Goal: Task Accomplishment & Management: Complete application form

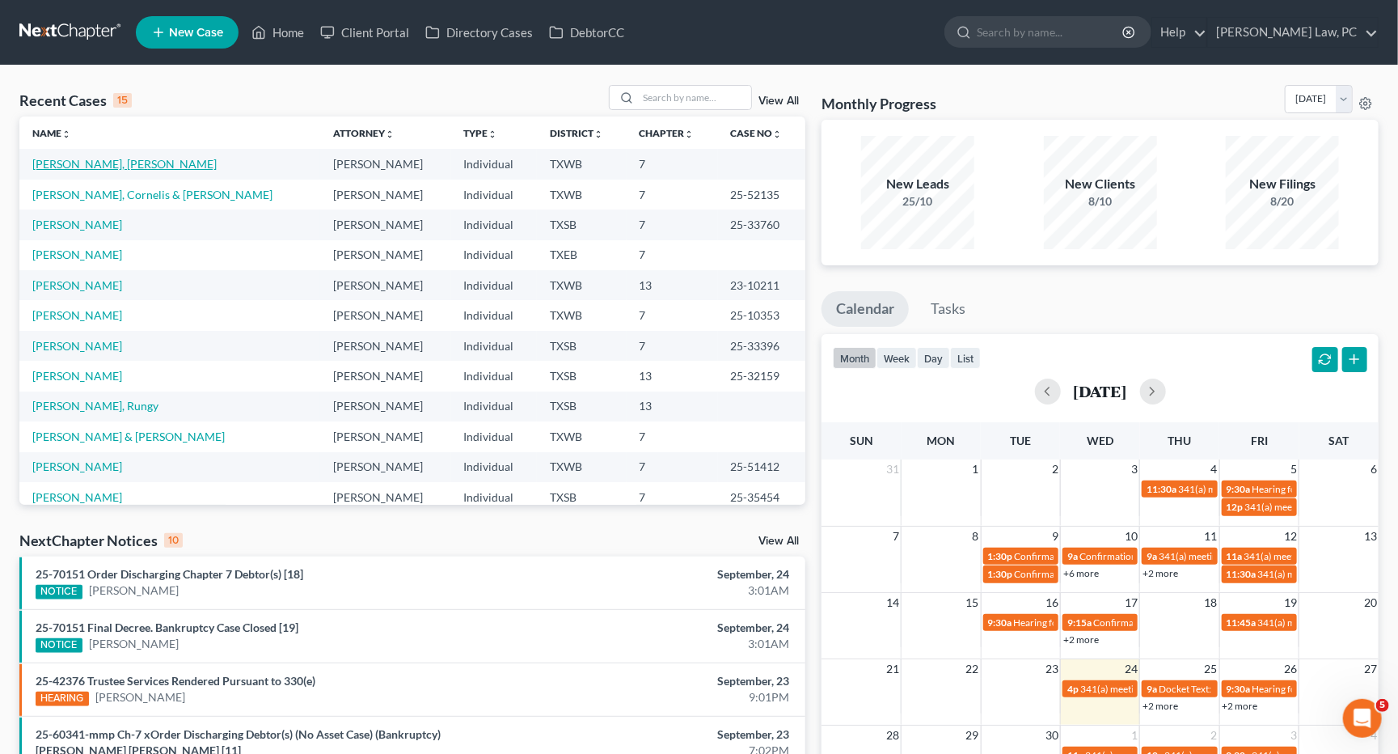
click at [125, 164] on link "[PERSON_NAME], [PERSON_NAME]" at bounding box center [124, 164] width 184 height 14
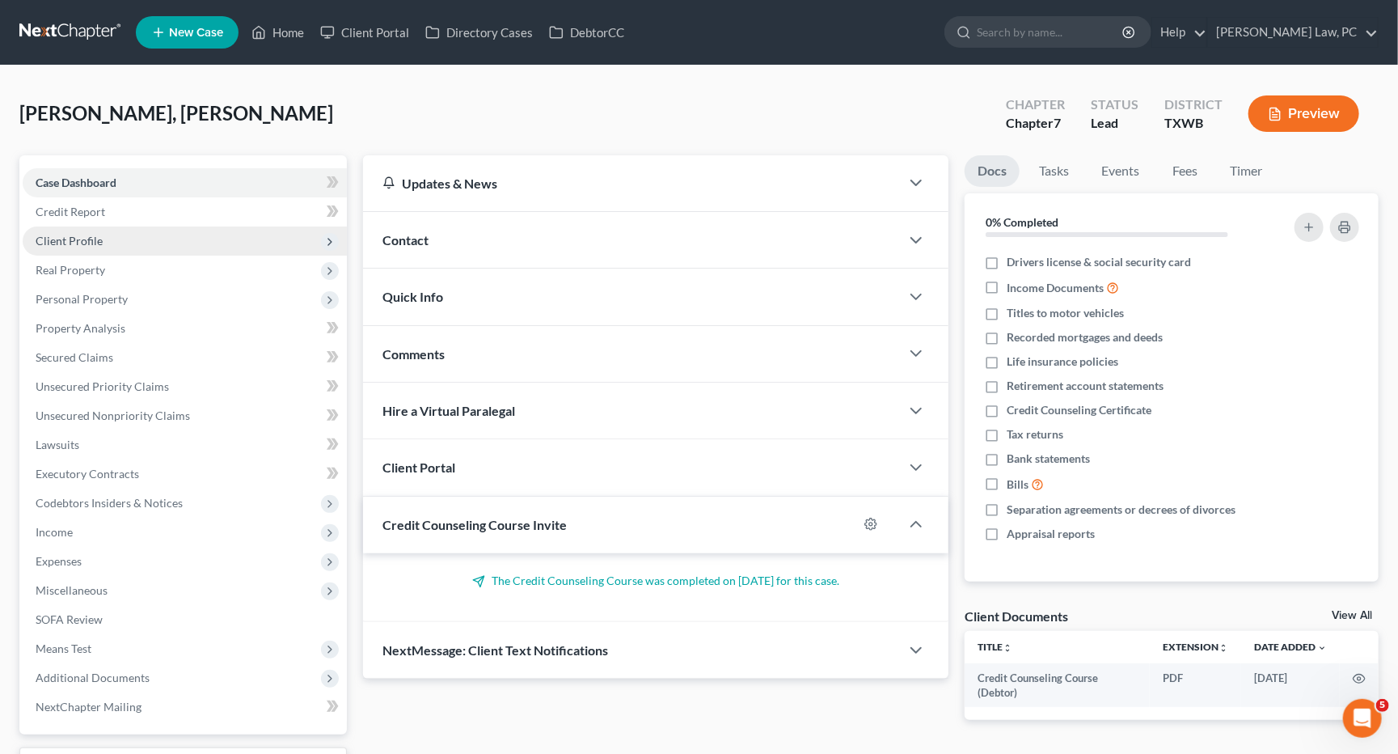
click at [117, 243] on span "Client Profile" at bounding box center [185, 240] width 324 height 29
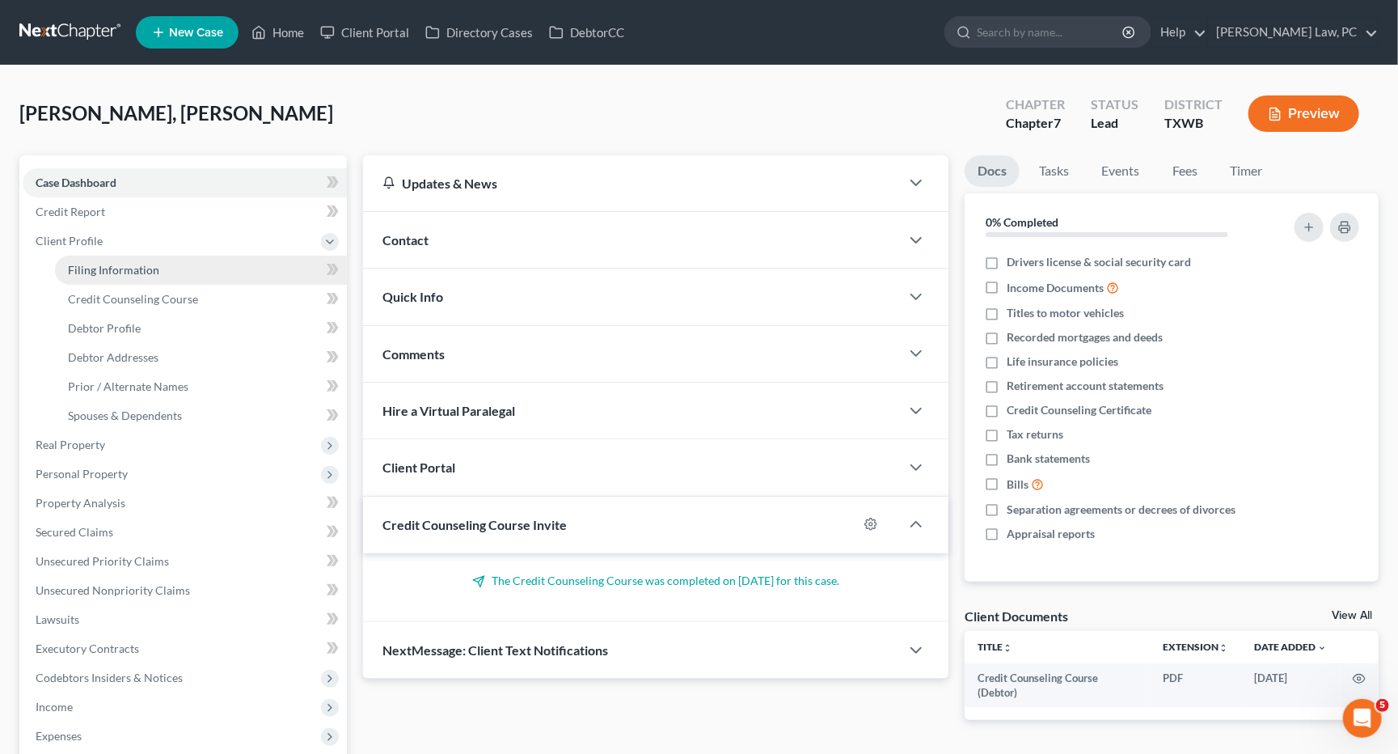
click at [169, 272] on link "Filing Information" at bounding box center [201, 270] width 292 height 29
select select "1"
select select "0"
select select "45"
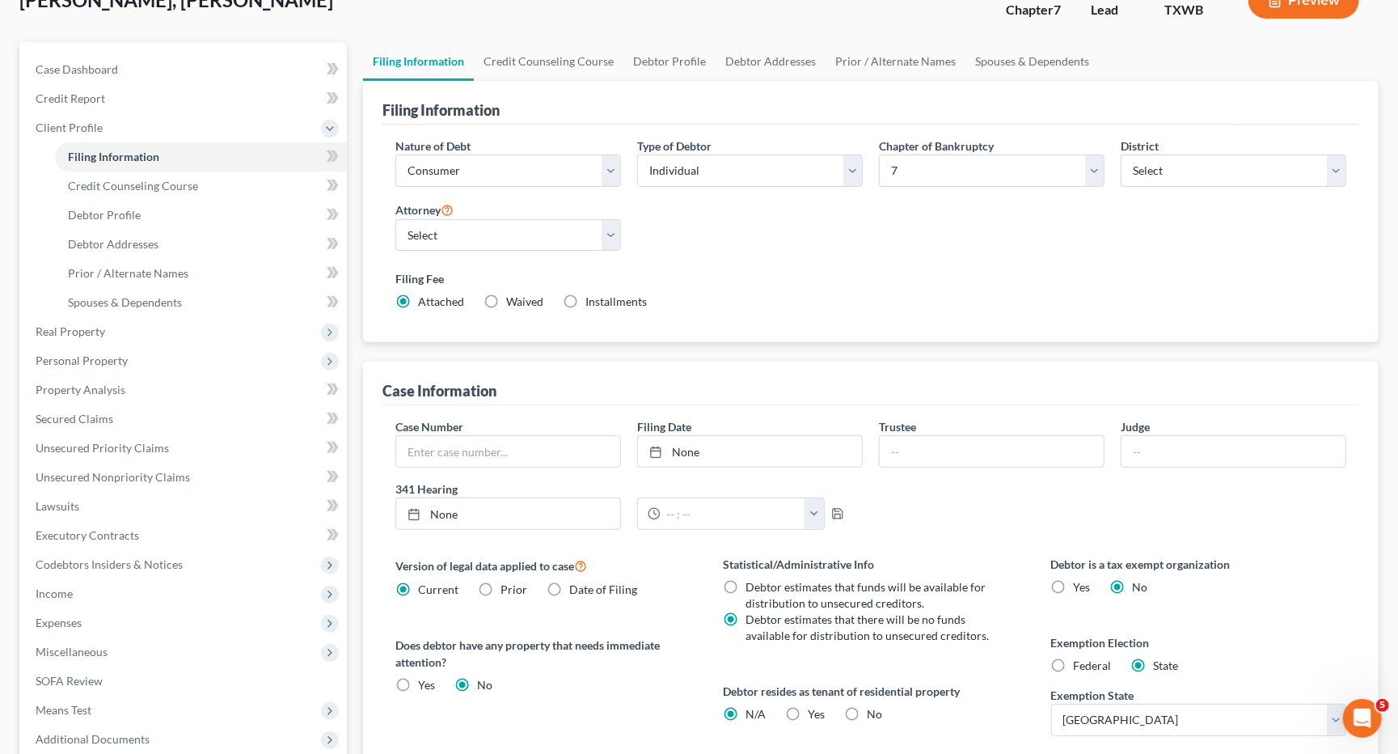
scroll to position [120, 0]
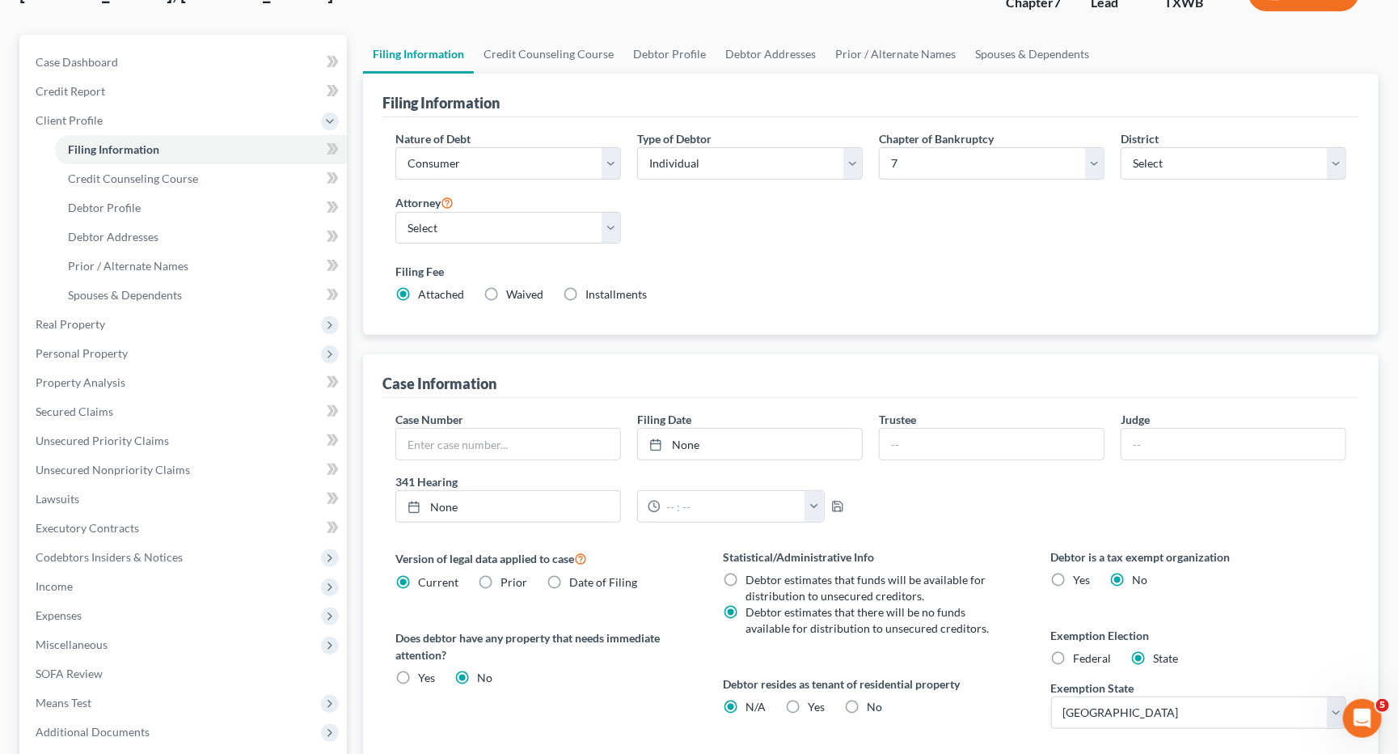
click at [1074, 651] on label "Federal" at bounding box center [1093, 658] width 38 height 16
click at [1080, 651] on input "Federal" at bounding box center [1085, 655] width 11 height 11
radio input "true"
radio input "false"
click at [192, 180] on span "Credit Counseling Course" at bounding box center [133, 178] width 130 height 14
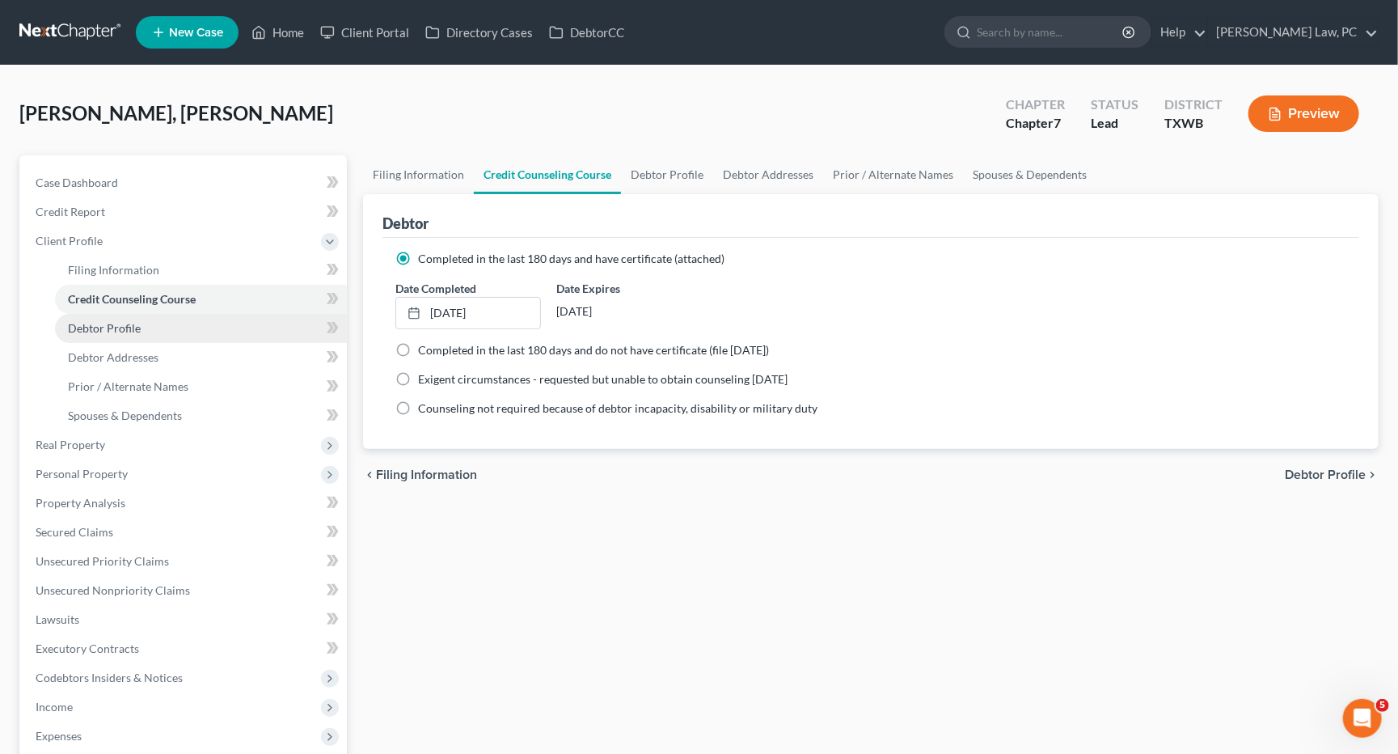
click at [154, 331] on link "Debtor Profile" at bounding box center [201, 328] width 292 height 29
select select "0"
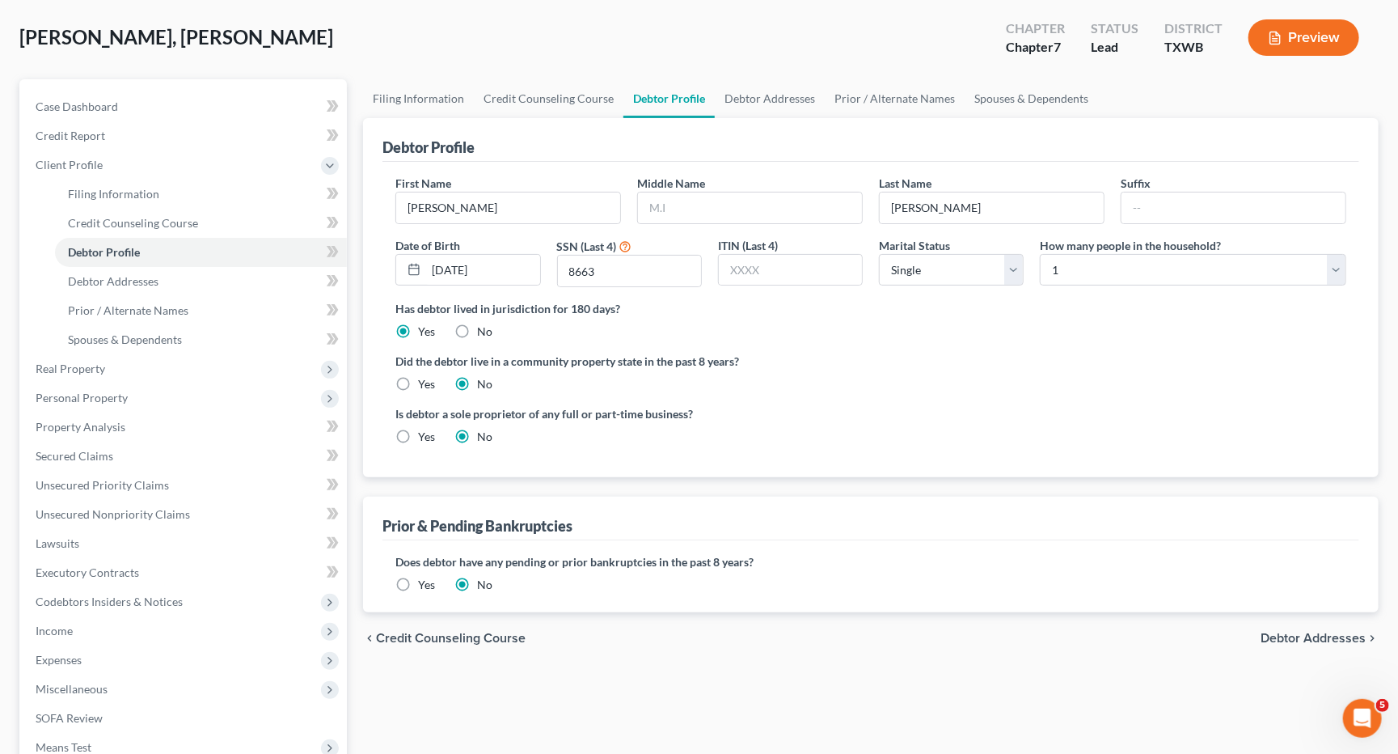
scroll to position [68, 0]
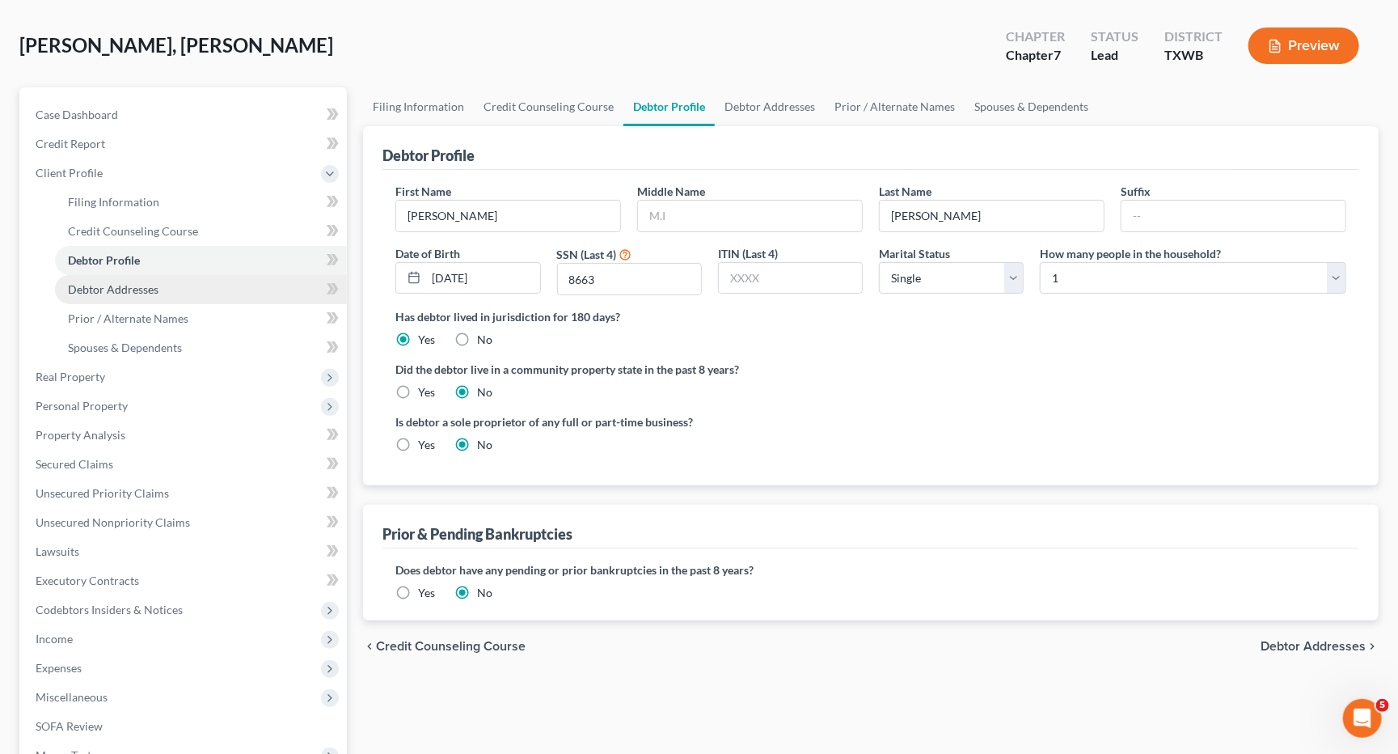
click at [163, 282] on link "Debtor Addresses" at bounding box center [201, 289] width 292 height 29
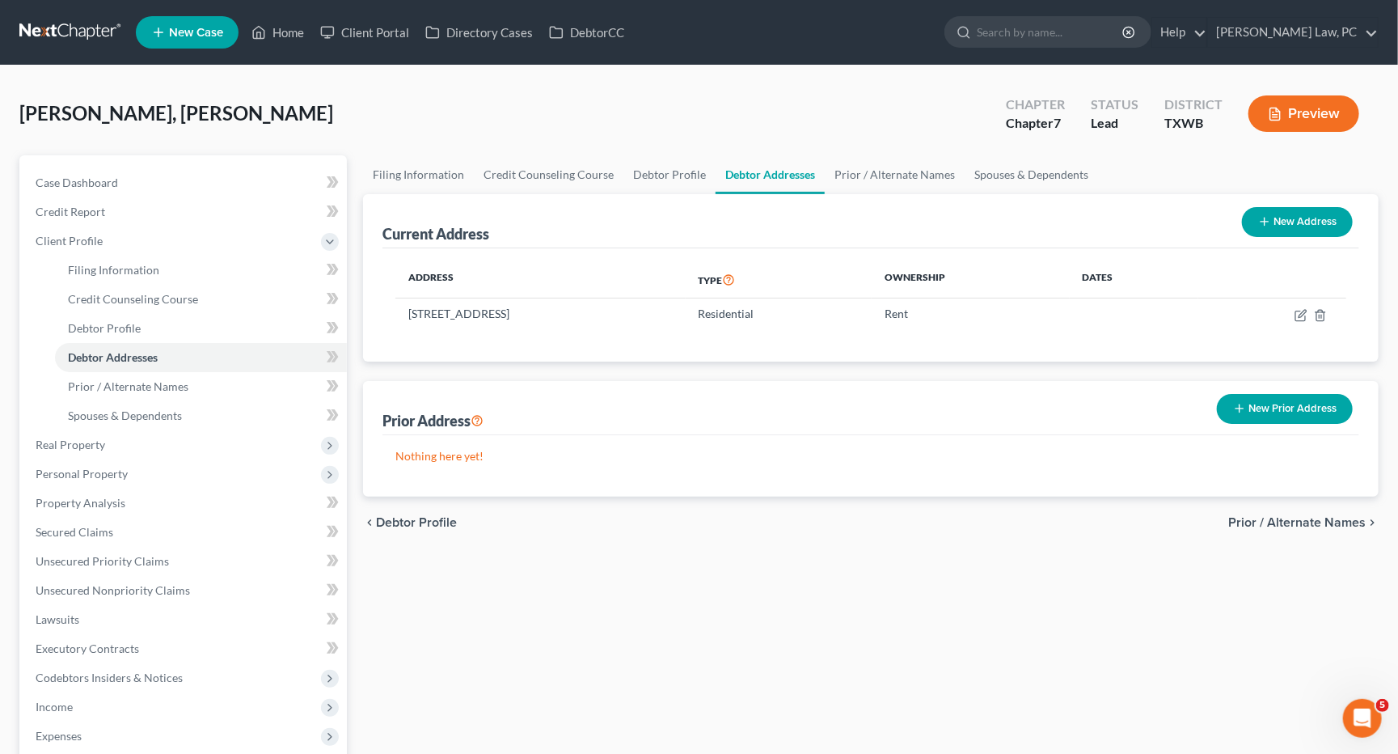
click at [1319, 227] on button "New Address" at bounding box center [1297, 222] width 111 height 30
select select "0"
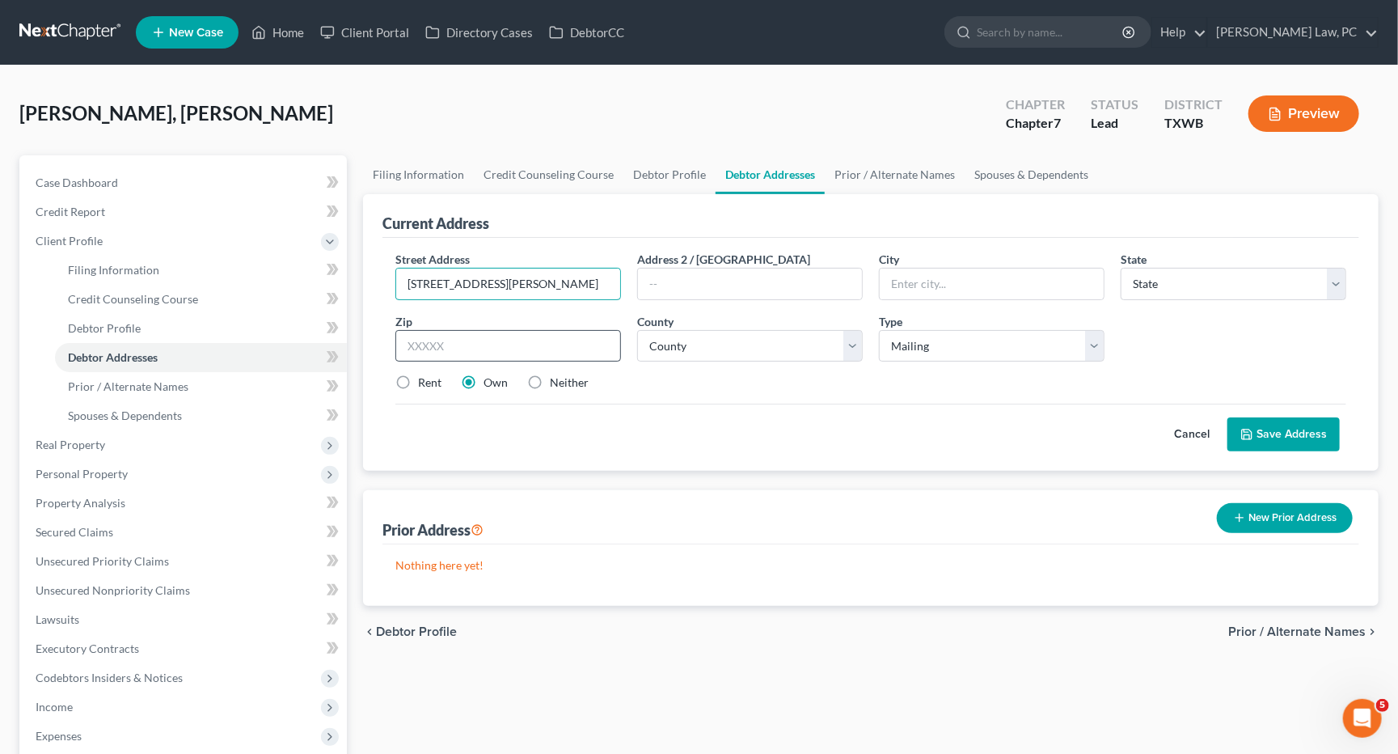
type input "[STREET_ADDRESS][PERSON_NAME]"
type input "78728"
click at [418, 378] on label "Rent" at bounding box center [429, 382] width 23 height 16
click at [425, 378] on input "Rent" at bounding box center [430, 379] width 11 height 11
radio input "true"
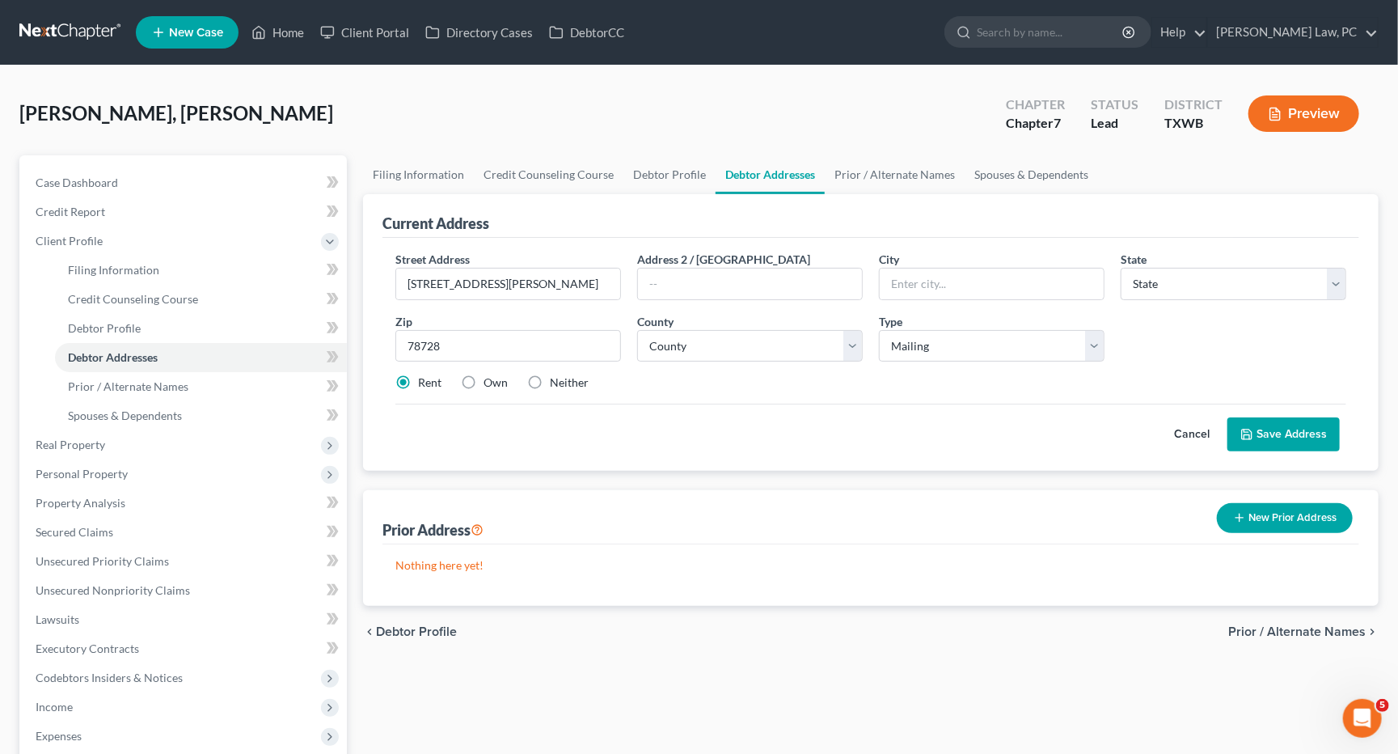
type input "Austin"
select select "45"
select select "226"
click at [1286, 433] on button "Save Address" at bounding box center [1283, 434] width 112 height 34
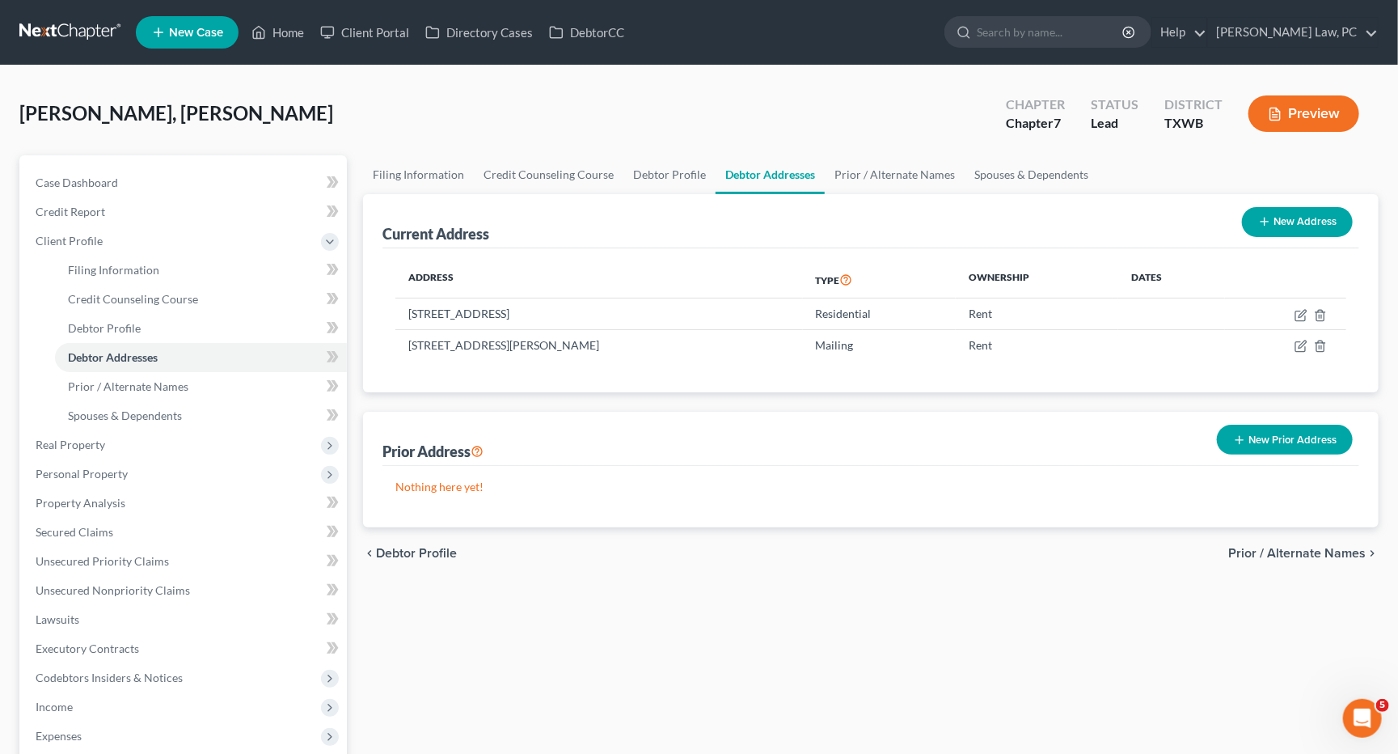
click at [1264, 438] on button "New Prior Address" at bounding box center [1285, 440] width 136 height 30
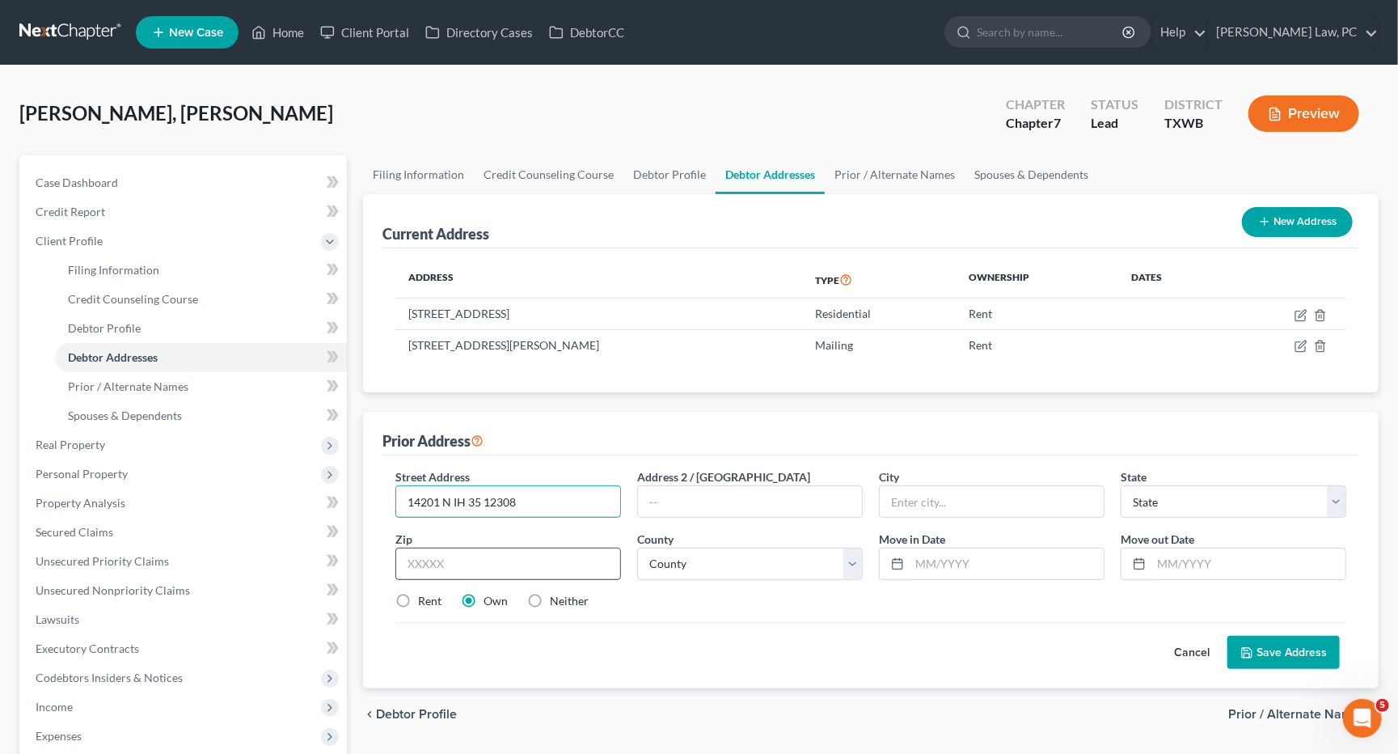
type input "14201 N IH 35 12308"
type input "78660"
type input "Pflugerville"
select select "45"
click at [942, 560] on input "text" at bounding box center [1007, 563] width 194 height 31
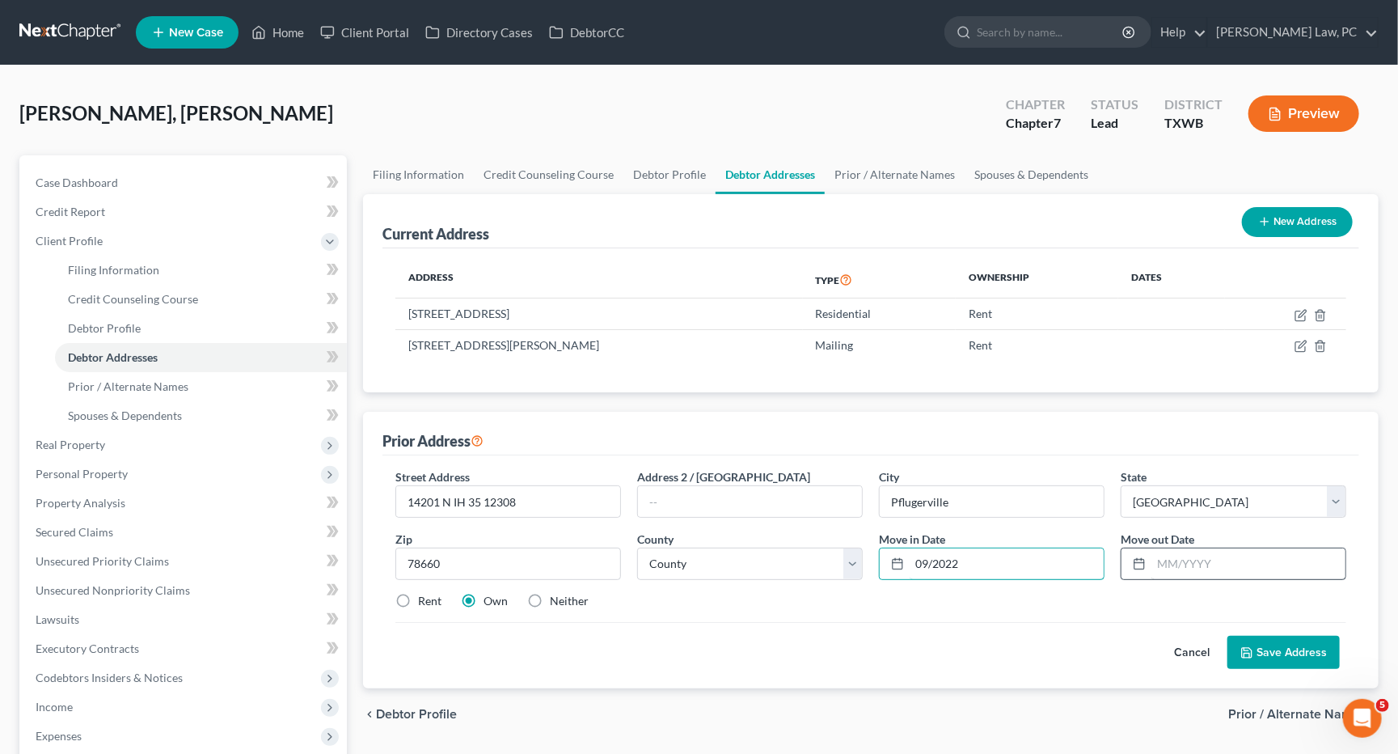
type input "09/2022"
click at [1224, 563] on input "text" at bounding box center [1248, 563] width 194 height 31
type input "07/2023"
click at [483, 498] on input "14201 N IH 35 12308" at bounding box center [508, 501] width 224 height 31
type input "[STREET_ADDRESS]"
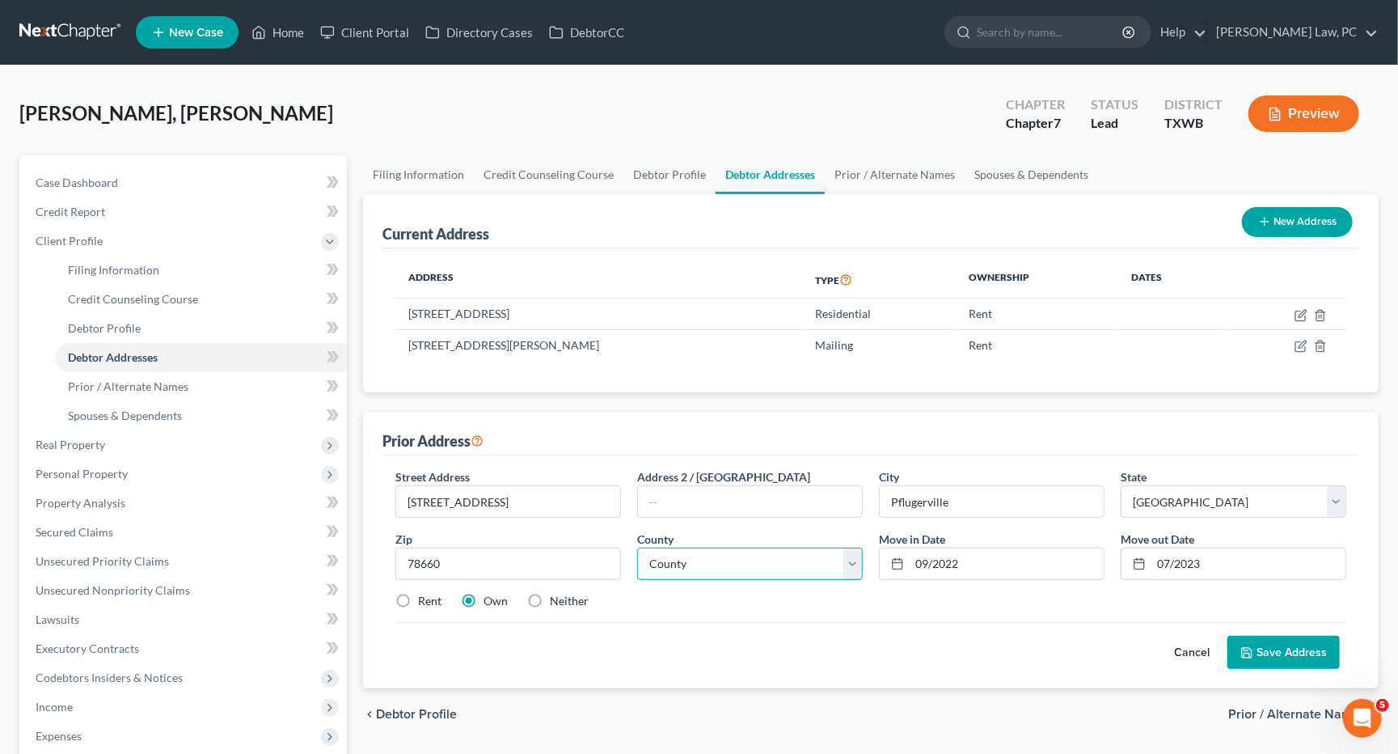
select select "226"
click at [1295, 650] on button "Save Address" at bounding box center [1283, 653] width 112 height 34
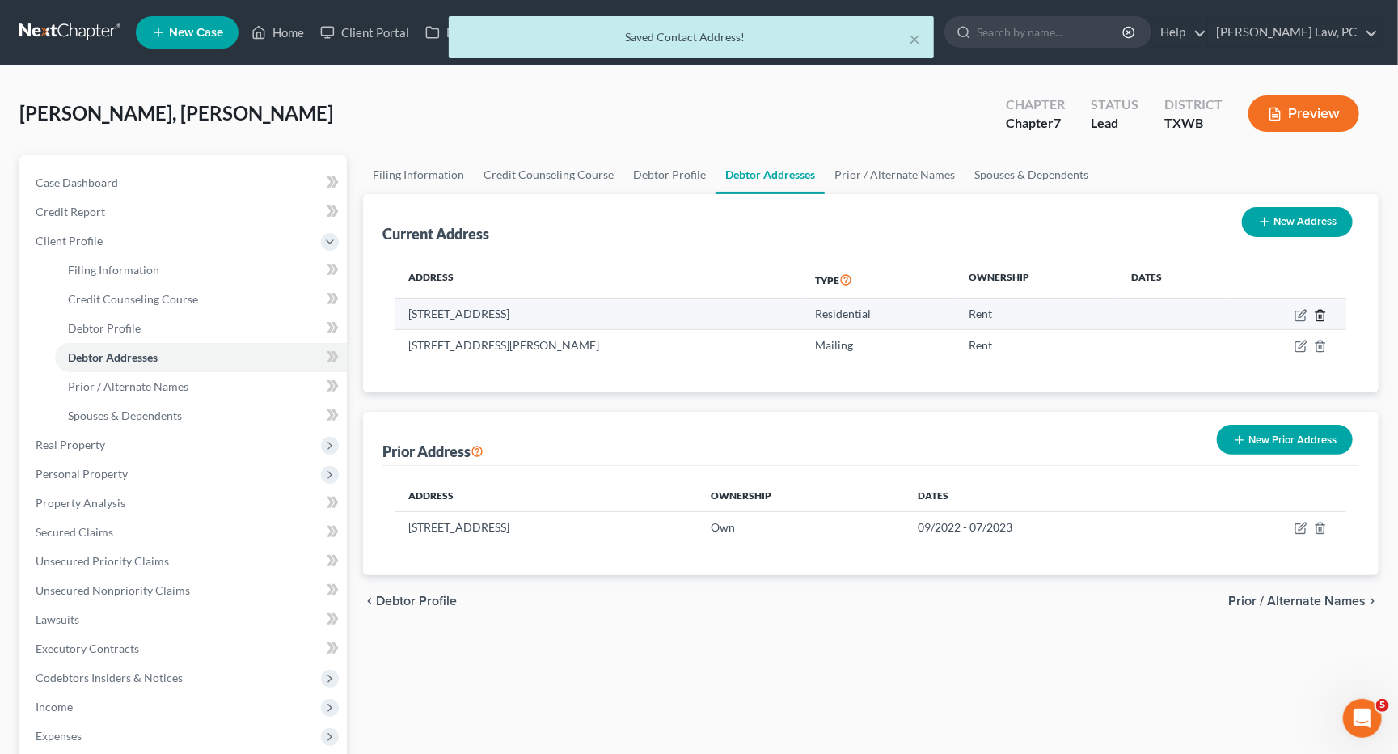
click at [1316, 315] on icon "button" at bounding box center [1320, 315] width 13 height 13
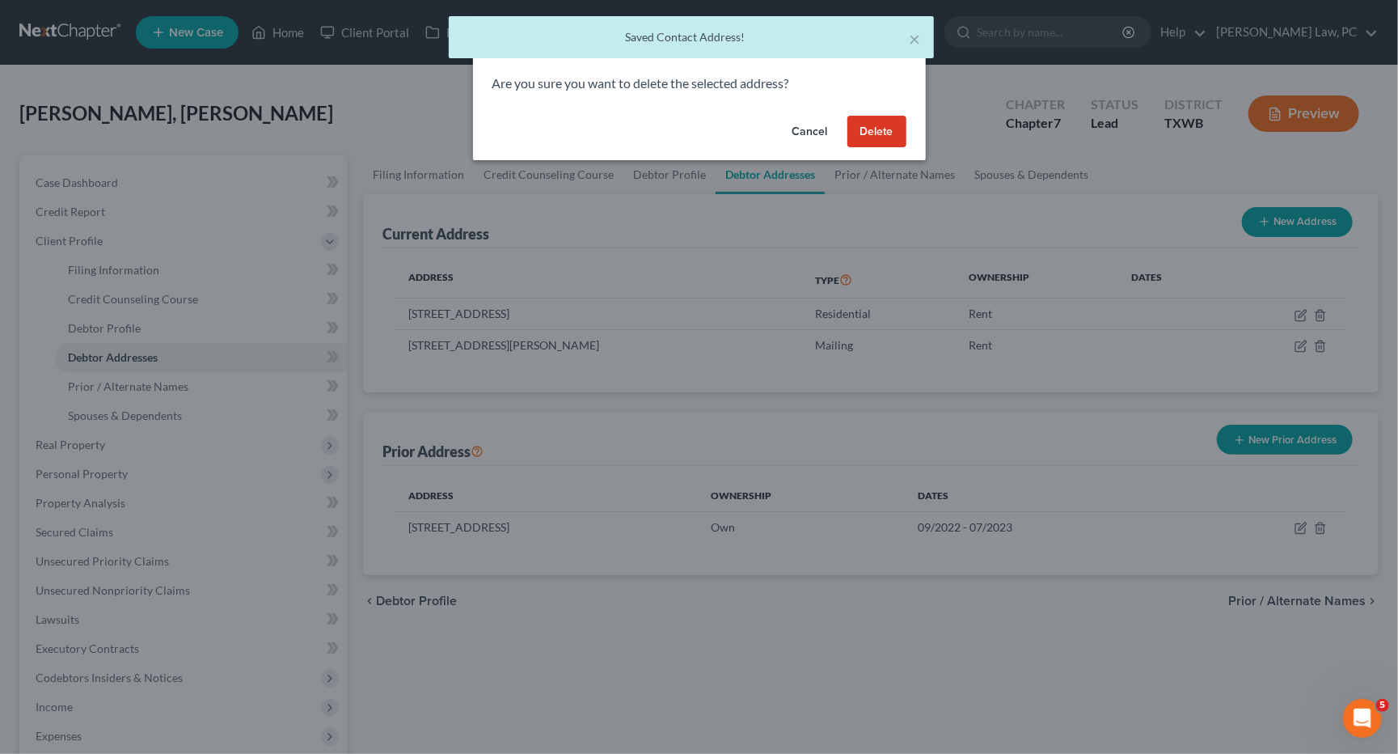
click at [889, 129] on button "Delete" at bounding box center [876, 132] width 59 height 32
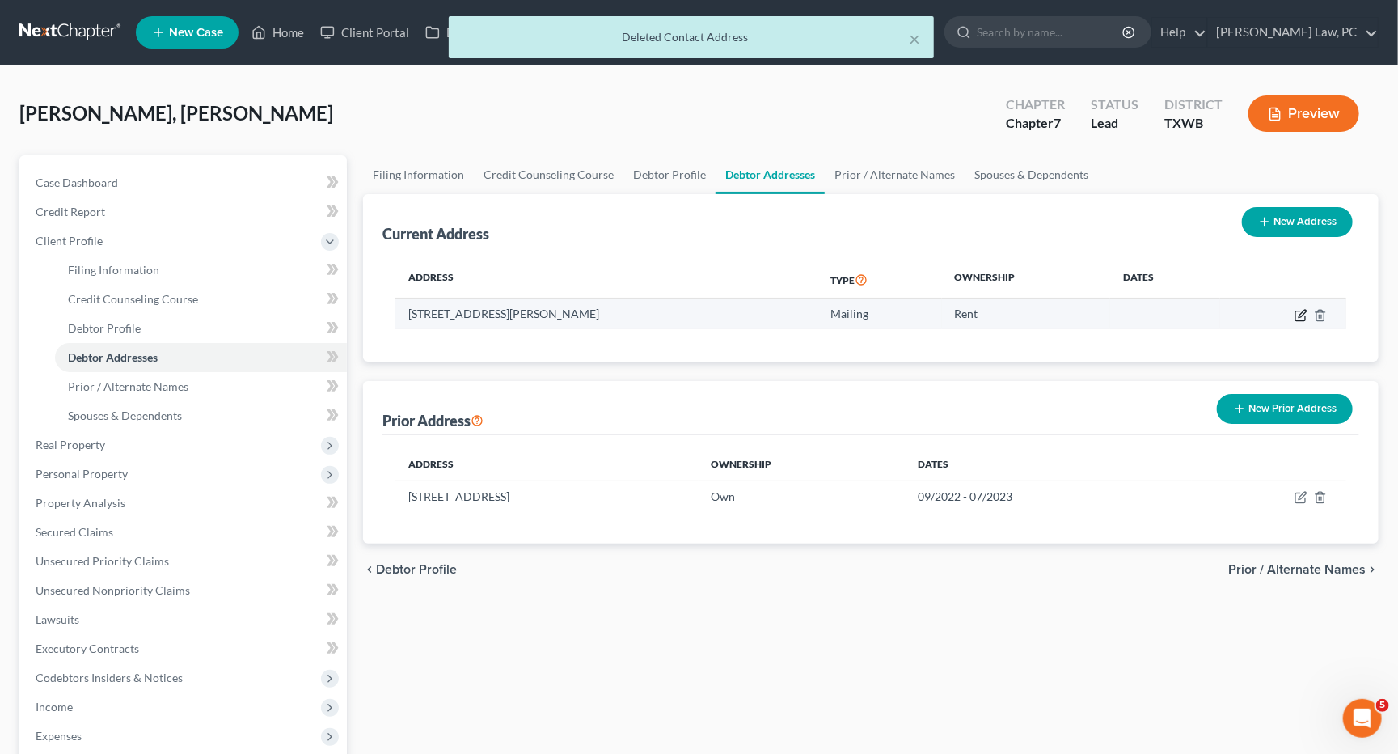
click at [1299, 315] on icon "button" at bounding box center [1302, 313] width 7 height 7
select select "45"
select select "226"
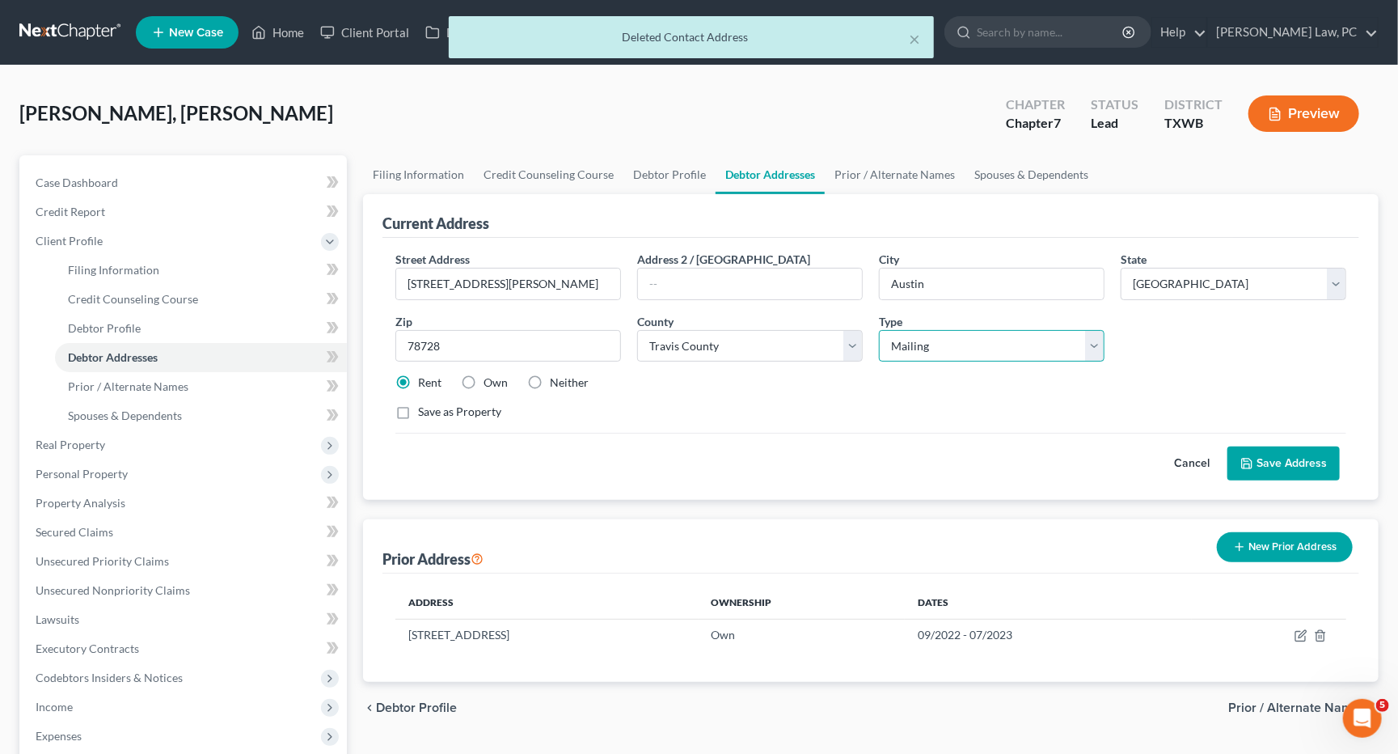
select select "0"
click at [1314, 459] on button "Save Address" at bounding box center [1283, 463] width 112 height 34
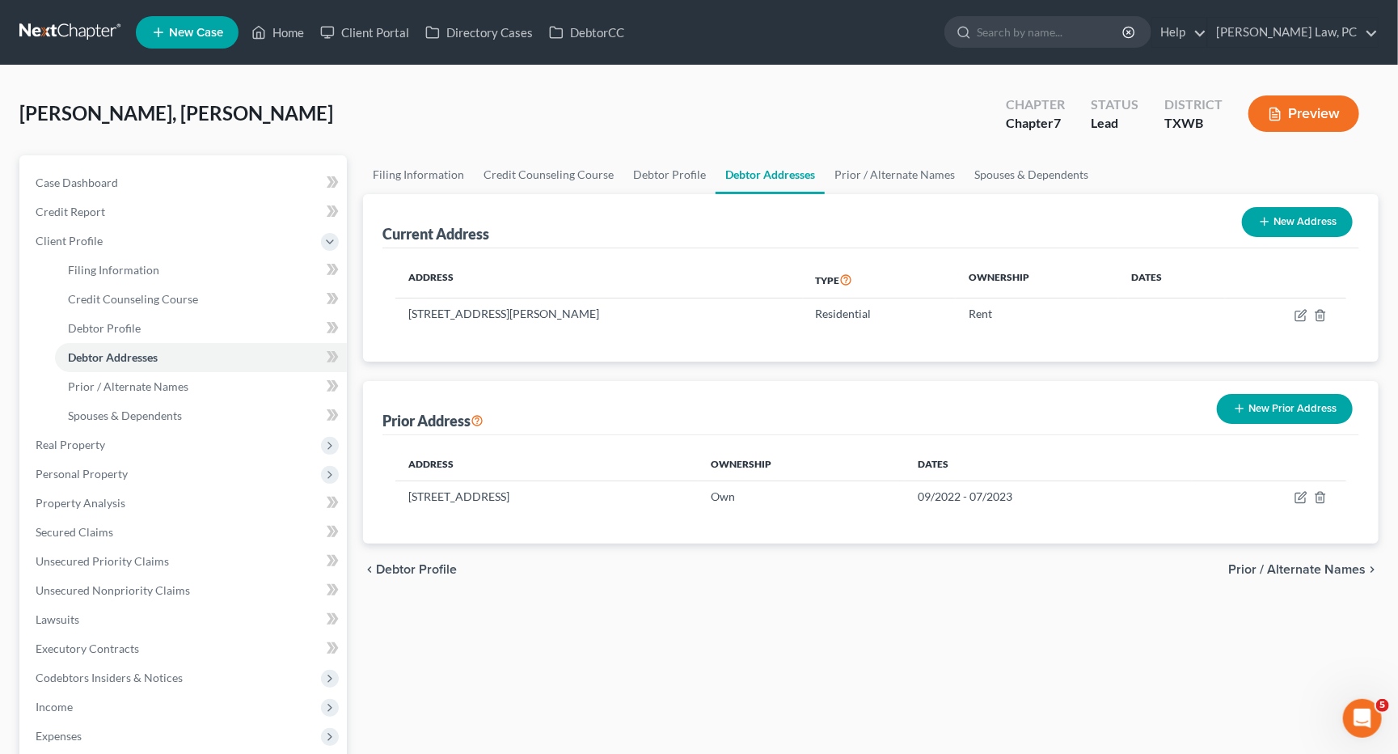
click at [1309, 416] on button "New Prior Address" at bounding box center [1285, 409] width 136 height 30
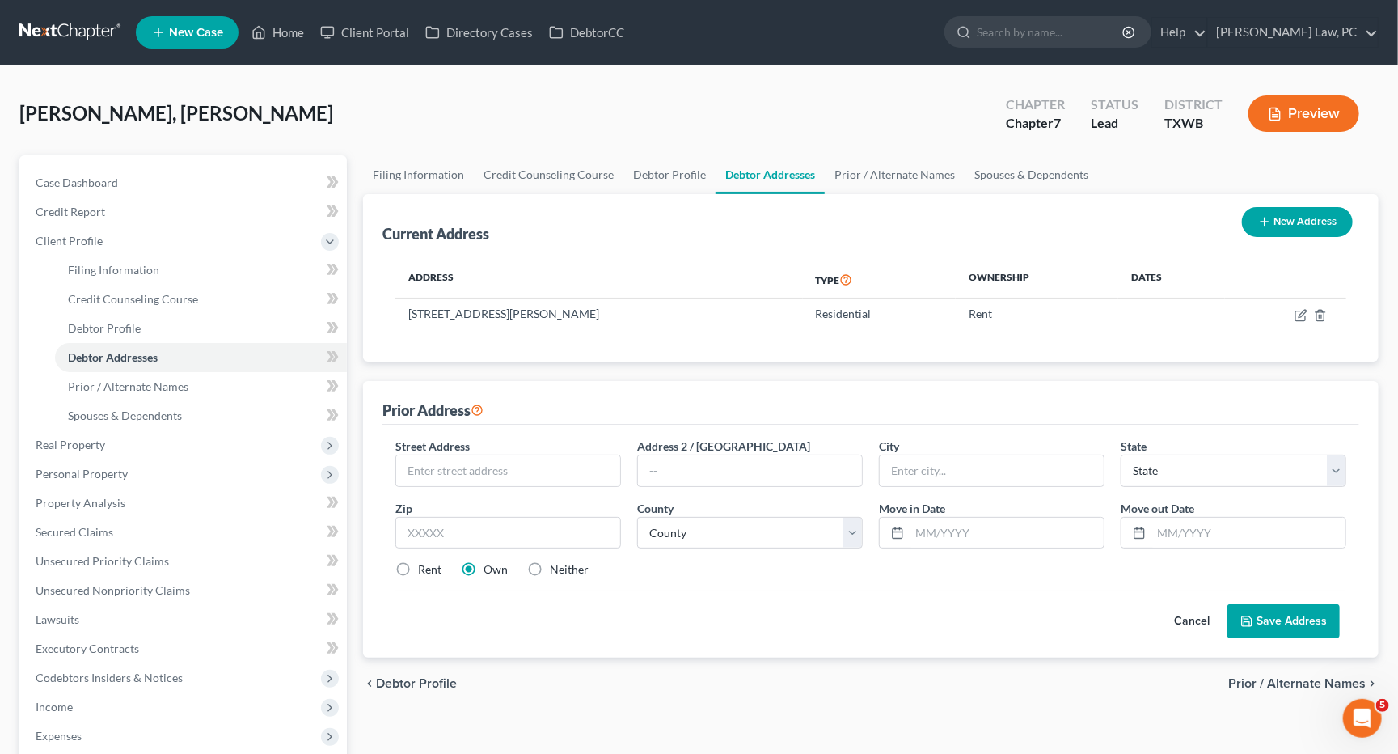
click at [1199, 610] on button "Cancel" at bounding box center [1191, 621] width 71 height 32
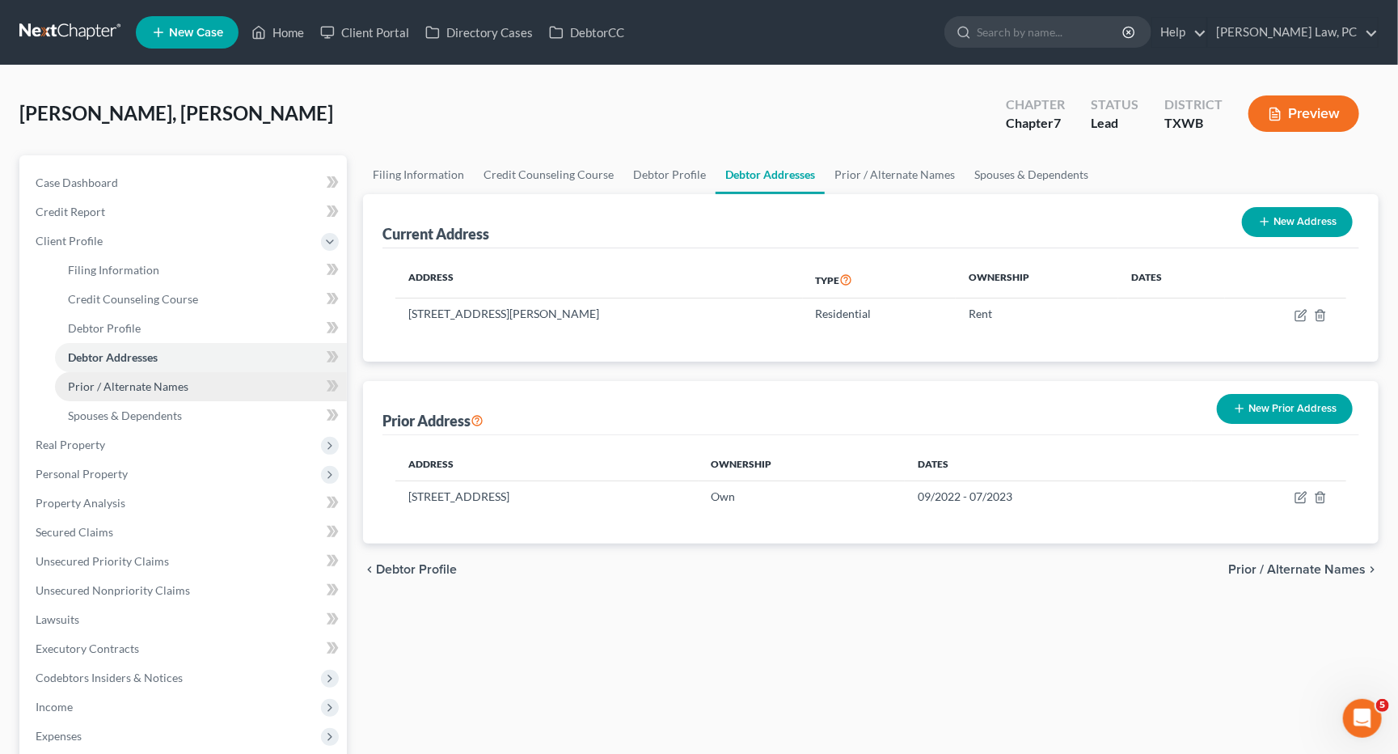
click at [193, 379] on link "Prior / Alternate Names" at bounding box center [201, 386] width 292 height 29
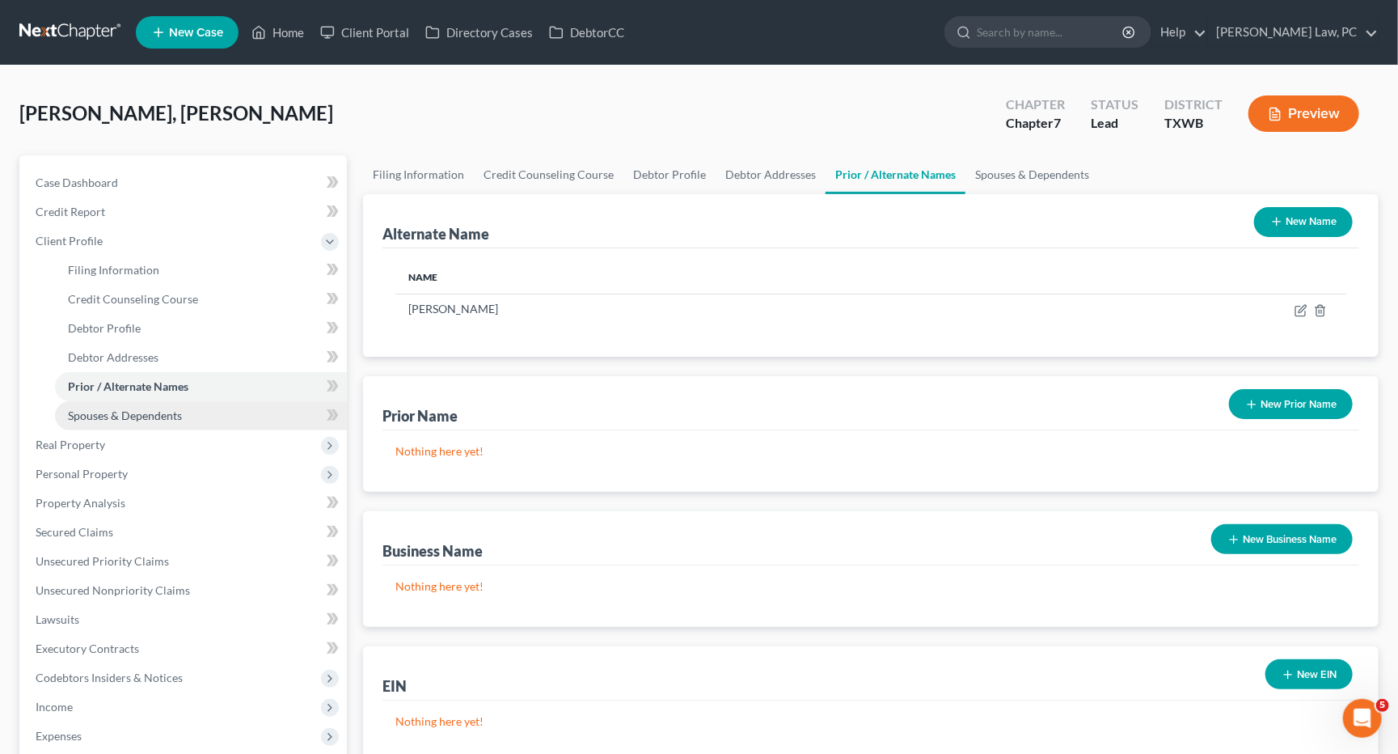
click at [203, 401] on link "Spouses & Dependents" at bounding box center [201, 415] width 292 height 29
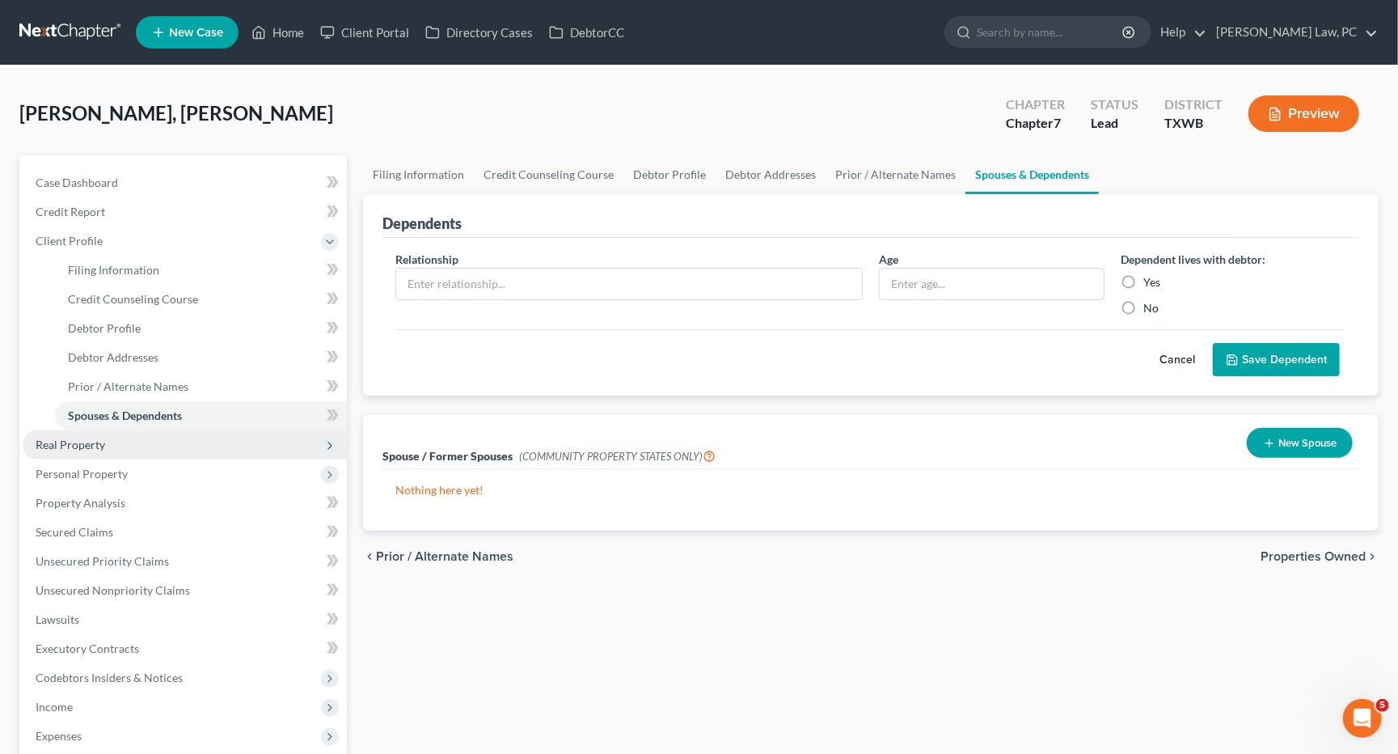
click at [180, 433] on span "Real Property" at bounding box center [185, 444] width 324 height 29
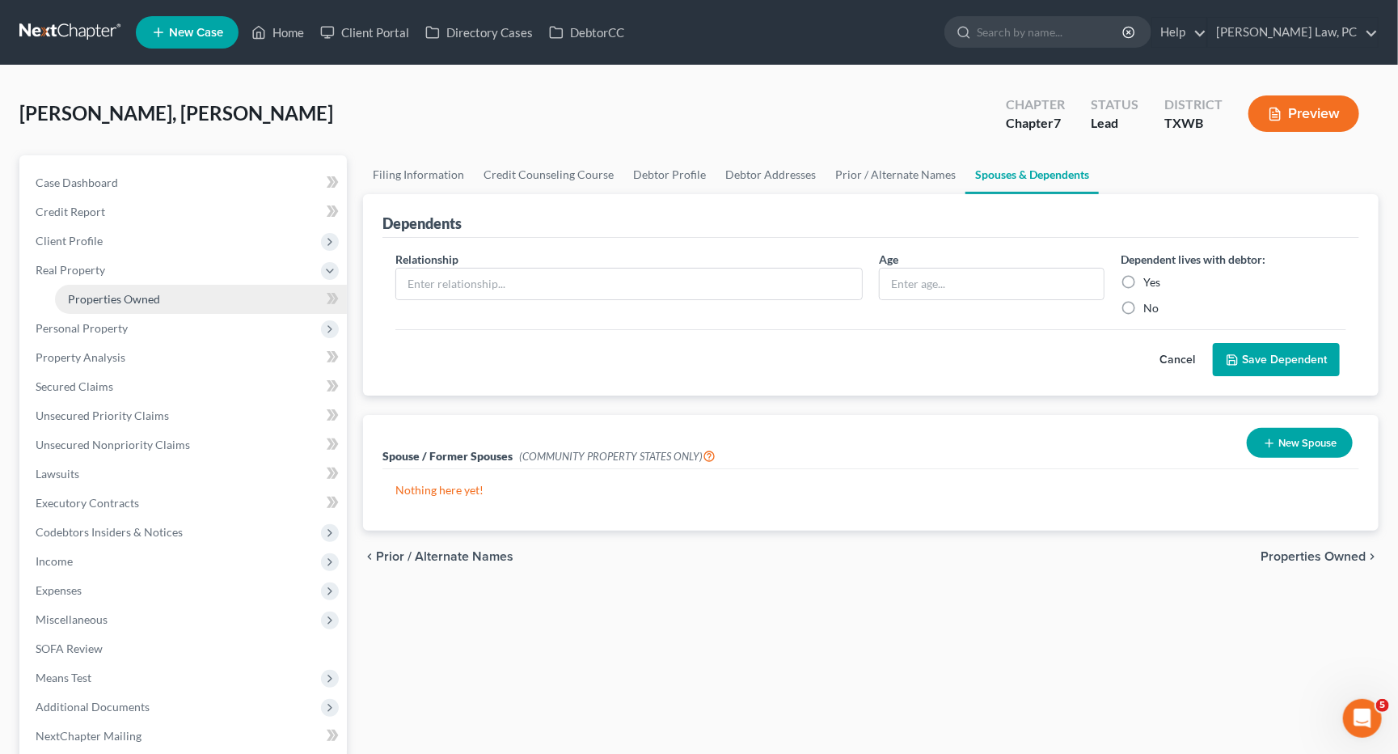
click at [166, 294] on link "Properties Owned" at bounding box center [201, 299] width 292 height 29
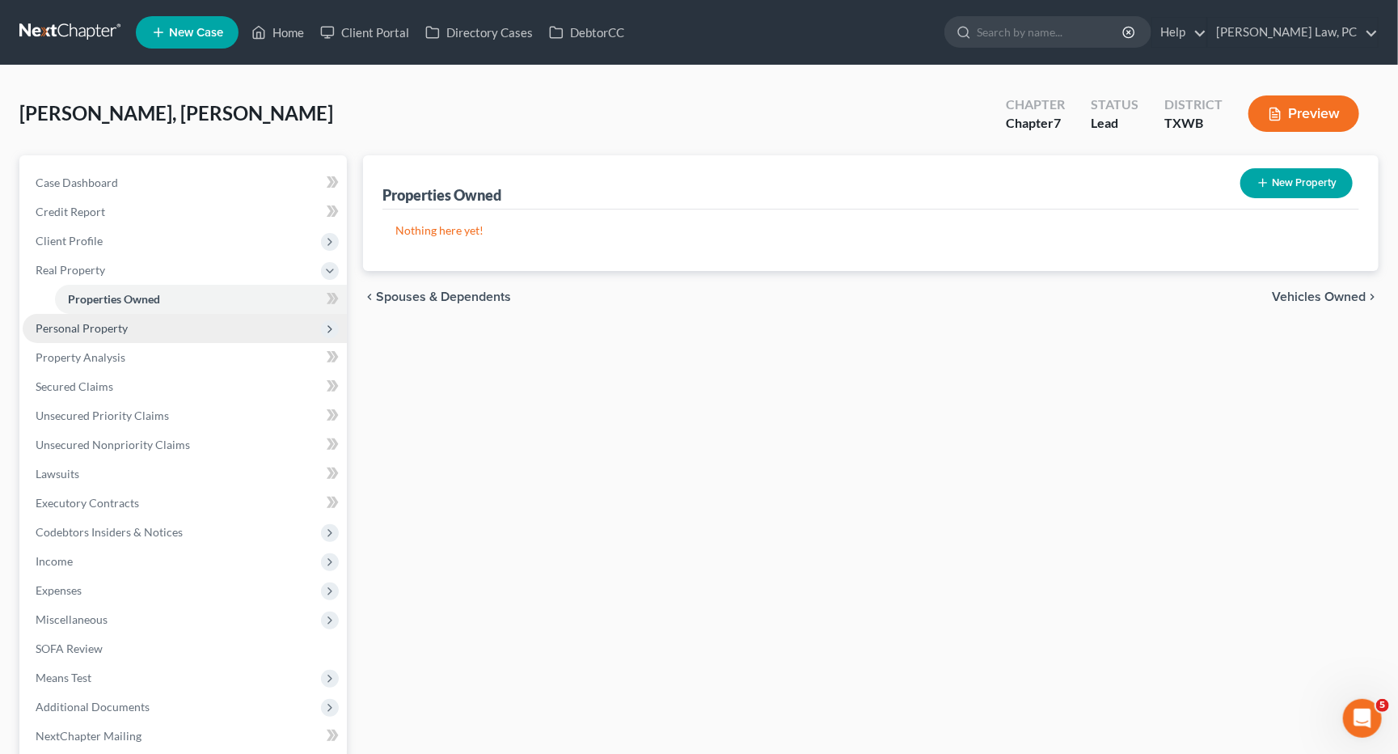
click at [153, 325] on span "Personal Property" at bounding box center [185, 328] width 324 height 29
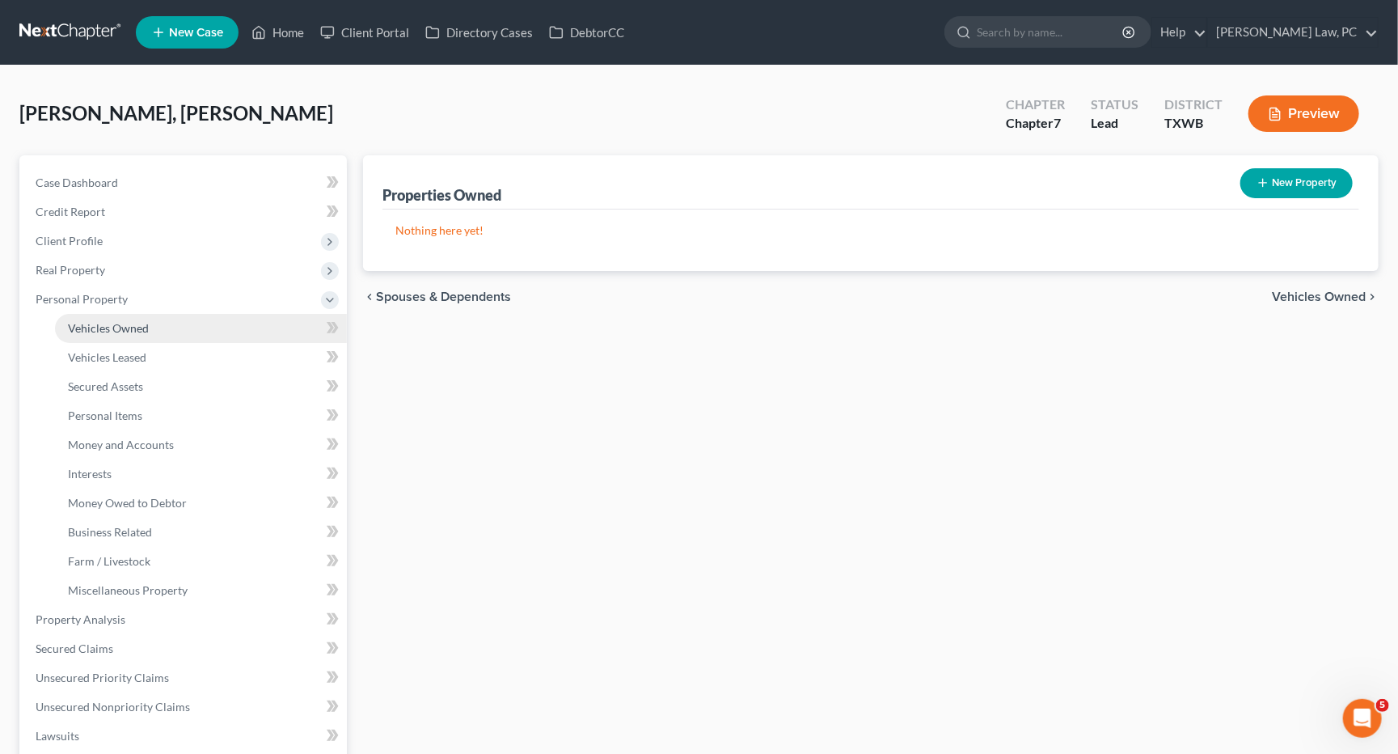
click at [151, 326] on link "Vehicles Owned" at bounding box center [201, 328] width 292 height 29
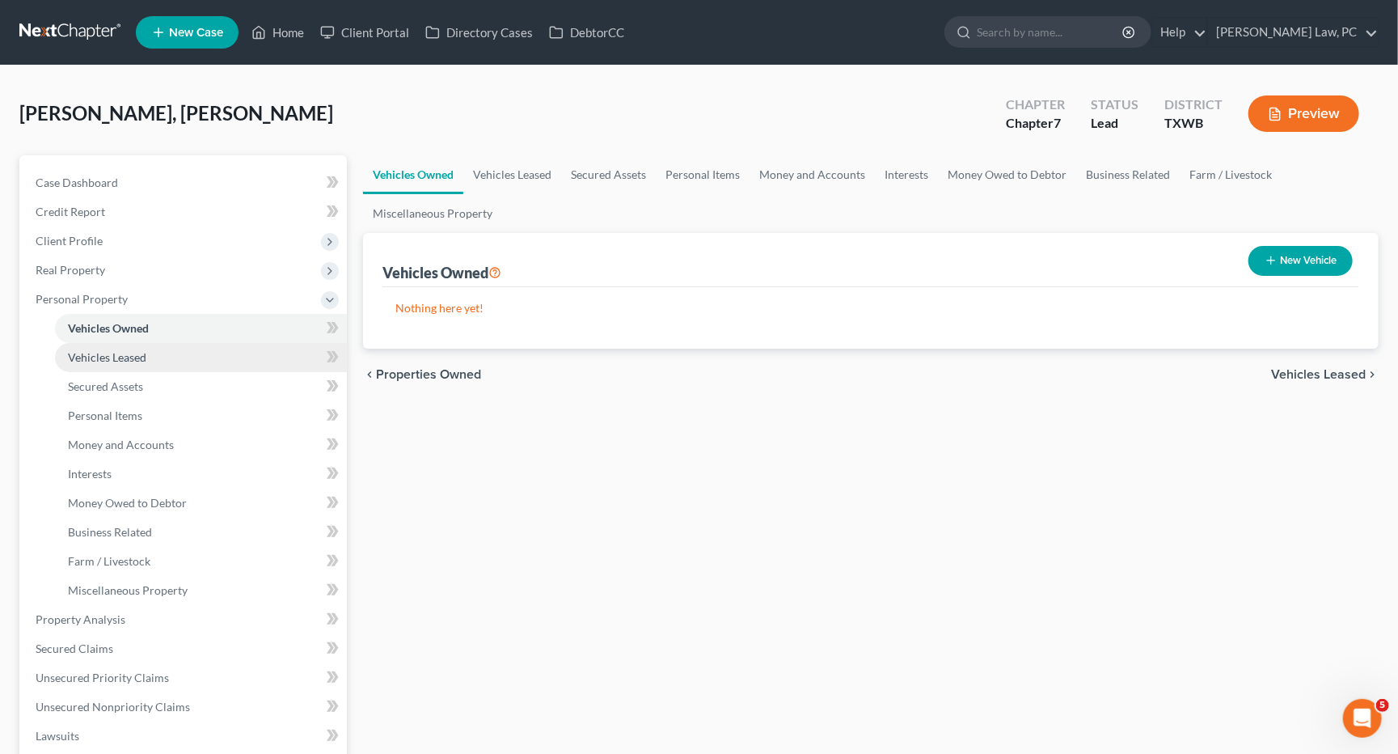
click at [197, 349] on link "Vehicles Leased" at bounding box center [201, 357] width 292 height 29
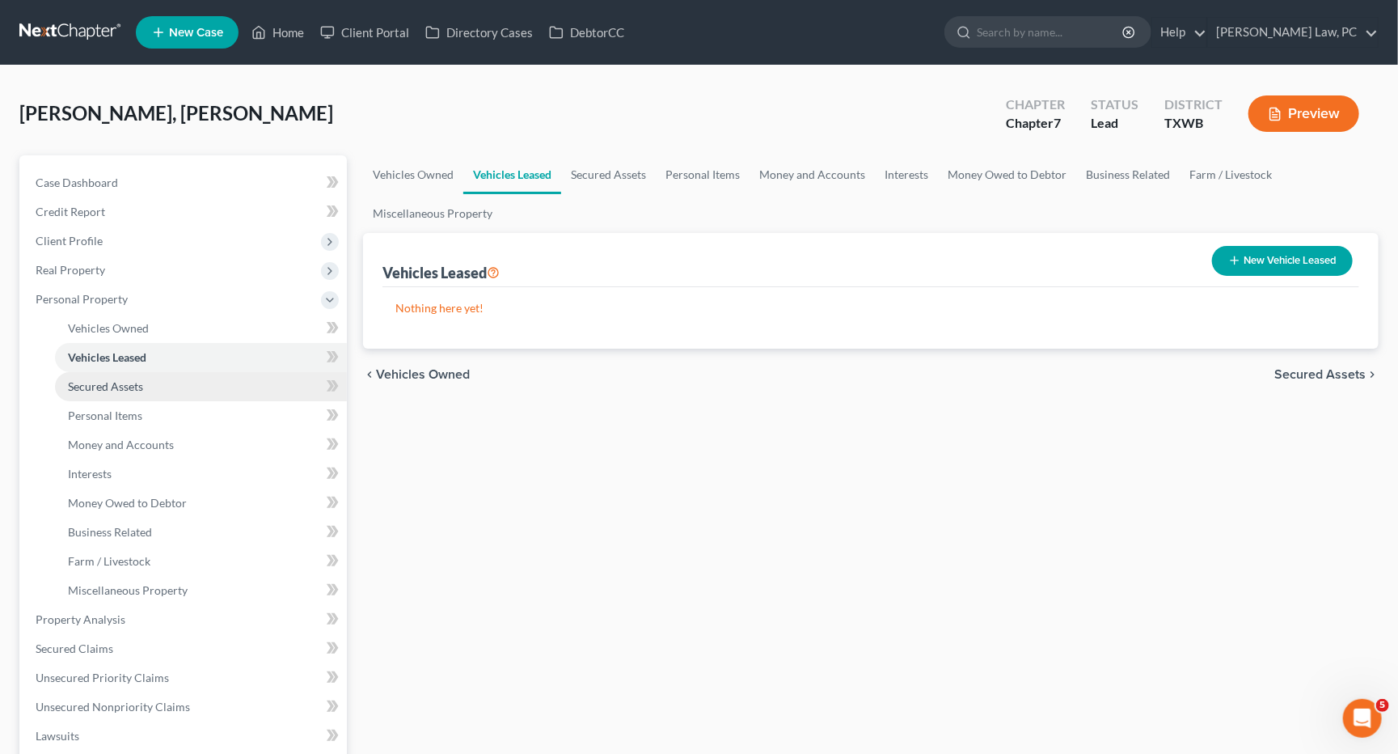
click at [153, 379] on link "Secured Assets" at bounding box center [201, 386] width 292 height 29
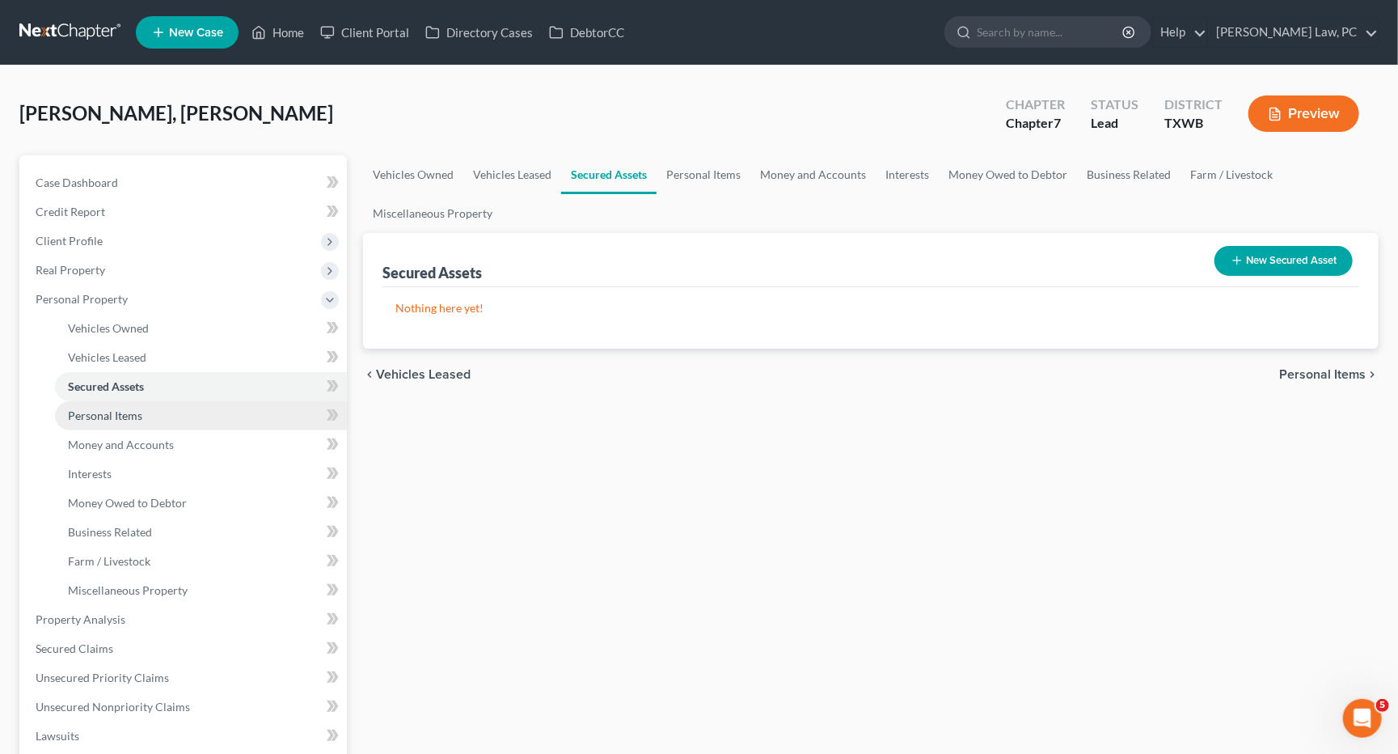
click at [158, 401] on link "Personal Items" at bounding box center [201, 415] width 292 height 29
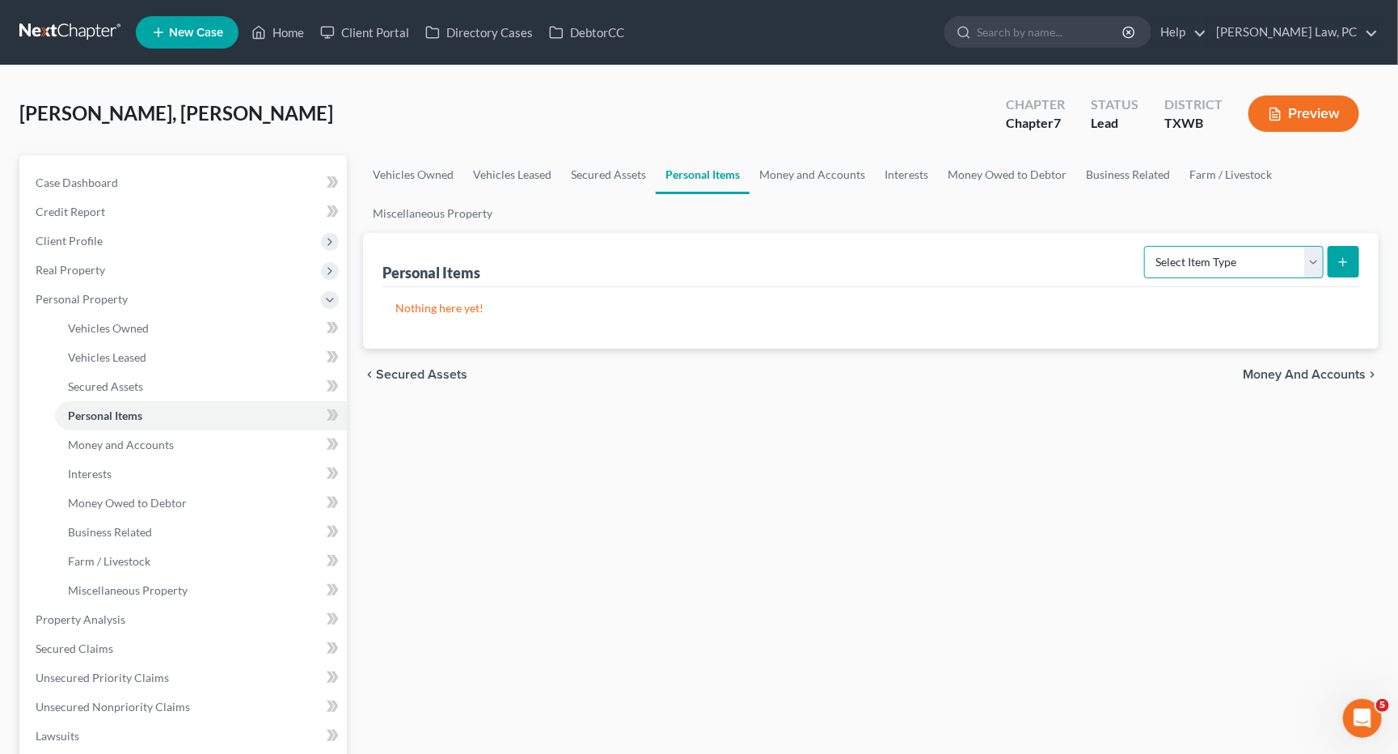
select select "clothing"
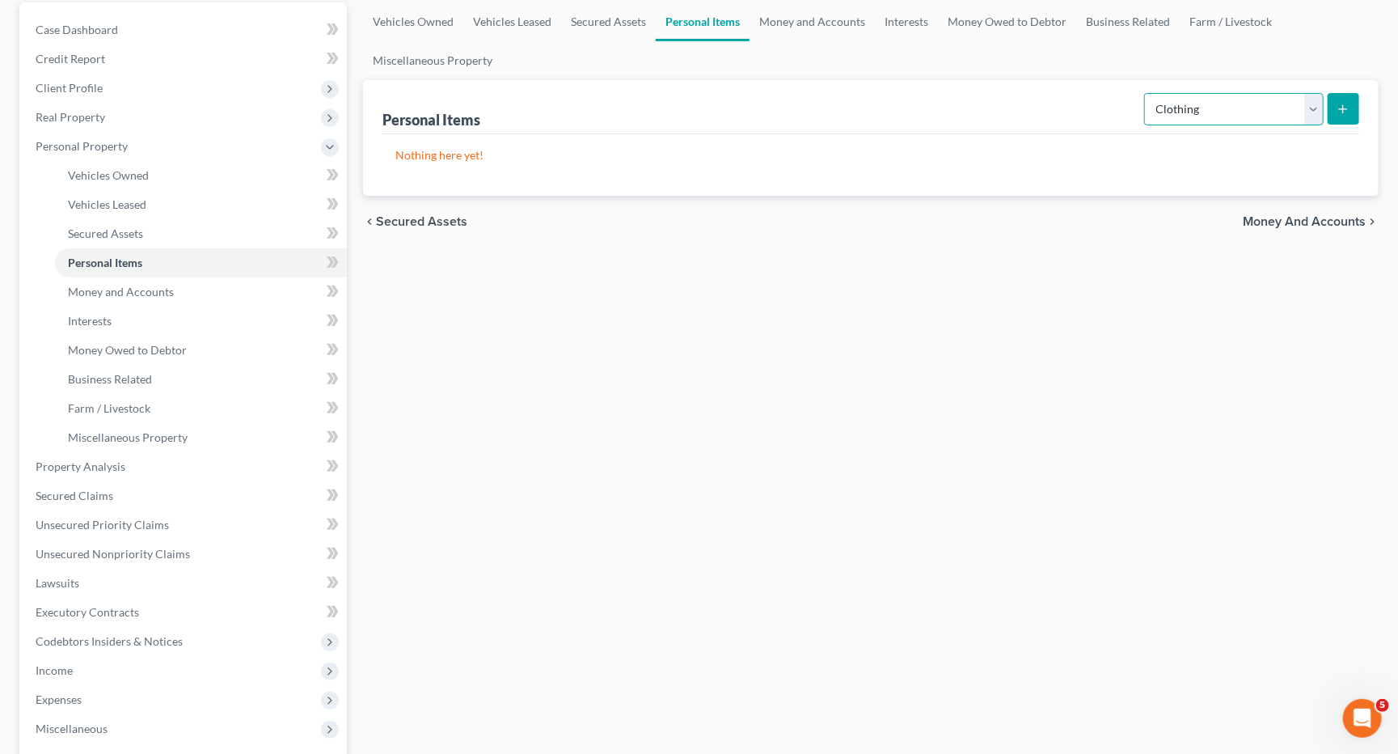
scroll to position [154, 0]
click at [1345, 108] on line "submit" at bounding box center [1343, 108] width 7 height 0
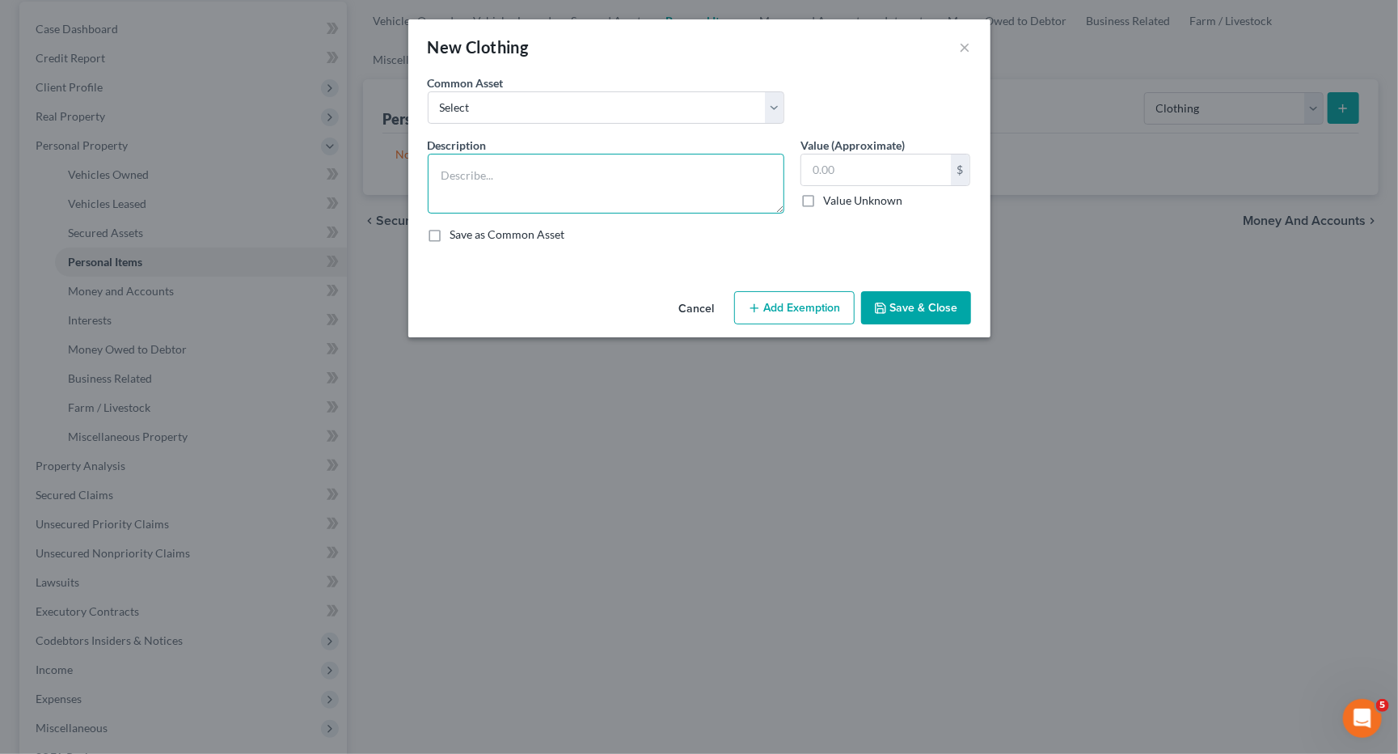
click at [554, 193] on textarea at bounding box center [606, 184] width 357 height 60
type textarea "General Clothing"
click at [834, 177] on input "text" at bounding box center [876, 169] width 150 height 31
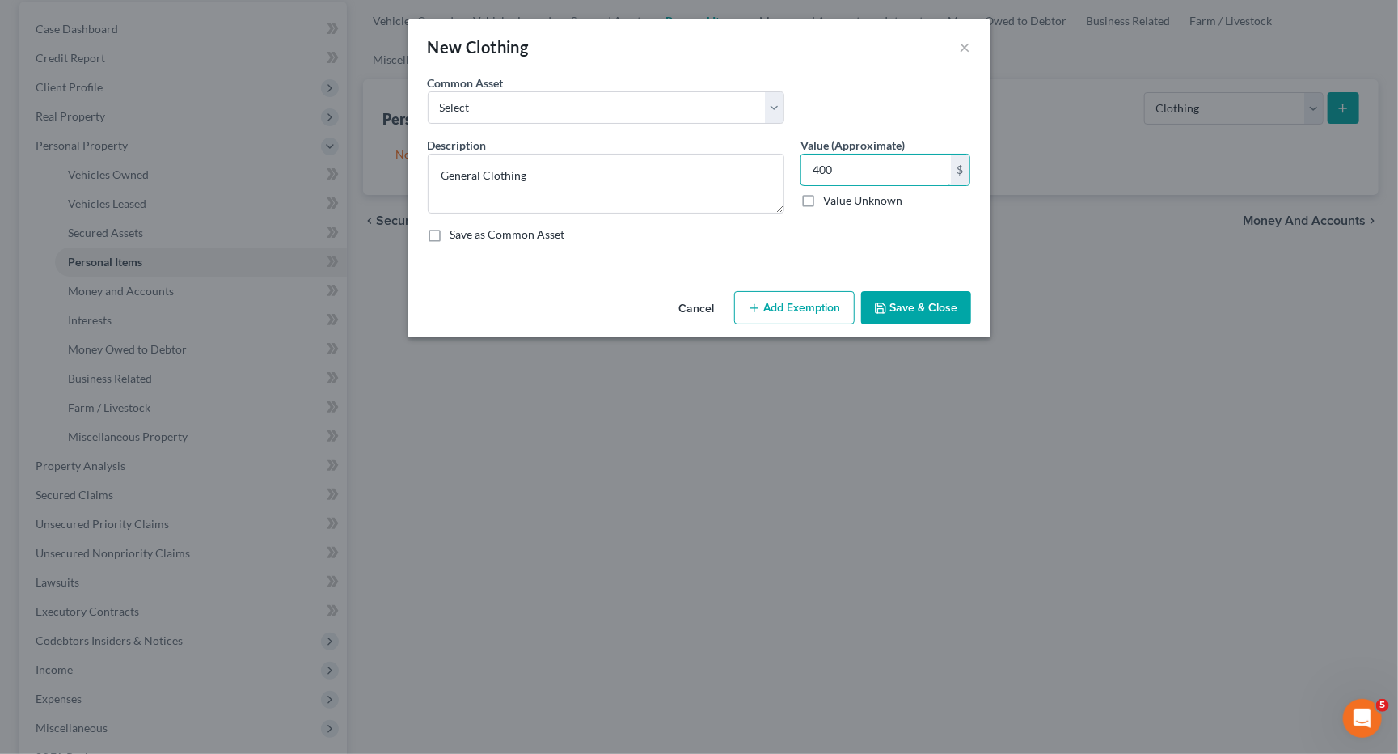
type input "400"
click at [804, 310] on button "Add Exemption" at bounding box center [794, 308] width 120 height 34
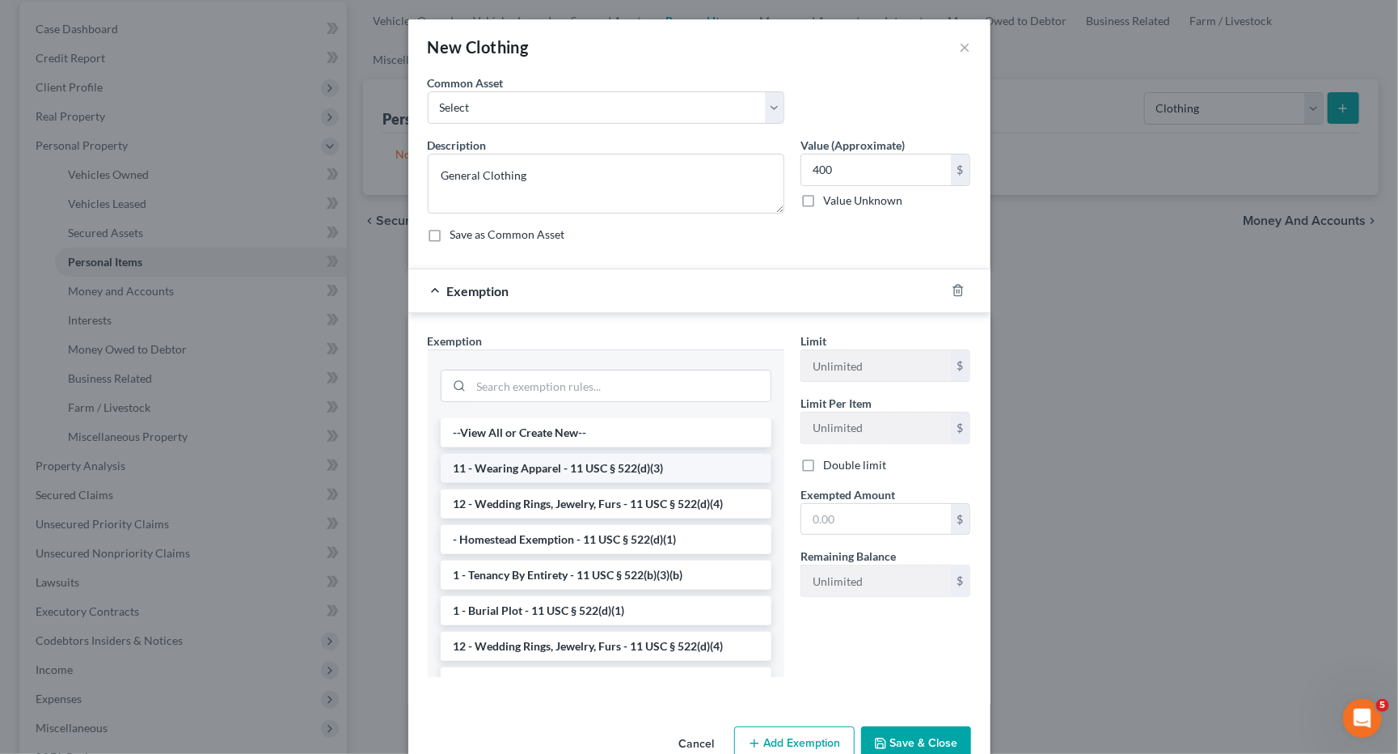
click at [565, 462] on li "11 - Wearing Apparel - 11 USC § 522(d)(3)" at bounding box center [606, 468] width 331 height 29
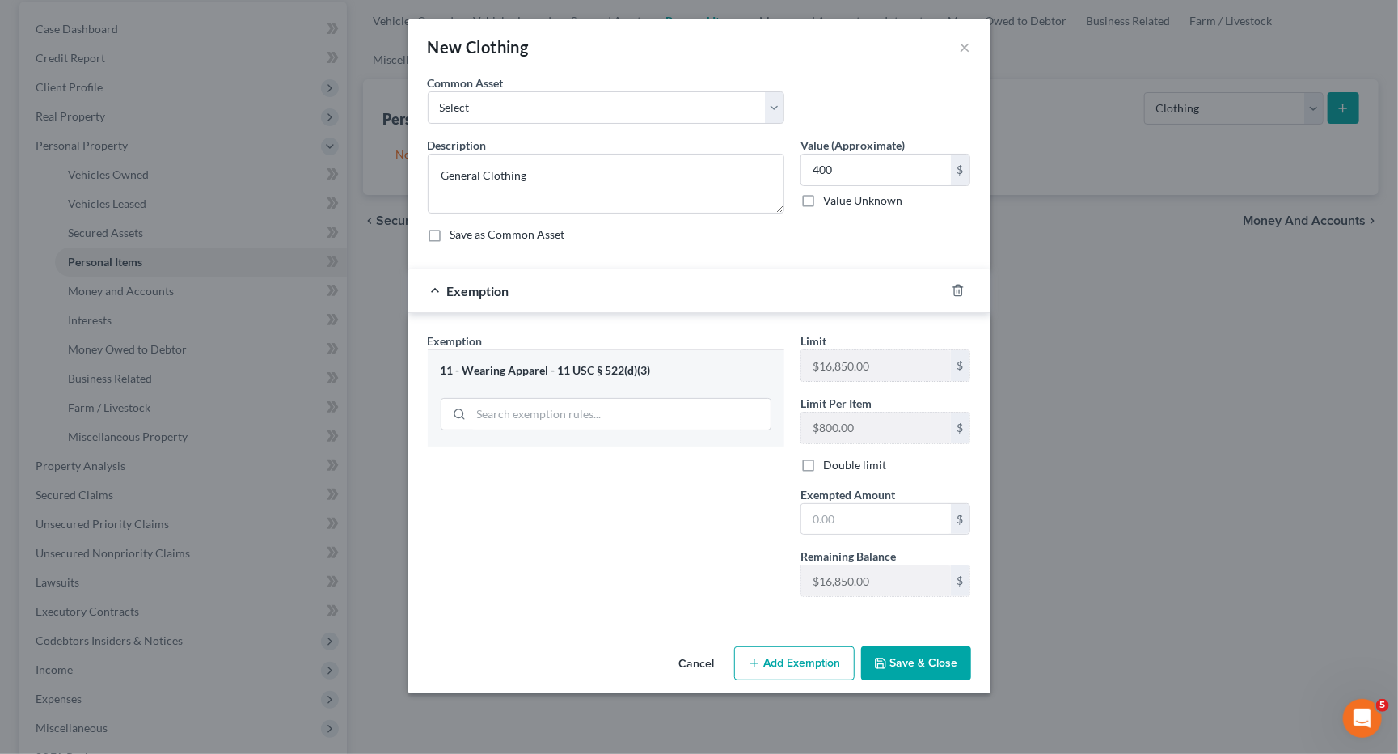
click at [837, 530] on div "Limit $16,850.00 $ Limit Per Item $800.00 $ Double limit Exempted Amount * $ Re…" at bounding box center [885, 470] width 187 height 277
click at [843, 508] on input "text" at bounding box center [876, 519] width 150 height 31
type input "400"
click at [936, 653] on button "Save & Close" at bounding box center [916, 663] width 110 height 34
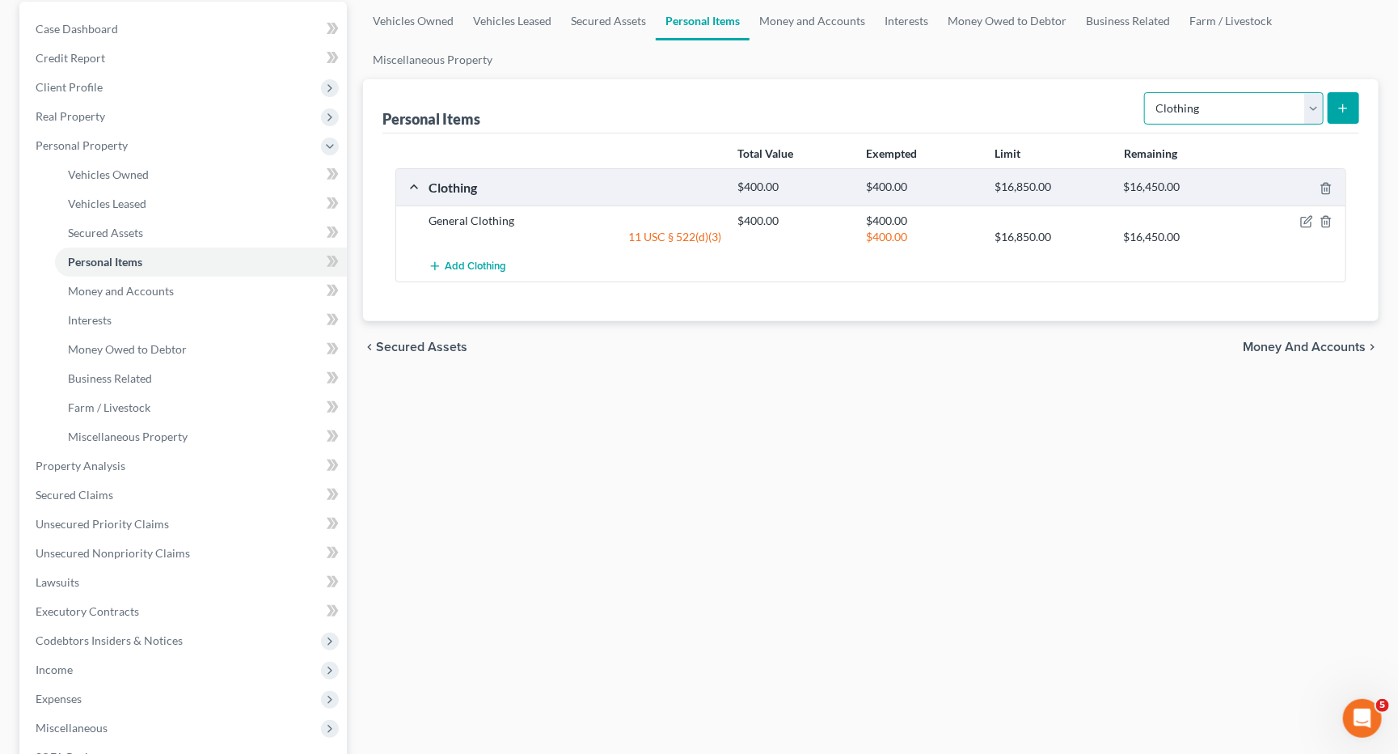
select select "electronics"
click at [1341, 105] on icon "submit" at bounding box center [1343, 108] width 13 height 13
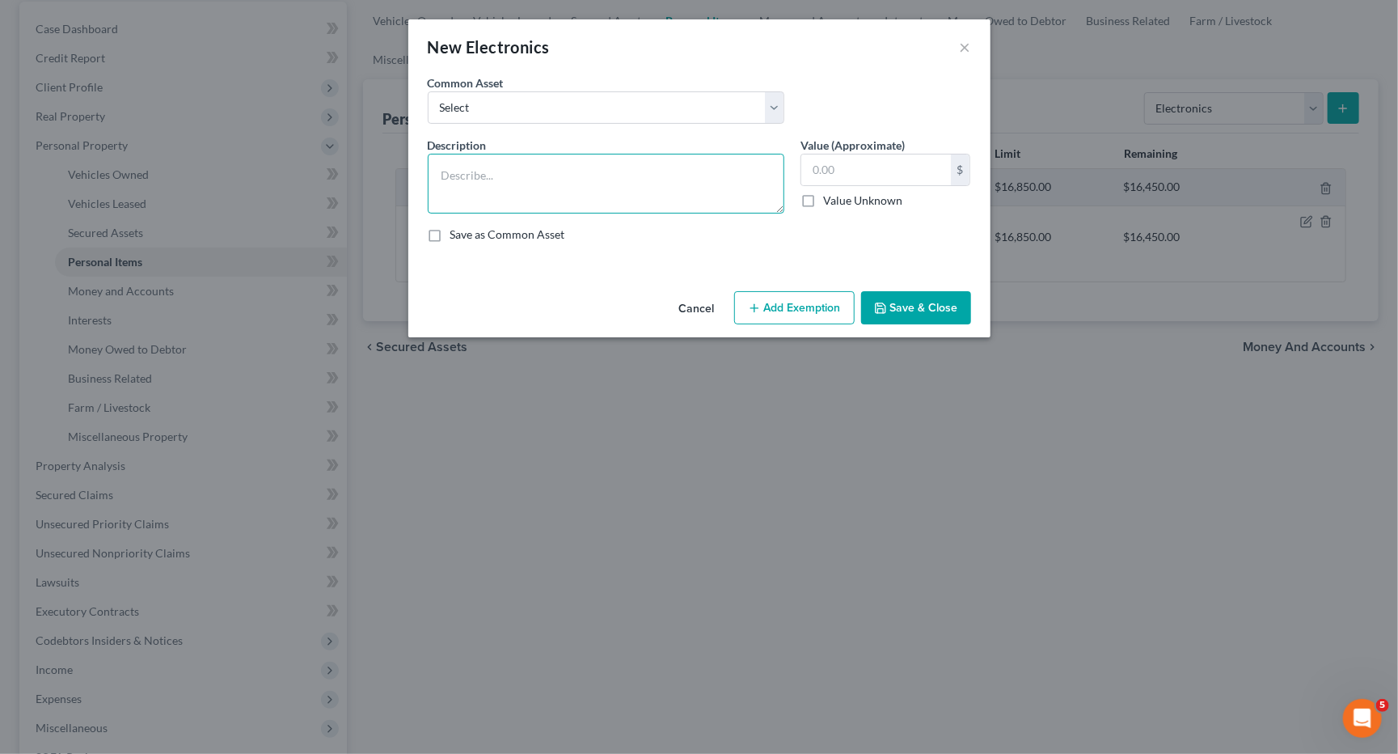
click at [640, 184] on textarea at bounding box center [606, 184] width 357 height 60
click at [530, 173] on textarea "1 cellphone $500, laptop" at bounding box center [606, 184] width 357 height 60
click at [581, 175] on textarea "1 cellphone $500,1 laptop" at bounding box center [606, 184] width 357 height 60
click at [581, 175] on textarea "1 cellphone $500,1 laptop $500, 1 Apple Watch" at bounding box center [606, 184] width 357 height 60
click at [713, 175] on textarea "1 cellphone $500,1 laptop $500, 1 Apple Watch" at bounding box center [606, 184] width 357 height 60
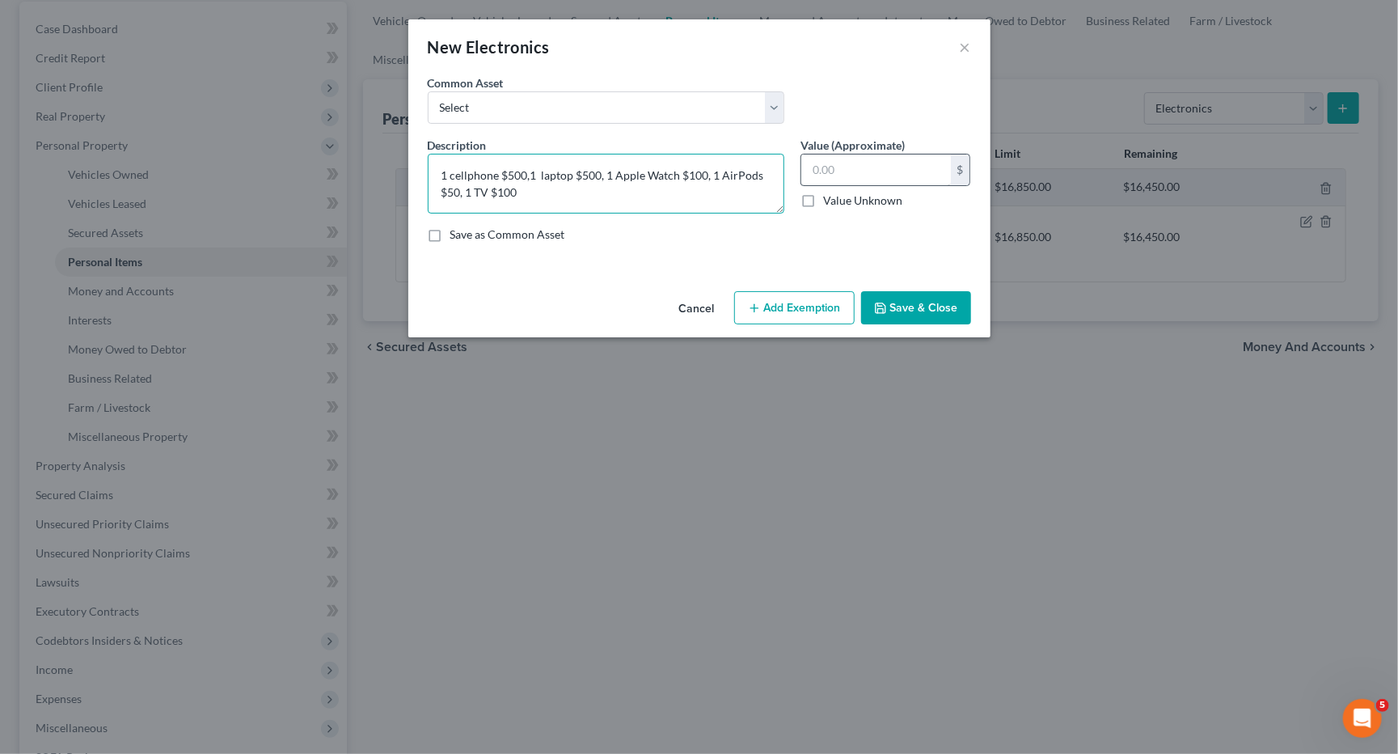
type textarea "1 cellphone $500,1 laptop $500, 1 Apple Watch $100, 1 AirPods $50, 1 TV $100"
click at [839, 166] on input "text" at bounding box center [876, 169] width 150 height 31
type input "1,250"
click at [811, 297] on button "Add Exemption" at bounding box center [794, 308] width 120 height 34
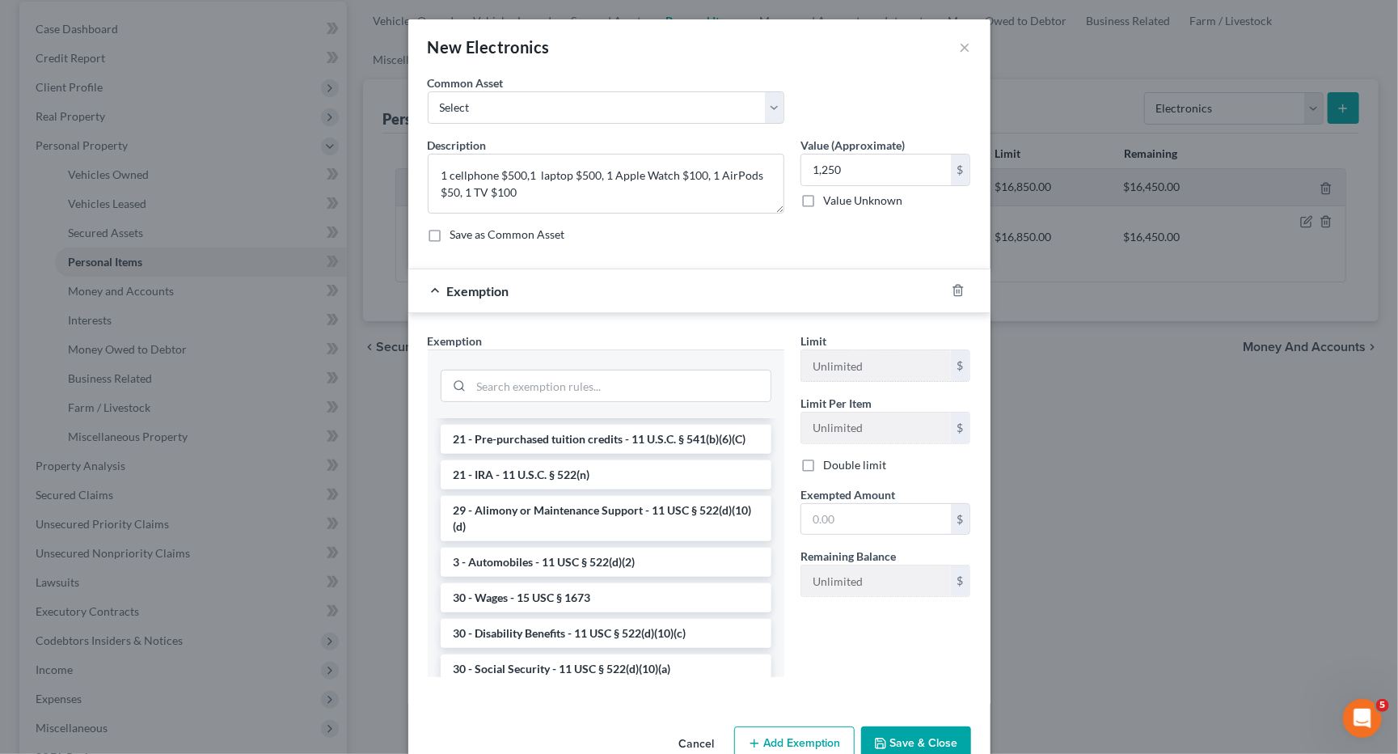
scroll to position [0, 0]
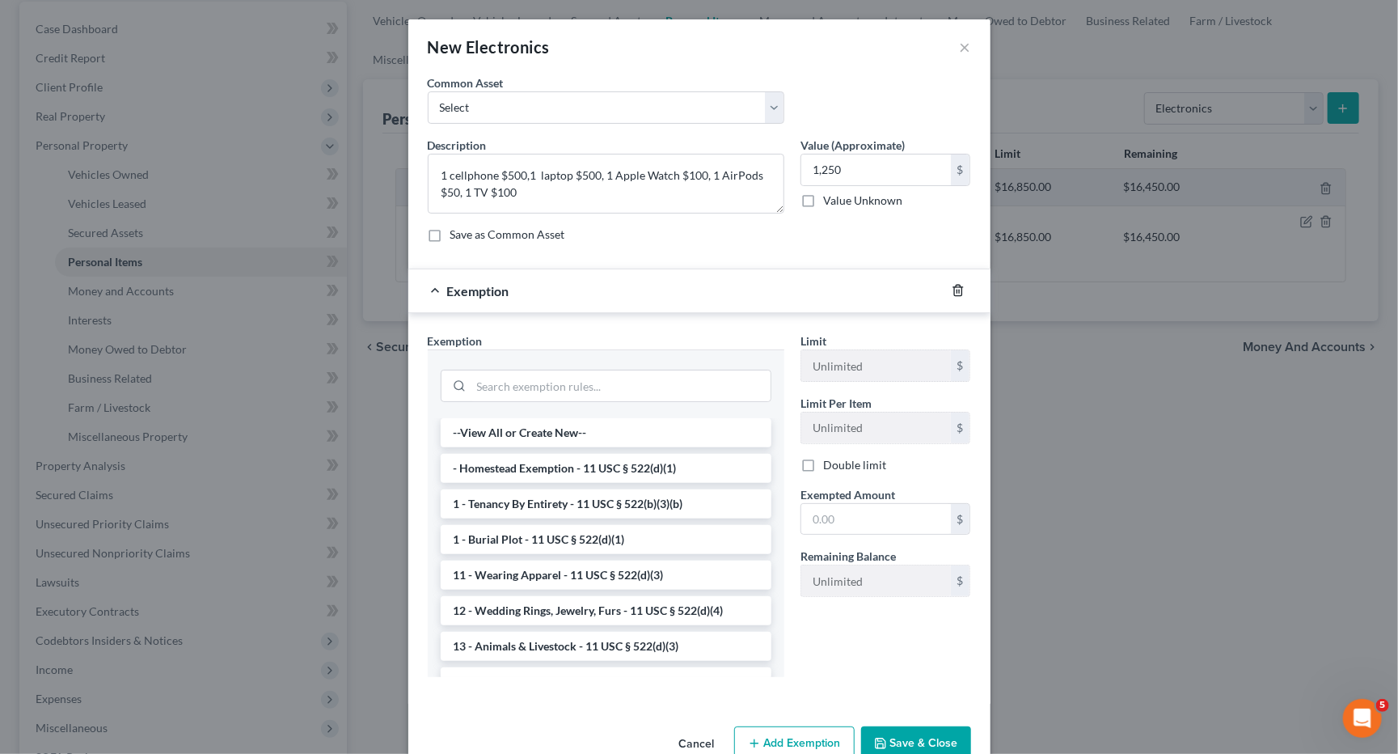
click at [954, 285] on icon "button" at bounding box center [957, 290] width 7 height 11
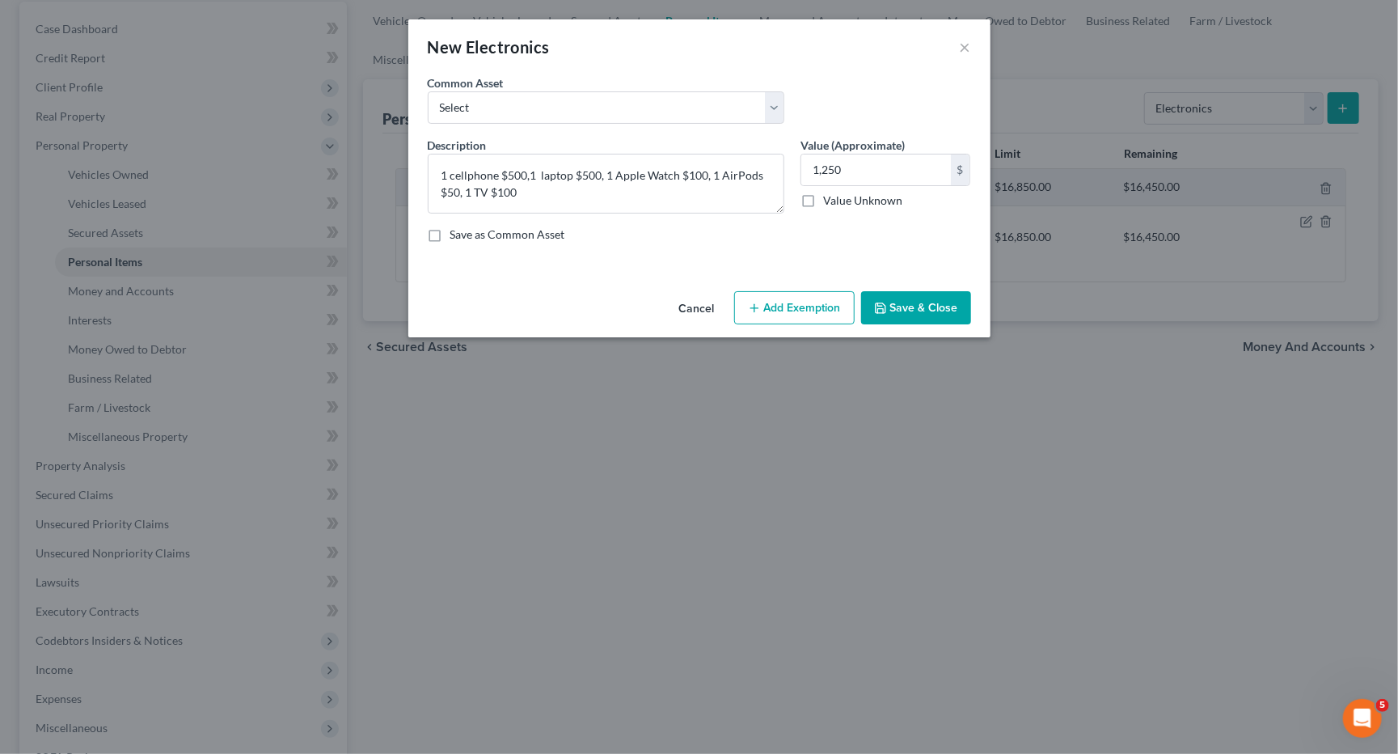
click at [901, 291] on button "Save & Close" at bounding box center [916, 308] width 110 height 34
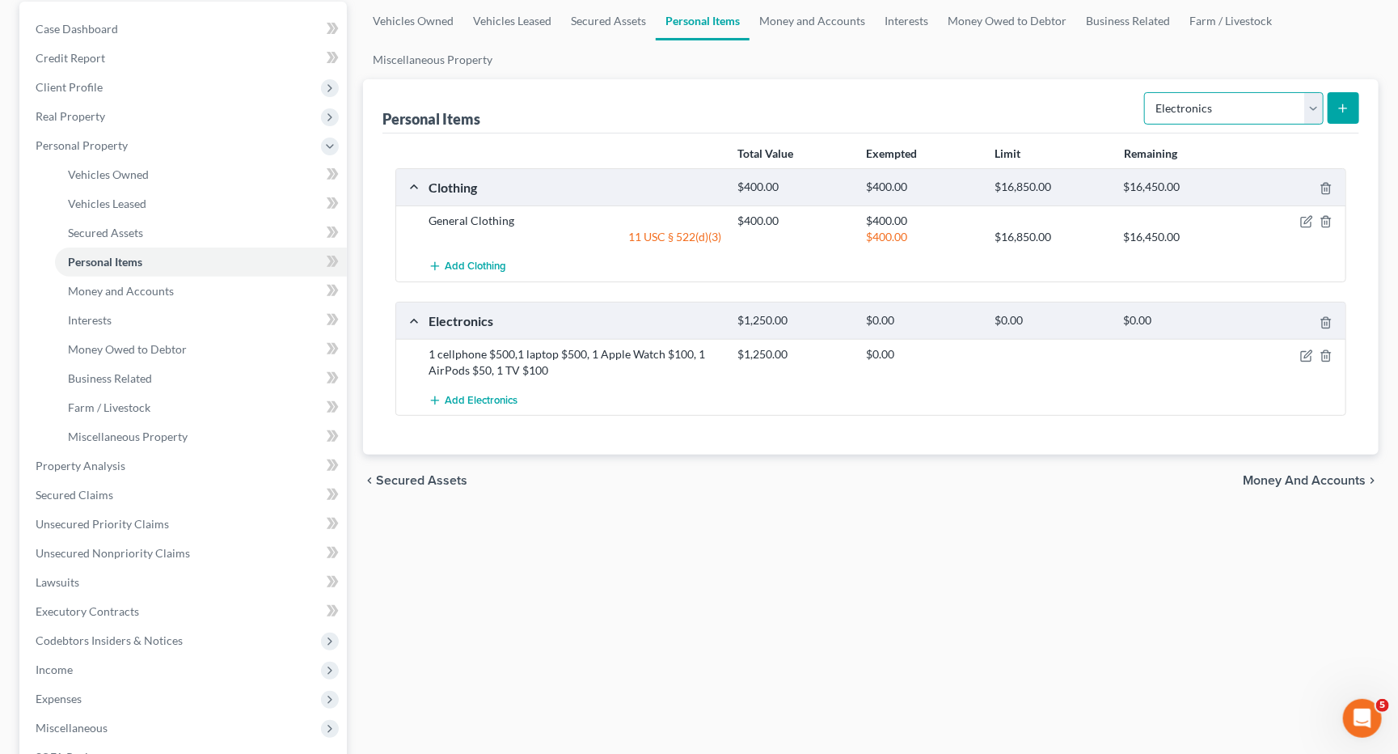
select select "household_goods"
click at [1341, 102] on icon "submit" at bounding box center [1343, 108] width 13 height 13
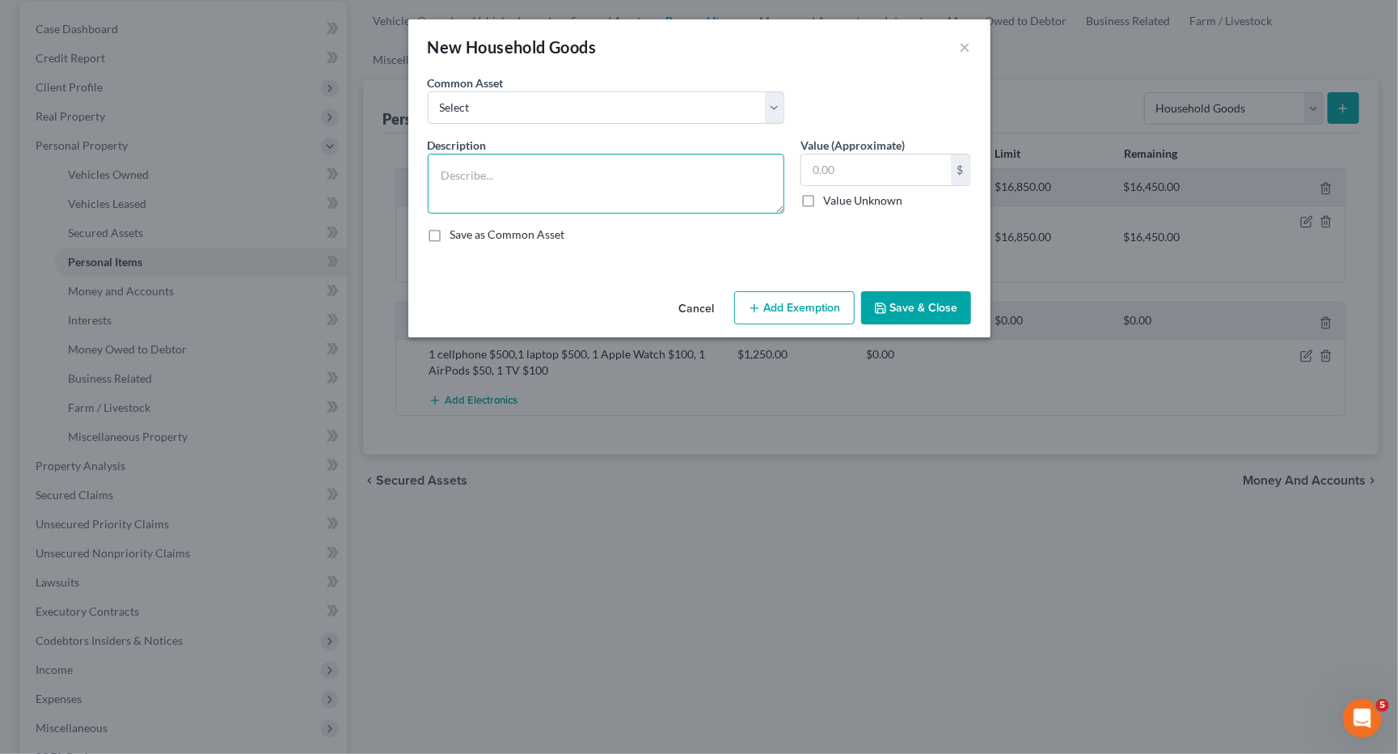
click at [667, 182] on textarea at bounding box center [606, 184] width 357 height 60
type textarea "Household Goods"
click at [851, 171] on input "text" at bounding box center [876, 169] width 150 height 31
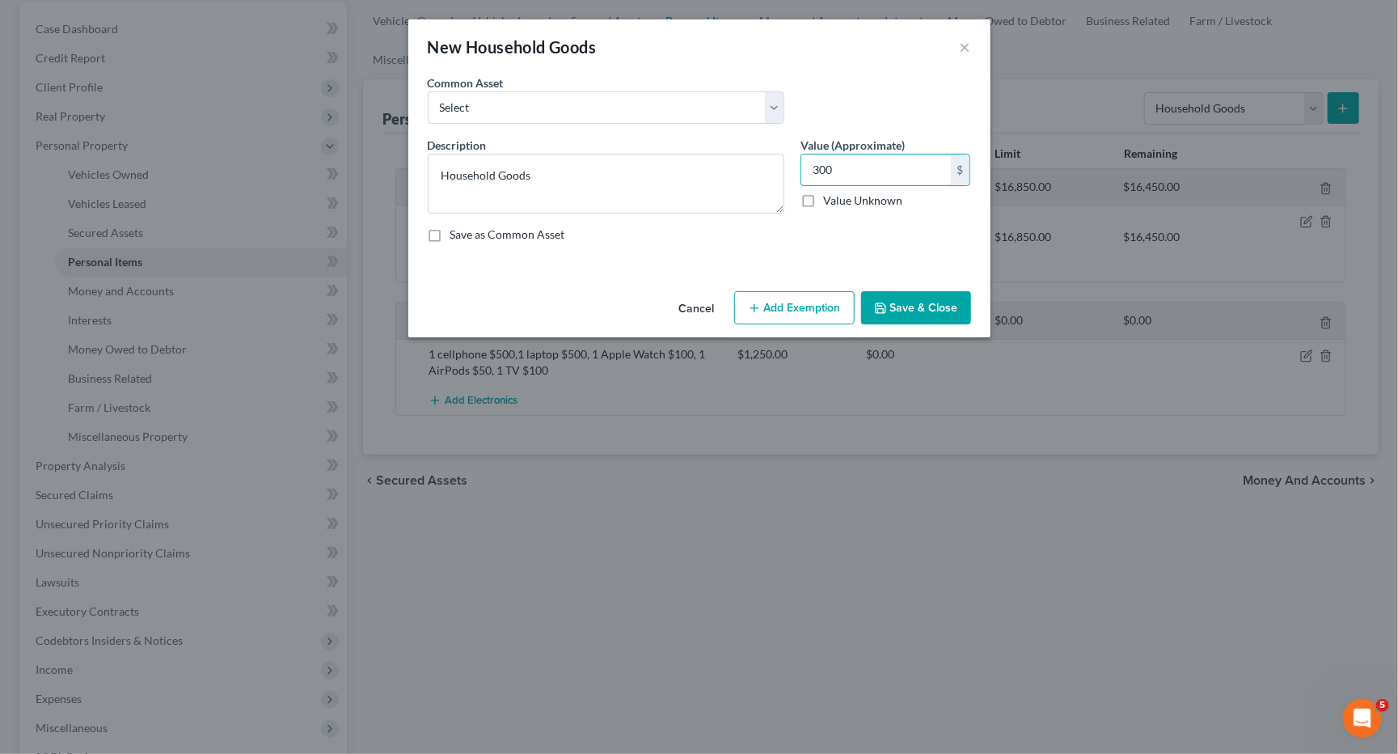
type input "300"
click at [897, 306] on button "Save & Close" at bounding box center [916, 308] width 110 height 34
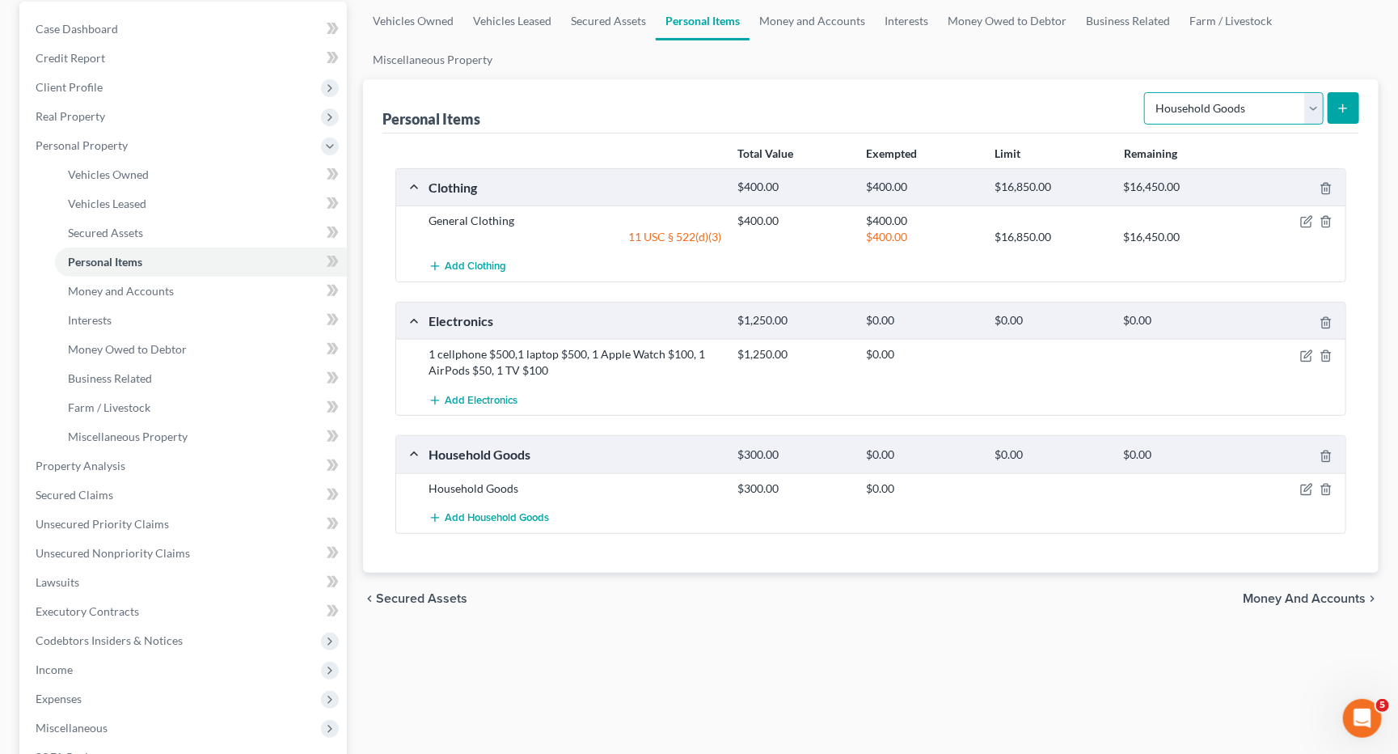
select select "jewelry"
click at [1350, 106] on button "submit" at bounding box center [1344, 108] width 32 height 32
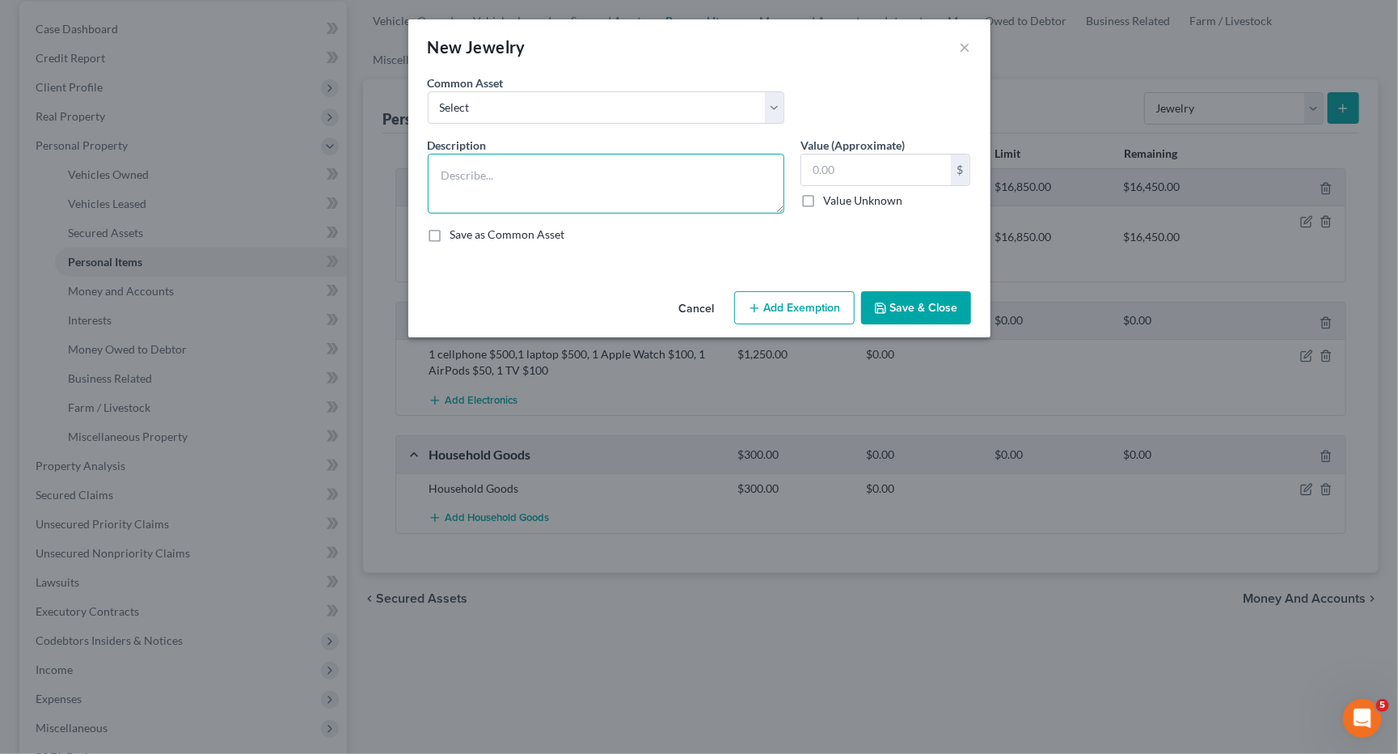
click at [661, 179] on textarea at bounding box center [606, 184] width 357 height 60
click at [441, 169] on textarea "Costume Ring" at bounding box center [606, 184] width 357 height 60
click at [529, 164] on textarea "1 Costume Ring" at bounding box center [606, 184] width 357 height 60
click at [446, 173] on textarea "1 Costume Ring $20, 1 costume" at bounding box center [606, 184] width 357 height 60
click at [539, 174] on textarea "2 Costume Ring $20, 1 costume" at bounding box center [606, 184] width 357 height 60
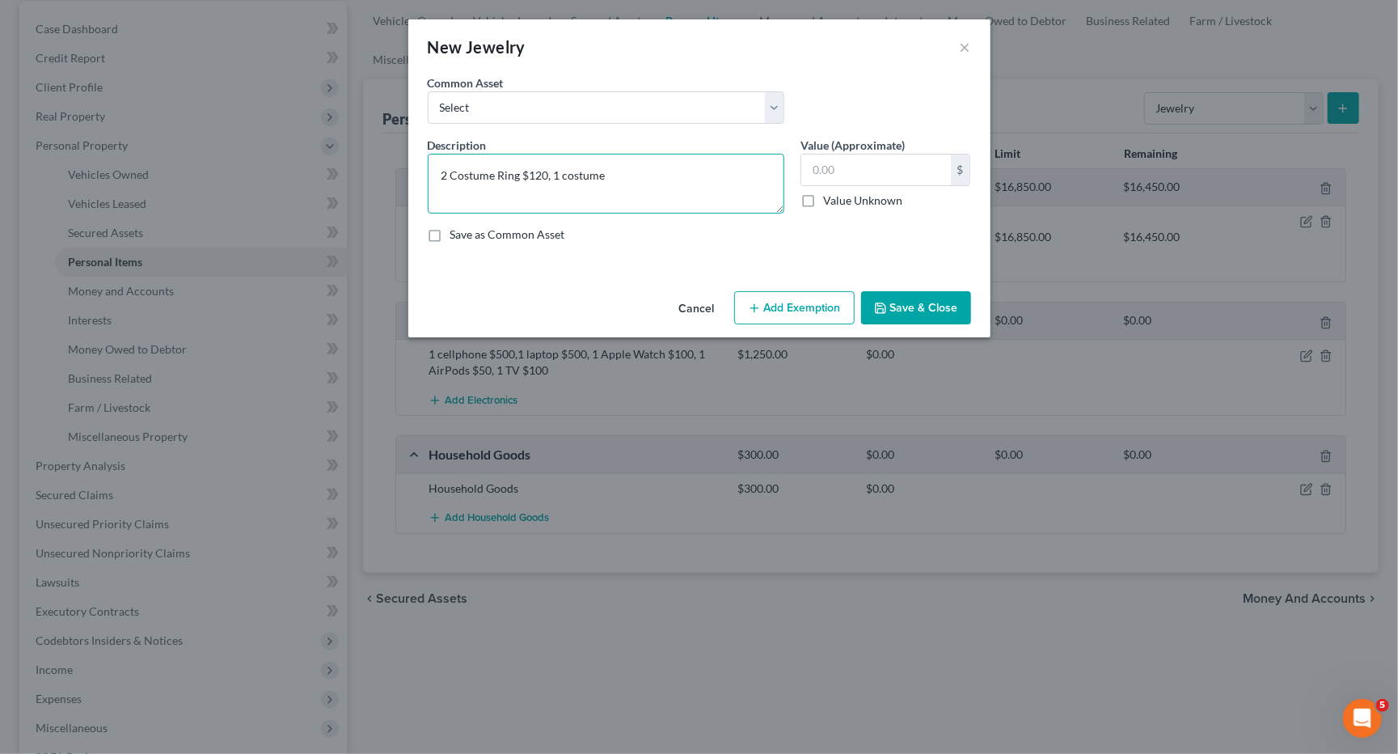
click at [634, 174] on textarea "2 Costume Ring $120, 1 costume" at bounding box center [606, 184] width 357 height 60
type textarea "2 Costume Ring $120, 1 costume necklace $20"
click at [847, 166] on input "text" at bounding box center [876, 169] width 150 height 31
type input "140"
click at [713, 169] on textarea "2 Costume Ring $120, 1 costume necklace $20" at bounding box center [606, 184] width 357 height 60
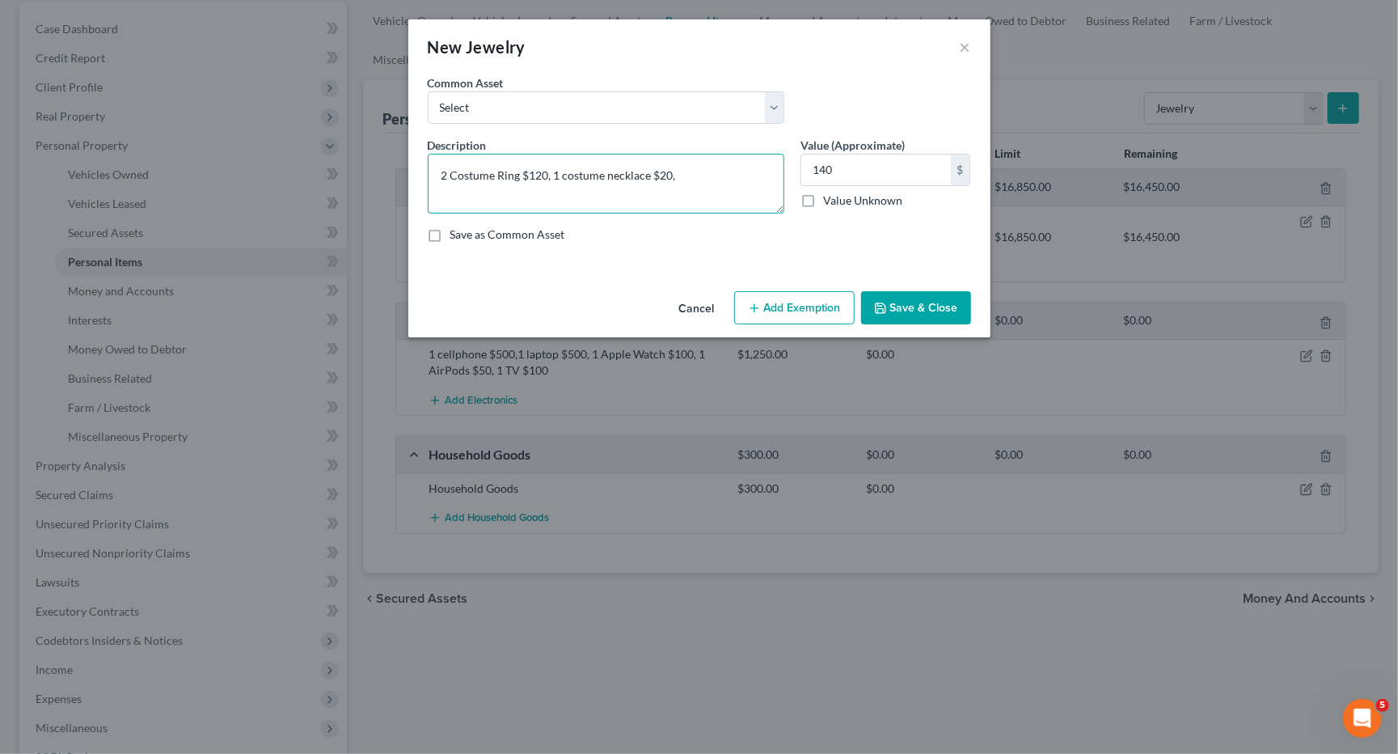
type textarea "2 Costume Ring $120, 1 costume necklace $20"
click at [912, 306] on button "Save & Close" at bounding box center [916, 308] width 110 height 34
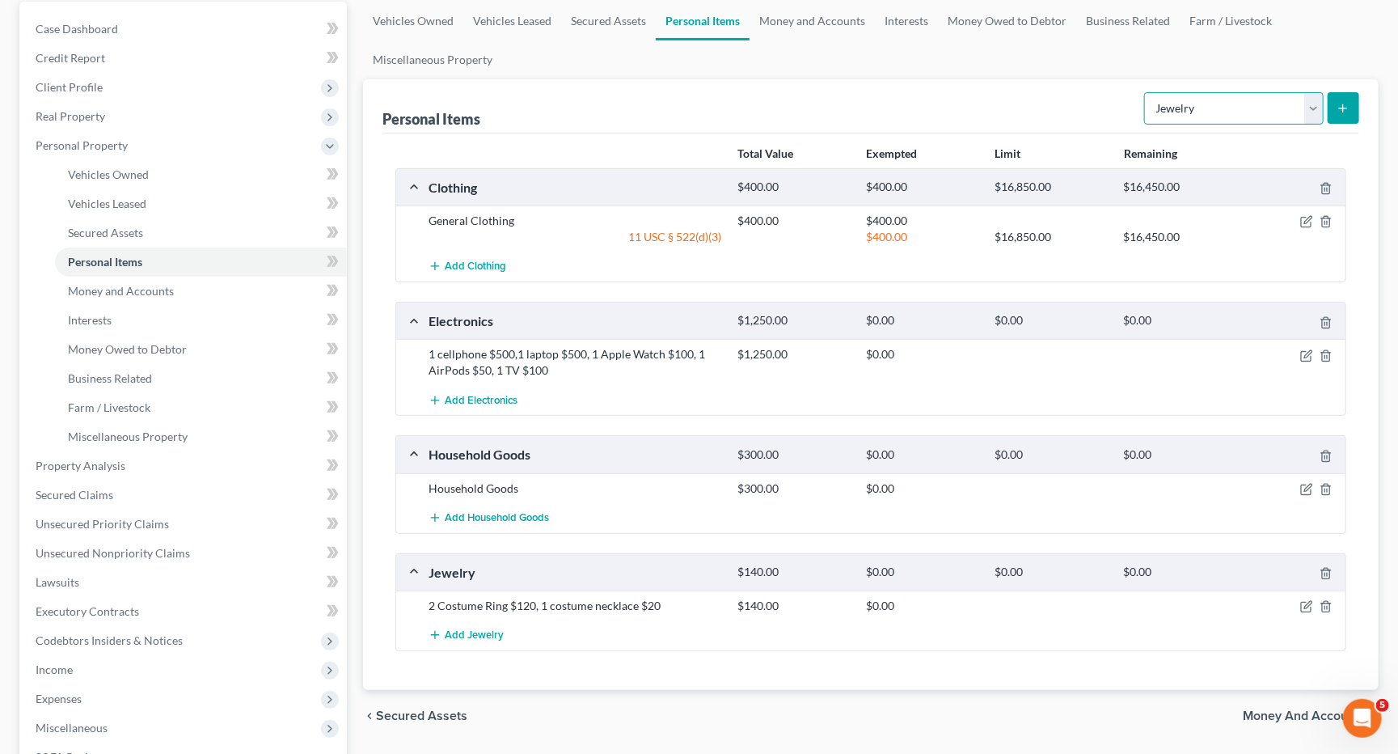
select select "sports_and_hobby_equipment"
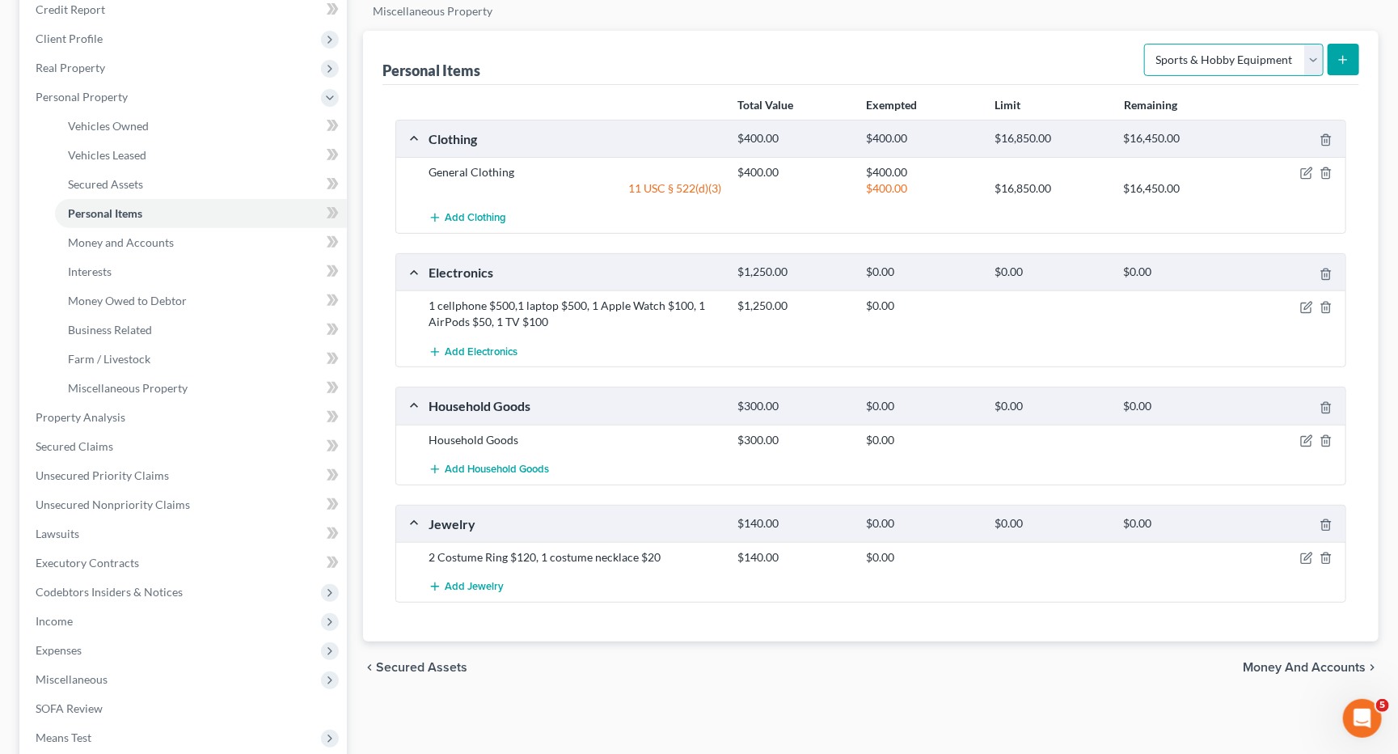
scroll to position [202, 0]
click at [1338, 68] on button "submit" at bounding box center [1344, 60] width 32 height 32
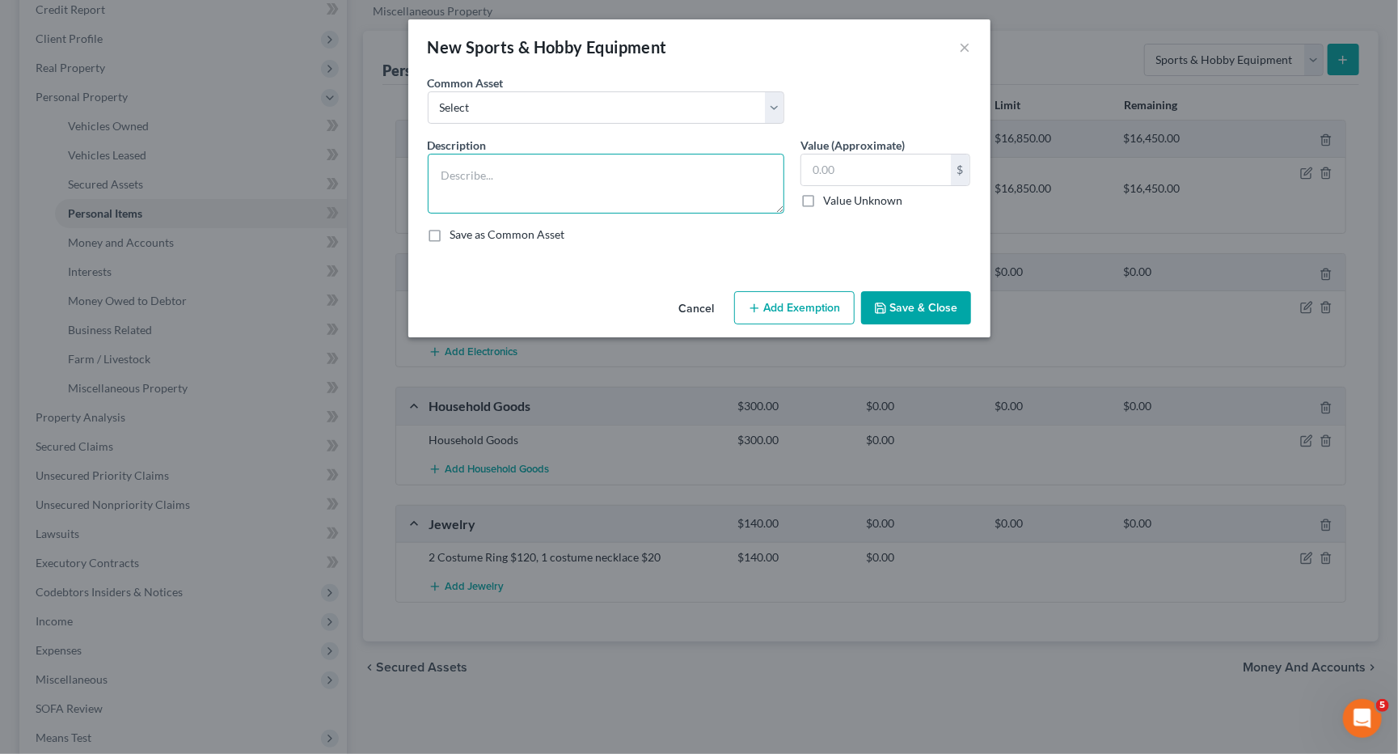
click at [623, 180] on textarea at bounding box center [606, 184] width 357 height 60
click at [531, 175] on textarea "1 basketball ball $ 1 soccer ball" at bounding box center [606, 184] width 357 height 60
click at [630, 169] on textarea "1 basketball ball $5 ,1 soccer ball" at bounding box center [606, 184] width 357 height 60
type textarea "1 basketball ball $5 ,1 soccer ball $5,"
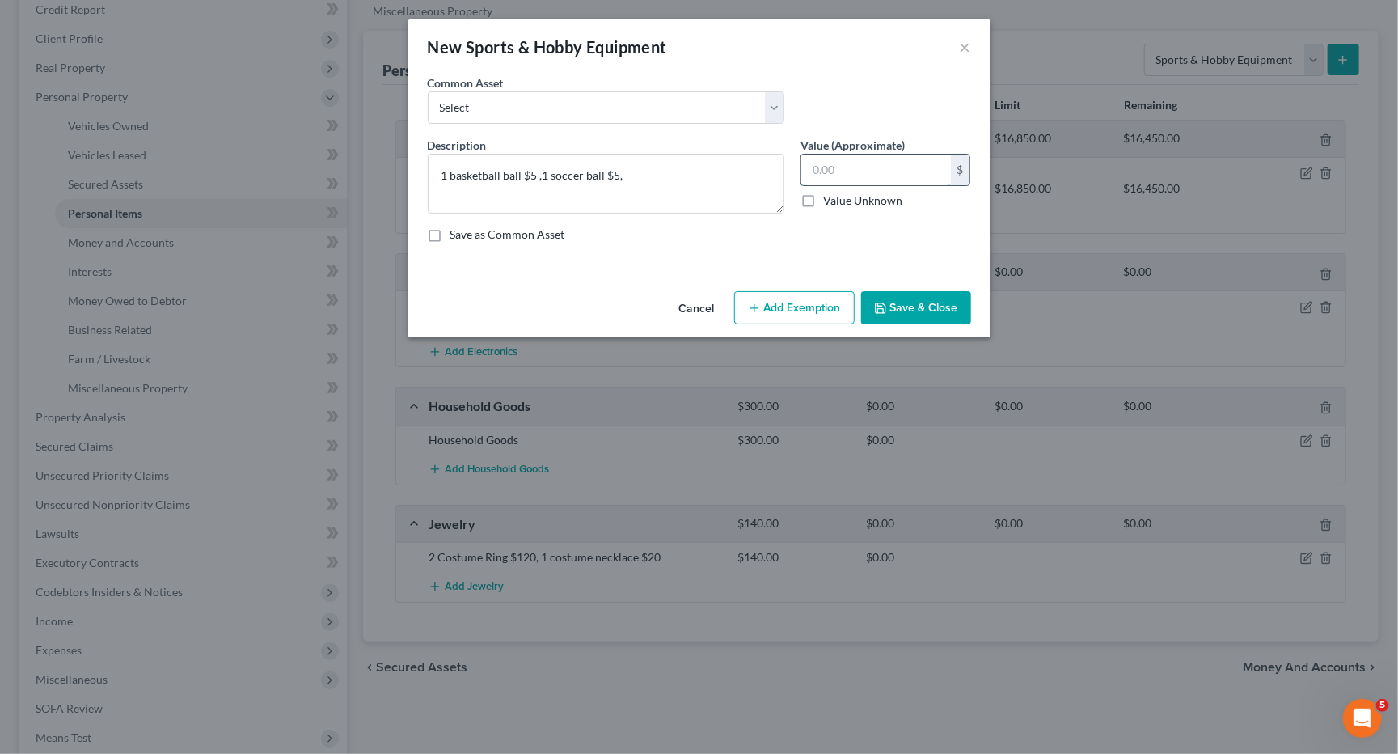
click at [840, 165] on input "text" at bounding box center [876, 169] width 150 height 31
type input "10"
click at [619, 177] on textarea "1 basketball ball $5 ,1 soccer ball $5," at bounding box center [606, 184] width 357 height 60
type textarea "1 basketball ball $5 ,1 soccer ball $5"
click at [885, 309] on icon "button" at bounding box center [880, 308] width 13 height 13
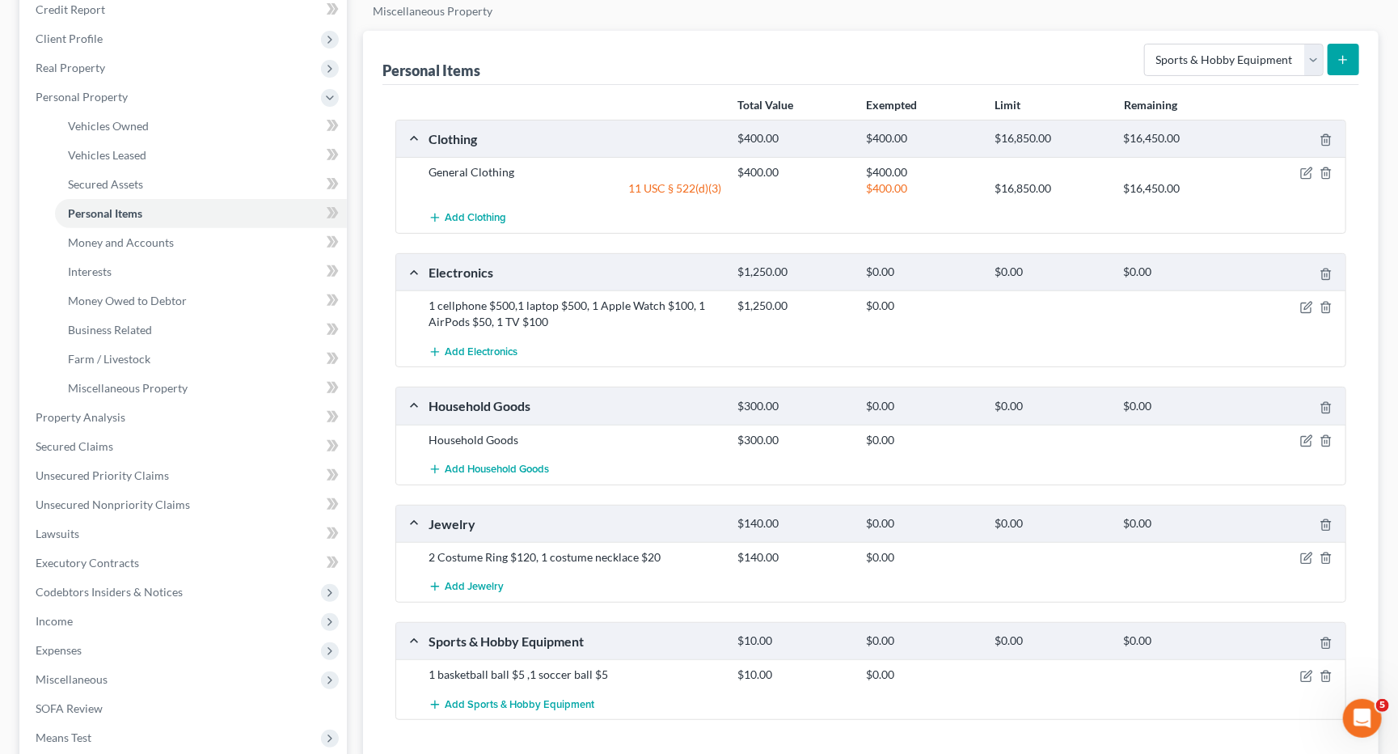
click at [1193, 74] on form "Select Item Type Clothing Collectibles Of Value Electronics Firearms Household …" at bounding box center [1251, 60] width 215 height 33
click at [169, 235] on span "Money and Accounts" at bounding box center [121, 242] width 106 height 14
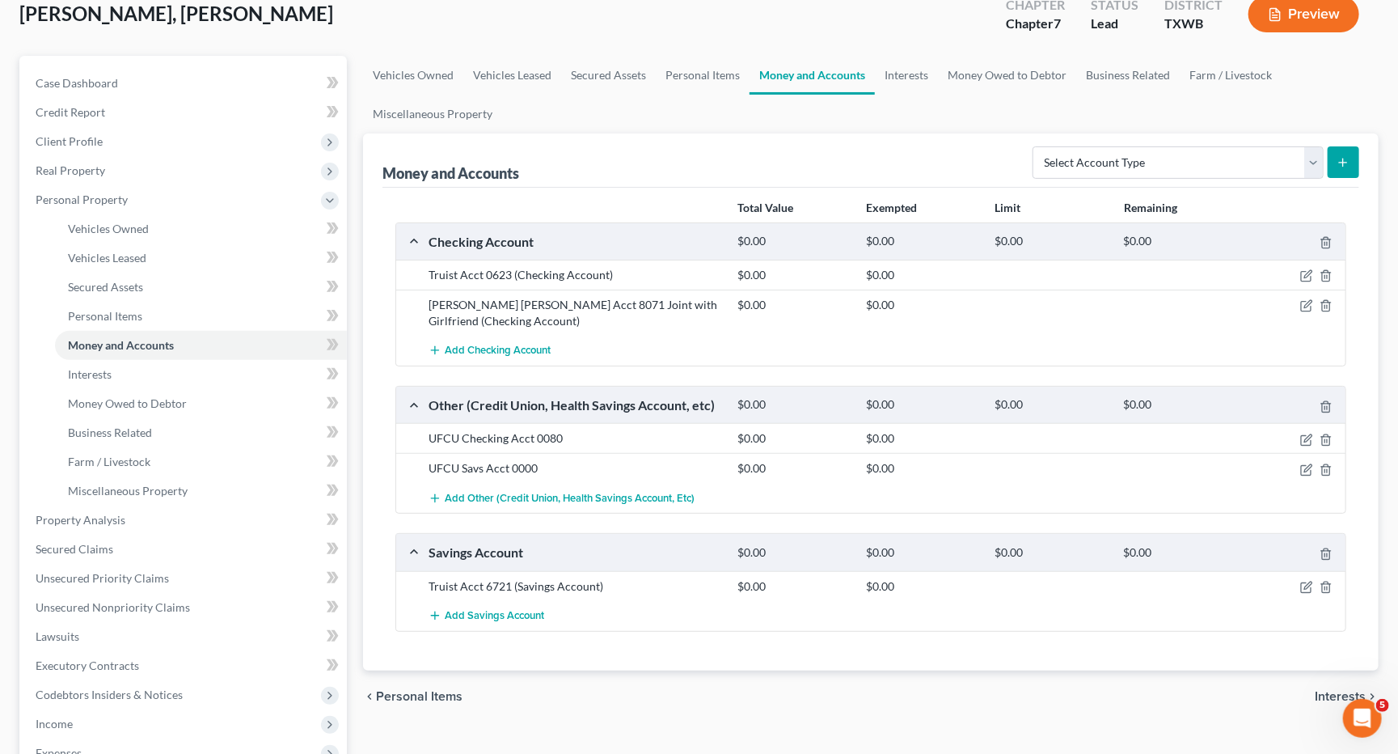
scroll to position [164, 0]
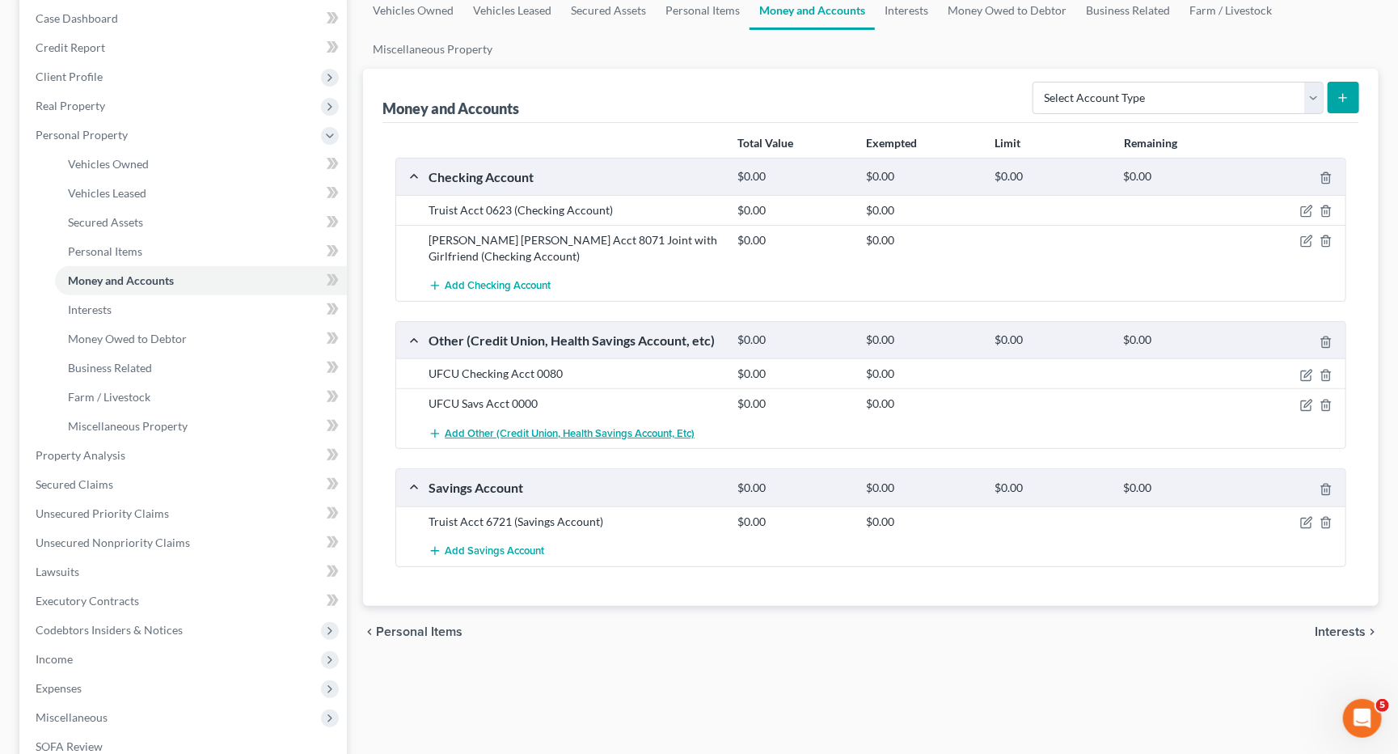
click at [488, 429] on span "Add Other (Credit Union, Health Savings Account, etc)" at bounding box center [570, 433] width 250 height 13
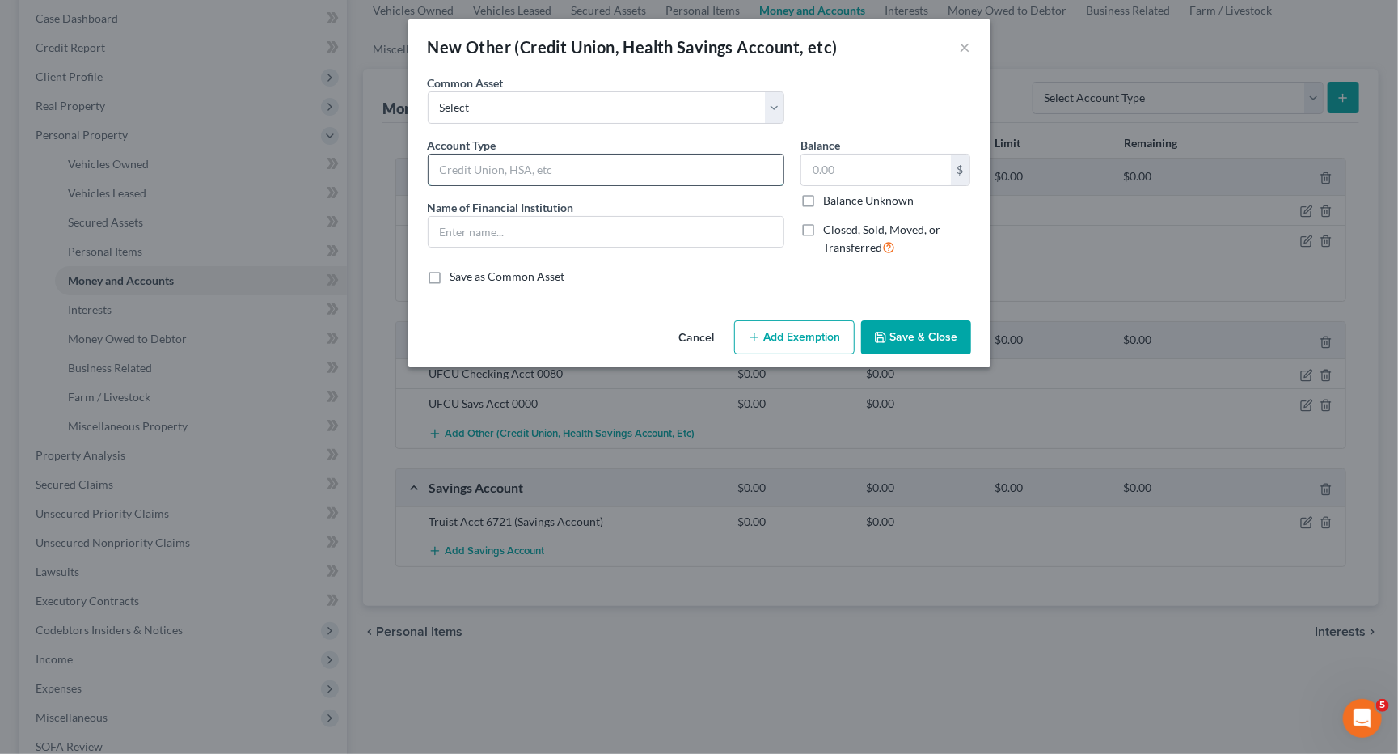
click at [678, 169] on input "text" at bounding box center [606, 169] width 355 height 31
type input "Pay"
click at [965, 54] on button "×" at bounding box center [965, 46] width 11 height 19
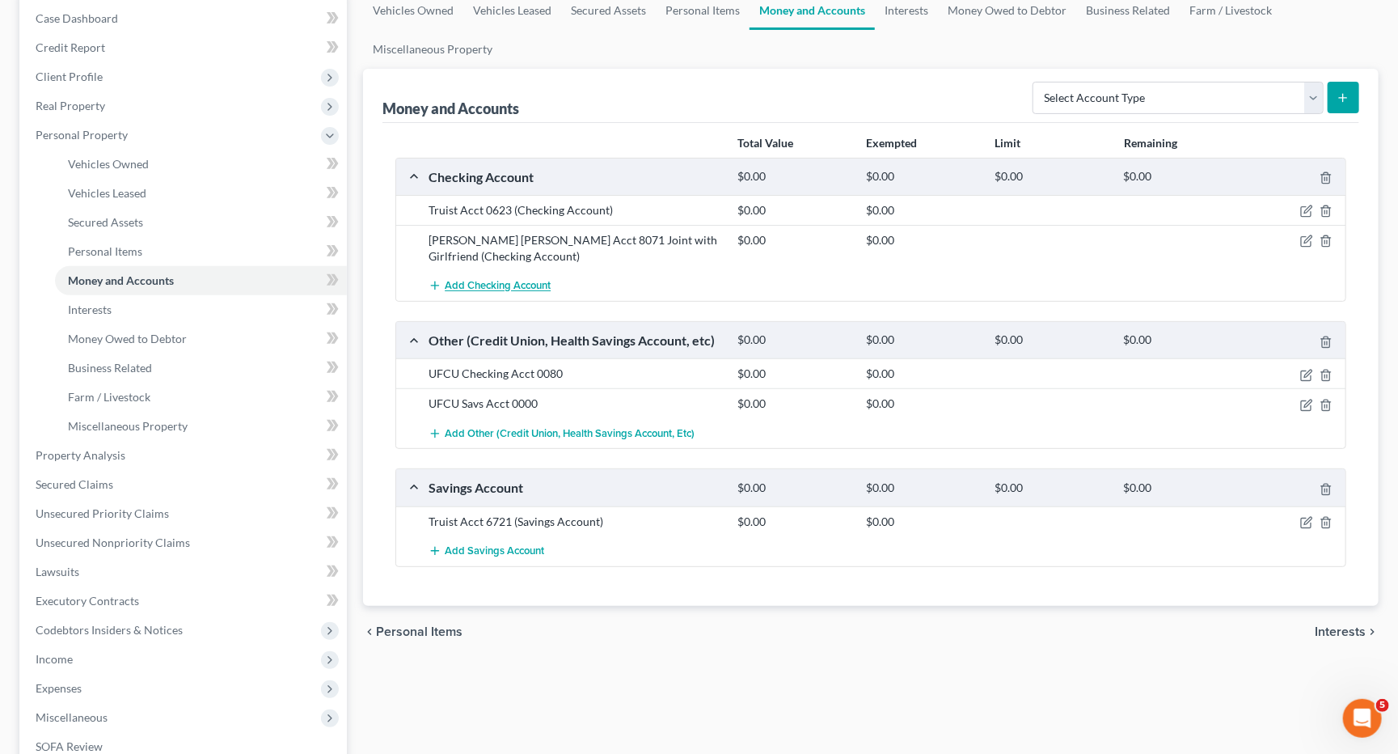
click at [468, 285] on span "Add Checking Account" at bounding box center [498, 286] width 106 height 13
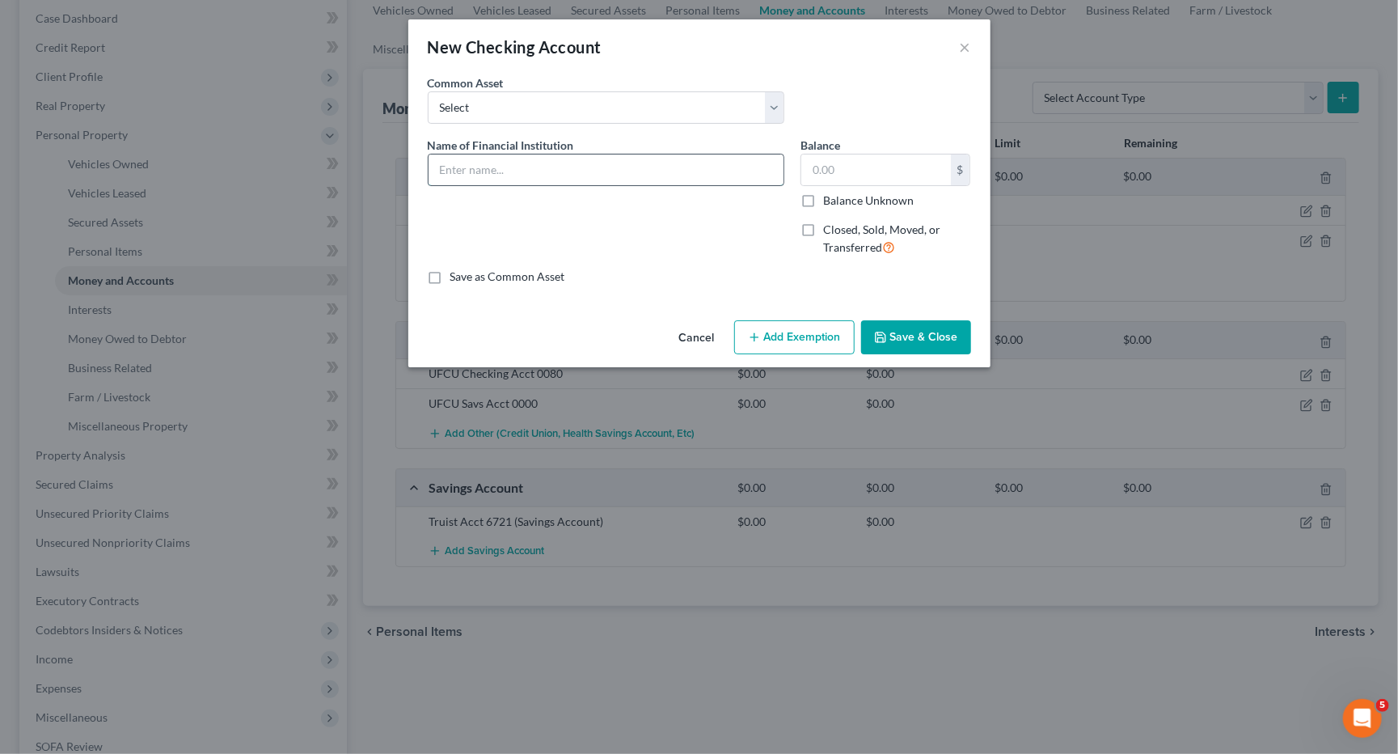
click at [752, 163] on input "text" at bounding box center [606, 169] width 355 height 31
type input "PayPal"
click at [948, 333] on button "Save & Close" at bounding box center [916, 337] width 110 height 34
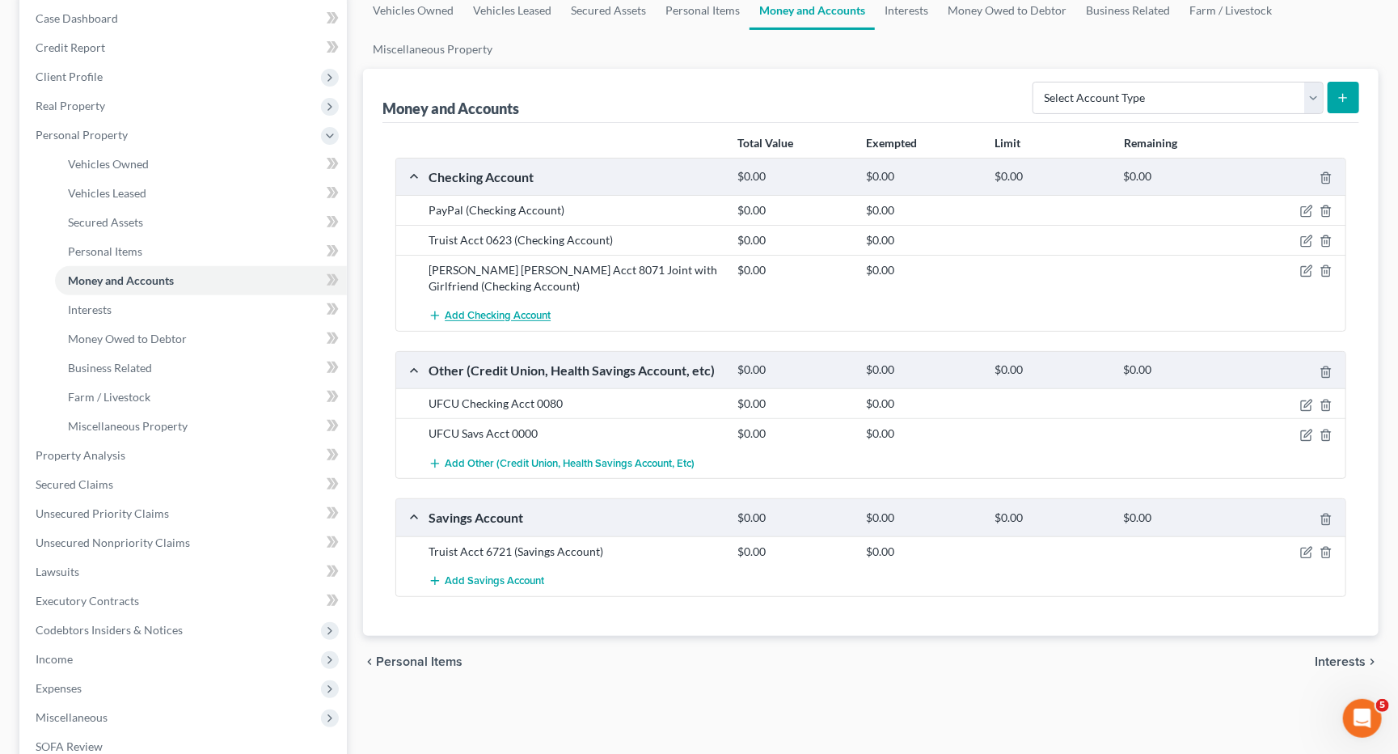
click at [475, 311] on span "Add Checking Account" at bounding box center [498, 316] width 106 height 13
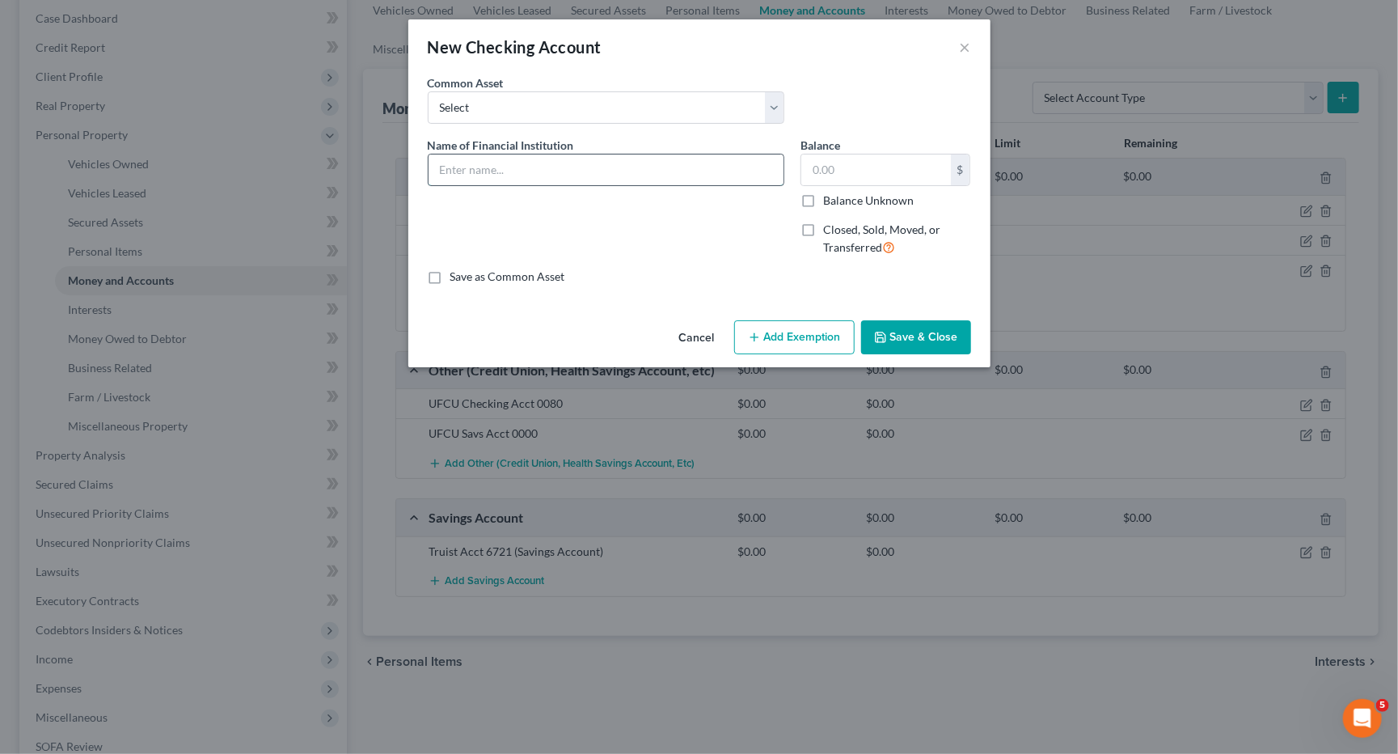
click at [586, 167] on input "text" at bounding box center [606, 169] width 355 height 31
type input "Cash App"
click at [913, 339] on button "Save & Close" at bounding box center [916, 337] width 110 height 34
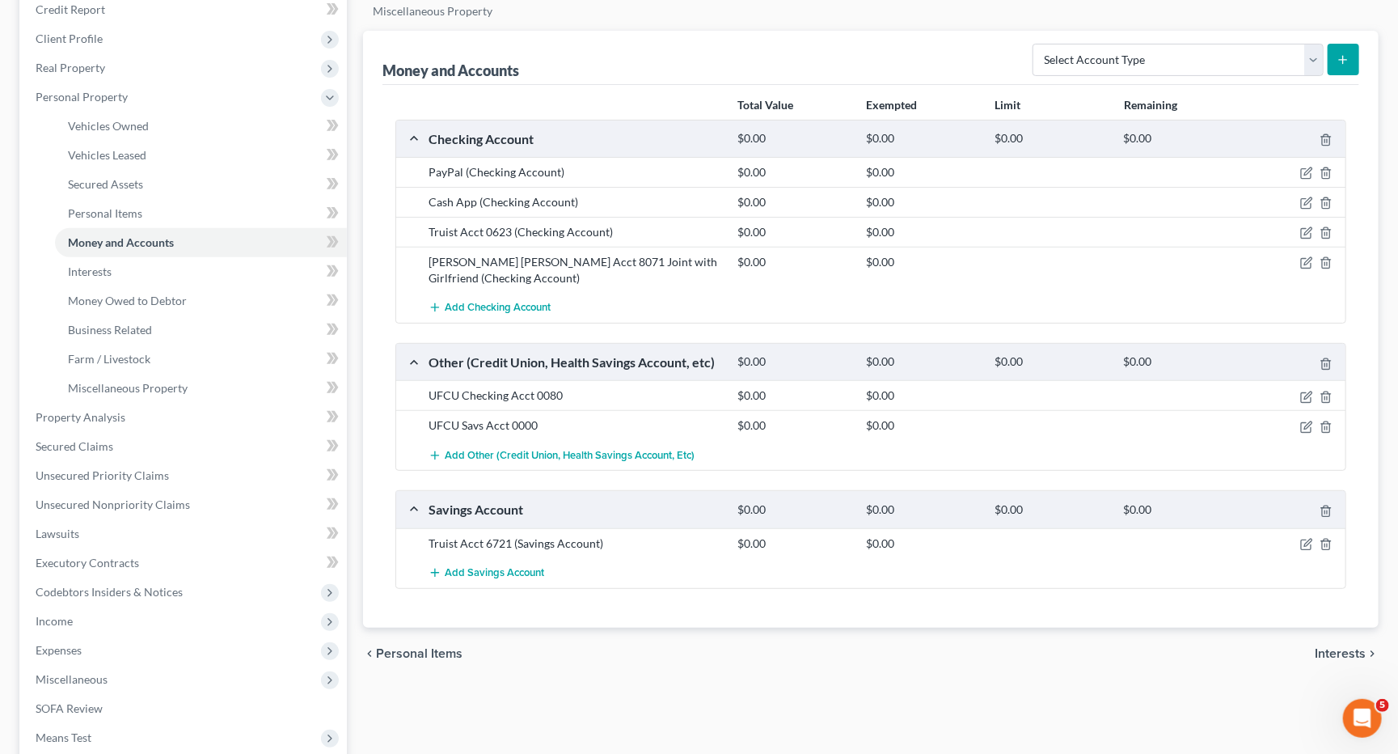
scroll to position [211, 0]
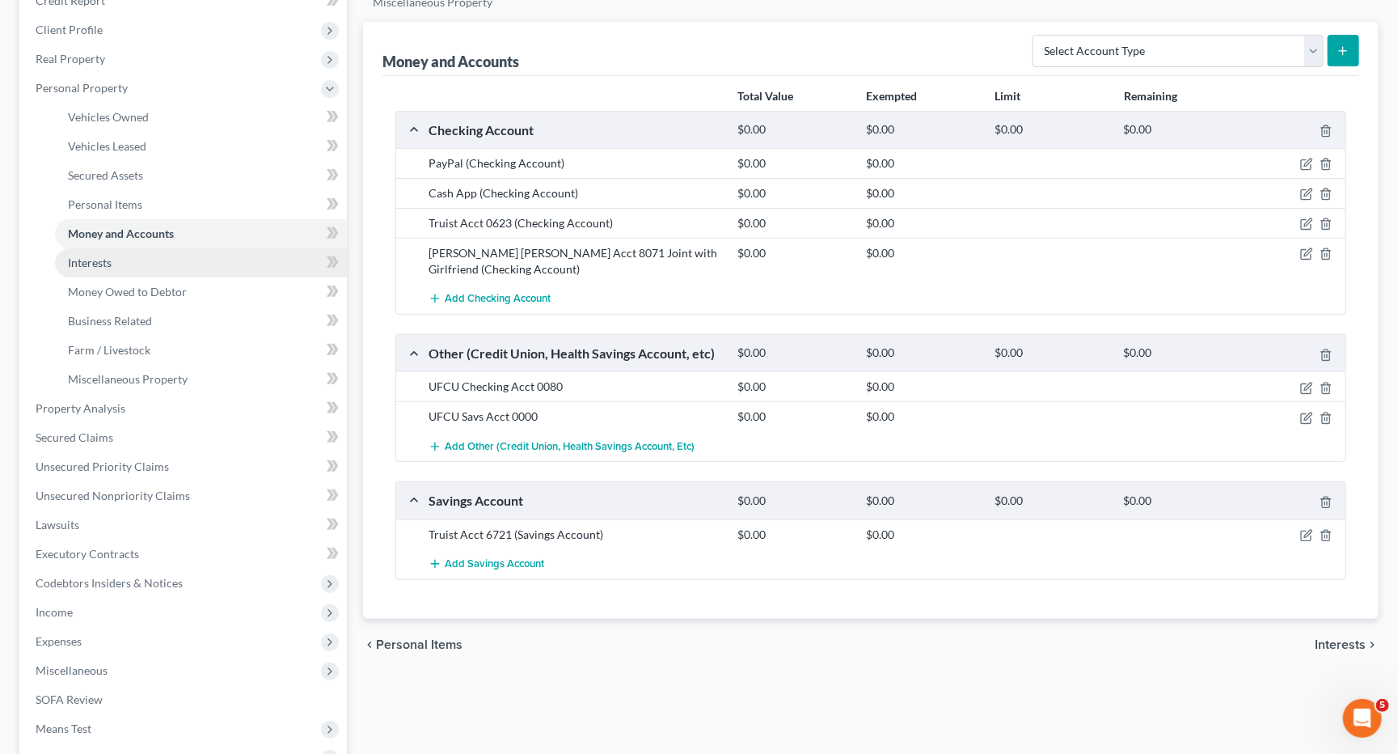
click at [160, 256] on link "Interests" at bounding box center [201, 262] width 292 height 29
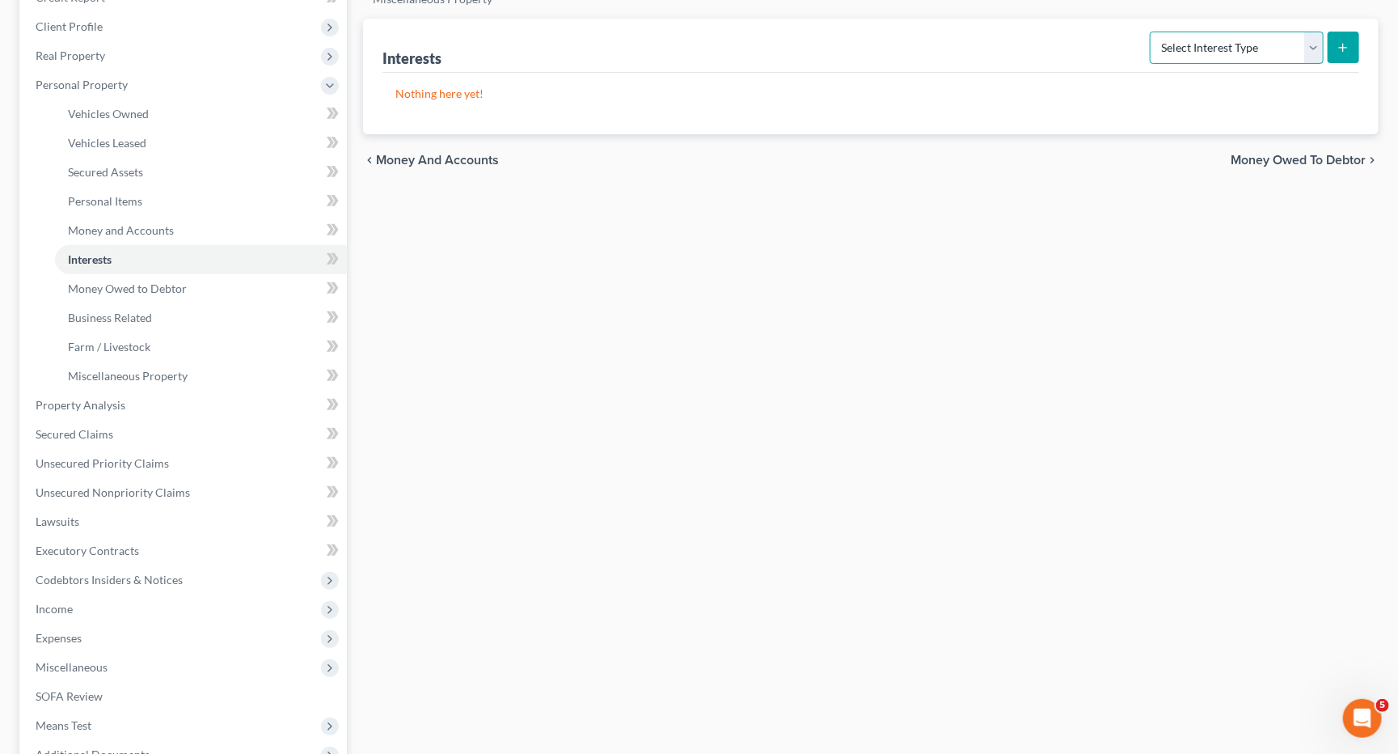
scroll to position [222, 0]
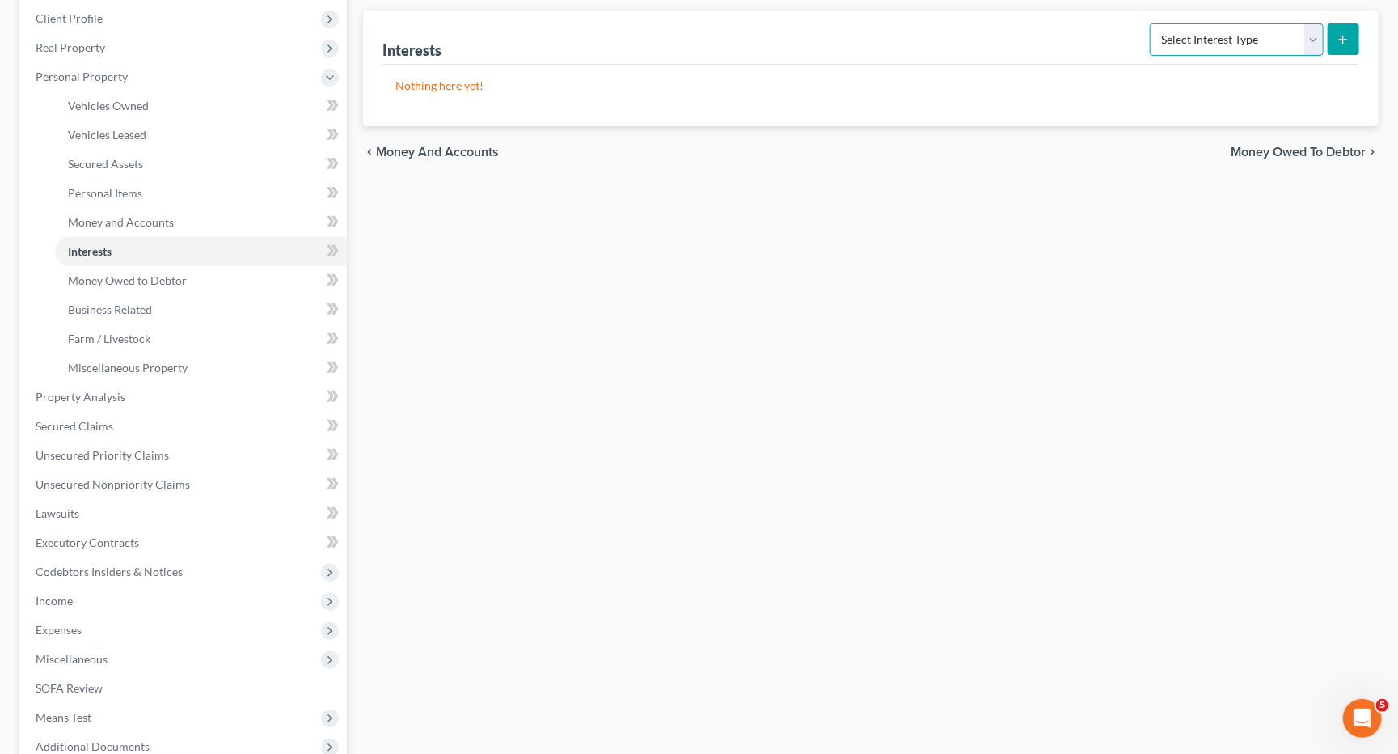
select select "401k"
click at [1341, 40] on line "submit" at bounding box center [1343, 40] width 7 height 0
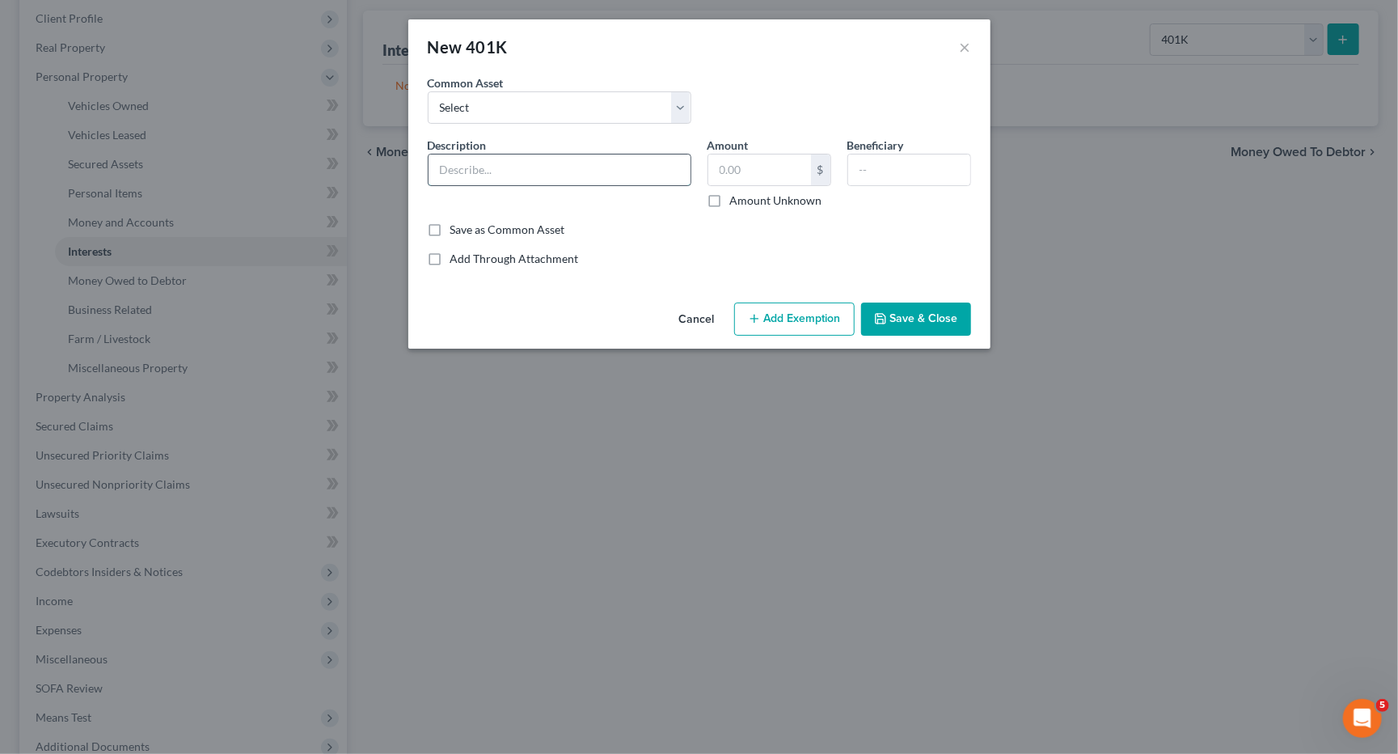
click at [551, 177] on input "text" at bounding box center [560, 169] width 262 height 31
type input "401K Through Job"
click at [883, 176] on input "text" at bounding box center [909, 169] width 122 height 31
type input "Mom"
click at [940, 322] on button "Save & Close" at bounding box center [916, 319] width 110 height 34
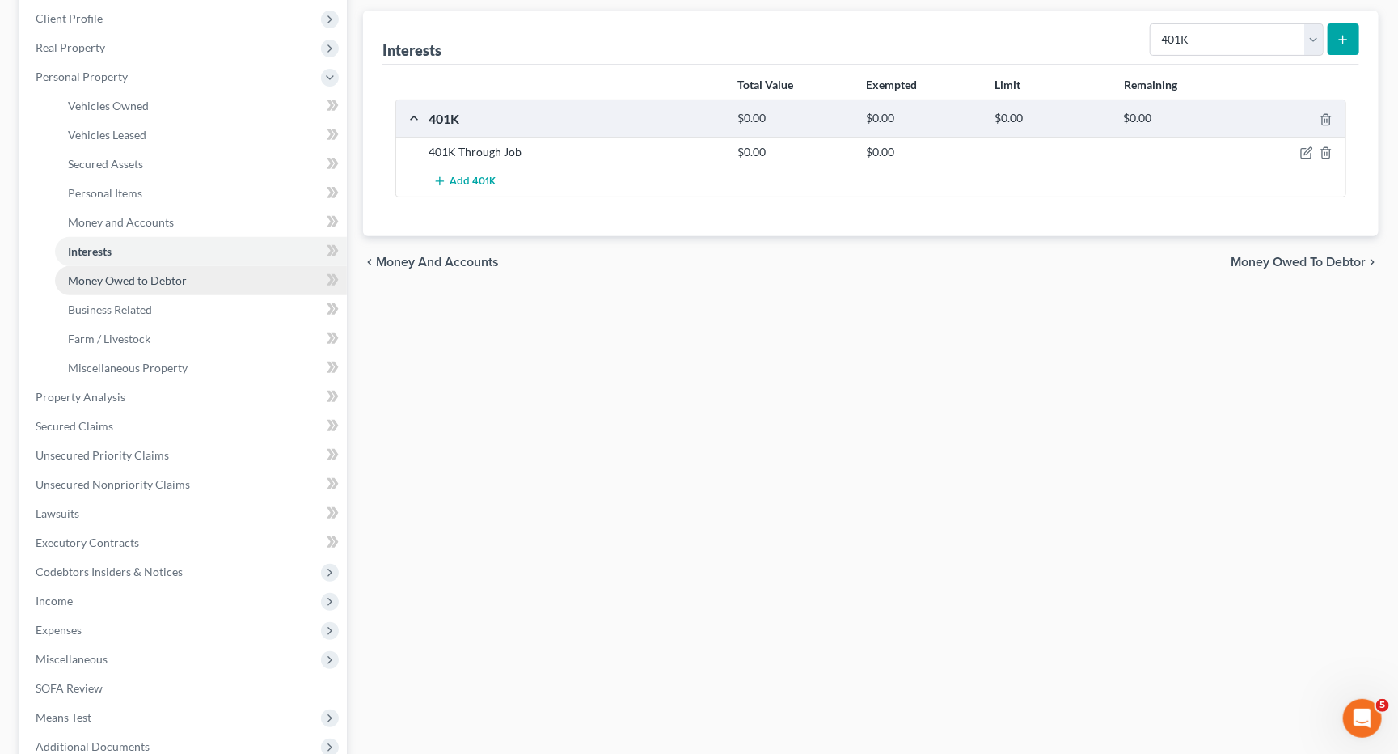
click at [229, 270] on link "Money Owed to Debtor" at bounding box center [201, 280] width 292 height 29
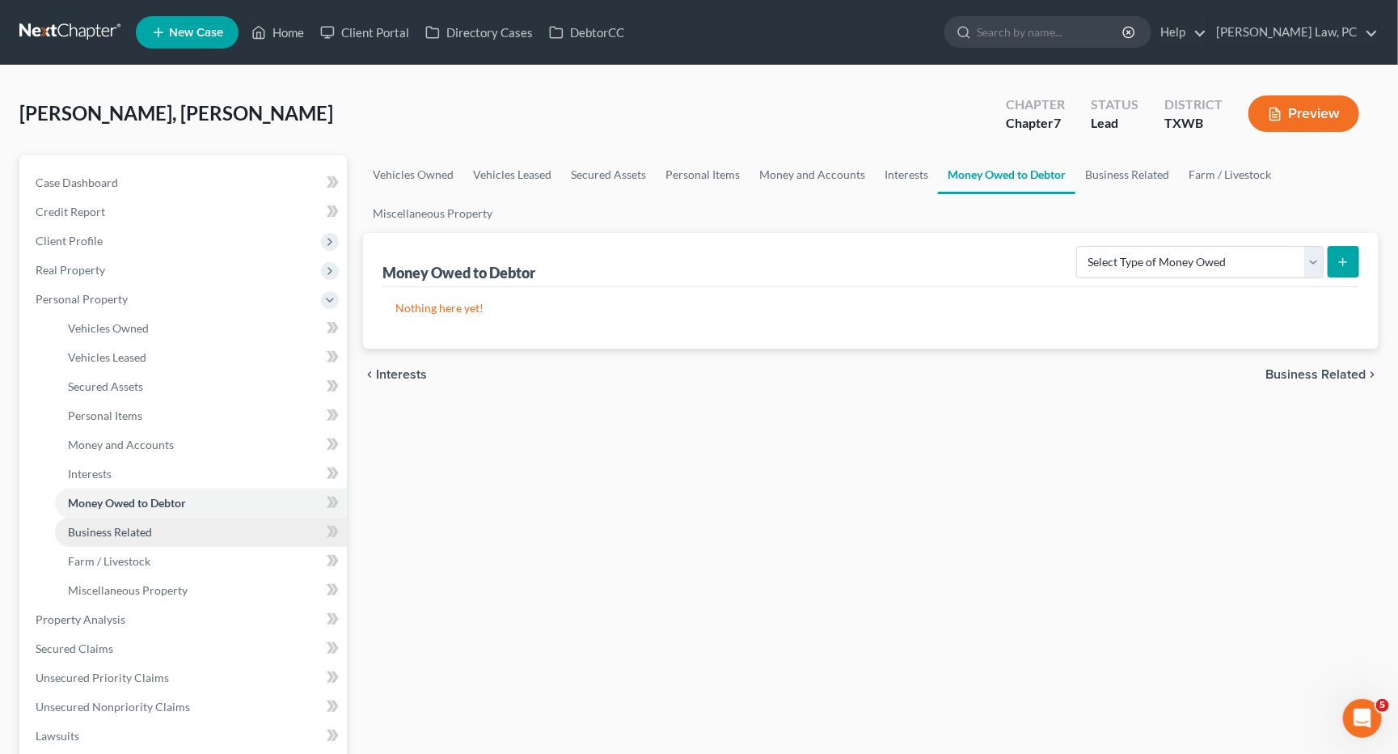
click at [137, 525] on span "Business Related" at bounding box center [110, 532] width 84 height 14
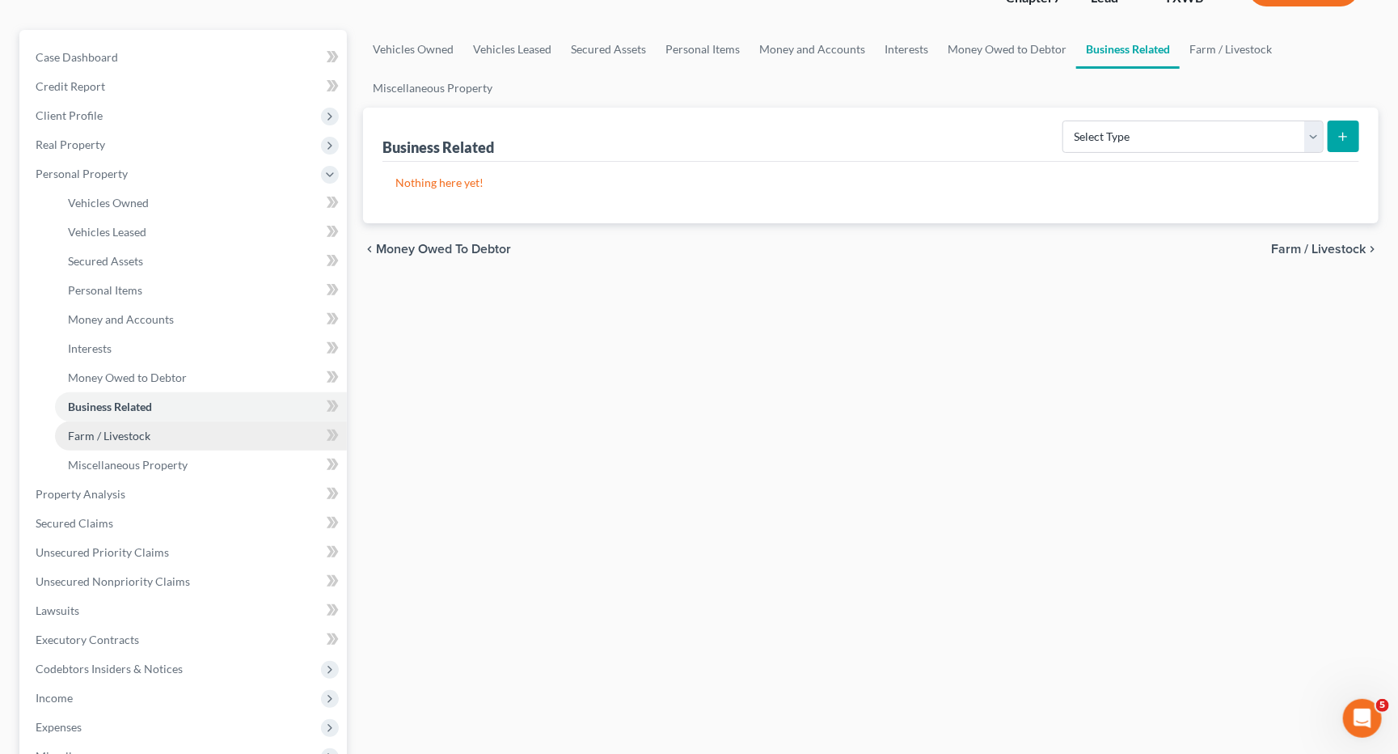
click at [139, 429] on link "Farm / Livestock" at bounding box center [201, 435] width 292 height 29
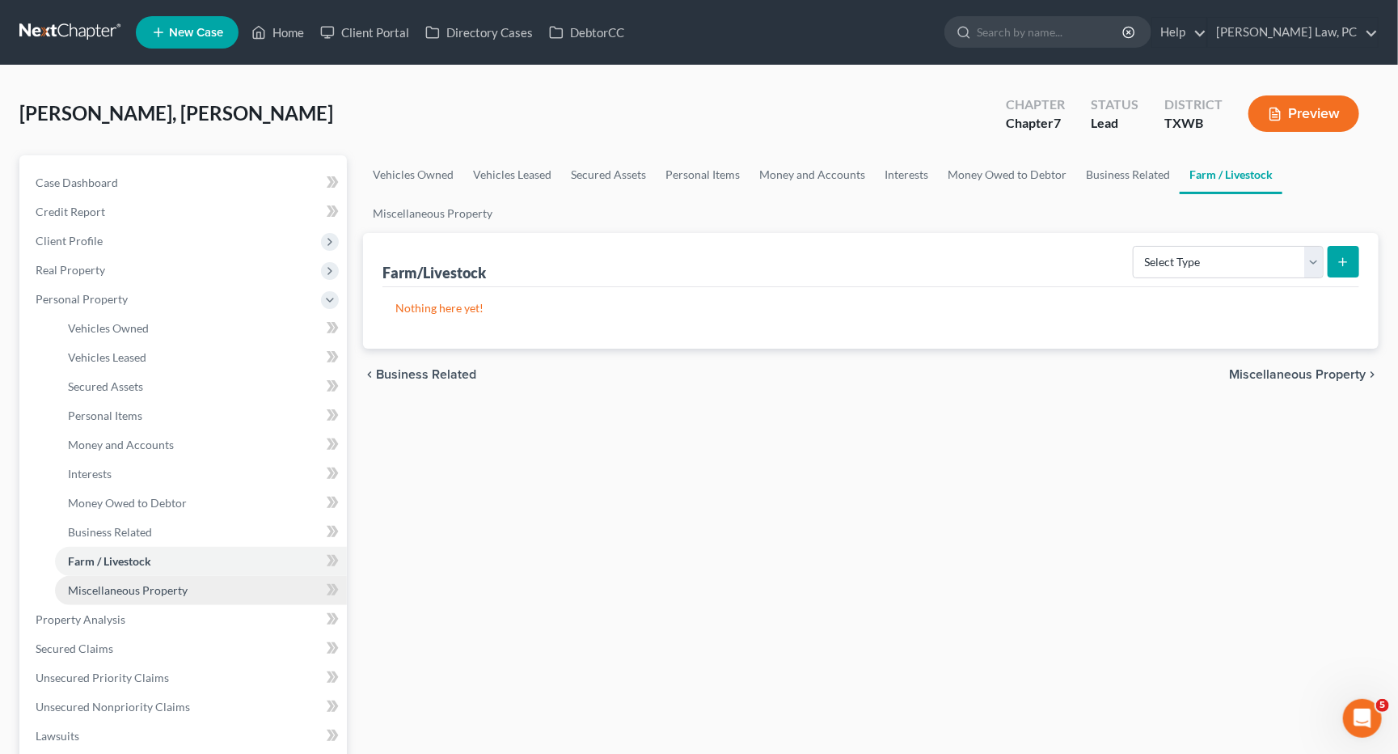
click at [152, 583] on span "Miscellaneous Property" at bounding box center [128, 590] width 120 height 14
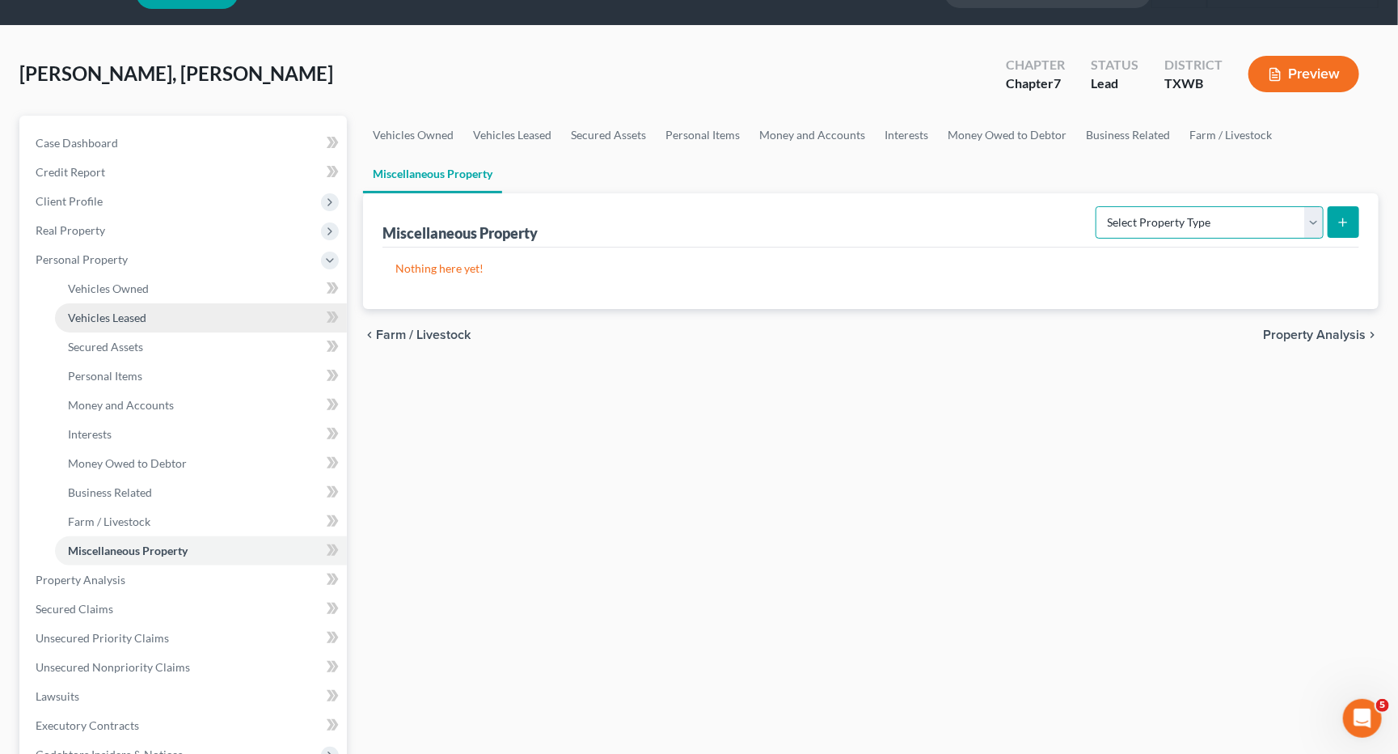
scroll to position [44, 0]
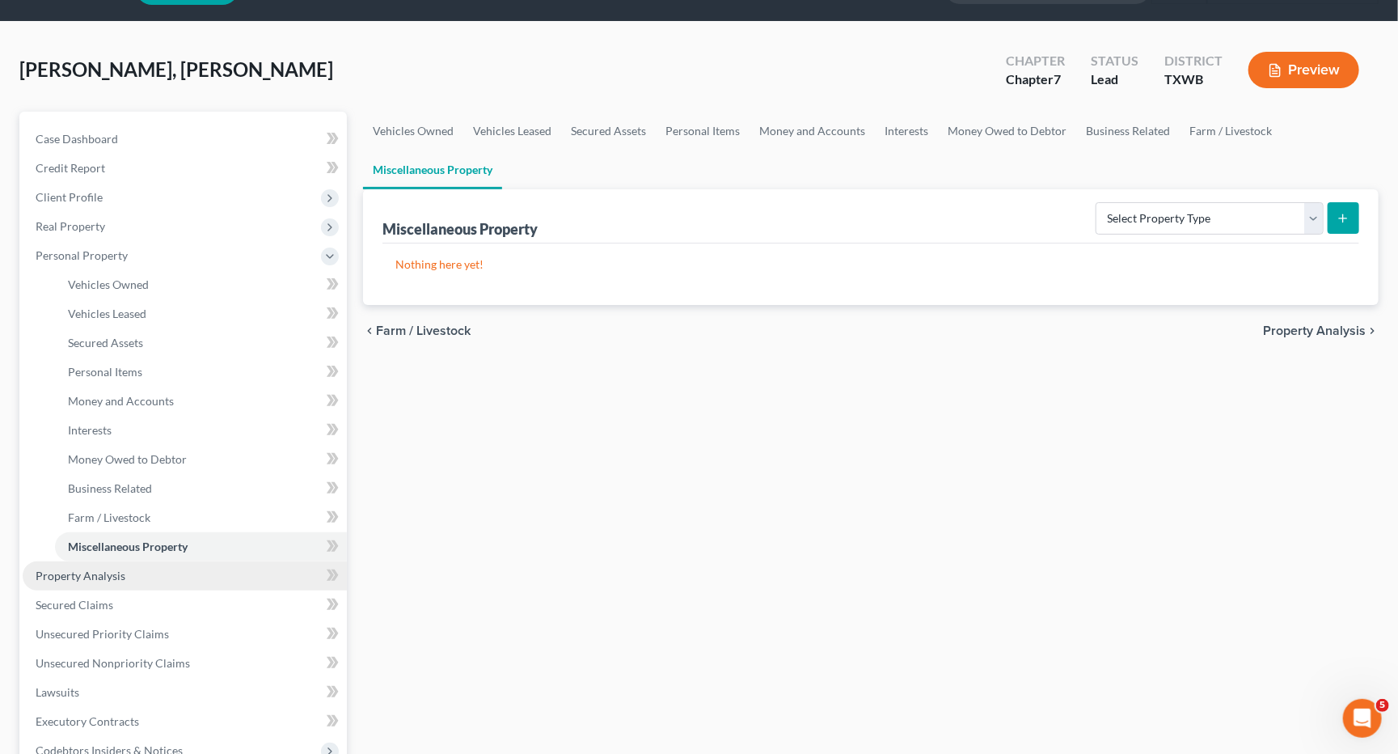
click at [112, 568] on span "Property Analysis" at bounding box center [81, 575] width 90 height 14
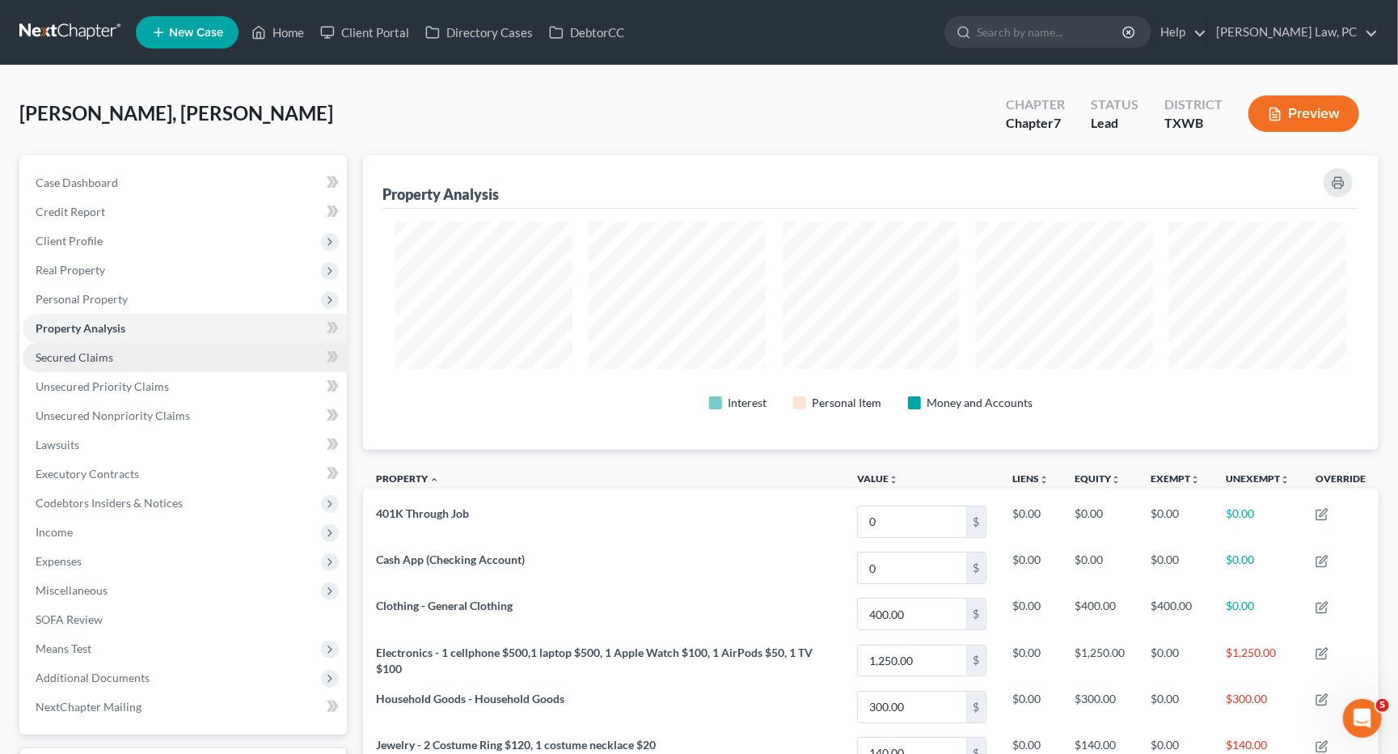
click at [128, 357] on link "Secured Claims" at bounding box center [185, 357] width 324 height 29
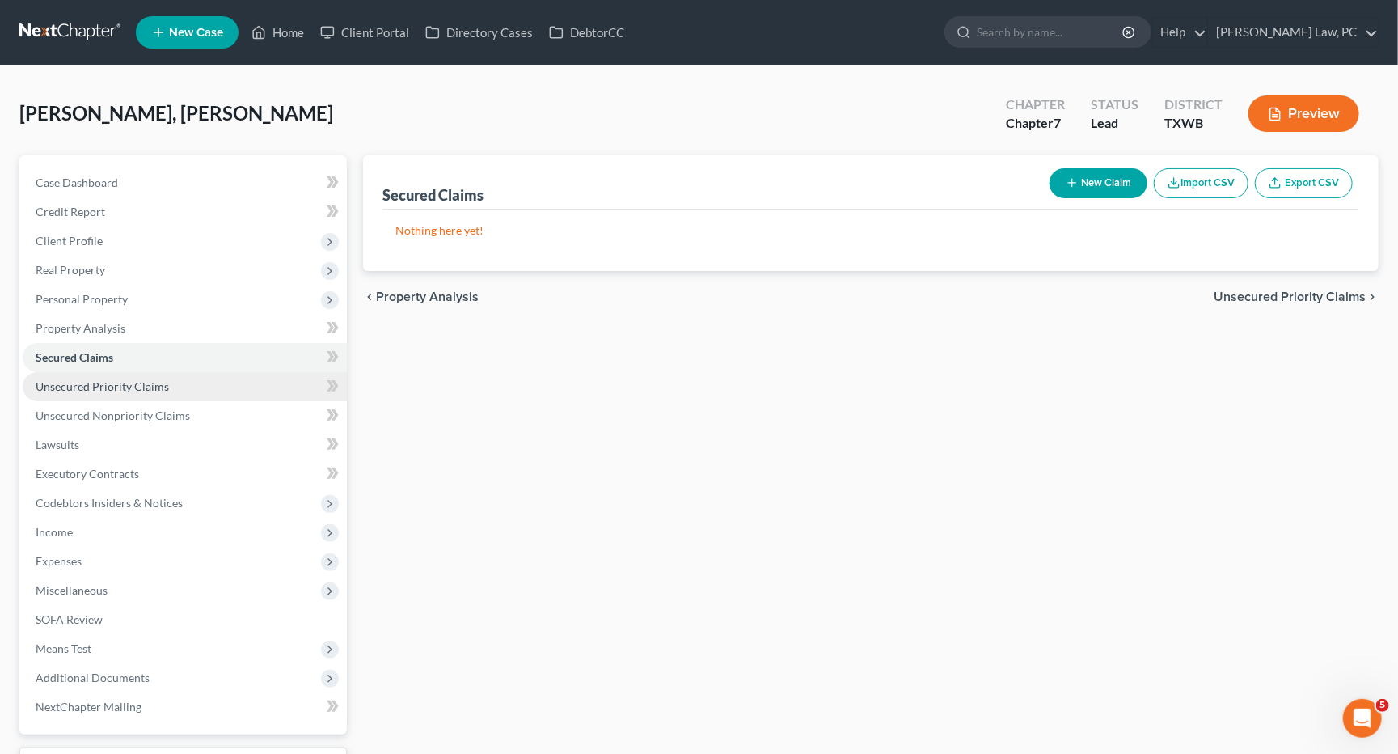
click at [120, 379] on span "Unsecured Priority Claims" at bounding box center [102, 386] width 133 height 14
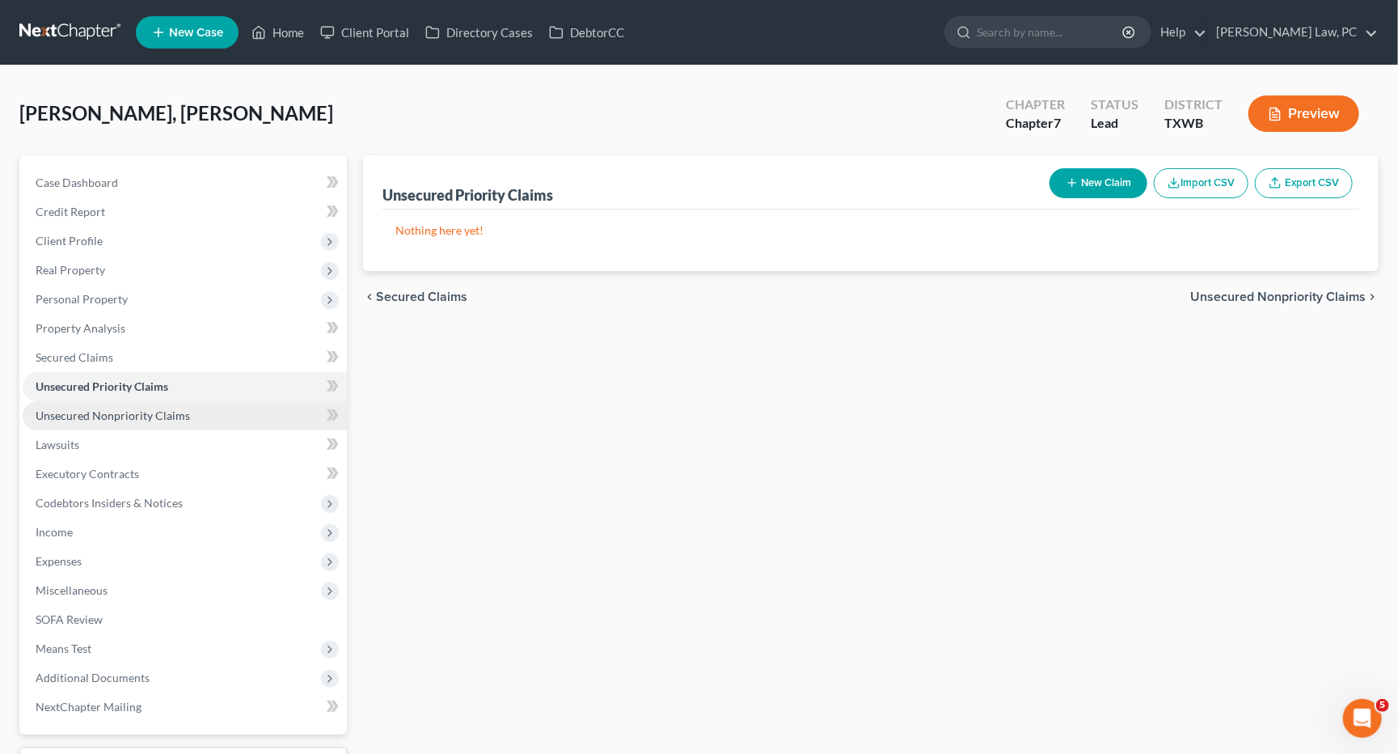
click at [119, 401] on link "Unsecured Nonpriority Claims" at bounding box center [185, 415] width 324 height 29
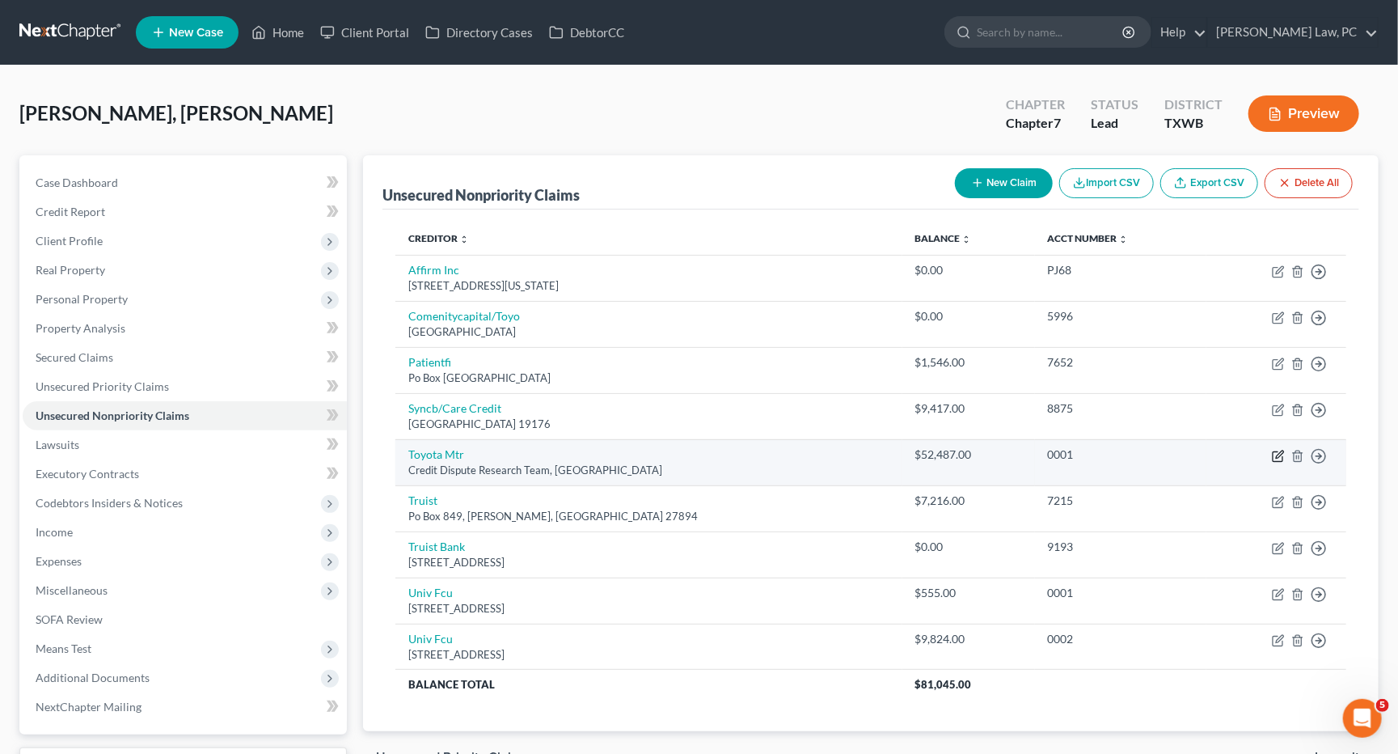
click at [1277, 450] on icon "button" at bounding box center [1279, 453] width 7 height 7
select select "45"
select select "4"
select select "0"
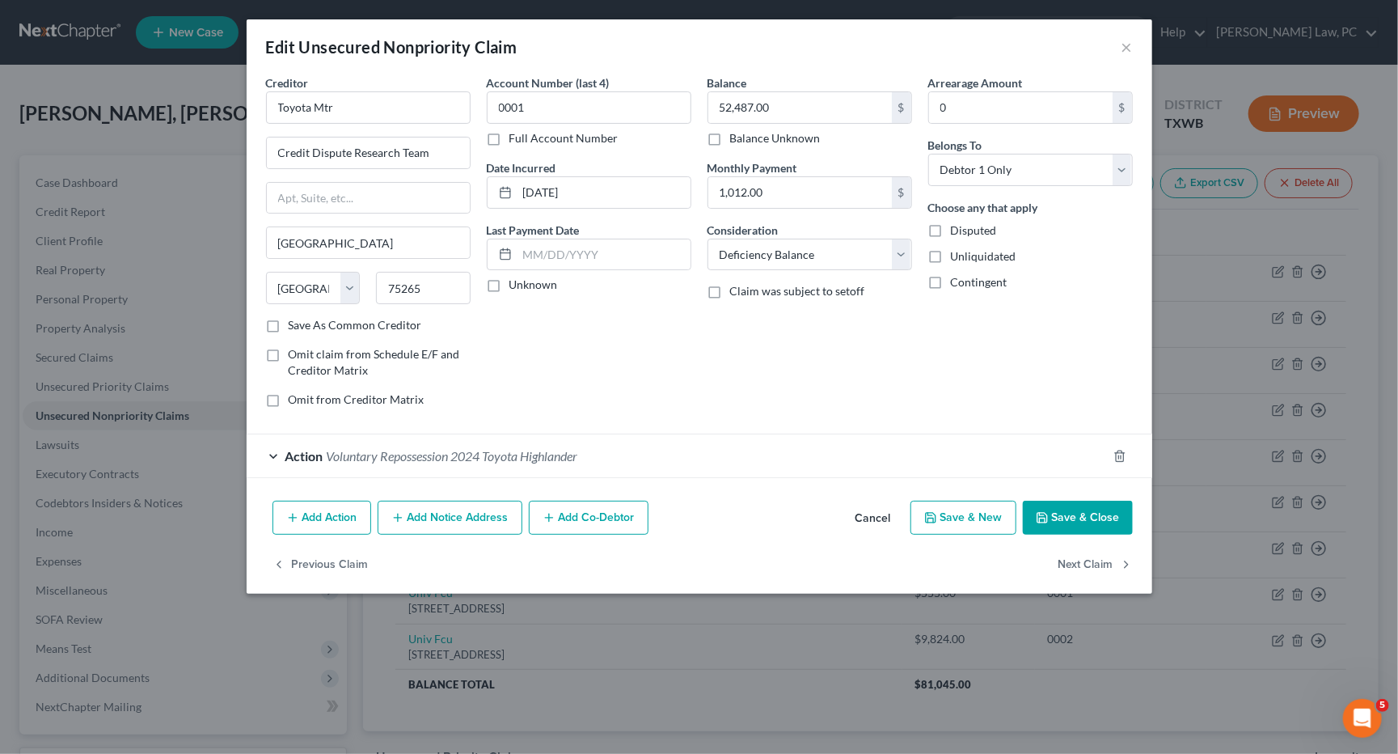
click at [1134, 47] on div "Edit Unsecured Nonpriority Claim ×" at bounding box center [700, 46] width 906 height 55
click at [1127, 50] on button "×" at bounding box center [1127, 46] width 11 height 19
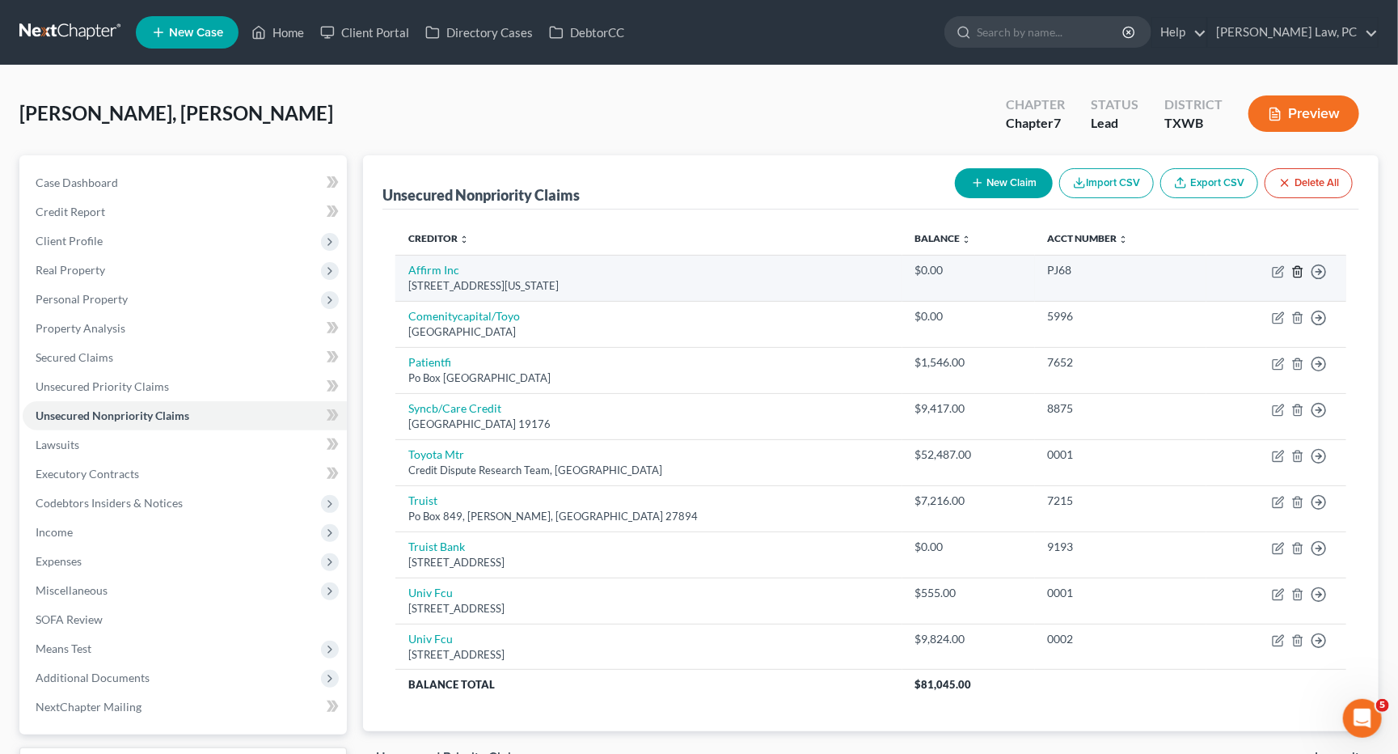
click at [1295, 271] on icon "button" at bounding box center [1297, 271] width 13 height 13
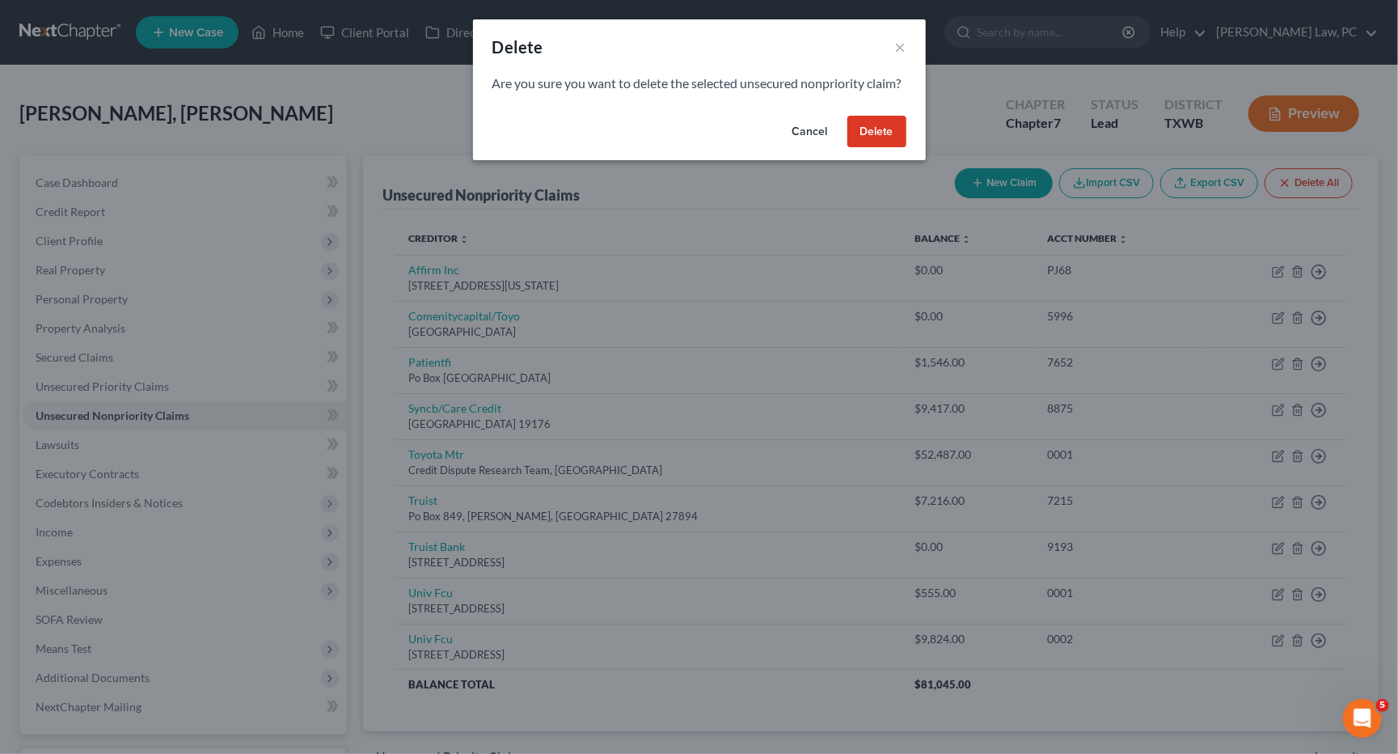
click at [891, 148] on button "Delete" at bounding box center [876, 132] width 59 height 32
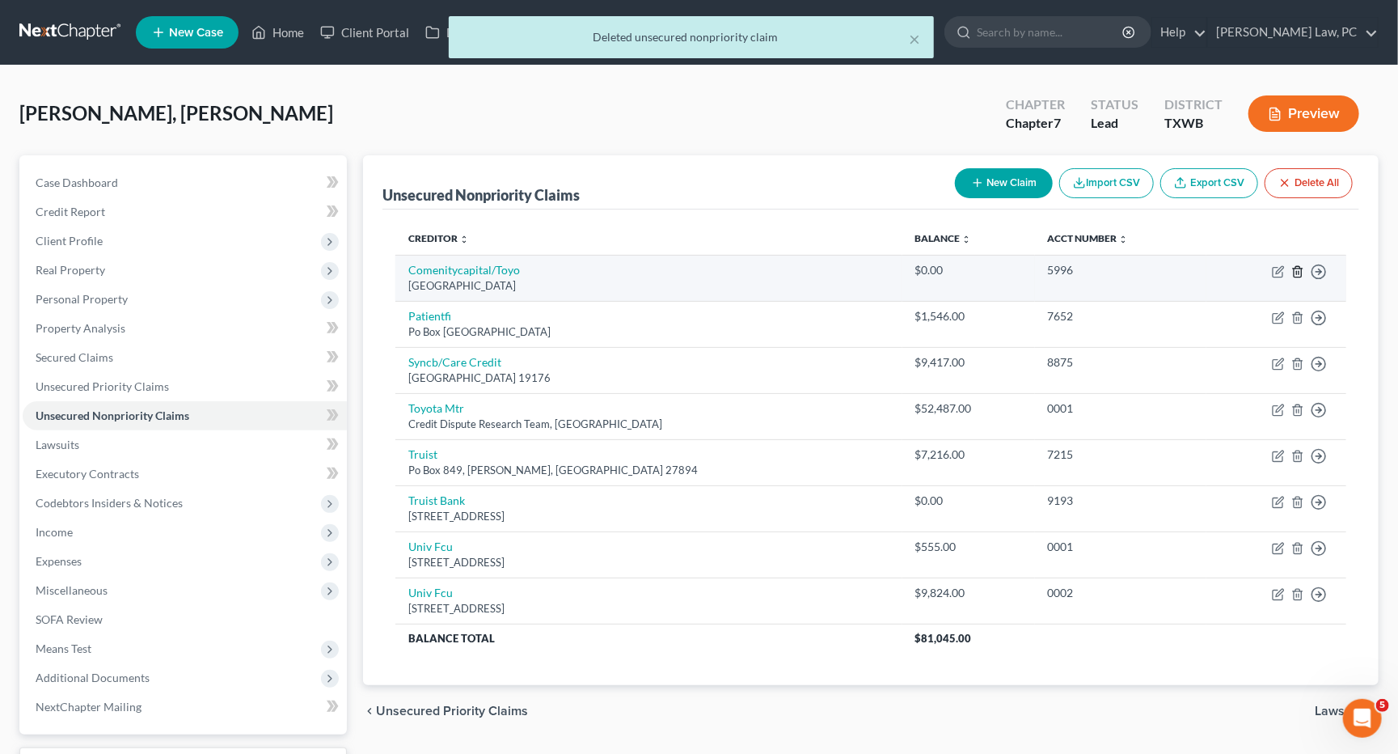
click at [1301, 266] on icon "button" at bounding box center [1297, 271] width 13 height 13
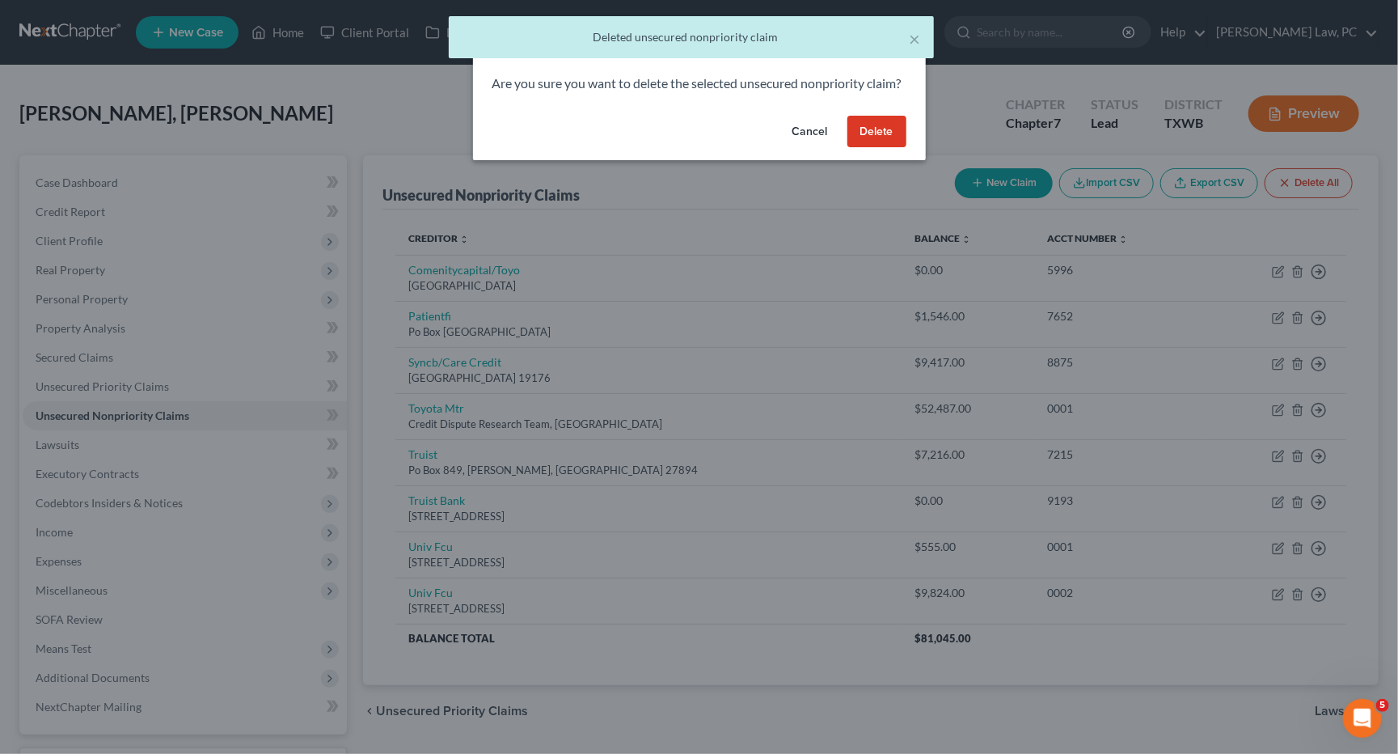
click at [879, 148] on button "Delete" at bounding box center [876, 132] width 59 height 32
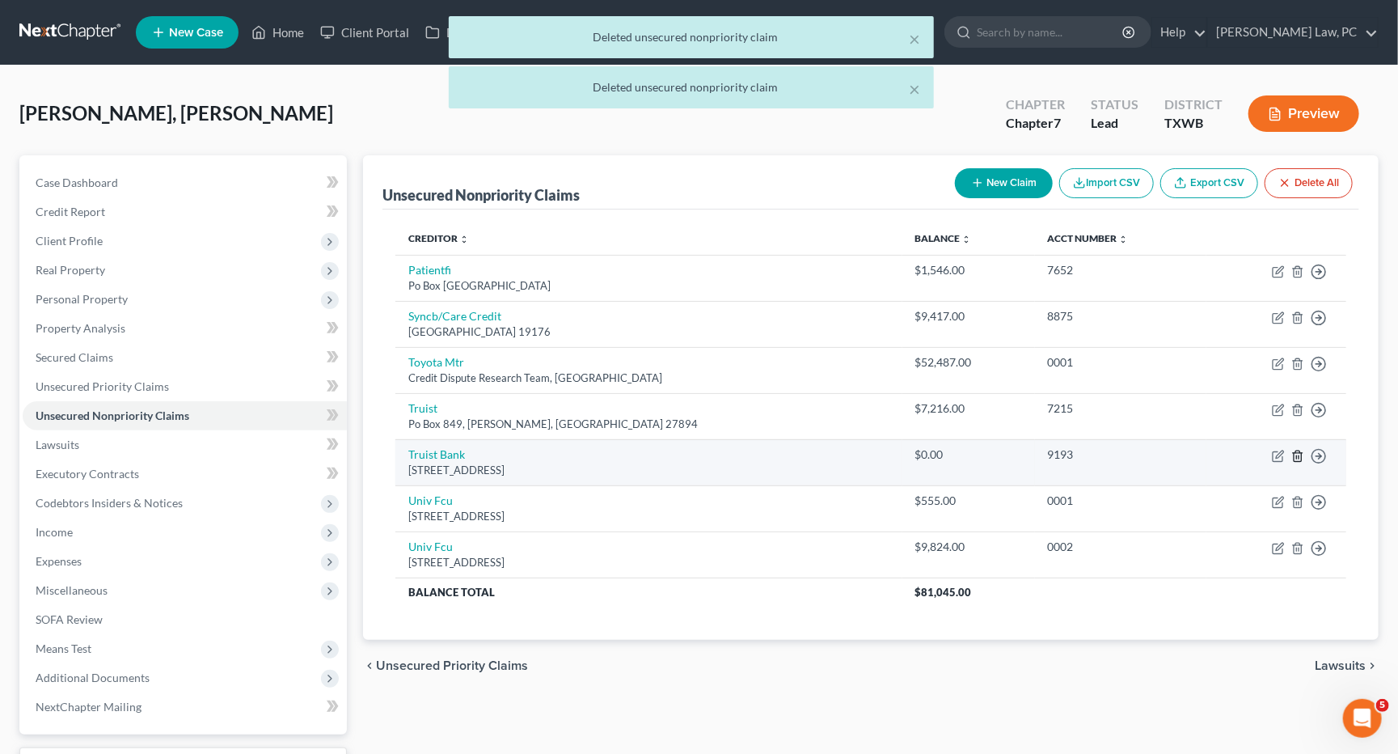
click at [1296, 450] on icon "button" at bounding box center [1297, 456] width 13 height 13
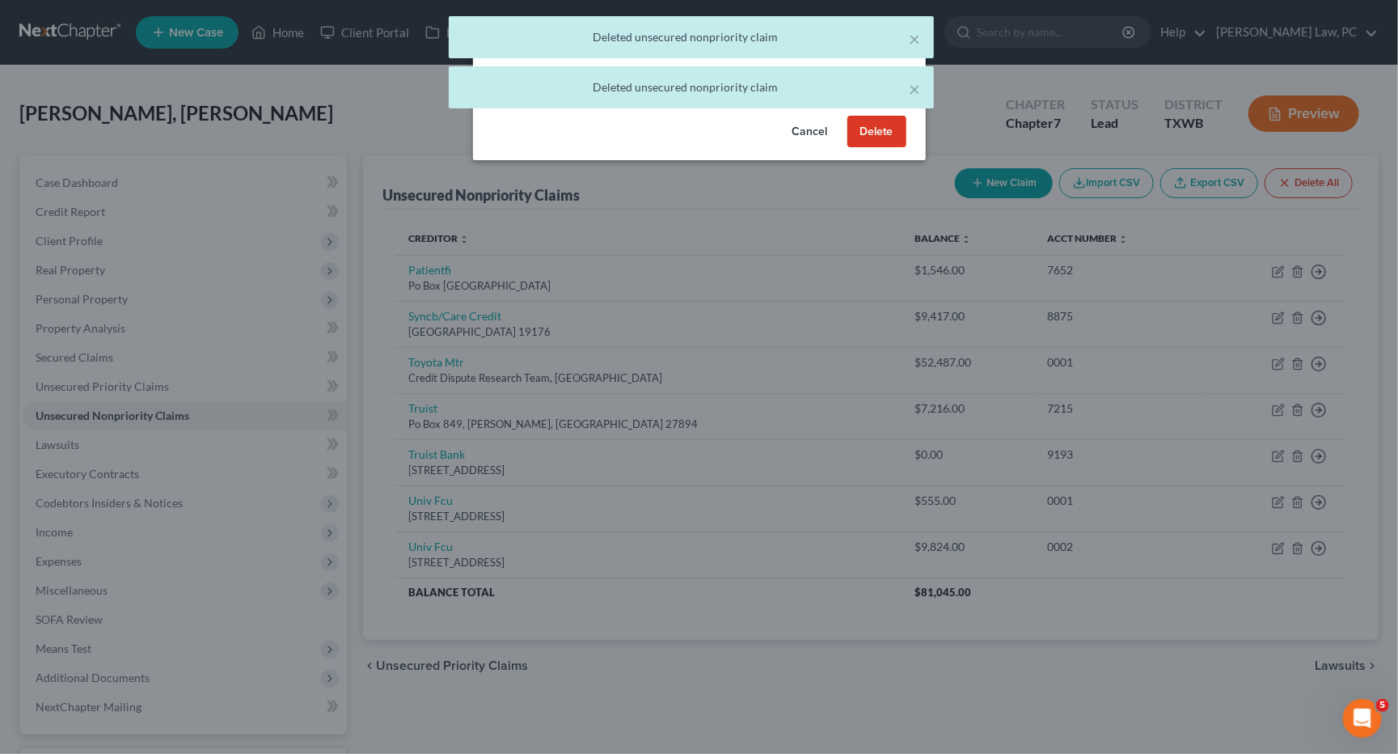
click at [881, 148] on button "Delete" at bounding box center [876, 132] width 59 height 32
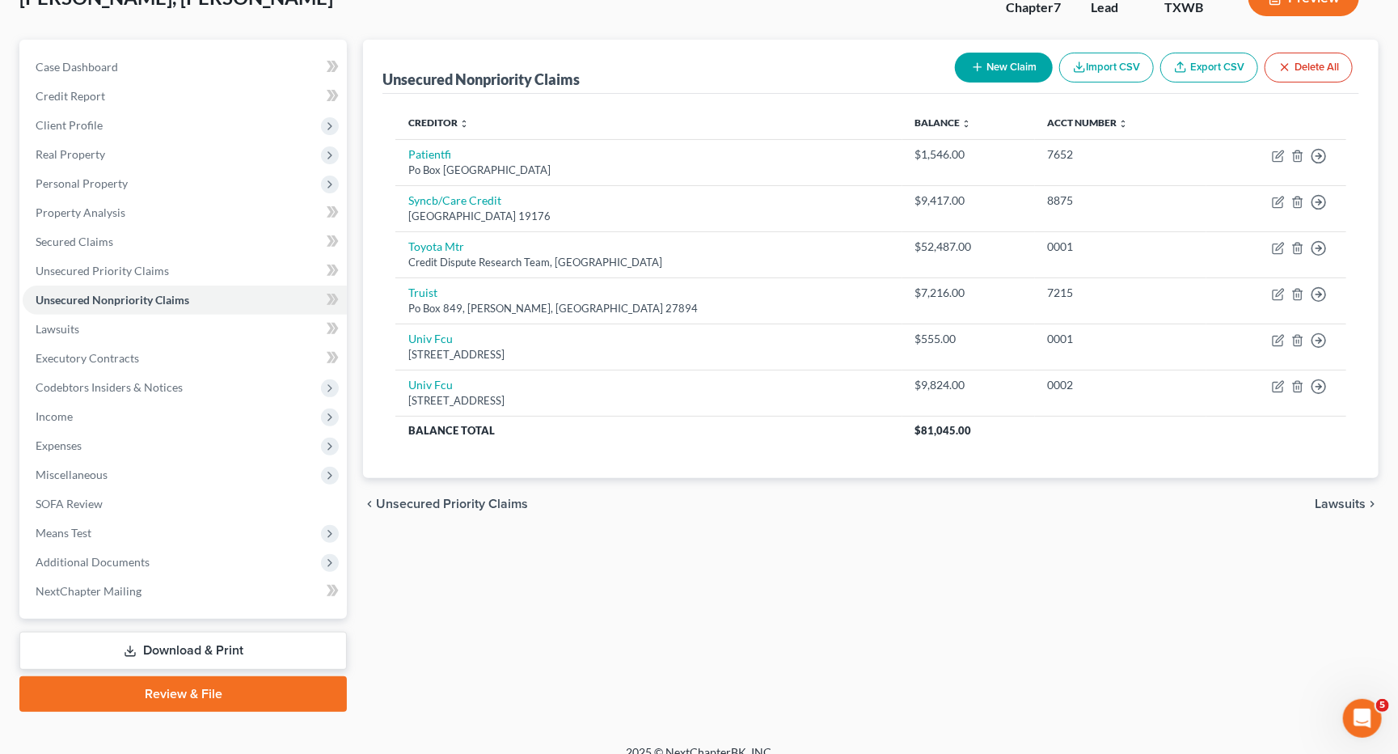
scroll to position [114, 0]
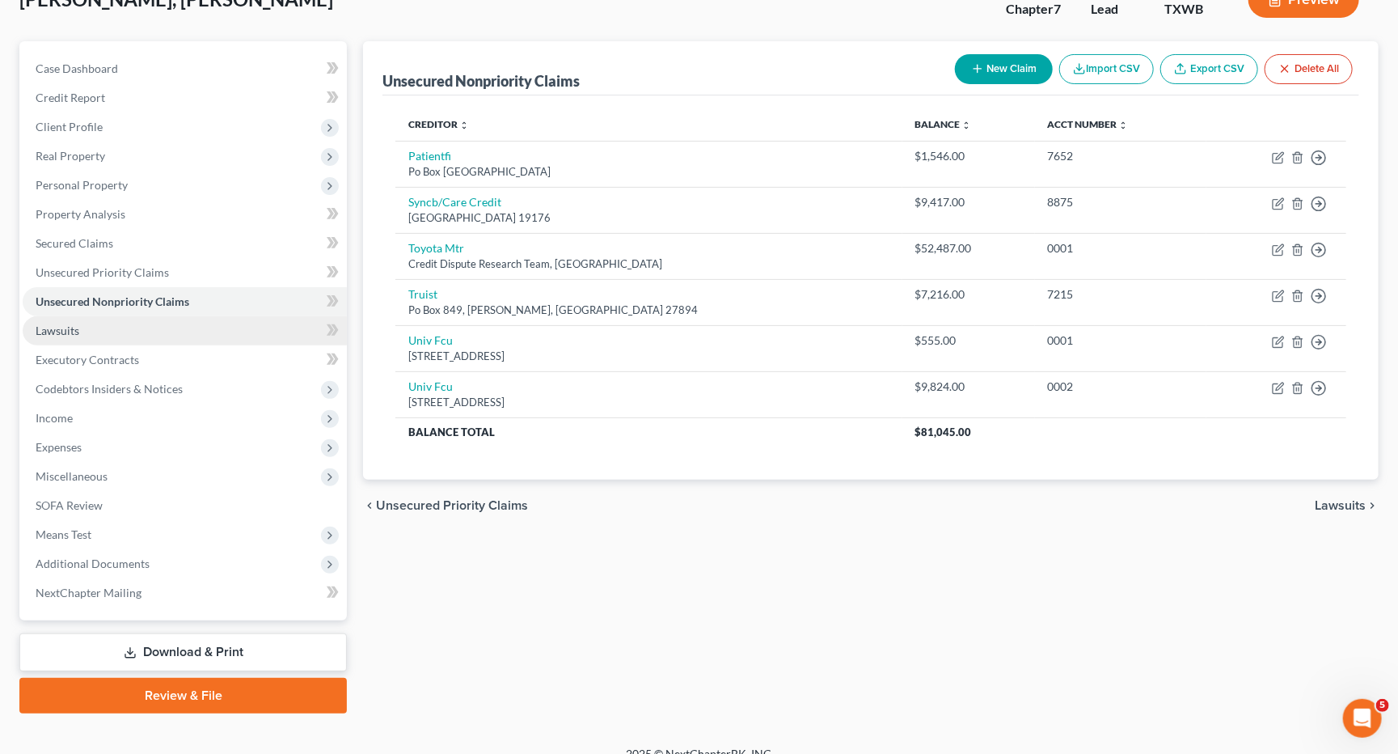
click at [167, 324] on link "Lawsuits" at bounding box center [185, 330] width 324 height 29
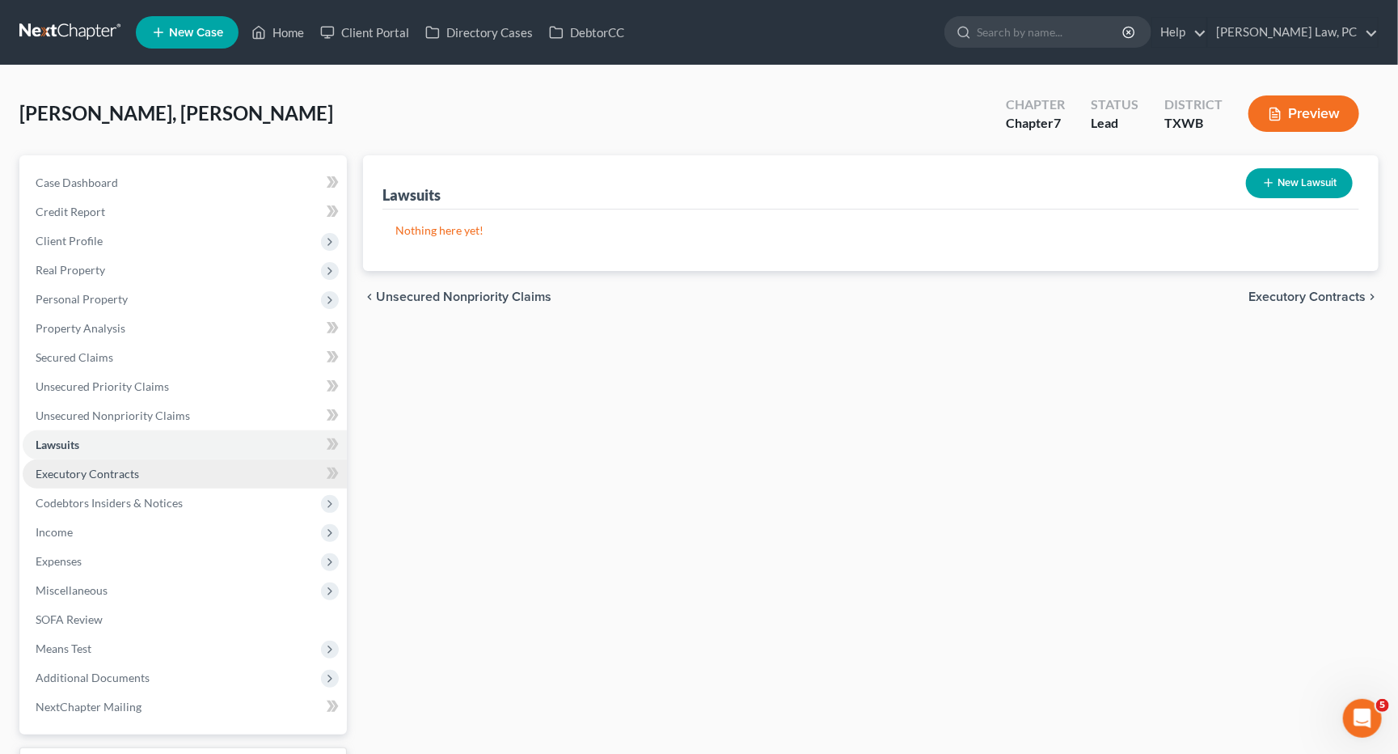
click at [142, 465] on link "Executory Contracts" at bounding box center [185, 473] width 324 height 29
click at [1285, 177] on button "New Contract" at bounding box center [1297, 183] width 111 height 30
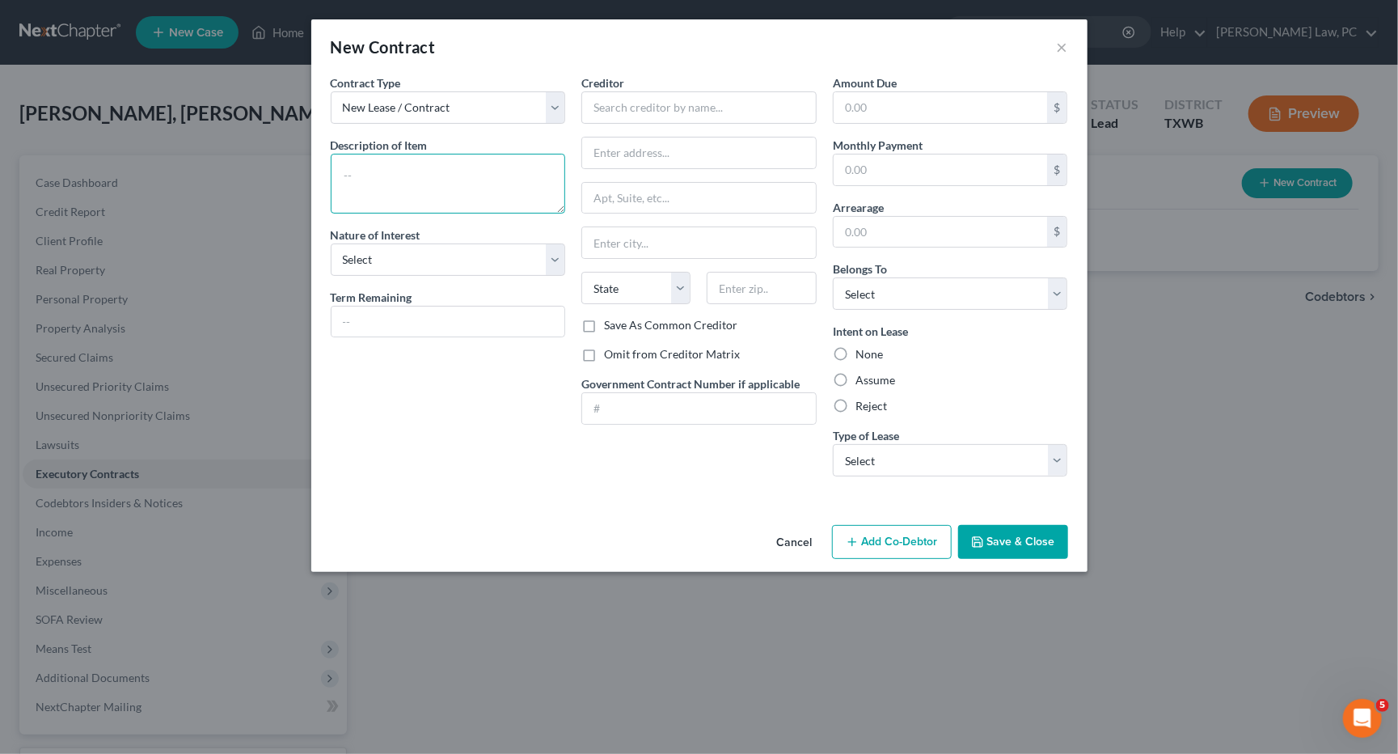
click at [399, 198] on textarea at bounding box center [448, 184] width 235 height 60
type textarea "Apartment Lease"
select select "3"
click at [417, 306] on input "text" at bounding box center [449, 321] width 234 height 31
click at [417, 175] on textarea "Apartment Lease" at bounding box center [448, 184] width 235 height 60
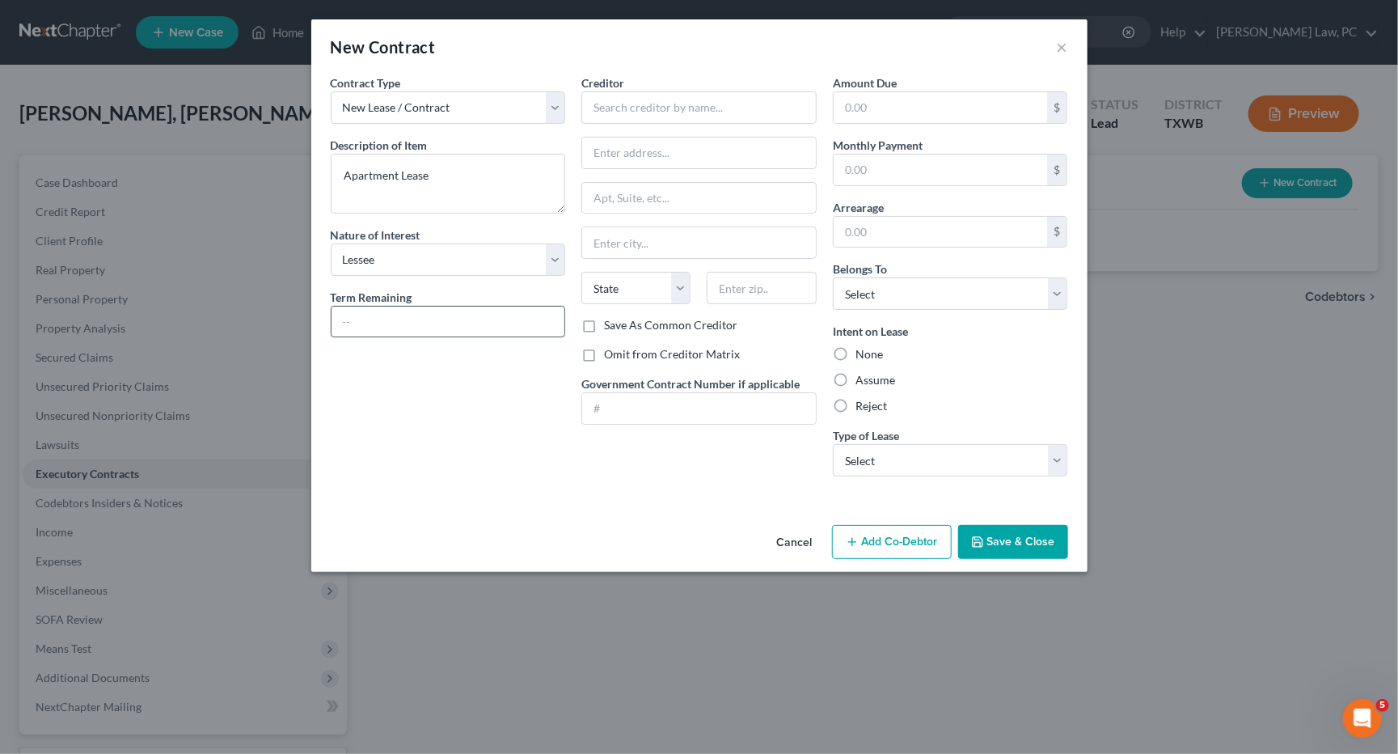
click at [408, 316] on input "text" at bounding box center [449, 321] width 234 height 31
type input "7 months"
click at [855, 374] on label "Assume" at bounding box center [875, 380] width 40 height 16
click at [862, 374] on input "Assume" at bounding box center [867, 377] width 11 height 11
radio input "true"
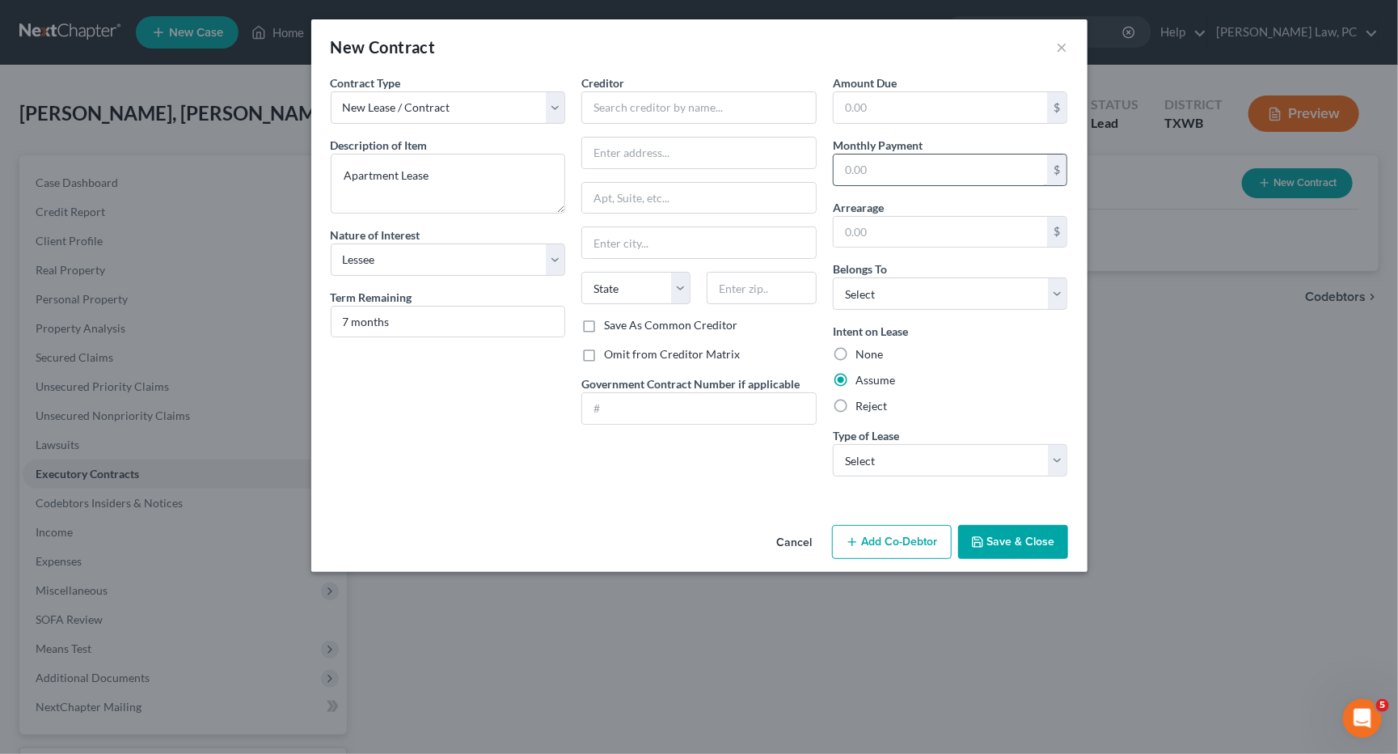
click at [886, 168] on input "text" at bounding box center [941, 169] width 214 height 31
type input "900"
click at [673, 112] on input "text" at bounding box center [698, 107] width 235 height 32
click at [984, 535] on icon "button" at bounding box center [977, 541] width 13 height 13
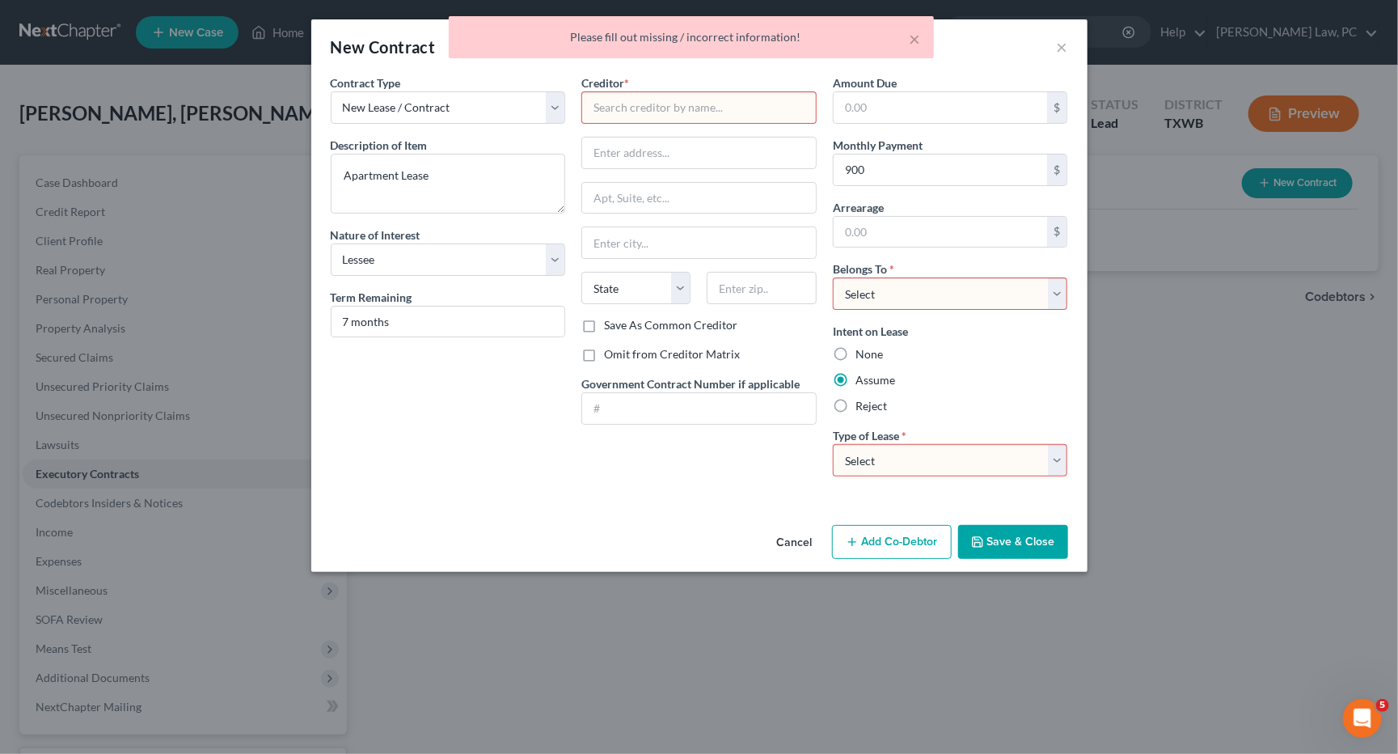
select select "0"
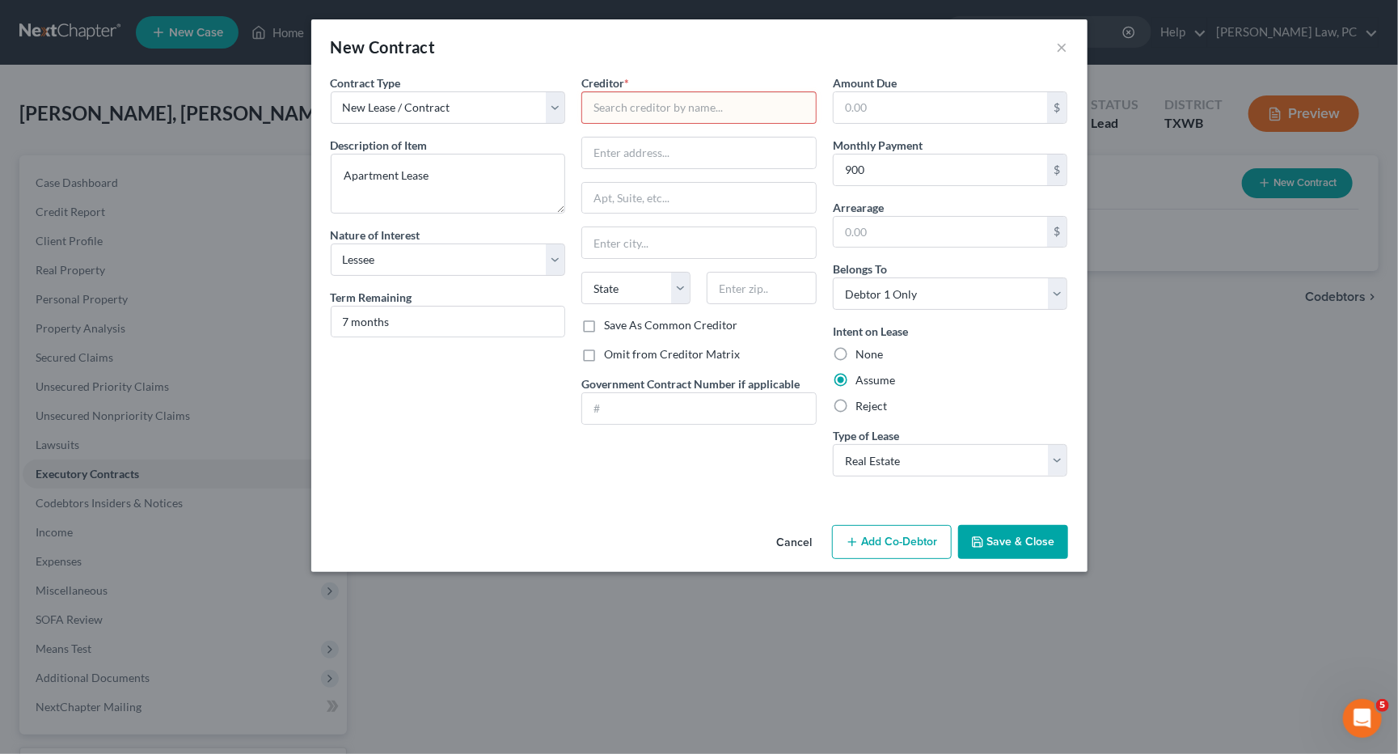
click at [723, 103] on input "text" at bounding box center [698, 107] width 235 height 32
type input "."
click at [1015, 532] on button "Save & Close" at bounding box center [1013, 542] width 110 height 34
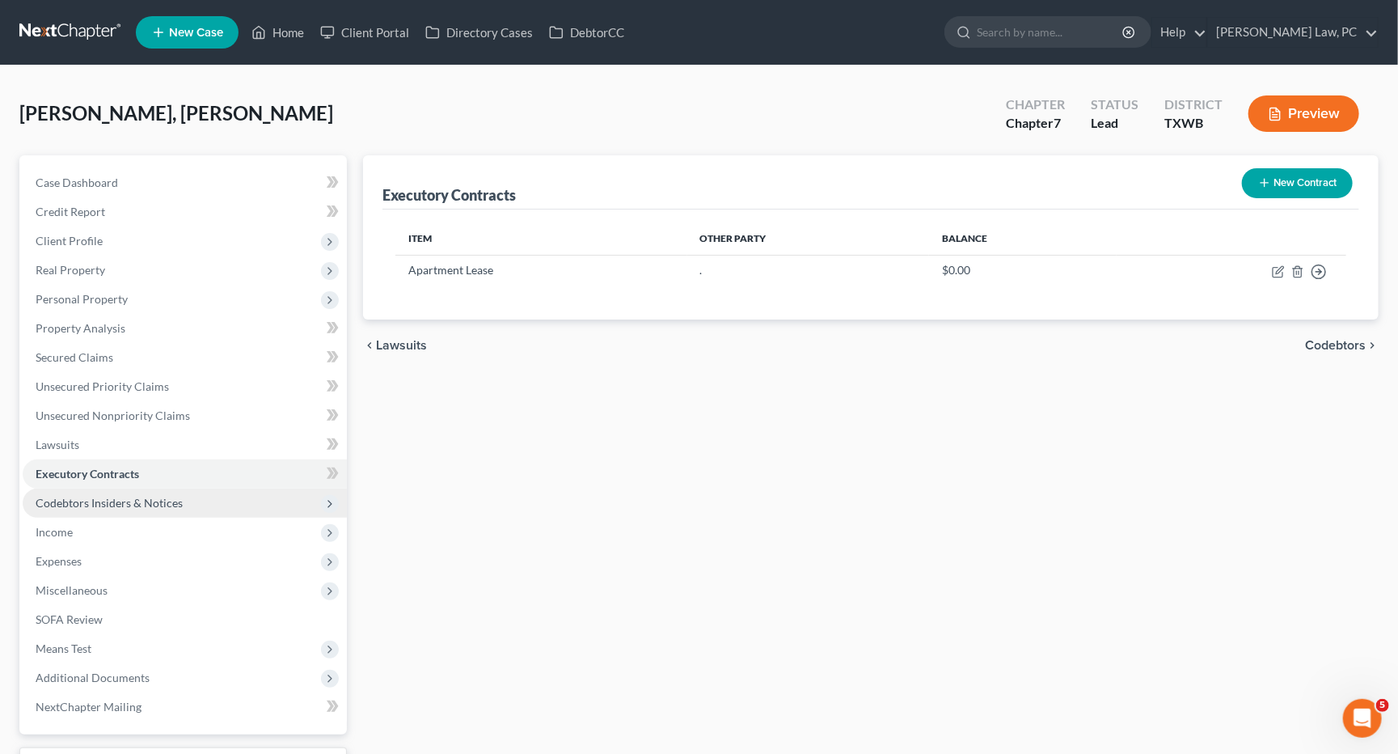
click at [136, 496] on span "Codebtors Insiders & Notices" at bounding box center [109, 503] width 147 height 14
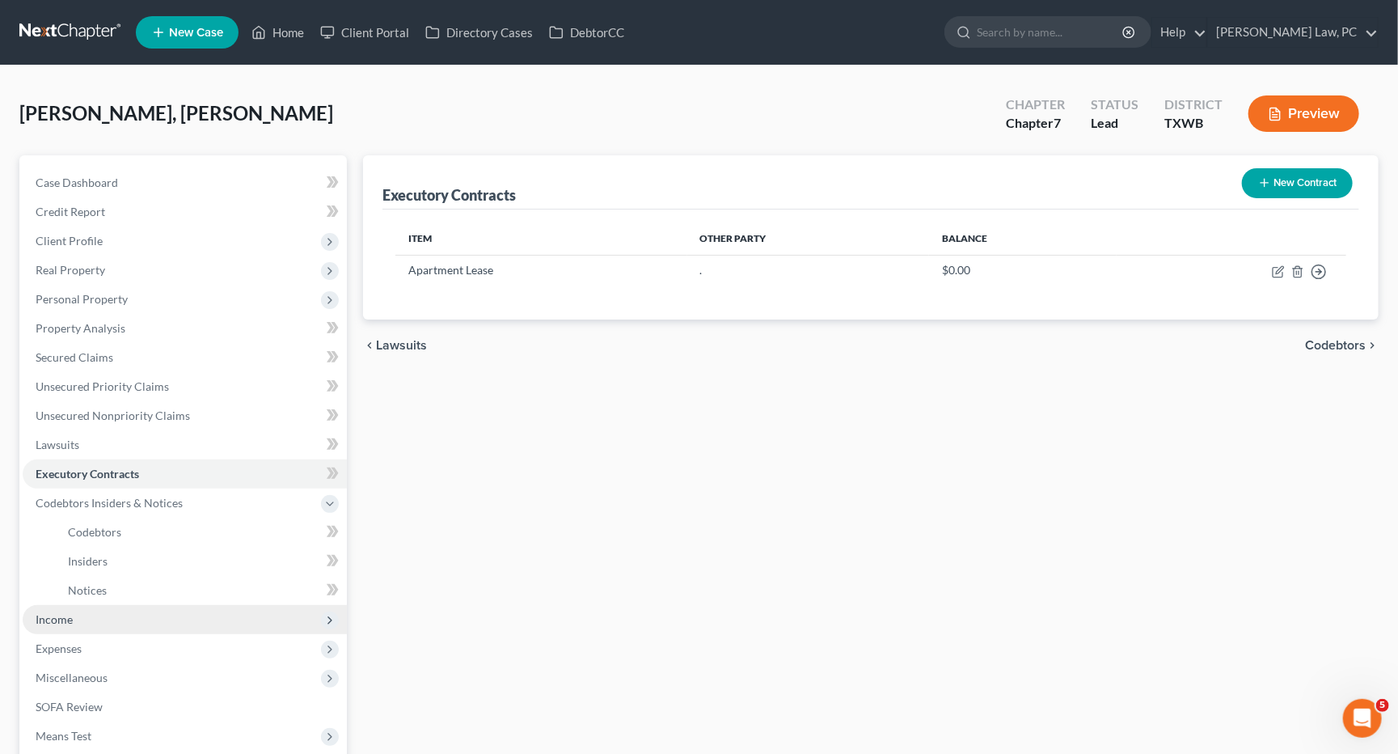
click at [89, 608] on span "Income" at bounding box center [185, 619] width 324 height 29
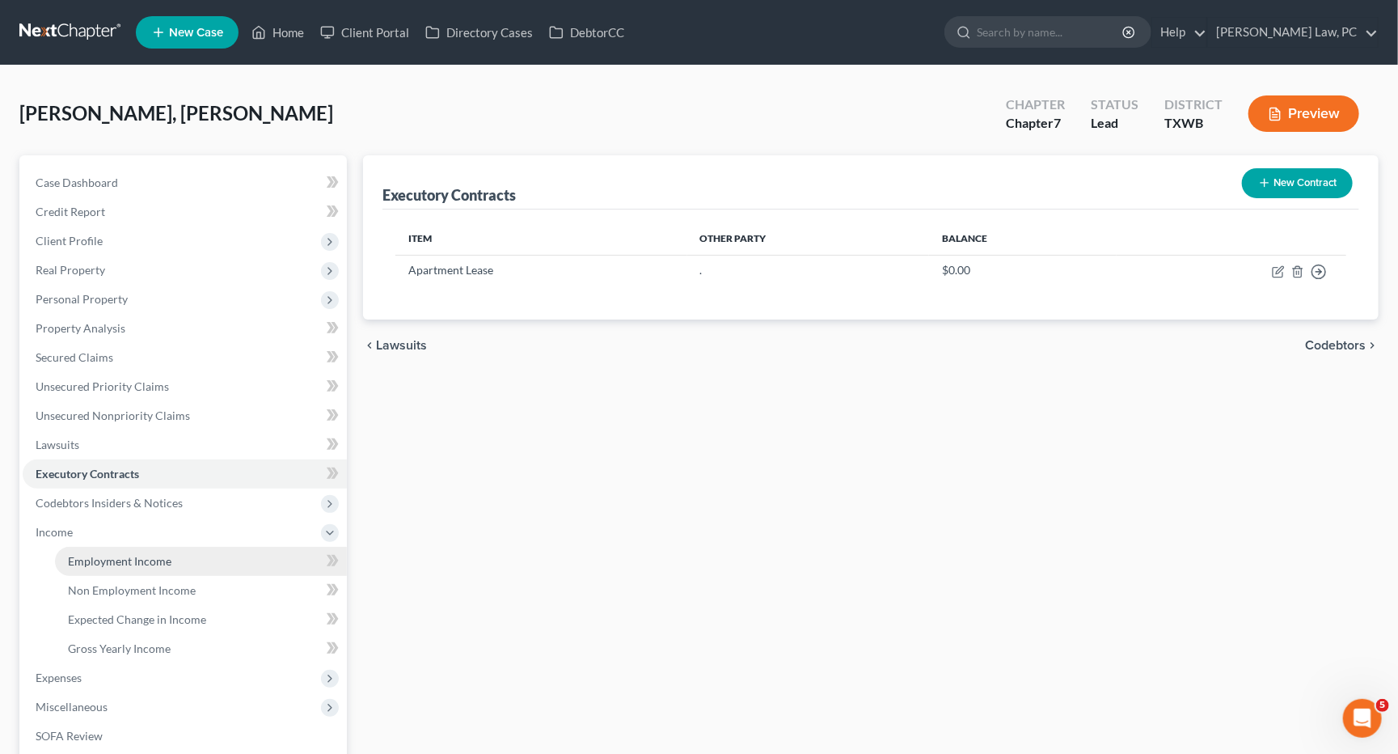
click at [139, 554] on span "Employment Income" at bounding box center [120, 561] width 104 height 14
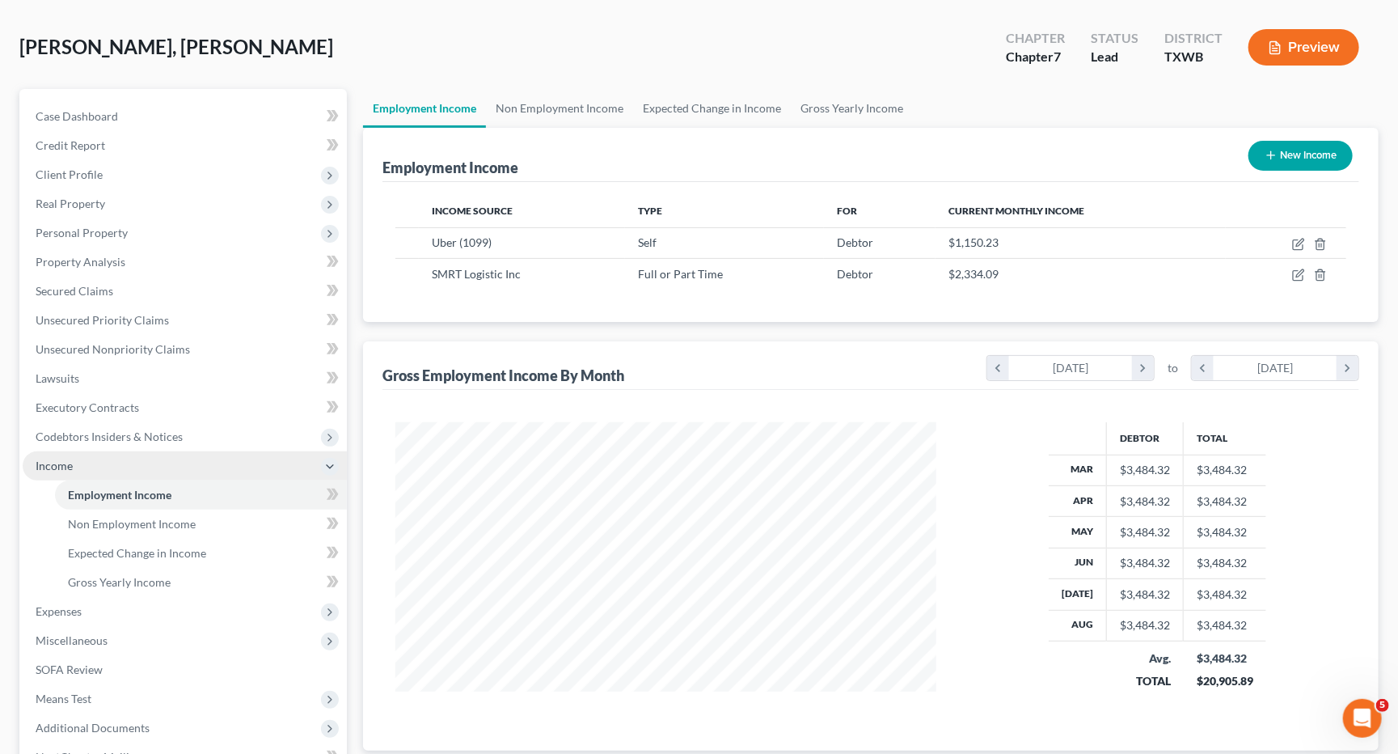
scroll to position [67, 0]
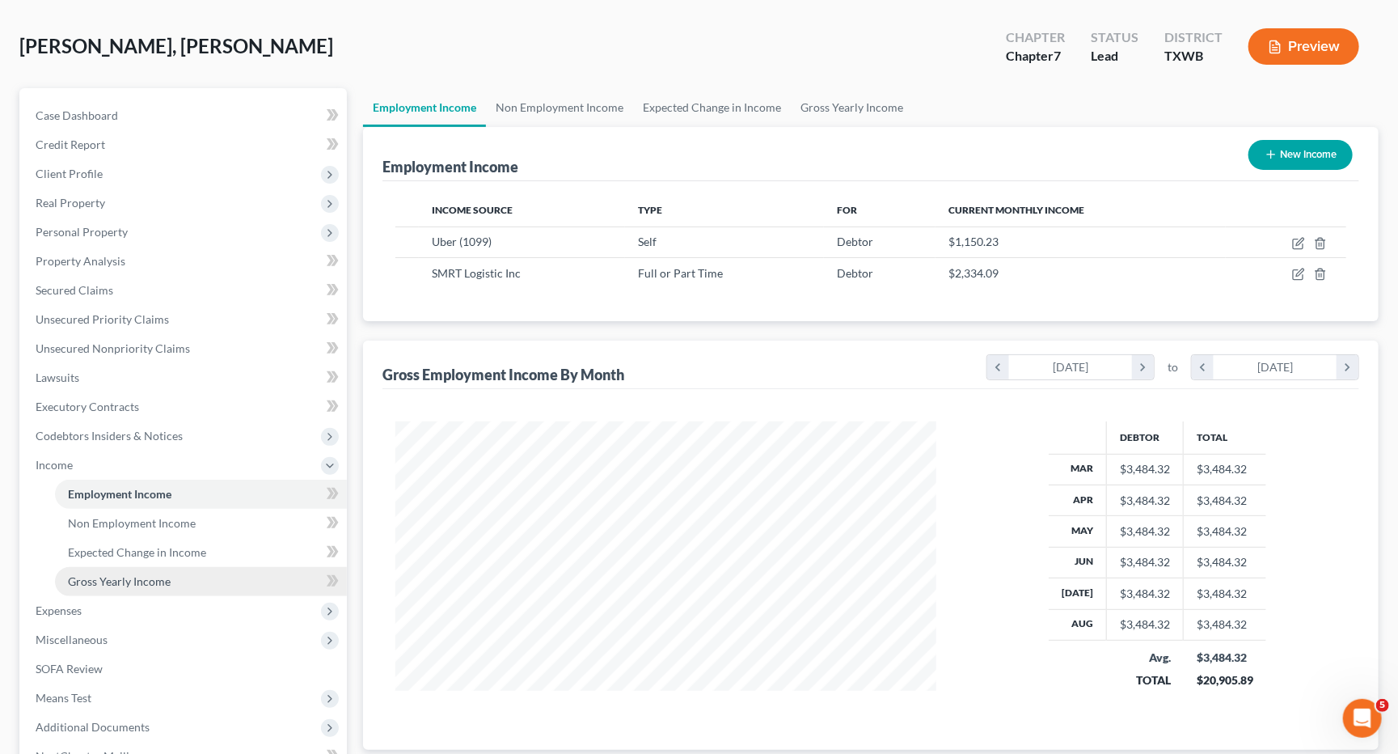
click at [179, 567] on link "Gross Yearly Income" at bounding box center [201, 581] width 292 height 29
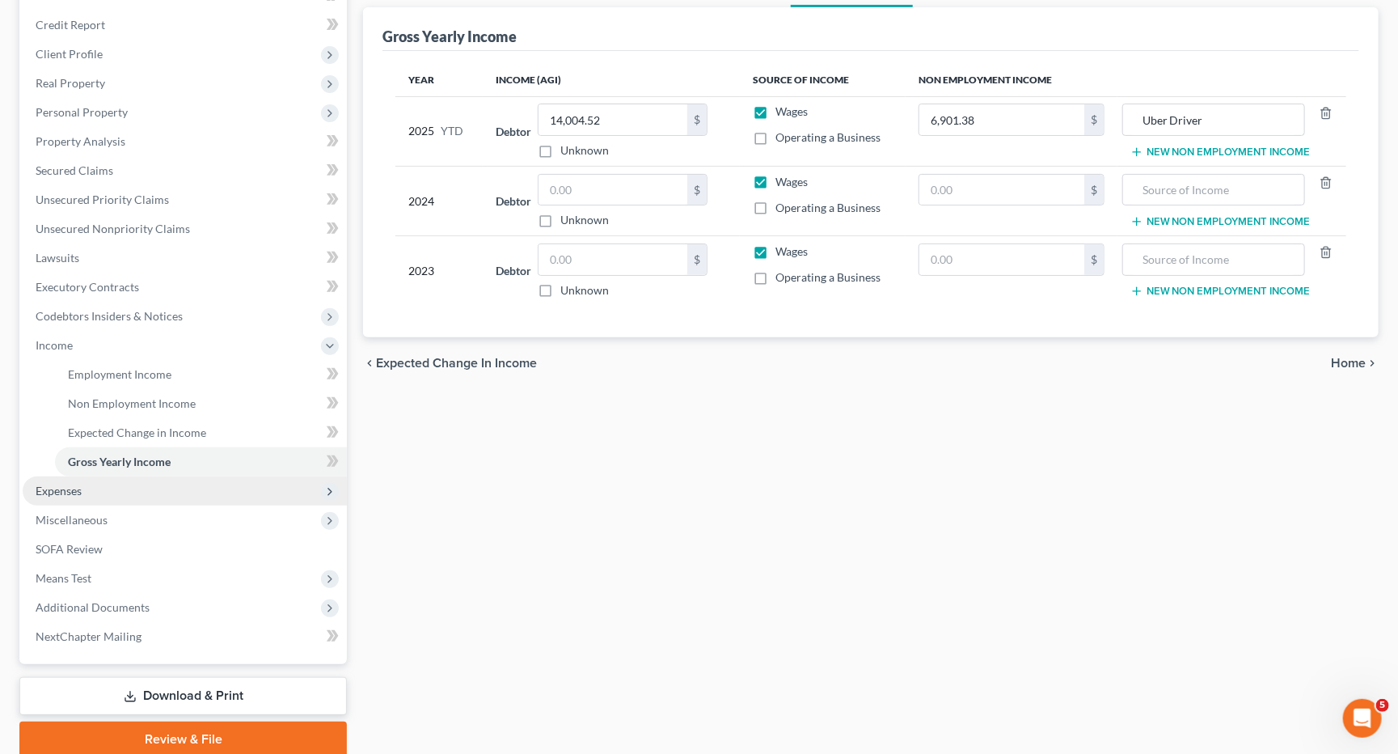
scroll to position [226, 0]
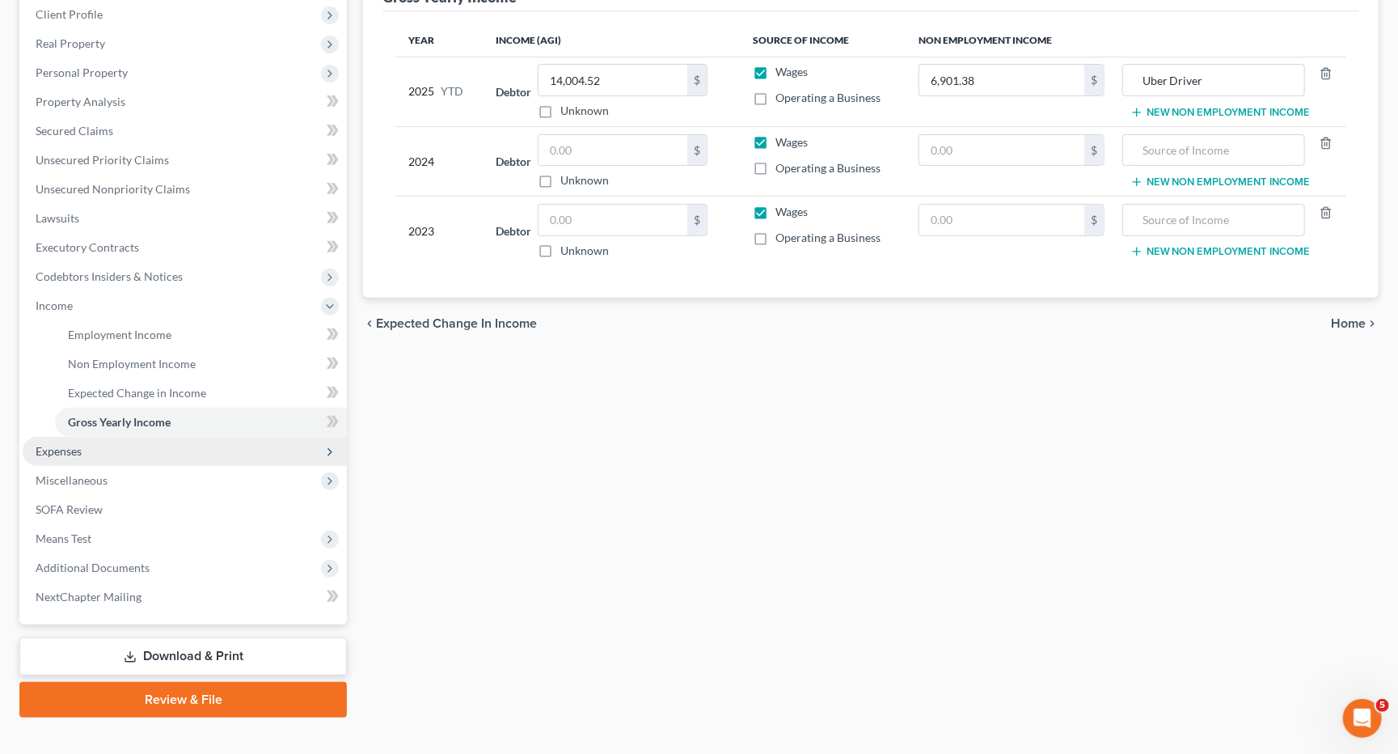
click at [132, 437] on span "Expenses" at bounding box center [185, 451] width 324 height 29
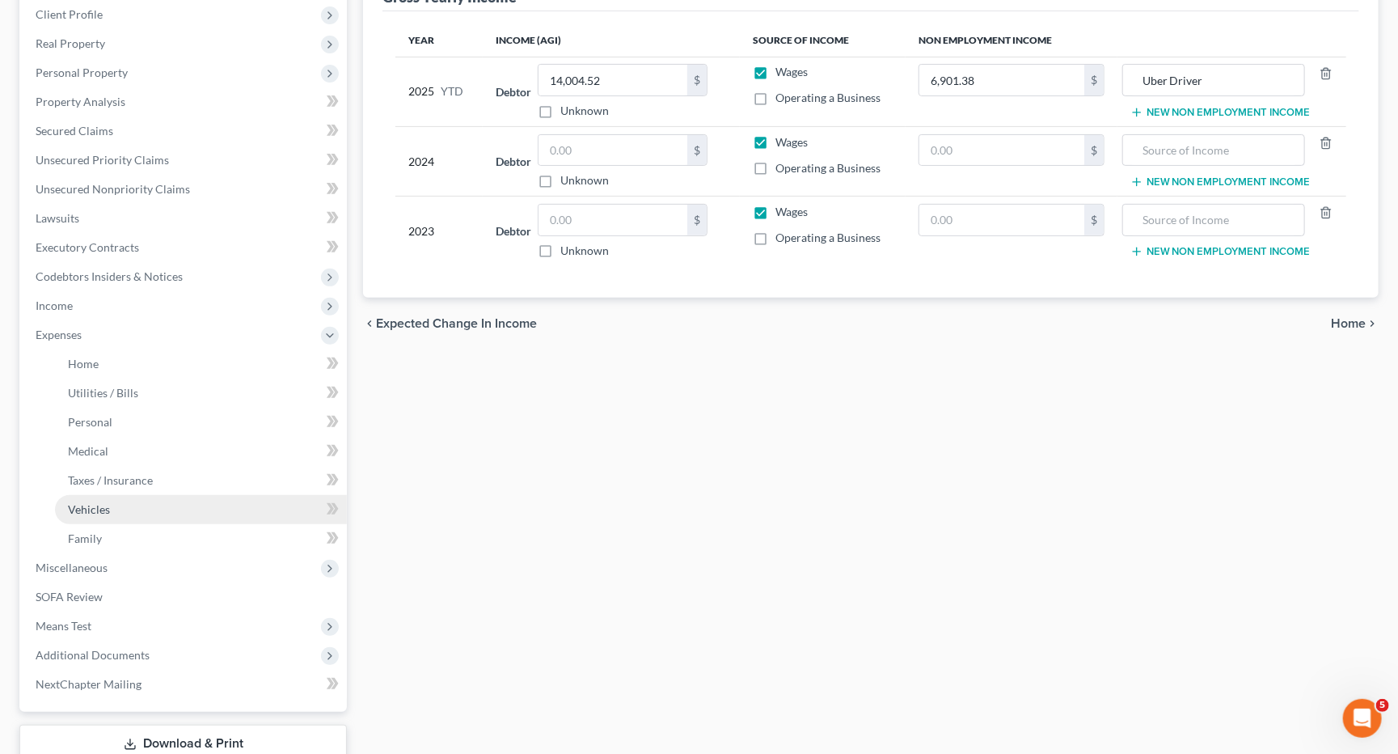
click at [120, 495] on link "Vehicles" at bounding box center [201, 509] width 292 height 29
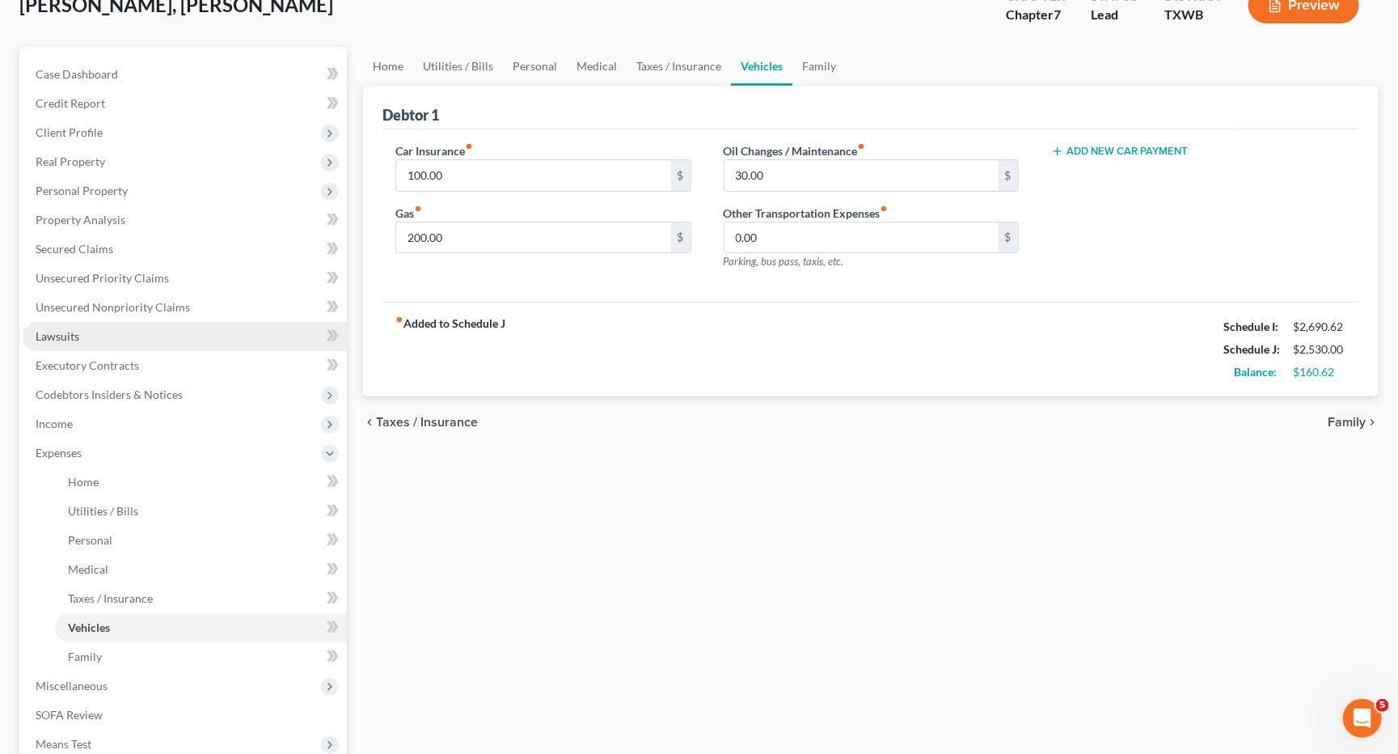
scroll to position [74, 0]
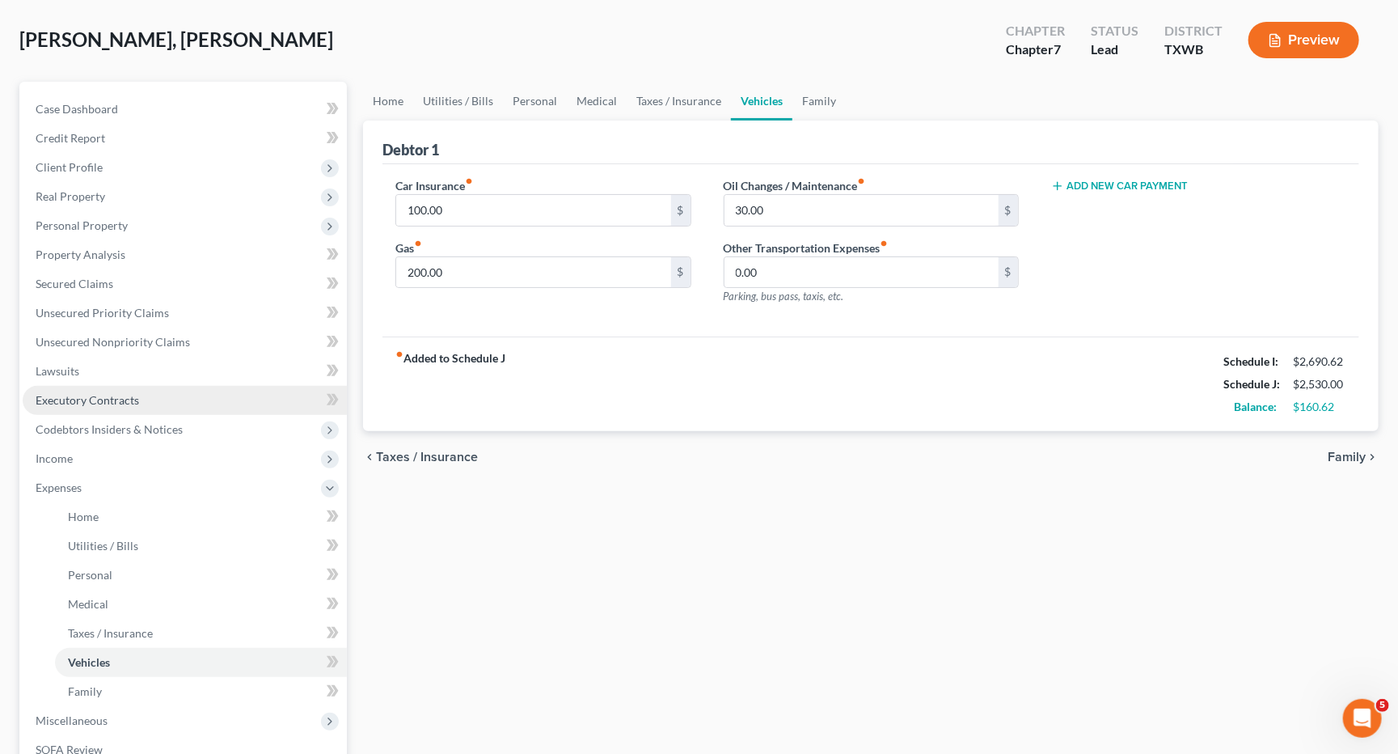
click at [103, 393] on span "Executory Contracts" at bounding box center [88, 400] width 104 height 14
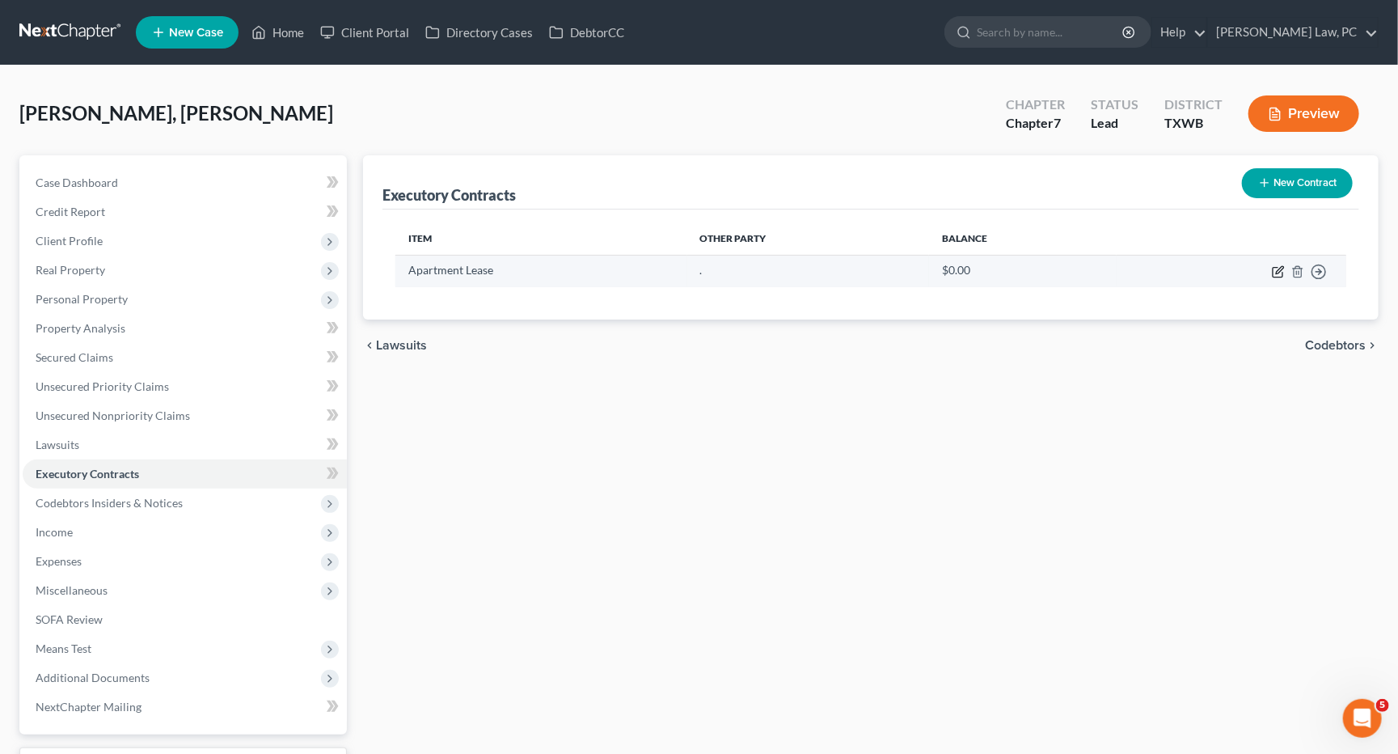
click at [1277, 270] on icon "button" at bounding box center [1278, 271] width 13 height 13
select select "3"
select select "0"
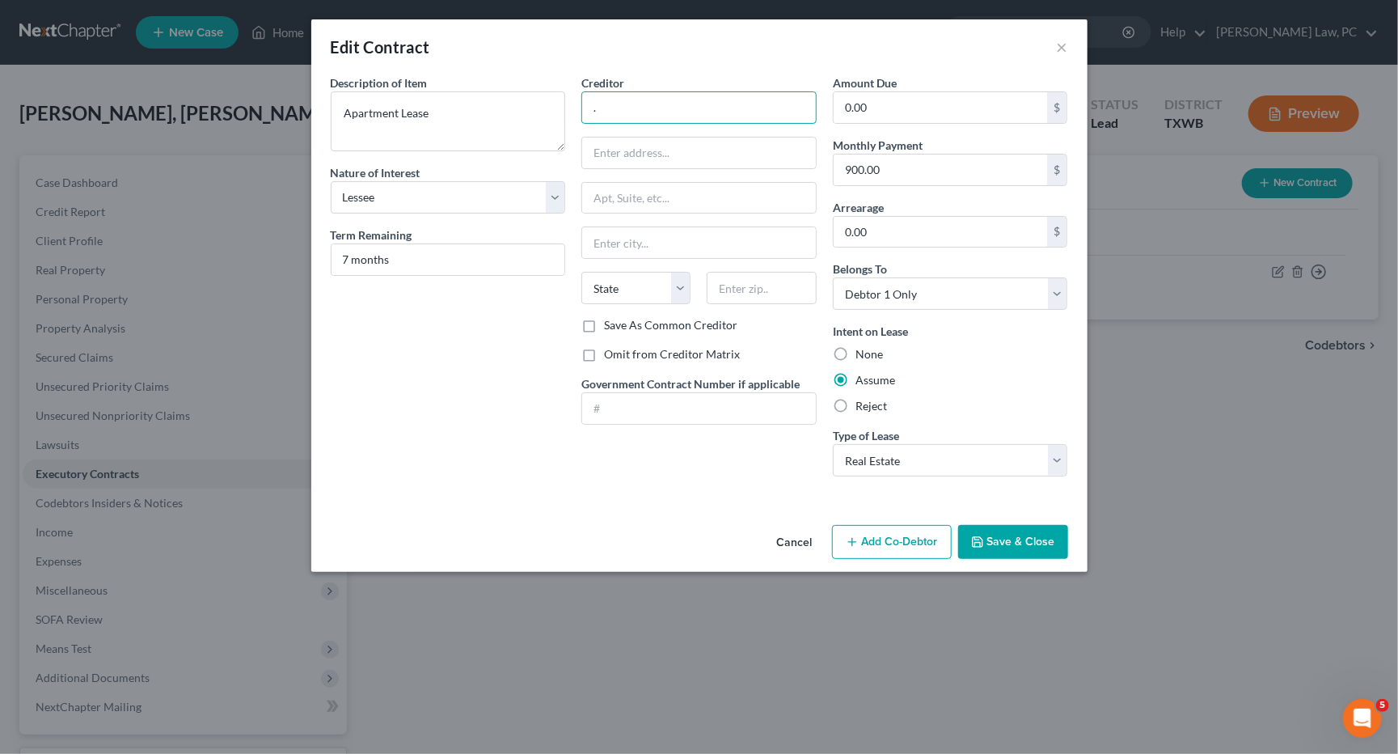
click at [656, 120] on input "." at bounding box center [698, 107] width 235 height 32
type input "The [PERSON_NAME]"
paste input "[STREET_ADDRESS][PERSON_NAME]"
type input "[STREET_ADDRESS][PERSON_NAME]"
type input "78728"
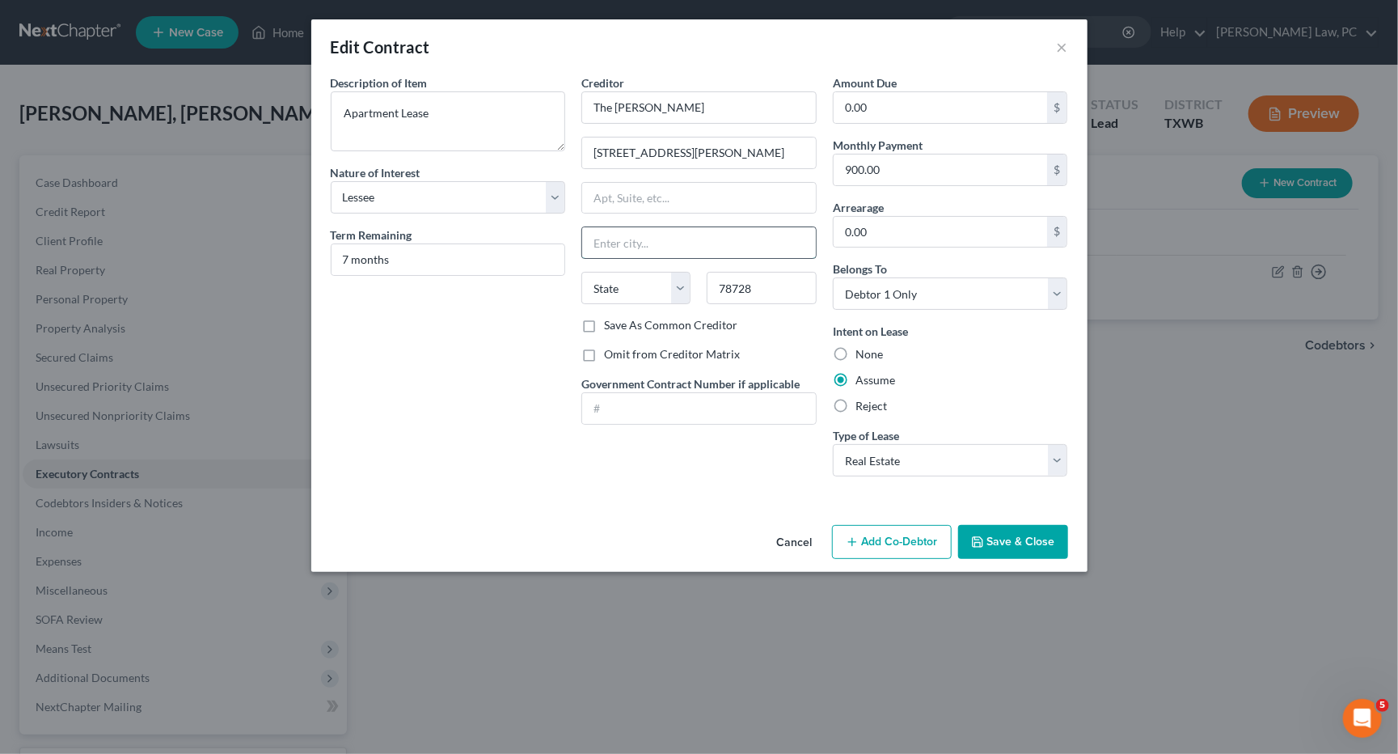
type input "Austin"
select select "45"
click at [1012, 526] on button "Save & Close" at bounding box center [1013, 542] width 110 height 34
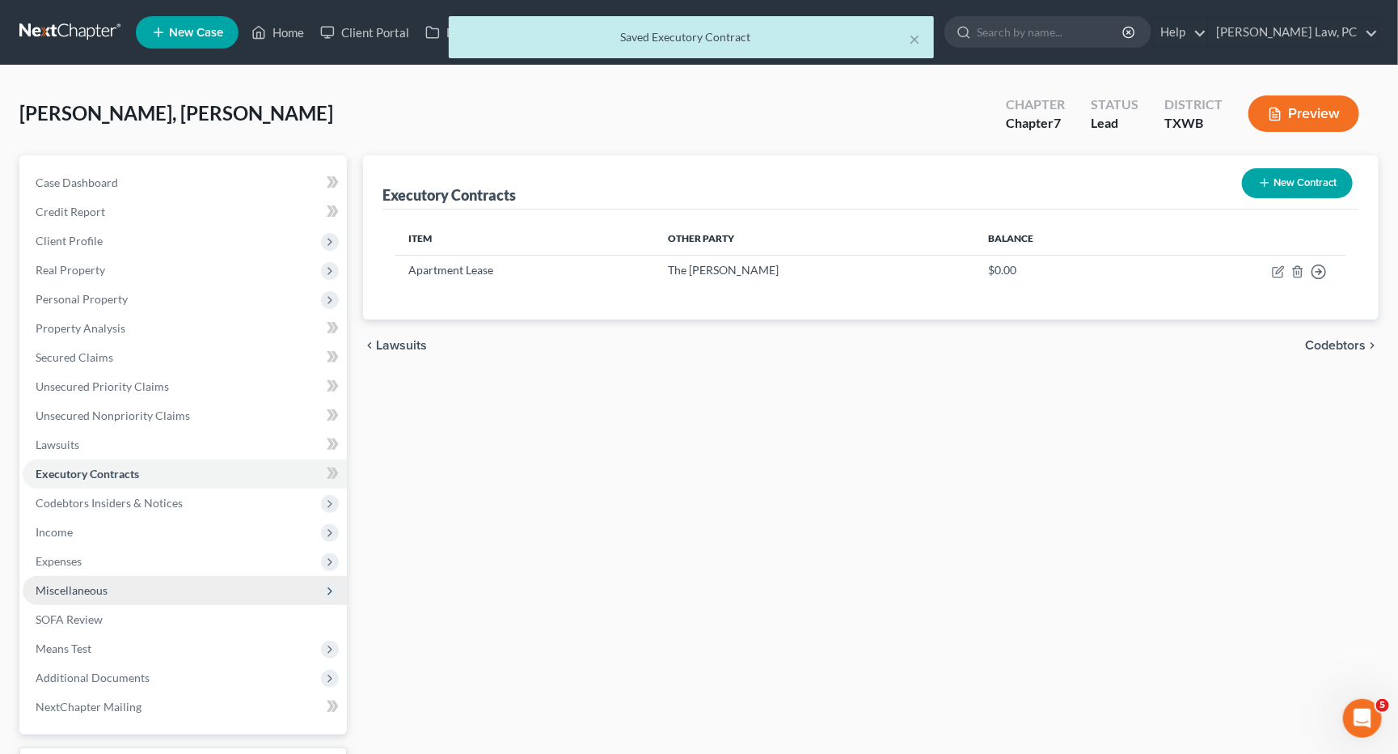
click at [148, 576] on span "Miscellaneous" at bounding box center [185, 590] width 324 height 29
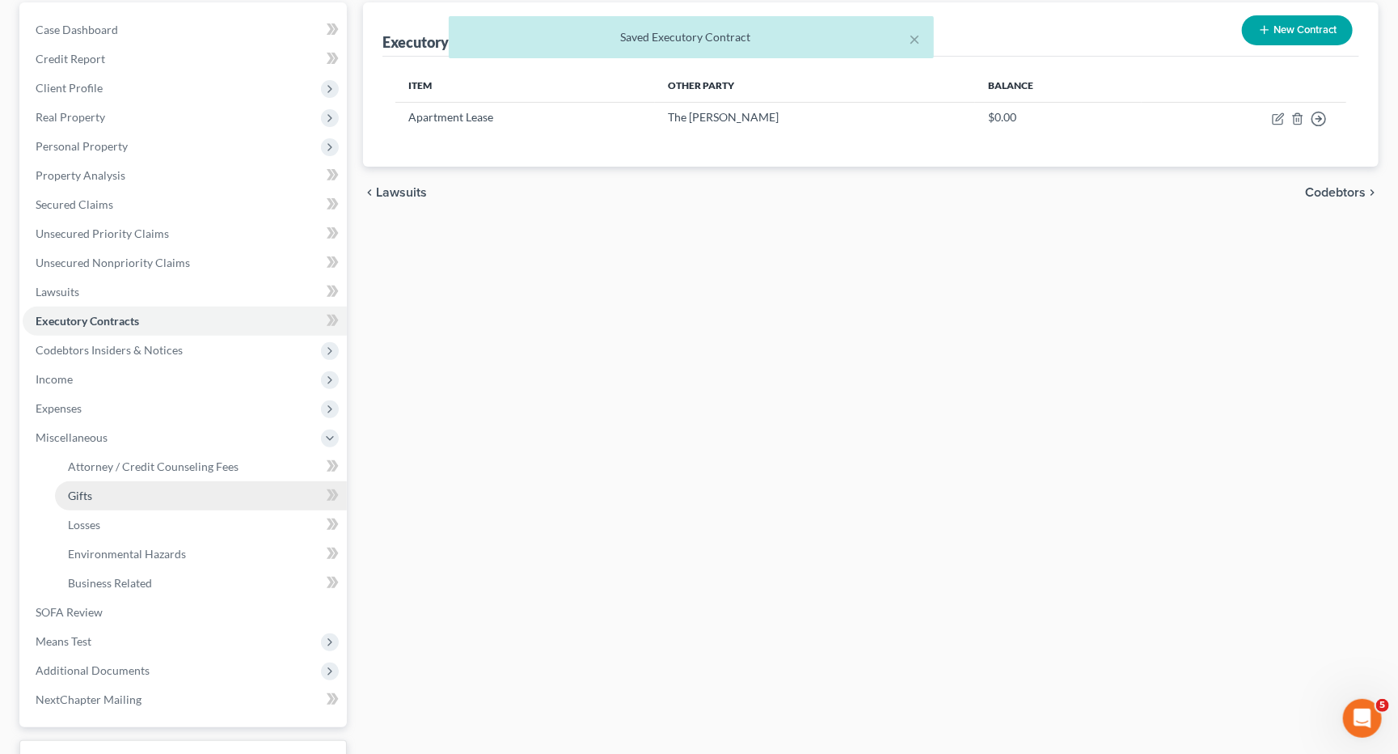
click at [209, 481] on link "Gifts" at bounding box center [201, 495] width 292 height 29
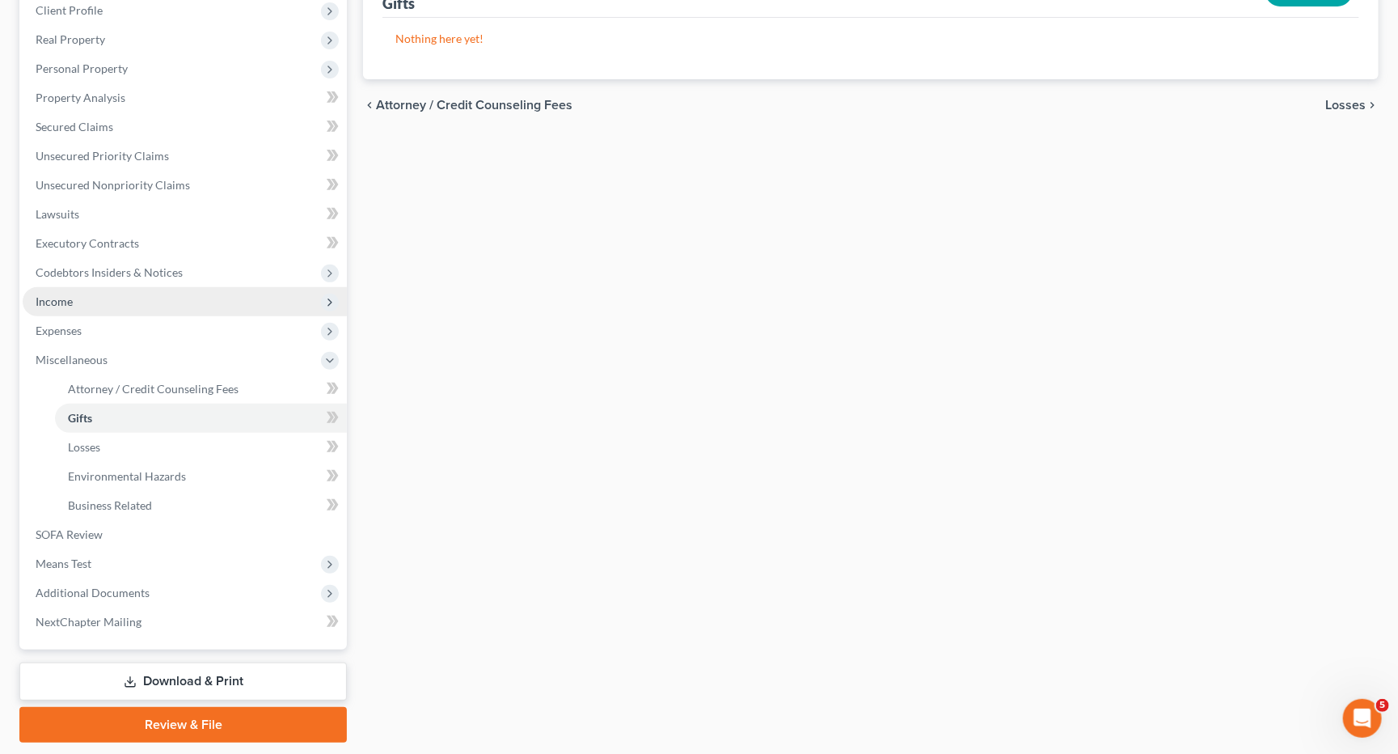
scroll to position [240, 0]
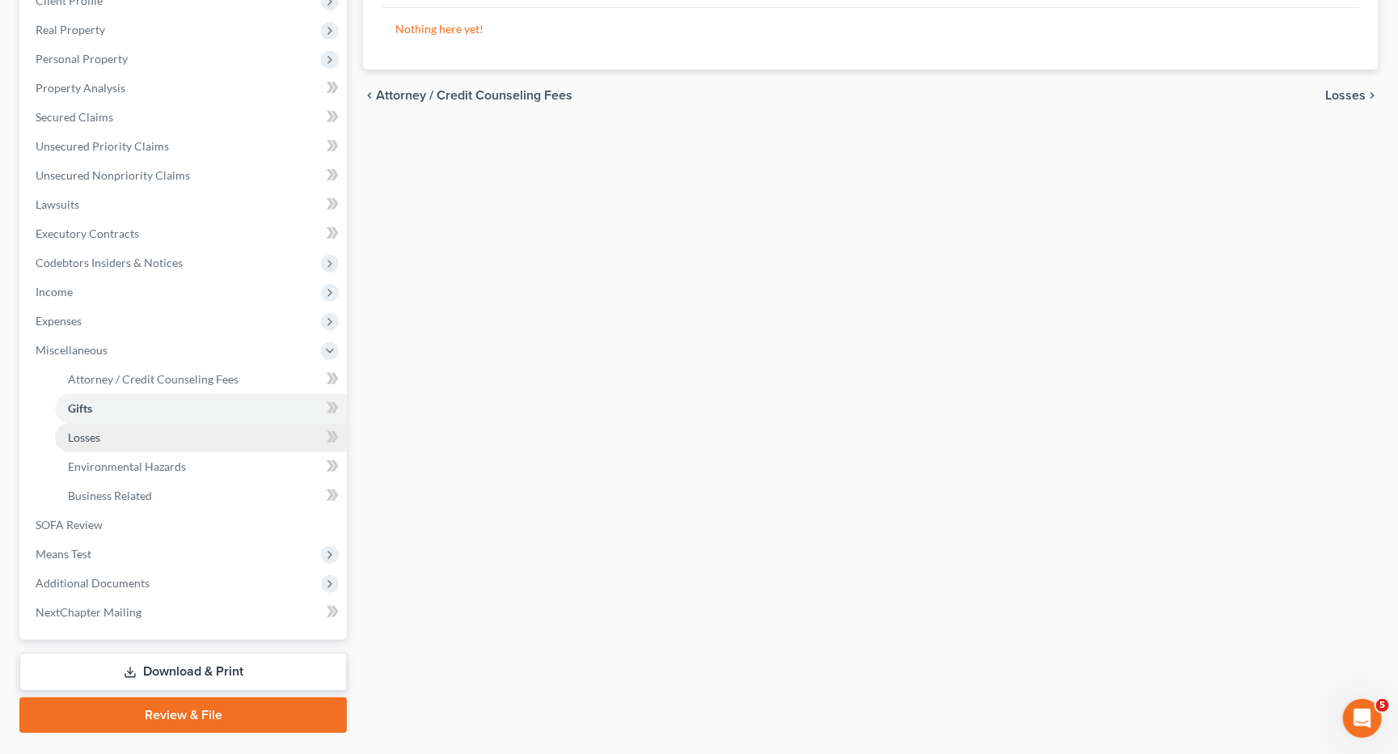
click at [133, 423] on link "Losses" at bounding box center [201, 437] width 292 height 29
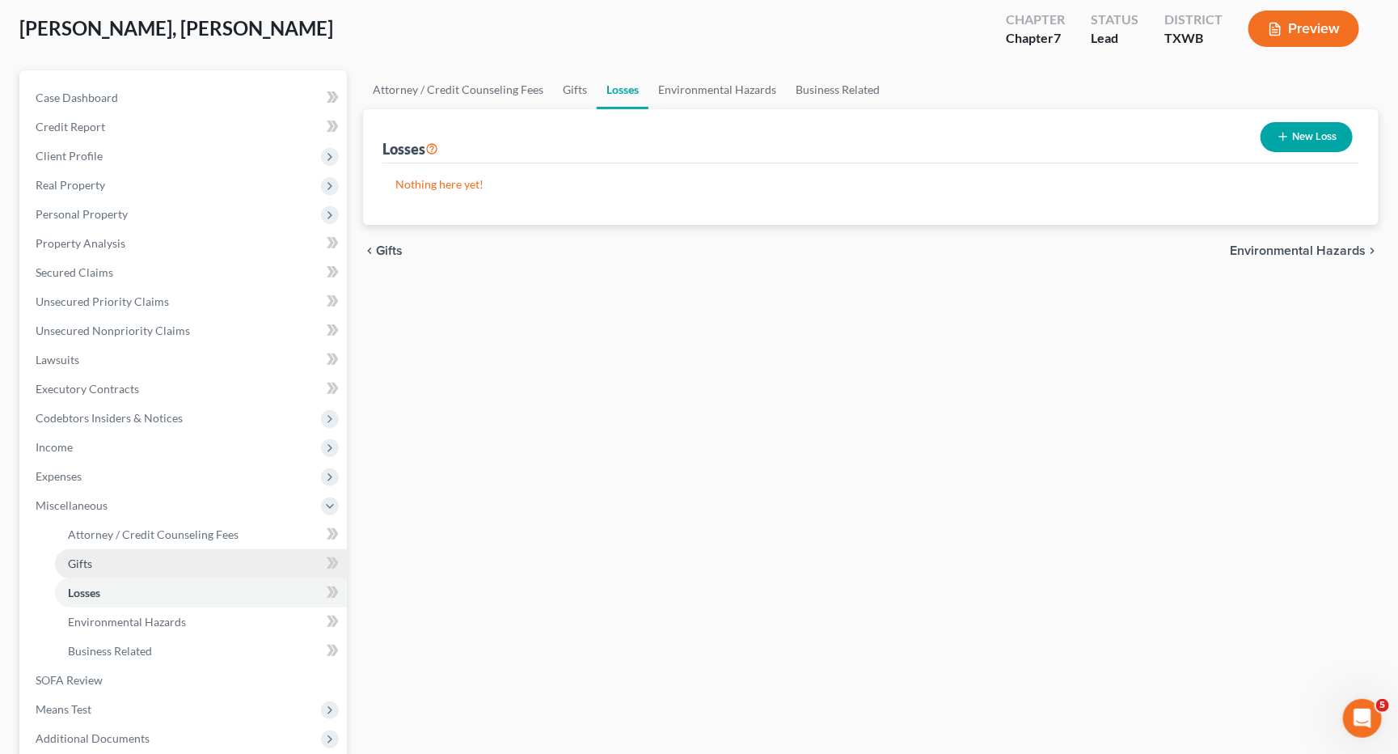
scroll to position [103, 0]
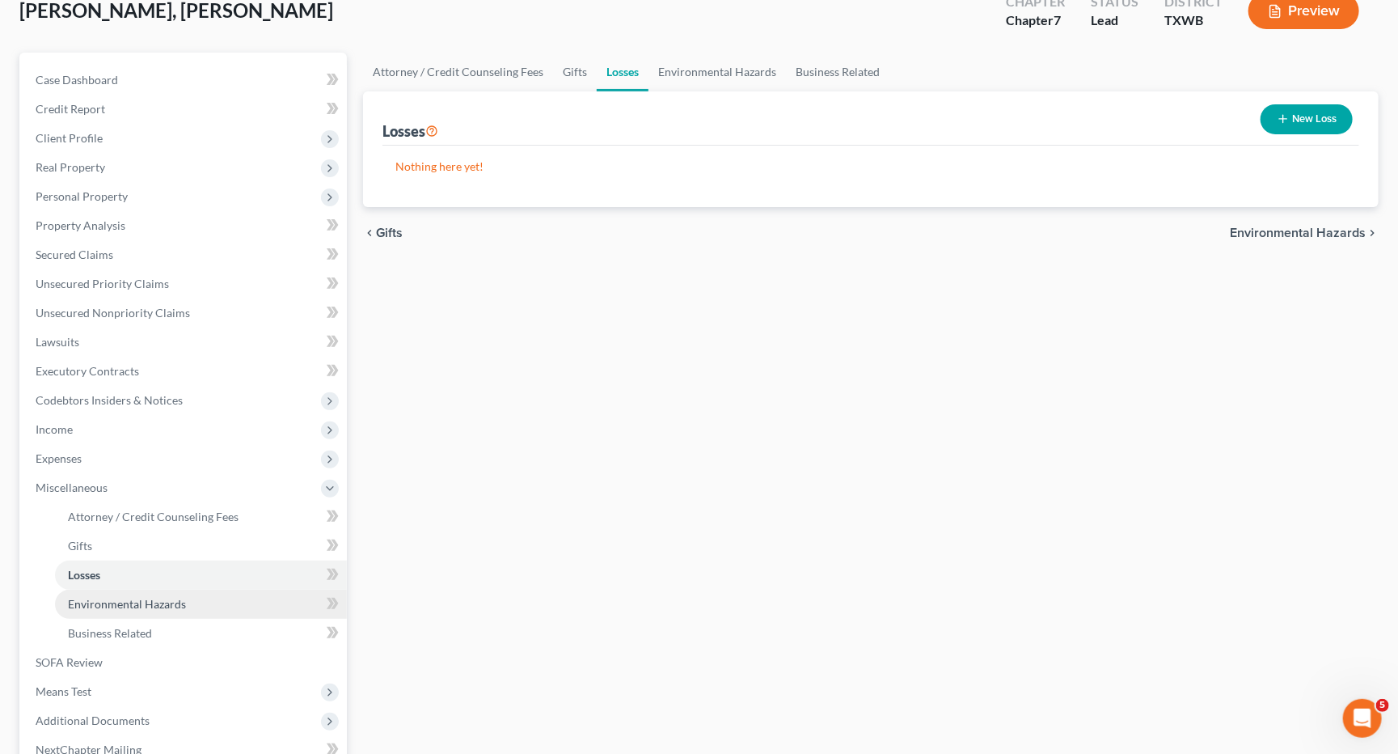
click at [179, 595] on link "Environmental Hazards" at bounding box center [201, 603] width 292 height 29
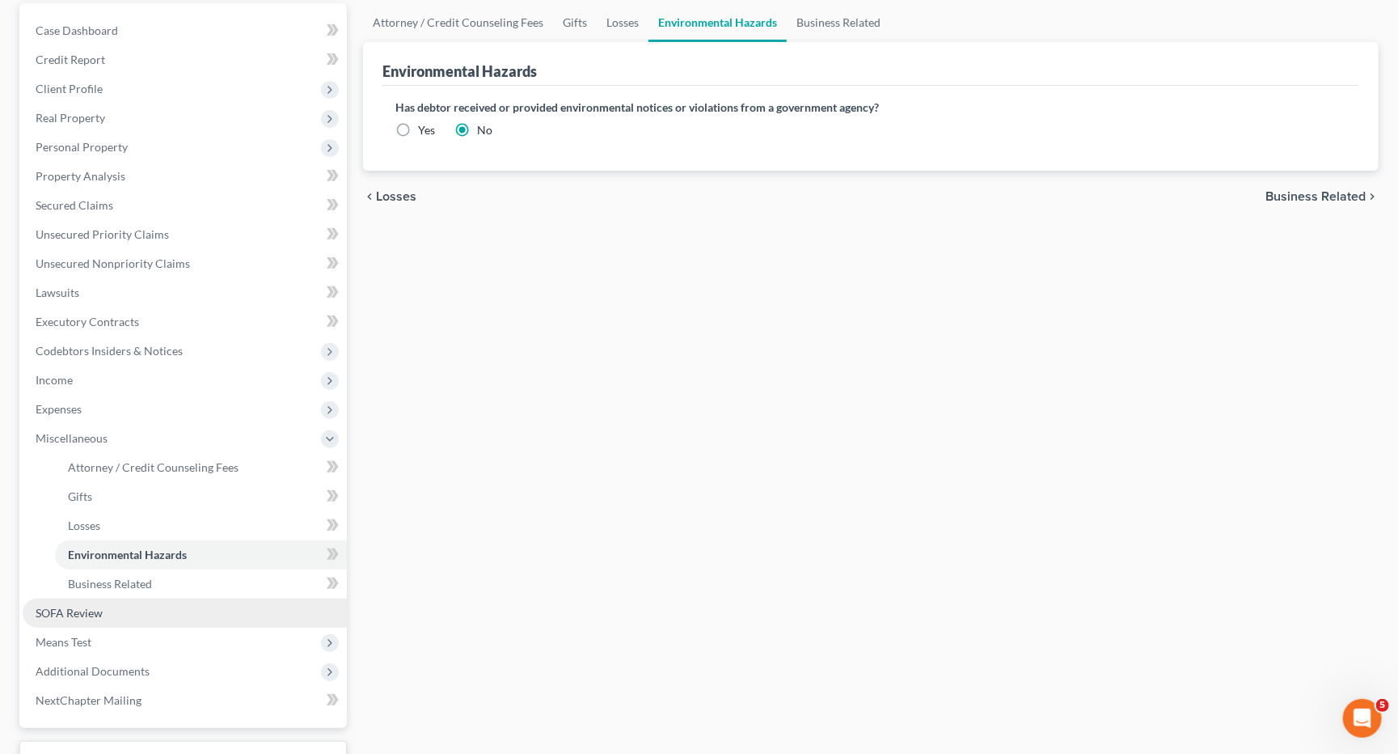
click at [99, 606] on span "SOFA Review" at bounding box center [69, 613] width 67 height 14
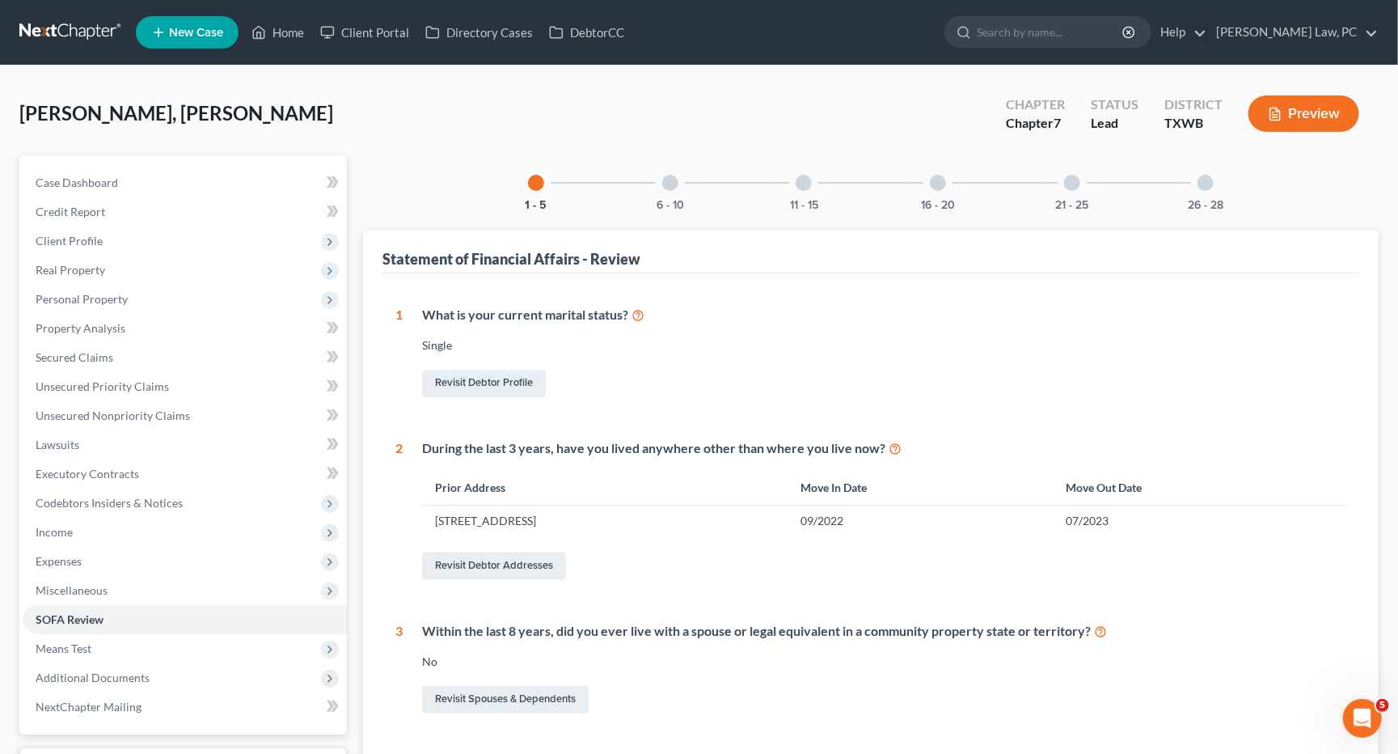
click at [674, 181] on div at bounding box center [670, 183] width 16 height 16
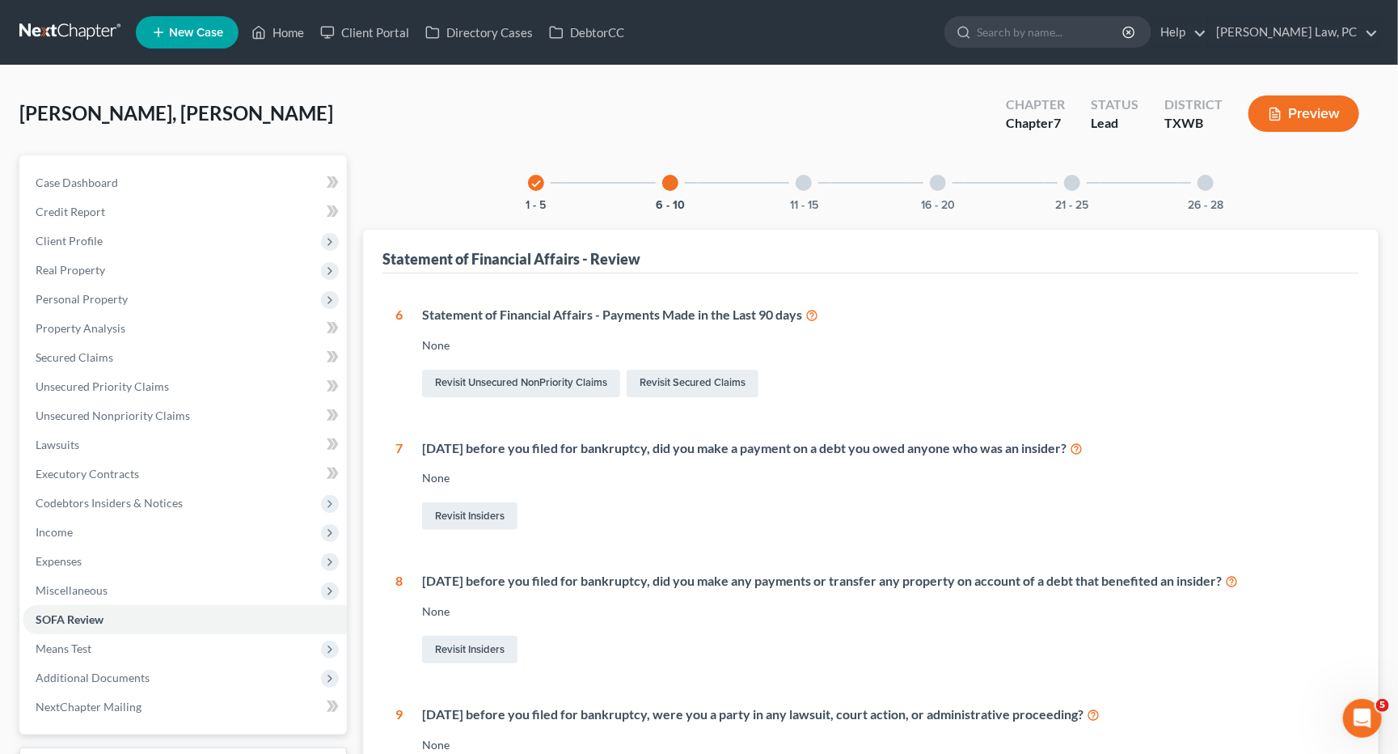
click at [801, 182] on div at bounding box center [804, 183] width 16 height 16
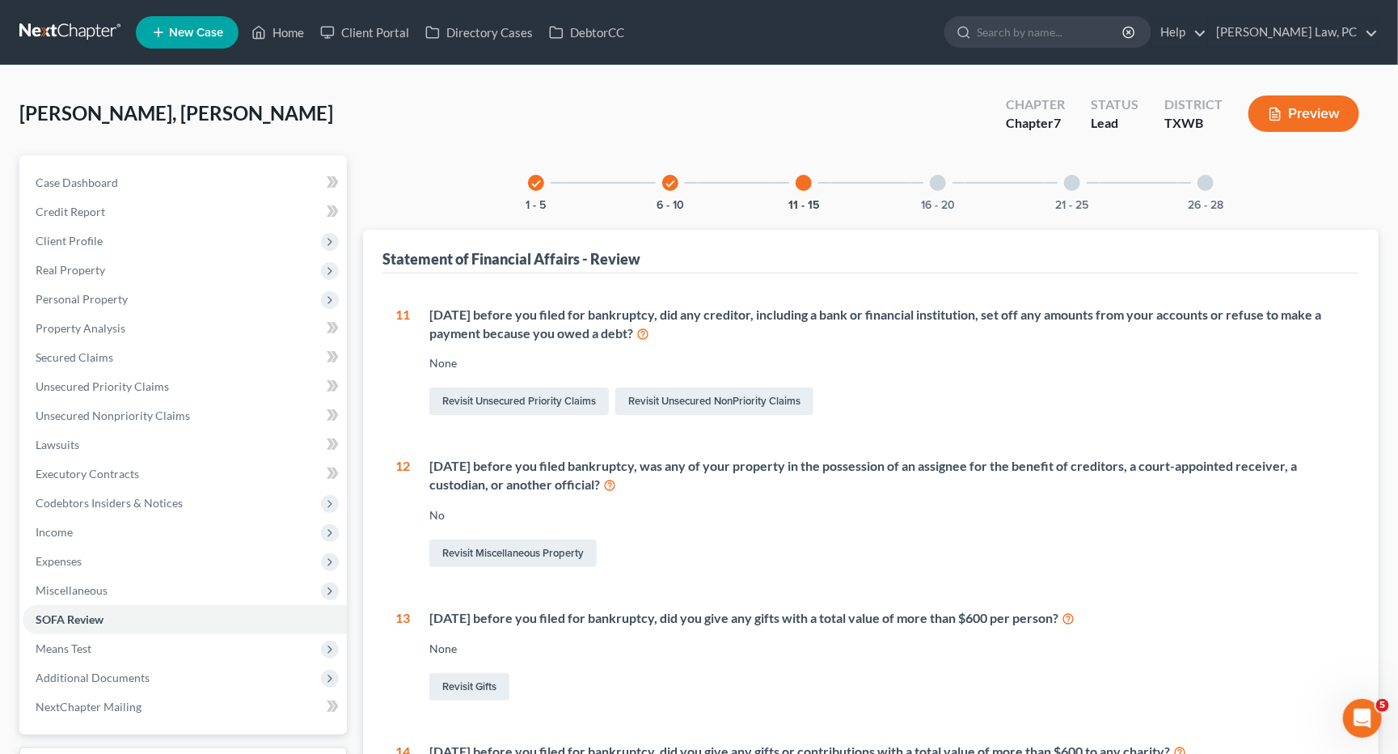
click at [935, 184] on div at bounding box center [938, 183] width 16 height 16
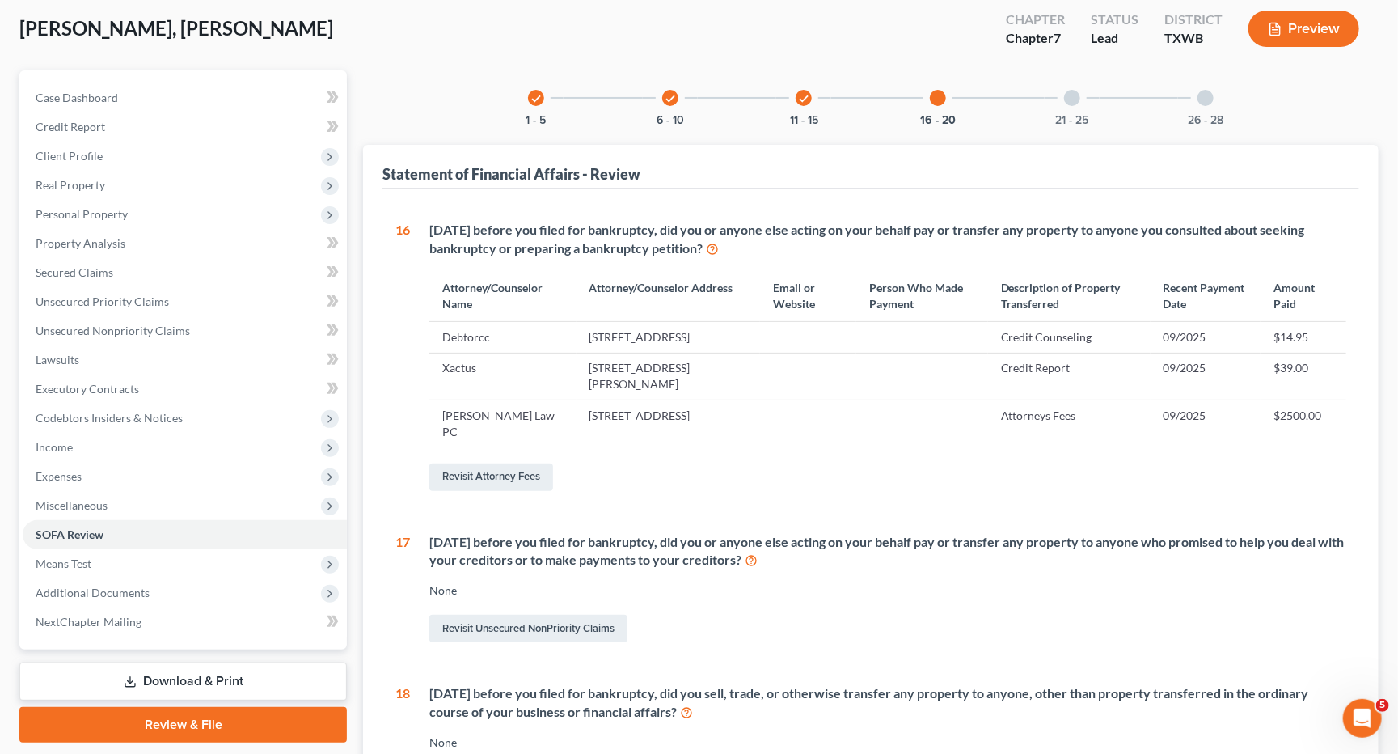
scroll to position [68, 0]
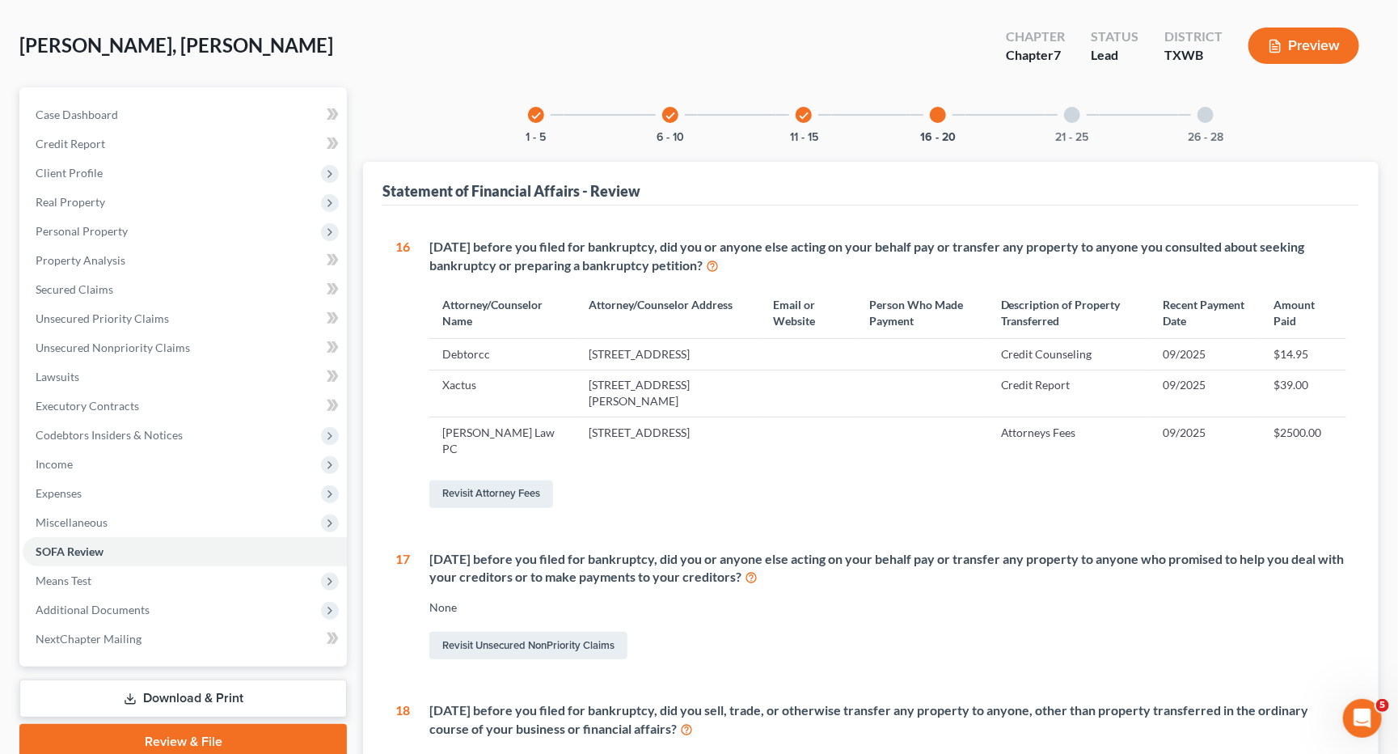
click at [1071, 111] on div at bounding box center [1072, 115] width 16 height 16
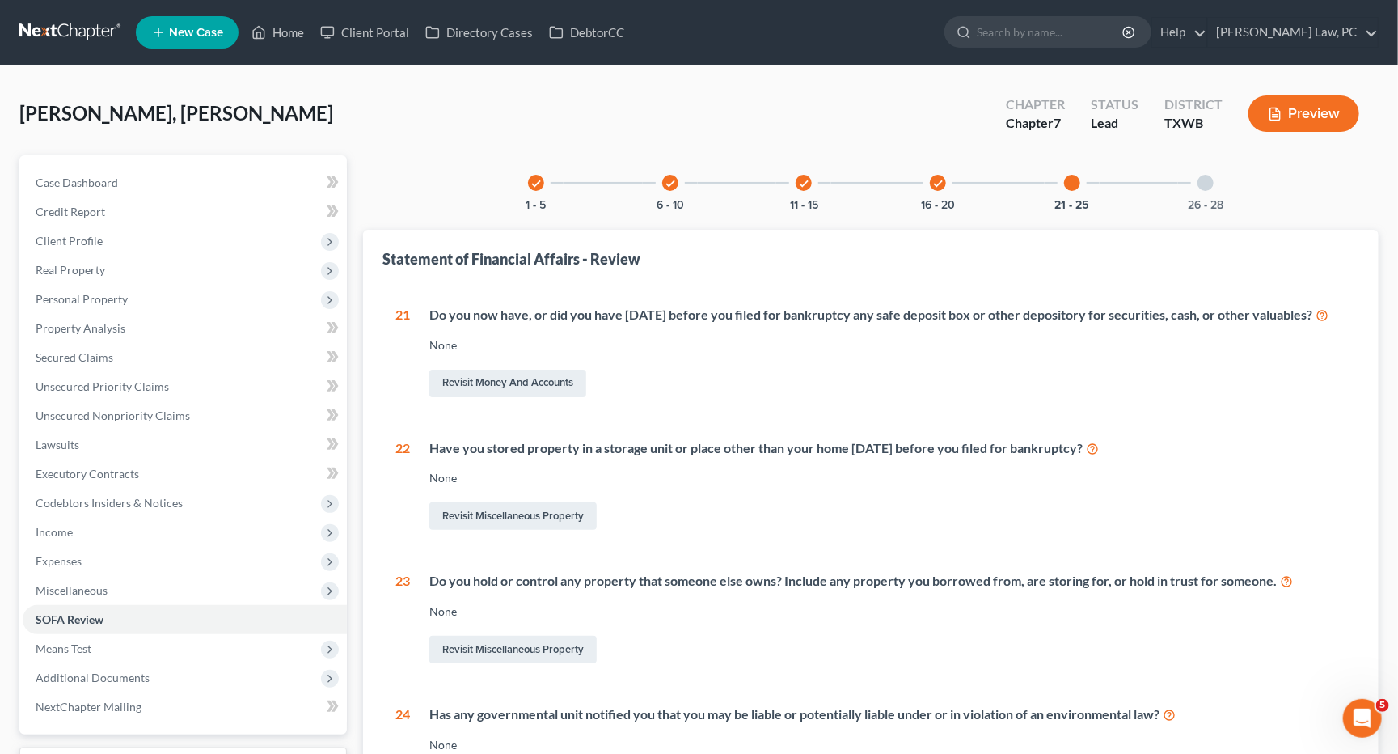
scroll to position [0, 0]
click at [1208, 187] on div at bounding box center [1206, 183] width 16 height 16
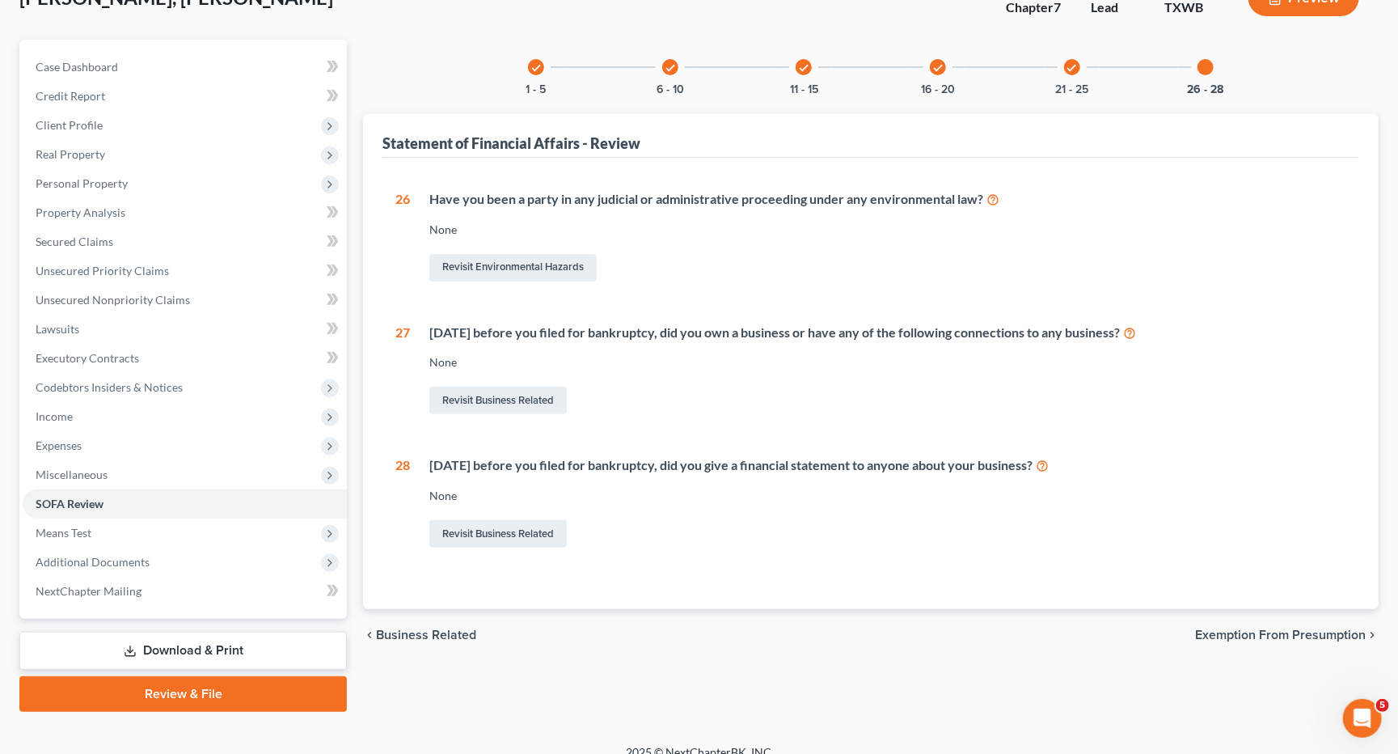
scroll to position [114, 0]
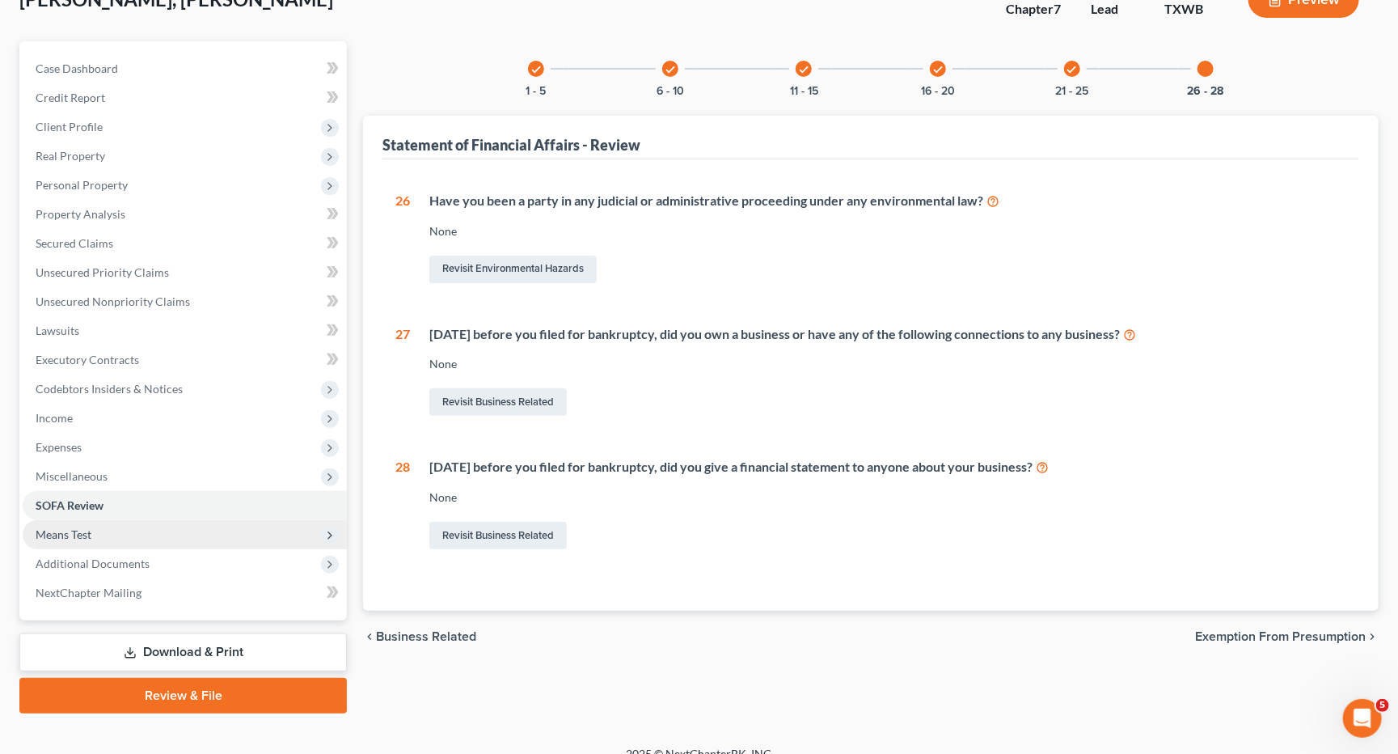
click at [171, 522] on span "Means Test" at bounding box center [185, 534] width 324 height 29
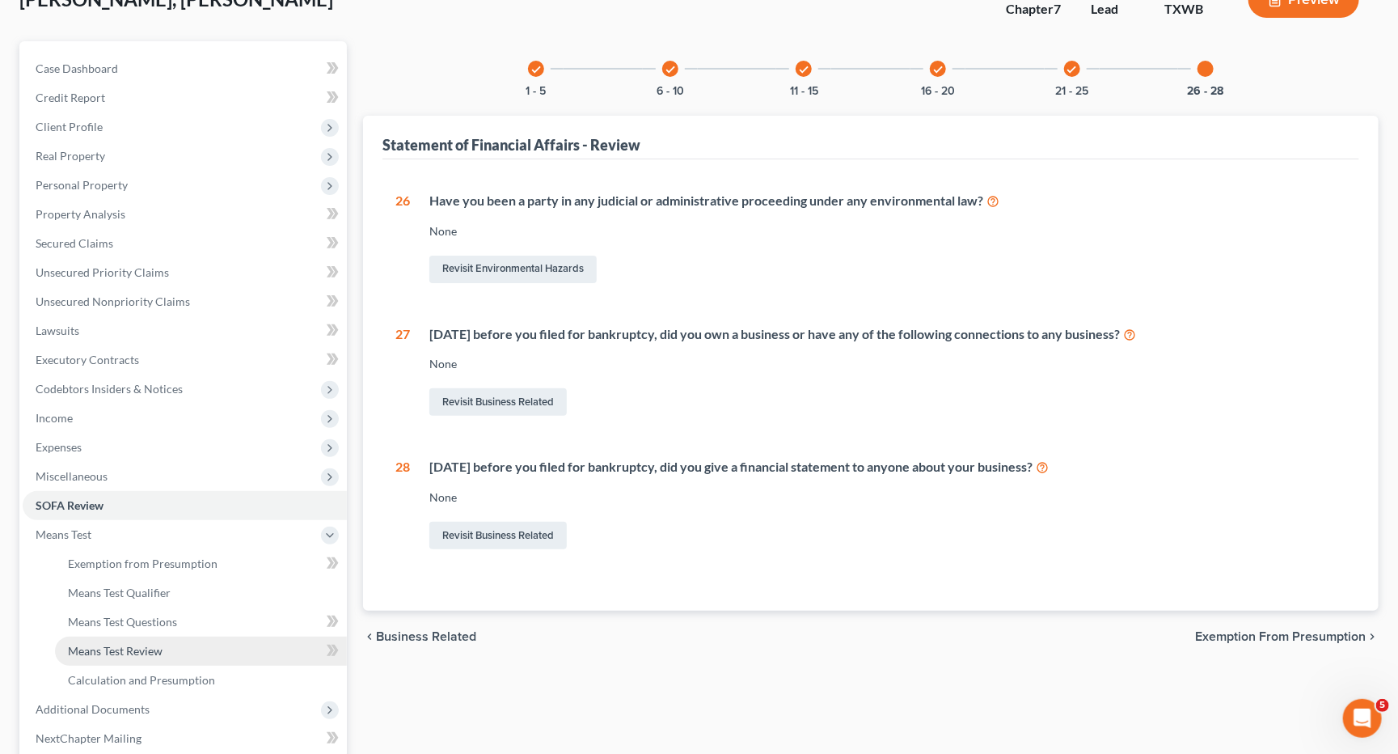
click at [155, 644] on span "Means Test Review" at bounding box center [115, 651] width 95 height 14
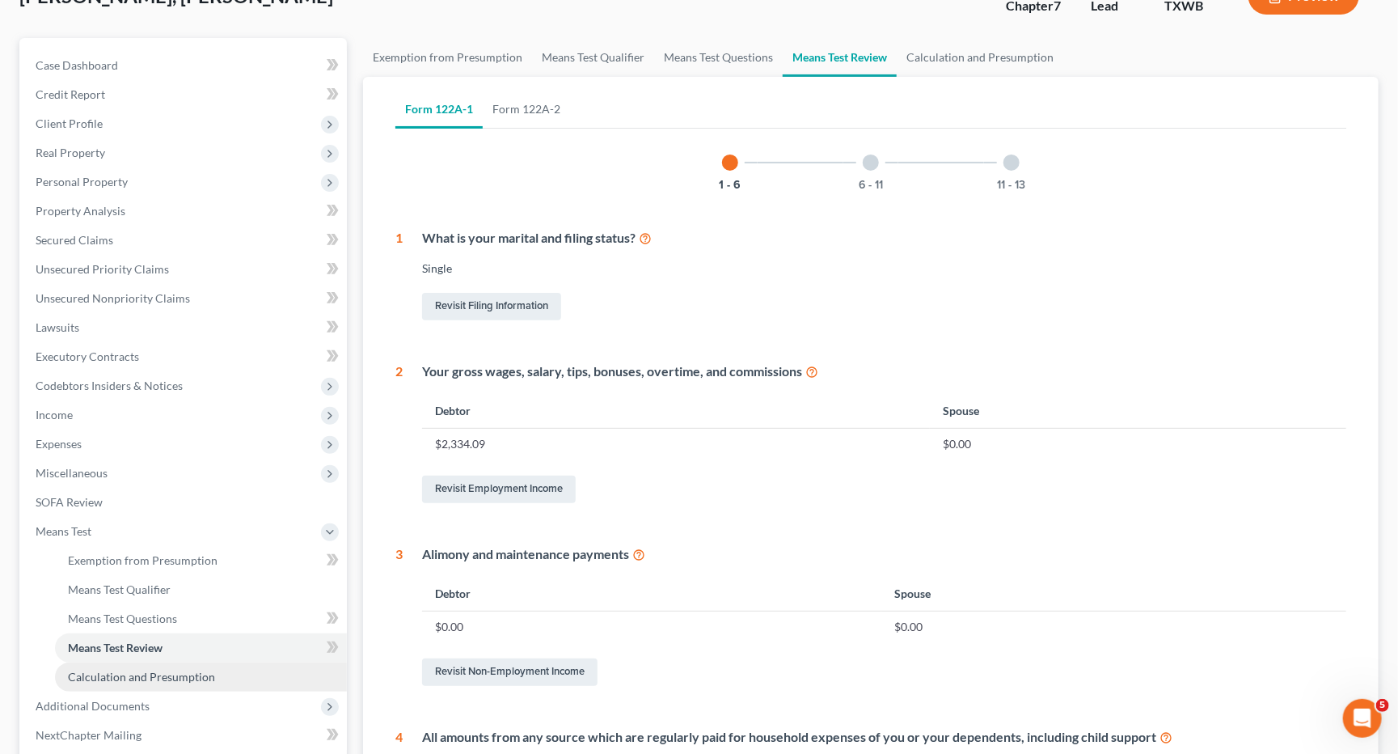
scroll to position [128, 0]
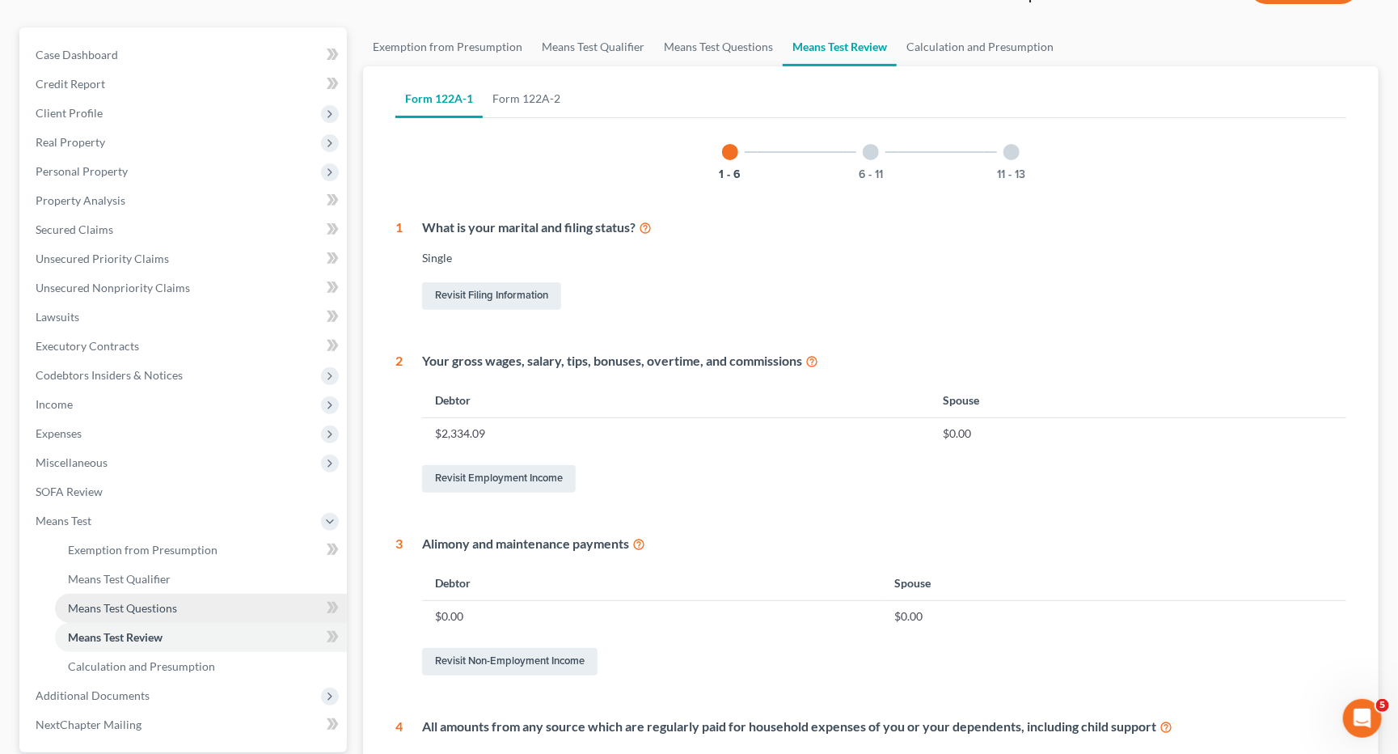
click at [159, 594] on link "Means Test Questions" at bounding box center [201, 608] width 292 height 29
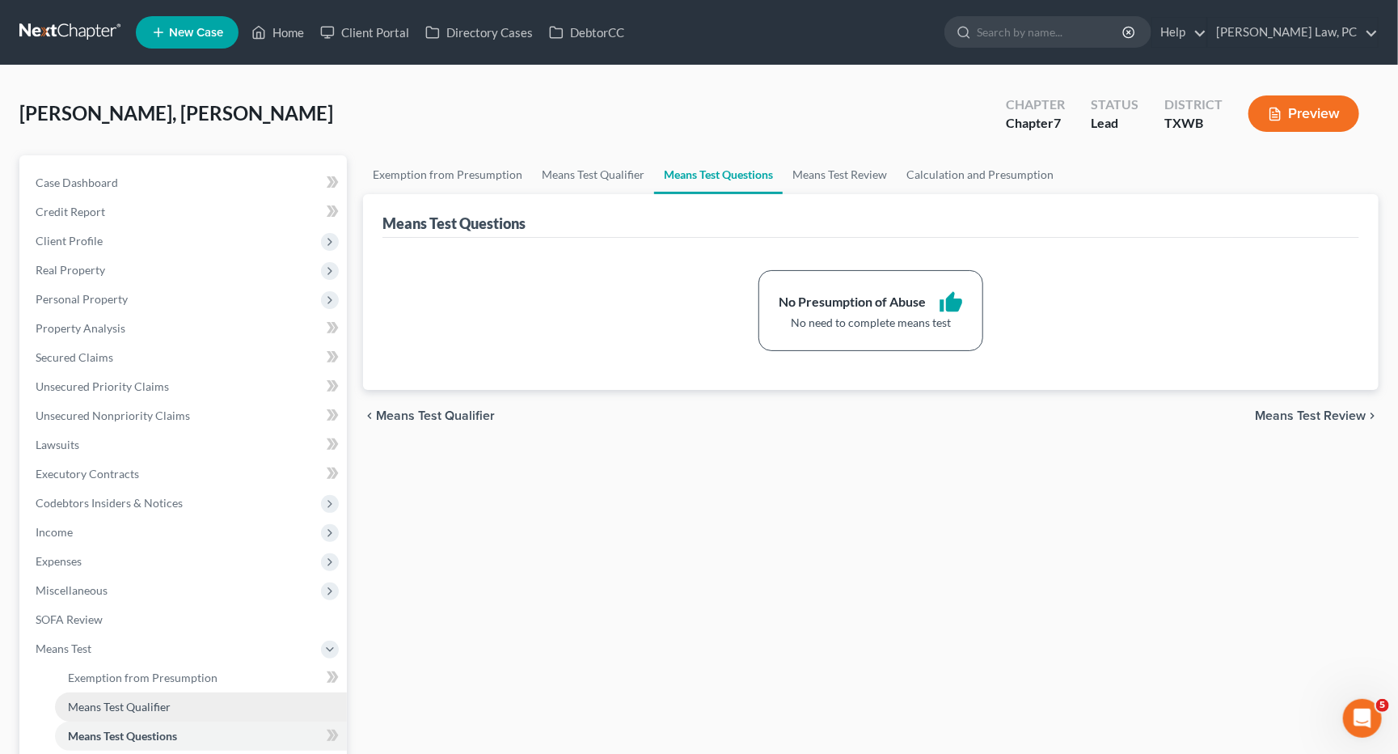
click at [146, 692] on link "Means Test Qualifier" at bounding box center [201, 706] width 292 height 29
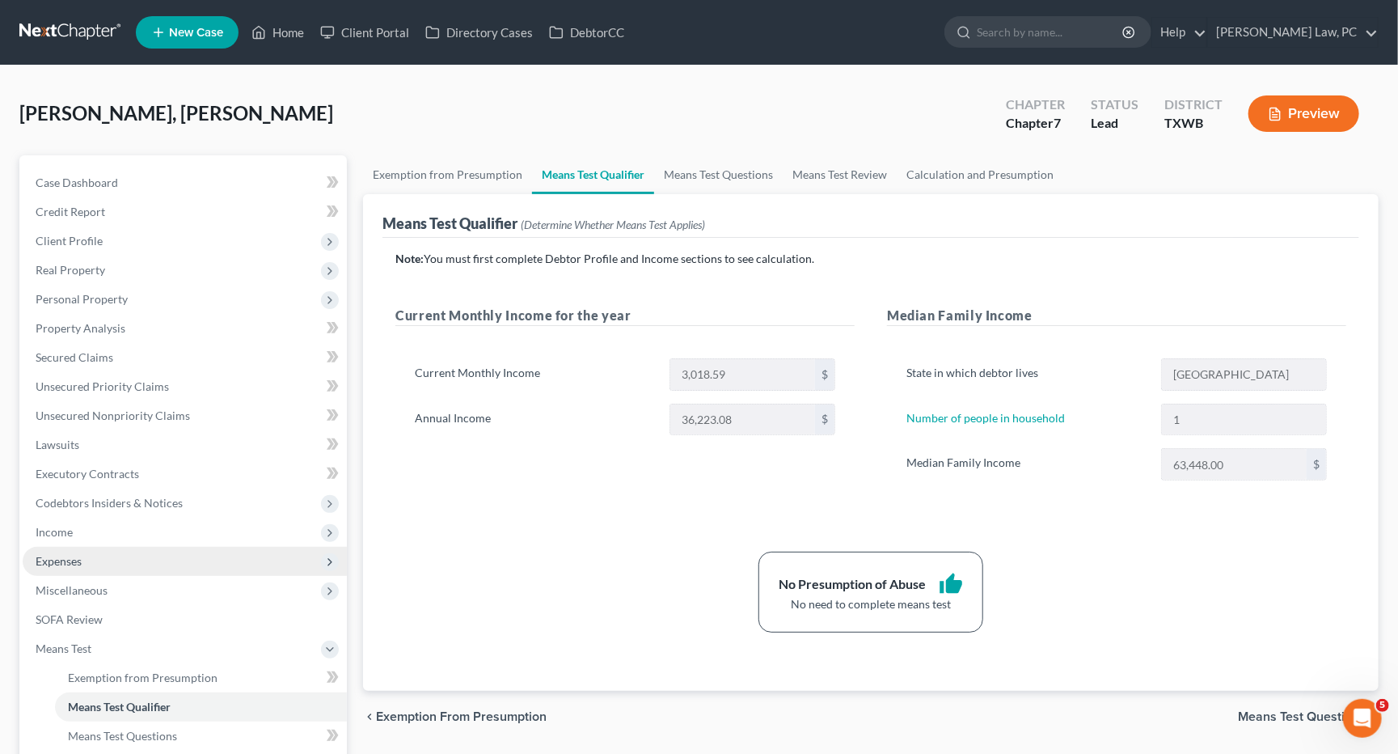
click at [74, 554] on span "Expenses" at bounding box center [59, 561] width 46 height 14
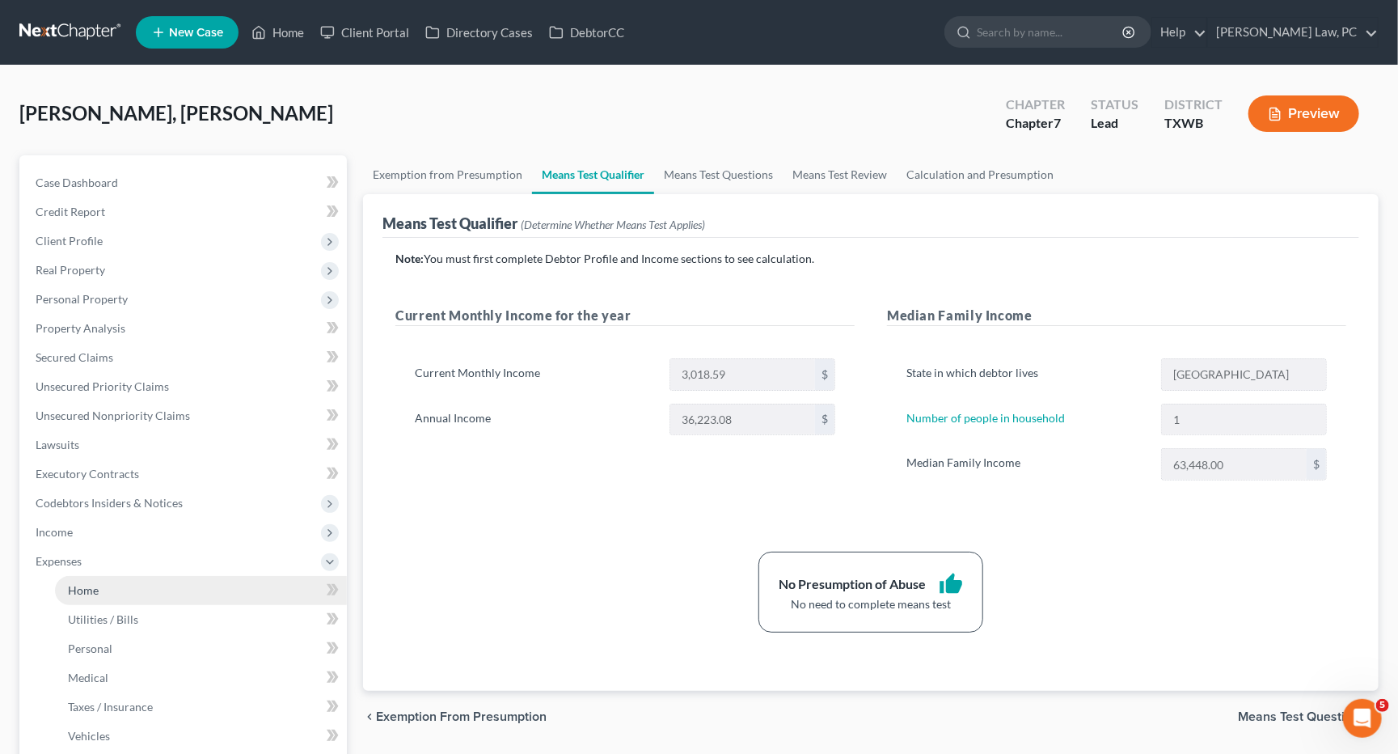
click at [99, 576] on link "Home" at bounding box center [201, 590] width 292 height 29
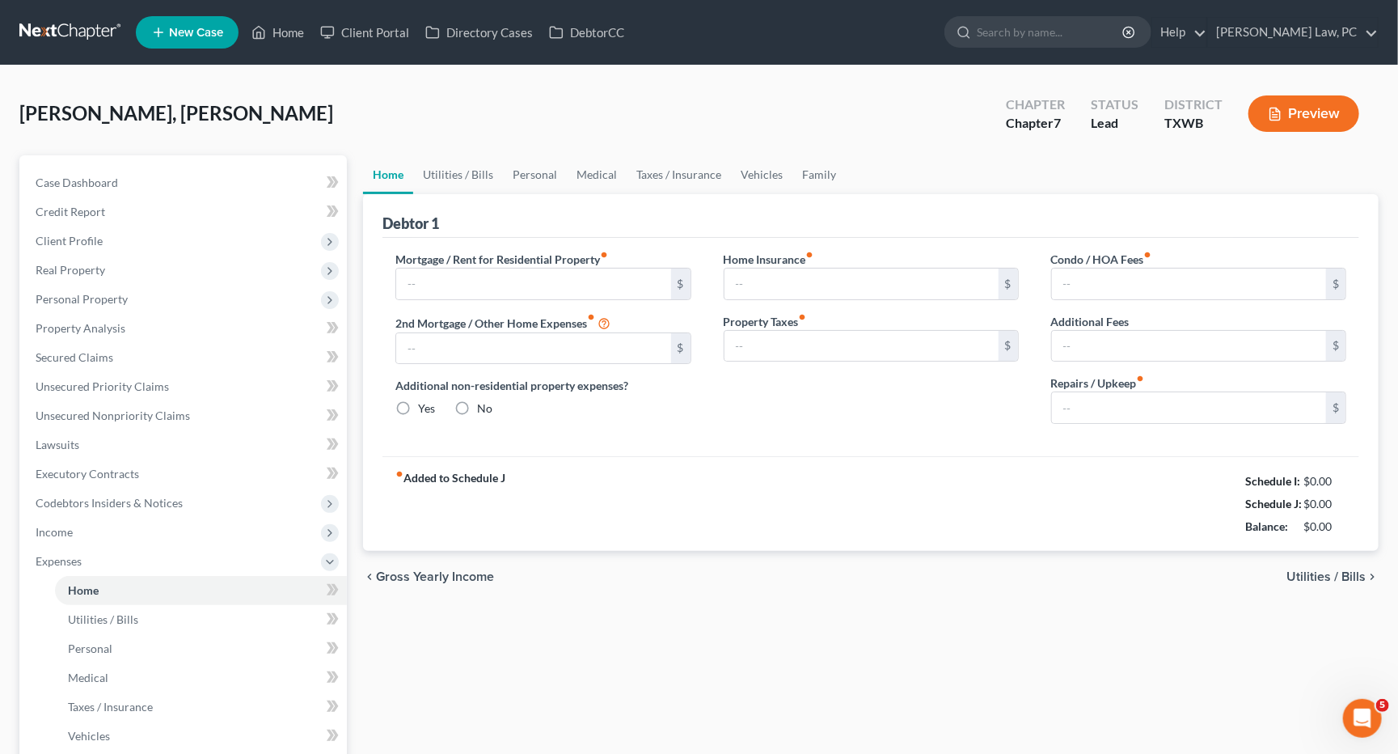
type input "900.00"
type input "0.00"
radio input "true"
type input "0.00"
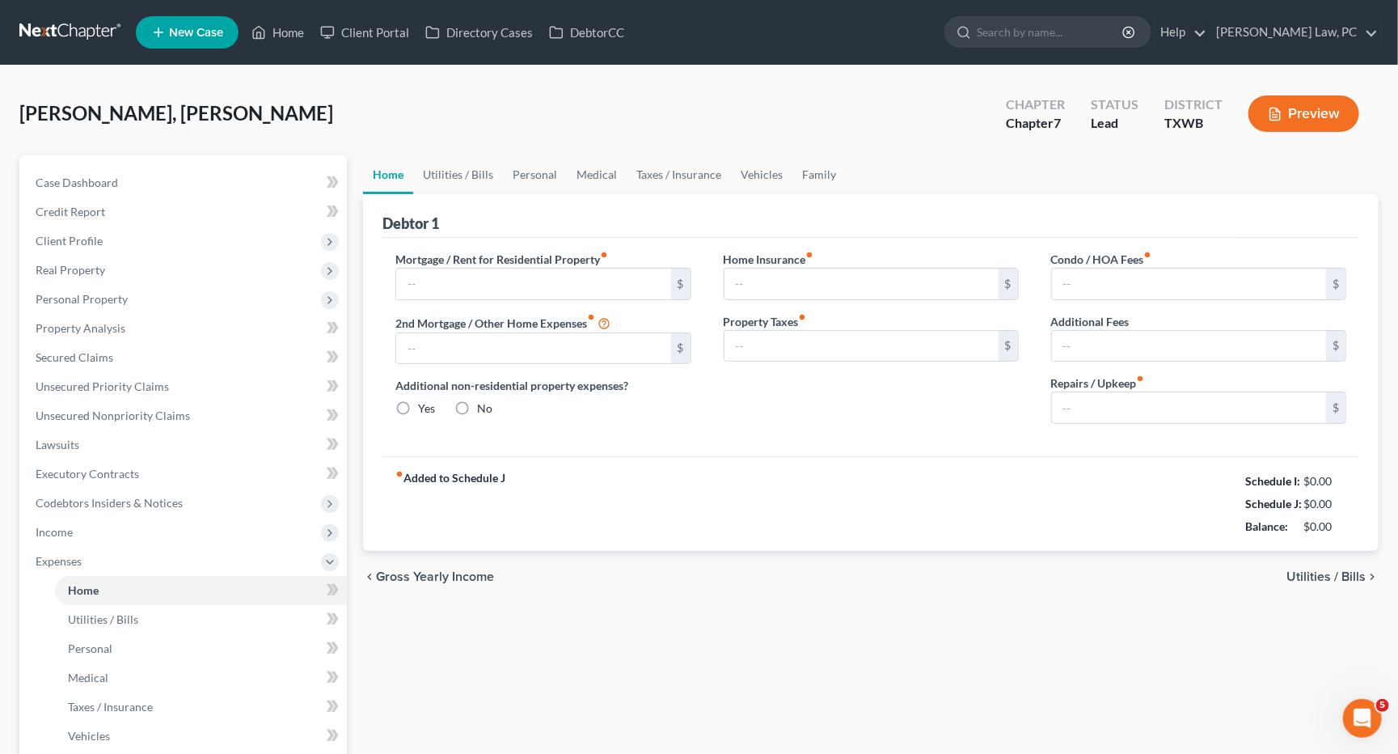
type input "0.00"
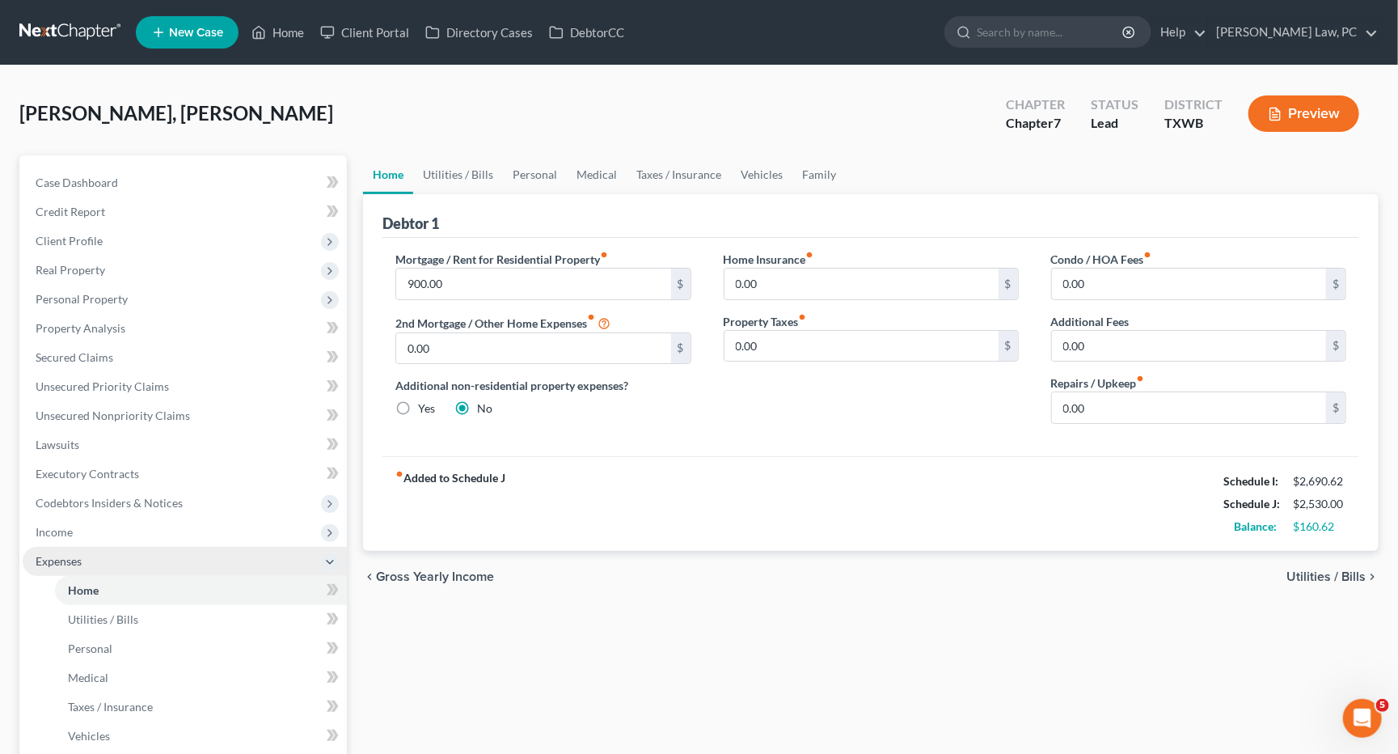
click at [125, 548] on span "Expenses" at bounding box center [185, 561] width 324 height 29
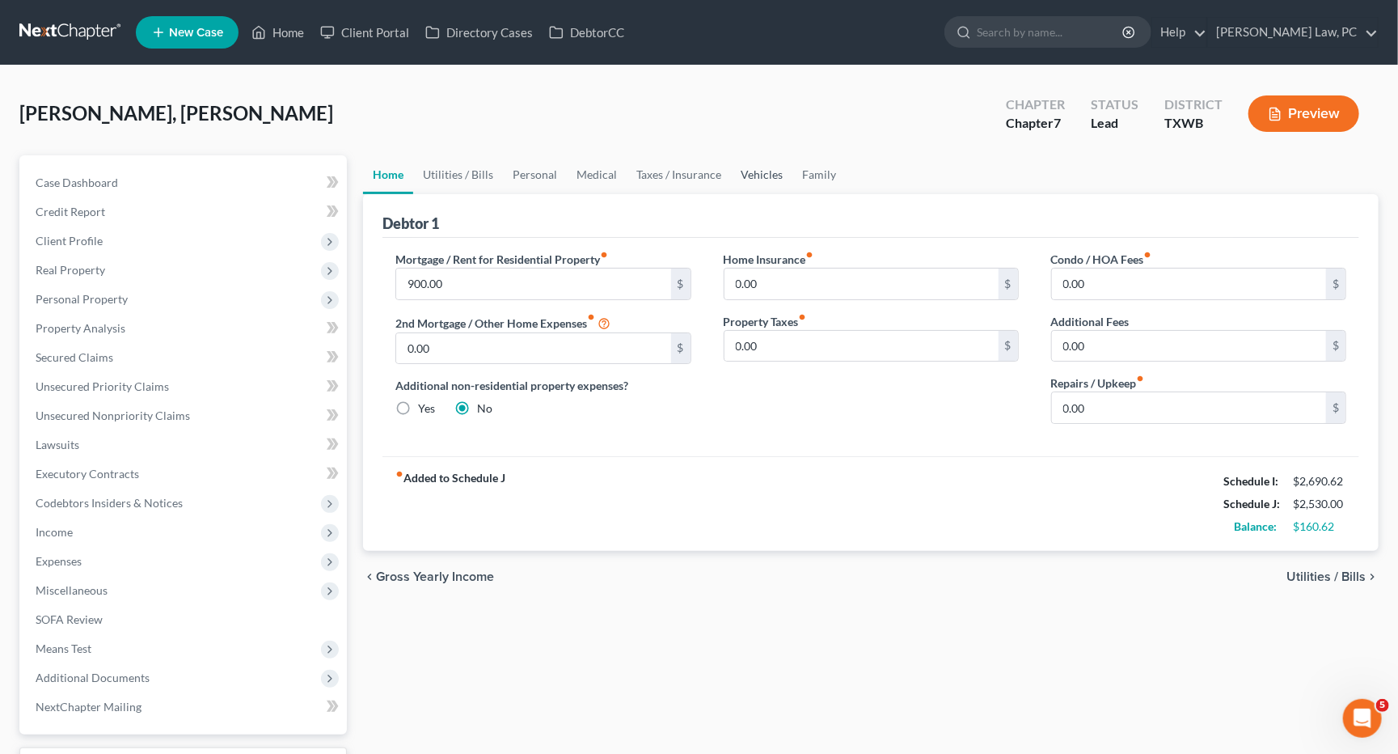
click at [748, 174] on link "Vehicles" at bounding box center [761, 174] width 61 height 39
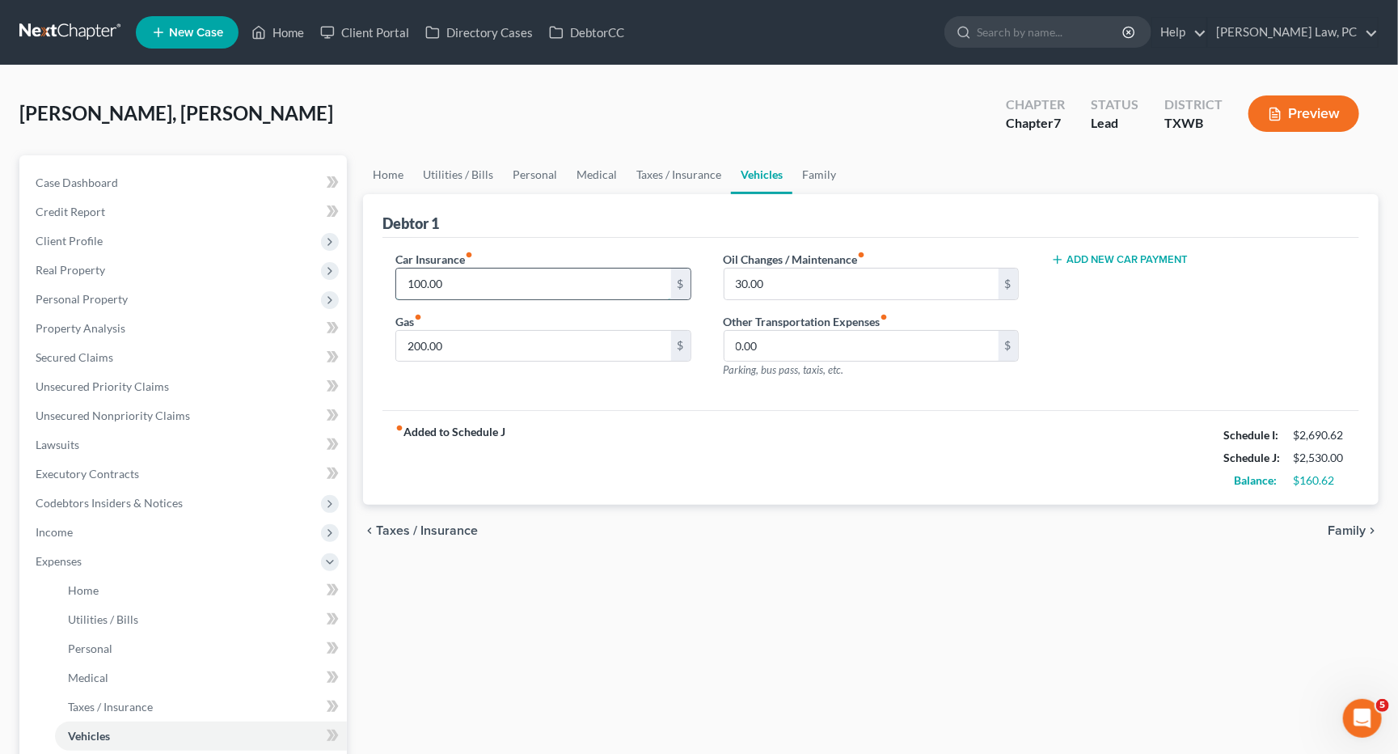
click at [468, 282] on input "100.00" at bounding box center [533, 283] width 274 height 31
drag, startPoint x: 468, startPoint y: 282, endPoint x: 435, endPoint y: 283, distance: 33.2
click at [435, 283] on input "100.00" at bounding box center [533, 283] width 274 height 31
click at [467, 292] on input "100.00" at bounding box center [533, 283] width 274 height 31
click at [793, 289] on input "30.00" at bounding box center [862, 283] width 274 height 31
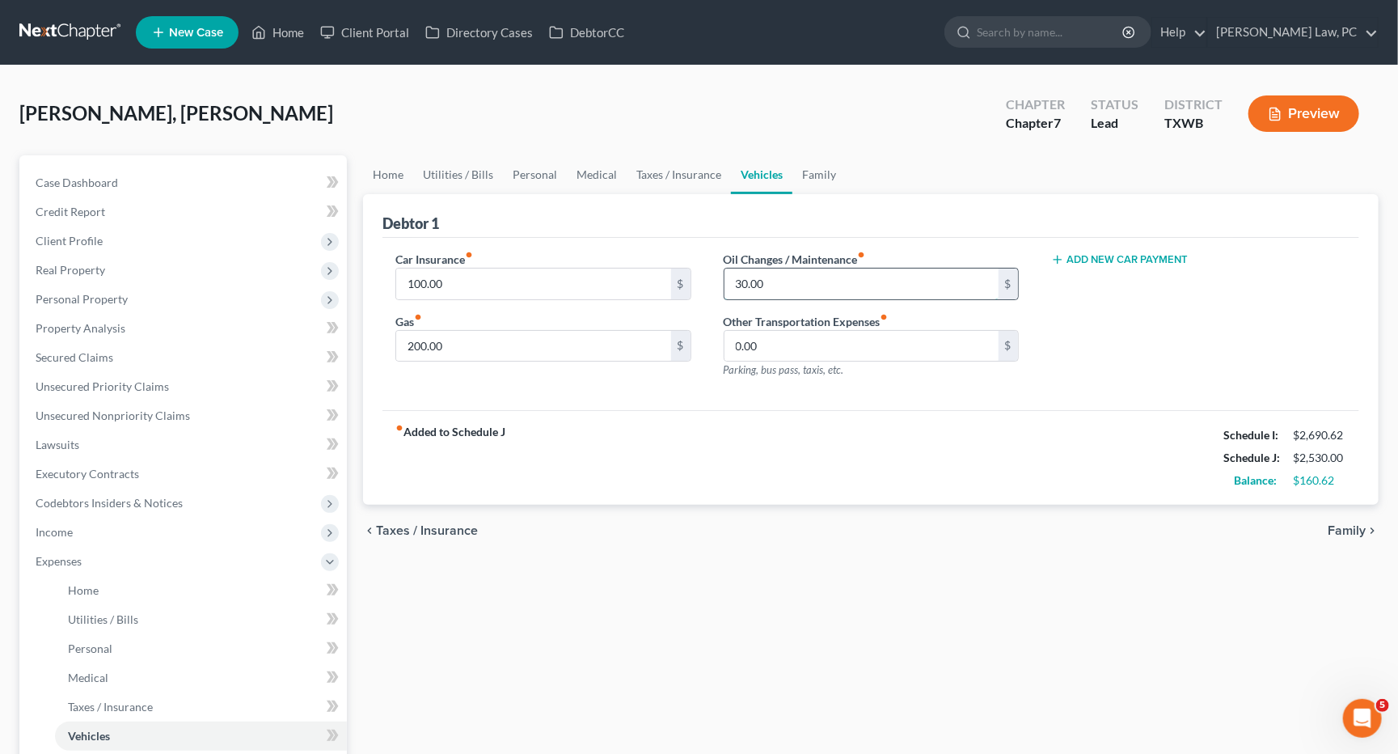
click at [792, 286] on input "30.00" at bounding box center [862, 283] width 274 height 31
click at [635, 467] on div "fiber_manual_record Added to Schedule J Schedule I: $2,690.62 Schedule J: $2,53…" at bounding box center [870, 457] width 977 height 95
click at [105, 408] on span "Unsecured Nonpriority Claims" at bounding box center [113, 415] width 154 height 14
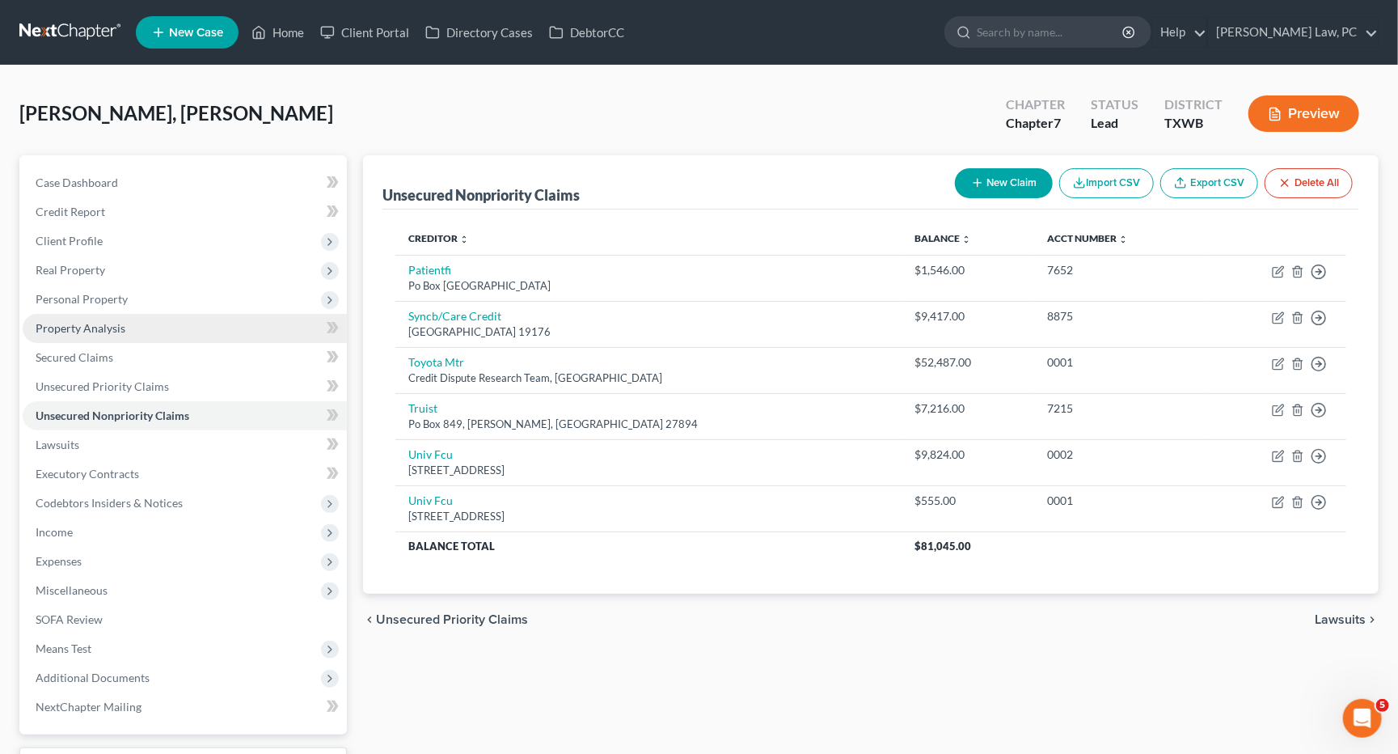
click at [80, 329] on link "Property Analysis" at bounding box center [185, 328] width 324 height 29
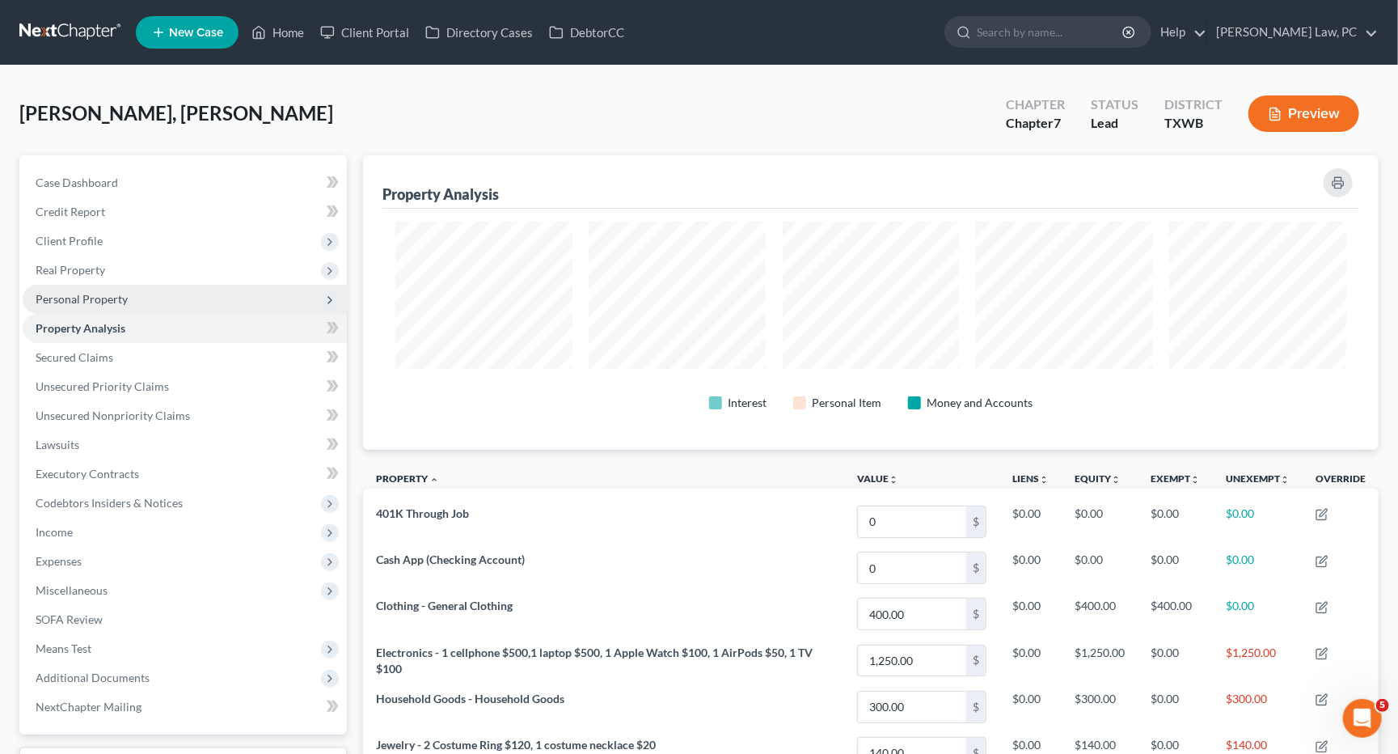
scroll to position [294, 1015]
click at [74, 295] on span "Personal Property" at bounding box center [82, 299] width 92 height 14
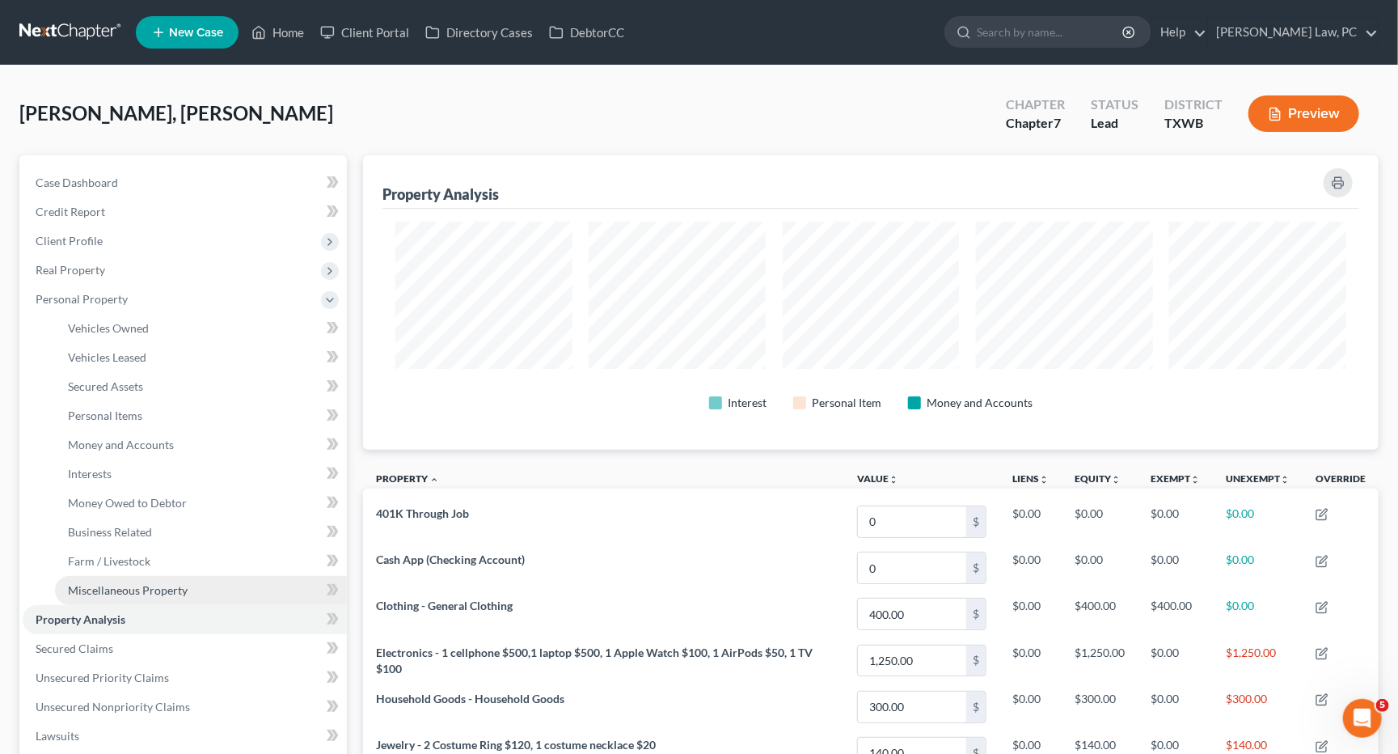
click at [115, 583] on span "Miscellaneous Property" at bounding box center [128, 590] width 120 height 14
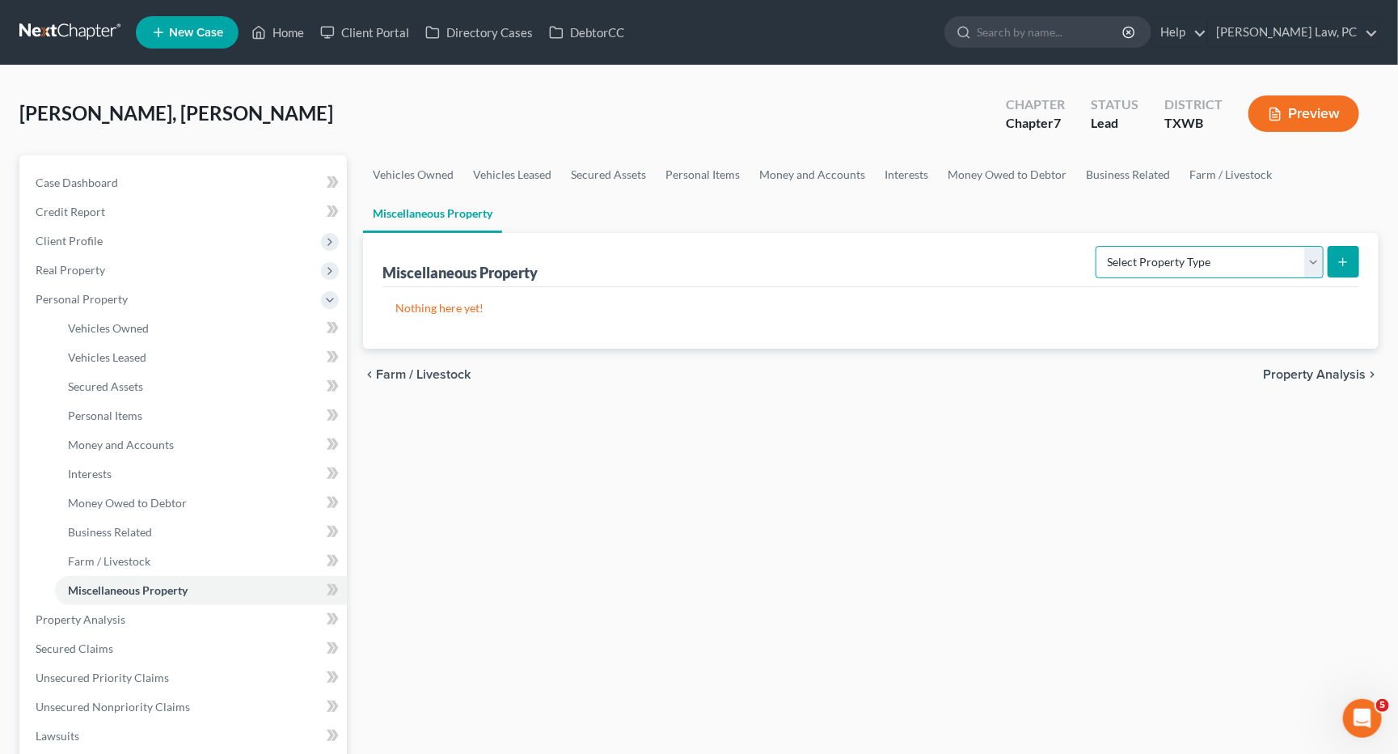
select select "holding_for_another"
click at [142, 326] on span "Vehicles Owned" at bounding box center [108, 328] width 81 height 14
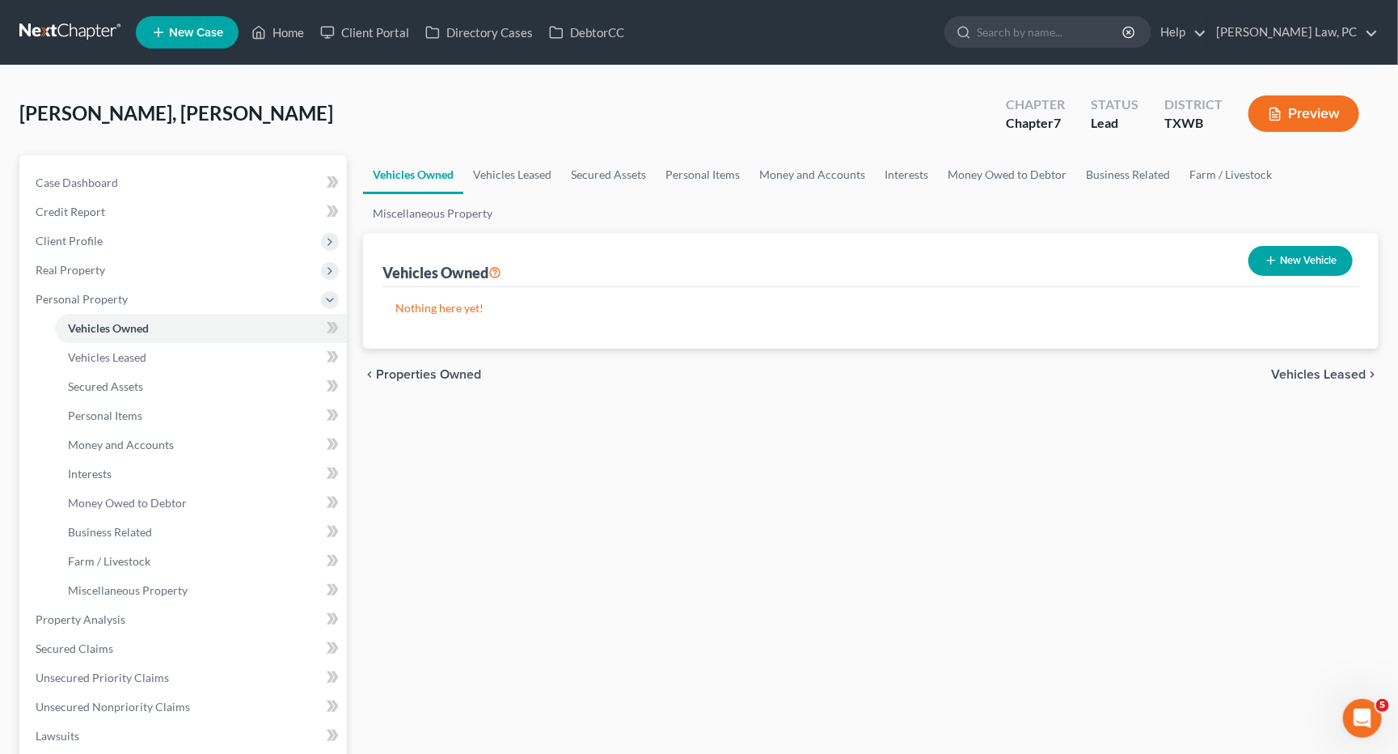
click at [1296, 258] on button "New Vehicle" at bounding box center [1300, 261] width 104 height 30
select select "0"
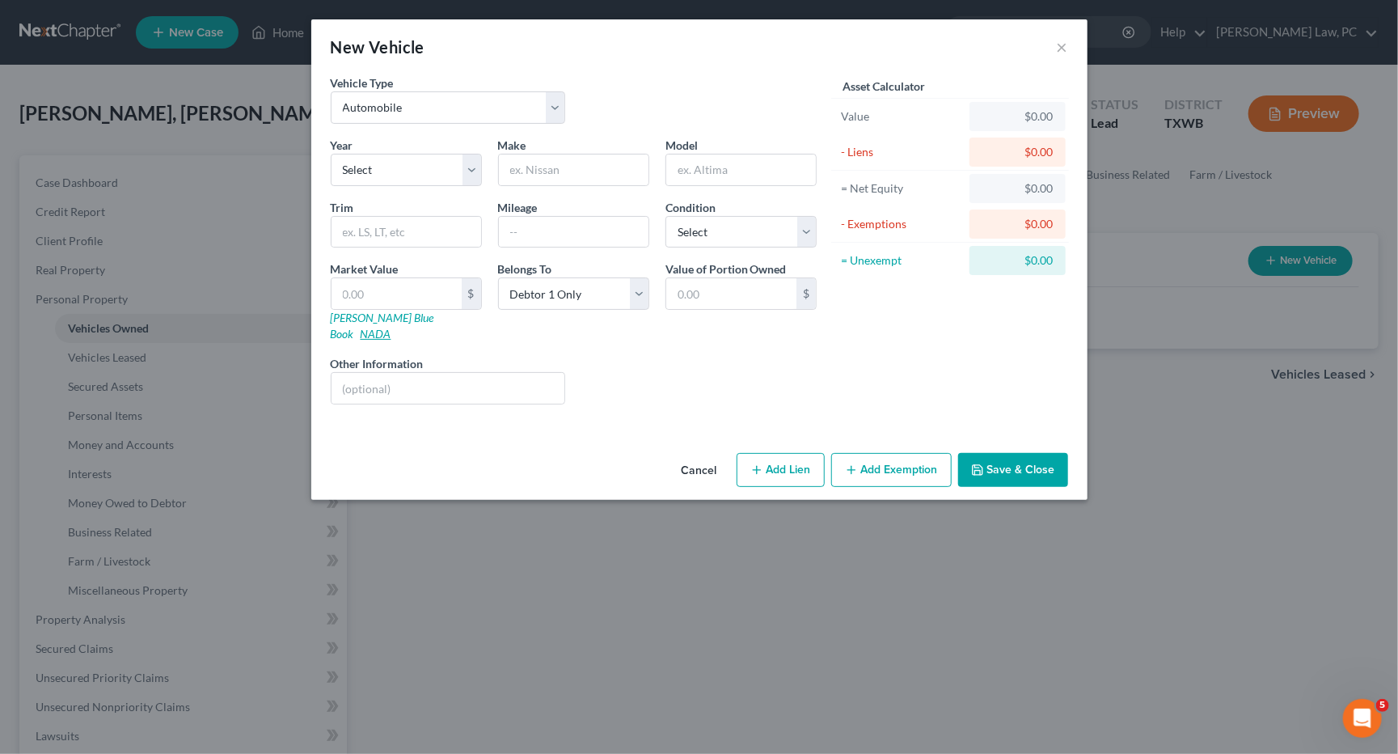
click at [391, 327] on link "NADA" at bounding box center [376, 334] width 31 height 14
click at [1069, 44] on div "New Vehicle ×" at bounding box center [699, 46] width 776 height 55
click at [1067, 44] on button "×" at bounding box center [1062, 46] width 11 height 19
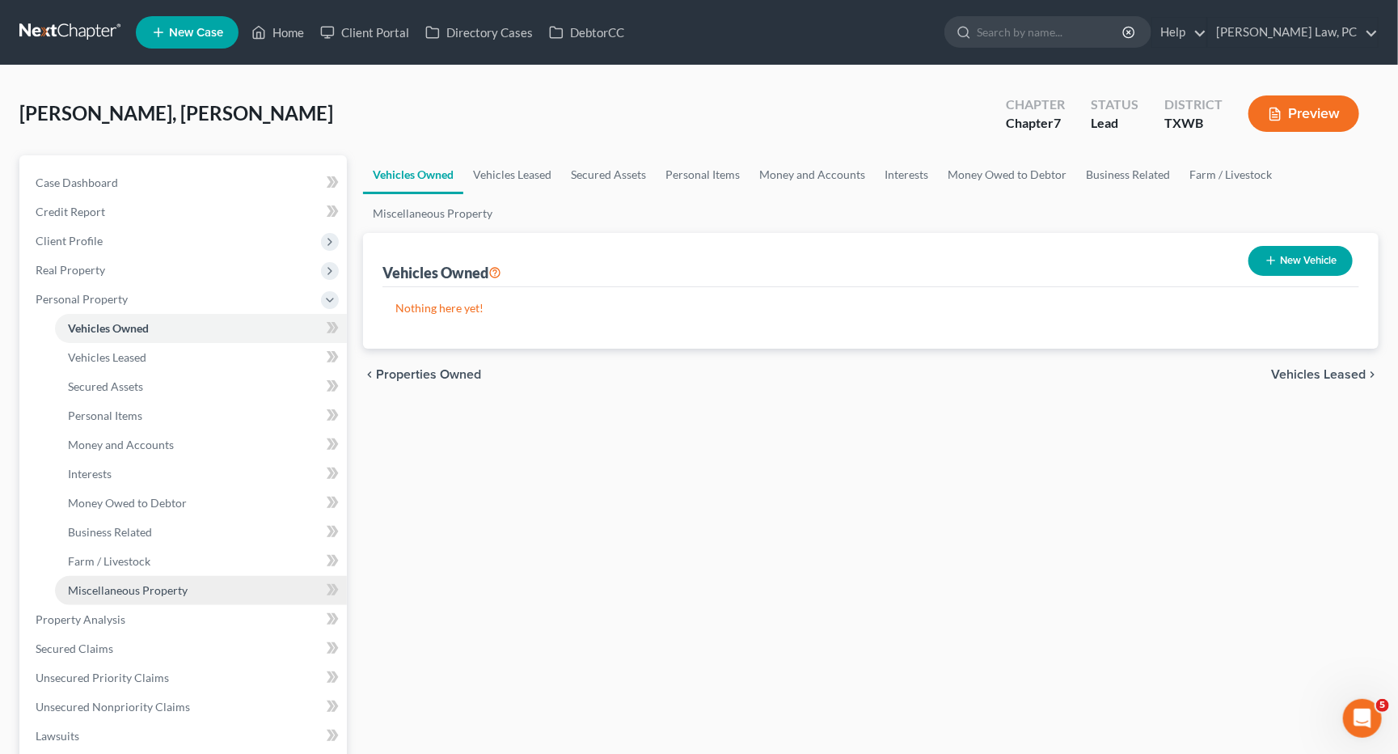
click at [144, 583] on span "Miscellaneous Property" at bounding box center [128, 590] width 120 height 14
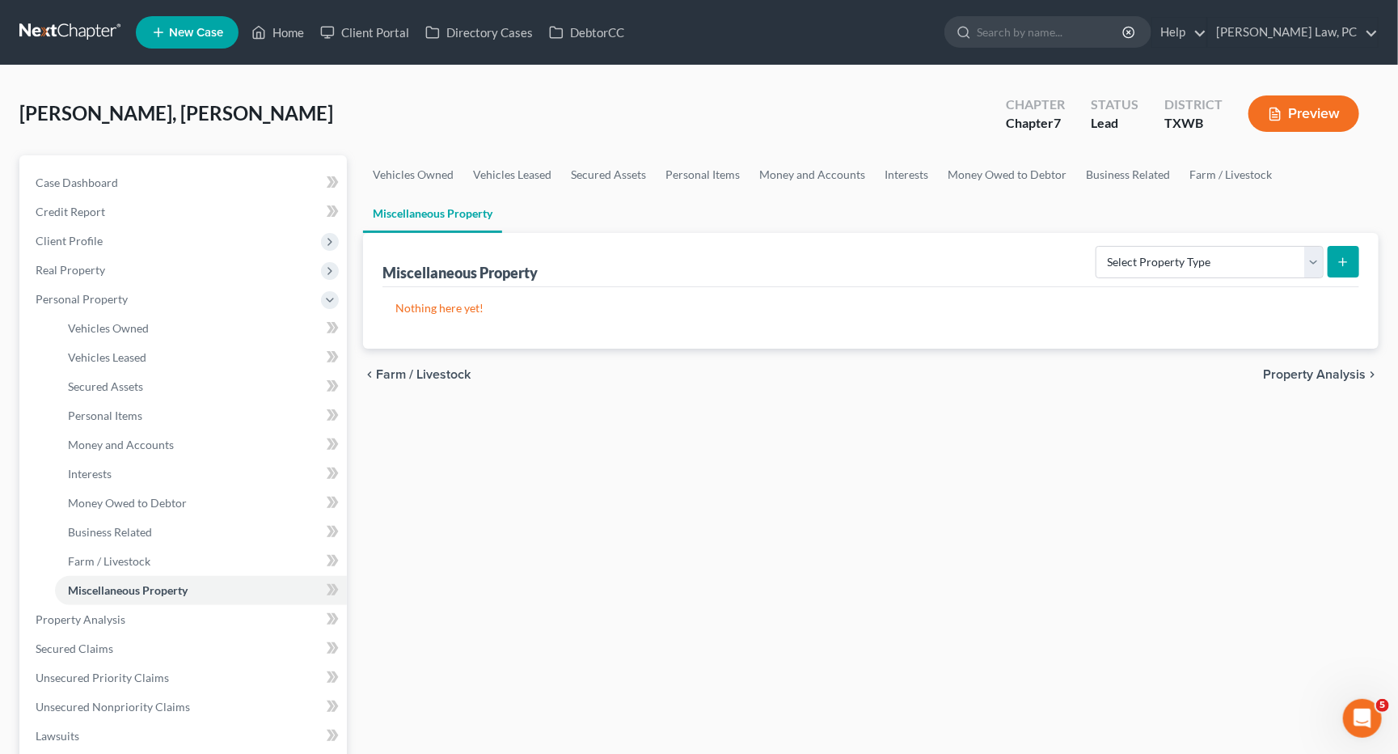
click at [1346, 265] on icon "submit" at bounding box center [1343, 262] width 13 height 13
select select "holding_for_another"
click at [1341, 252] on button "submit" at bounding box center [1344, 262] width 32 height 32
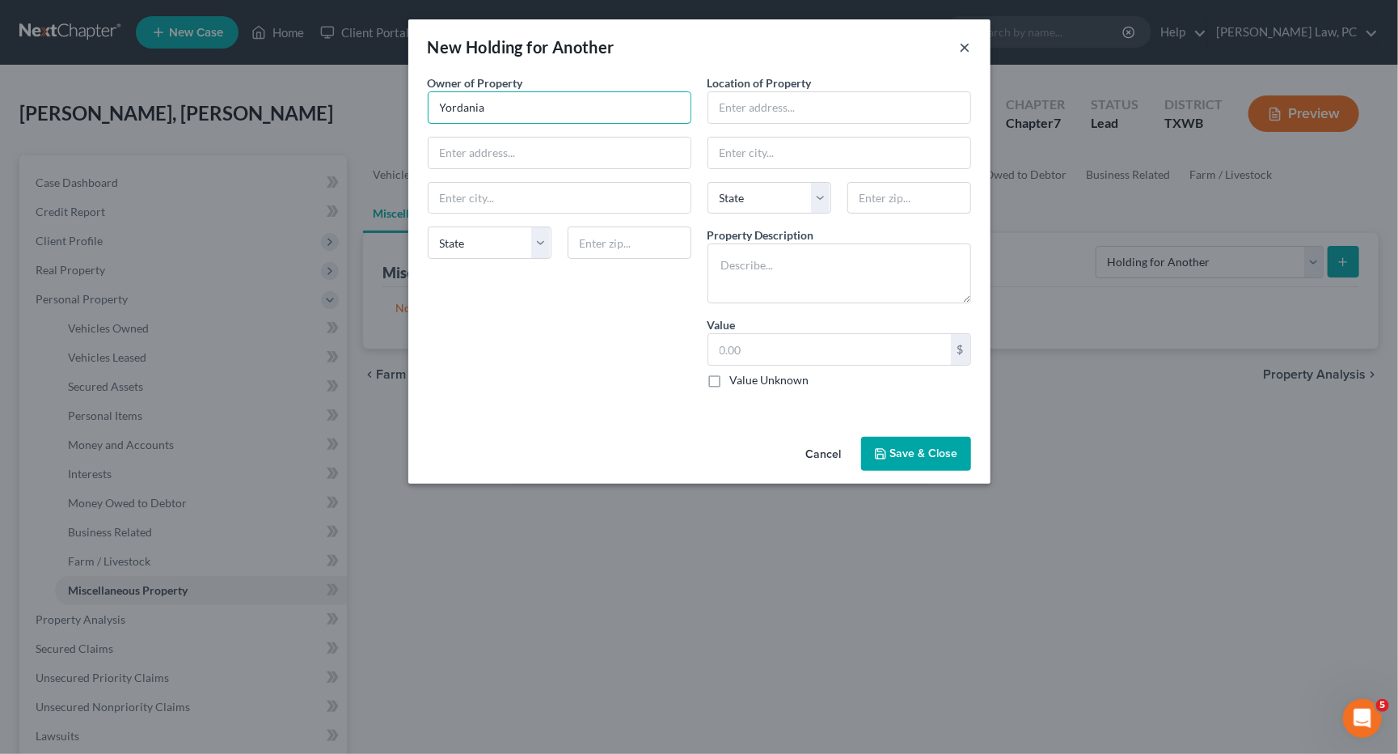
type input "Yordania"
click at [963, 49] on button "×" at bounding box center [965, 46] width 11 height 19
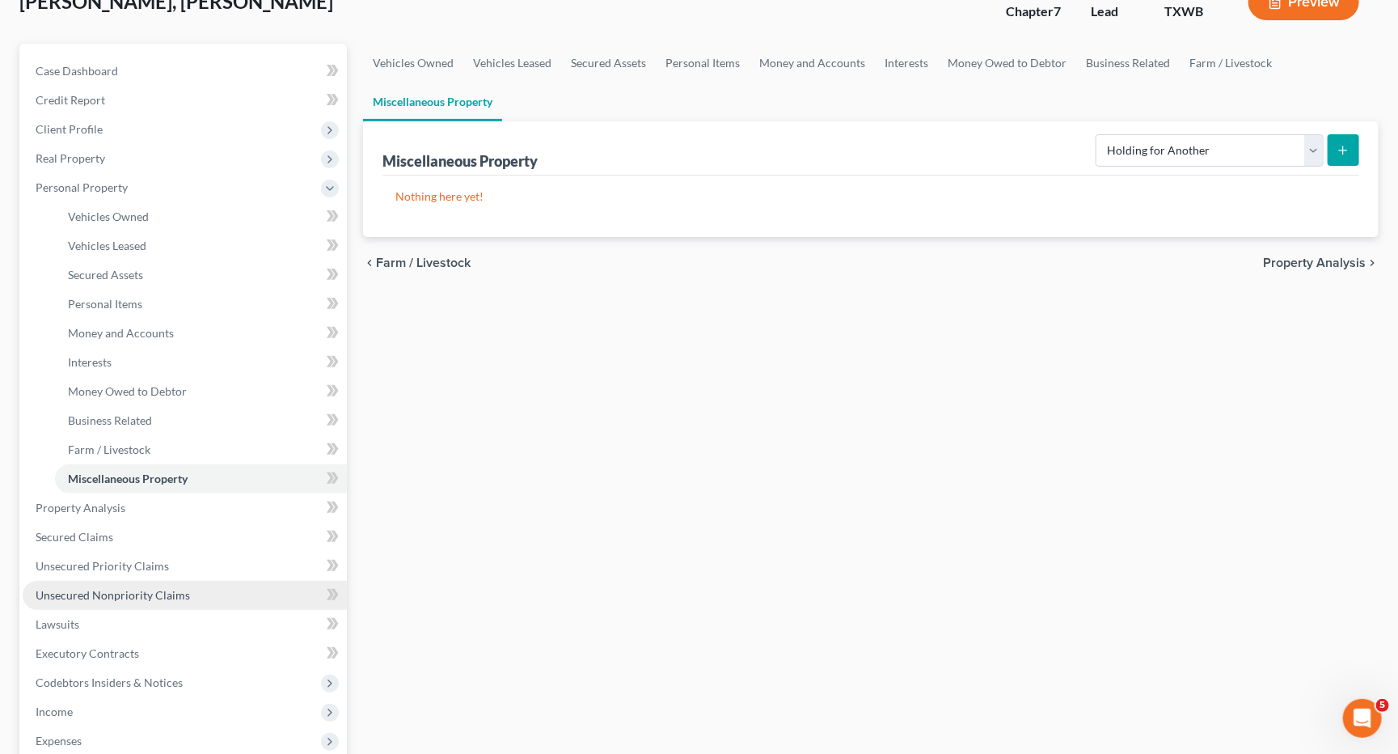
scroll to position [116, 0]
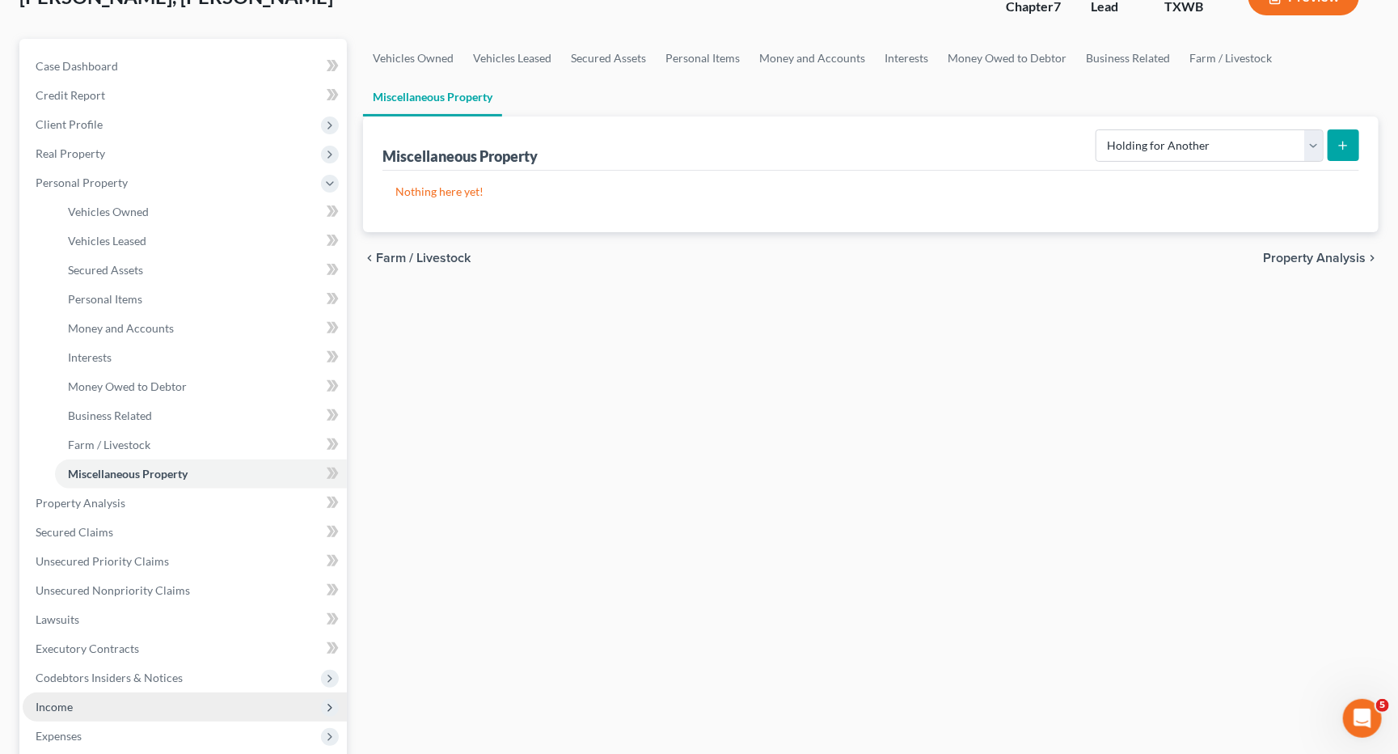
click at [88, 692] on span "Income" at bounding box center [185, 706] width 324 height 29
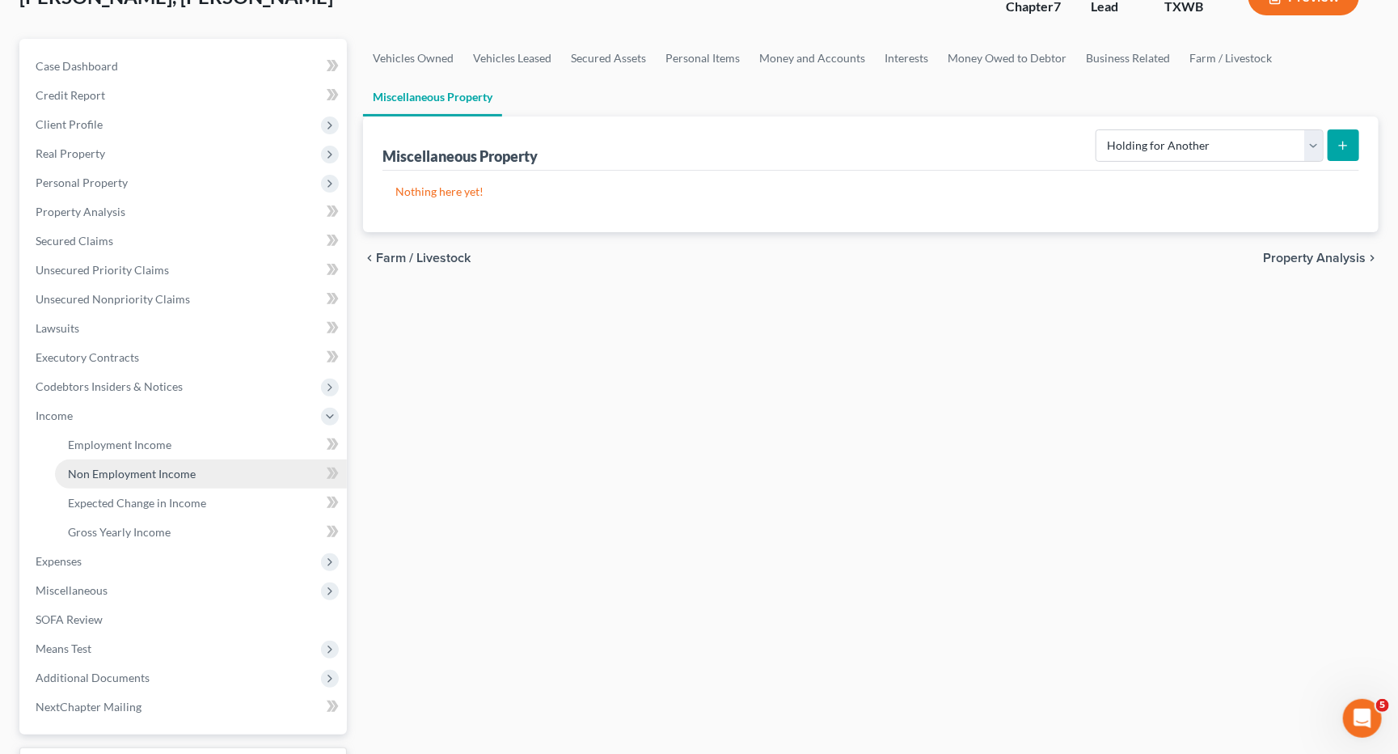
click at [149, 466] on link "Non Employment Income" at bounding box center [201, 473] width 292 height 29
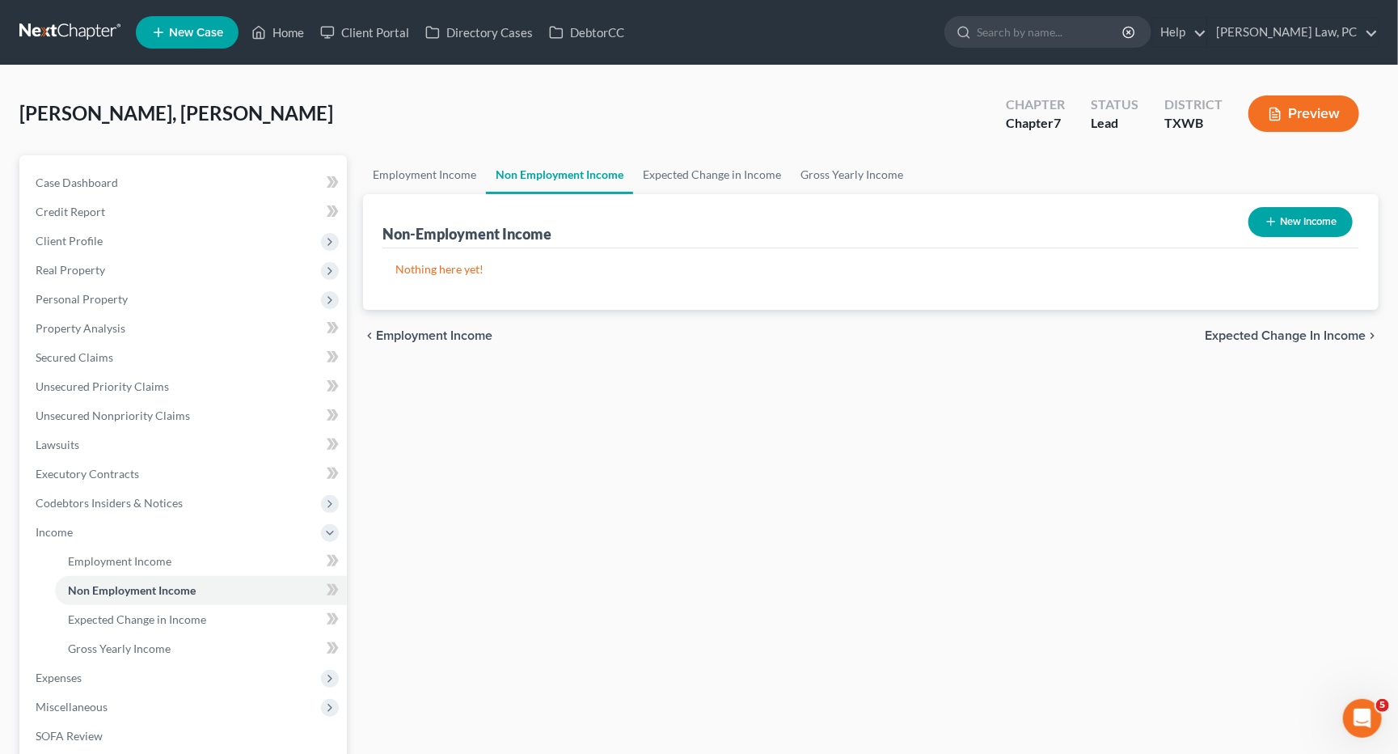
click at [1298, 219] on button "New Income" at bounding box center [1300, 222] width 104 height 30
select select "0"
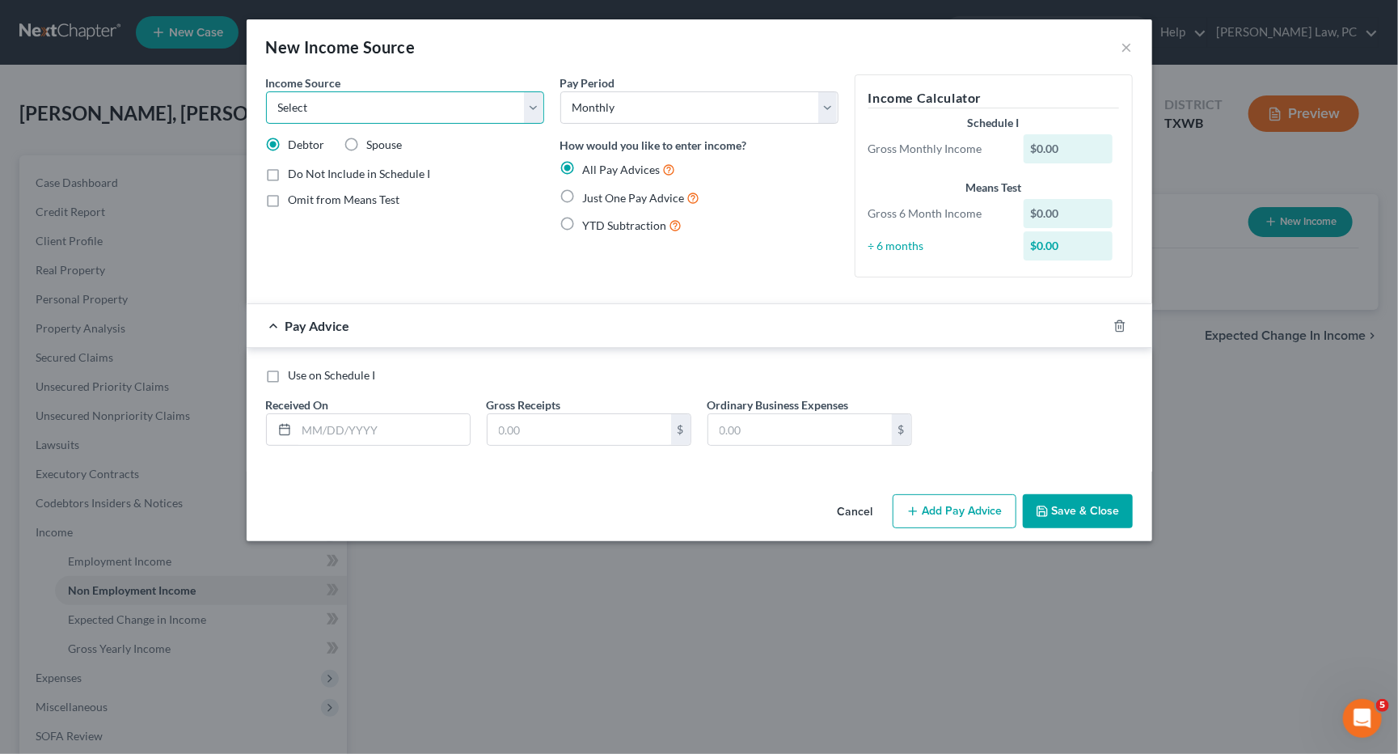
select select "8"
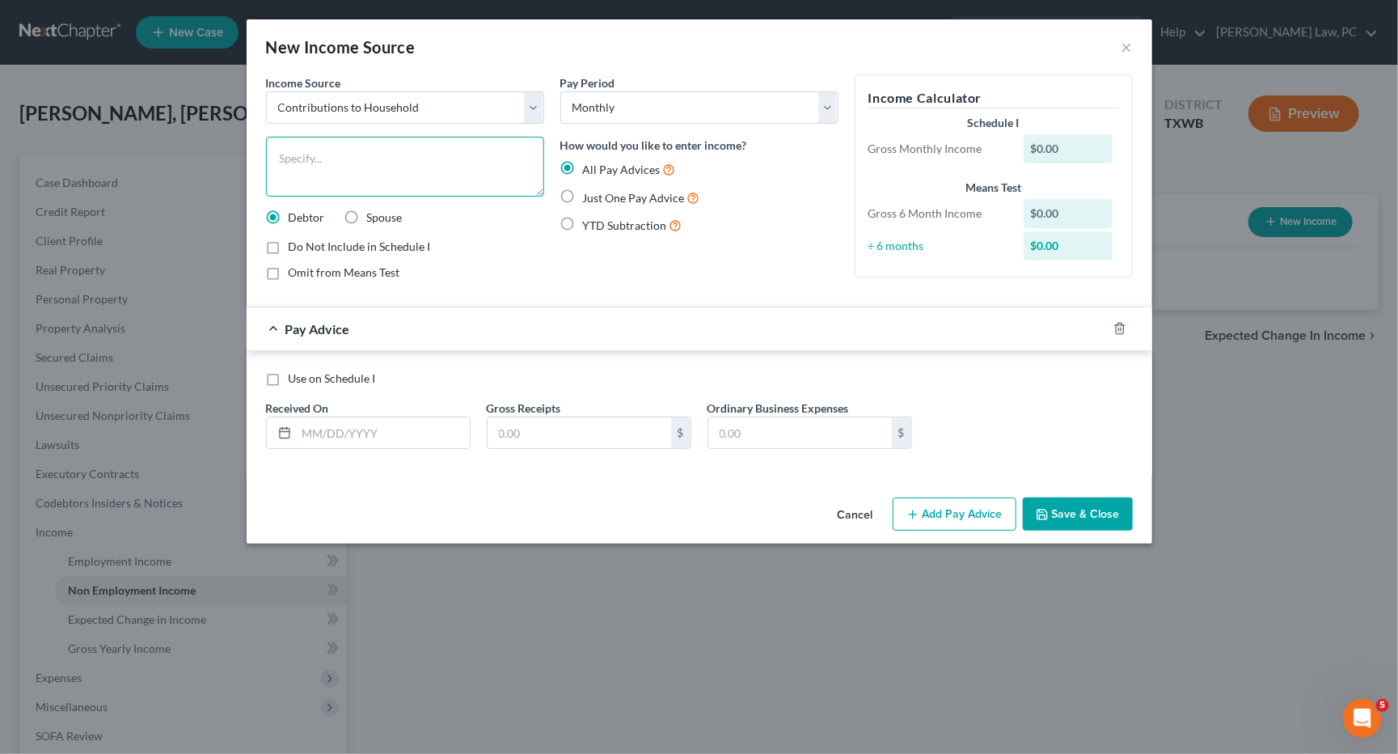
click at [400, 174] on textarea at bounding box center [405, 167] width 278 height 60
type textarea "Contribution from Girlfriend"
click at [583, 192] on label "Just One Pay Advice" at bounding box center [641, 197] width 117 height 19
click at [589, 192] on input "Just One Pay Advice" at bounding box center [594, 193] width 11 height 11
radio input "true"
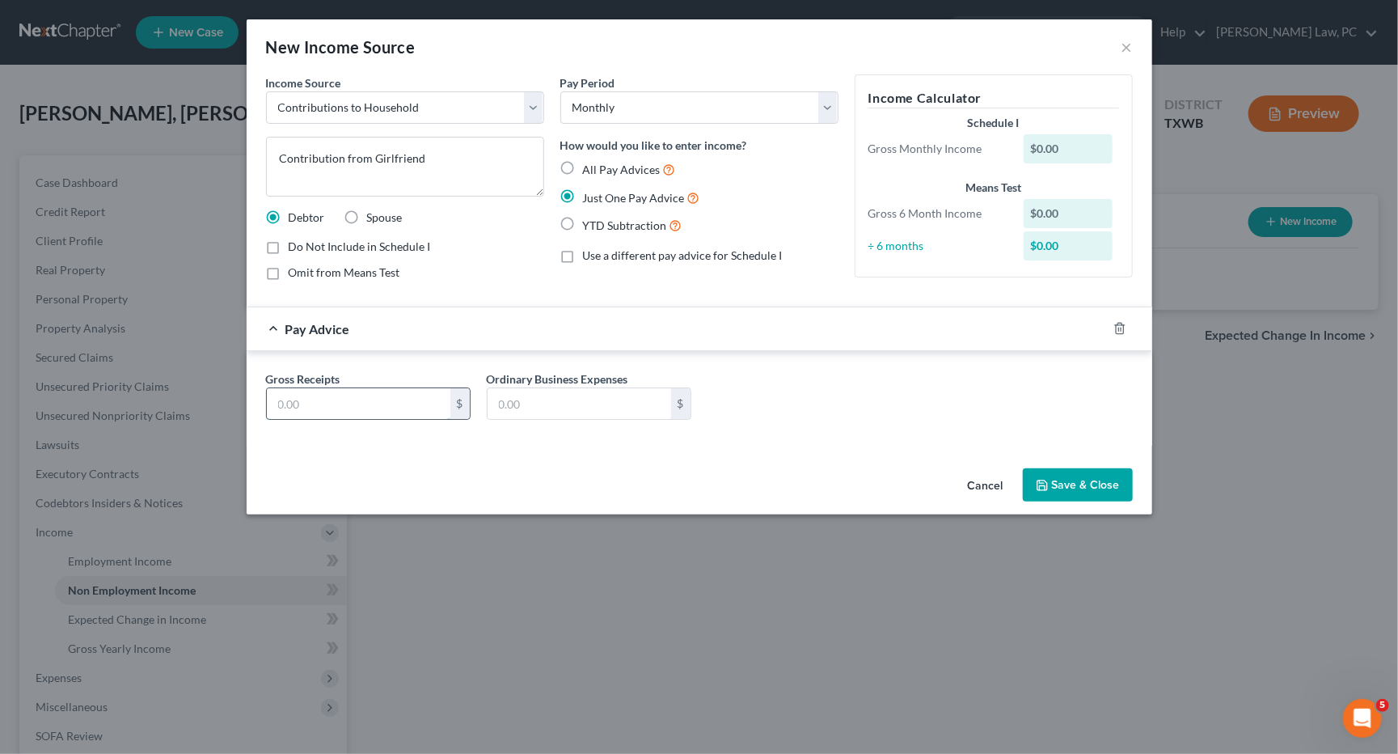
click at [403, 407] on input "text" at bounding box center [359, 403] width 184 height 31
type input "900"
click at [1086, 475] on button "Save & Close" at bounding box center [1078, 485] width 110 height 34
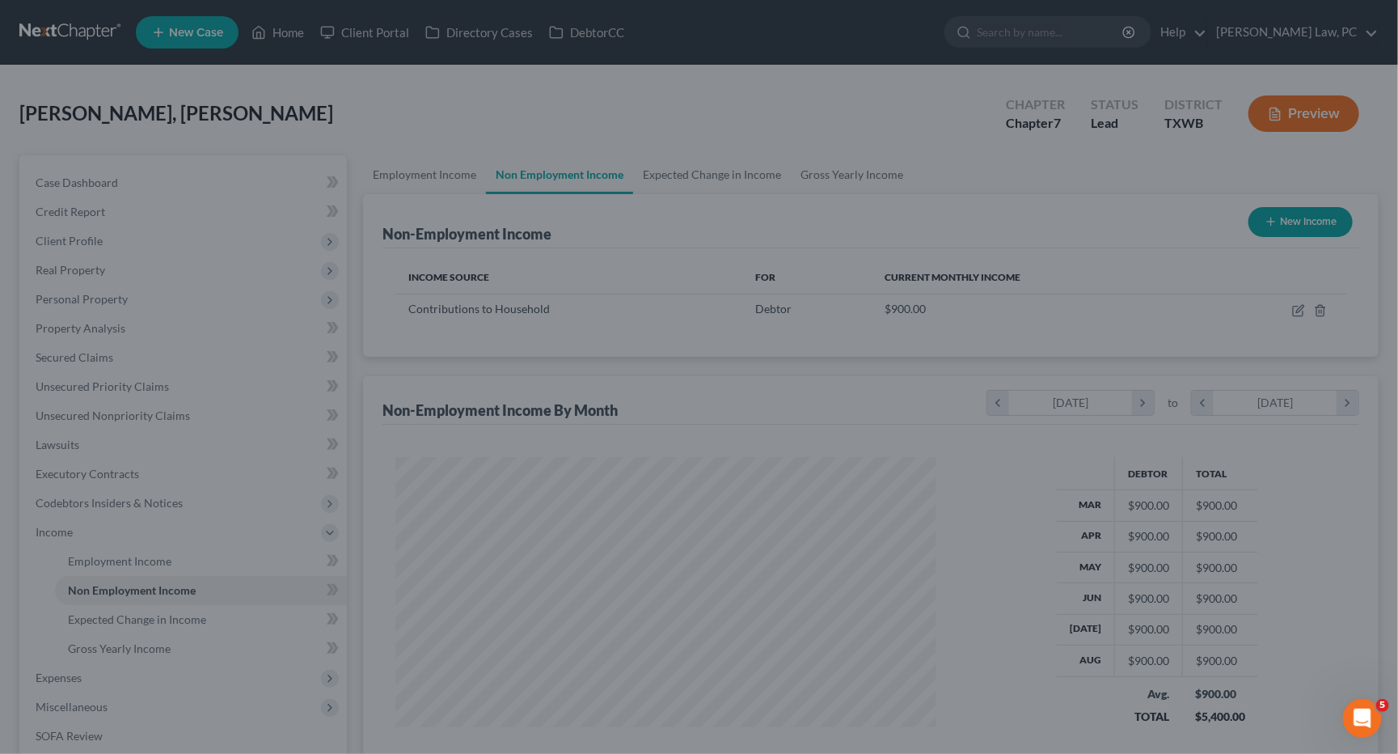
scroll to position [282, 573]
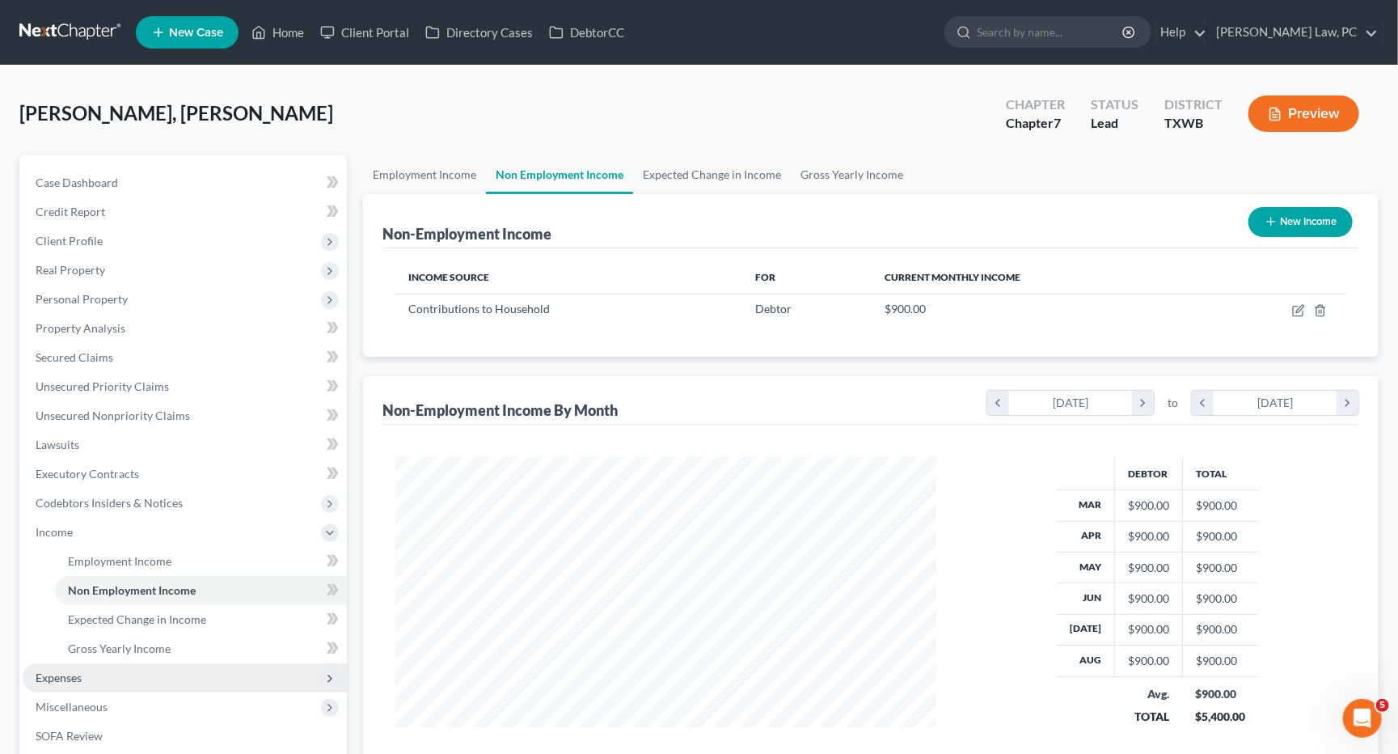
click at [82, 670] on span "Expenses" at bounding box center [59, 677] width 46 height 14
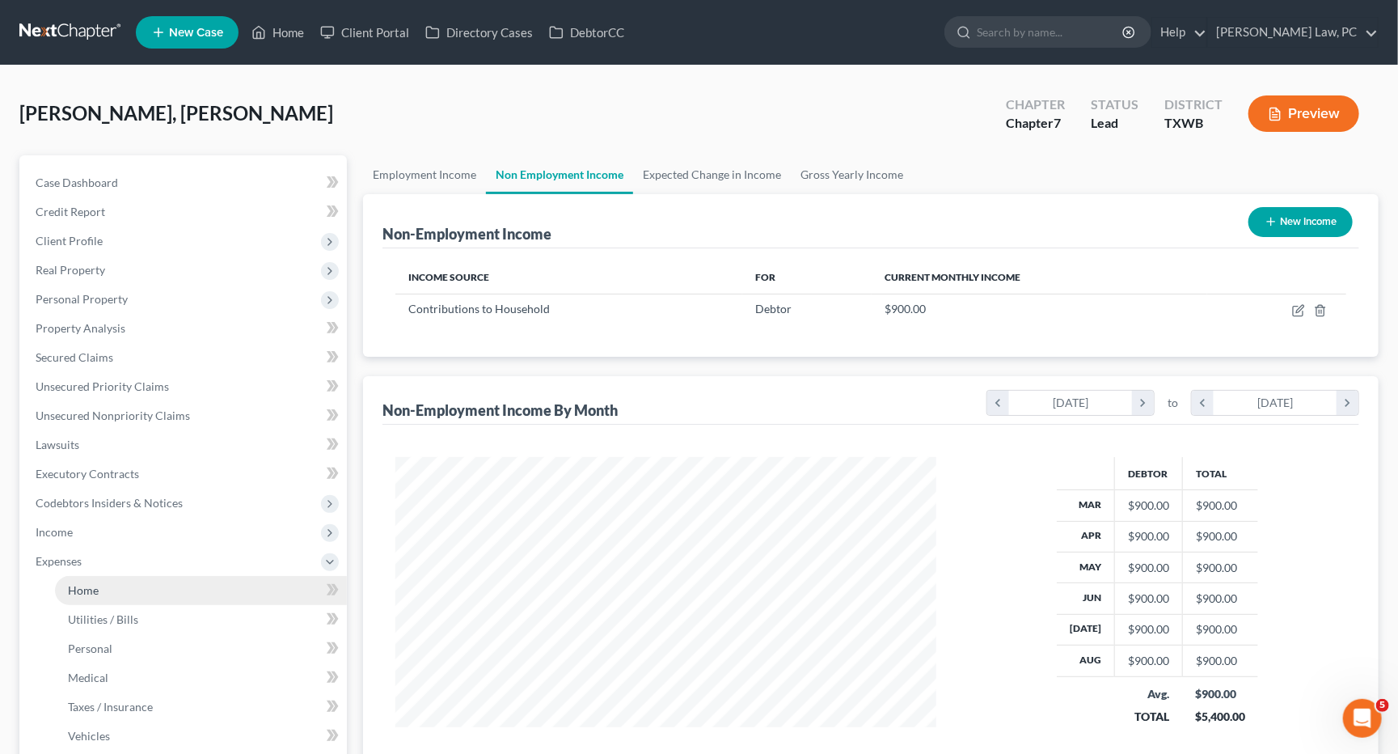
click at [104, 576] on link "Home" at bounding box center [201, 590] width 292 height 29
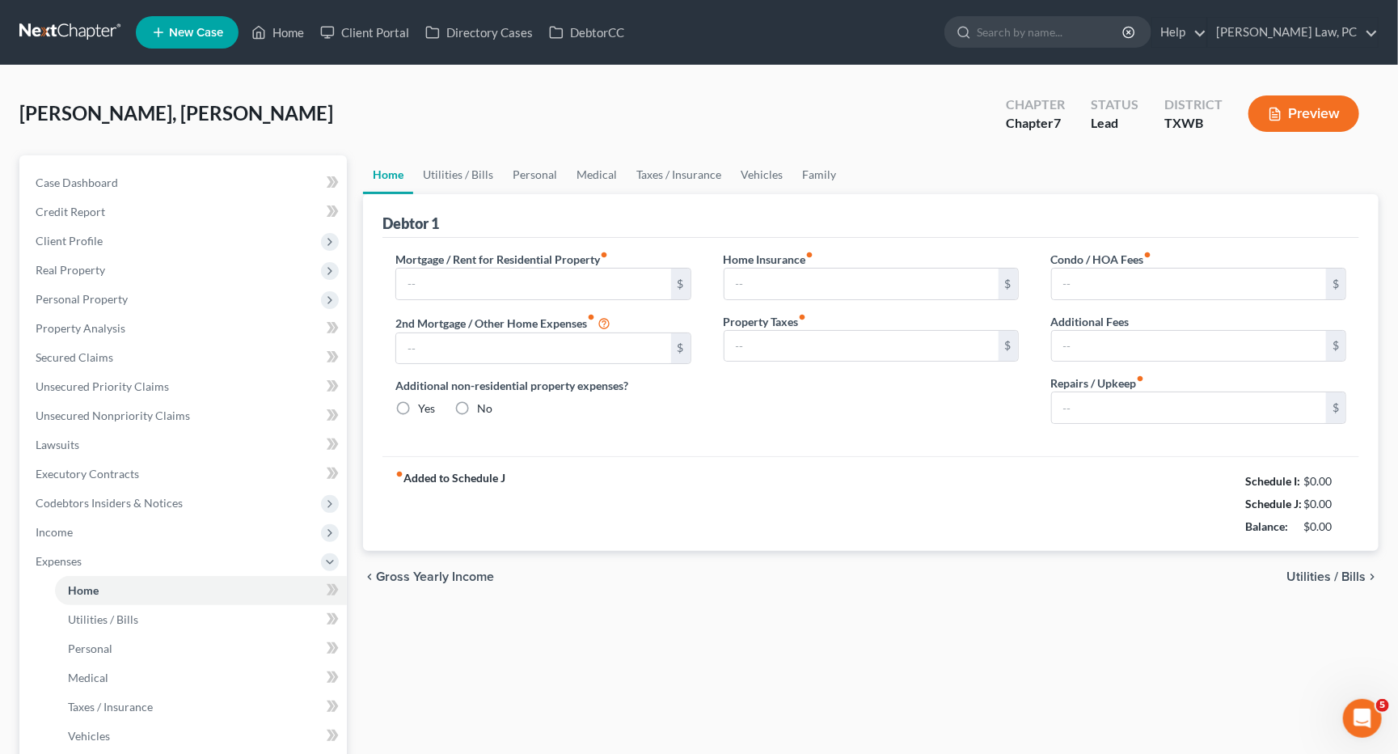
type input "900.00"
type input "0.00"
radio input "true"
type input "0.00"
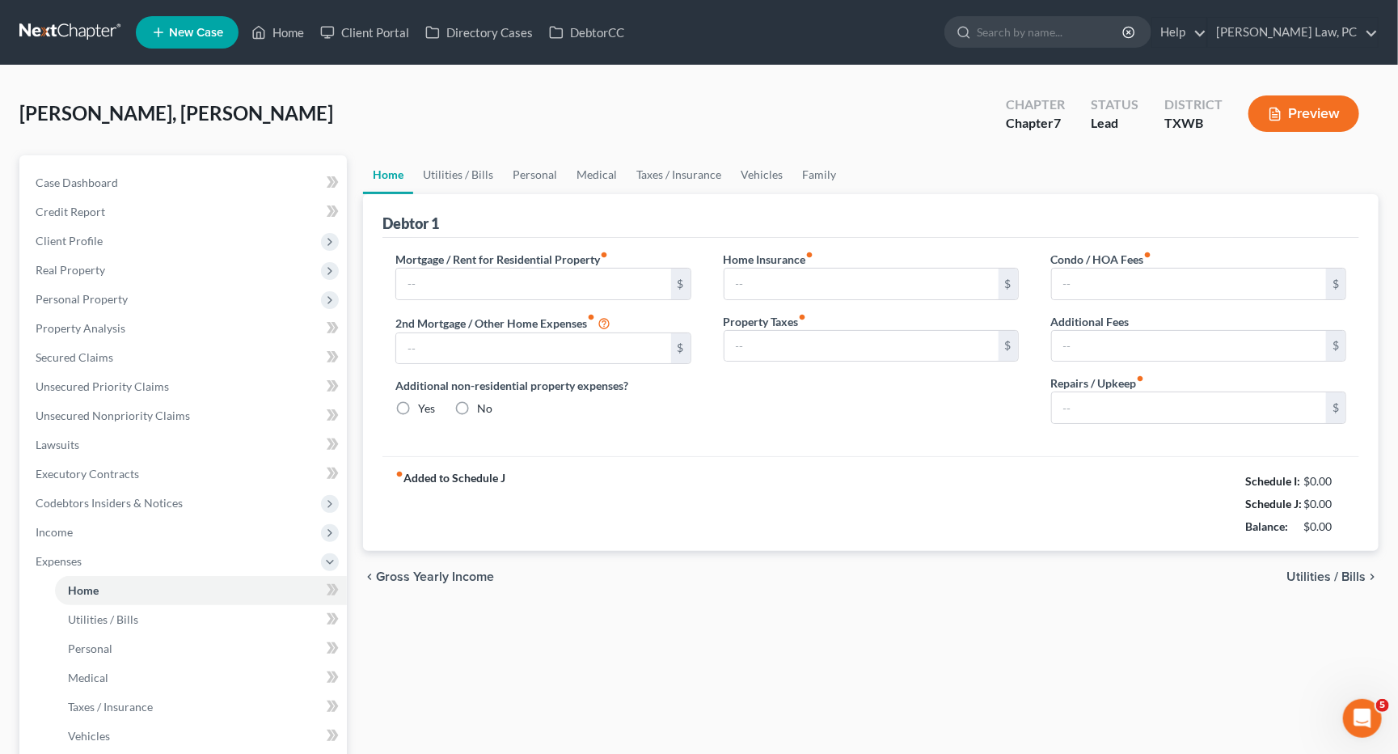
type input "0.00"
drag, startPoint x: 460, startPoint y: 278, endPoint x: 386, endPoint y: 281, distance: 74.5
click at [386, 281] on div "Mortgage / Rent for Residential Property fiber_manual_record 900.00 $ 2nd Mortg…" at bounding box center [542, 344] width 327 height 186
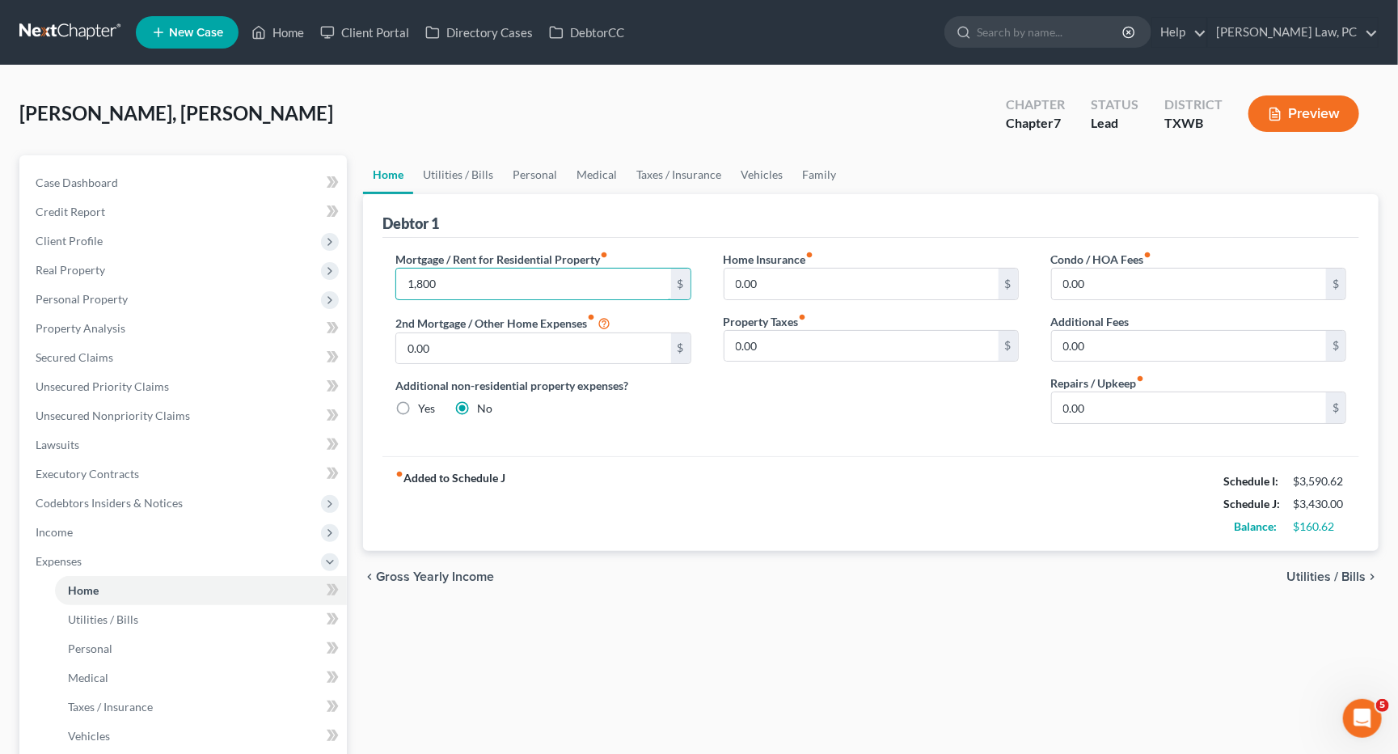
drag, startPoint x: 444, startPoint y: 285, endPoint x: 391, endPoint y: 285, distance: 53.4
click at [391, 285] on div "Mortgage / Rent for Residential Property fiber_manual_record 1,800 $ 2nd Mortga…" at bounding box center [542, 344] width 327 height 186
click at [84, 525] on span "Income" at bounding box center [185, 532] width 324 height 29
click at [115, 583] on span "Non Employment Income" at bounding box center [132, 590] width 128 height 14
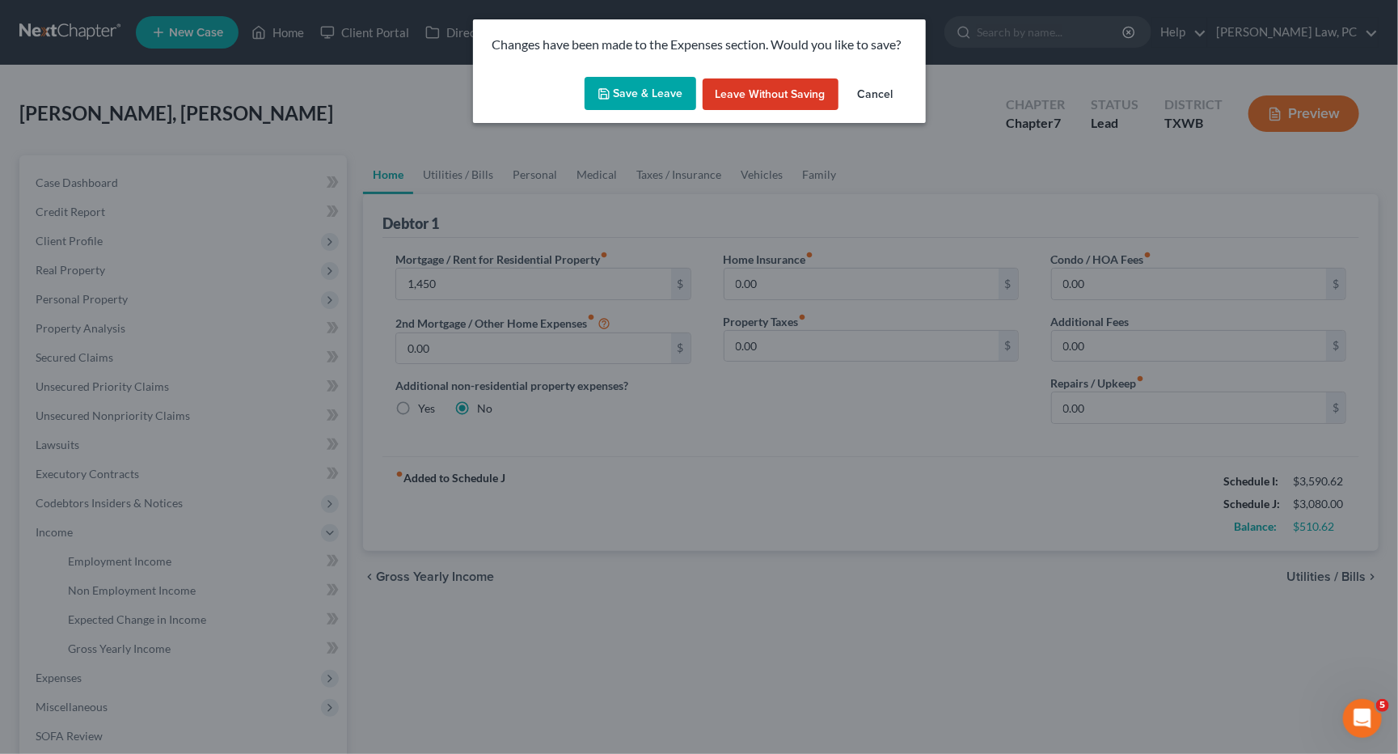
click at [661, 96] on button "Save & Leave" at bounding box center [641, 94] width 112 height 34
type input "1,450.00"
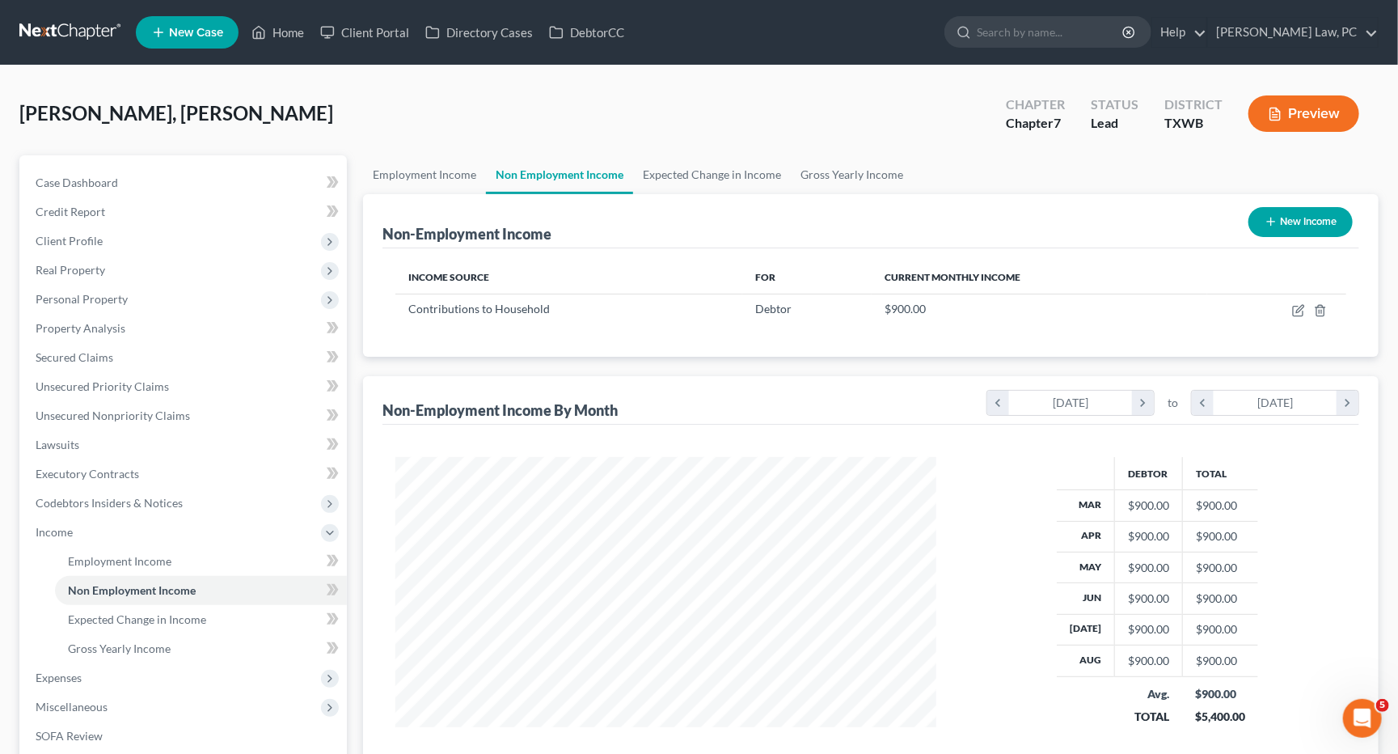
scroll to position [282, 573]
click at [1301, 306] on icon "button" at bounding box center [1298, 310] width 13 height 13
select select "8"
select select "0"
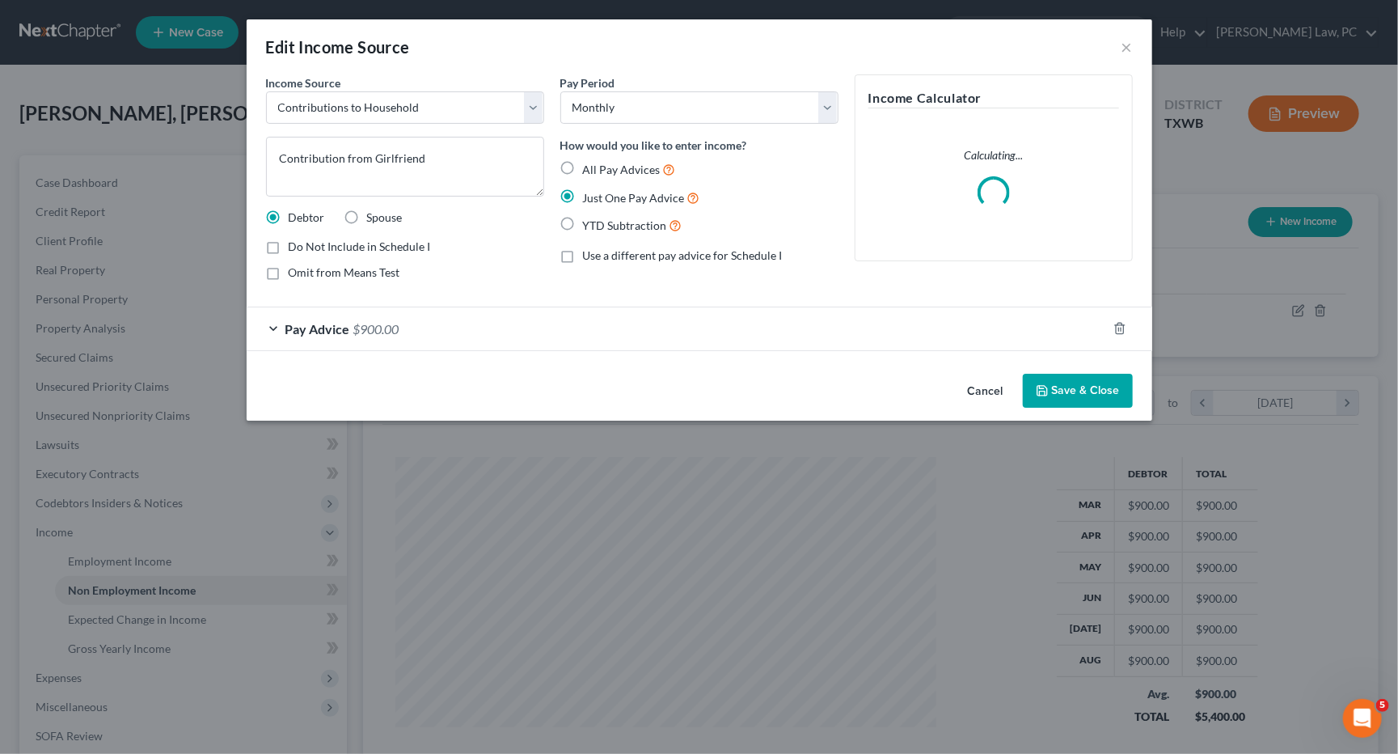
click at [277, 322] on div "Pay Advice $900.00" at bounding box center [677, 328] width 860 height 43
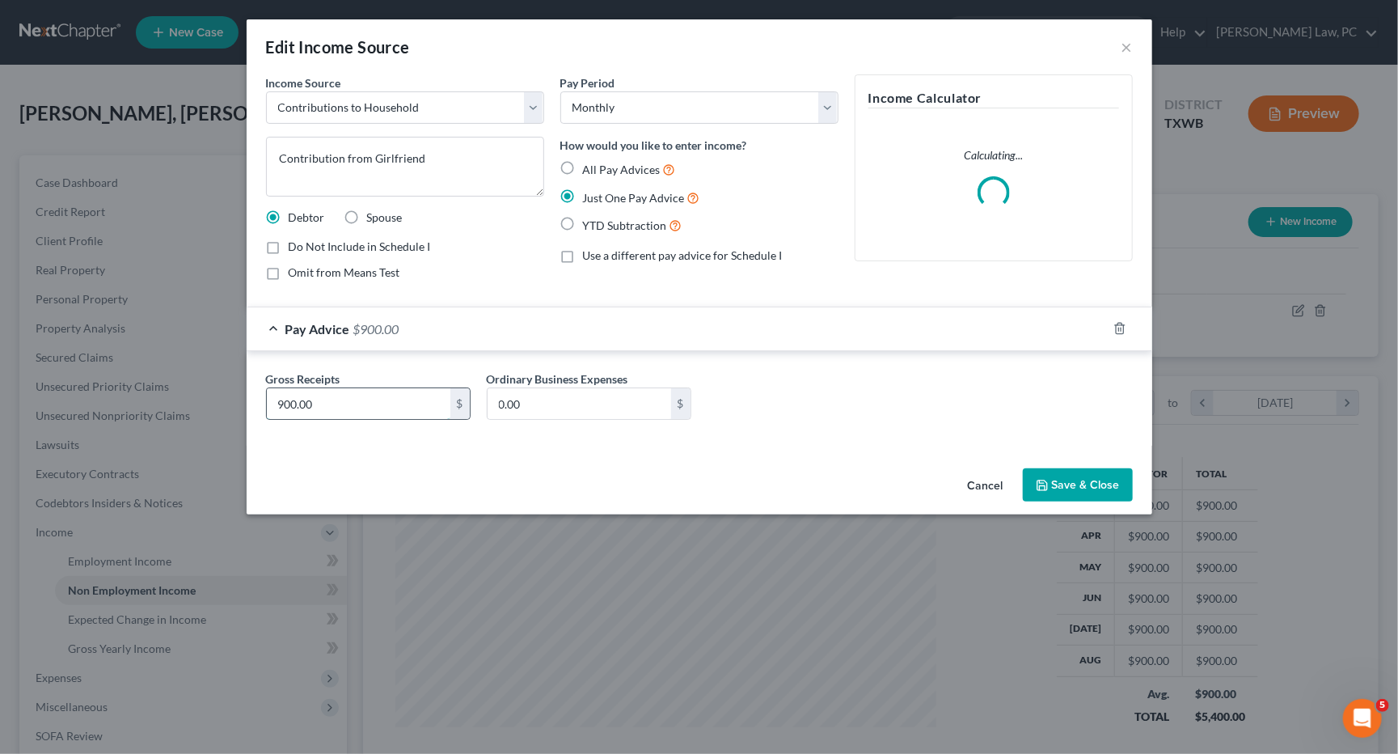
click at [355, 396] on input "900.00" at bounding box center [359, 403] width 184 height 31
type input "500"
click at [1070, 468] on button "Save & Close" at bounding box center [1078, 485] width 110 height 34
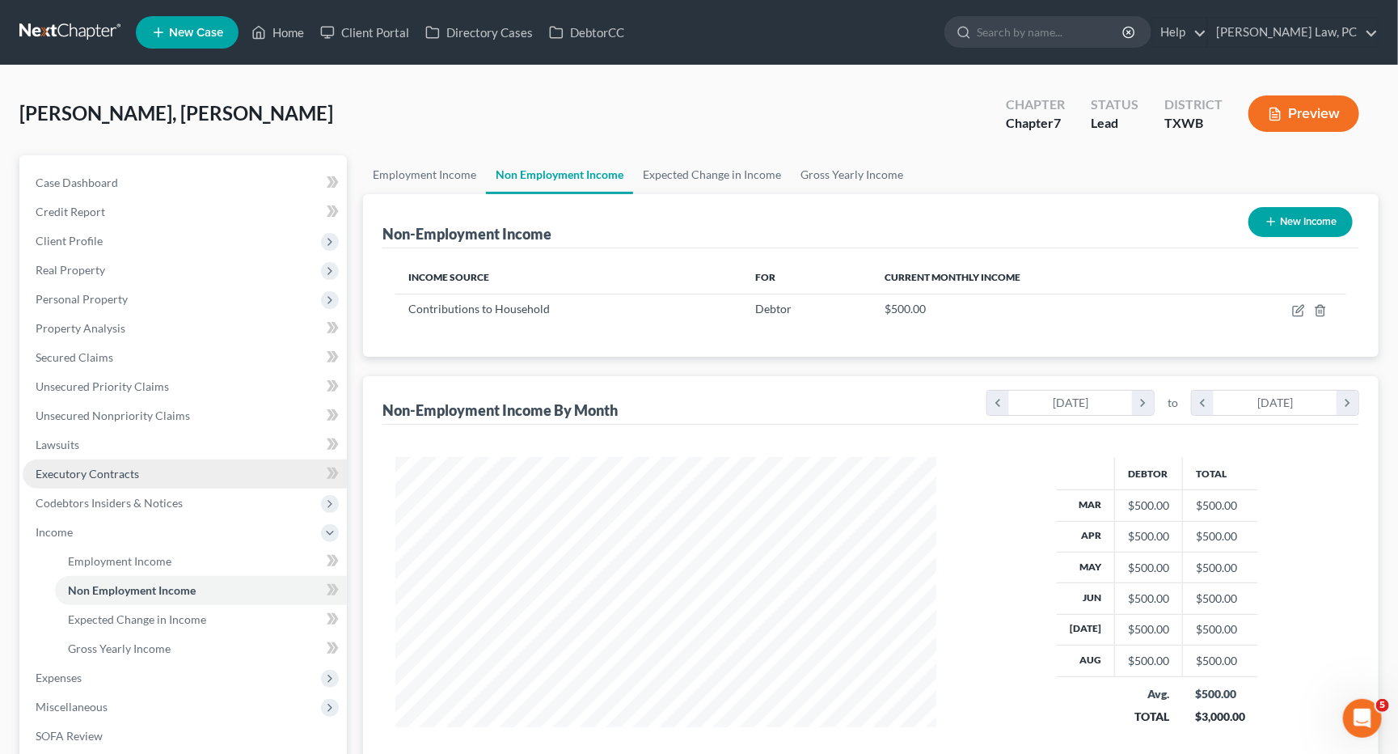
click at [76, 467] on span "Executory Contracts" at bounding box center [88, 474] width 104 height 14
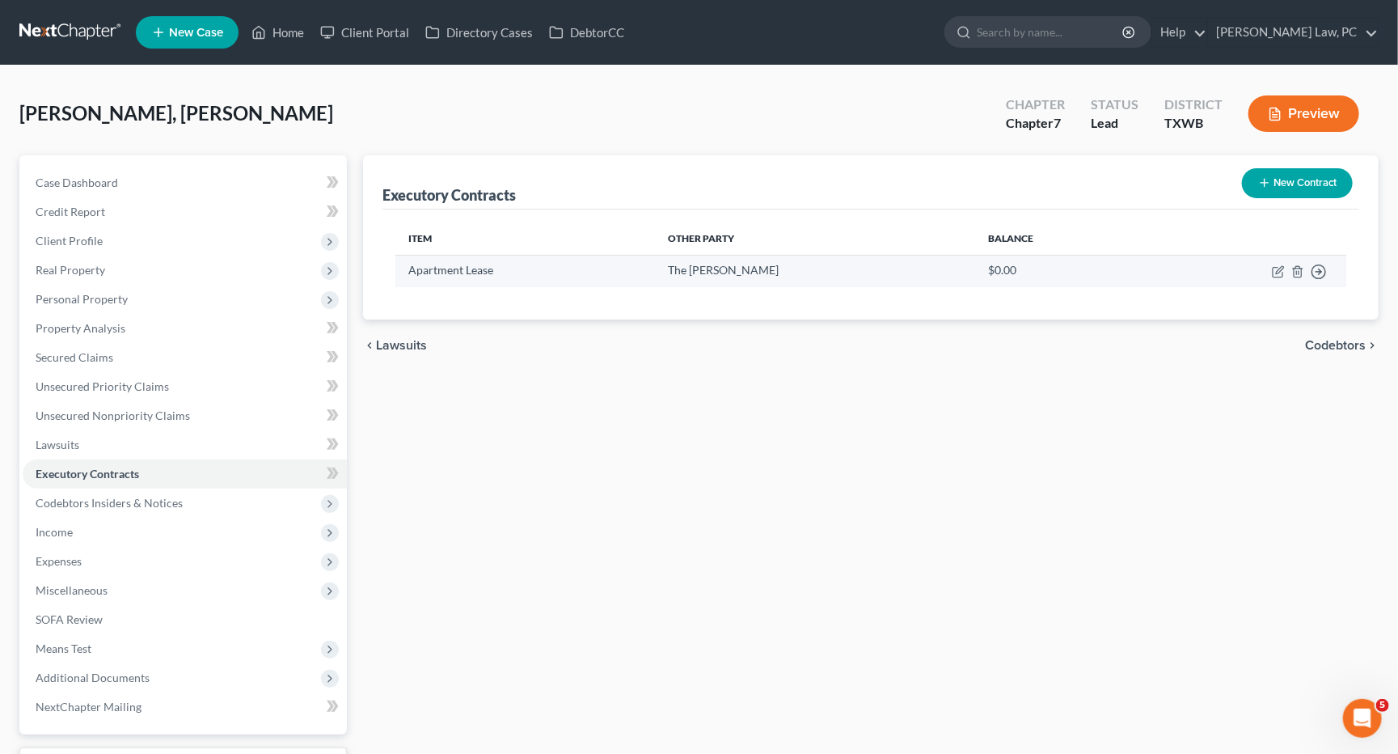
click at [1270, 270] on td "Move to D Move to E Move to F Move to Notice Only" at bounding box center [1244, 271] width 205 height 32
click at [1281, 270] on icon "button" at bounding box center [1278, 271] width 13 height 13
select select "3"
select select "45"
select select "0"
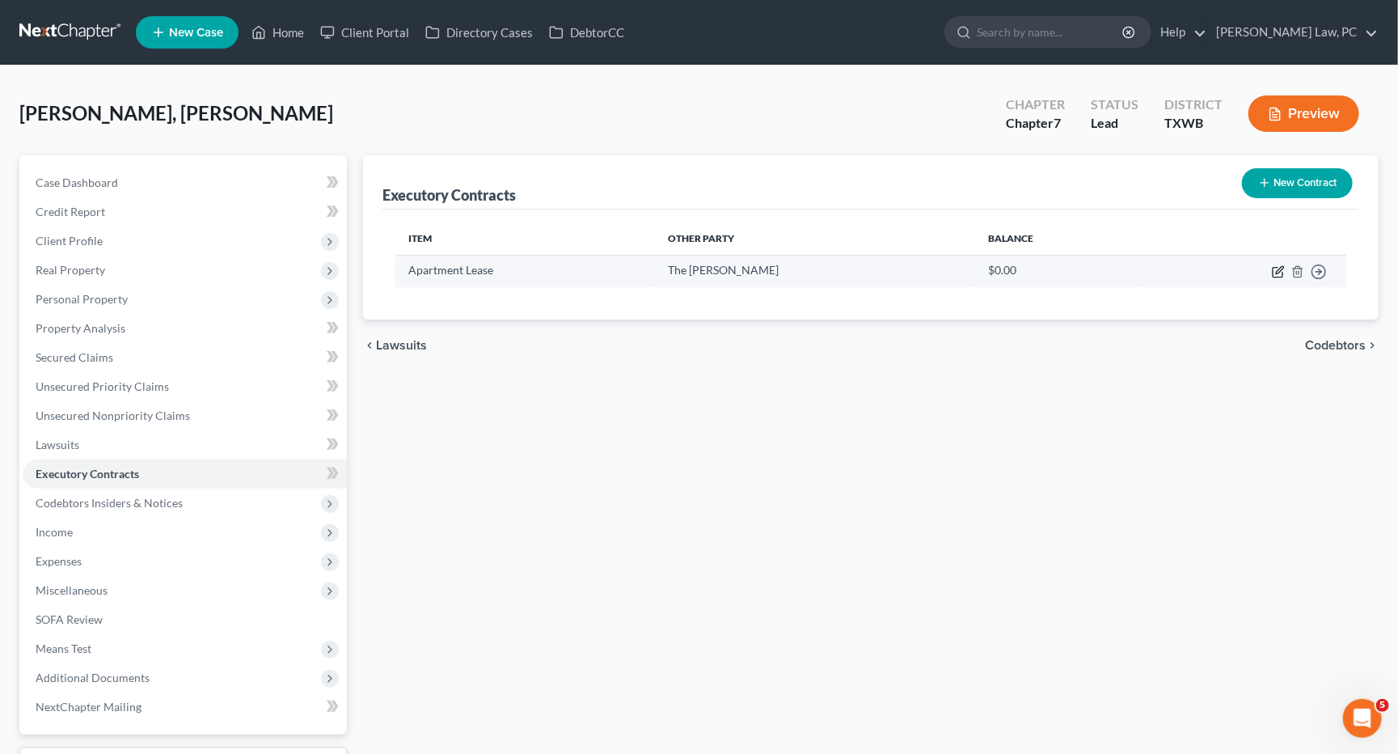
select select "0"
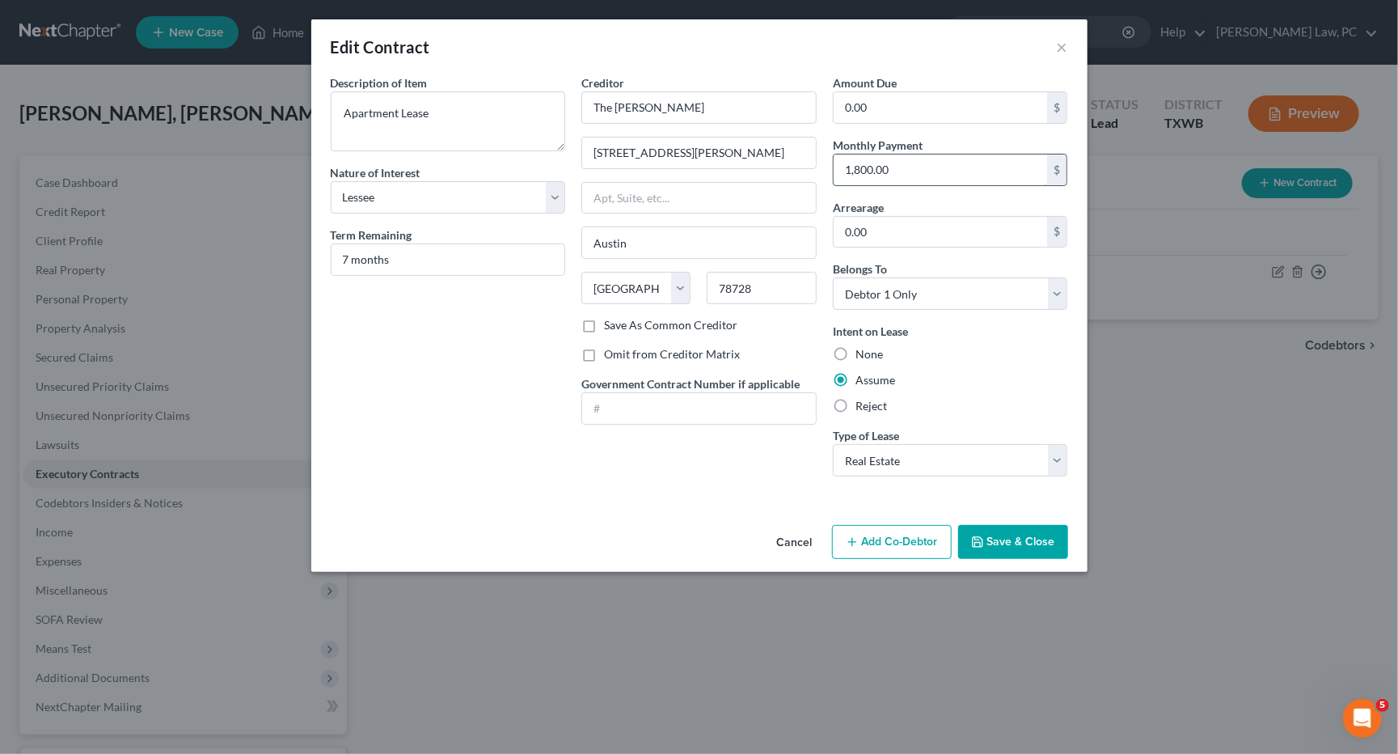
click at [897, 165] on input "1,800.00" at bounding box center [941, 169] width 214 height 31
type input "1,450"
click at [990, 535] on button "Save & Close" at bounding box center [1013, 542] width 110 height 34
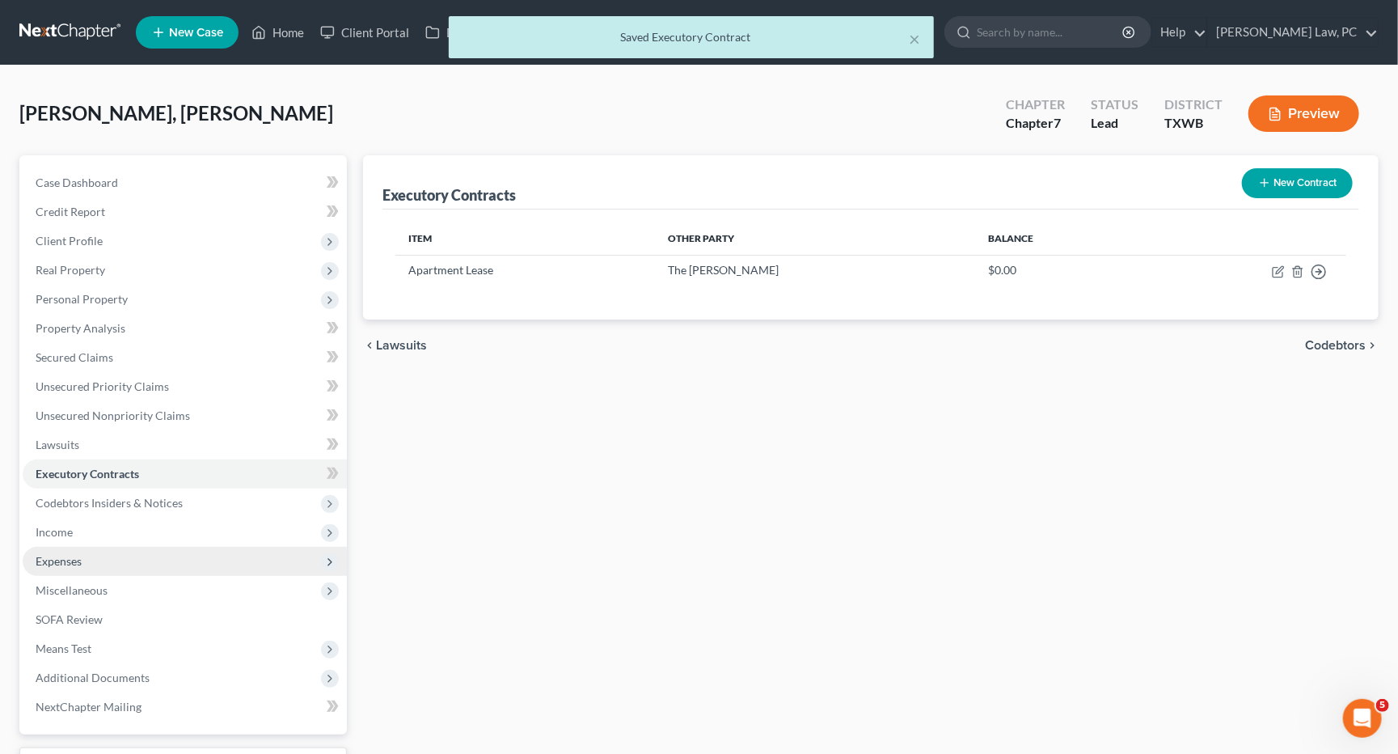
click at [106, 551] on span "Expenses" at bounding box center [185, 561] width 324 height 29
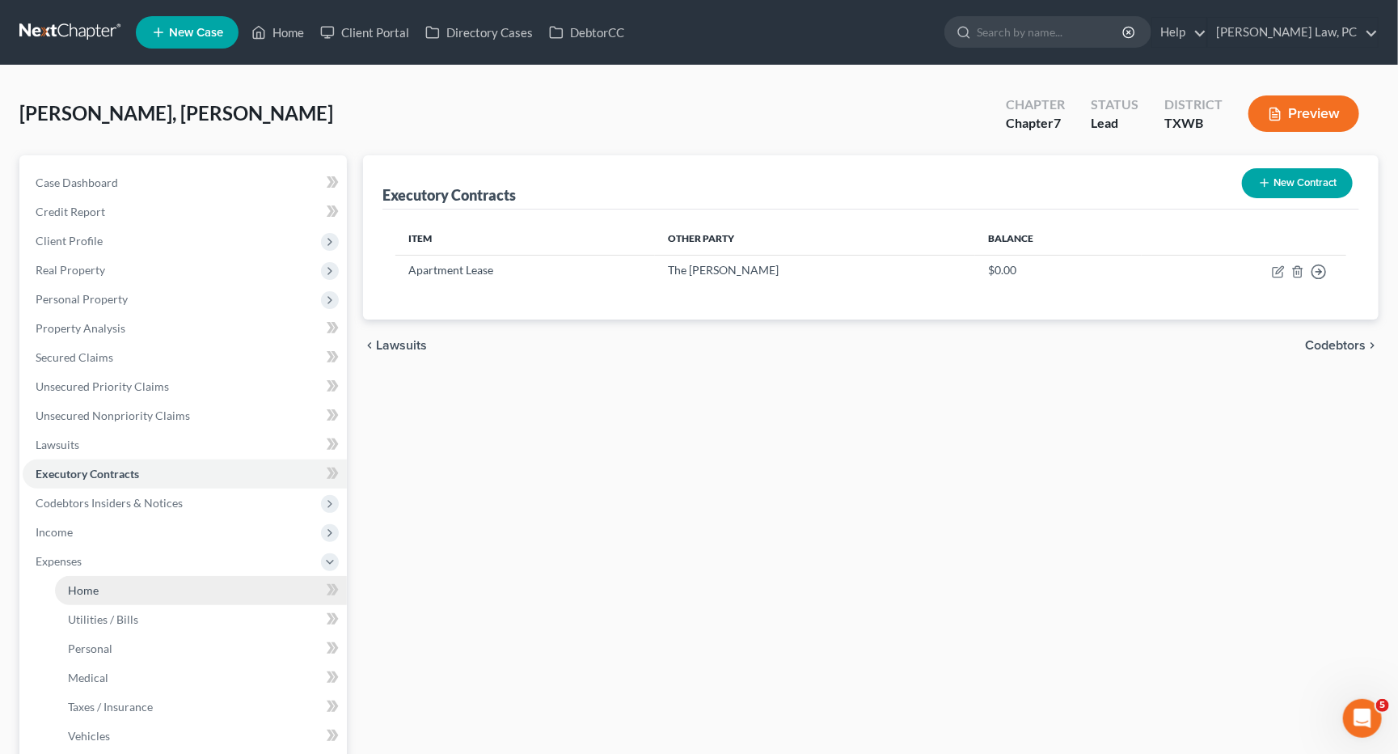
click at [104, 585] on link "Home" at bounding box center [201, 590] width 292 height 29
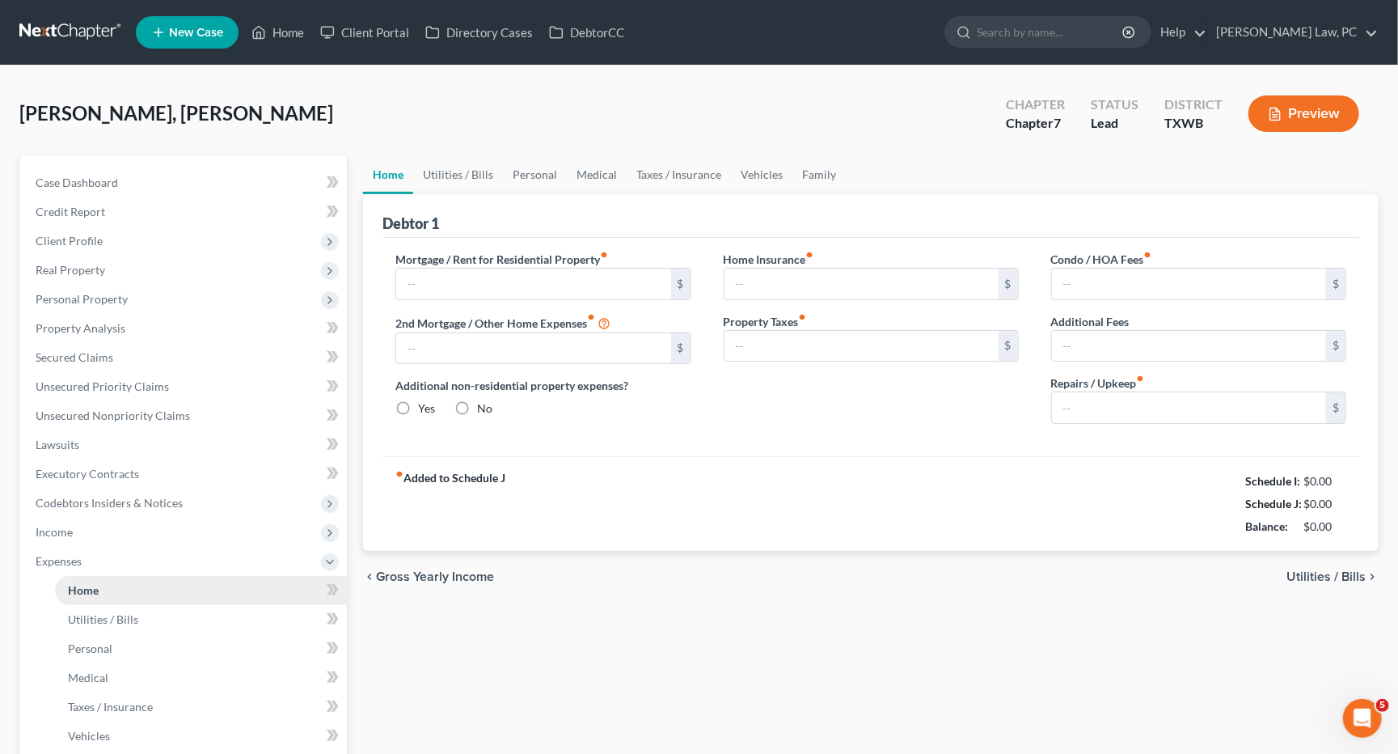
type input "1,450.00"
type input "0.00"
radio input "true"
type input "0.00"
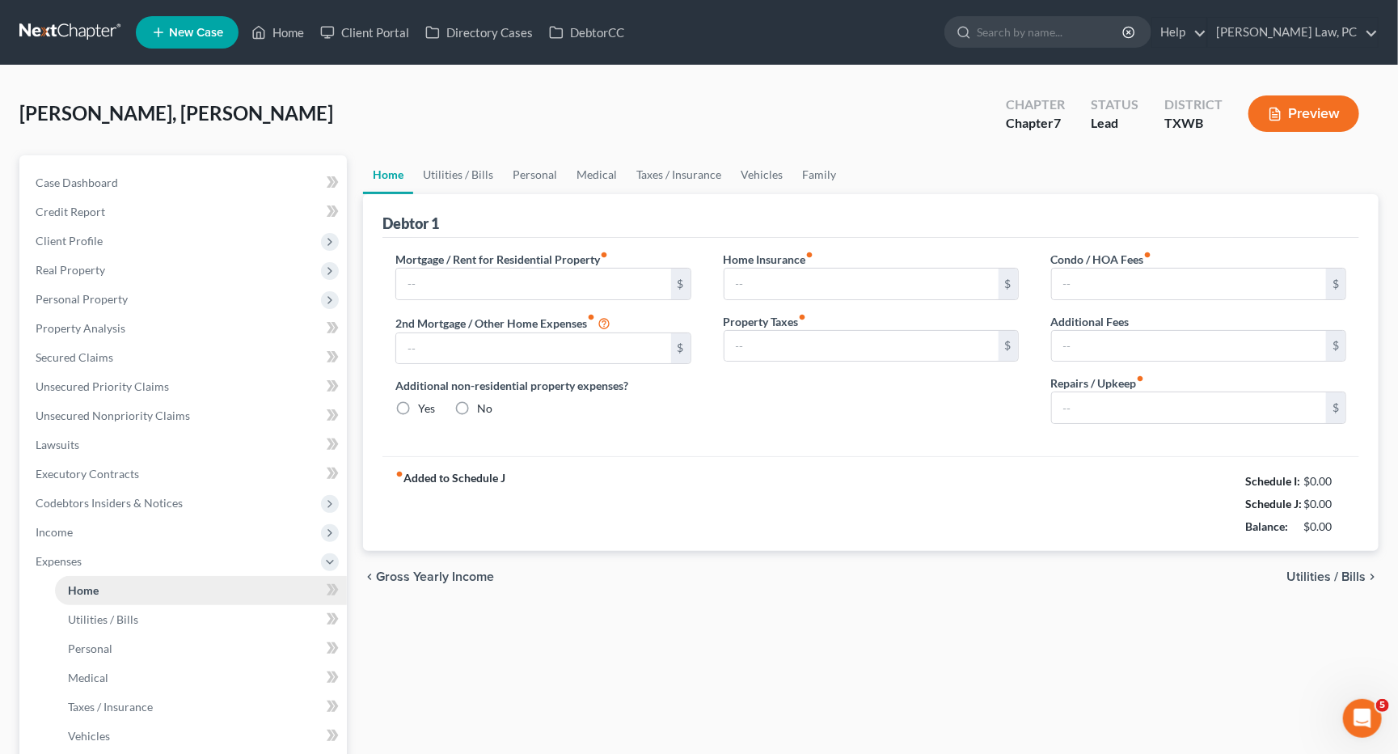
type input "0.00"
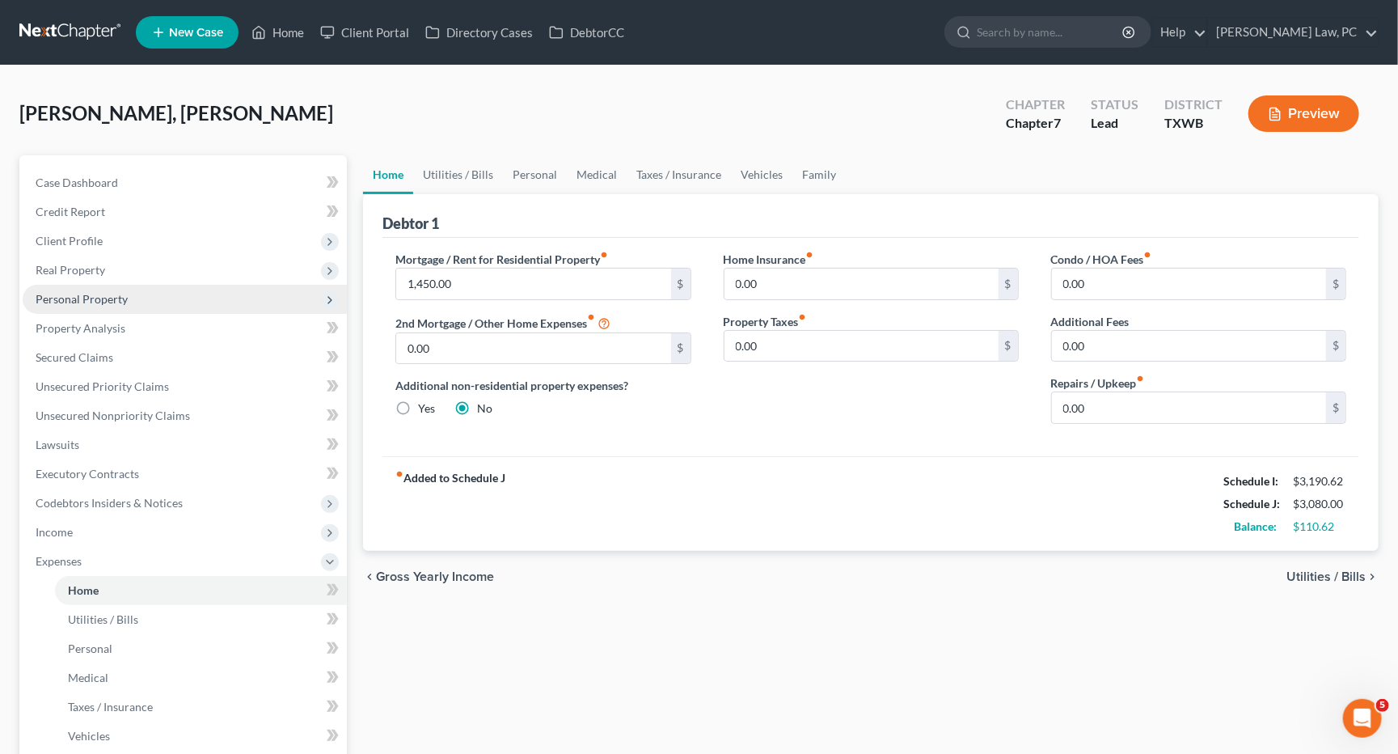
click at [120, 292] on span "Personal Property" at bounding box center [82, 299] width 92 height 14
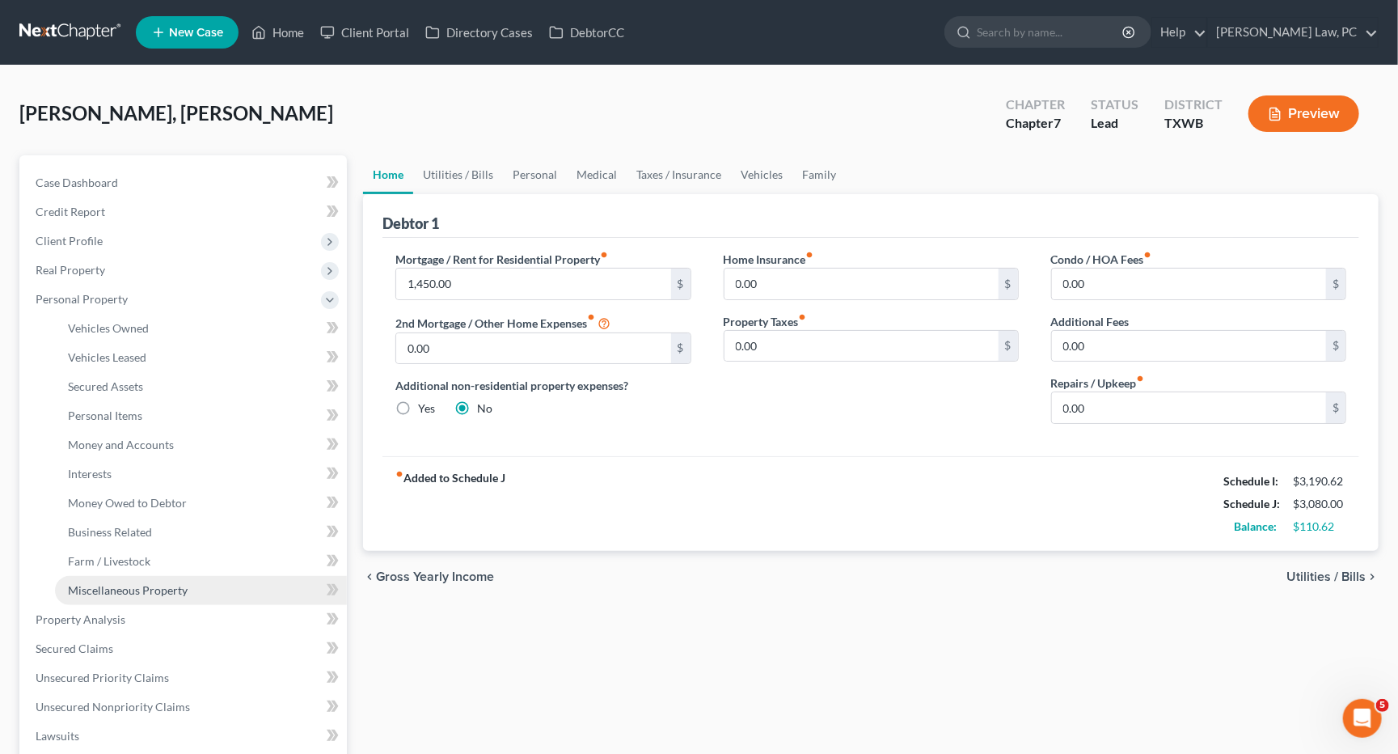
click at [125, 583] on span "Miscellaneous Property" at bounding box center [128, 590] width 120 height 14
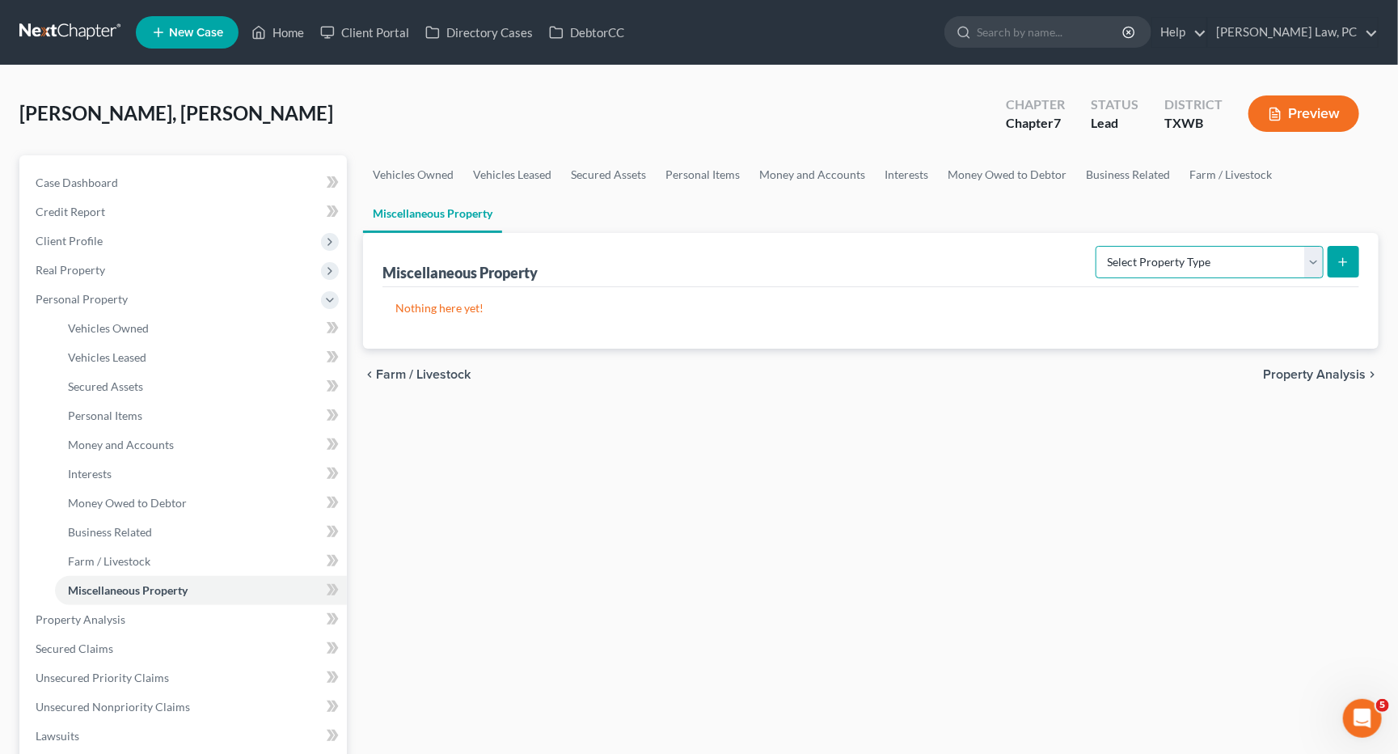
select select "holding_for_another"
click at [1345, 262] on icon "submit" at bounding box center [1343, 262] width 13 height 13
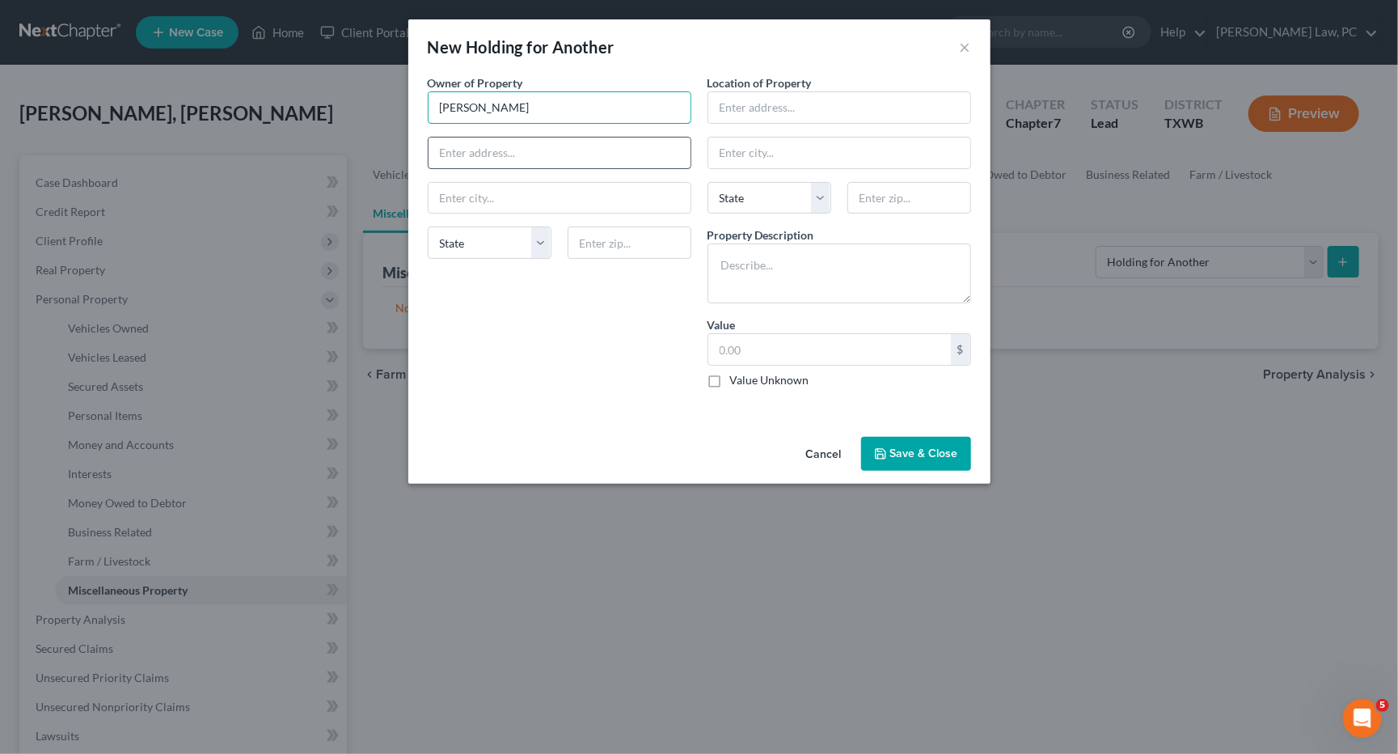
type input "[PERSON_NAME]"
paste input "[STREET_ADDRESS][PERSON_NAME]"
type input "[STREET_ADDRESS][PERSON_NAME]"
paste input "[STREET_ADDRESS][PERSON_NAME]"
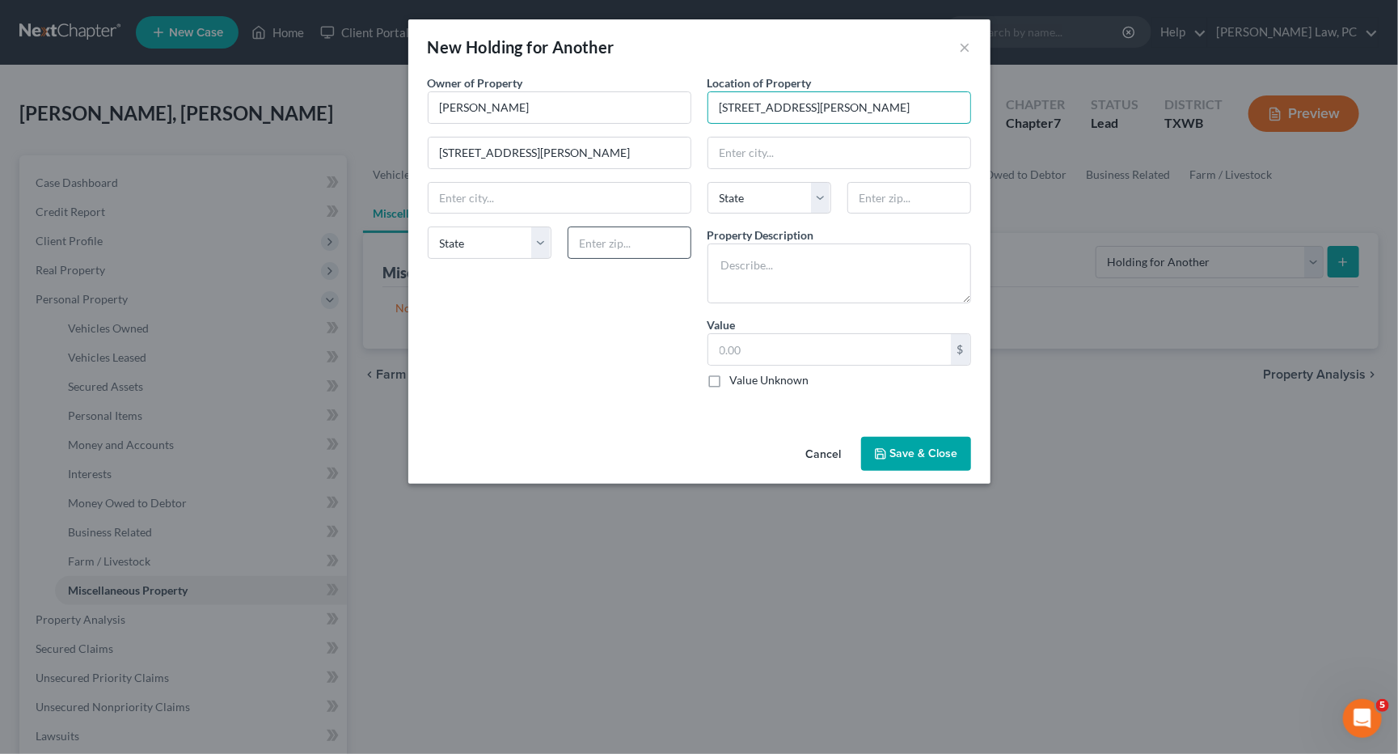
type input "[STREET_ADDRESS][PERSON_NAME]"
type input "78728"
type input "Austin"
select select "45"
type input "78728"
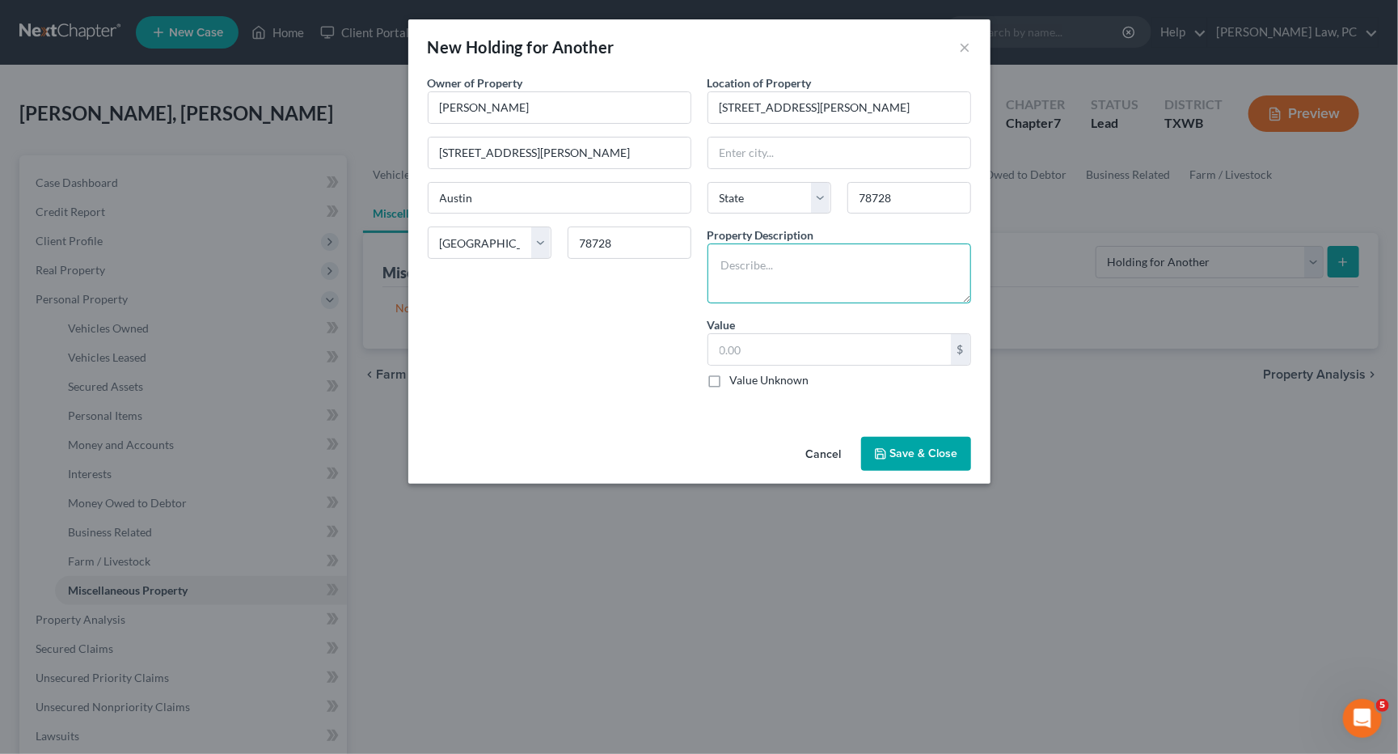
click at [885, 274] on textarea at bounding box center [840, 273] width 264 height 60
type input "Austin"
select select "45"
type textarea "2010 Chevrolet Malibu LT, Good condition."
click at [764, 347] on input "text" at bounding box center [829, 349] width 243 height 31
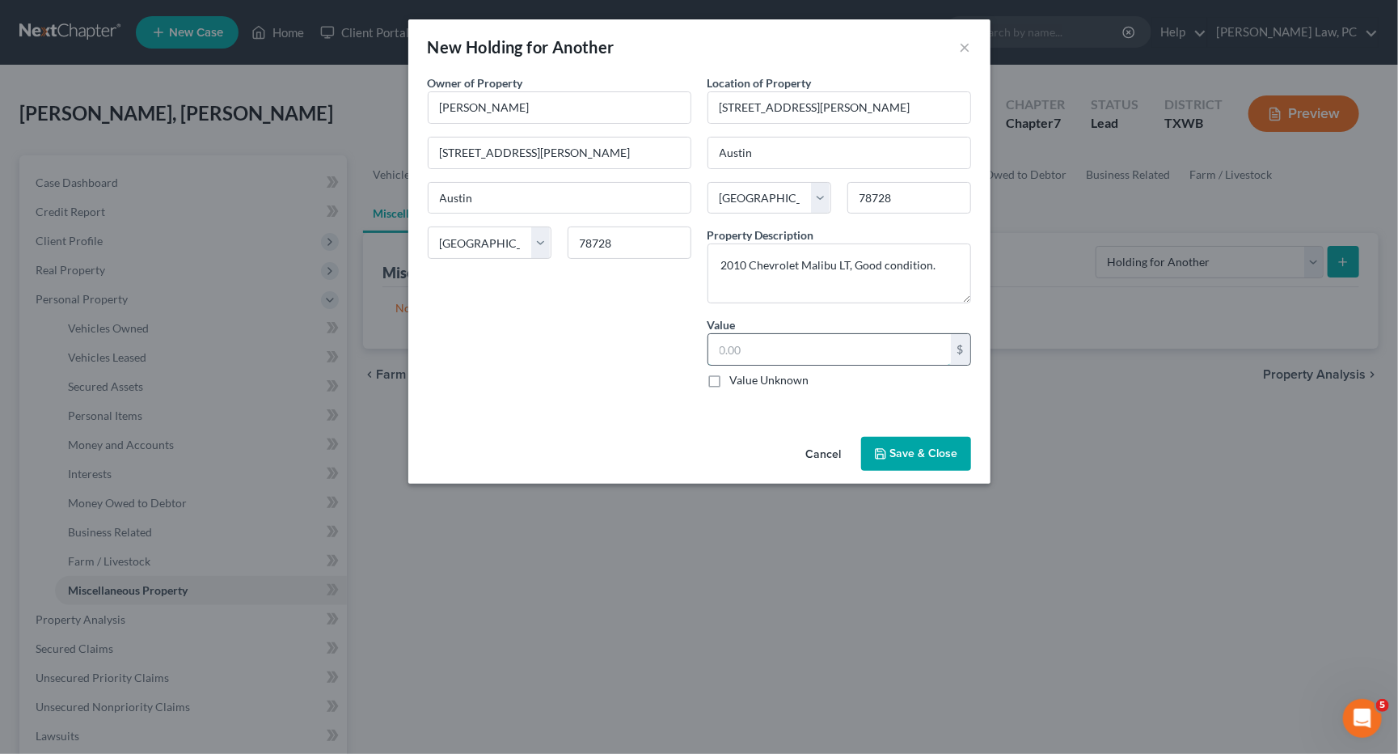
paste input "1,750"
type input "1,750"
click at [933, 449] on button "Save & Close" at bounding box center [916, 454] width 110 height 34
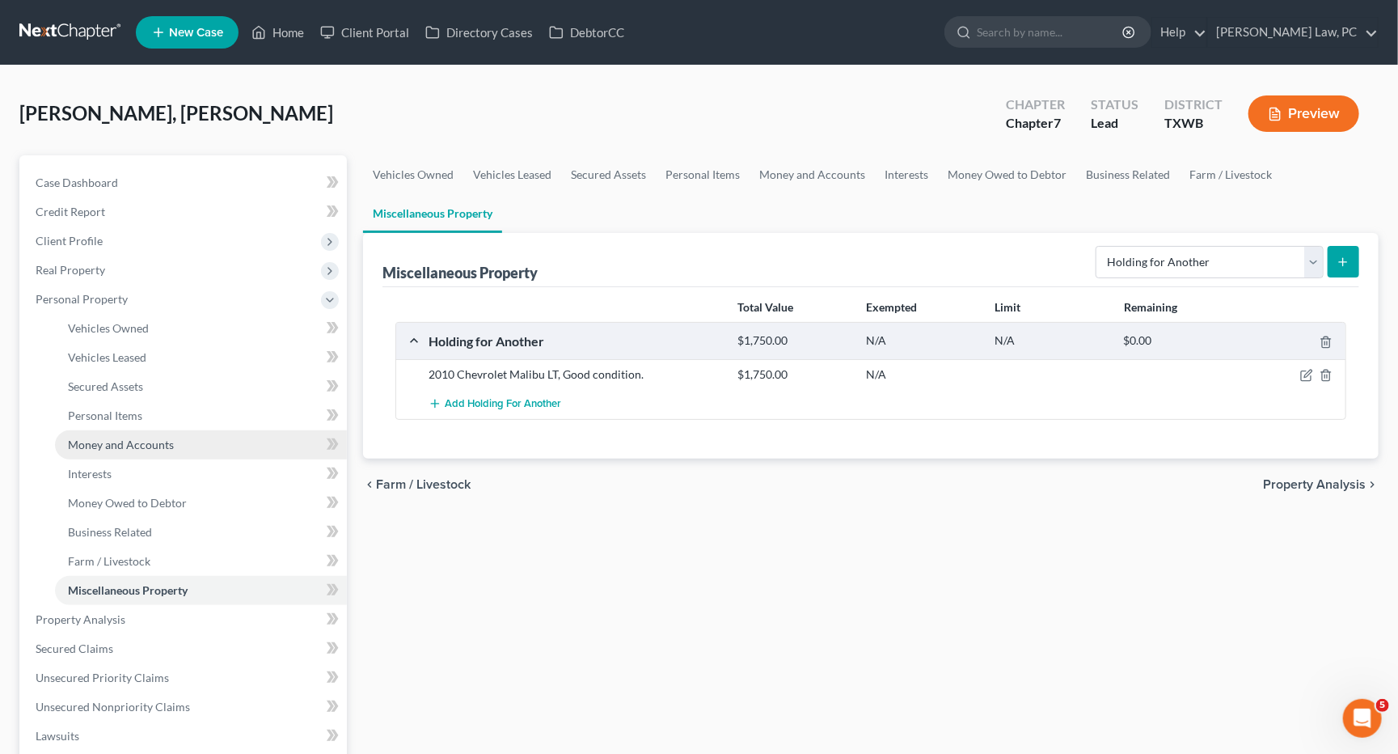
click at [142, 439] on span "Money and Accounts" at bounding box center [121, 444] width 106 height 14
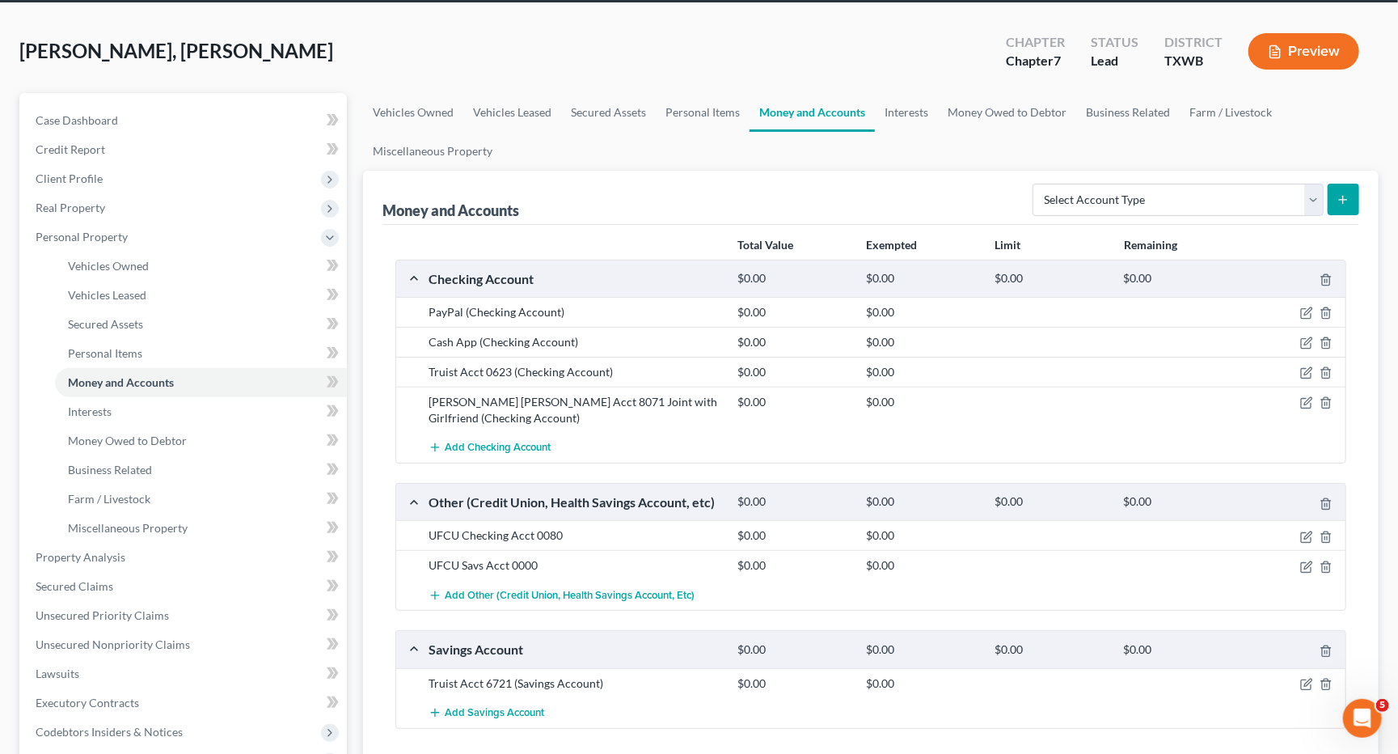
scroll to position [74, 0]
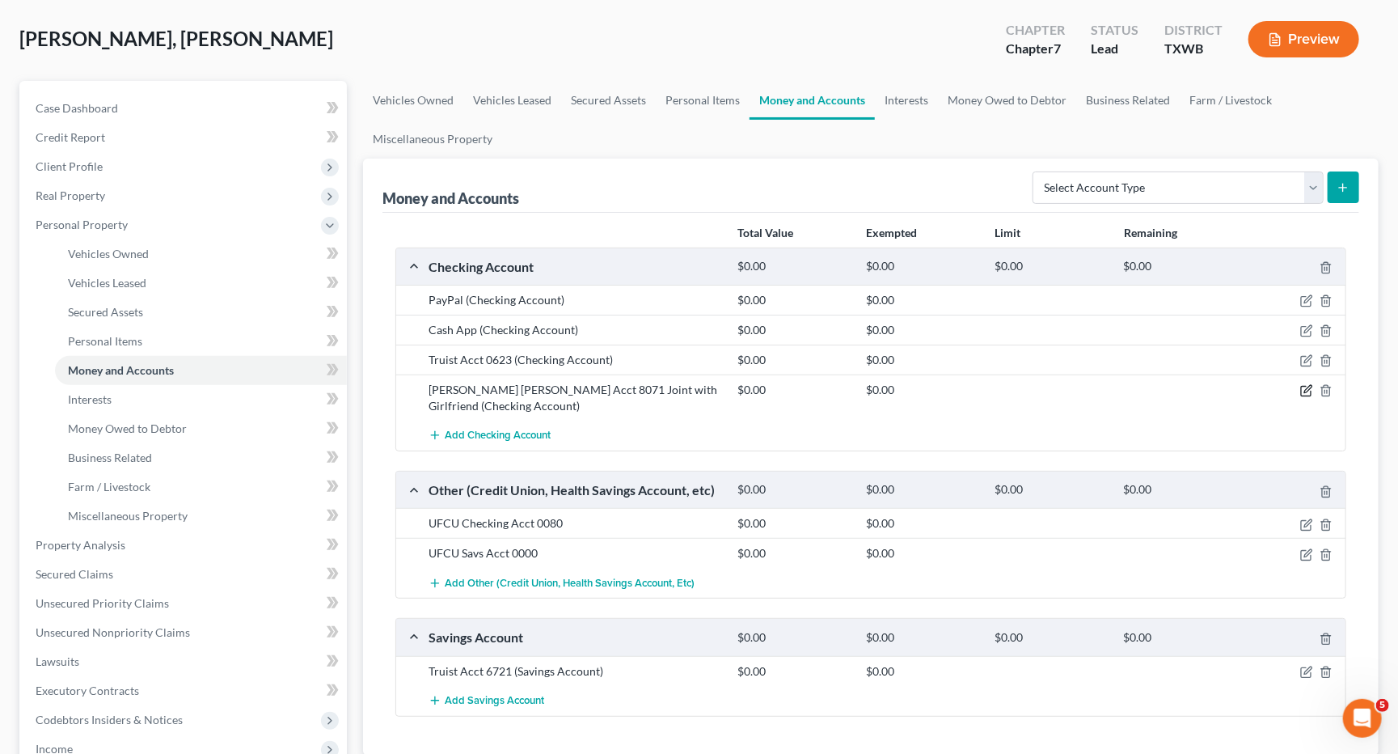
click at [1308, 386] on icon "button" at bounding box center [1307, 389] width 7 height 7
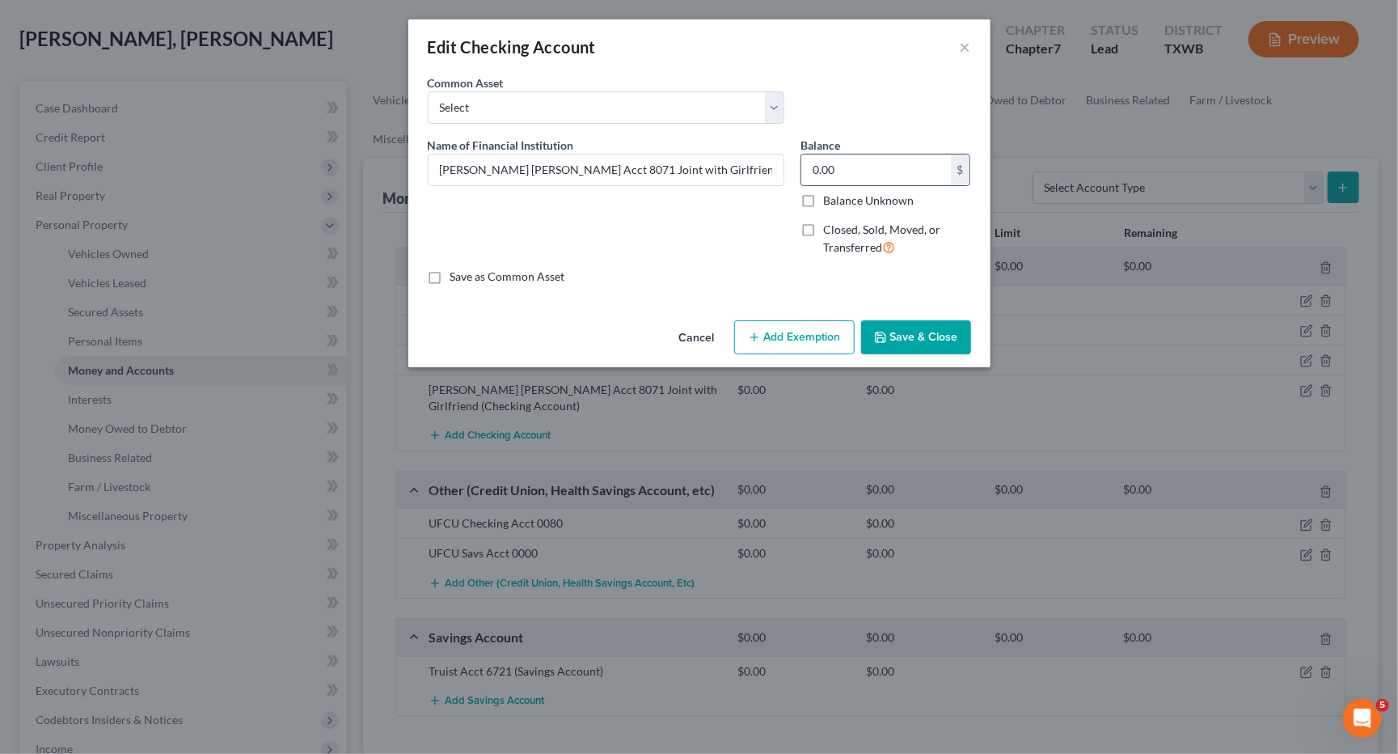
click at [842, 170] on input "0.00" at bounding box center [876, 169] width 150 height 31
type input "43.30"
click at [921, 330] on button "Save & Close" at bounding box center [916, 337] width 110 height 34
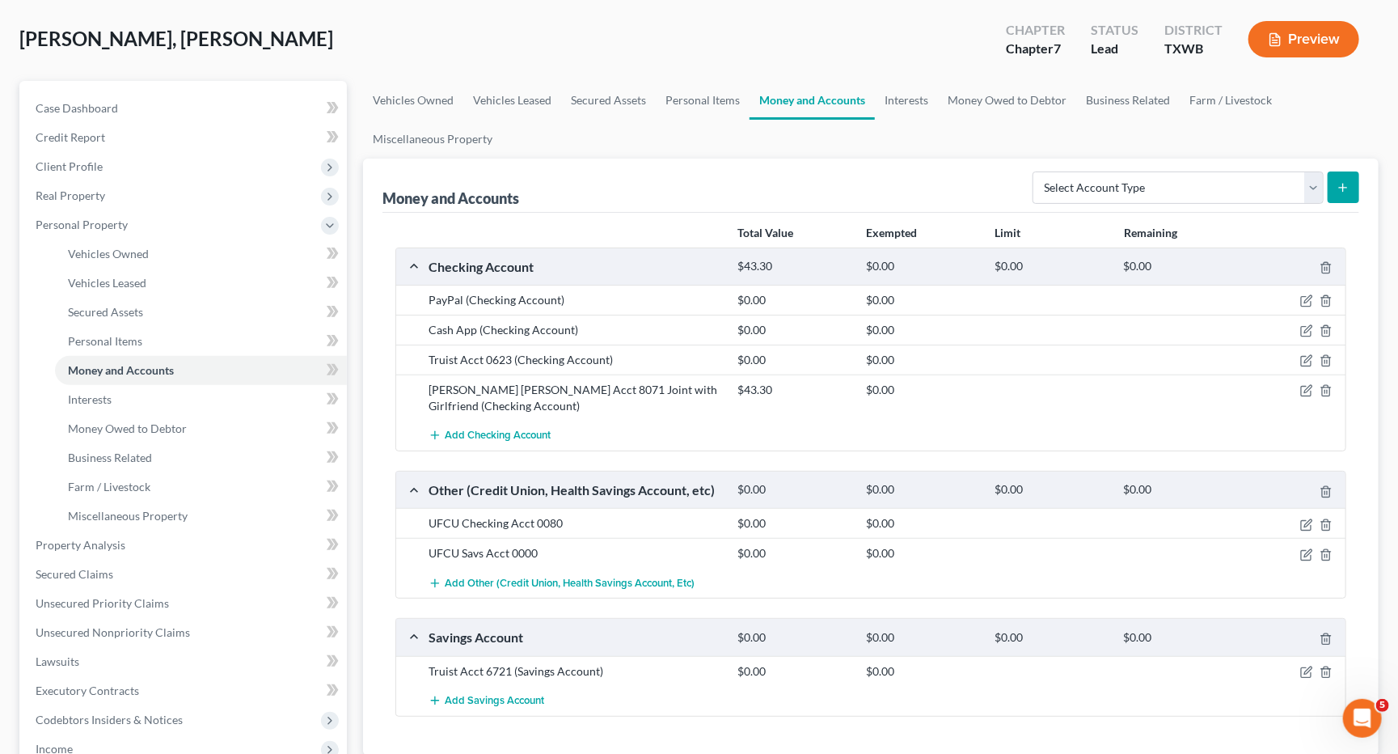
scroll to position [125, 0]
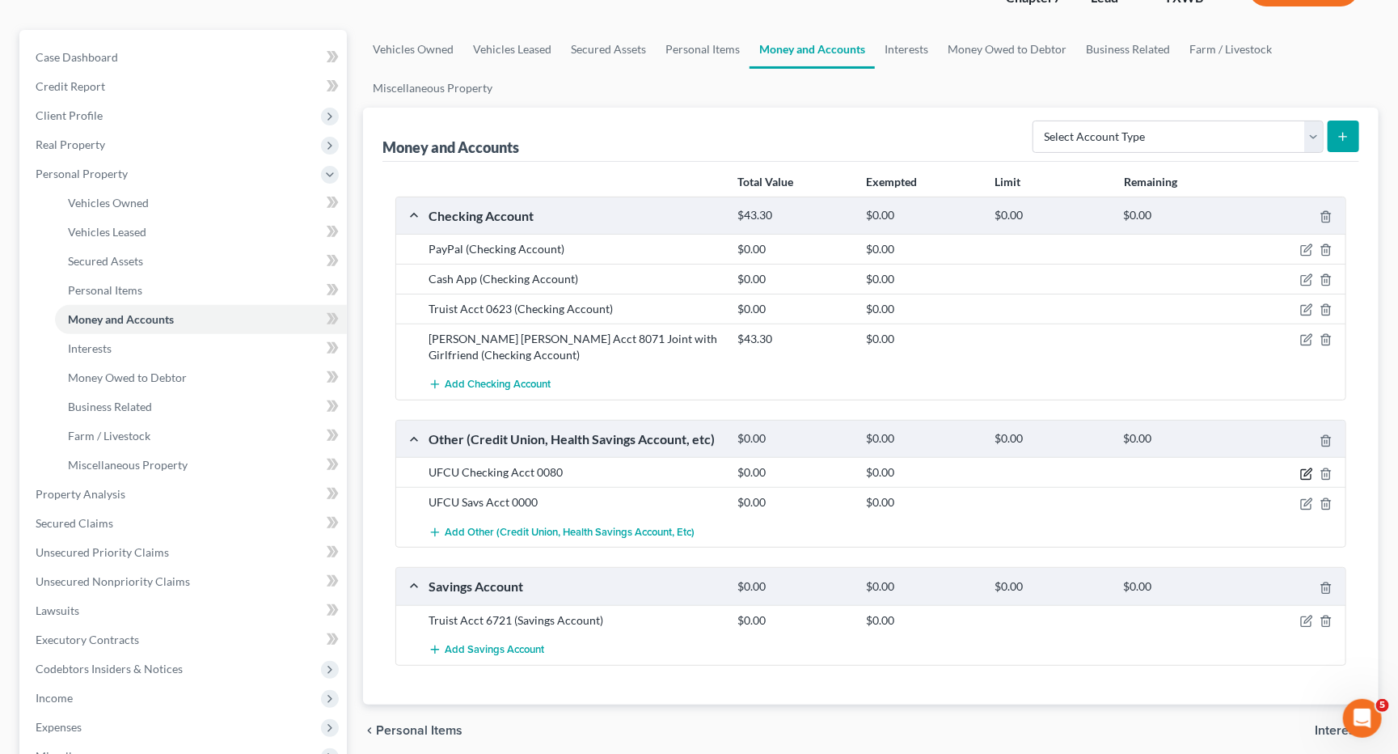
click at [1308, 468] on icon "button" at bounding box center [1307, 471] width 7 height 7
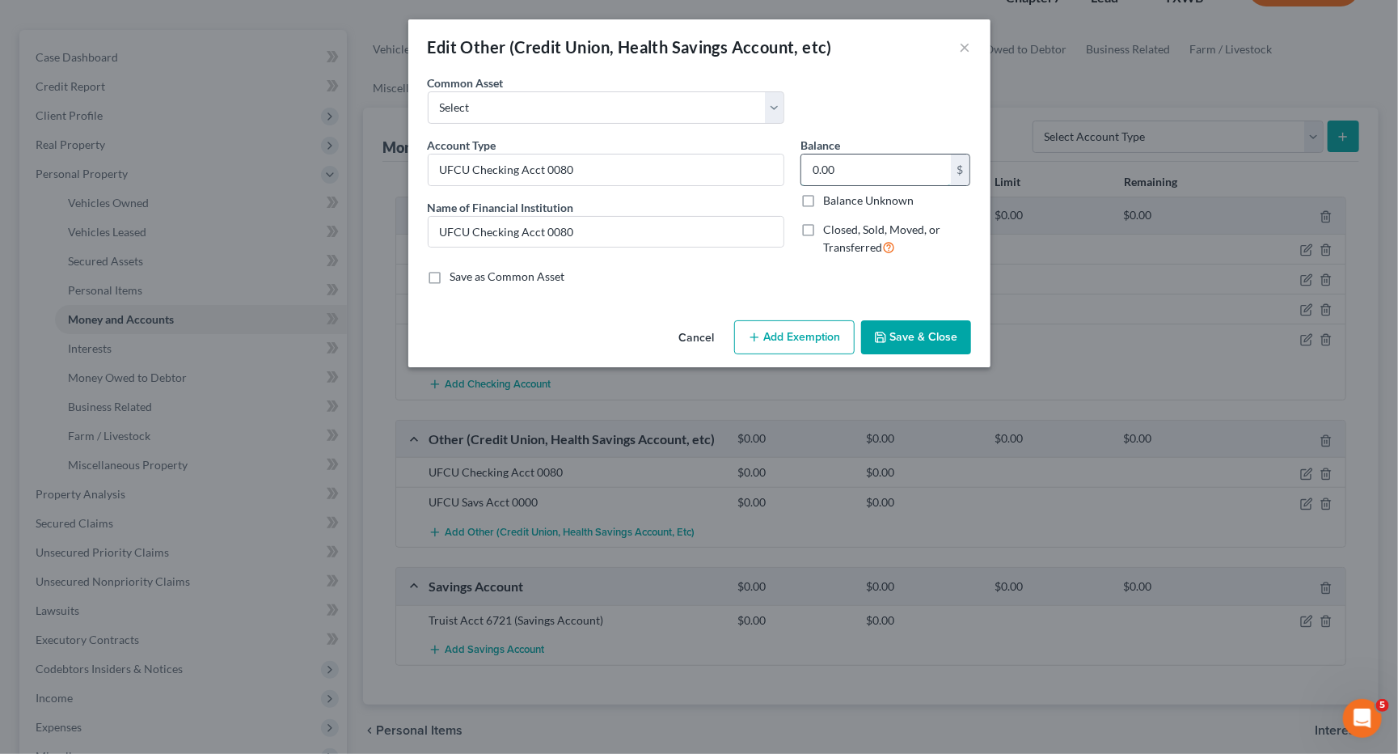
click at [872, 169] on input "0.00" at bounding box center [876, 169] width 150 height 31
type input "17.92"
click at [906, 345] on button "Save & Close" at bounding box center [916, 337] width 110 height 34
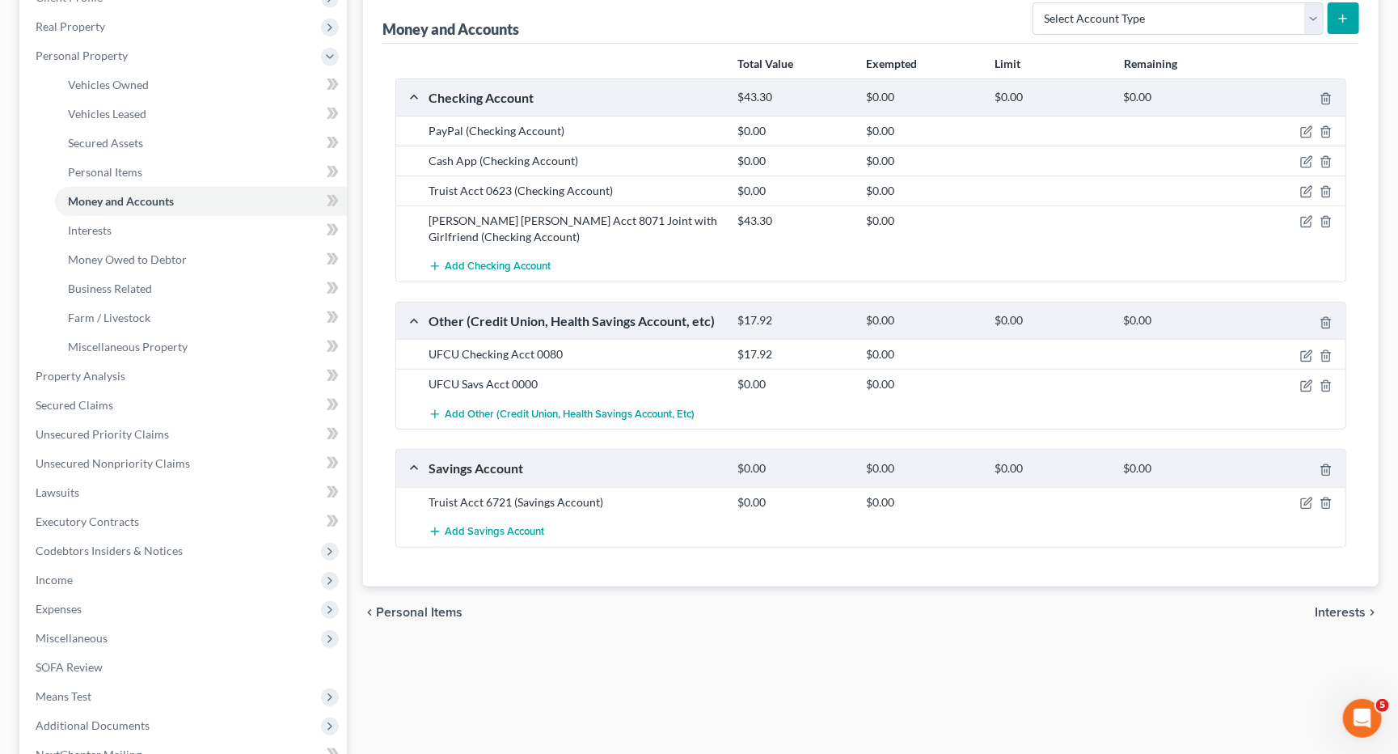
scroll to position [245, 0]
click at [1311, 378] on icon "button" at bounding box center [1306, 384] width 13 height 13
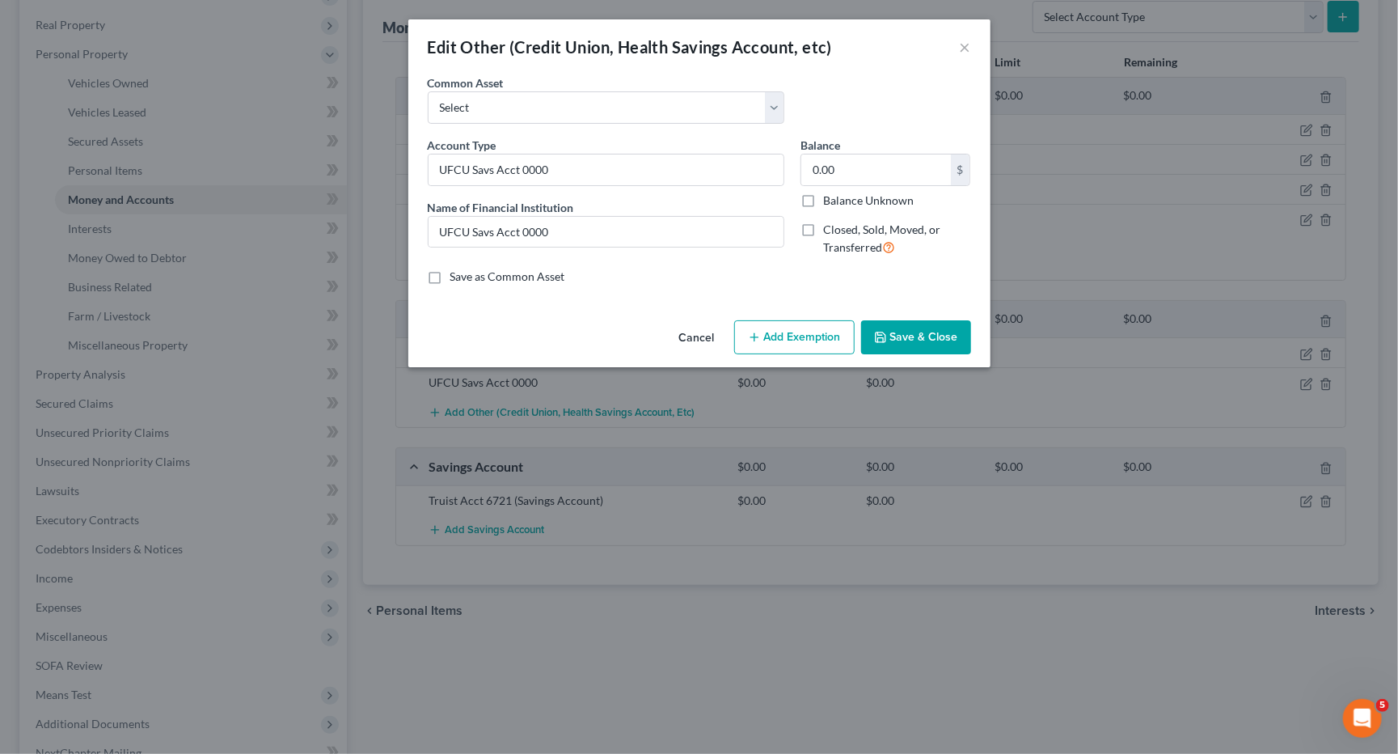
click at [919, 339] on button "Save & Close" at bounding box center [916, 337] width 110 height 34
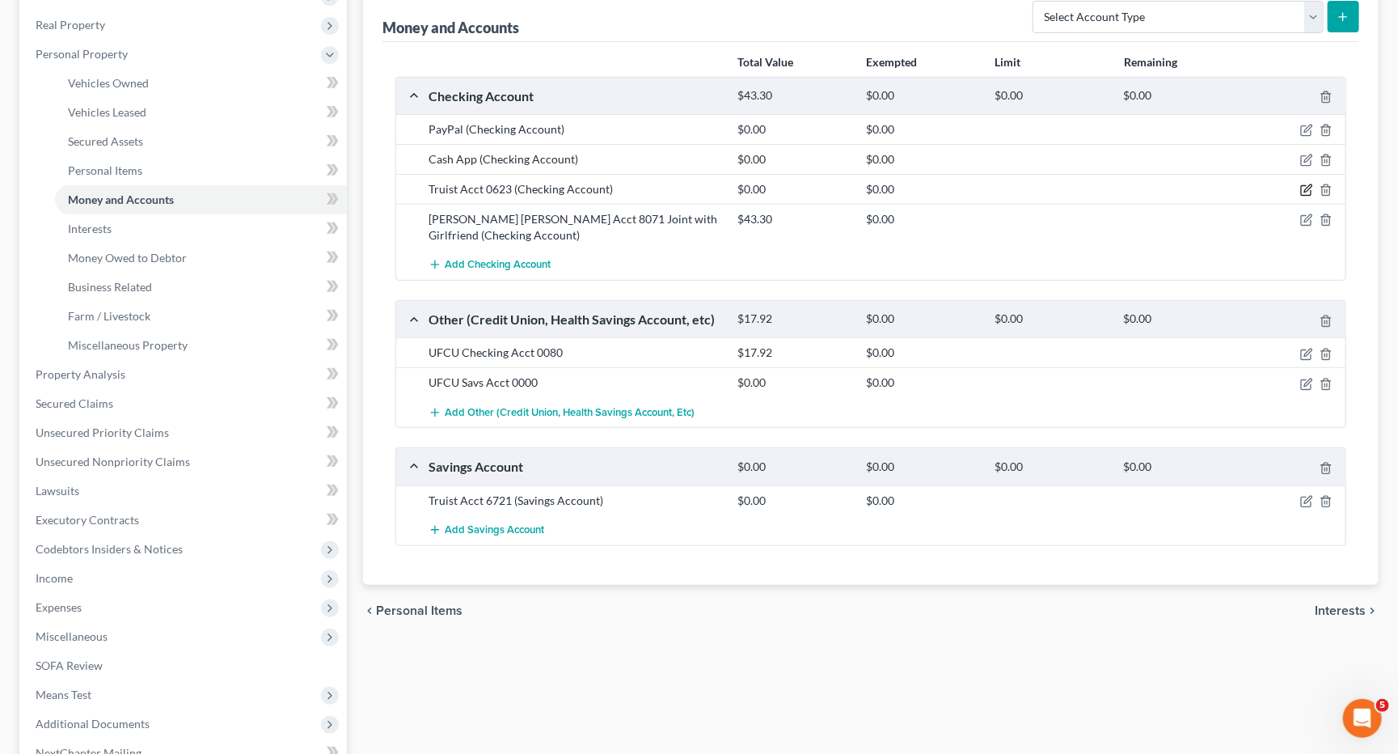
click at [1311, 184] on icon "button" at bounding box center [1306, 190] width 13 height 13
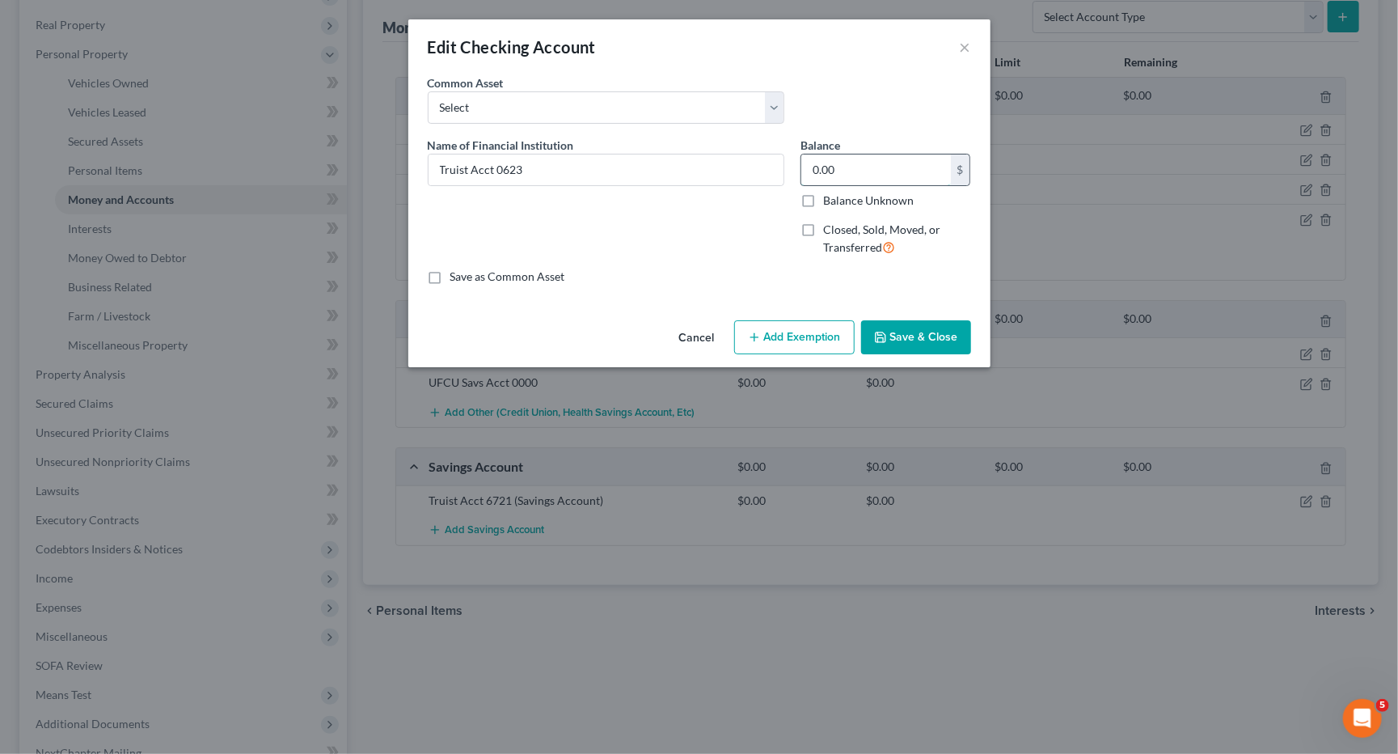
click at [885, 170] on input "0.00" at bounding box center [876, 169] width 150 height 31
type input "3.66"
click at [914, 330] on button "Save & Close" at bounding box center [916, 337] width 110 height 34
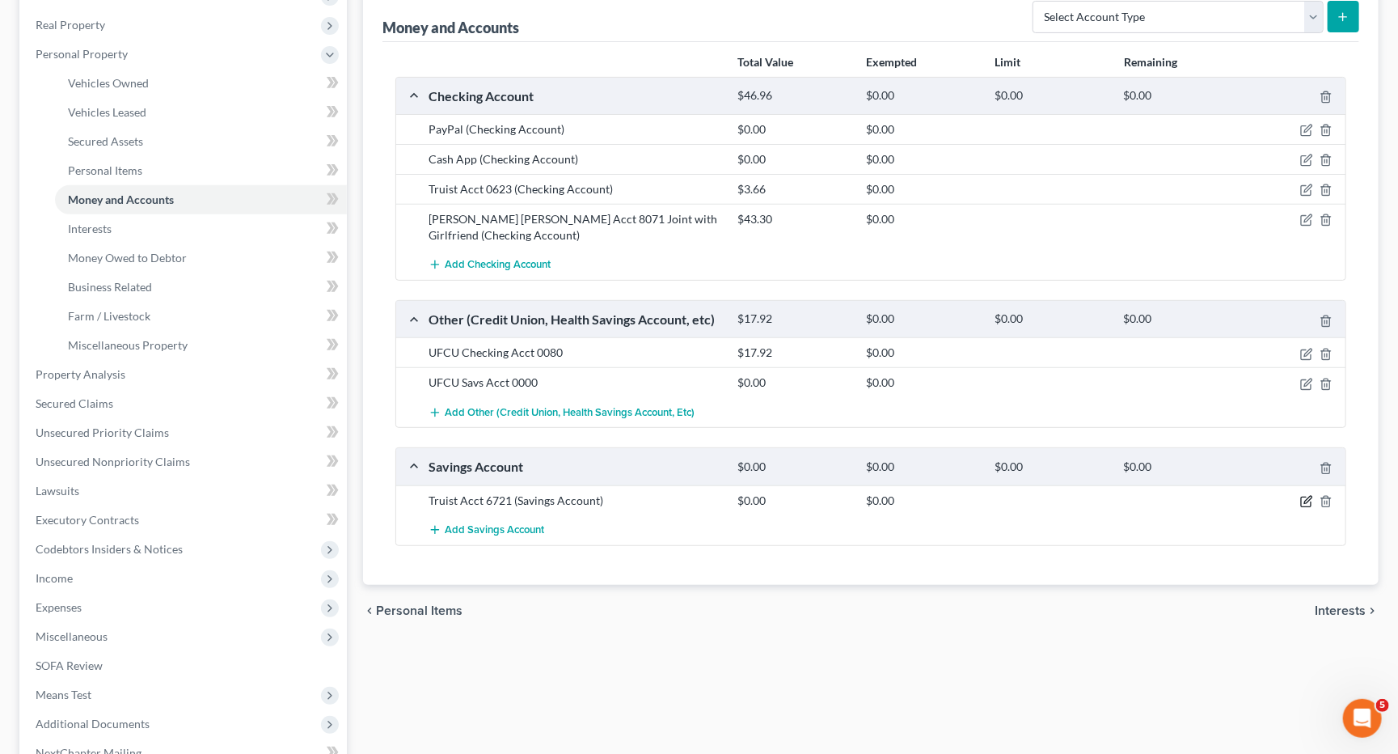
click at [1303, 495] on icon "button" at bounding box center [1306, 501] width 13 height 13
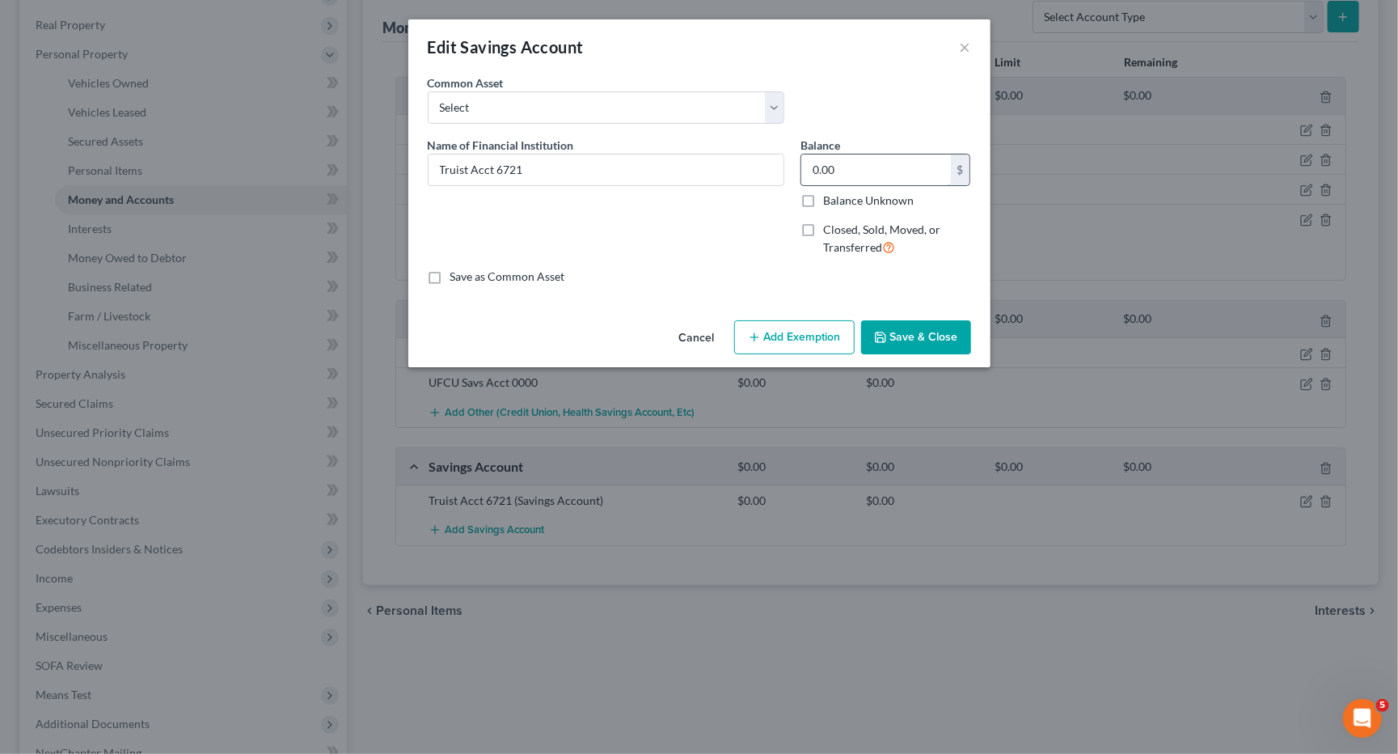
click at [888, 175] on input "0.00" at bounding box center [876, 169] width 150 height 31
type input "0.14"
click at [923, 338] on button "Save & Close" at bounding box center [916, 337] width 110 height 34
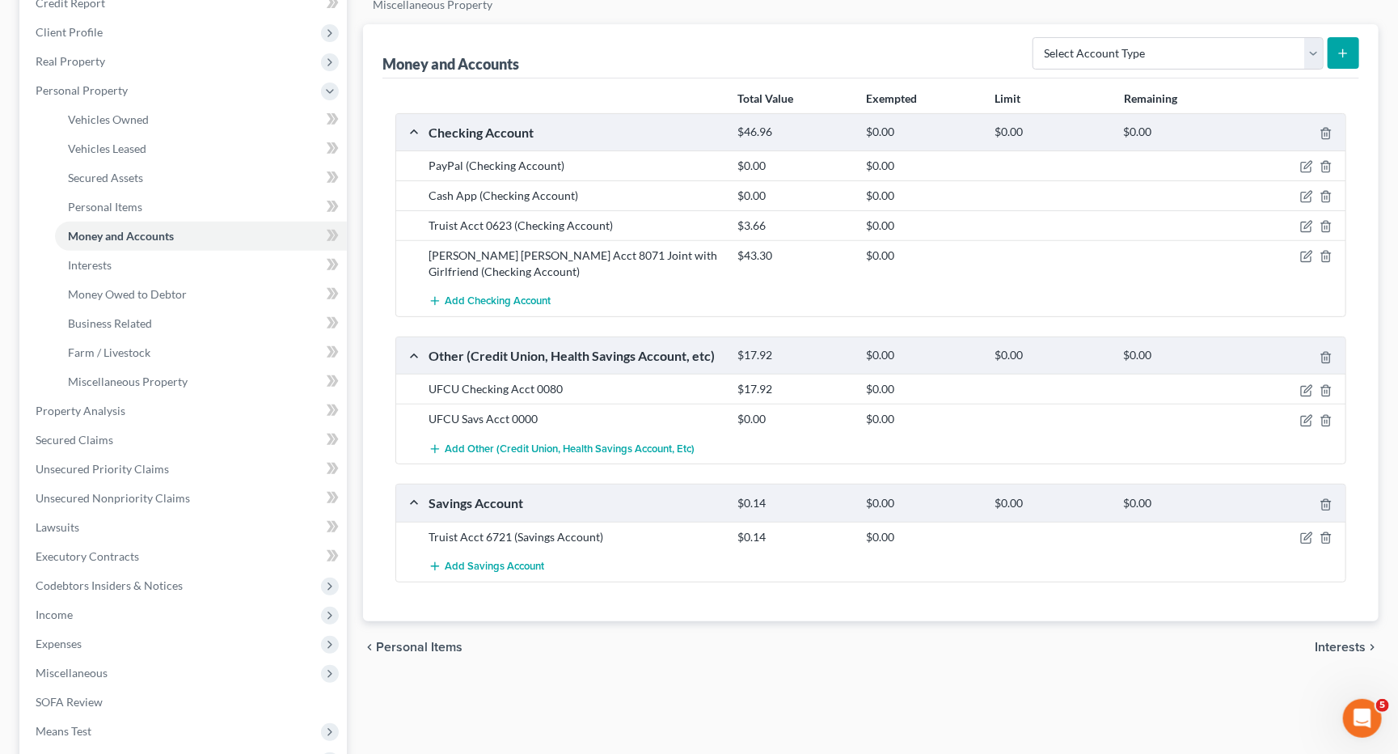
scroll to position [209, 0]
click at [1306, 222] on icon "button" at bounding box center [1306, 226] width 13 height 13
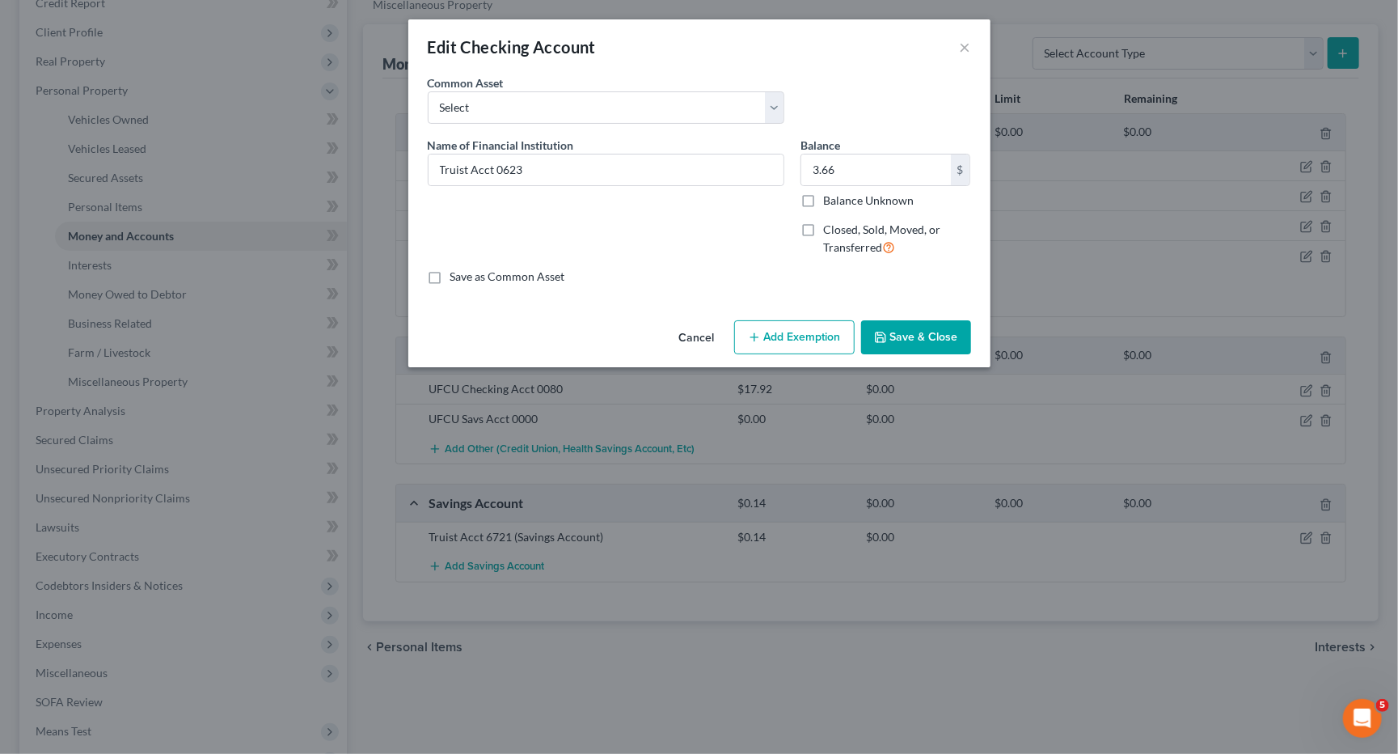
click at [783, 327] on button "Add Exemption" at bounding box center [794, 337] width 120 height 34
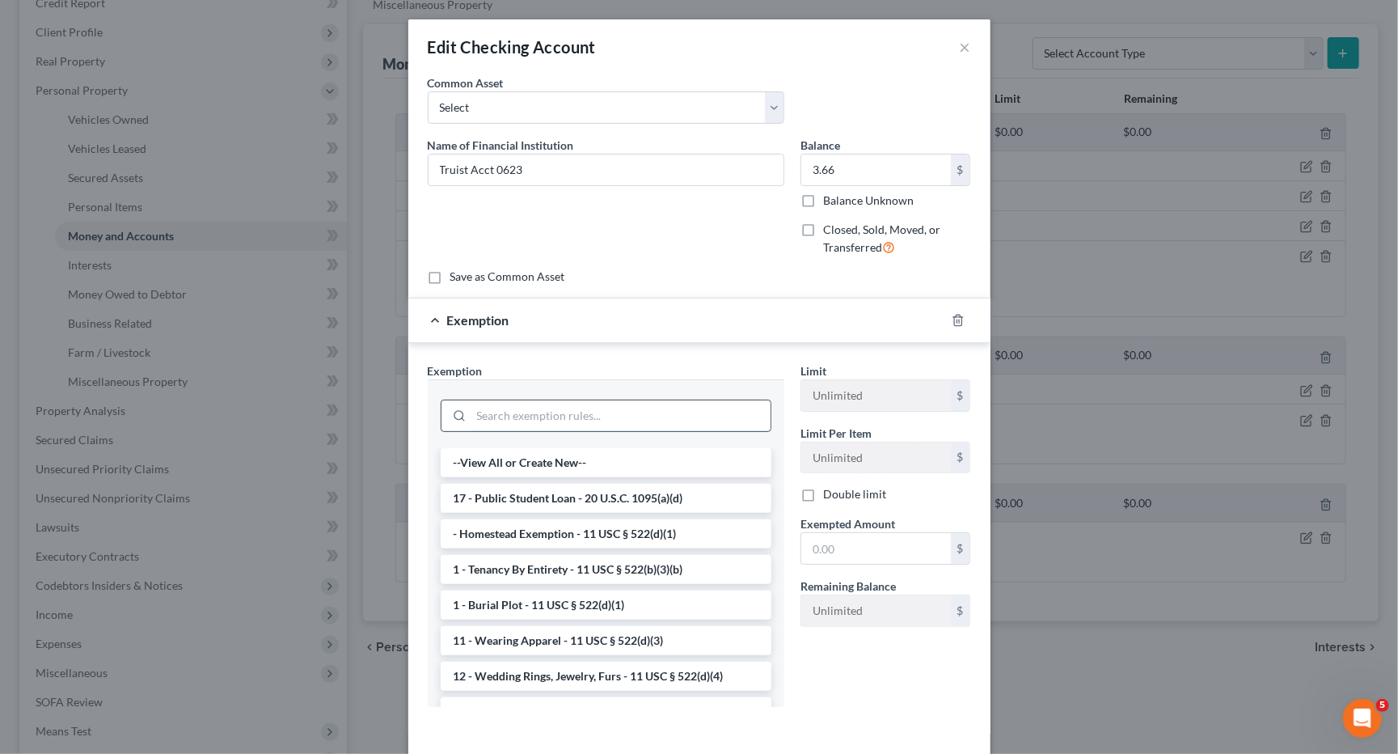
click at [643, 405] on input "search" at bounding box center [620, 415] width 299 height 31
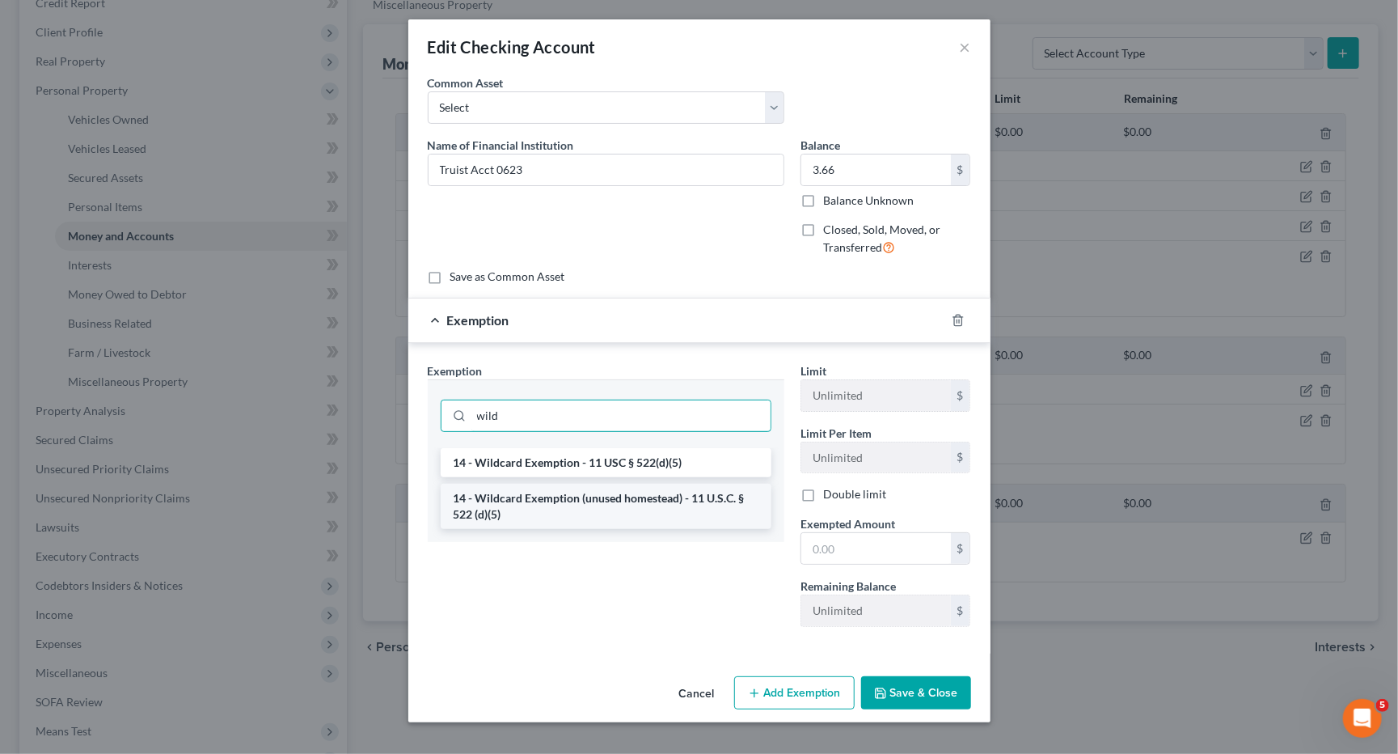
type input "wild"
click at [619, 489] on li "14 - Wildcard Exemption (unused homestead) - 11 U.S.C. § 522 (d)(5)" at bounding box center [606, 506] width 331 height 45
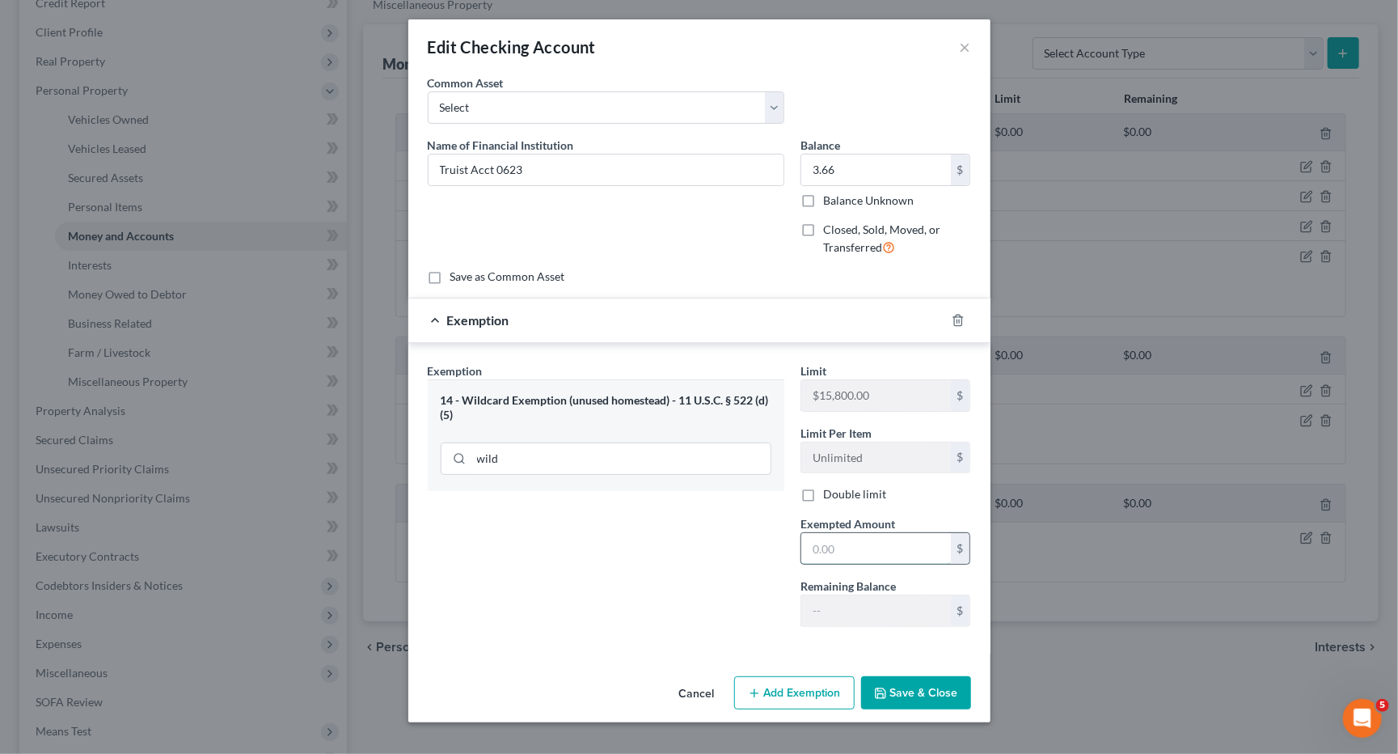
click at [845, 533] on input "text" at bounding box center [876, 548] width 150 height 31
type input "3.66"
click at [921, 683] on button "Save & Close" at bounding box center [916, 693] width 110 height 34
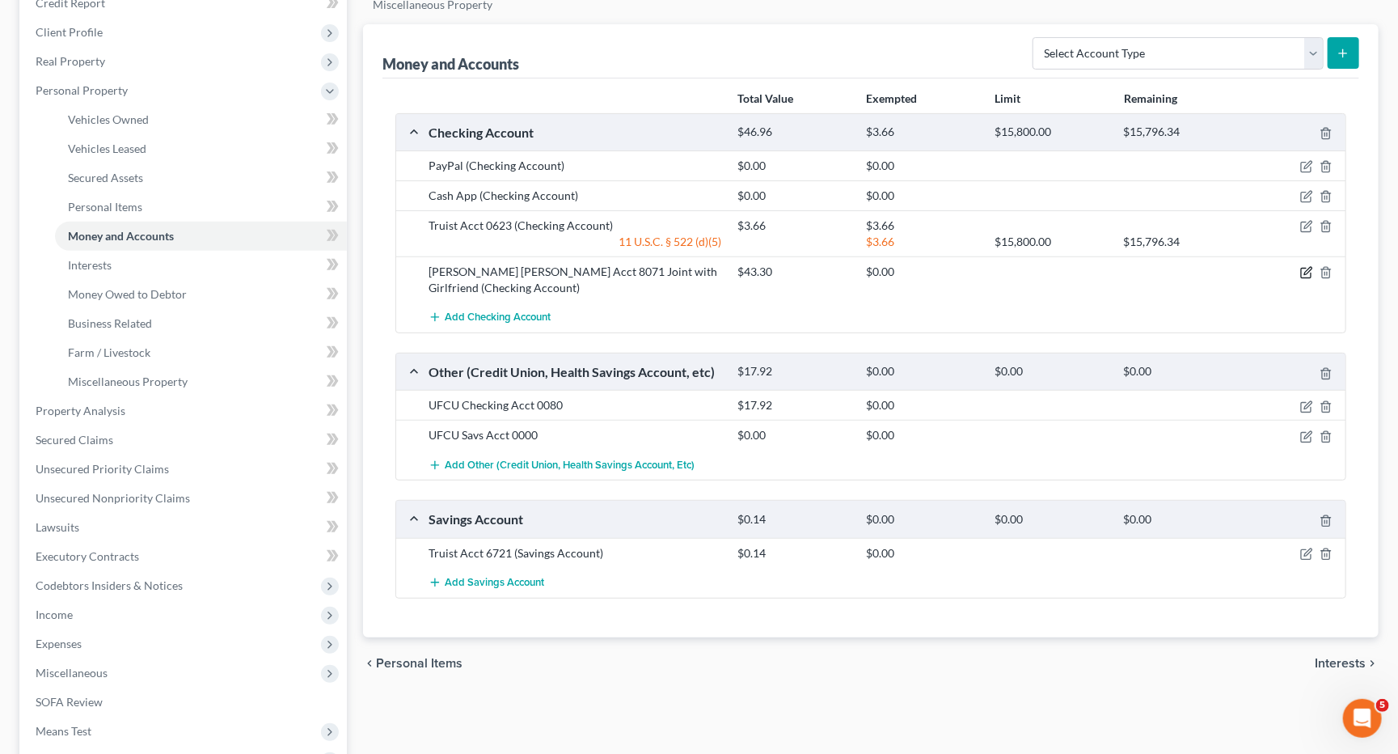
click at [1308, 268] on icon "button" at bounding box center [1307, 271] width 7 height 7
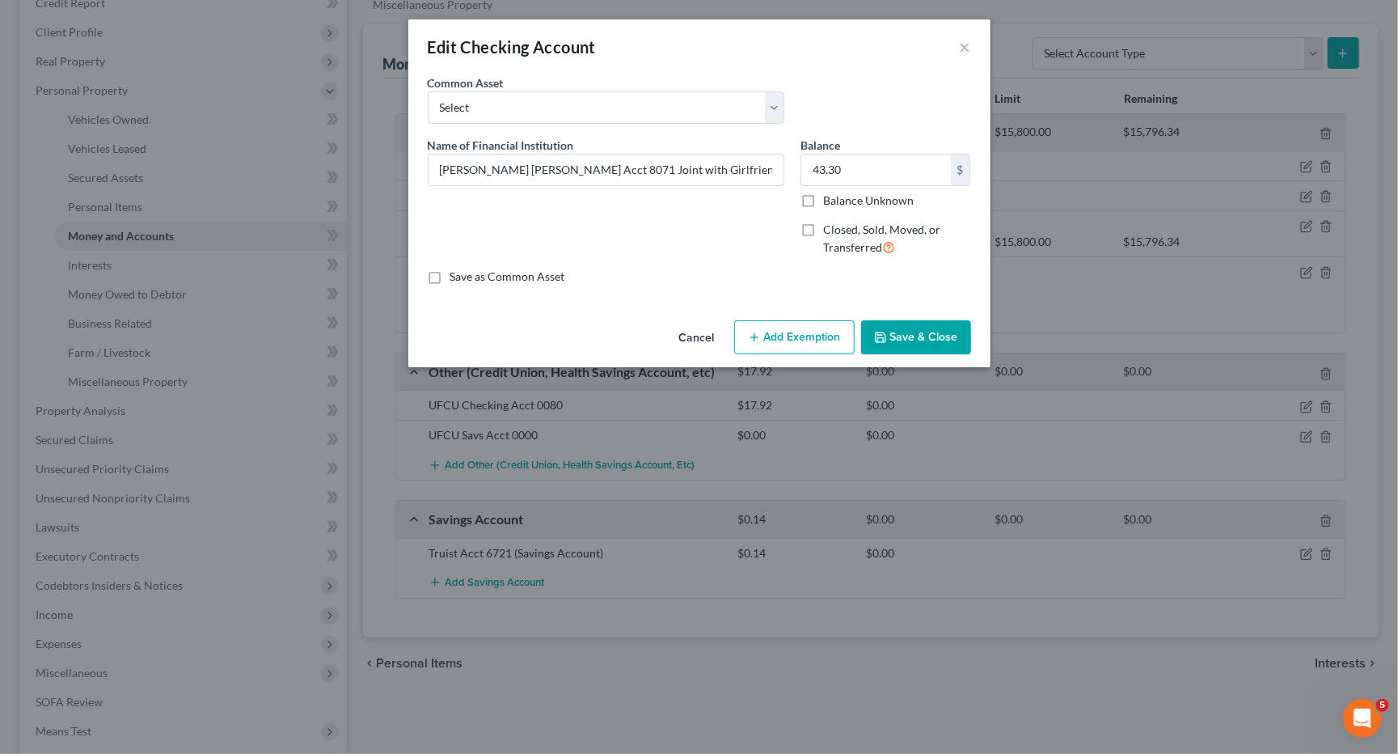
click at [780, 332] on button "Add Exemption" at bounding box center [794, 337] width 120 height 34
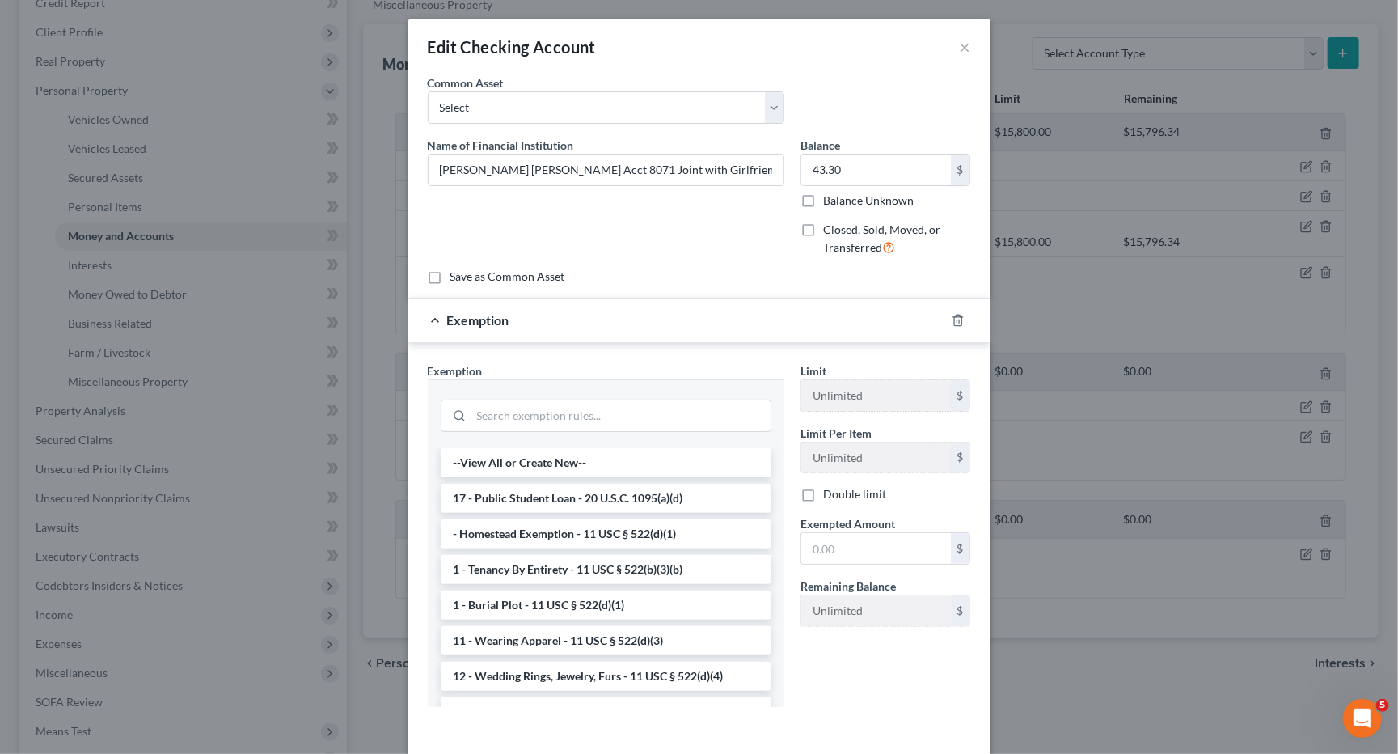
click at [683, 427] on div at bounding box center [606, 414] width 331 height 42
click at [682, 419] on input "search" at bounding box center [620, 415] width 299 height 31
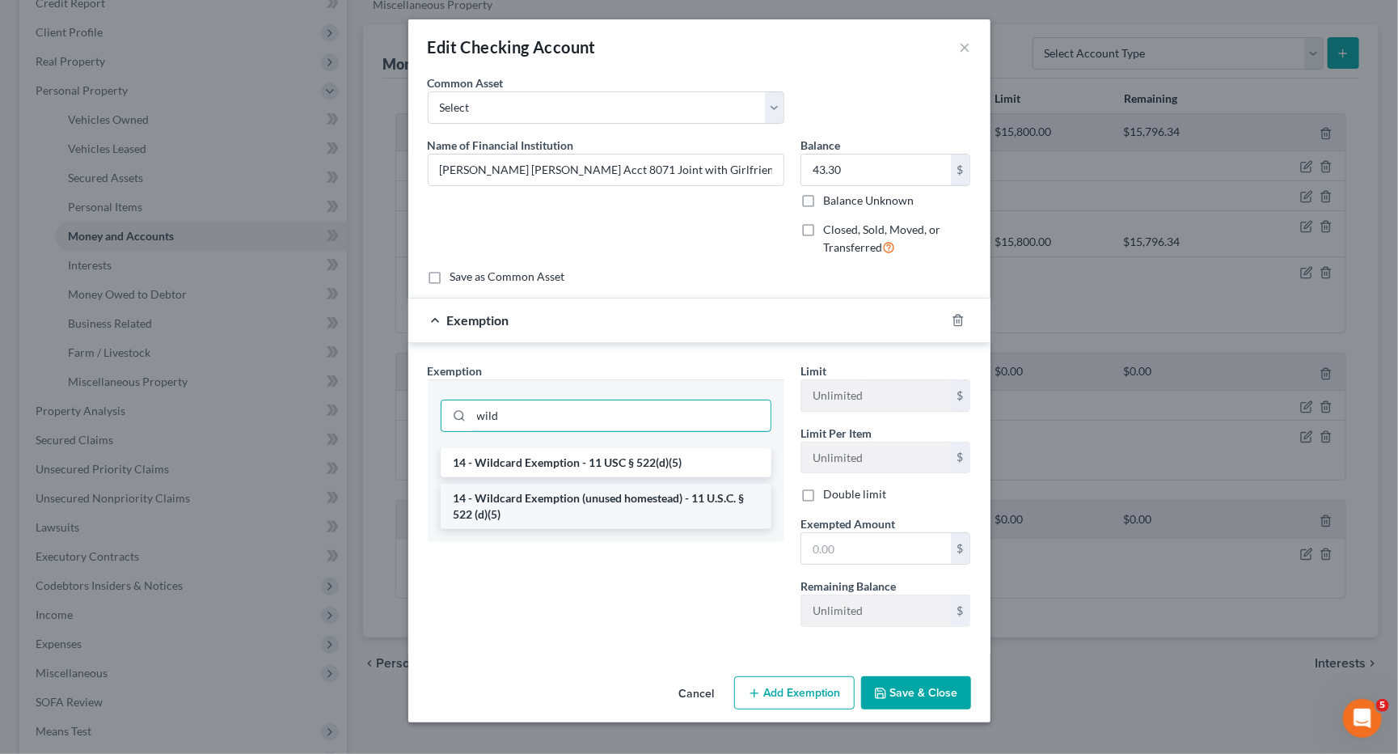
type input "wild"
click at [532, 504] on li "14 - Wildcard Exemption (unused homestead) - 11 U.S.C. § 522 (d)(5)" at bounding box center [606, 506] width 331 height 45
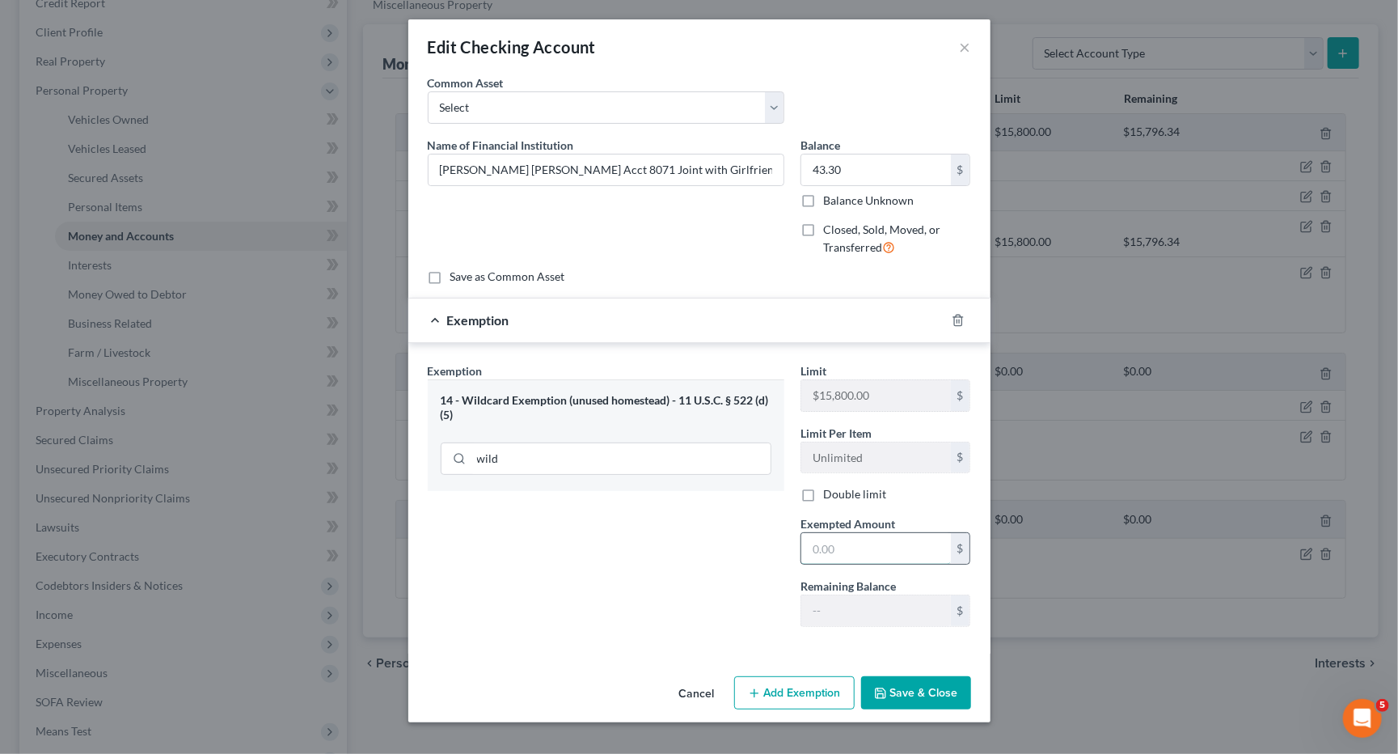
click at [886, 537] on input "text" at bounding box center [876, 548] width 150 height 31
type input "43.30"
click at [931, 681] on button "Save & Close" at bounding box center [916, 693] width 110 height 34
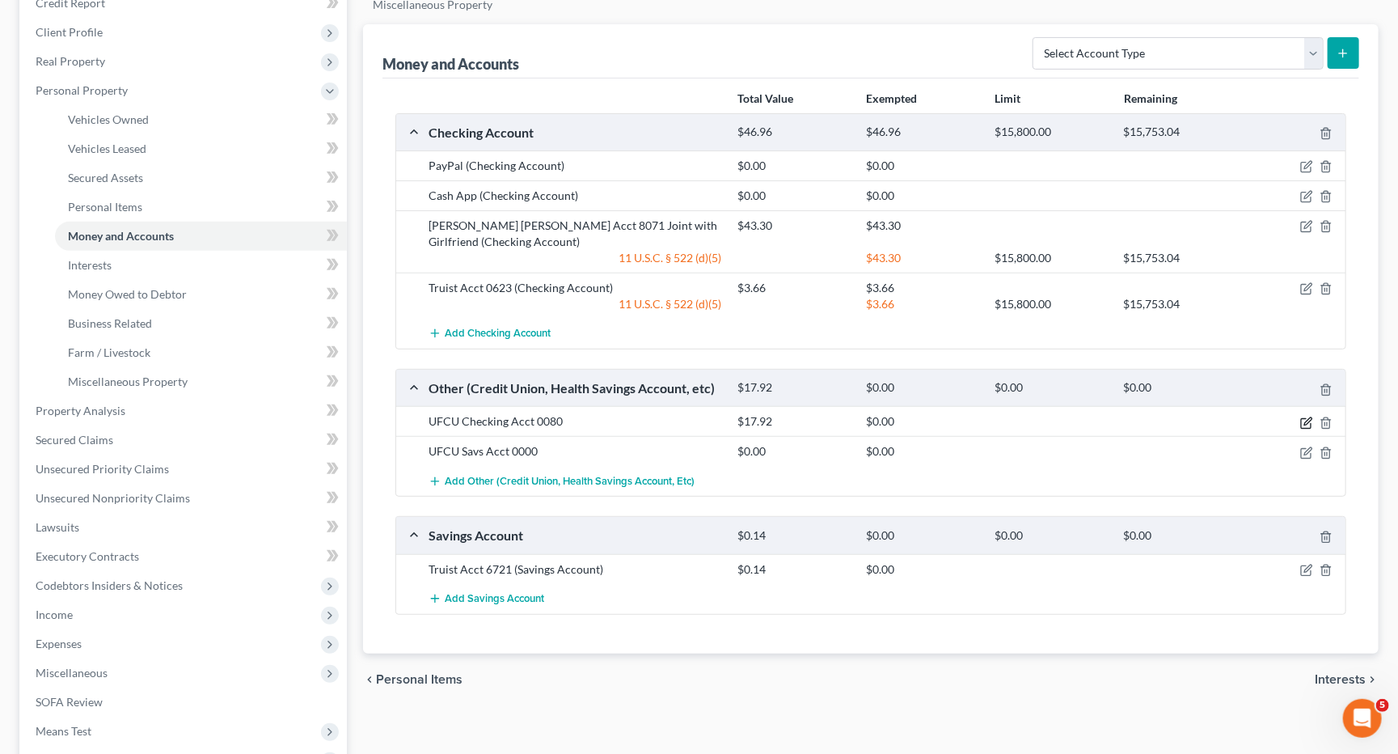
click at [1308, 417] on icon "button" at bounding box center [1307, 420] width 7 height 7
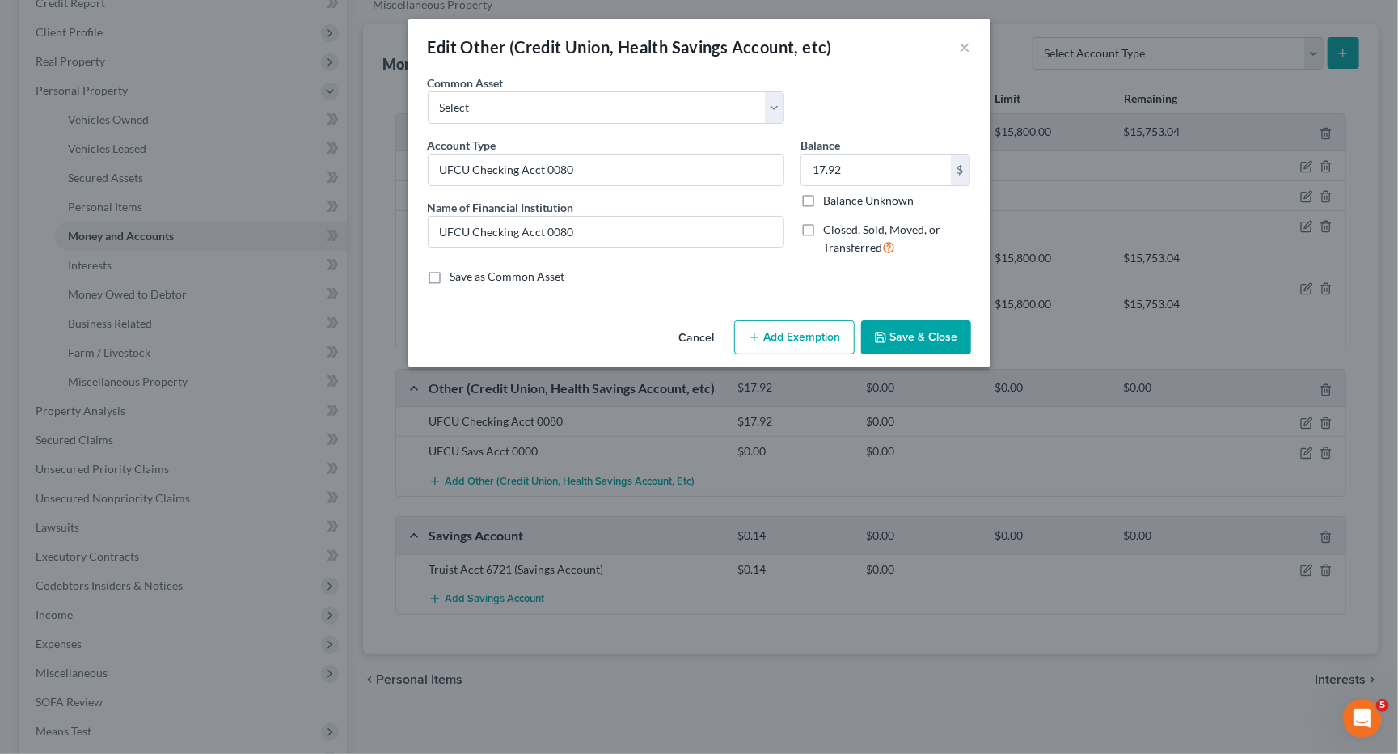
click at [817, 339] on button "Add Exemption" at bounding box center [794, 337] width 120 height 34
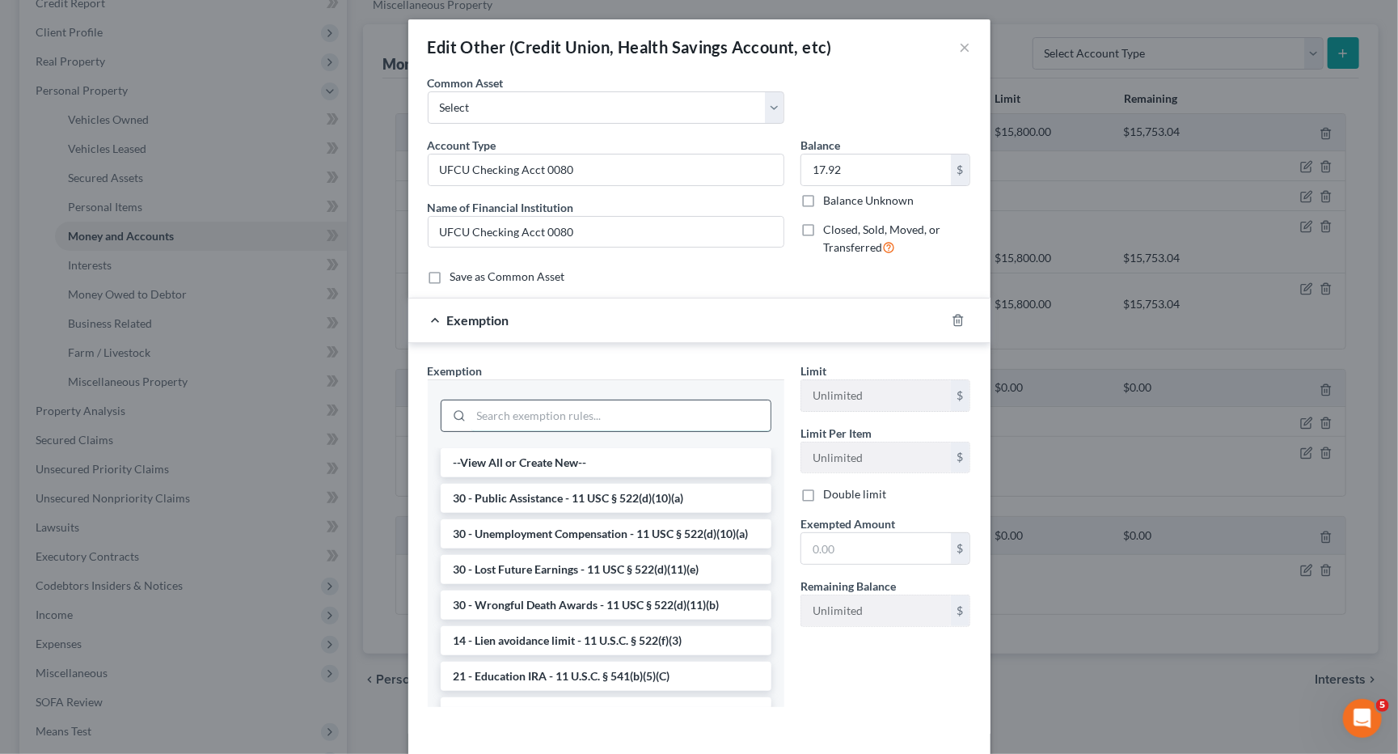
click at [686, 414] on input "search" at bounding box center [620, 415] width 299 height 31
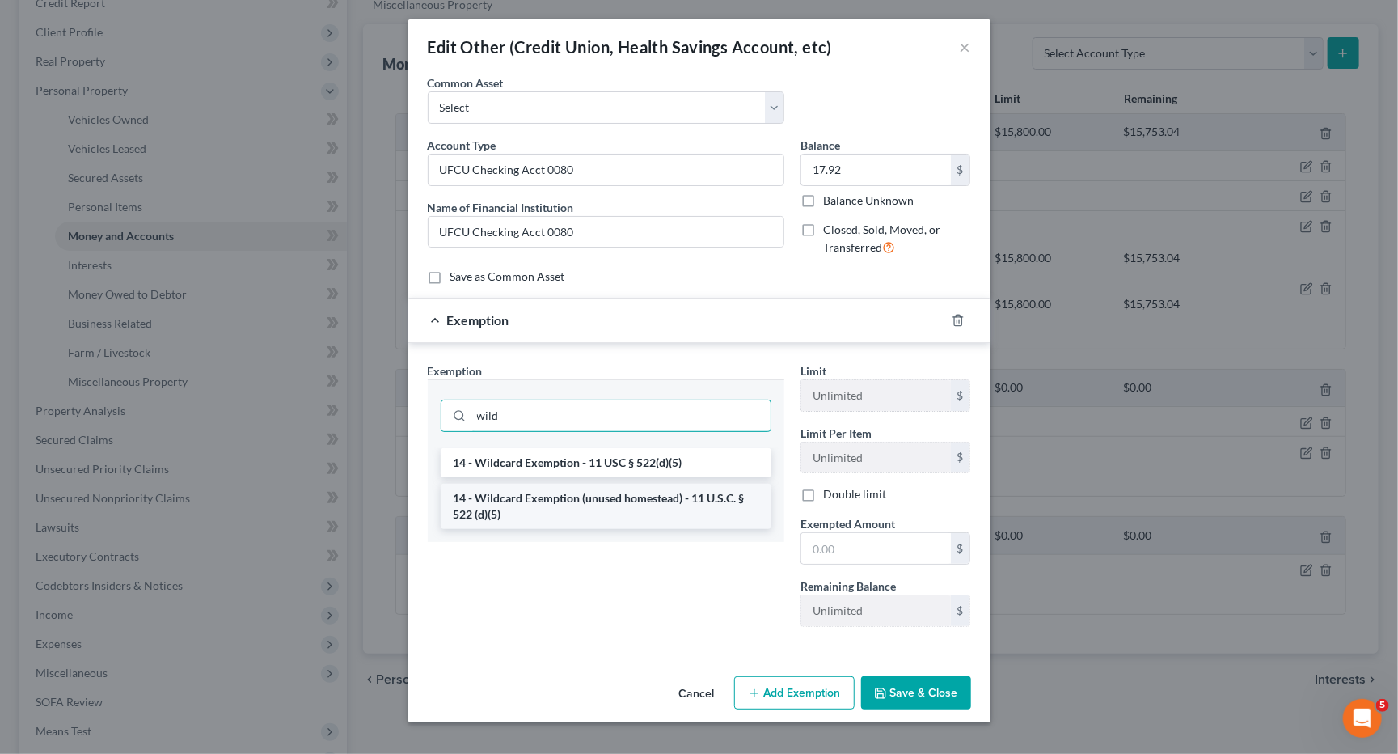
type input "wild"
click at [633, 498] on li "14 - Wildcard Exemption (unused homestead) - 11 U.S.C. § 522 (d)(5)" at bounding box center [606, 506] width 331 height 45
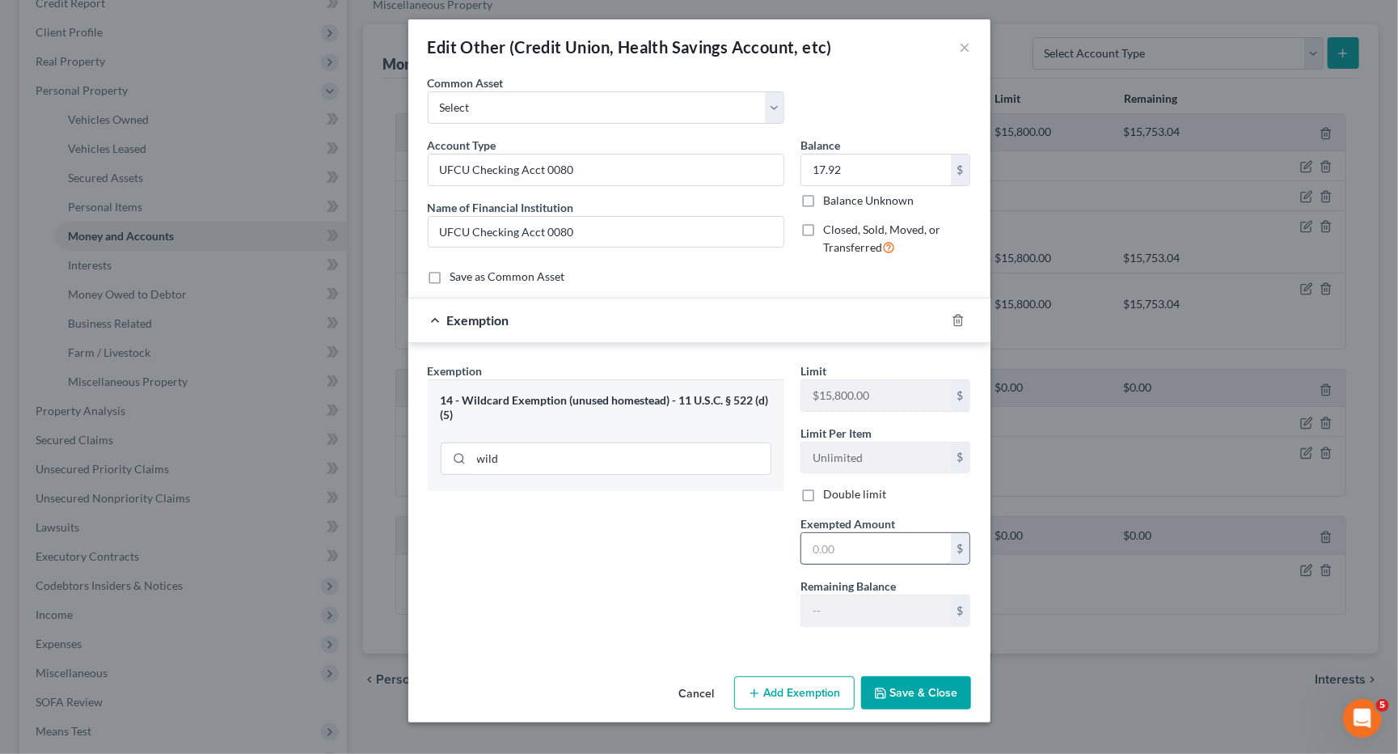
click at [839, 547] on input "text" at bounding box center [876, 548] width 150 height 31
type input "17.92"
click at [928, 686] on button "Save & Close" at bounding box center [916, 693] width 110 height 34
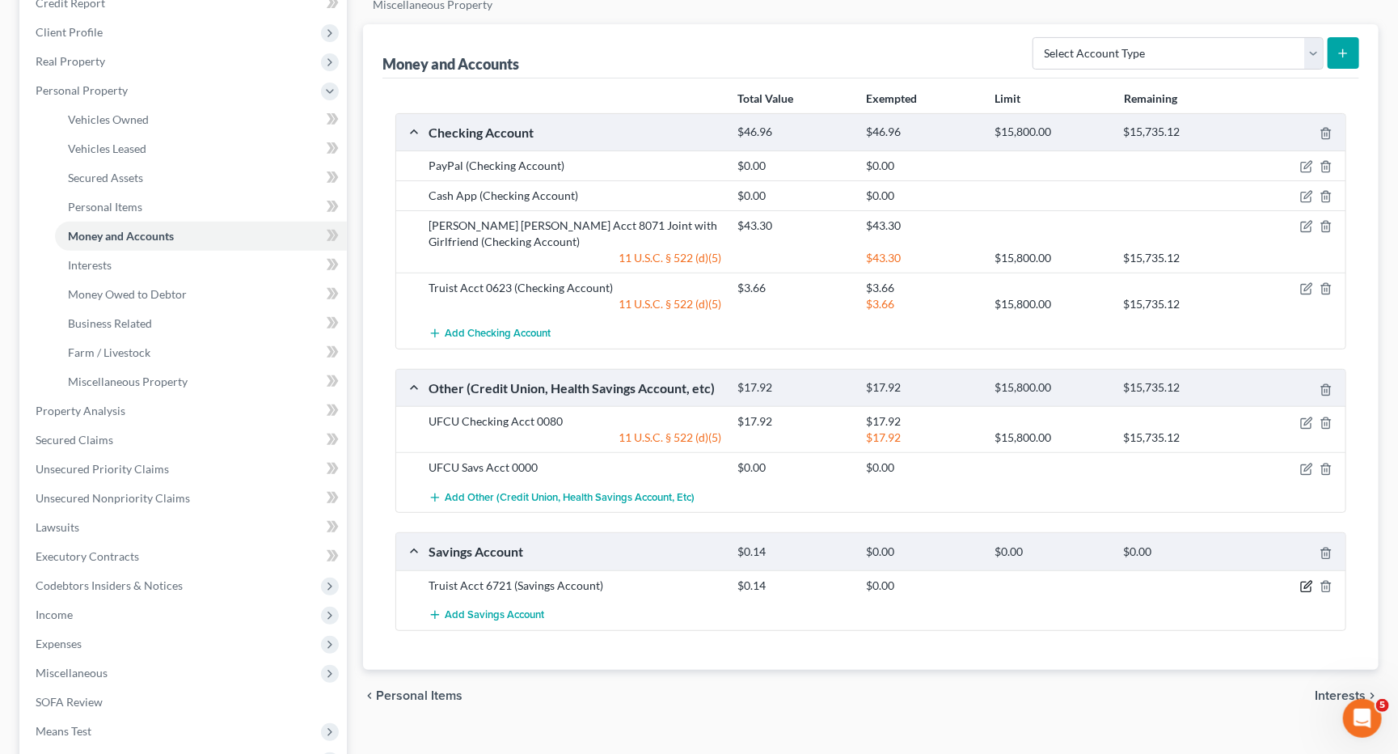
click at [1308, 580] on icon "button" at bounding box center [1306, 586] width 13 height 13
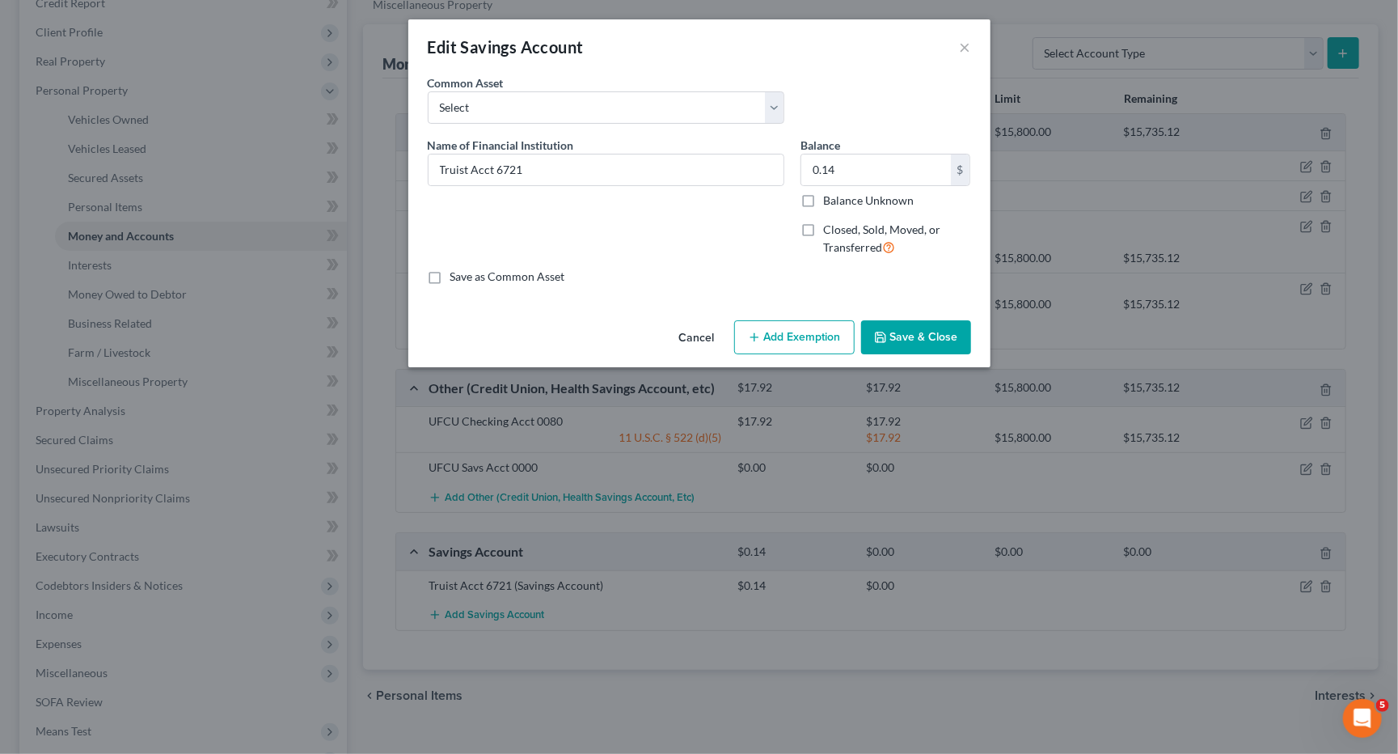
click at [808, 327] on button "Add Exemption" at bounding box center [794, 337] width 120 height 34
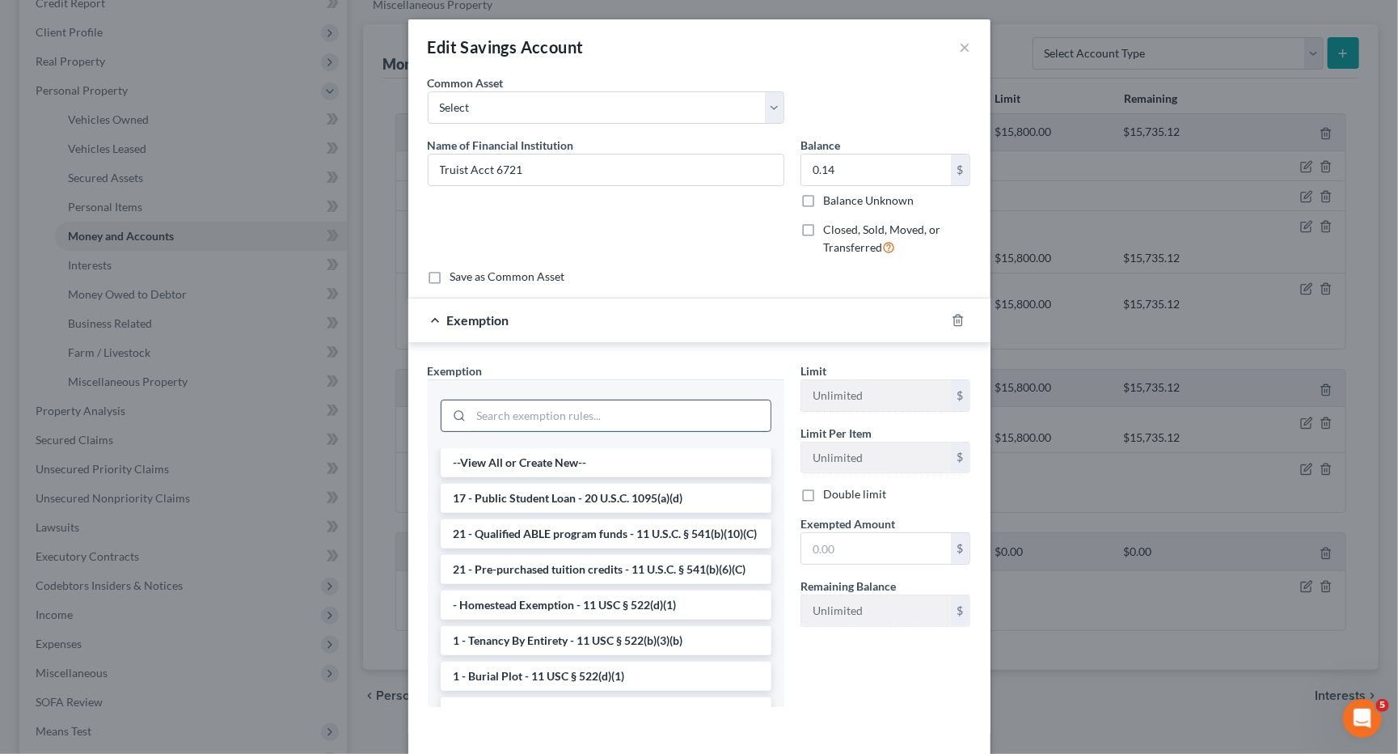
click at [650, 408] on input "search" at bounding box center [620, 415] width 299 height 31
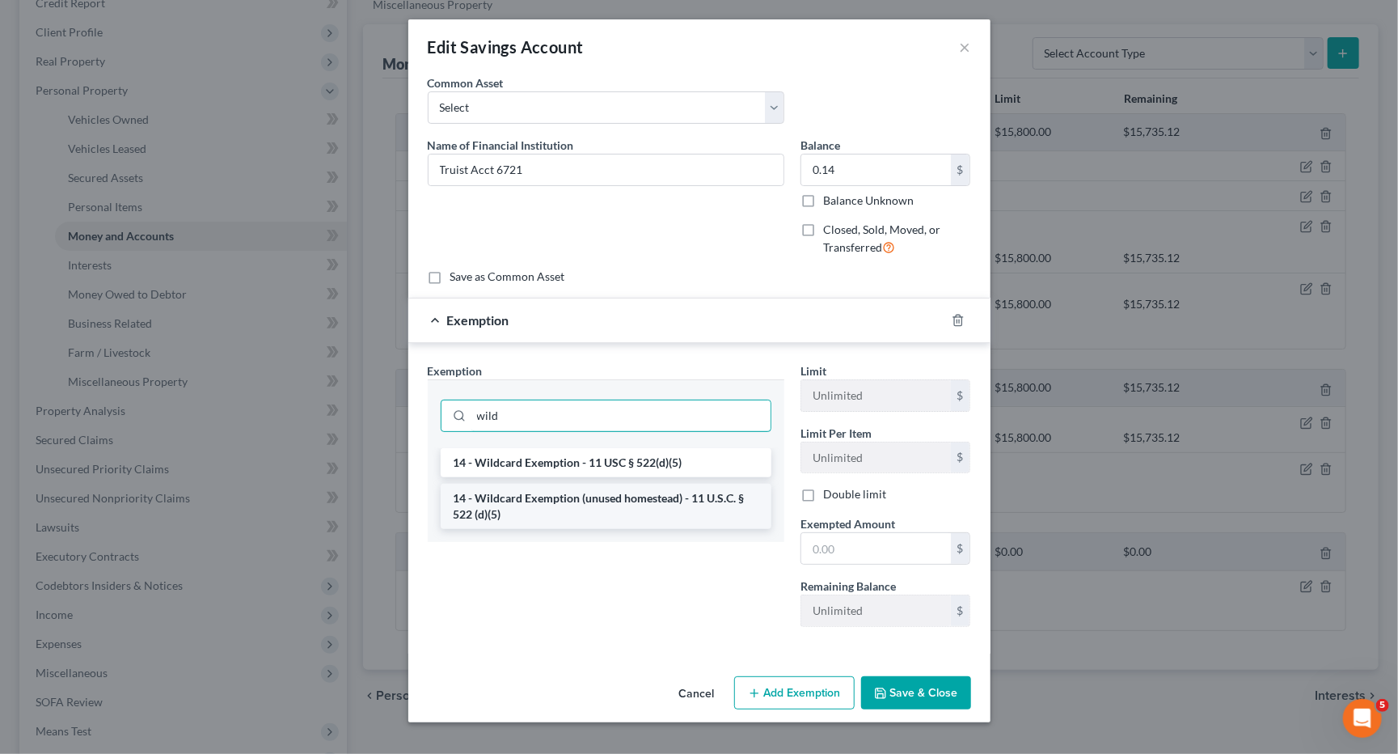
type input "wild"
click at [567, 489] on li "14 - Wildcard Exemption (unused homestead) - 11 U.S.C. § 522 (d)(5)" at bounding box center [606, 506] width 331 height 45
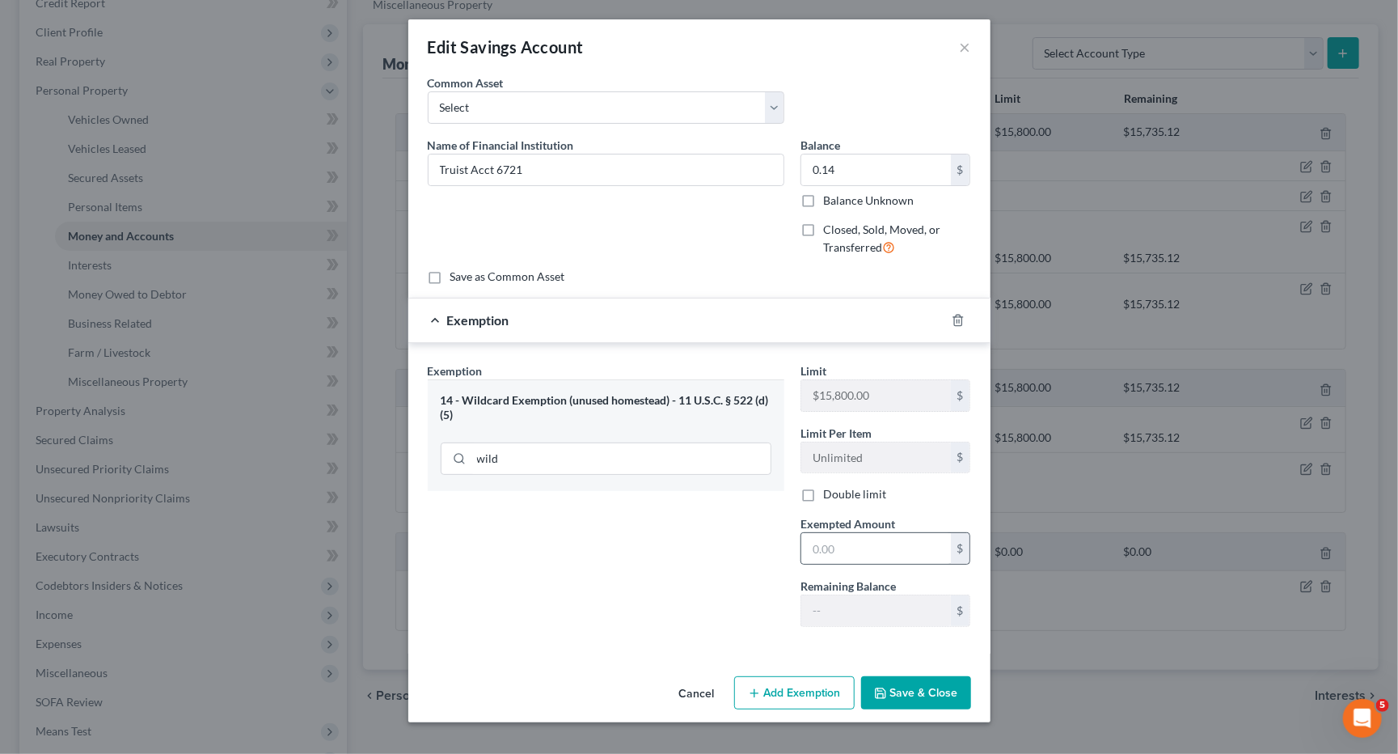
click at [855, 556] on div "$" at bounding box center [886, 548] width 171 height 32
click at [840, 537] on input "text" at bounding box center [876, 548] width 150 height 31
type input "0.14"
click at [911, 683] on button "Save & Close" at bounding box center [916, 693] width 110 height 34
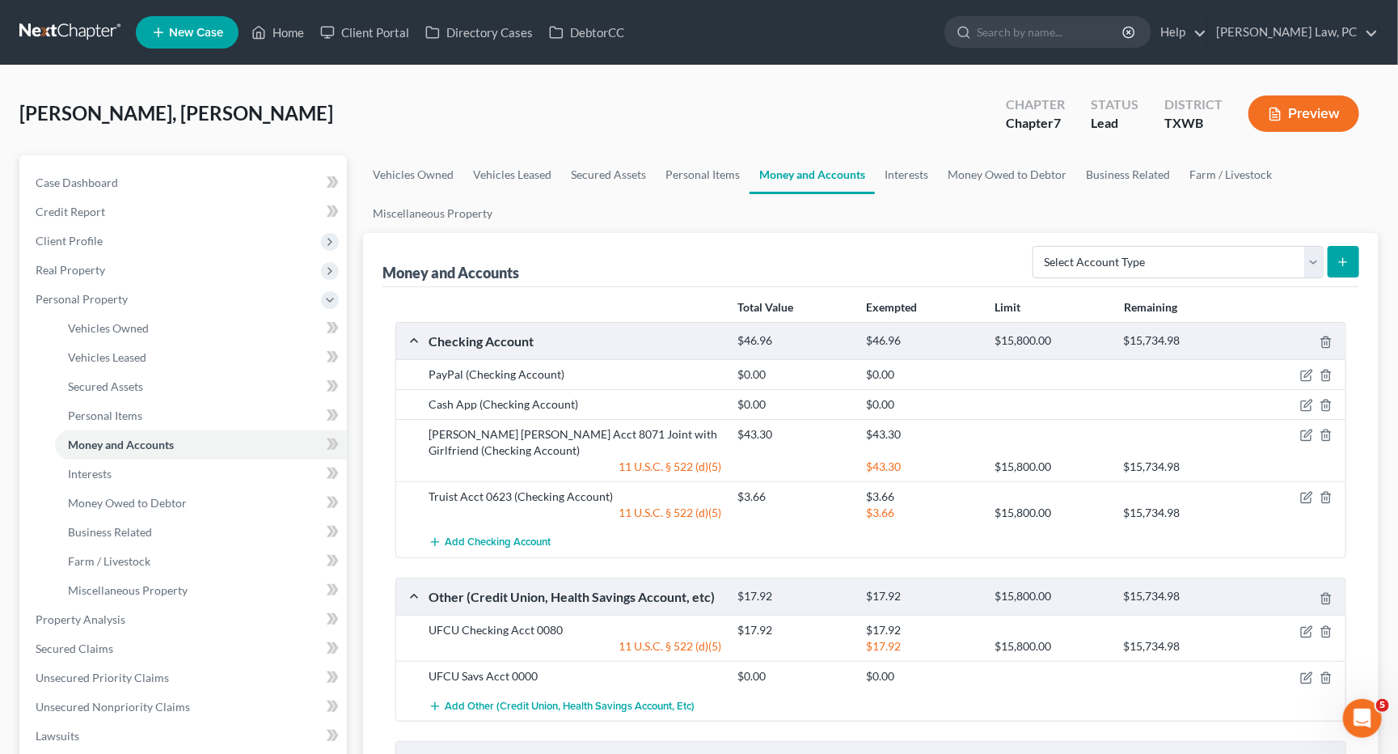
scroll to position [0, 0]
click at [92, 699] on span "Unsecured Nonpriority Claims" at bounding box center [113, 706] width 154 height 14
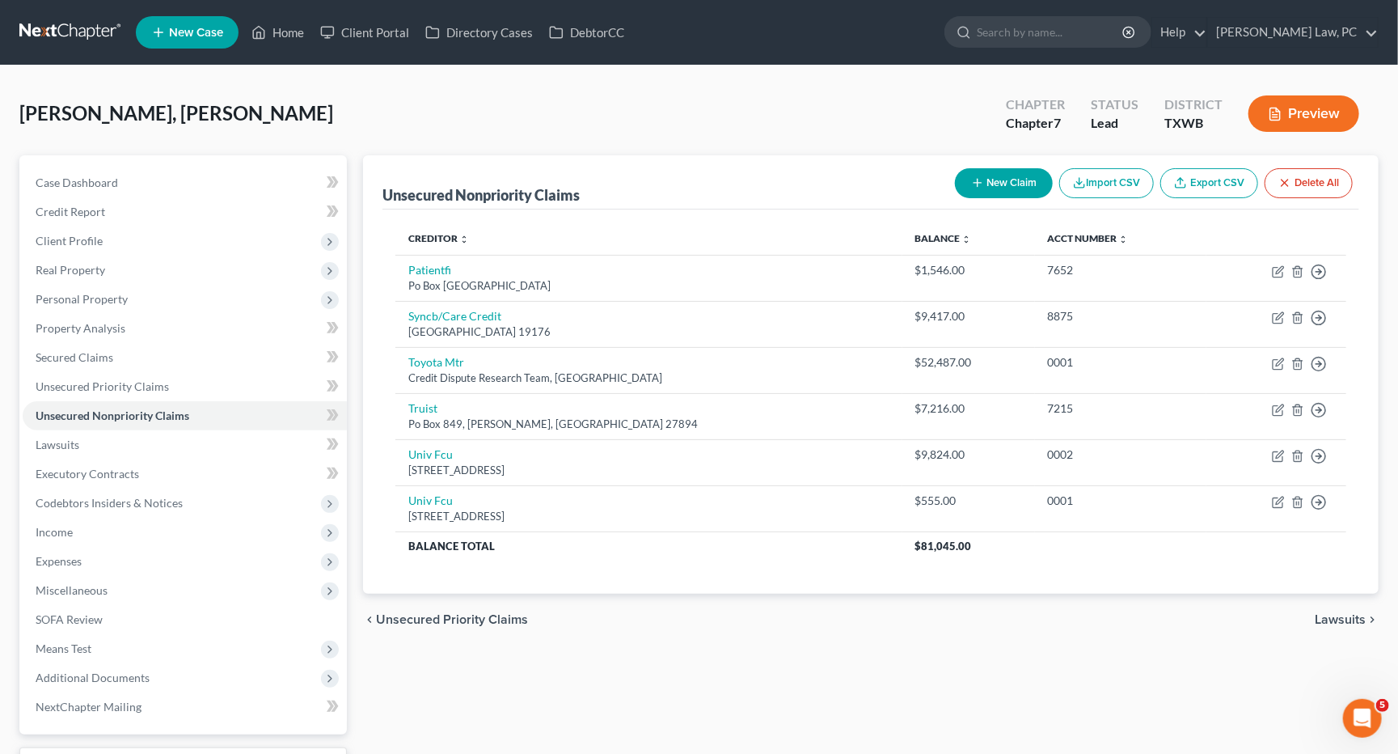
click at [990, 189] on button "New Claim" at bounding box center [1004, 183] width 98 height 30
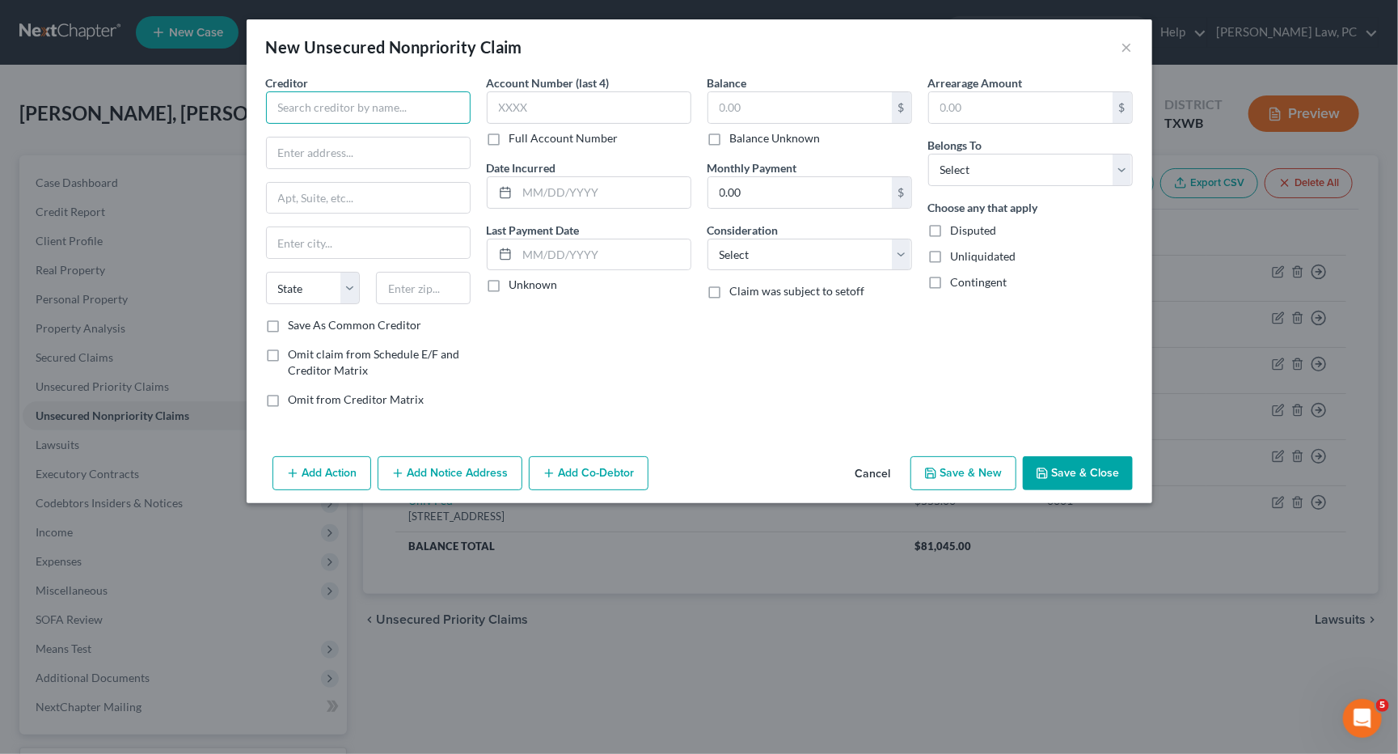
click at [343, 101] on input "text" at bounding box center [368, 107] width 205 height 32
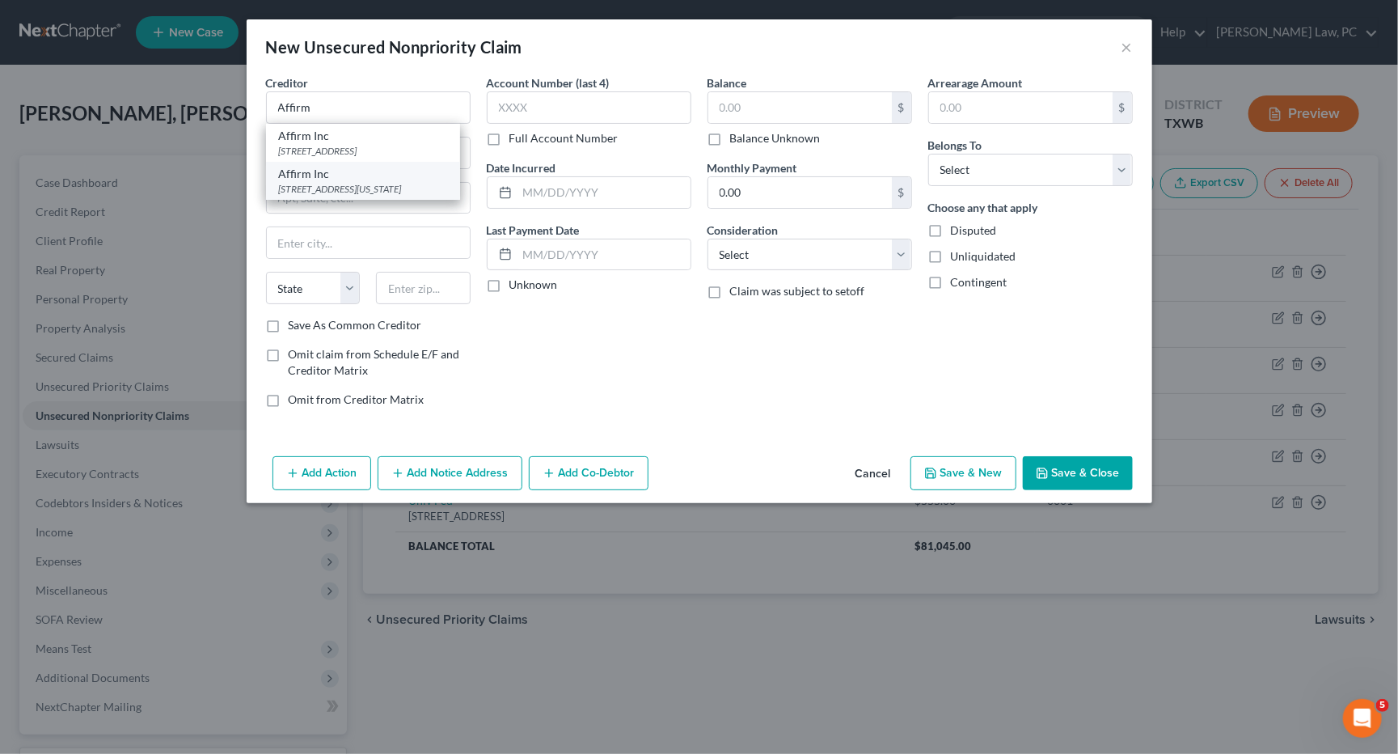
click at [353, 182] on div "[STREET_ADDRESS][US_STATE]" at bounding box center [363, 189] width 168 height 14
type input "Affirm Inc"
type input "[STREET_ADDRESS][US_STATE]"
type input "[GEOGRAPHIC_DATA]"
select select "4"
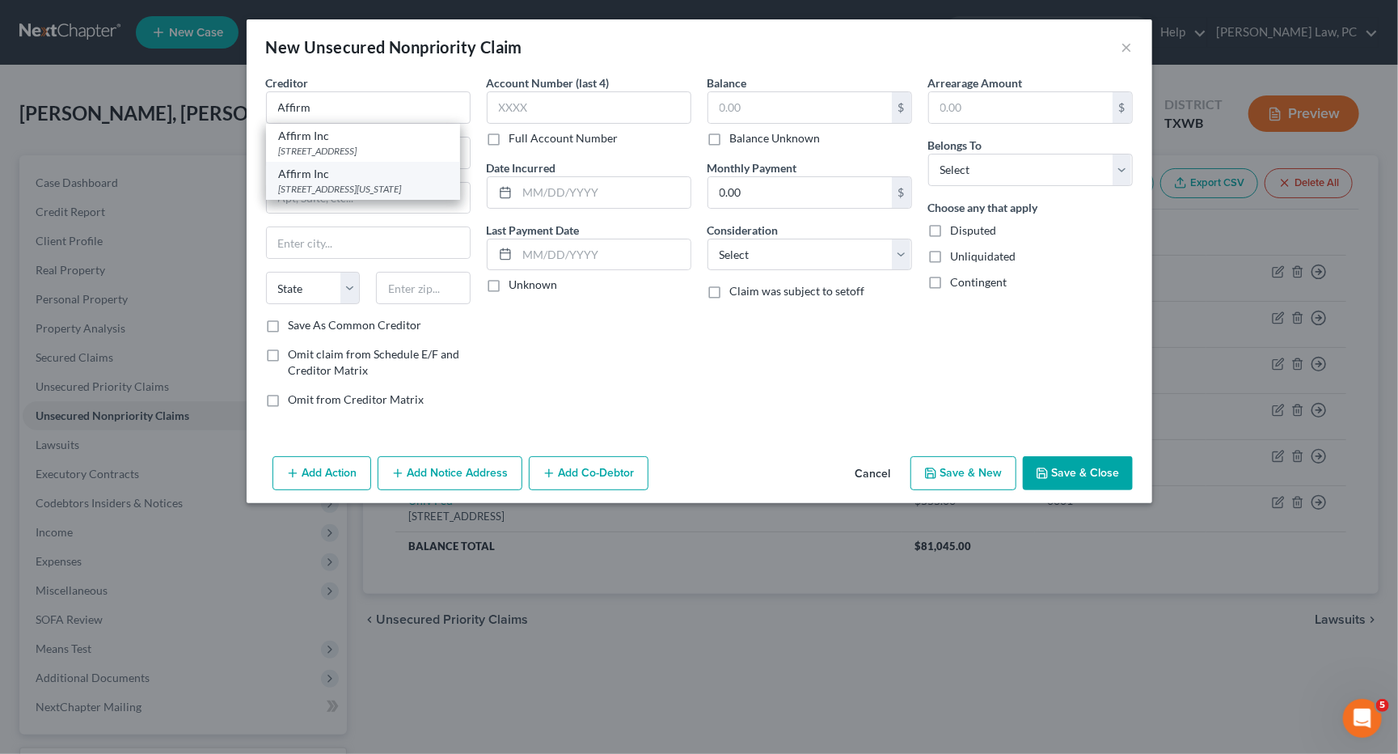
type input "94108"
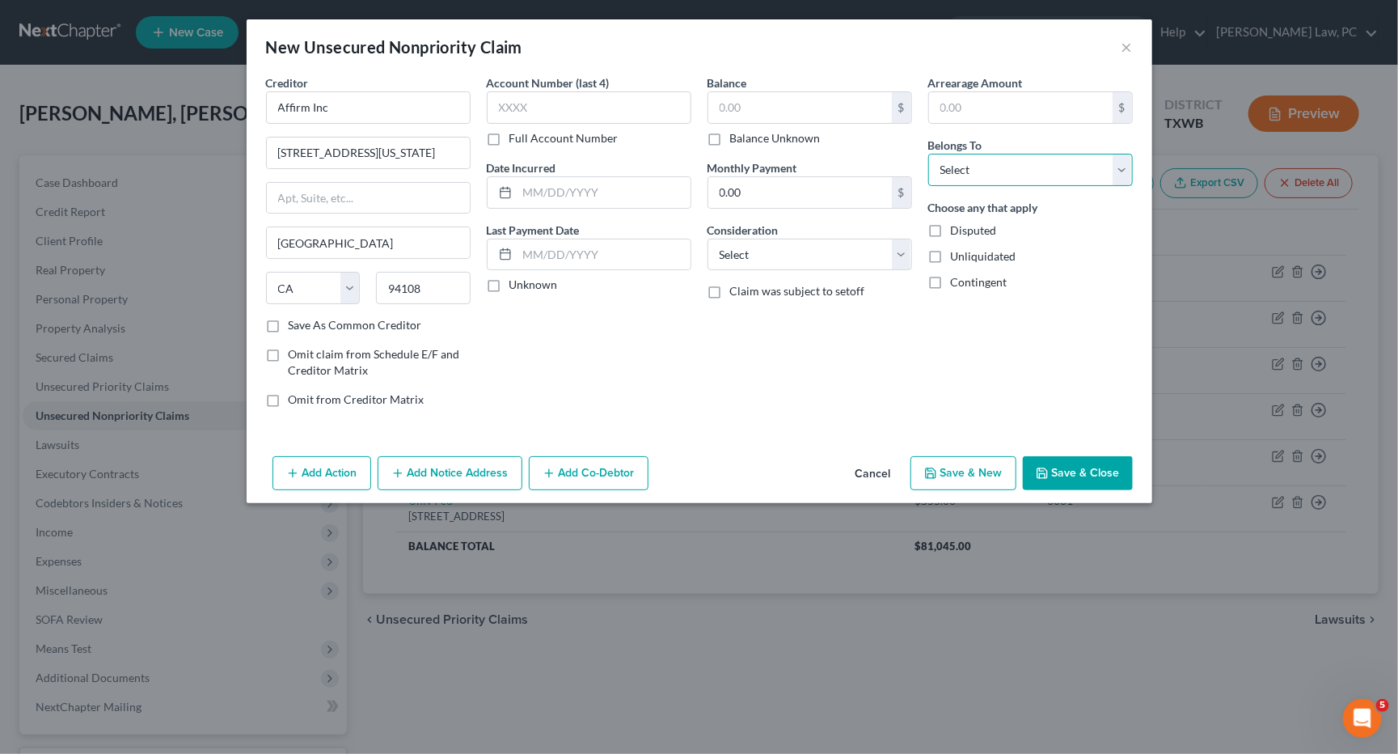
select select "0"
select select "4"
click at [767, 93] on input "text" at bounding box center [800, 107] width 184 height 31
type input "2,375.20"
click at [1055, 468] on button "Save & Close" at bounding box center [1078, 473] width 110 height 34
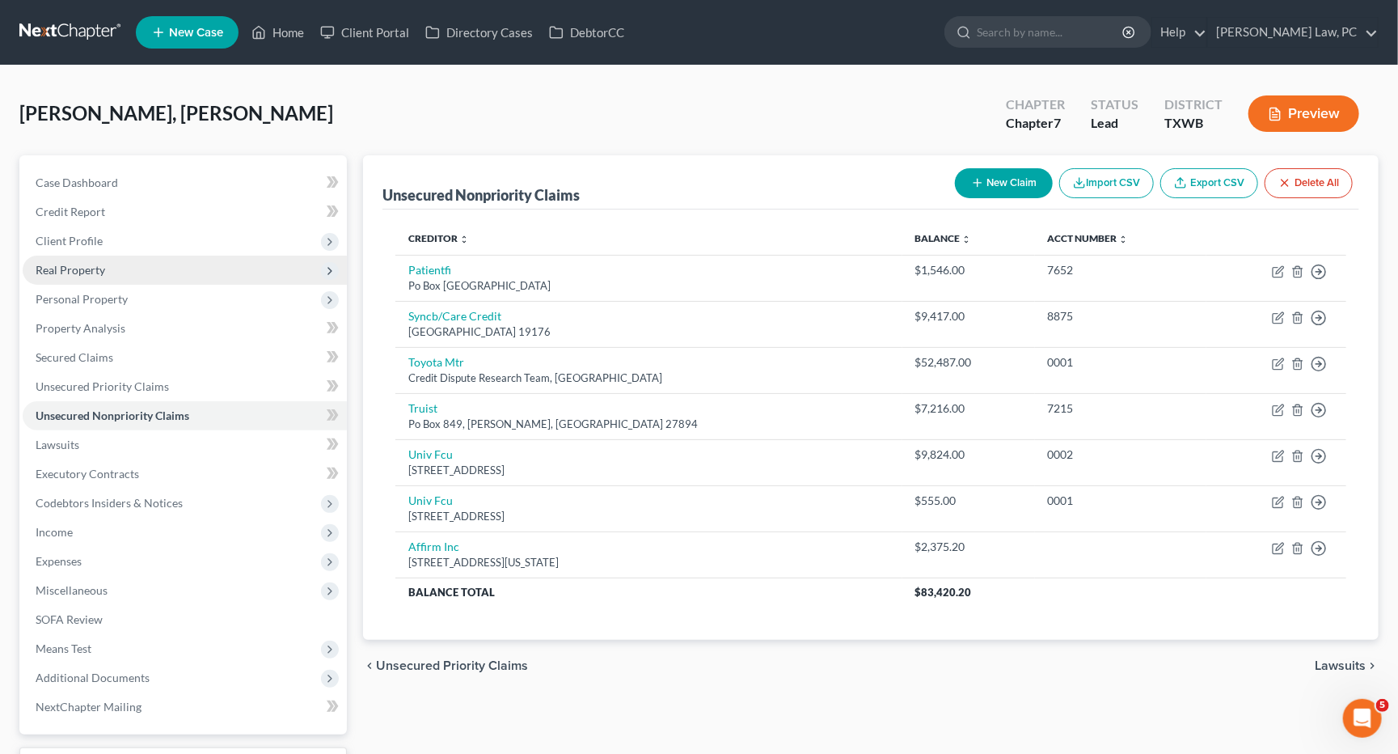
click at [175, 268] on span "Real Property" at bounding box center [185, 270] width 324 height 29
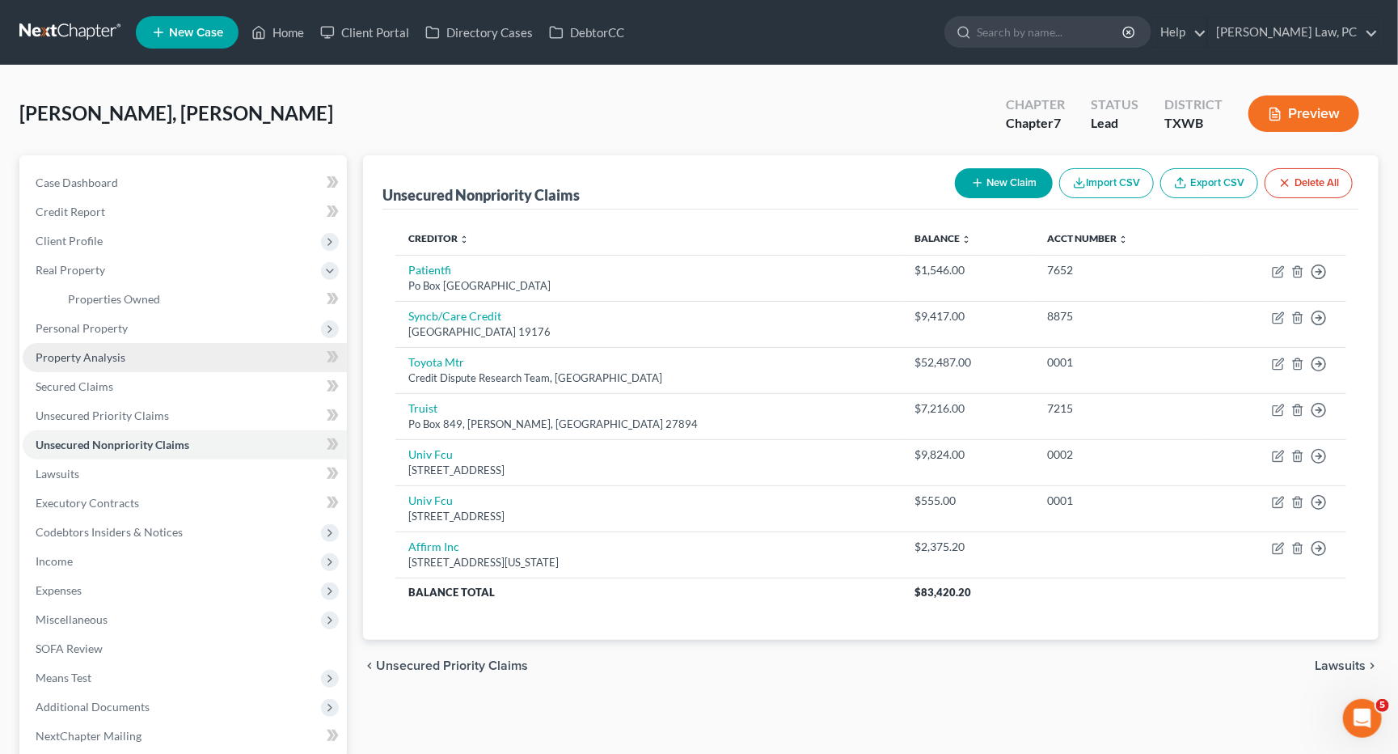
click at [147, 363] on link "Property Analysis" at bounding box center [185, 357] width 324 height 29
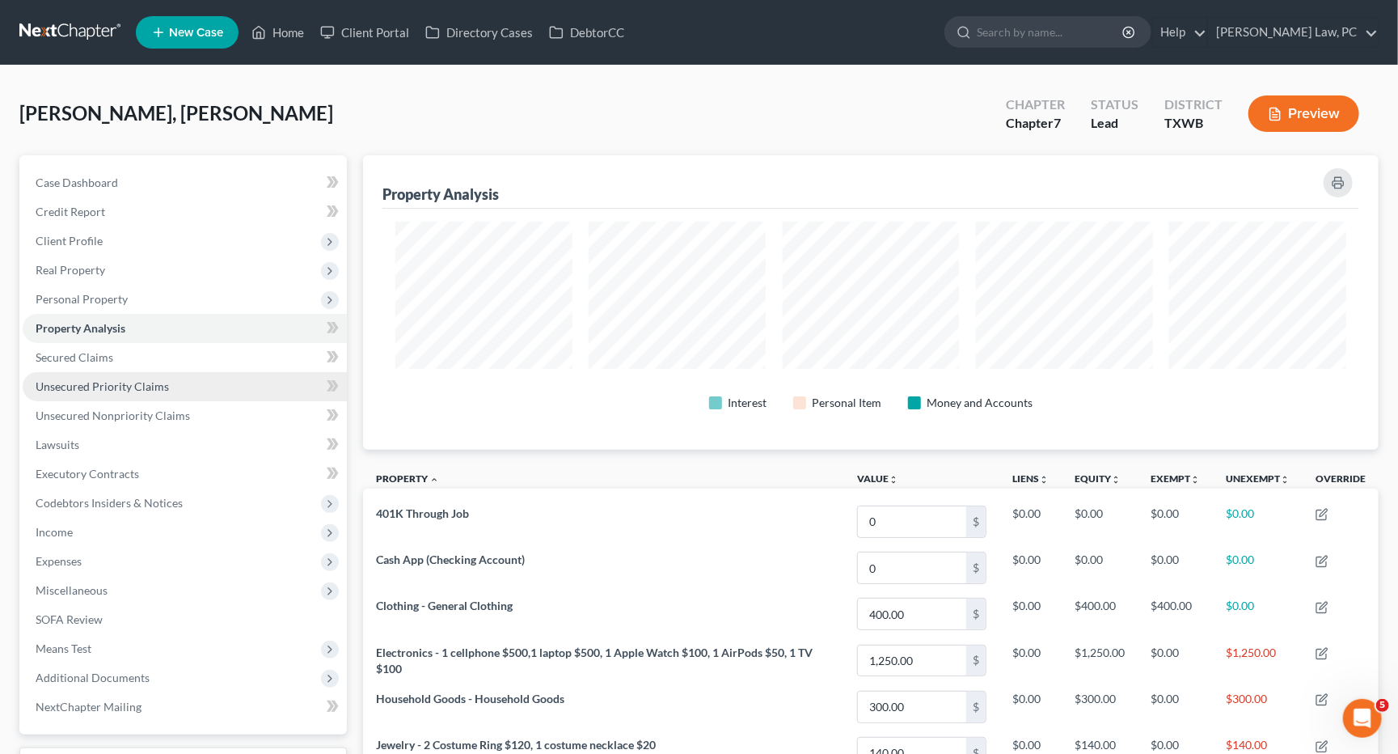
scroll to position [294, 1015]
click at [139, 408] on span "Unsecured Nonpriority Claims" at bounding box center [113, 415] width 154 height 14
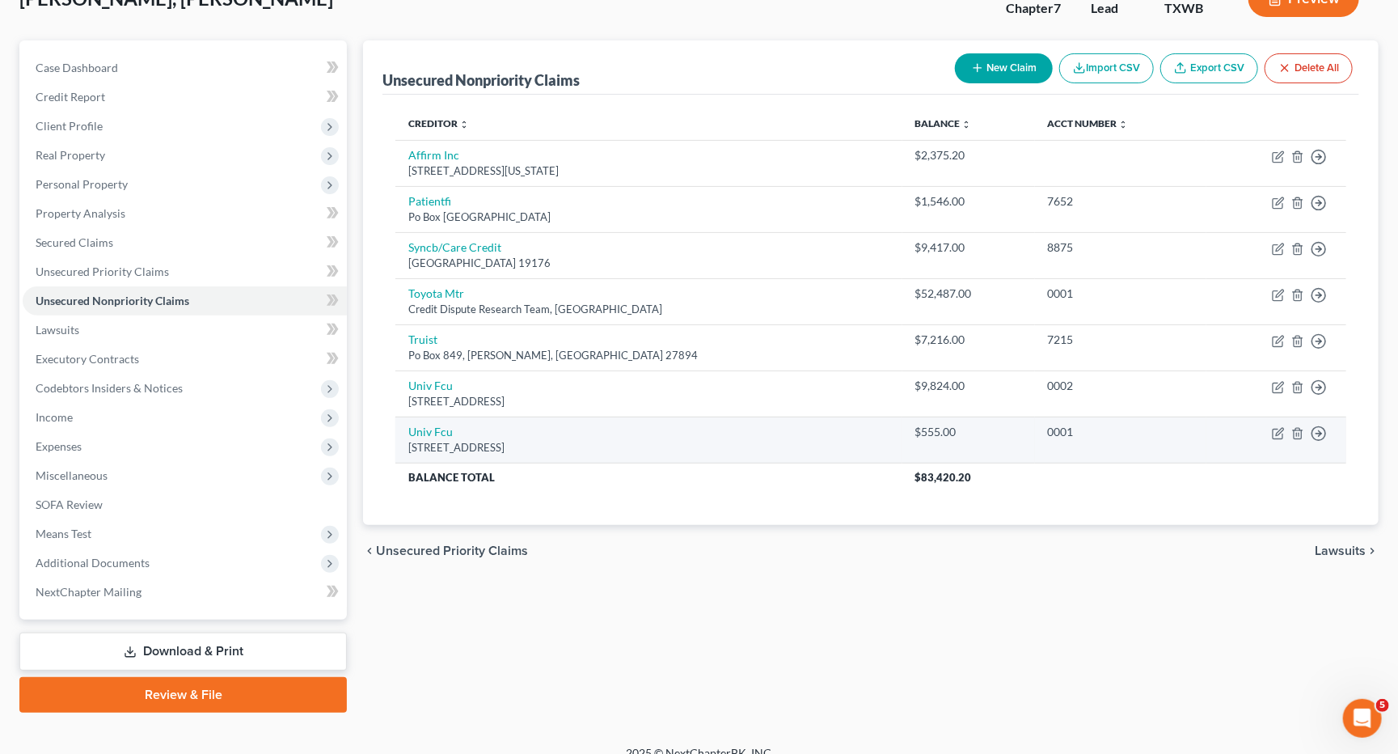
scroll to position [114, 0]
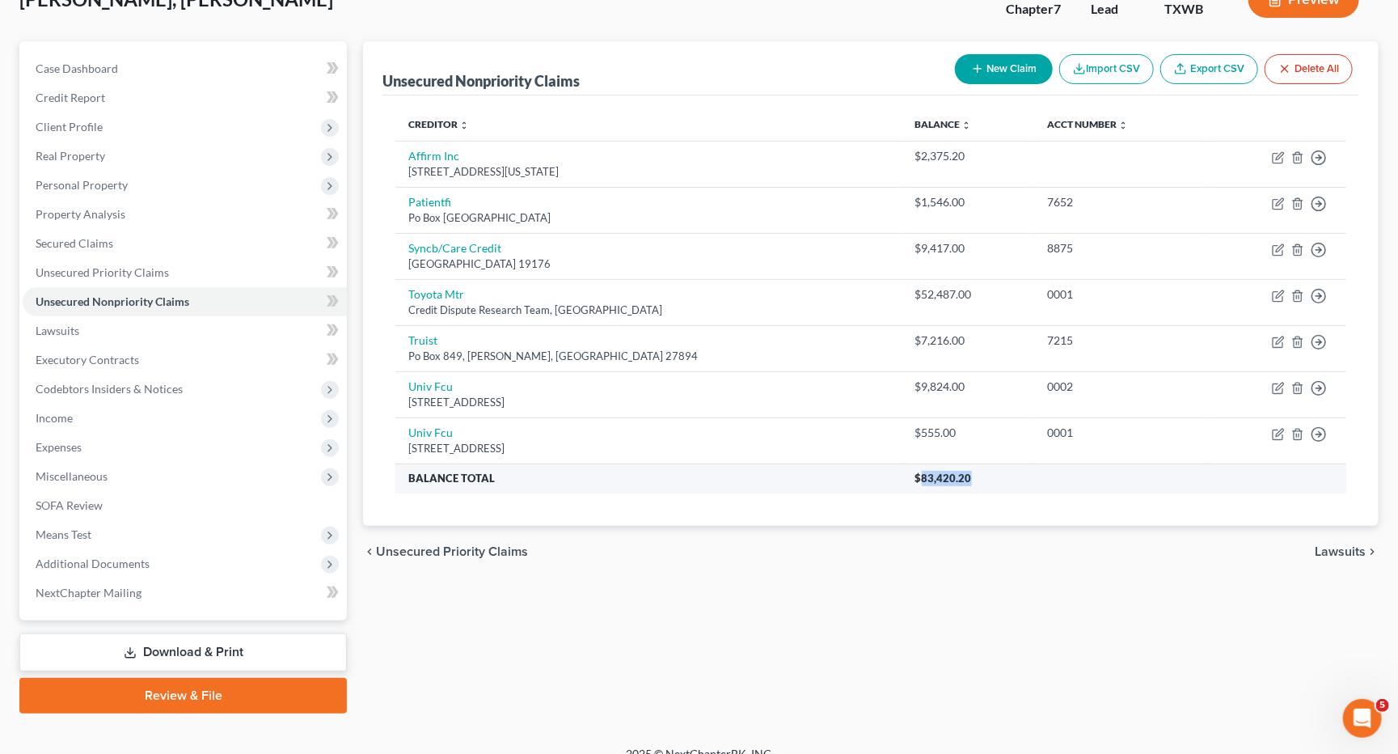
drag, startPoint x: 863, startPoint y: 467, endPoint x: 912, endPoint y: 467, distance: 49.3
click at [912, 467] on th "$83,420.20" at bounding box center [1124, 477] width 444 height 29
click at [945, 467] on th "$83,420.20" at bounding box center [1124, 477] width 444 height 29
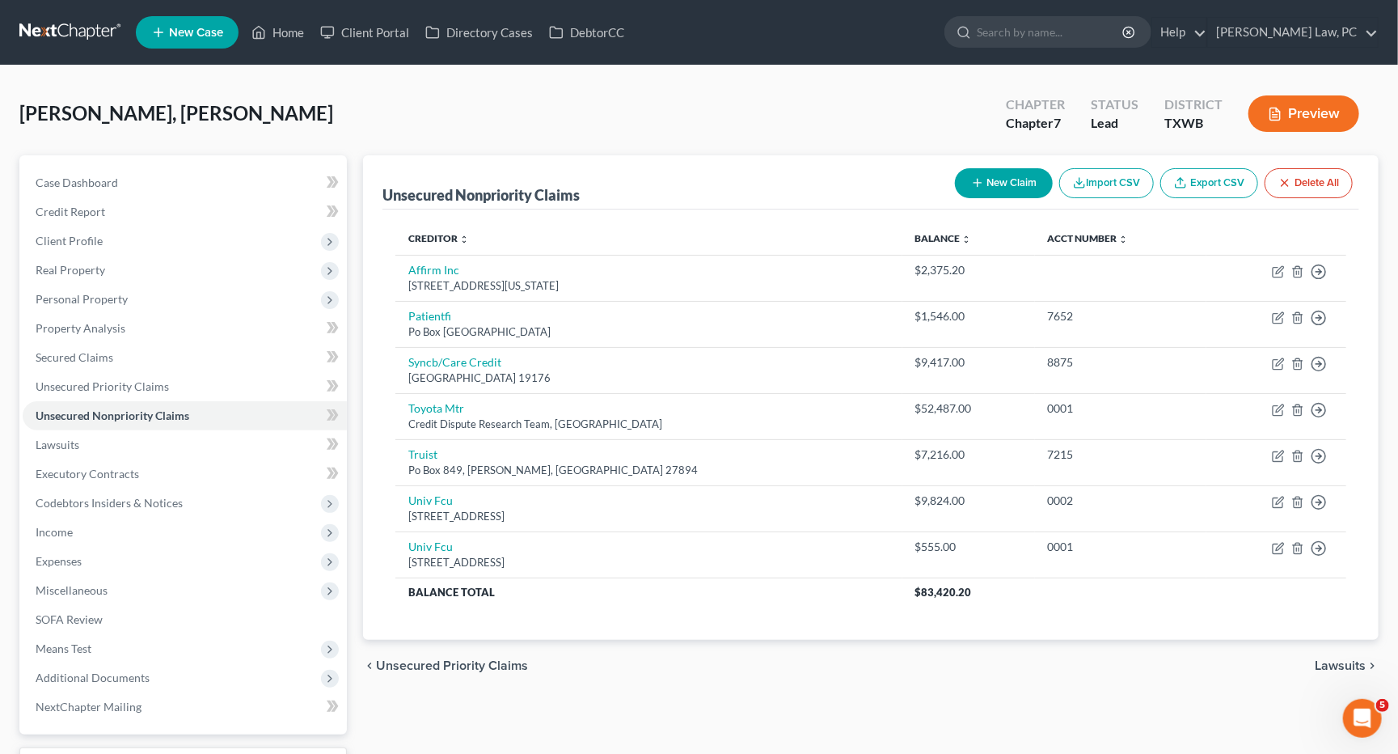
scroll to position [0, 0]
click at [353, 184] on div "Case Dashboard Payments Invoices Payments Payments Credit Report Client Profile" at bounding box center [183, 491] width 344 height 672
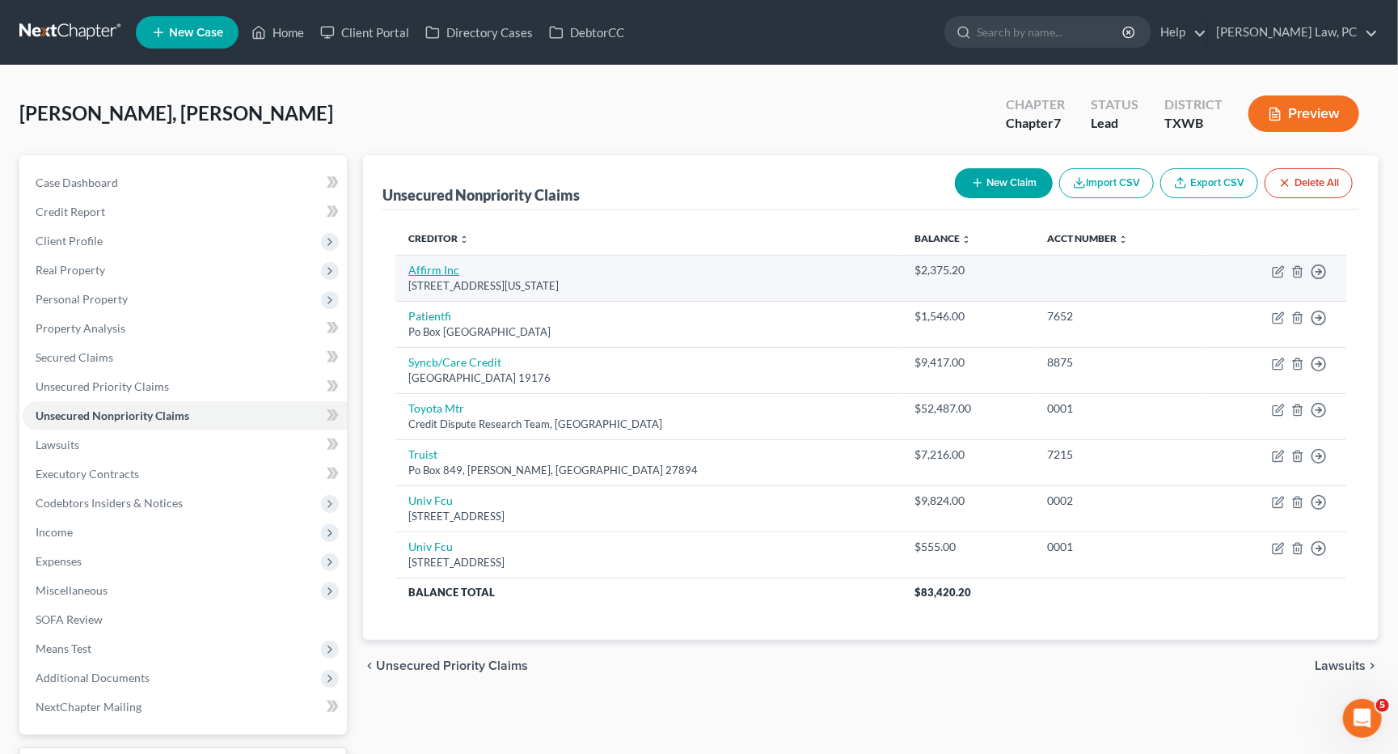
click at [419, 272] on link "Affirm Inc" at bounding box center [433, 270] width 51 height 14
select select "4"
select select "0"
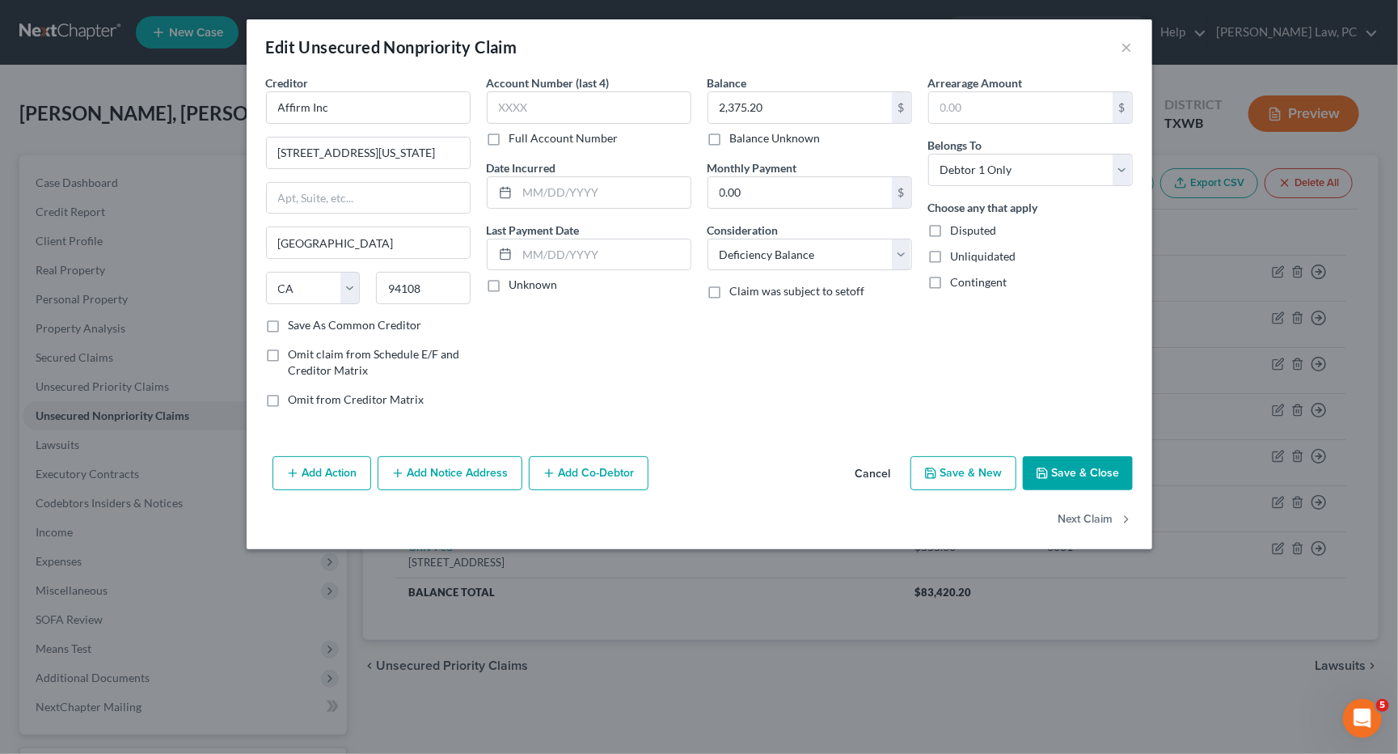
click at [1083, 464] on button "Save & Close" at bounding box center [1078, 473] width 110 height 34
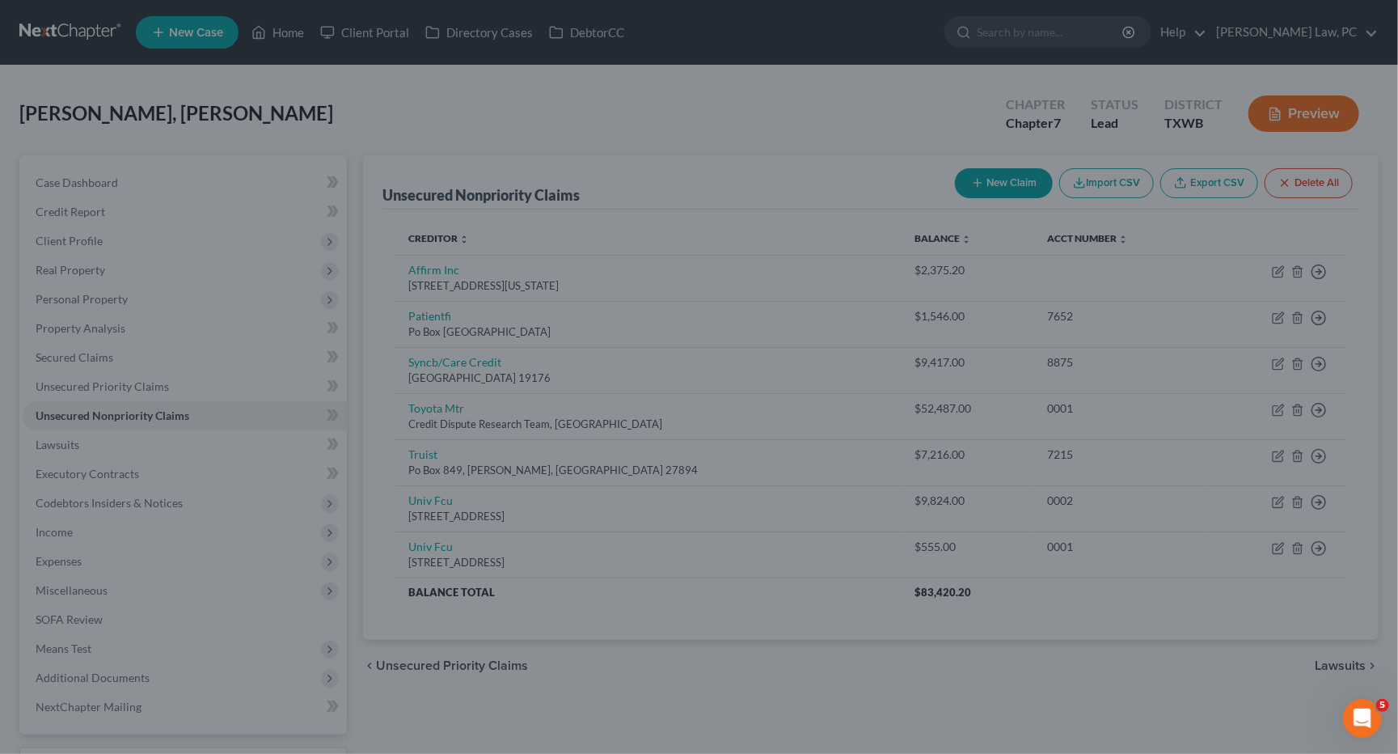
type input "0"
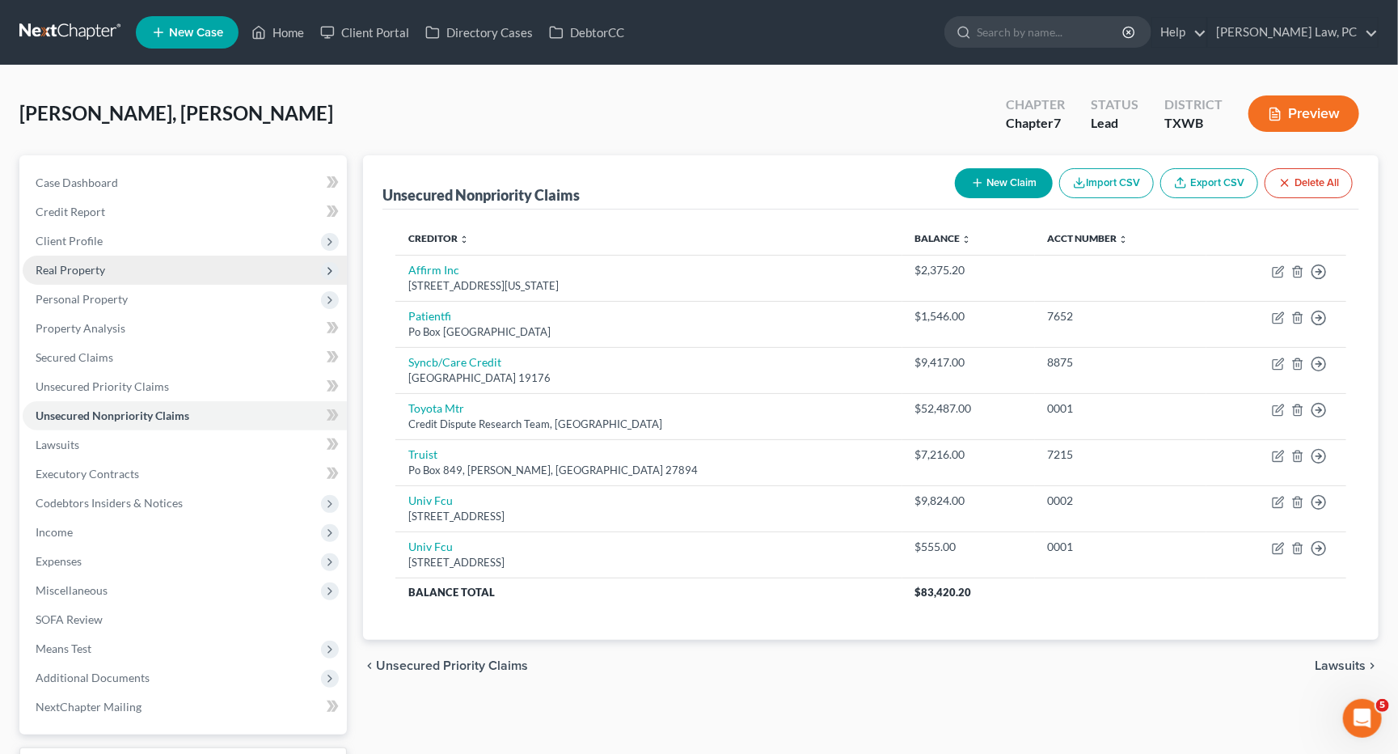
click at [74, 263] on span "Real Property" at bounding box center [71, 270] width 70 height 14
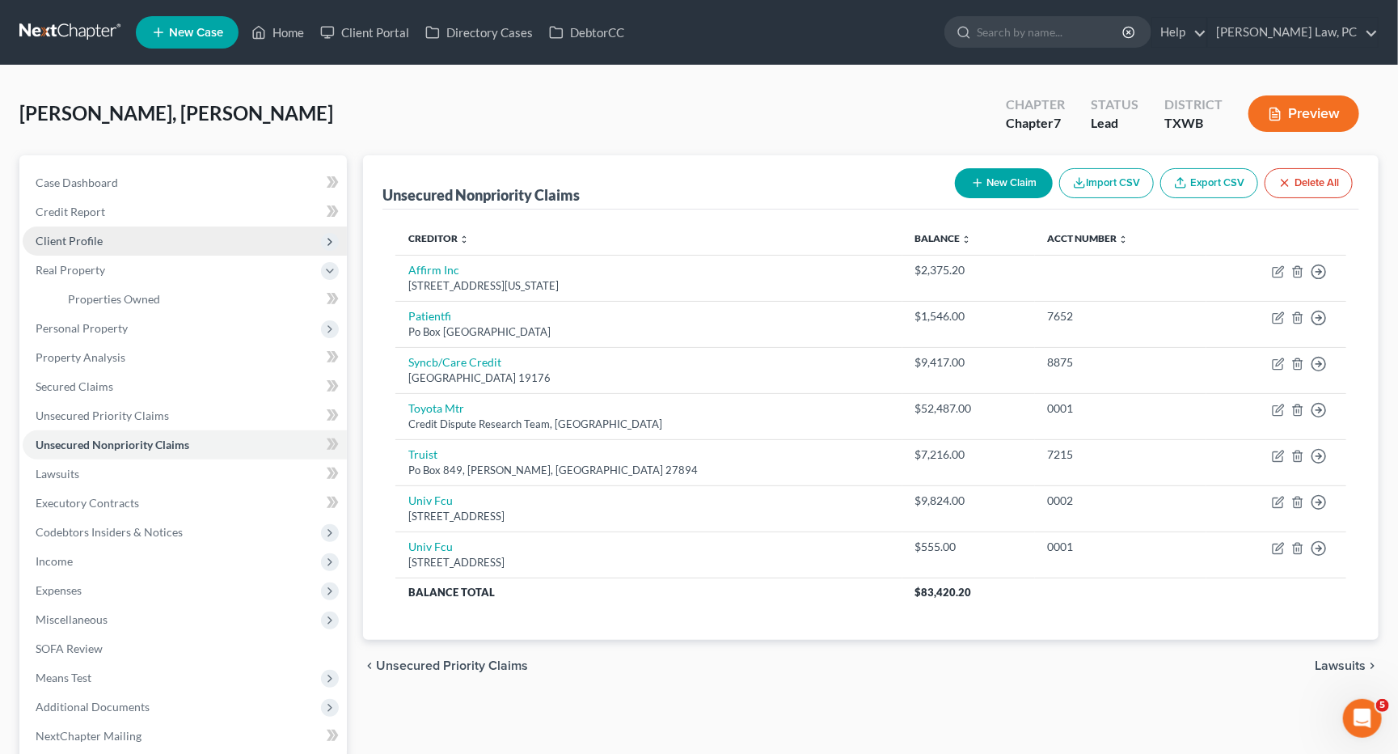
click at [60, 234] on span "Client Profile" at bounding box center [69, 241] width 67 height 14
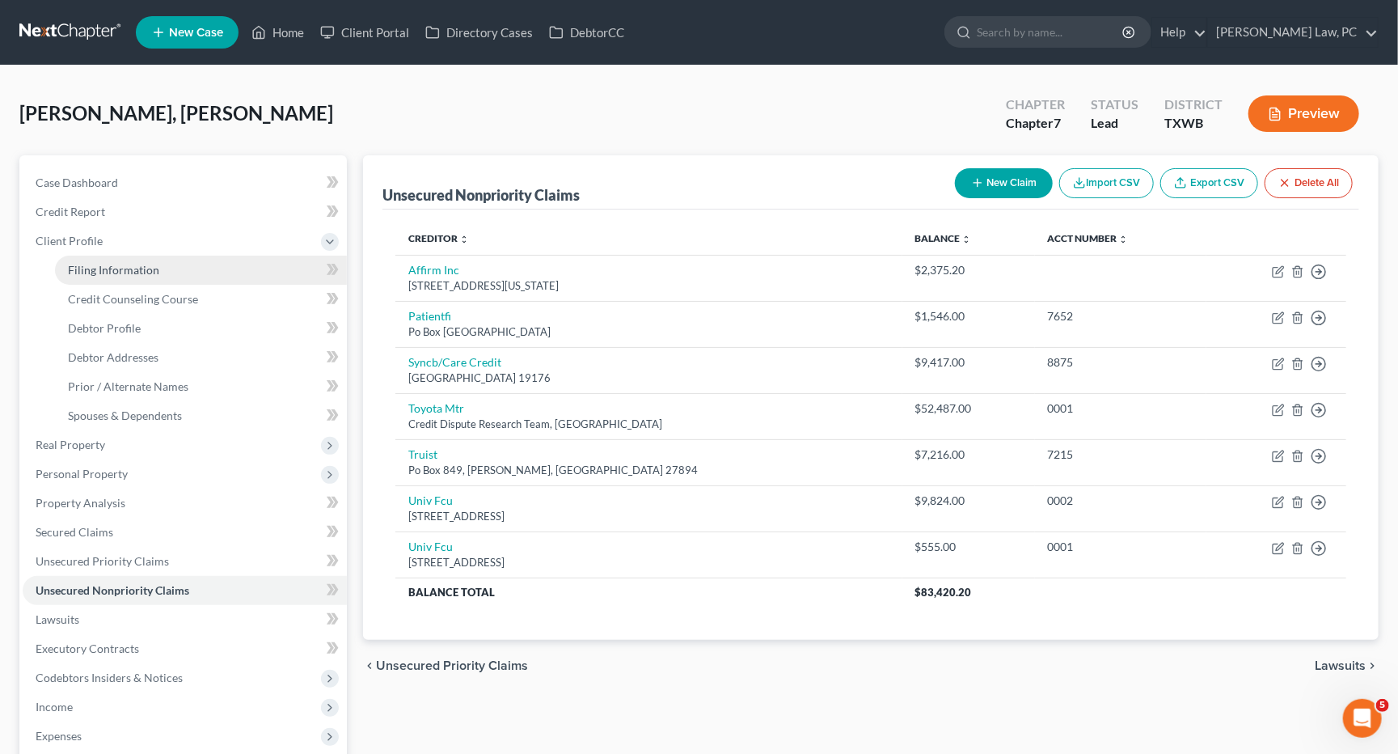
click at [85, 263] on span "Filing Information" at bounding box center [113, 270] width 91 height 14
select select "1"
select select "0"
select select "80"
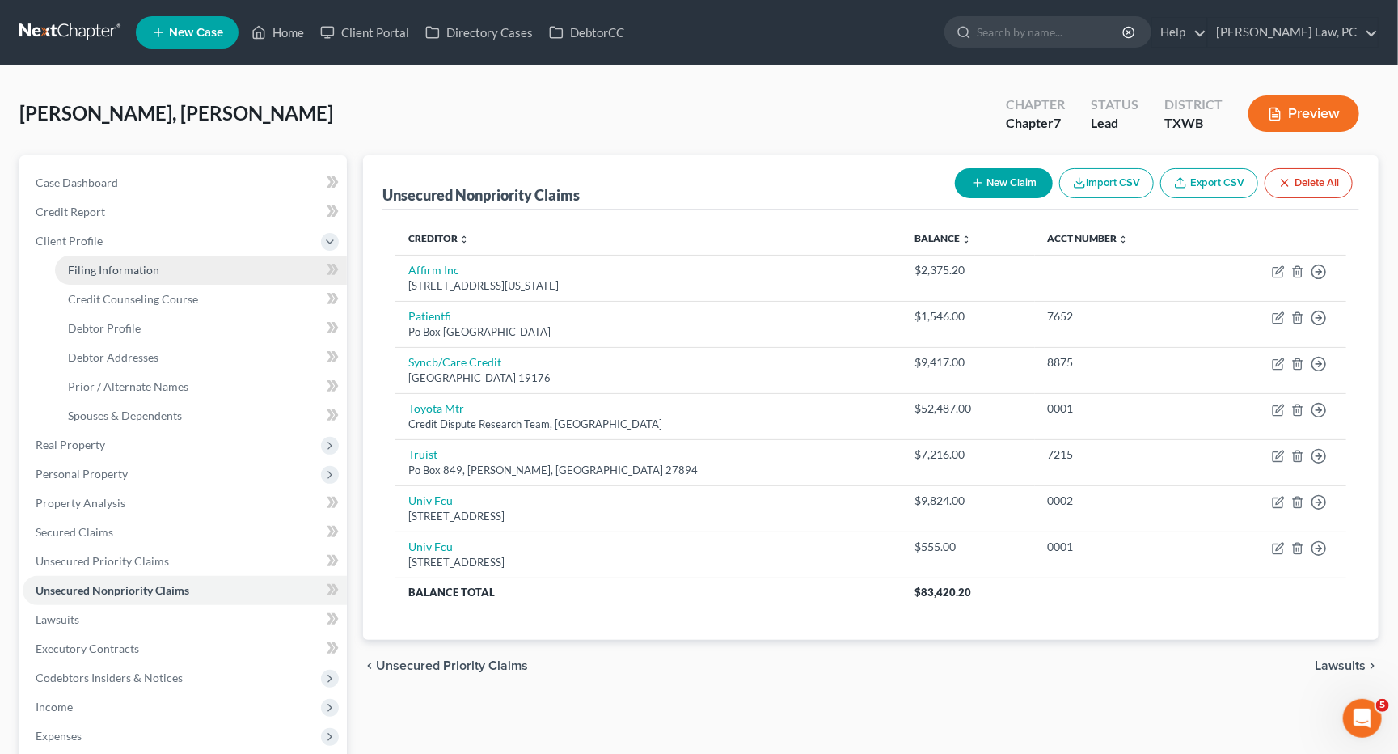
select select "0"
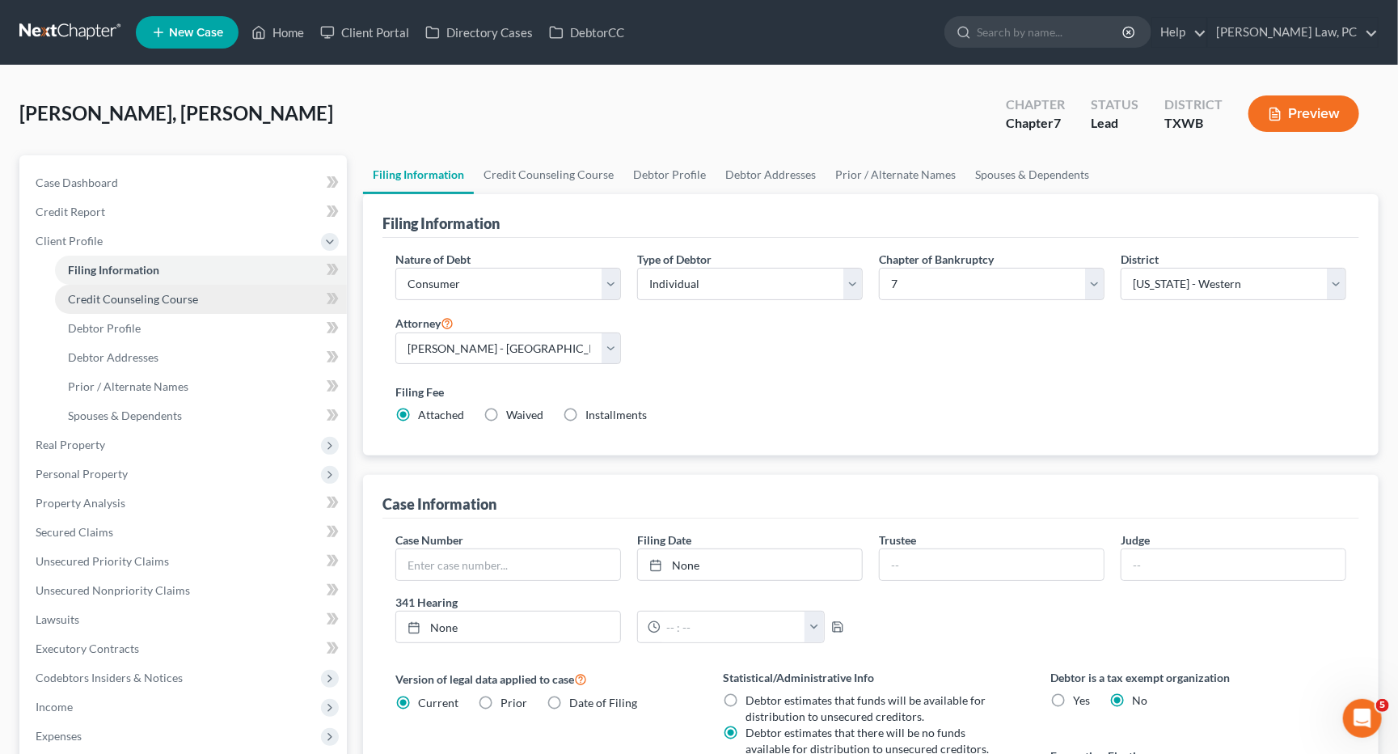
click at [100, 292] on span "Credit Counseling Course" at bounding box center [133, 299] width 130 height 14
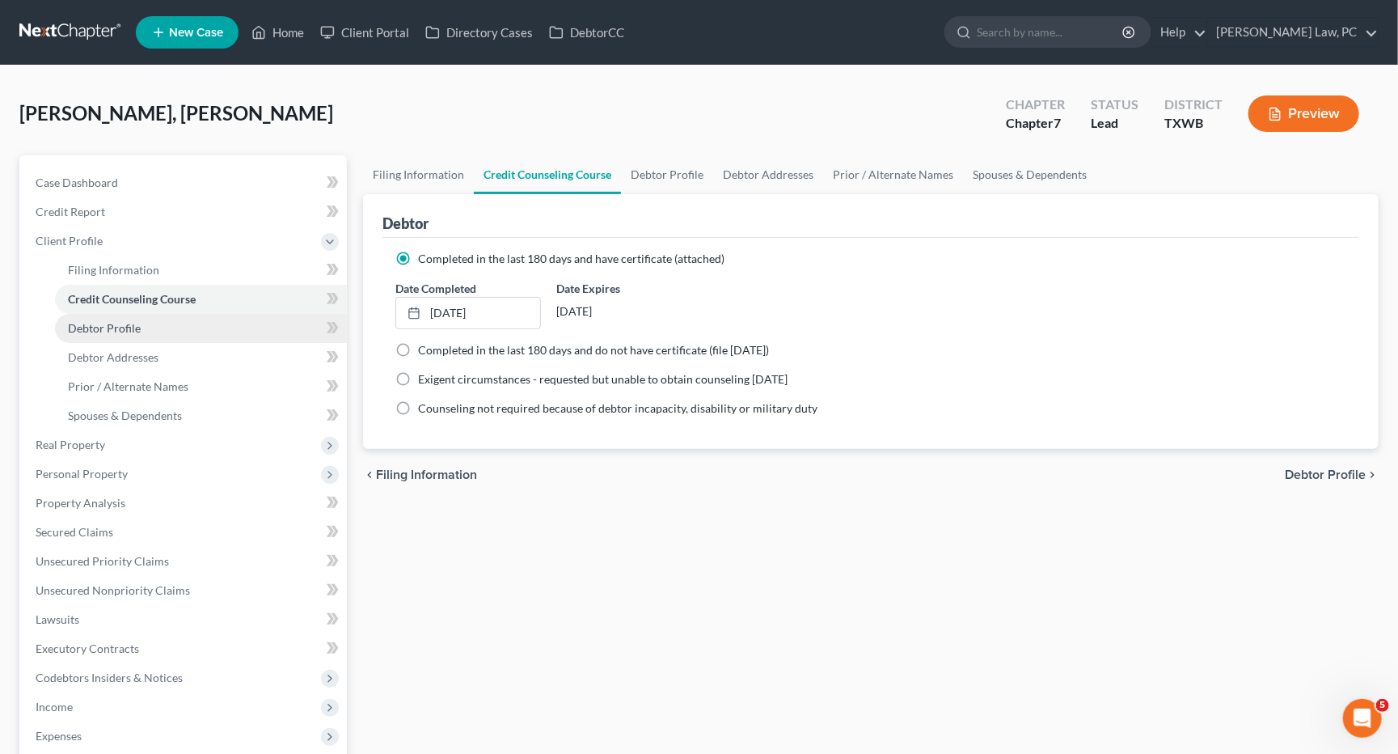
click at [109, 321] on span "Debtor Profile" at bounding box center [104, 328] width 73 height 14
select select "0"
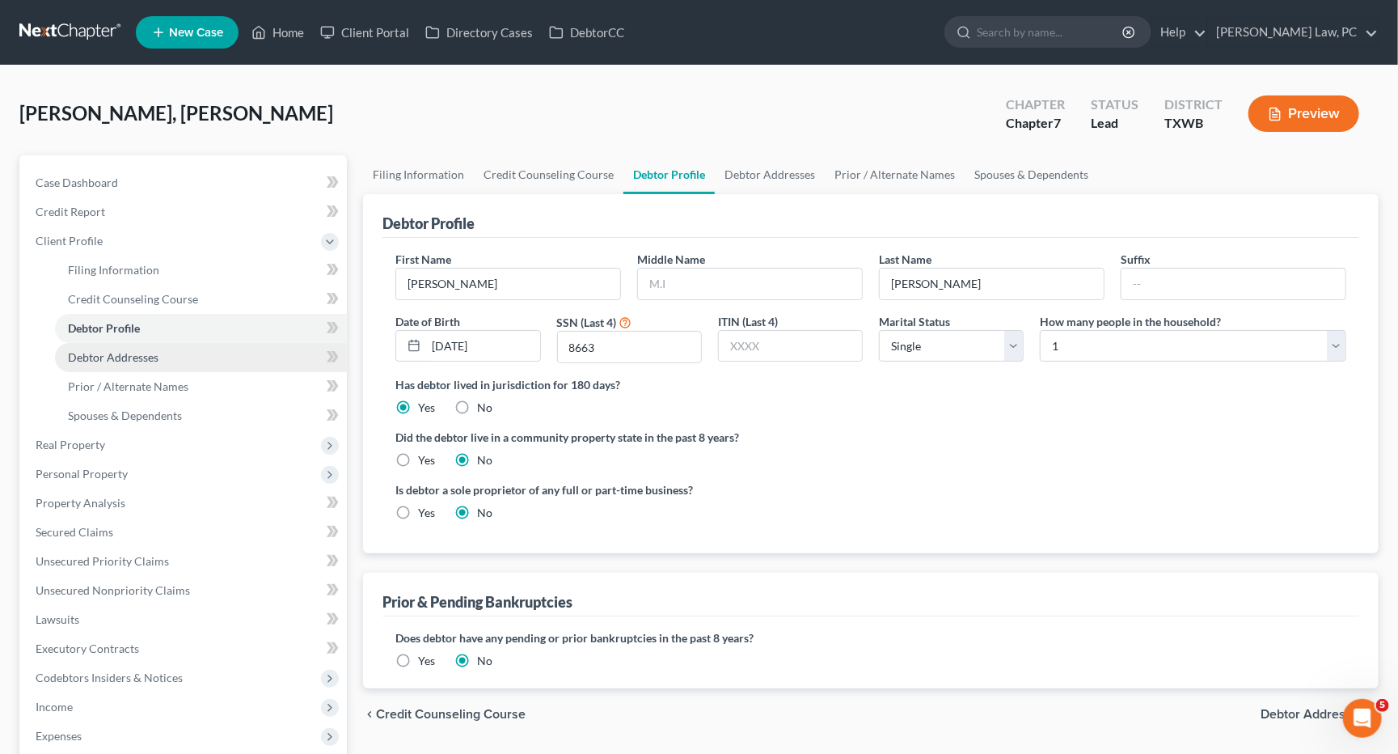
click at [120, 353] on span "Debtor Addresses" at bounding box center [113, 357] width 91 height 14
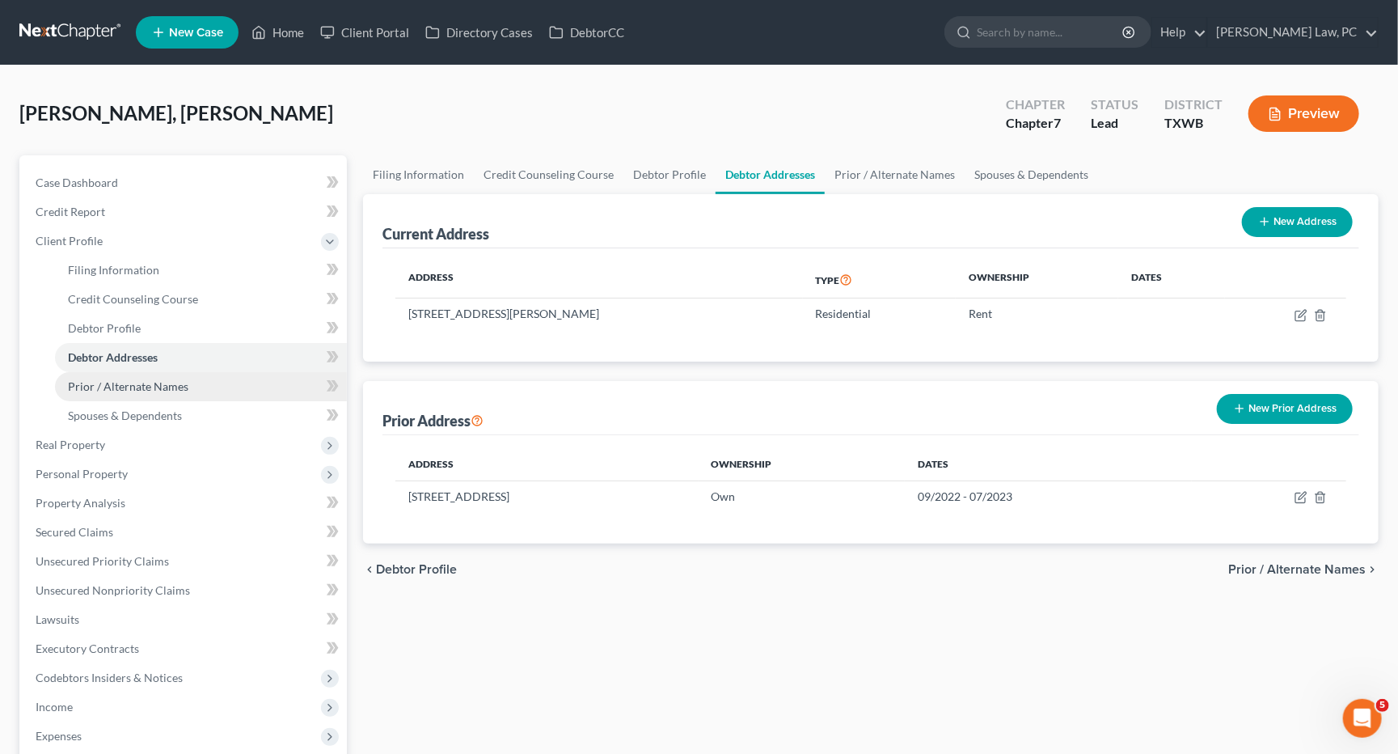
click at [135, 382] on span "Prior / Alternate Names" at bounding box center [128, 386] width 120 height 14
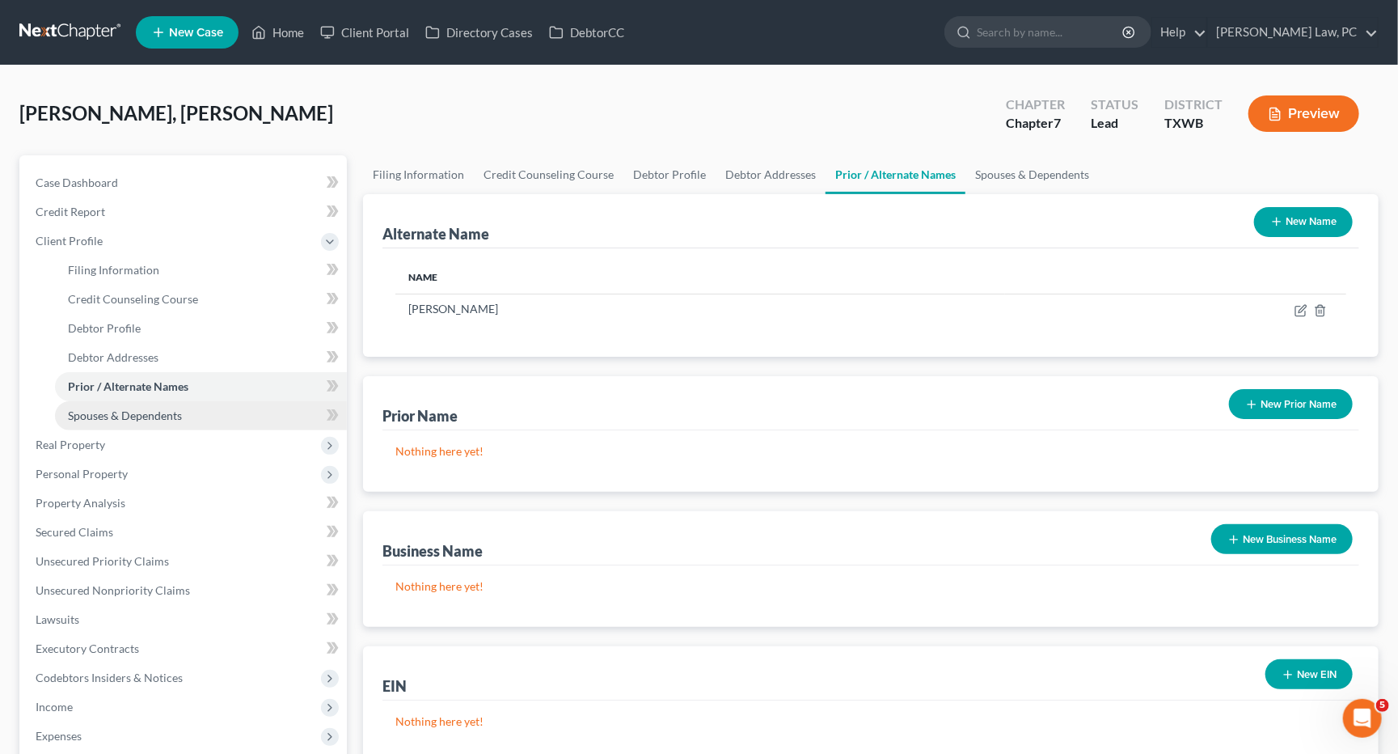
click at [127, 408] on span "Spouses & Dependents" at bounding box center [125, 415] width 114 height 14
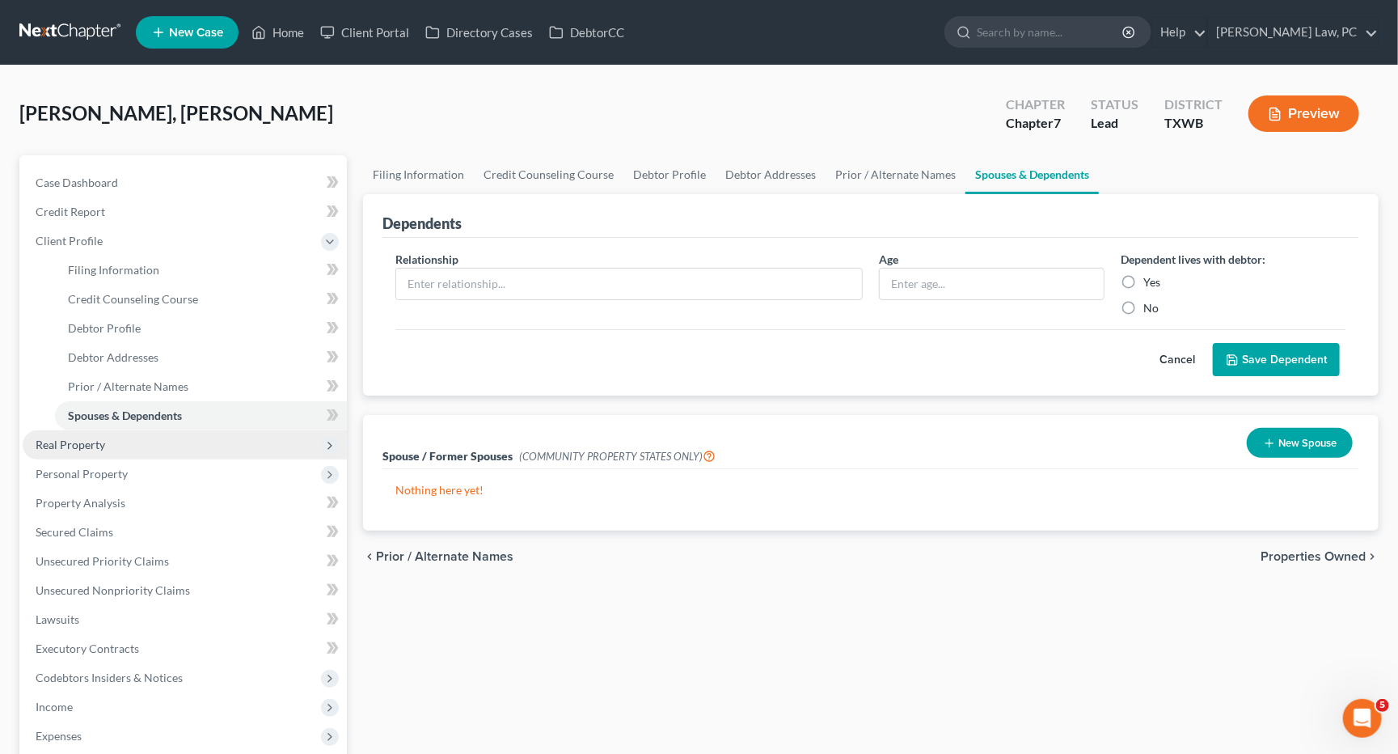
click at [76, 437] on span "Real Property" at bounding box center [71, 444] width 70 height 14
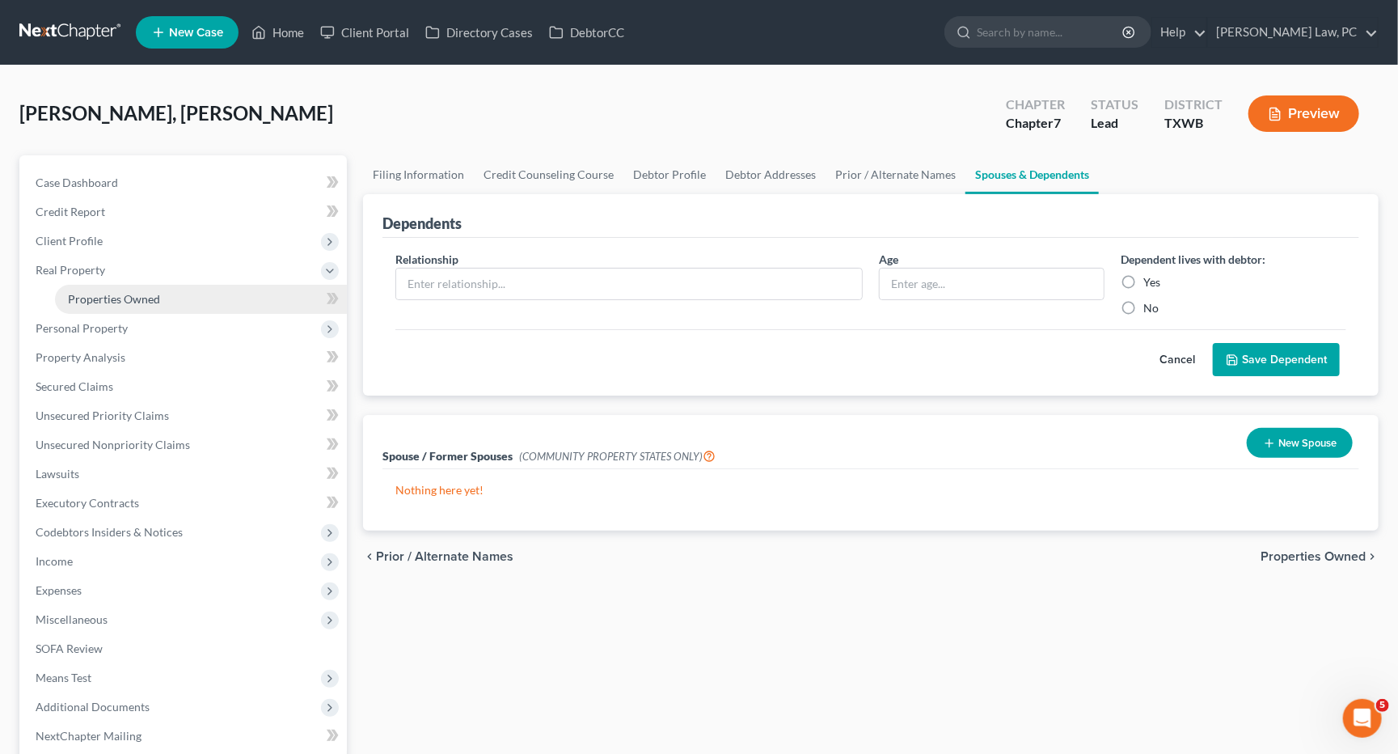
click at [87, 285] on link "Properties Owned" at bounding box center [201, 299] width 292 height 29
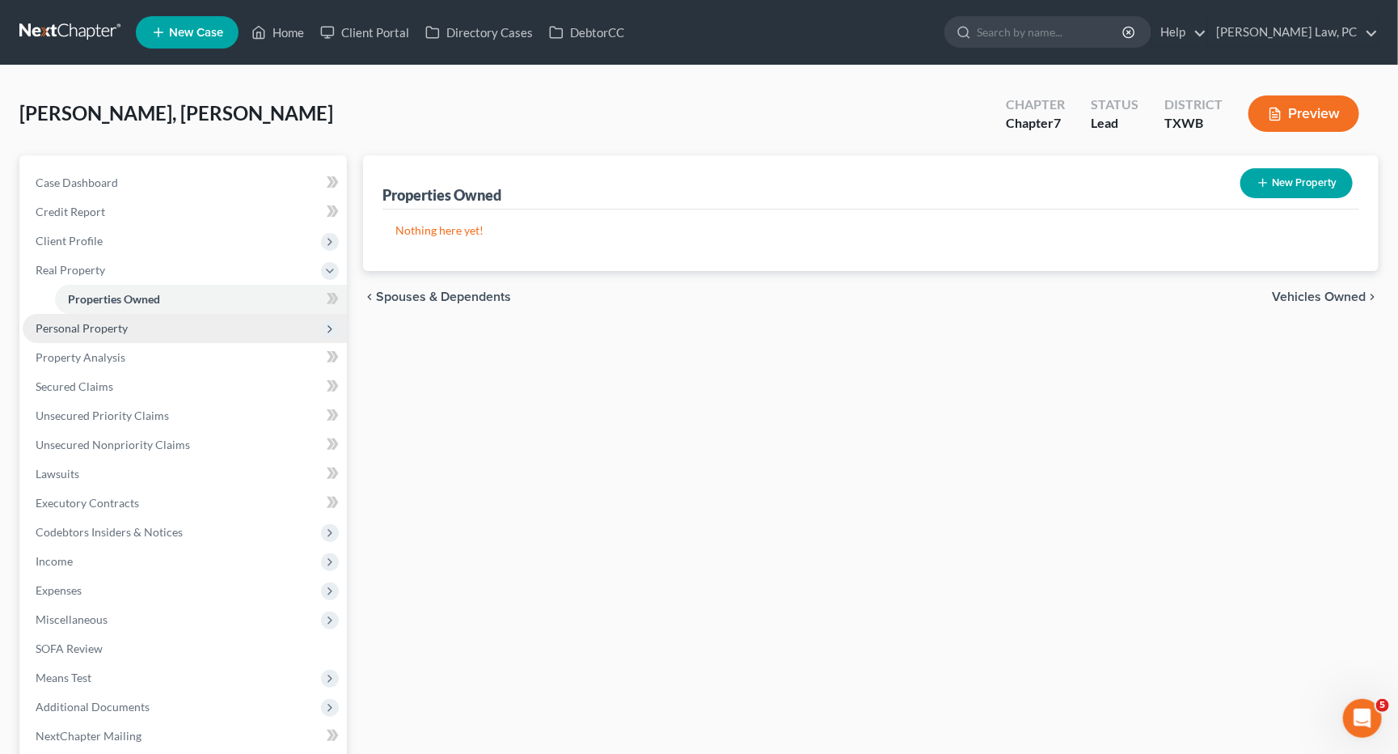
click at [80, 330] on span "Personal Property" at bounding box center [185, 328] width 324 height 29
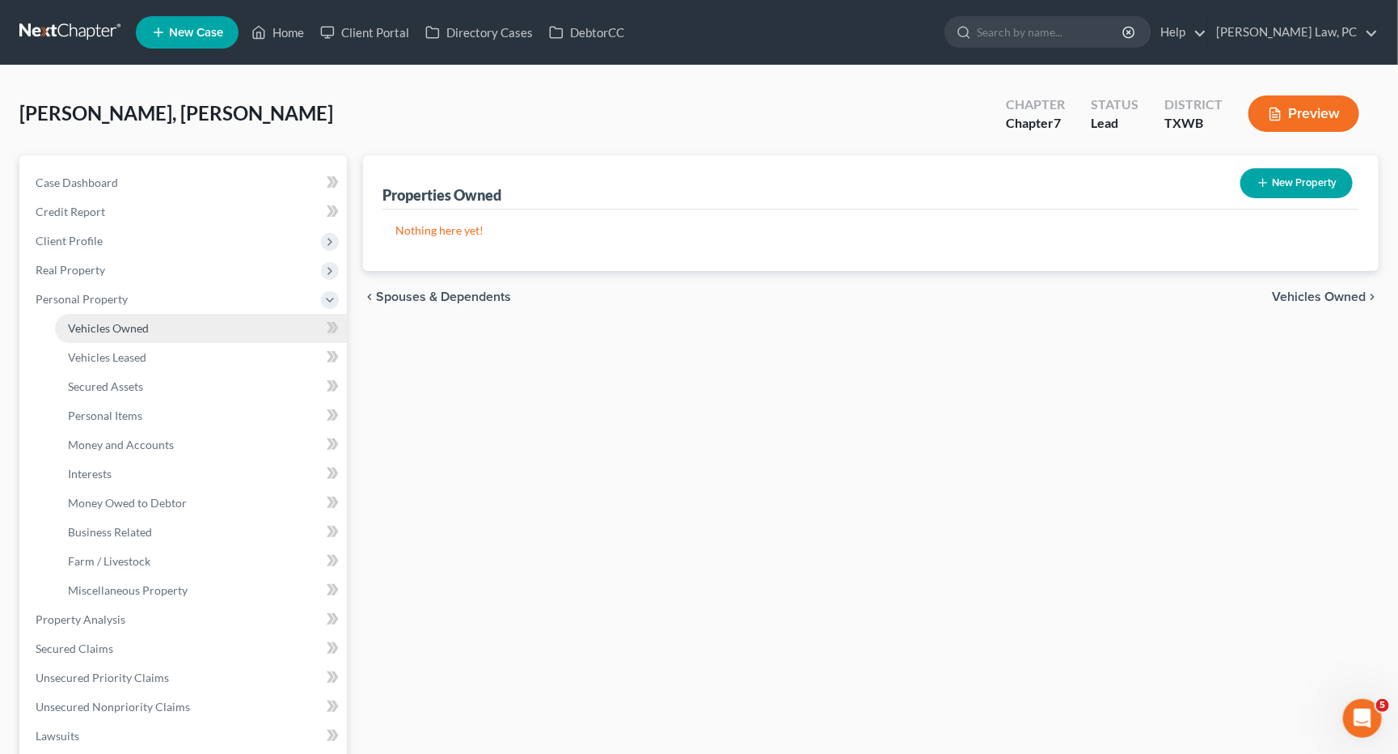
click at [79, 321] on span "Vehicles Owned" at bounding box center [108, 328] width 81 height 14
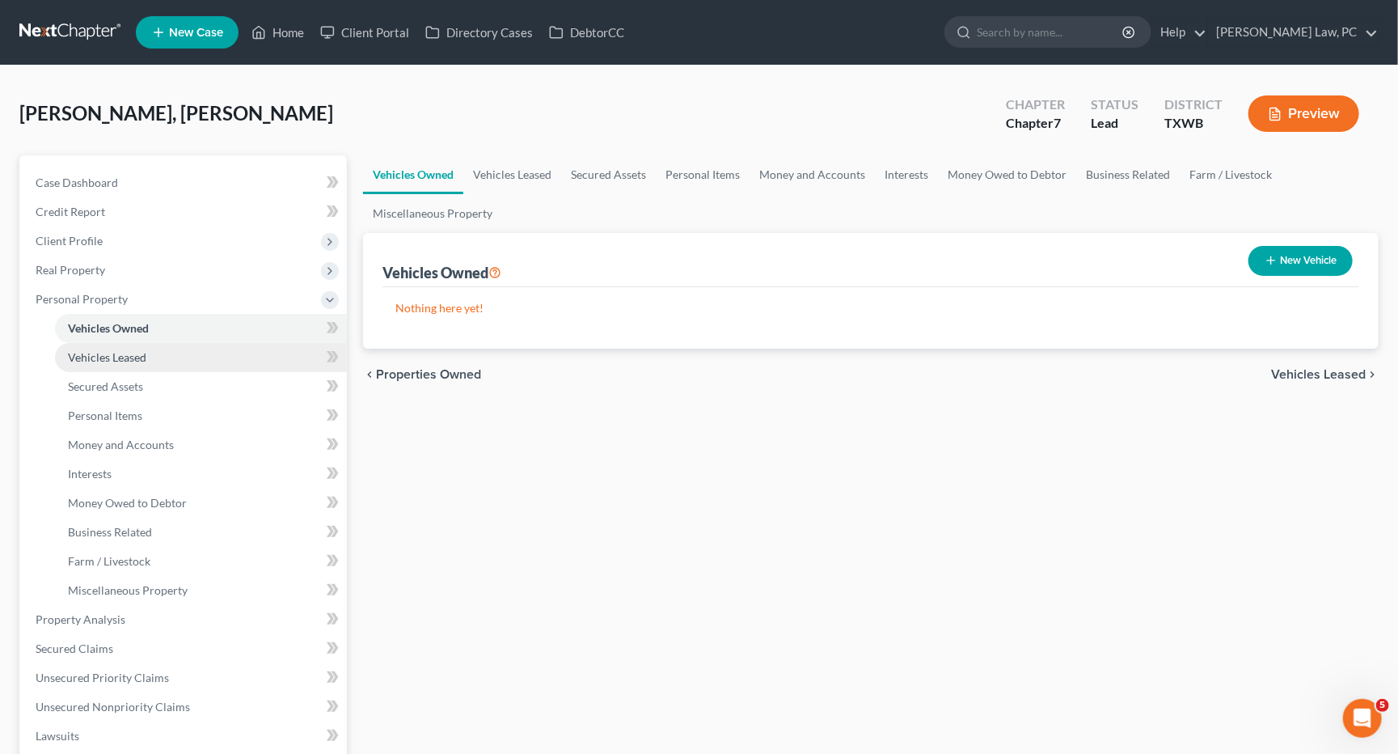
click at [95, 350] on span "Vehicles Leased" at bounding box center [107, 357] width 78 height 14
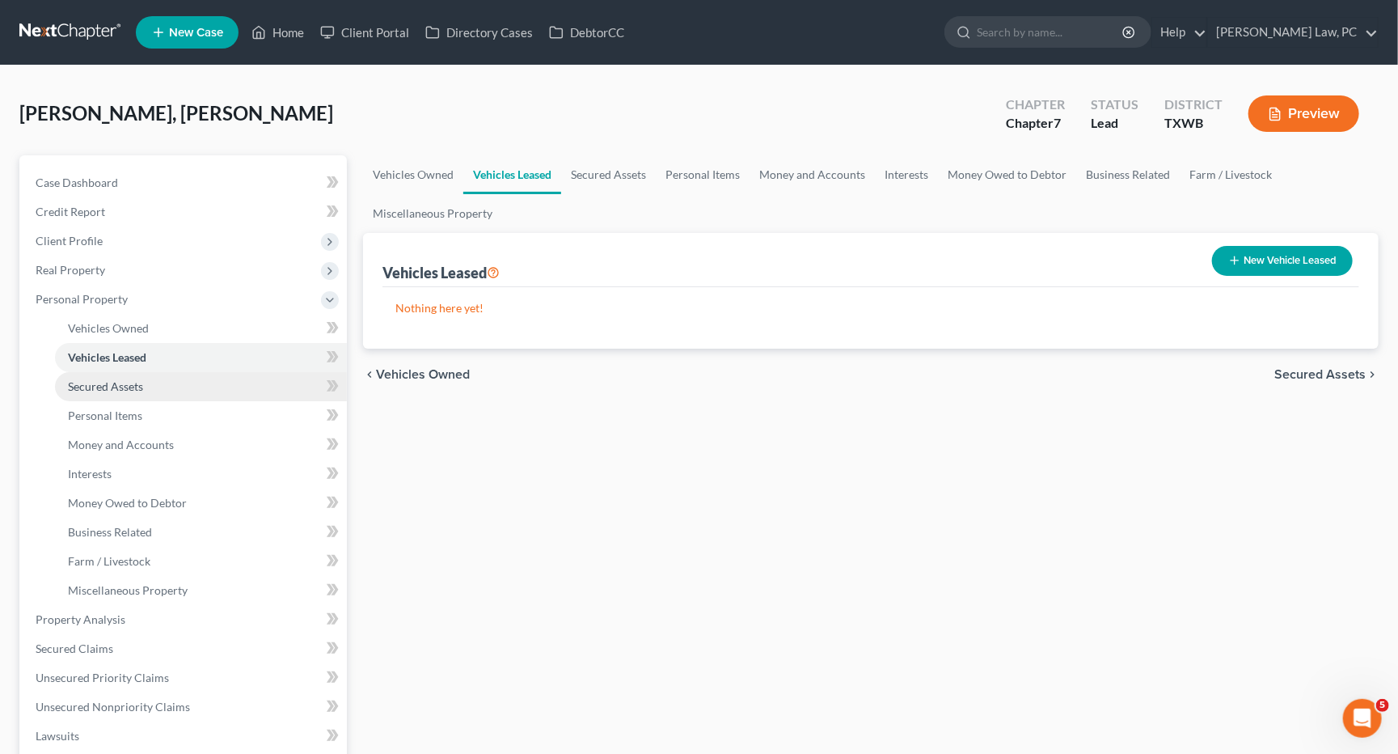
click at [99, 379] on span "Secured Assets" at bounding box center [105, 386] width 75 height 14
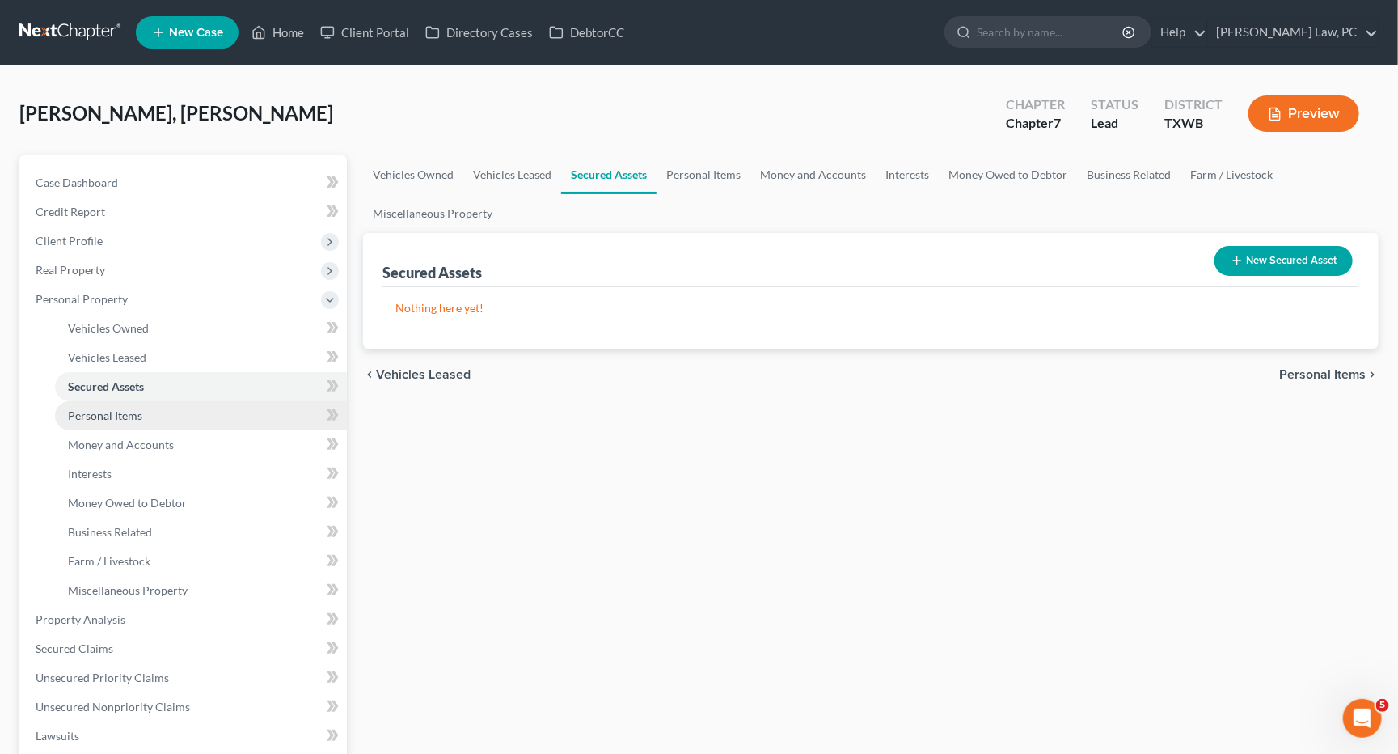
click at [104, 408] on span "Personal Items" at bounding box center [105, 415] width 74 height 14
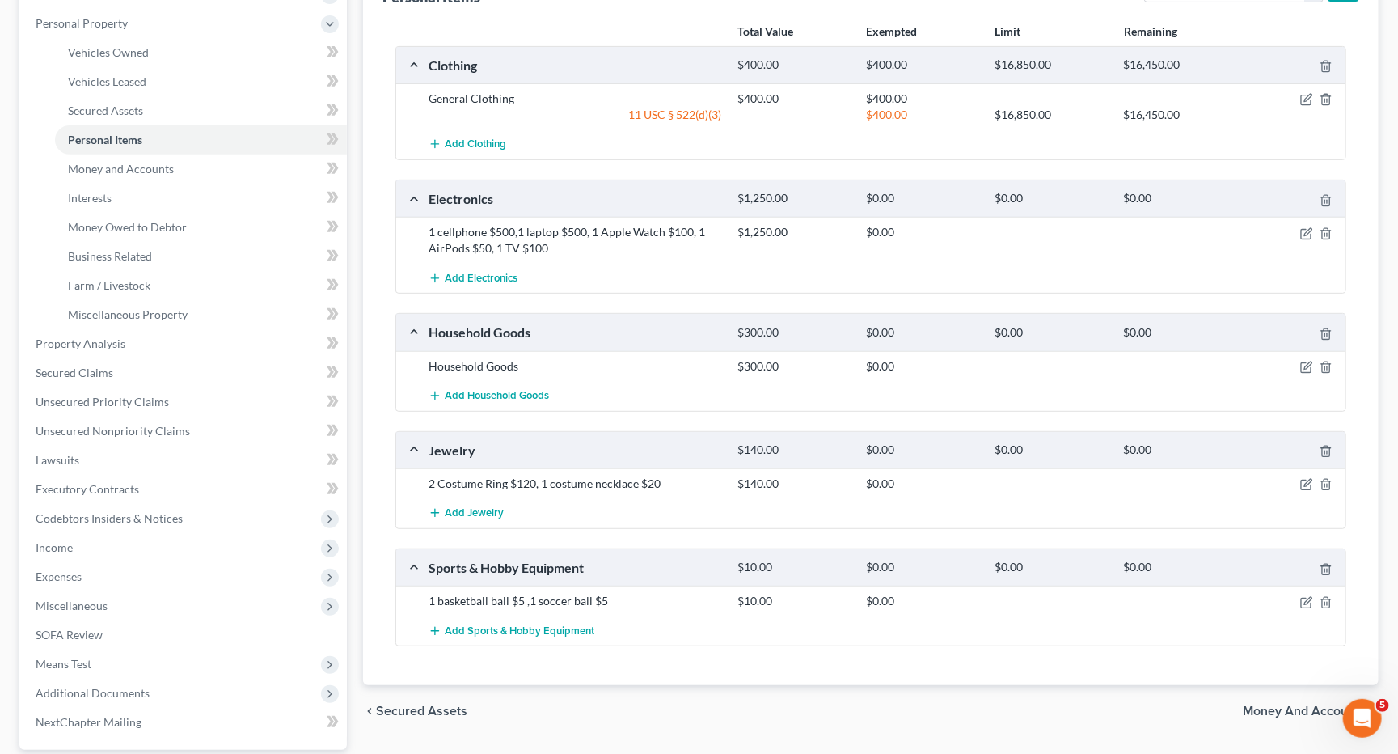
scroll to position [330, 0]
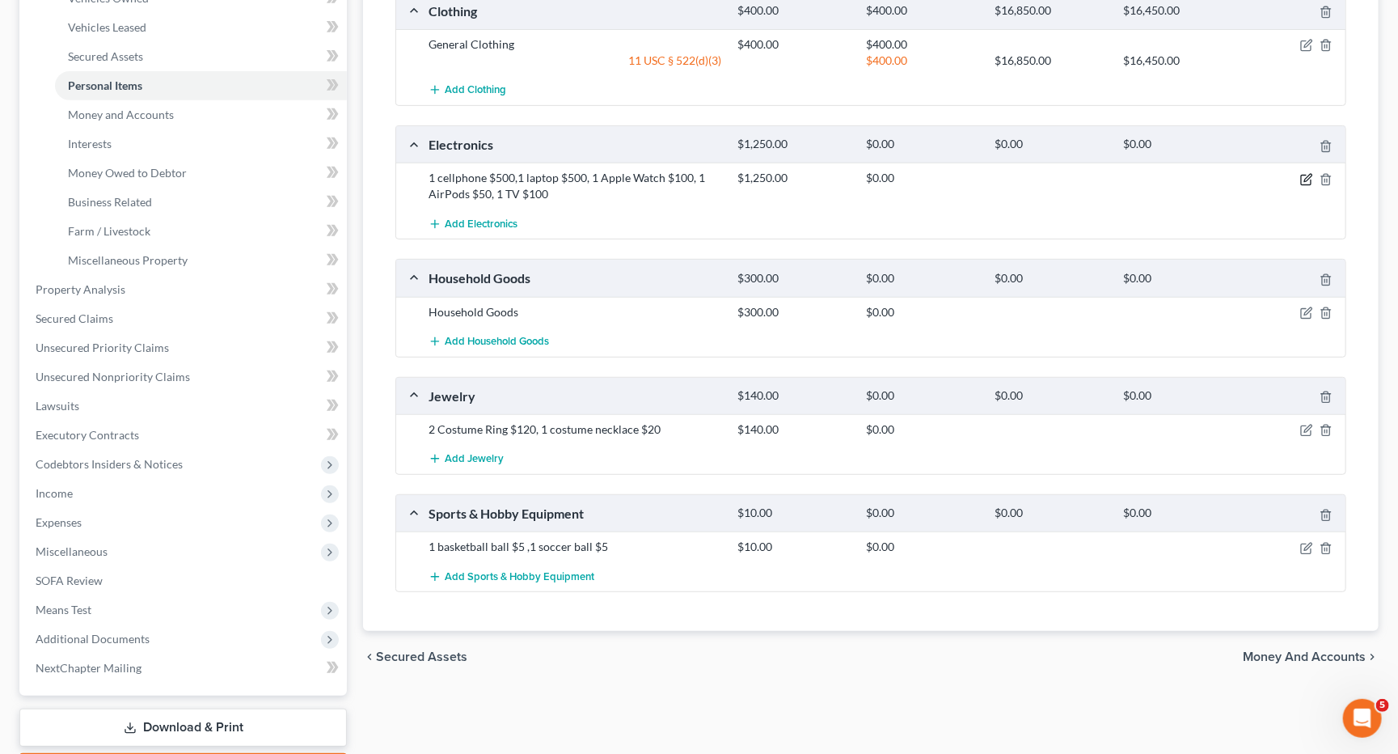
click at [1305, 175] on icon "button" at bounding box center [1307, 177] width 7 height 7
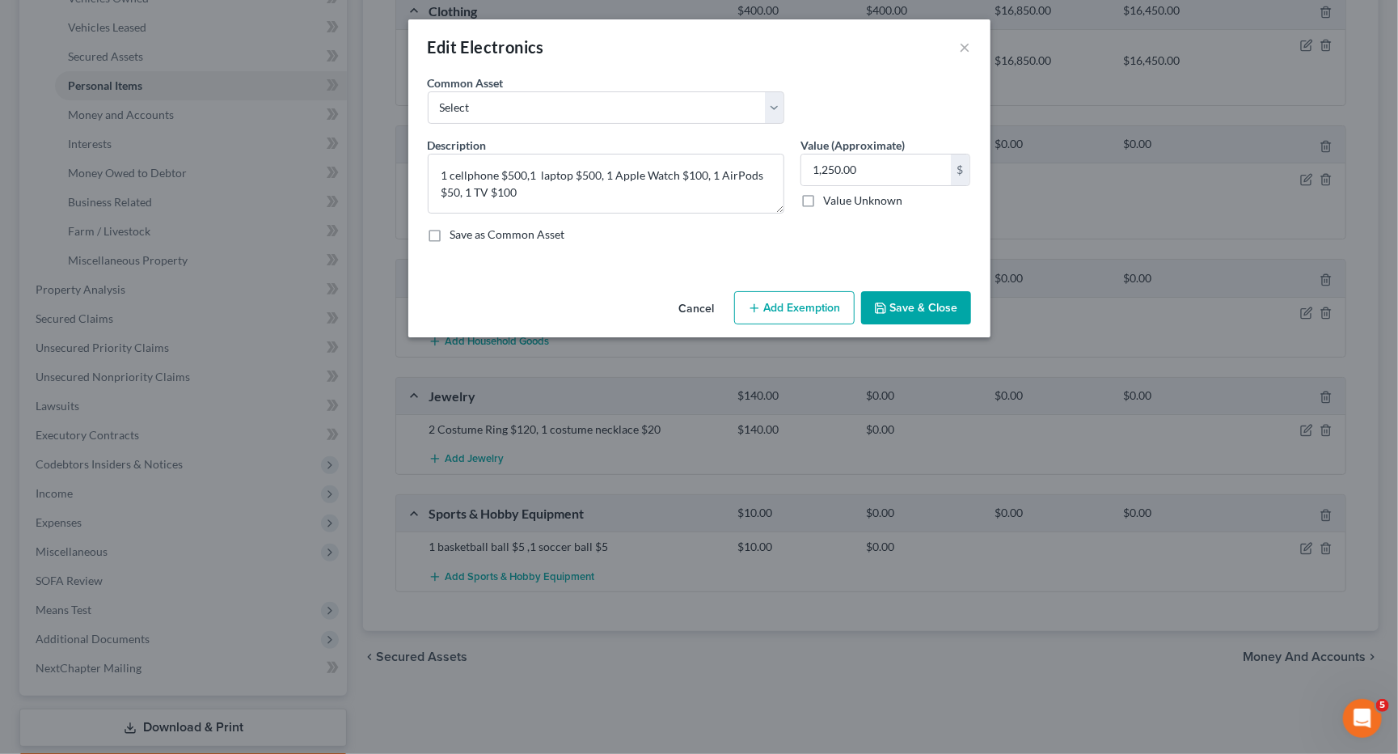
click at [791, 292] on button "Add Exemption" at bounding box center [794, 308] width 120 height 34
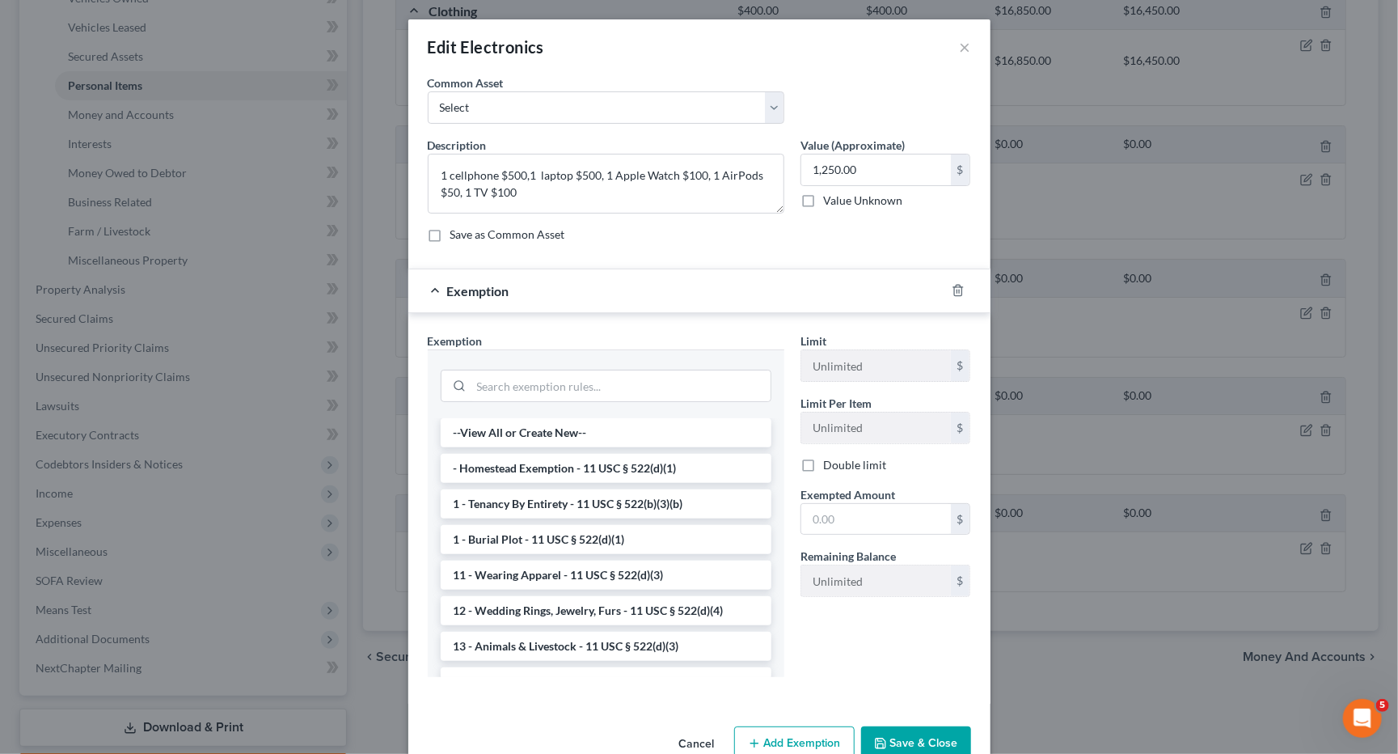
click at [575, 363] on div at bounding box center [606, 384] width 331 height 42
click at [575, 383] on input "search" at bounding box center [620, 385] width 299 height 31
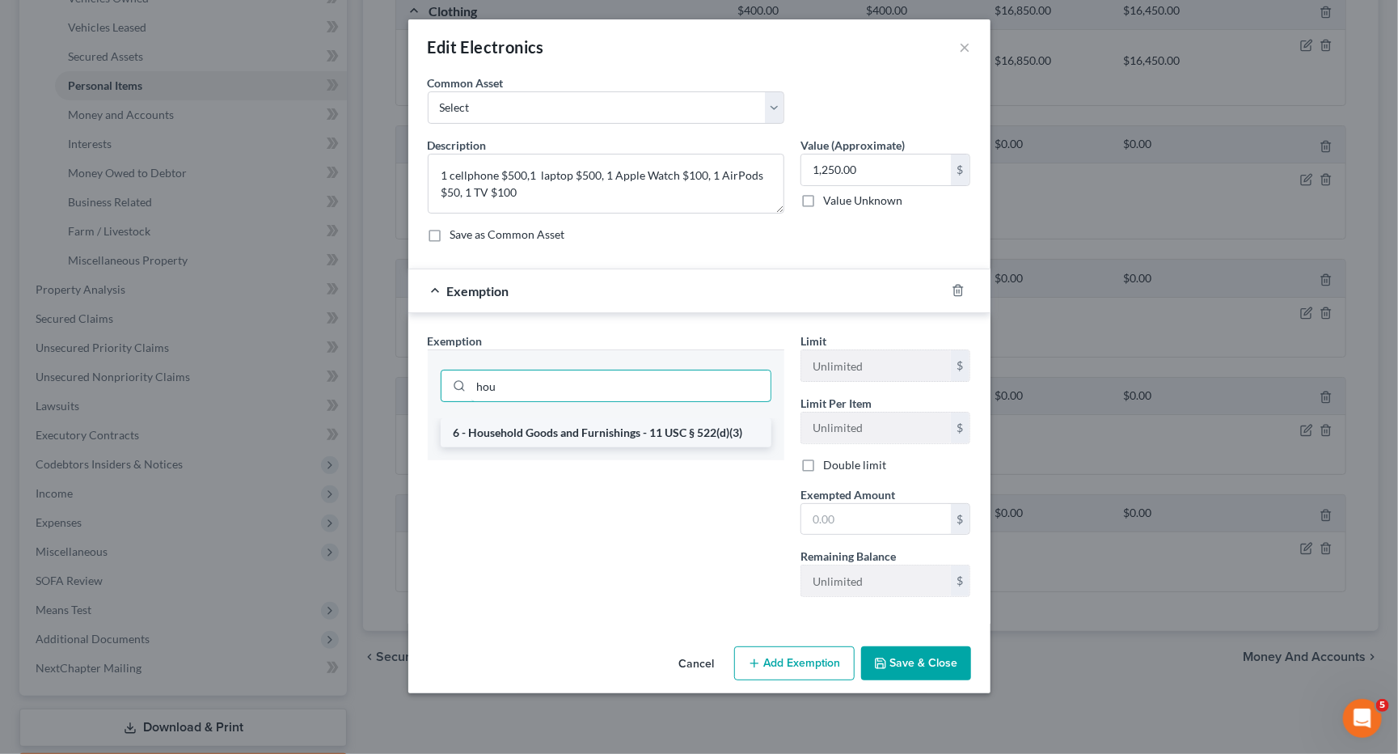
type input "hou"
click at [579, 418] on li "6 - Household Goods and Furnishings - 11 USC § 522(d)(3)" at bounding box center [606, 432] width 331 height 29
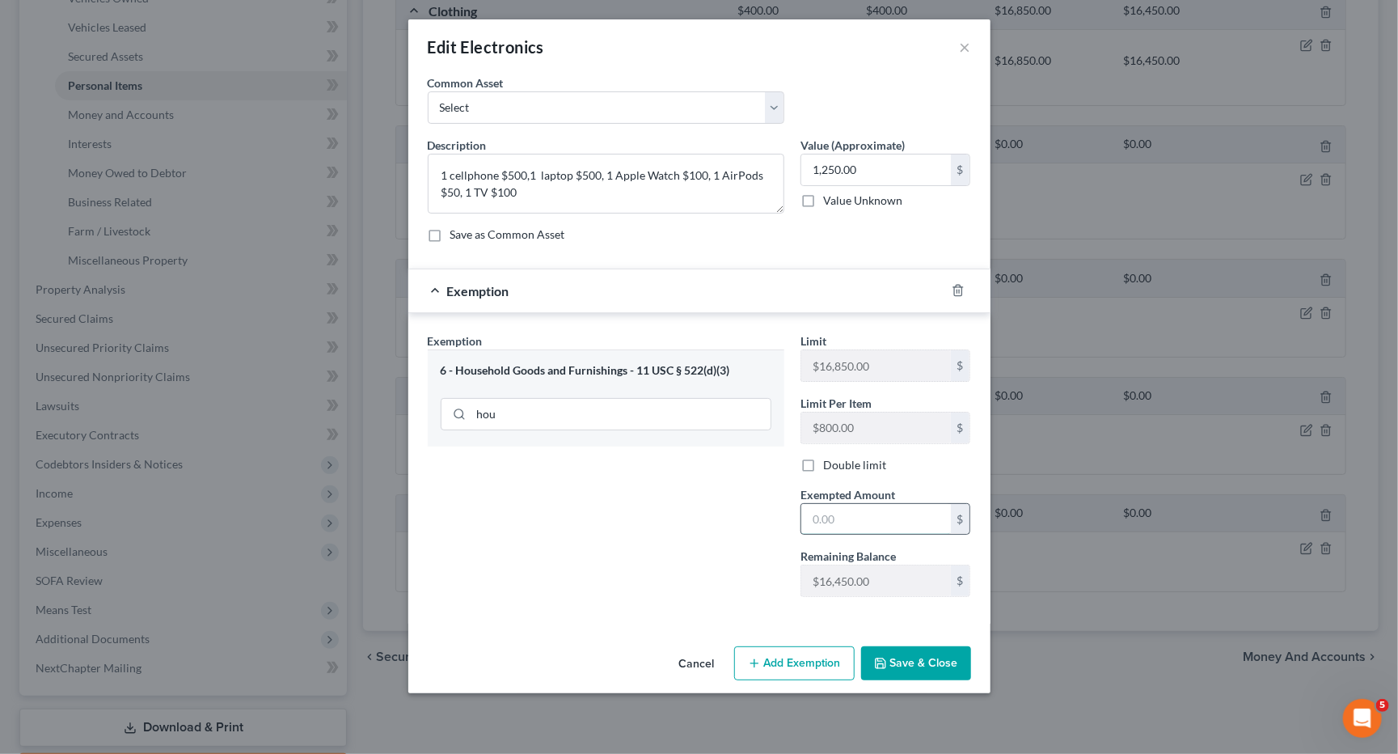
click at [836, 507] on input "text" at bounding box center [876, 519] width 150 height 31
type input "1,250"
click at [904, 646] on button "Save & Close" at bounding box center [916, 663] width 110 height 34
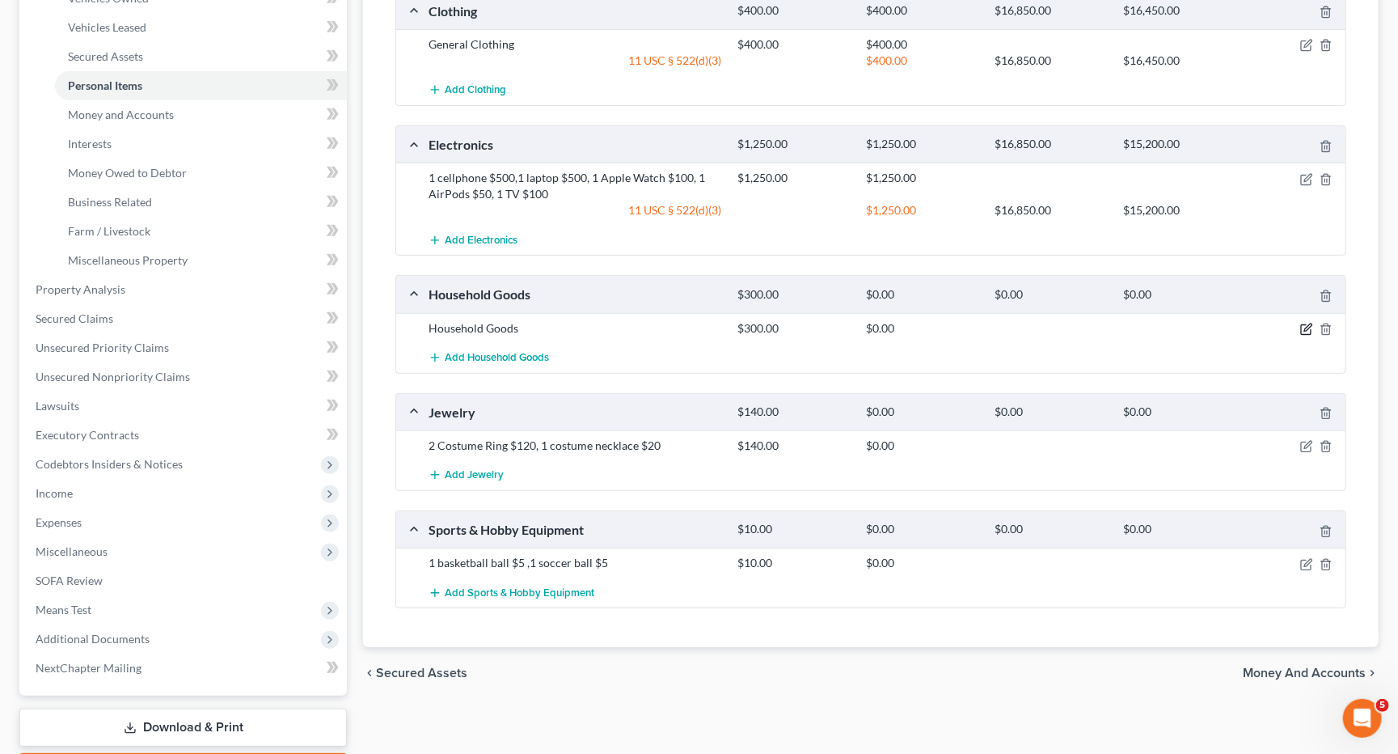
click at [1307, 323] on icon "button" at bounding box center [1306, 329] width 13 height 13
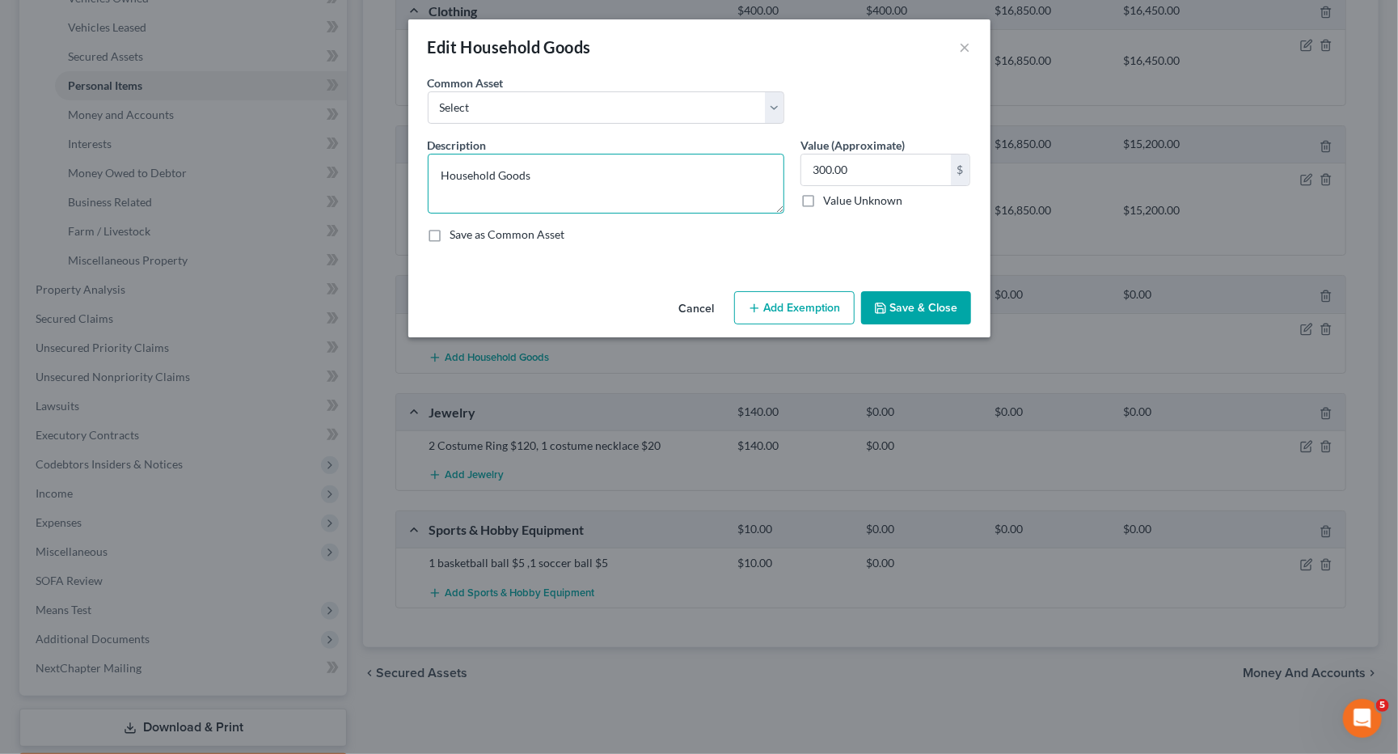
click at [440, 163] on textarea "Household Goods" at bounding box center [606, 184] width 357 height 60
type textarea "General Household Goods"
click at [762, 298] on button "Add Exemption" at bounding box center [794, 308] width 120 height 34
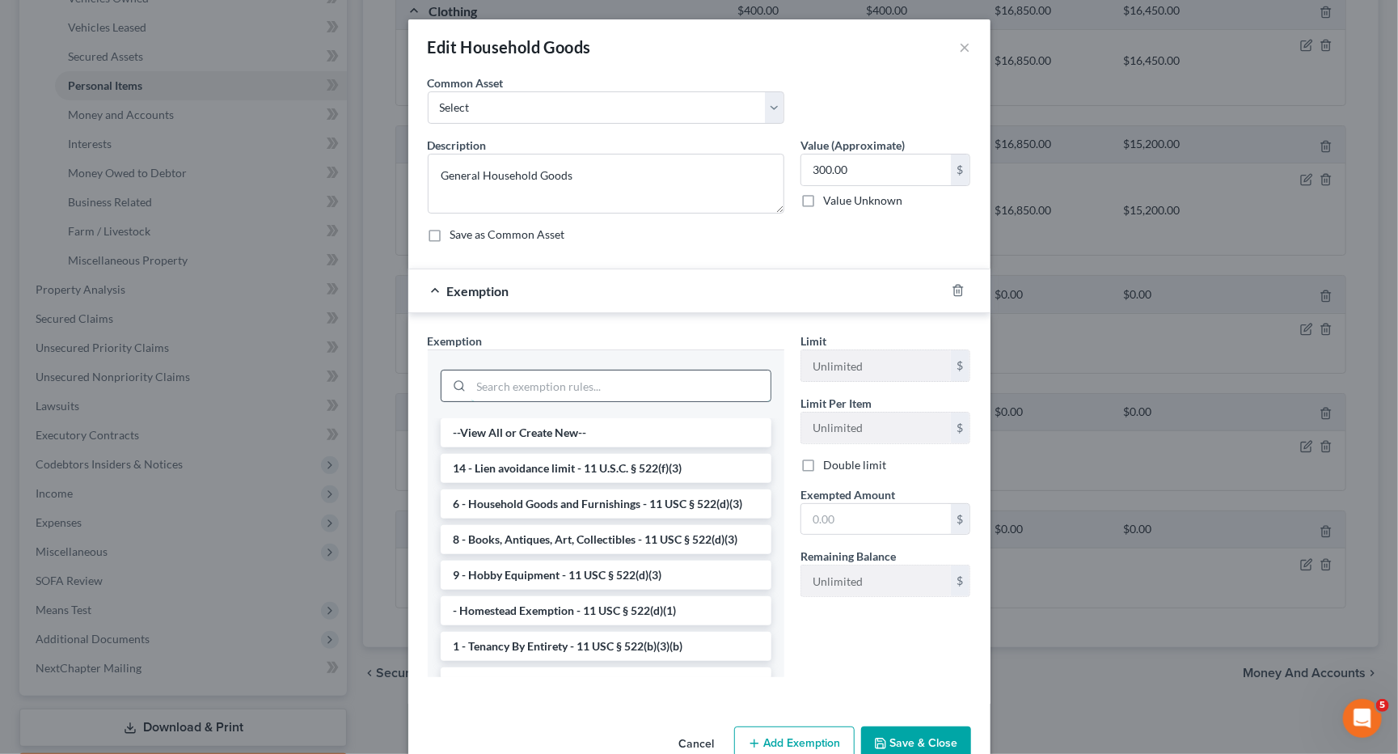
click at [562, 374] on input "search" at bounding box center [620, 385] width 299 height 31
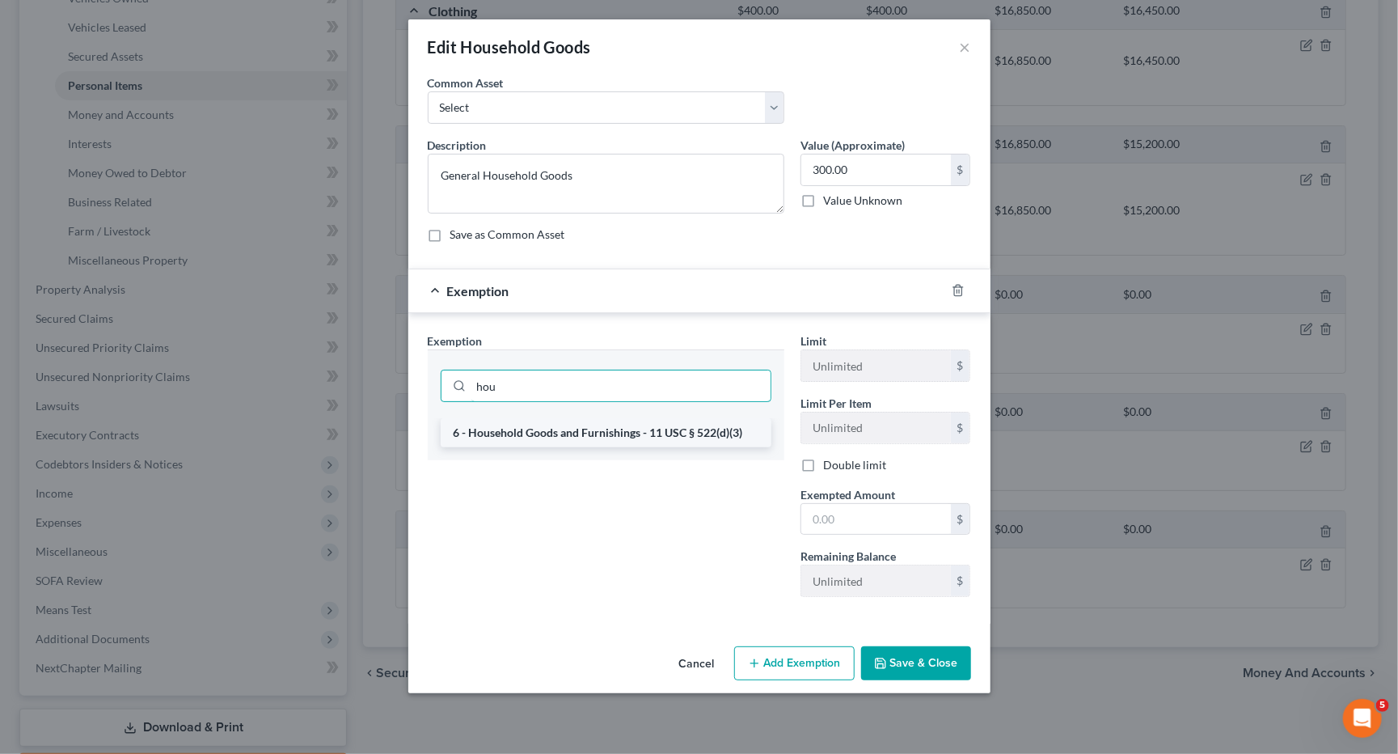
type input "hou"
click at [589, 423] on li "6 - Household Goods and Furnishings - 11 USC § 522(d)(3)" at bounding box center [606, 432] width 331 height 29
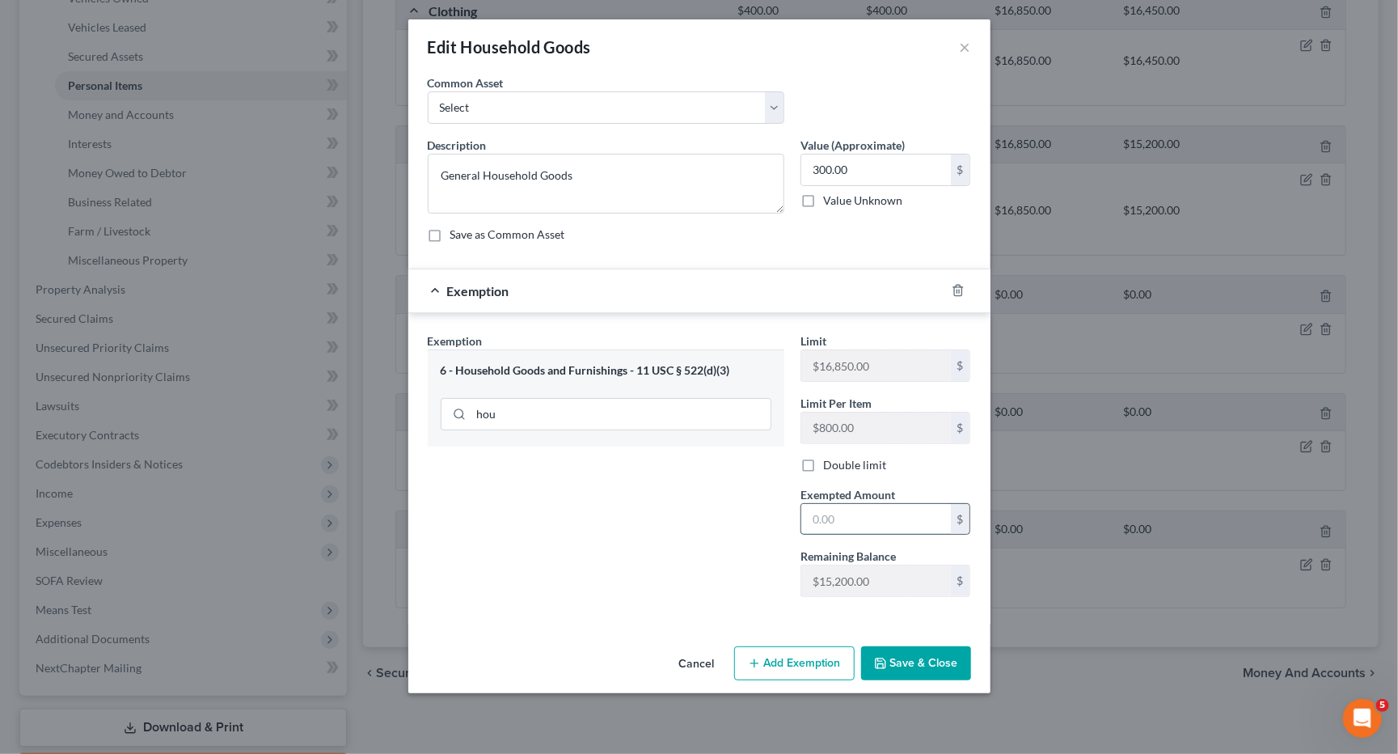
click at [839, 504] on input "text" at bounding box center [876, 519] width 150 height 31
type input "300"
click at [921, 656] on button "Save & Close" at bounding box center [916, 663] width 110 height 34
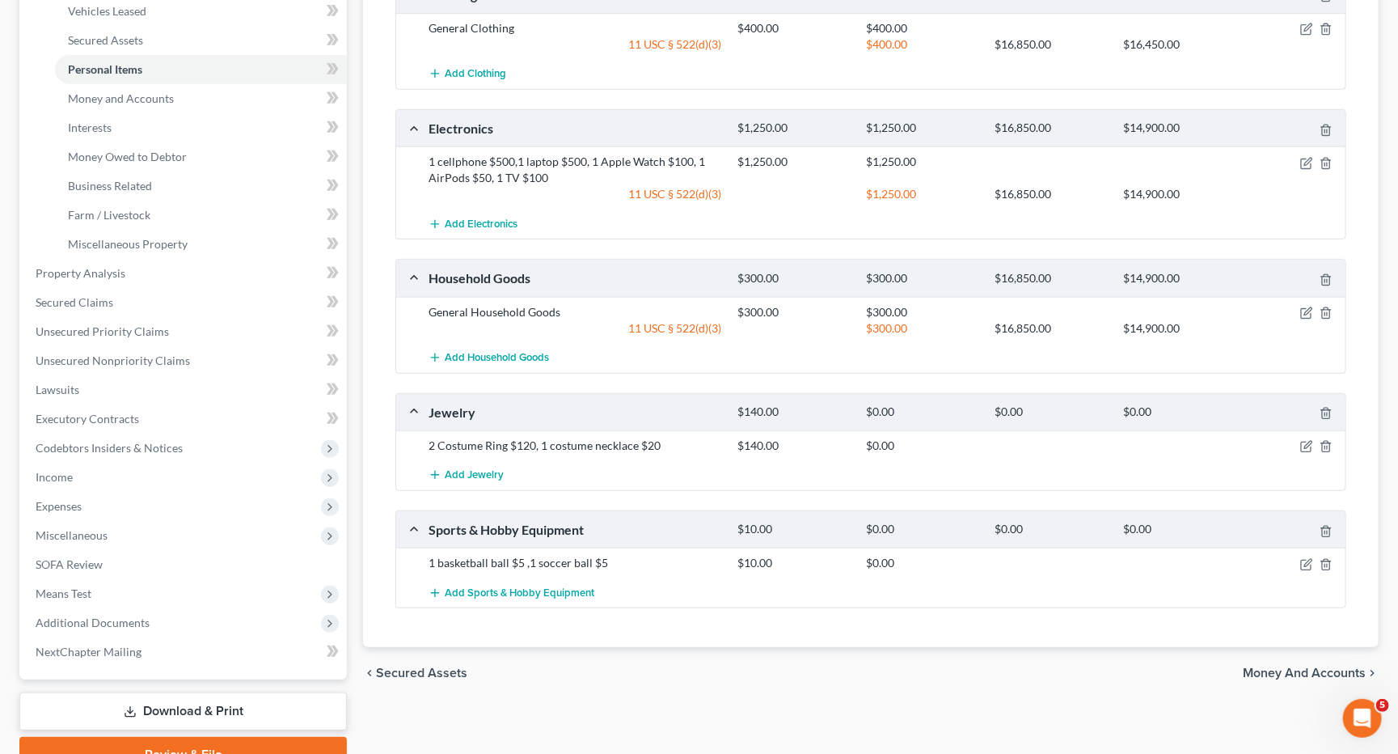
scroll to position [345, 0]
click at [1307, 441] on icon "button" at bounding box center [1306, 447] width 13 height 13
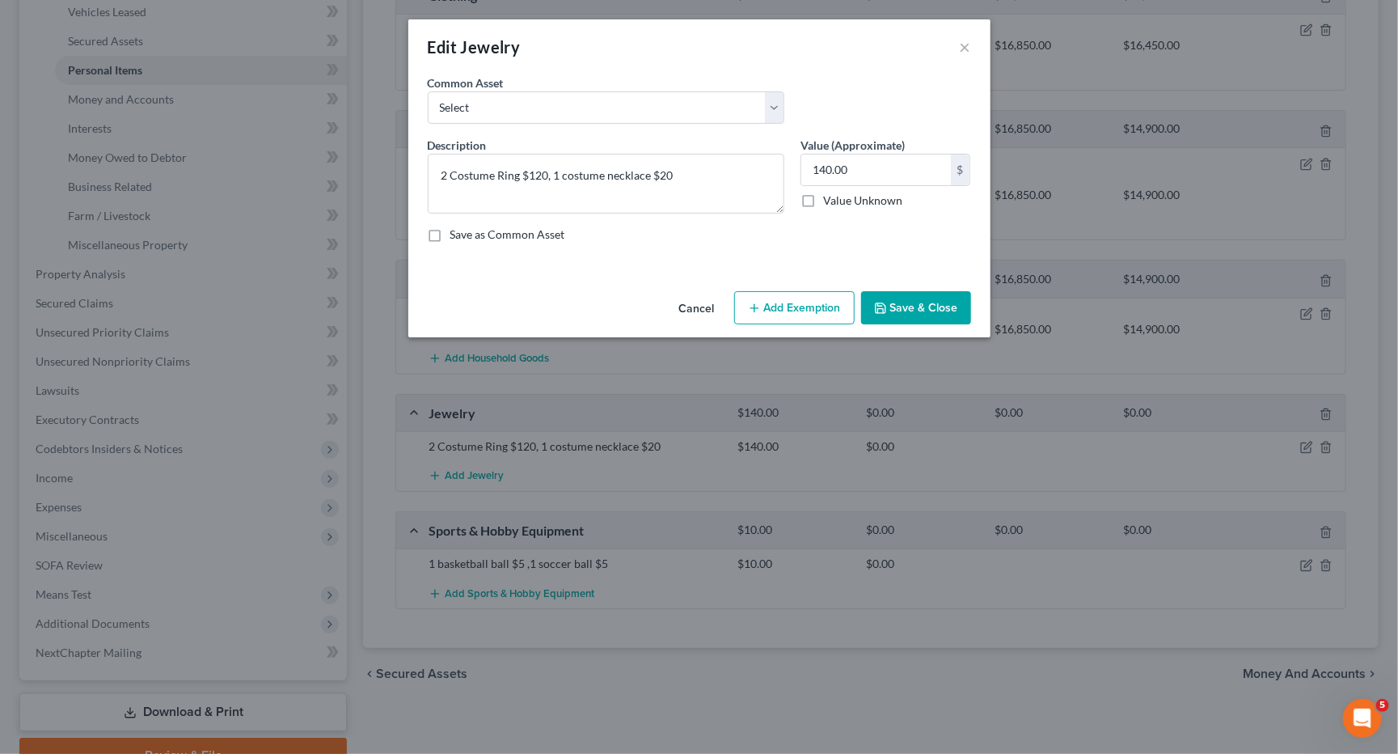
click at [780, 298] on button "Add Exemption" at bounding box center [794, 308] width 120 height 34
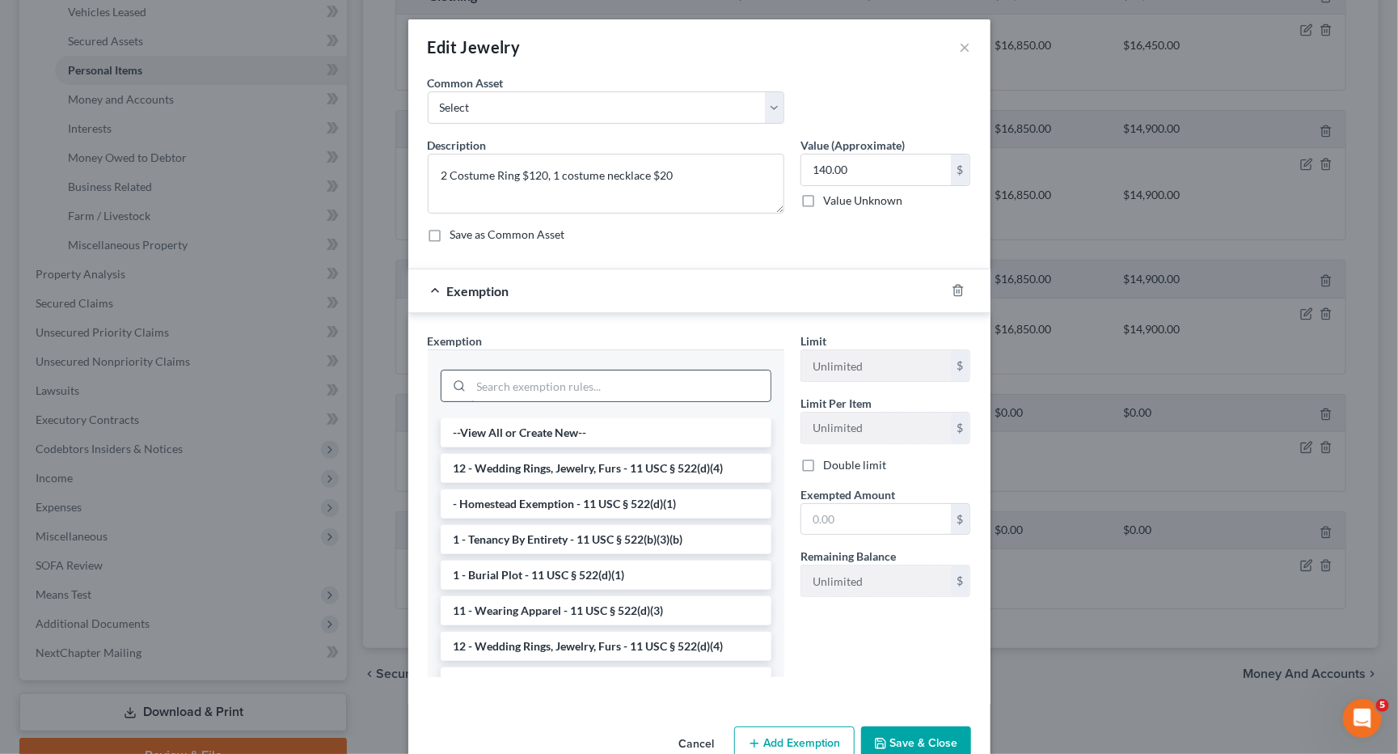
click at [572, 370] on input "search" at bounding box center [620, 385] width 299 height 31
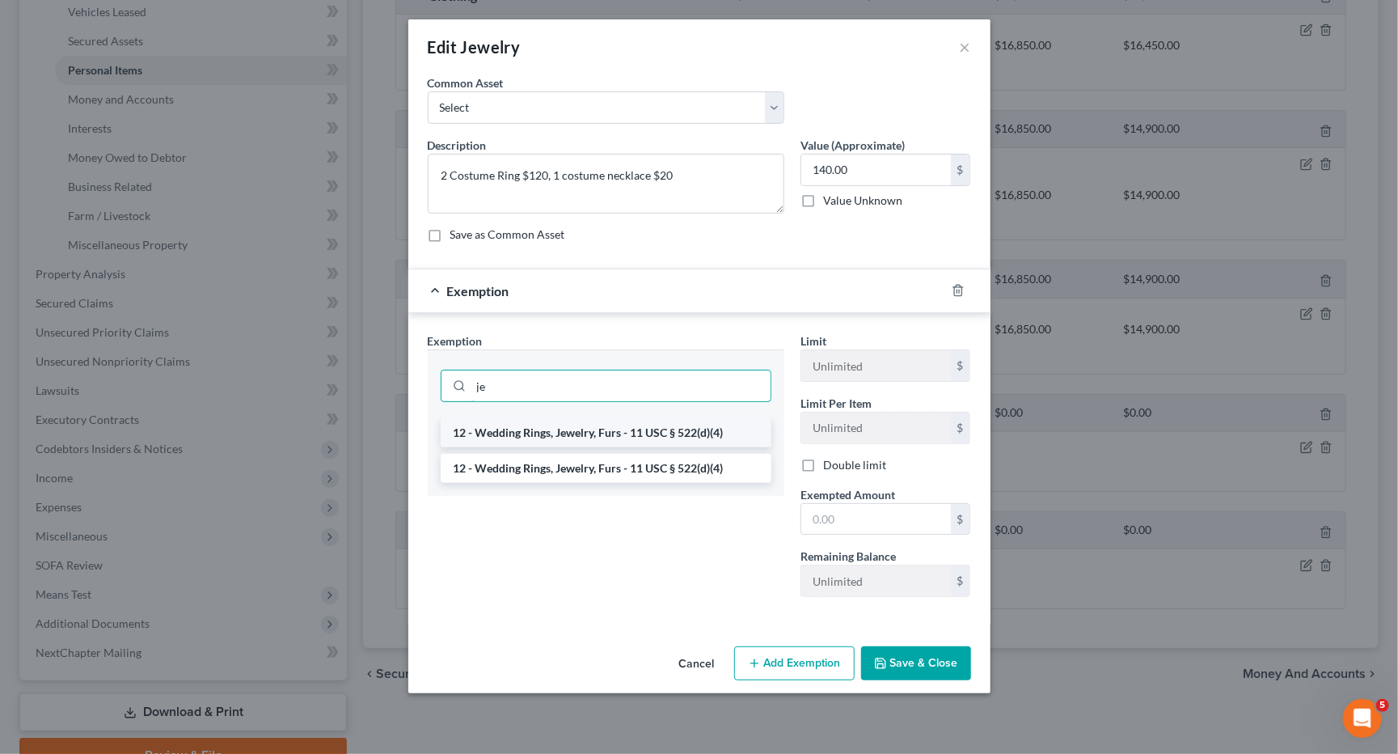
type input "je"
click at [606, 420] on li "12 - Wedding Rings, Jewelry, Furs - 11 USC § 522(d)(4)" at bounding box center [606, 432] width 331 height 29
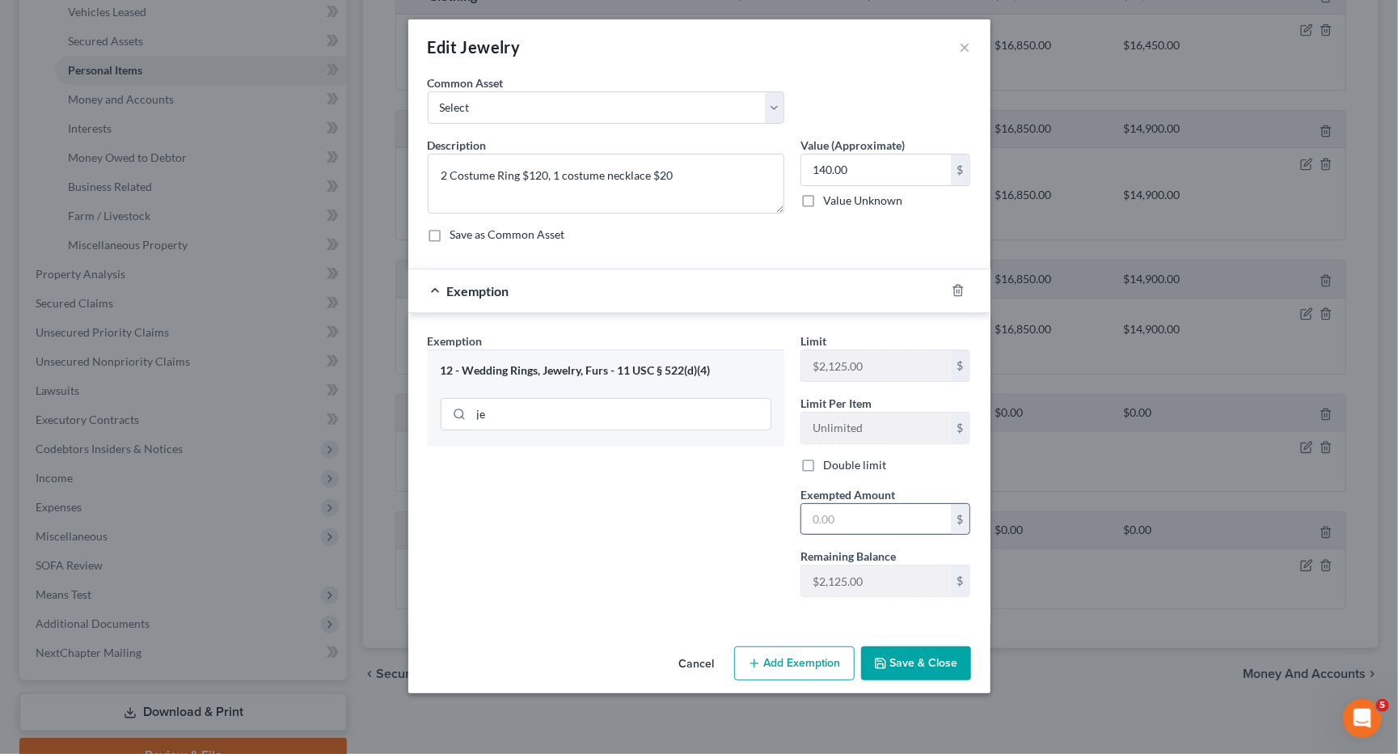
click at [860, 504] on input "text" at bounding box center [876, 519] width 150 height 31
type input "140"
click at [926, 658] on button "Save & Close" at bounding box center [916, 663] width 110 height 34
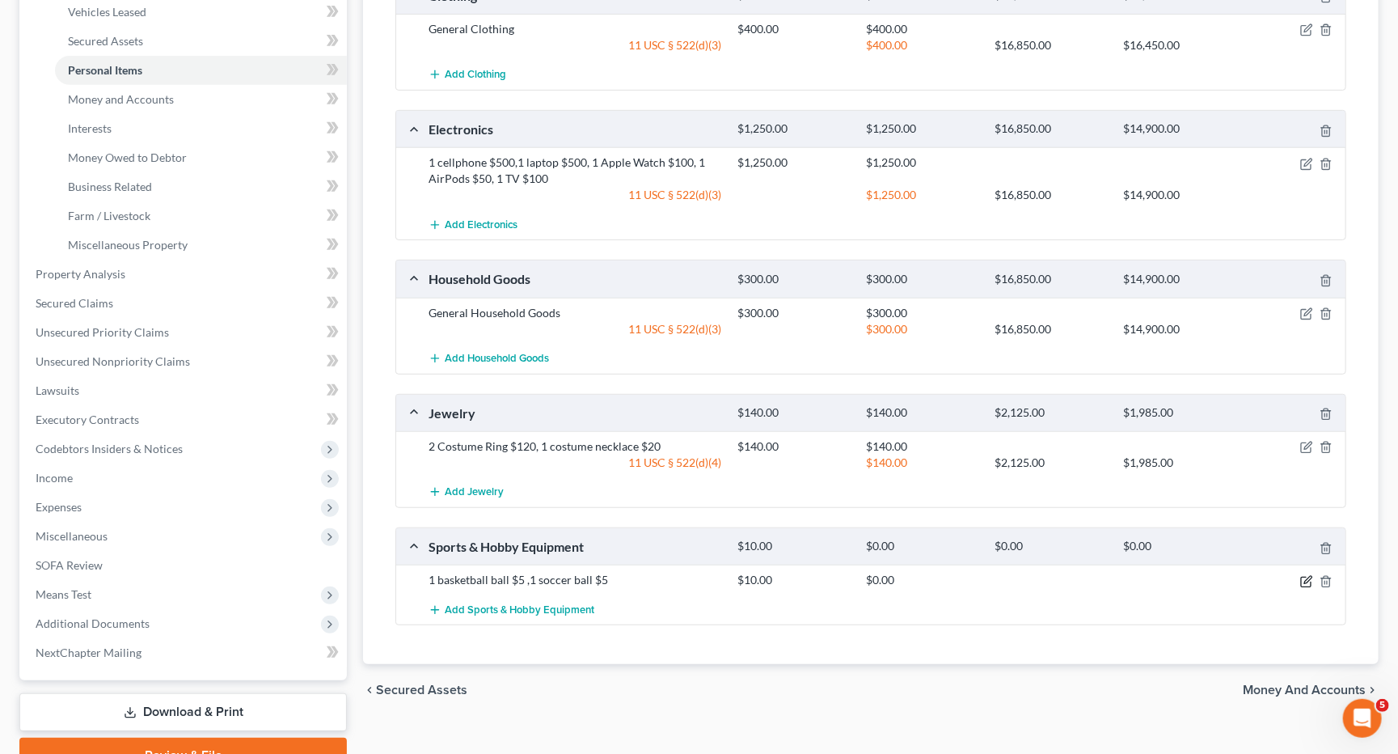
click at [1306, 575] on icon "button" at bounding box center [1306, 581] width 13 height 13
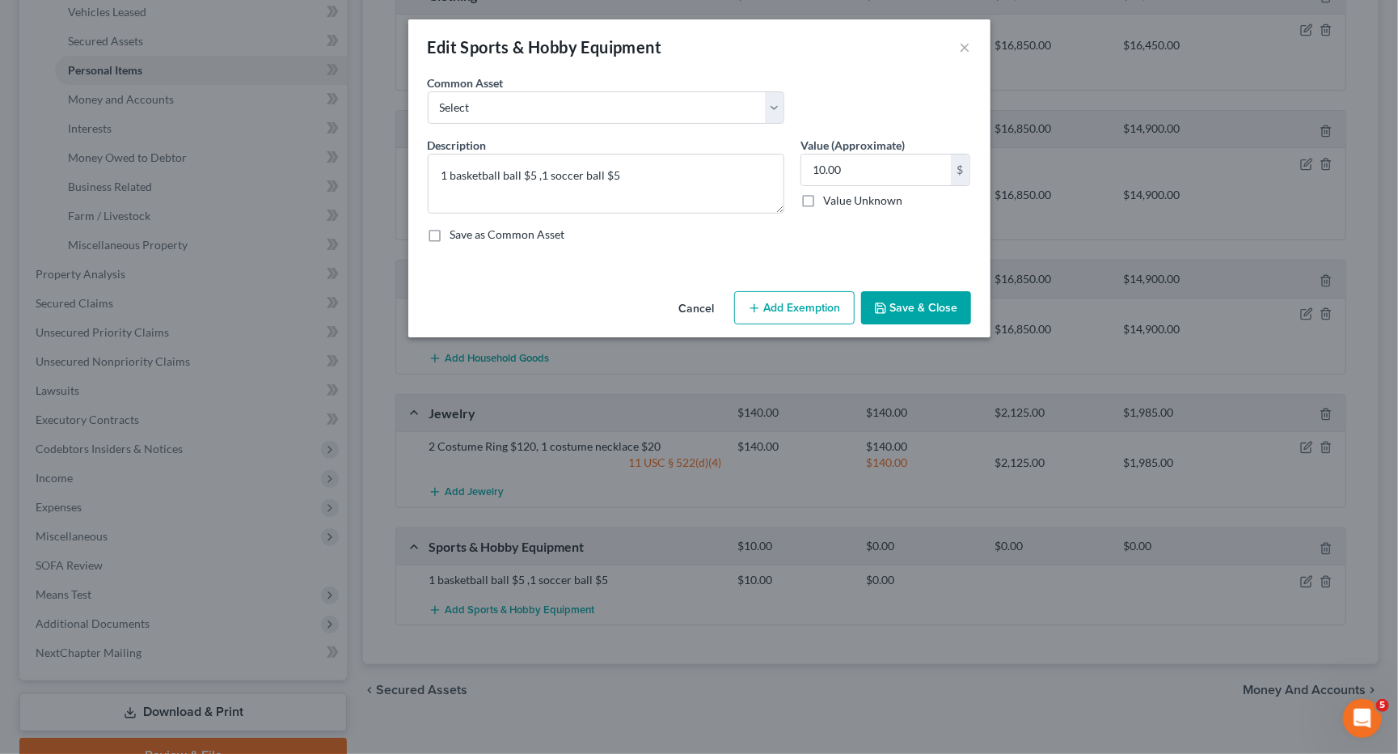
click at [772, 308] on button "Add Exemption" at bounding box center [794, 308] width 120 height 34
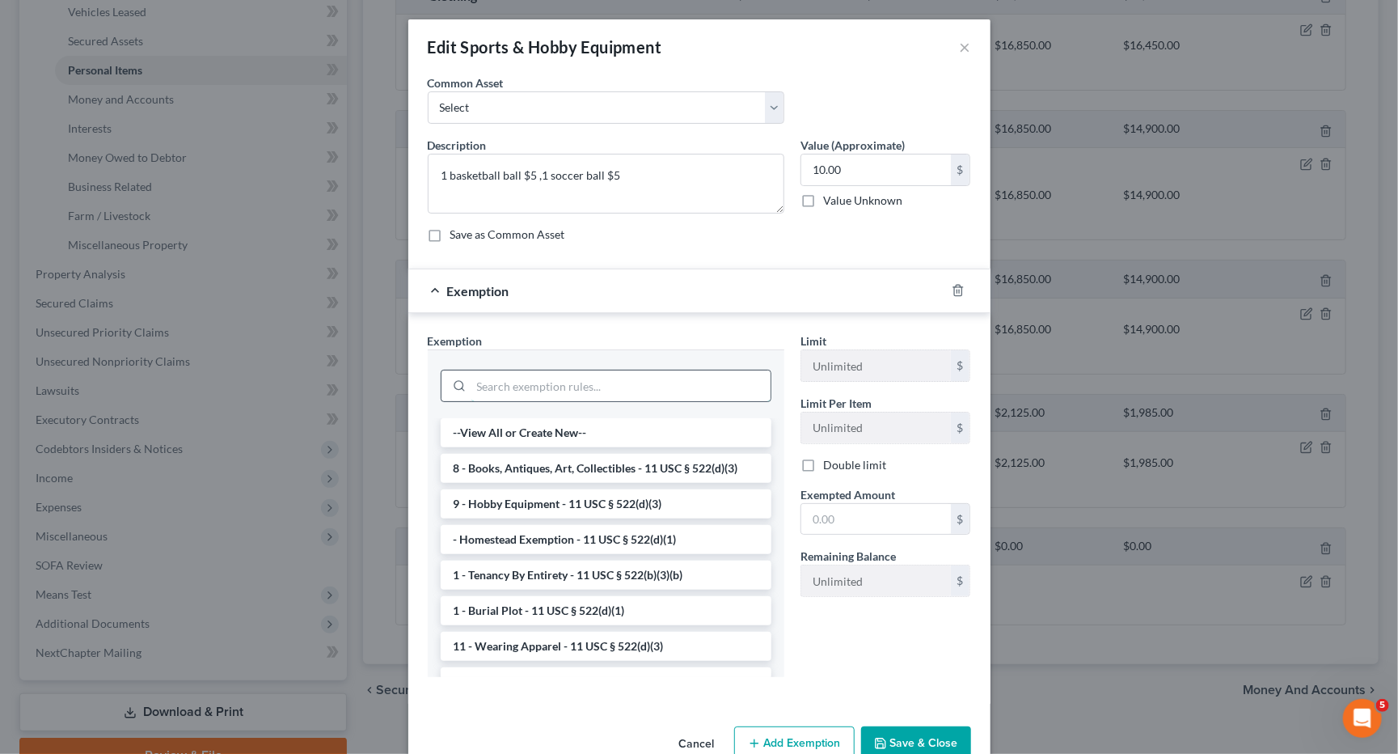
click at [574, 378] on input "search" at bounding box center [620, 385] width 299 height 31
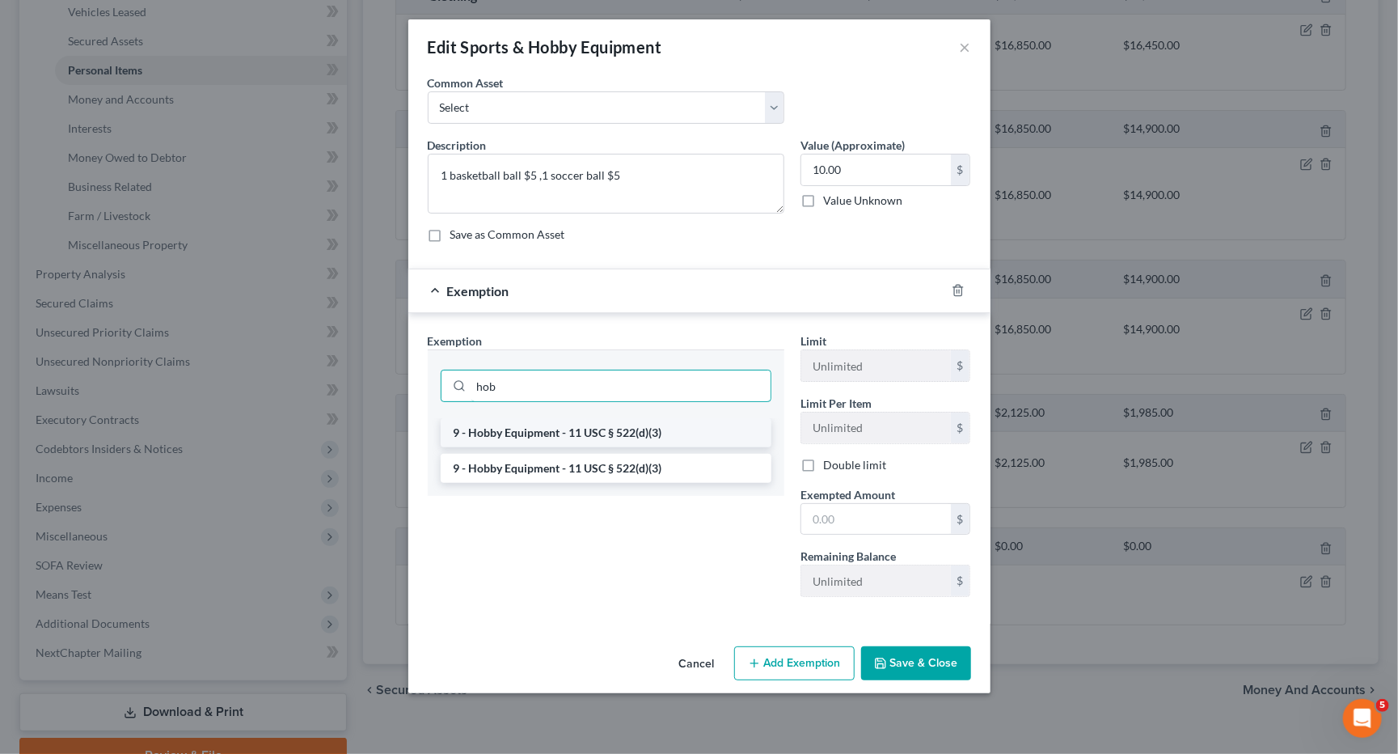
type input "hob"
click at [602, 426] on li "9 - Hobby Equipment - 11 USC § 522(d)(3)" at bounding box center [606, 432] width 331 height 29
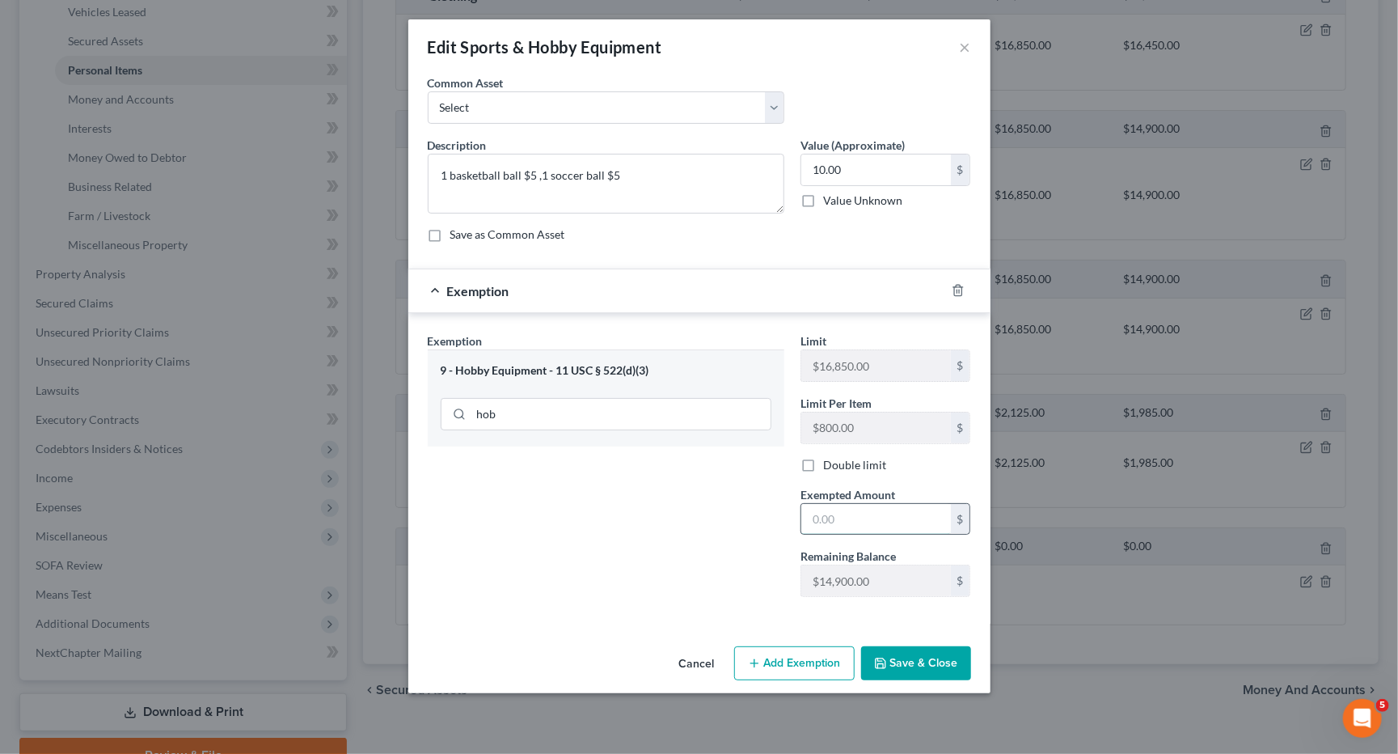
click at [848, 510] on input "text" at bounding box center [876, 519] width 150 height 31
type input "10"
click at [940, 653] on button "Save & Close" at bounding box center [916, 663] width 110 height 34
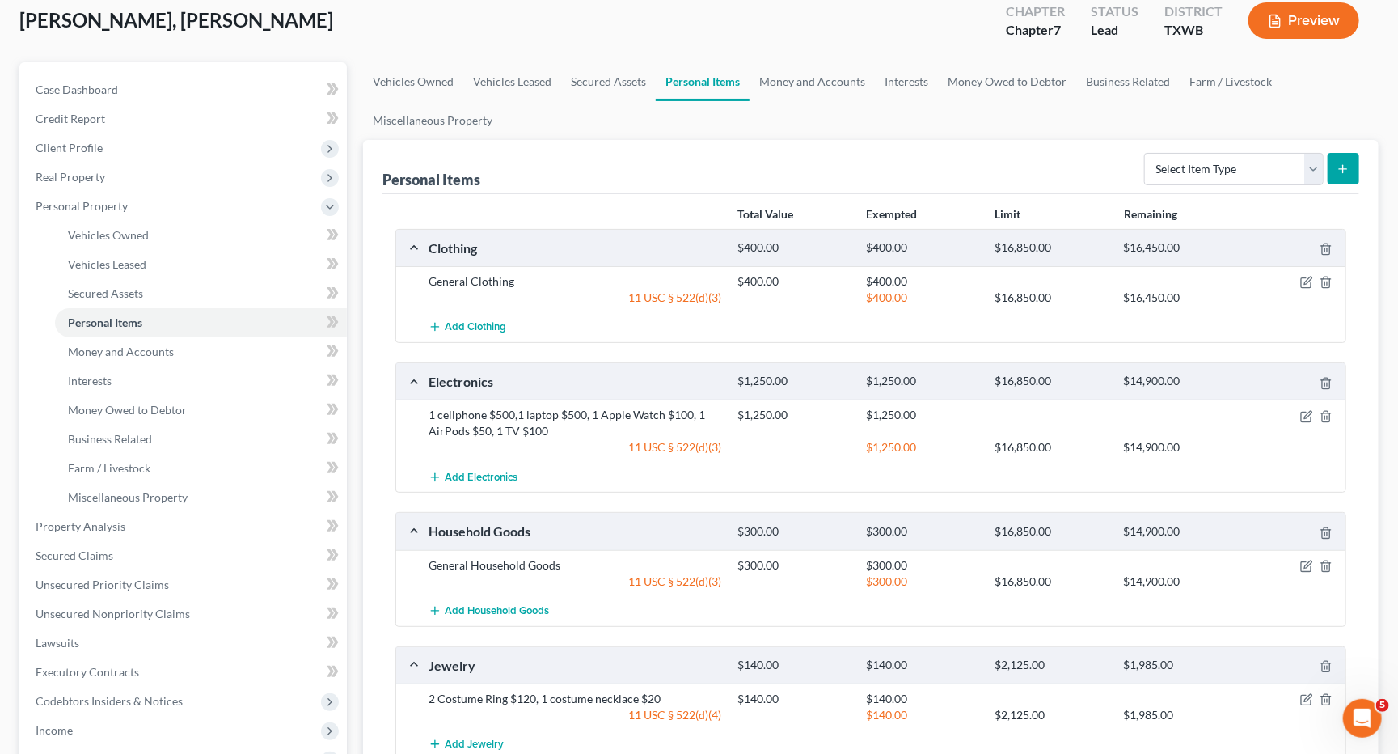
scroll to position [42, 0]
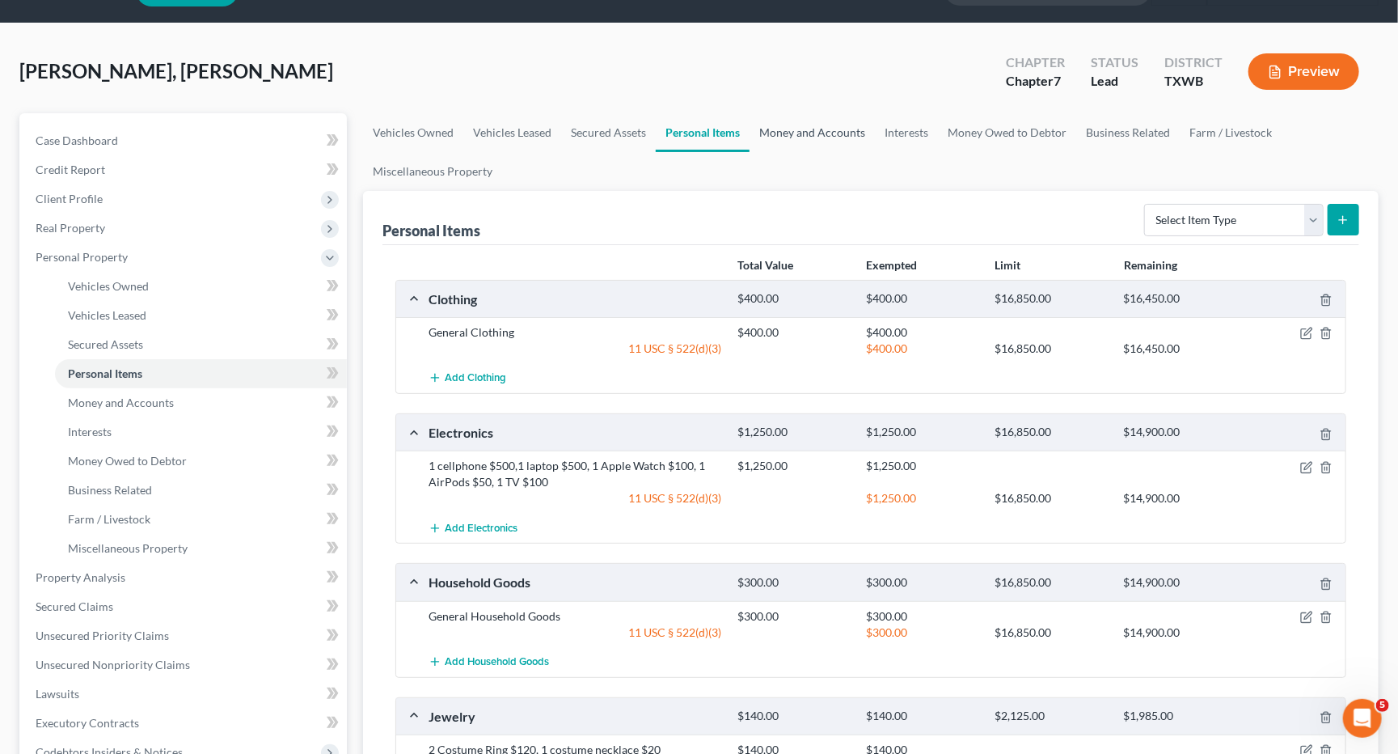
click at [782, 133] on link "Money and Accounts" at bounding box center [812, 132] width 125 height 39
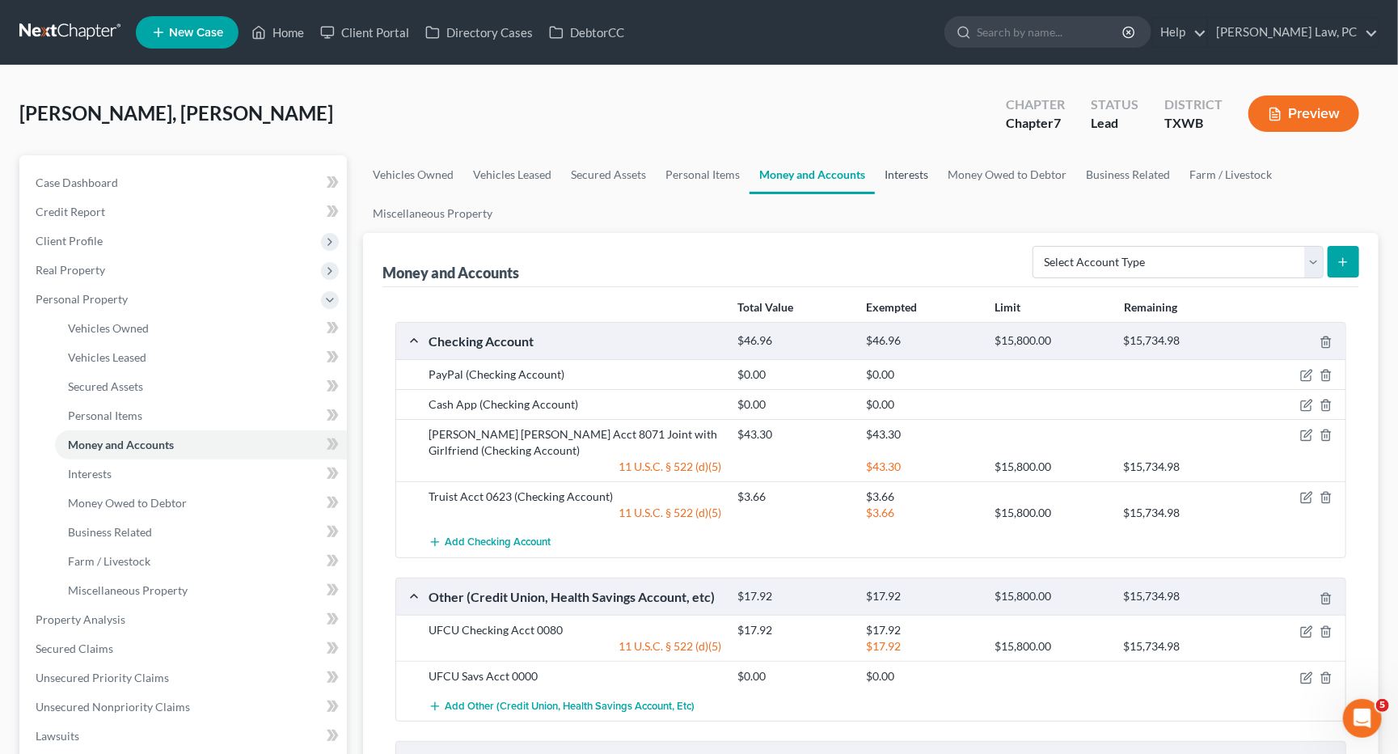
click at [909, 182] on link "Interests" at bounding box center [906, 174] width 63 height 39
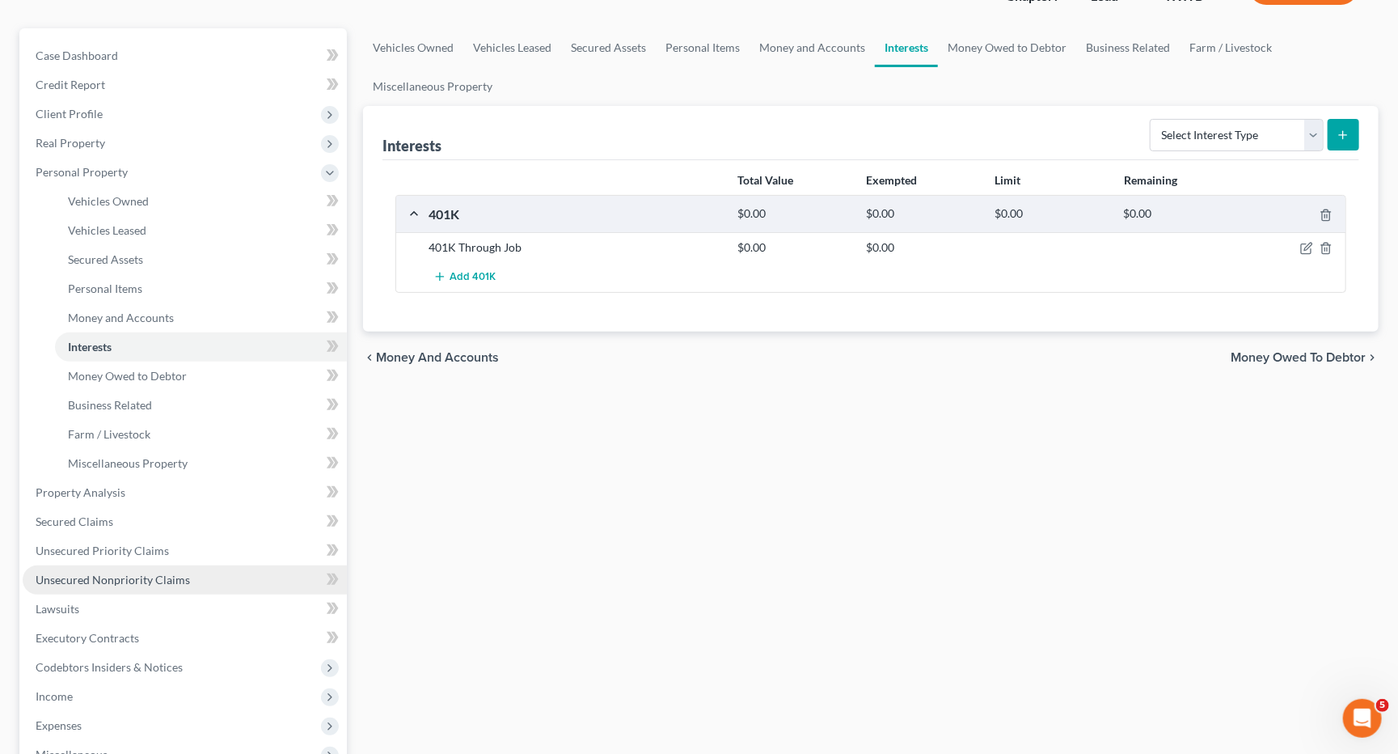
scroll to position [146, 0]
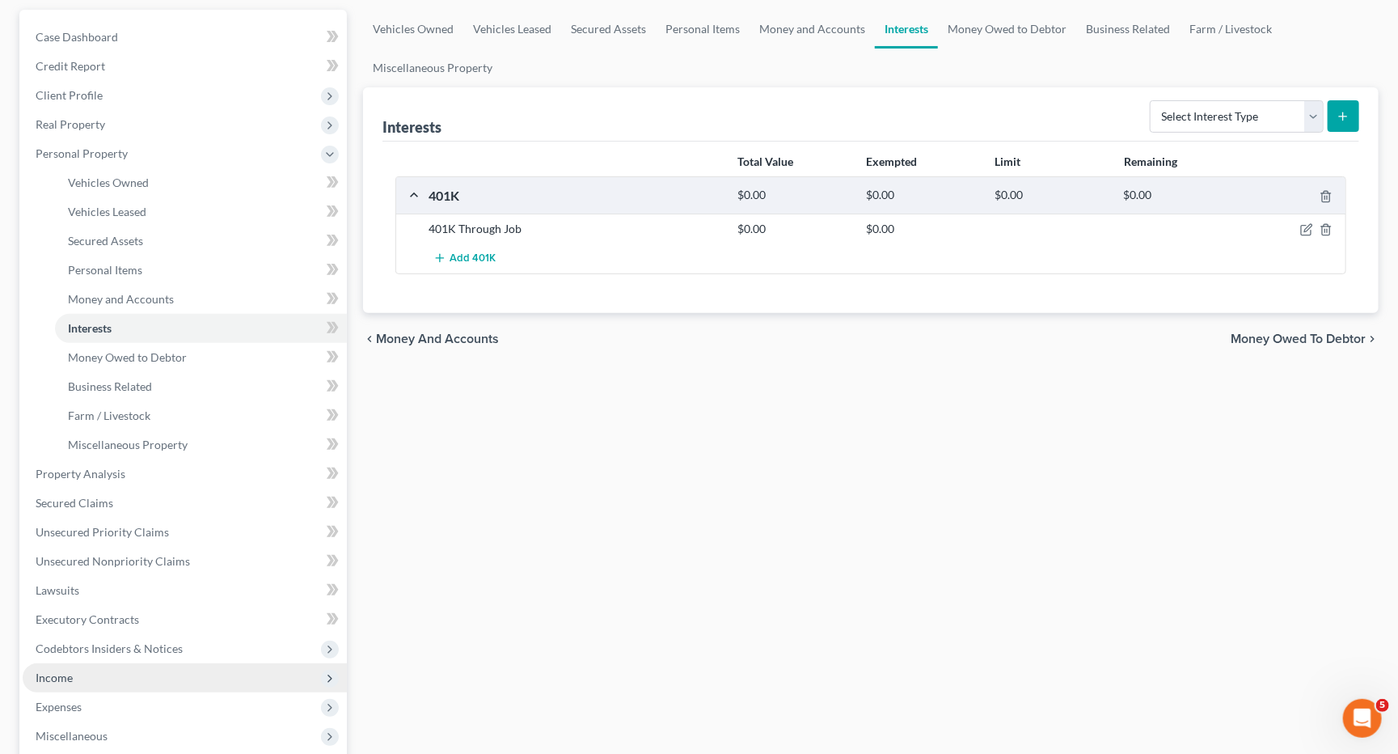
click at [67, 670] on span "Income" at bounding box center [54, 677] width 37 height 14
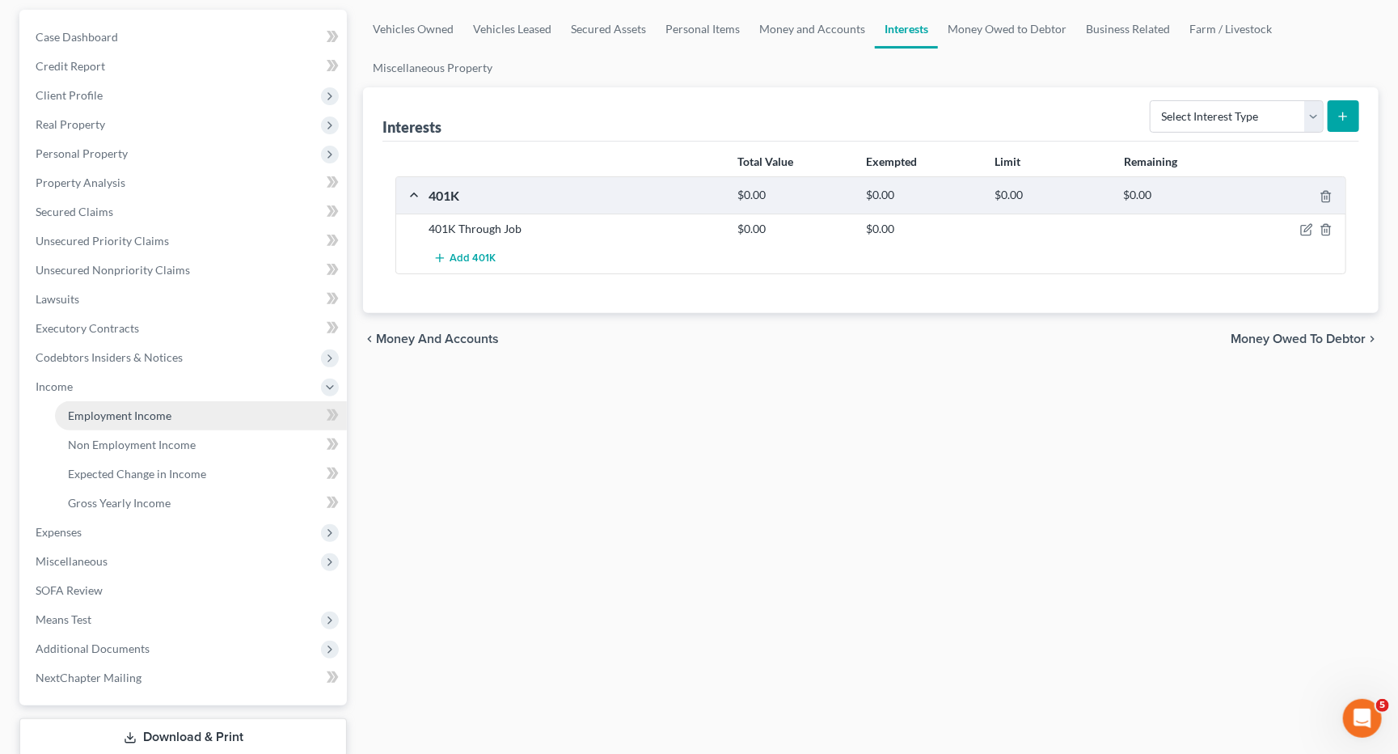
click at [132, 408] on span "Employment Income" at bounding box center [120, 415] width 104 height 14
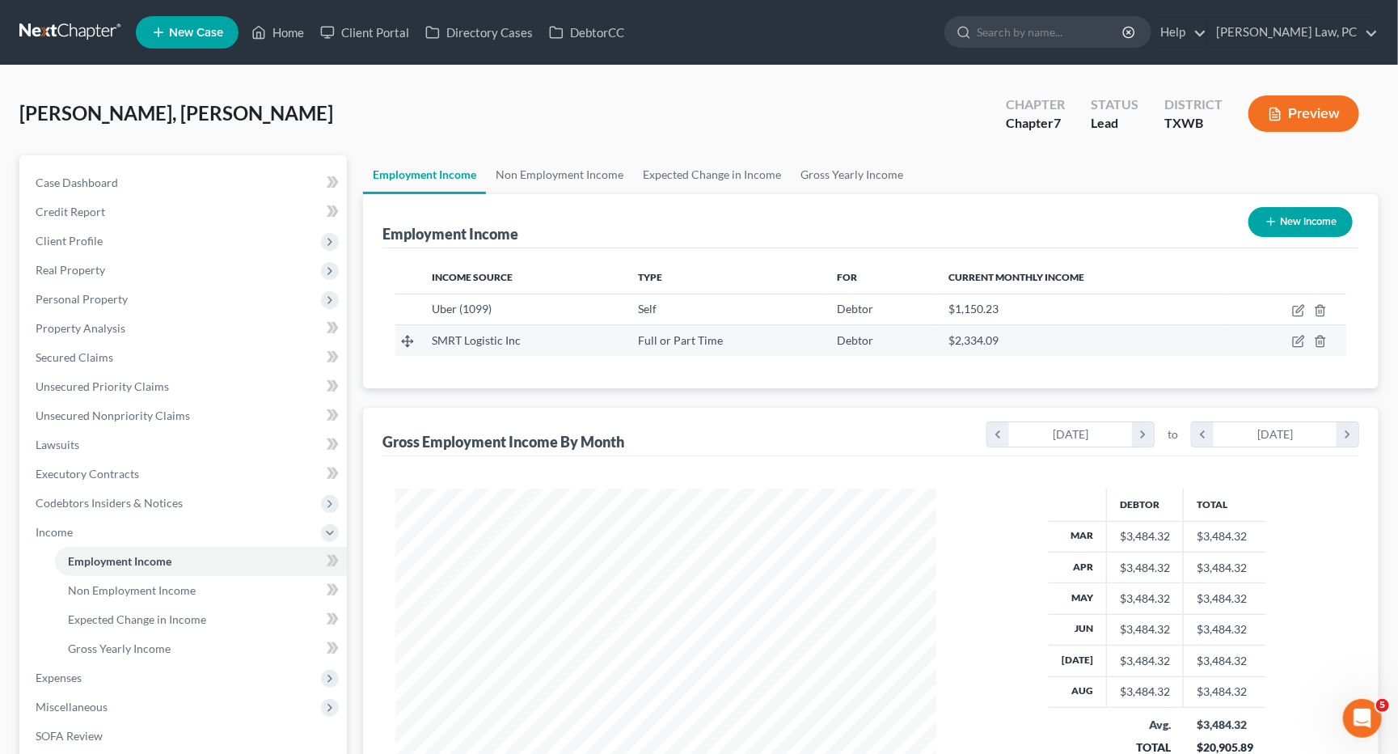
scroll to position [282, 573]
drag, startPoint x: 521, startPoint y: 337, endPoint x: 433, endPoint y: 343, distance: 88.3
click at [433, 343] on div "SMRT Logistic Inc" at bounding box center [522, 340] width 180 height 16
copy span "SMRT Logistic Inc"
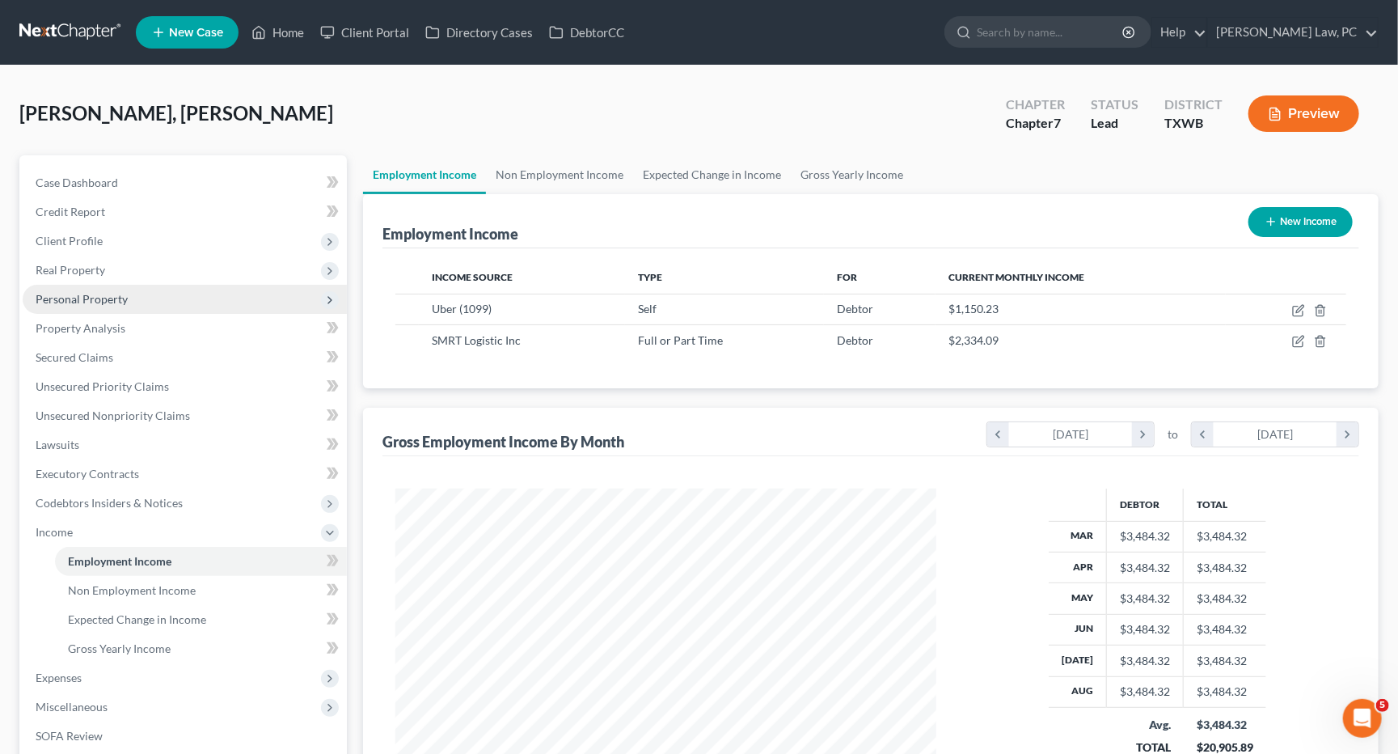
click at [44, 292] on span "Personal Property" at bounding box center [82, 299] width 92 height 14
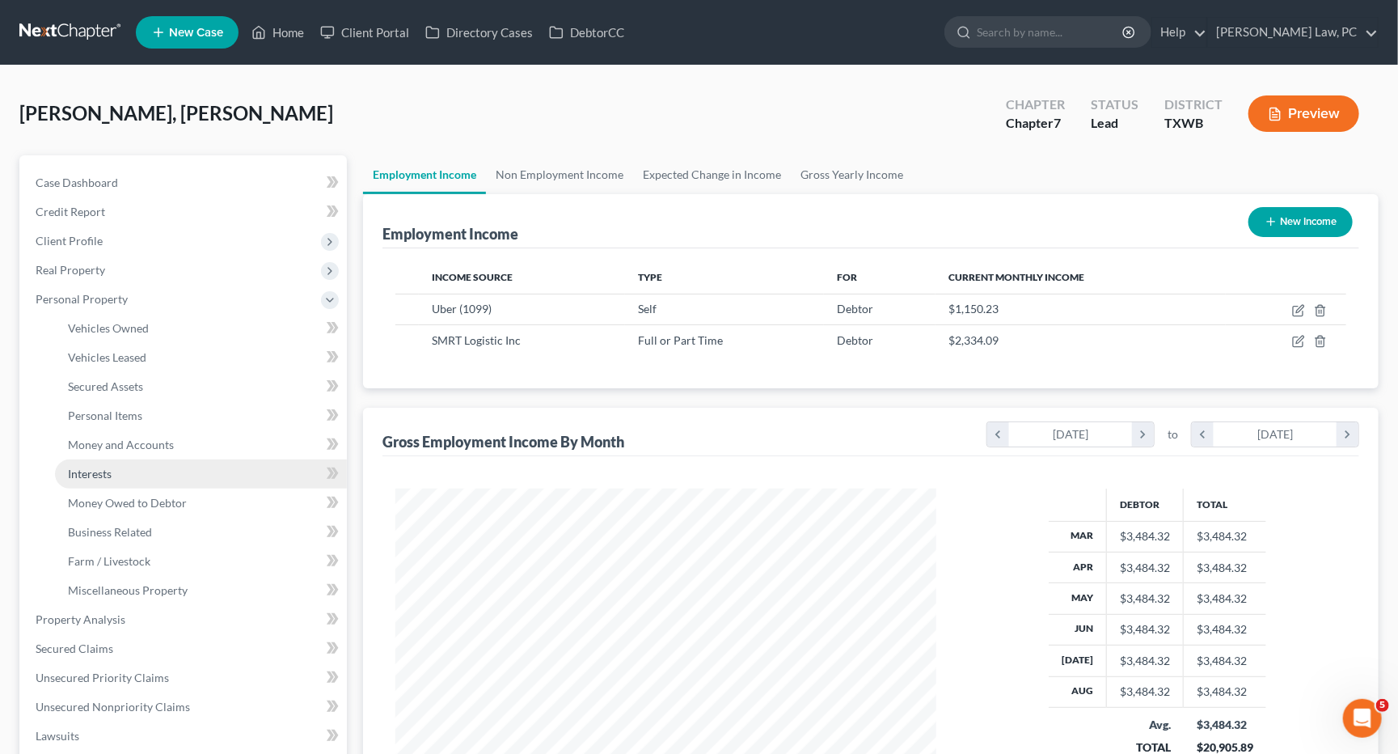
click at [87, 467] on span "Interests" at bounding box center [90, 474] width 44 height 14
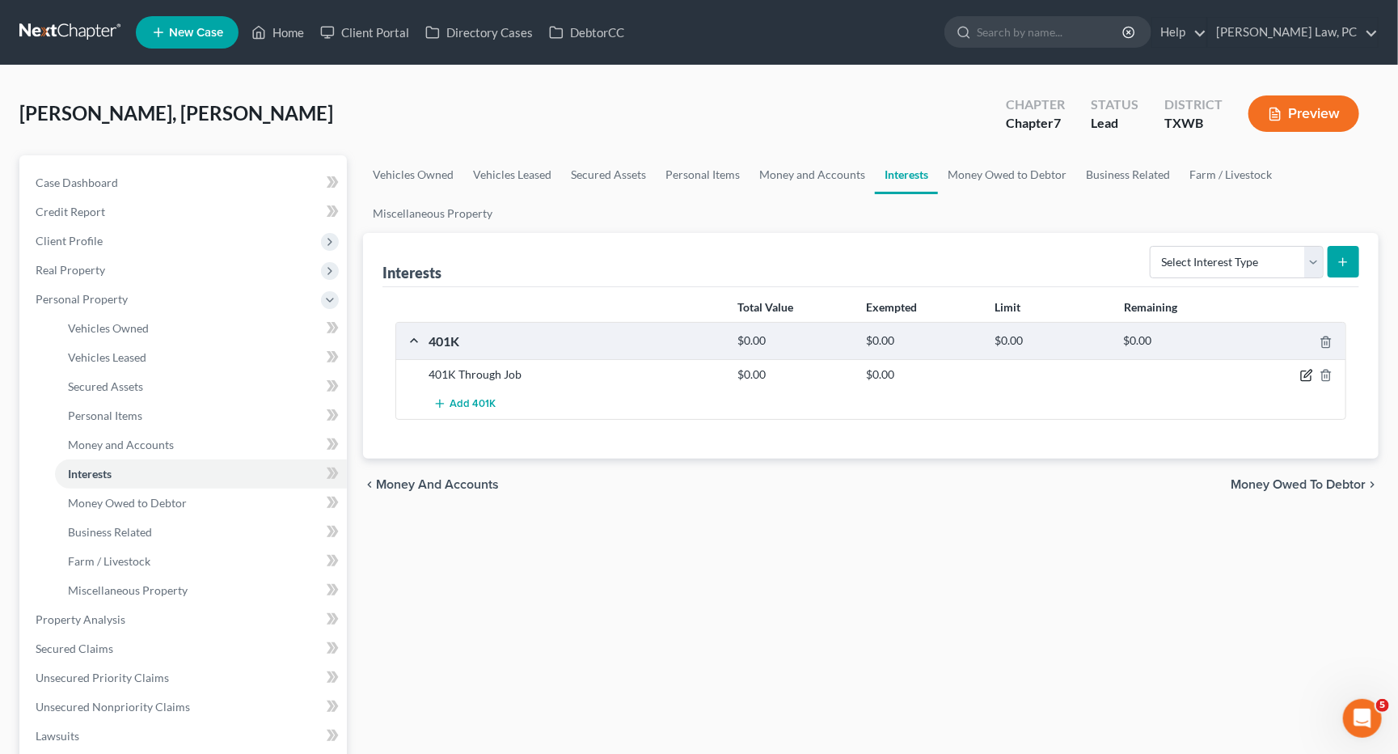
click at [1300, 371] on icon "button" at bounding box center [1306, 375] width 13 height 13
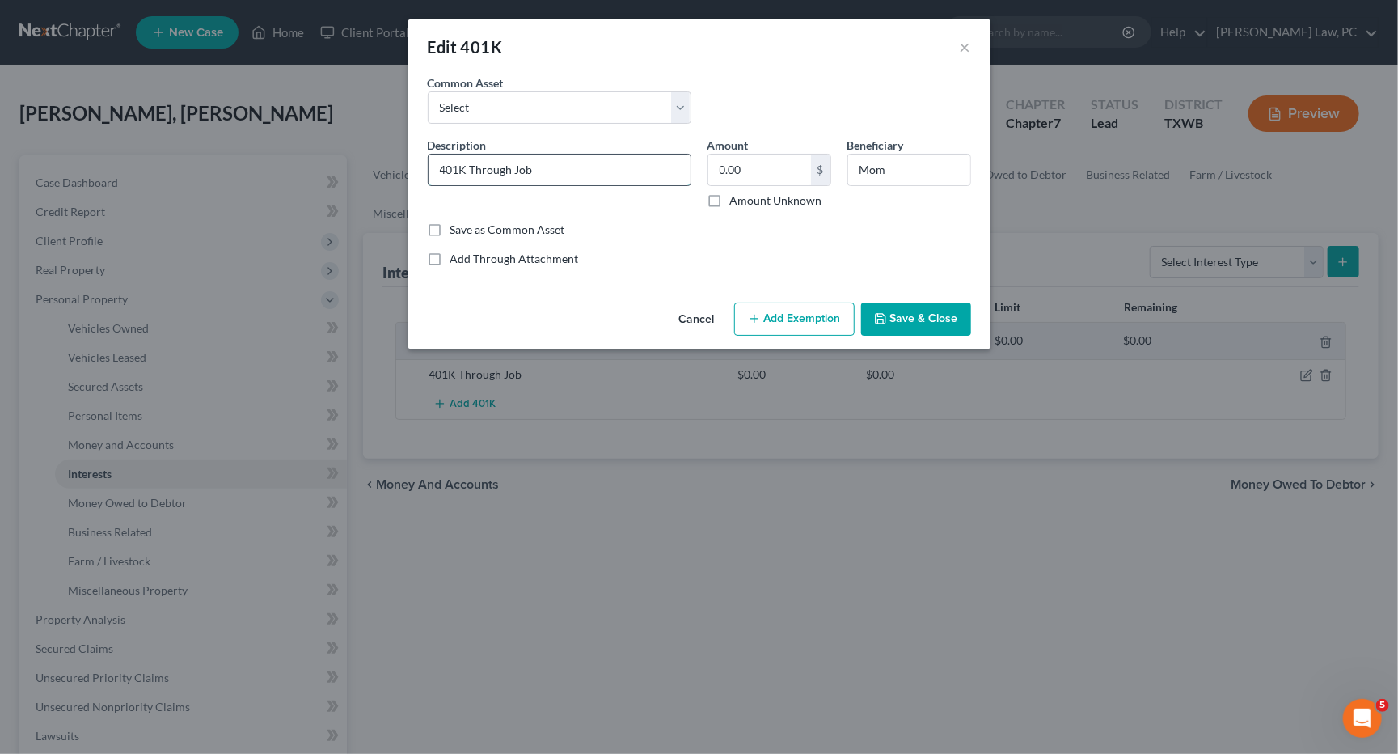
click at [557, 171] on input "401K Through Job" at bounding box center [560, 169] width 262 height 31
paste input "SMRT Logistic Inc"
type input "401K Through SMRT Logistic Inc"
click at [917, 308] on button "Save & Close" at bounding box center [916, 319] width 110 height 34
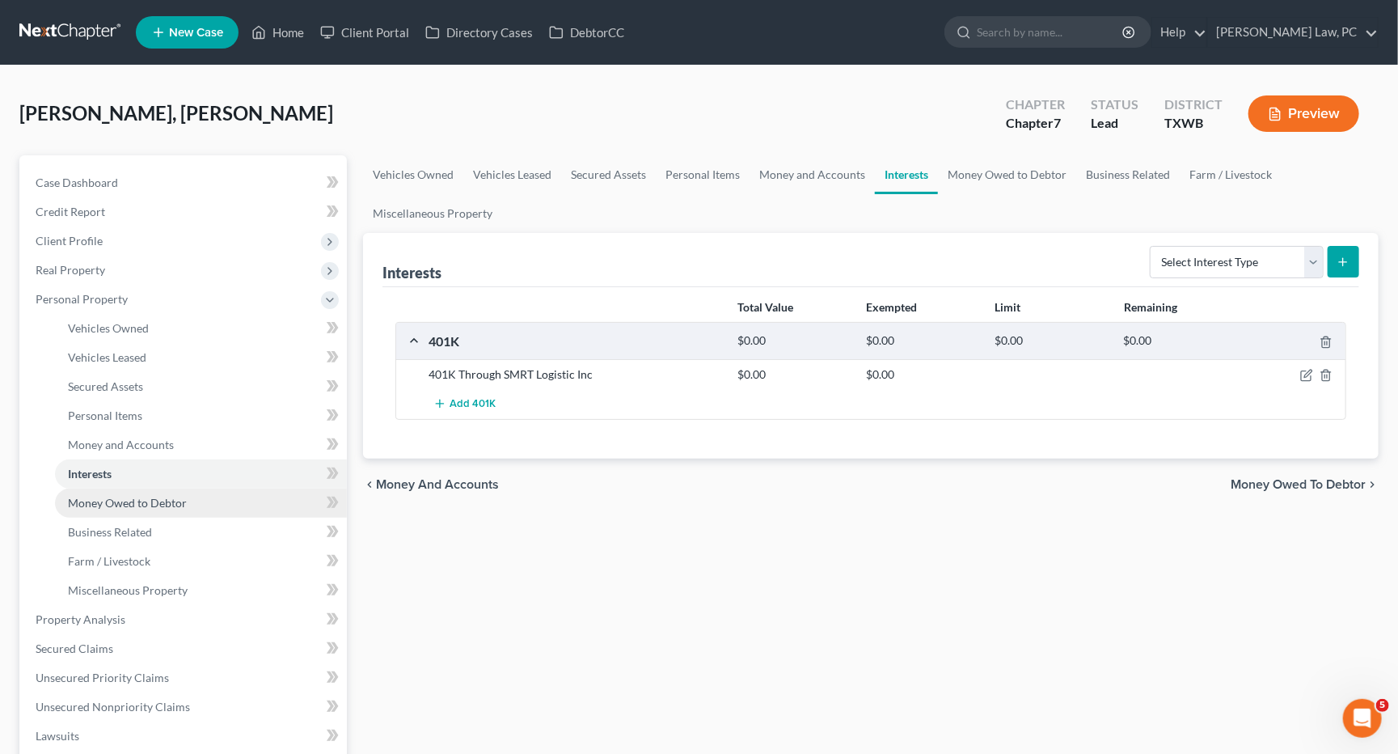
click at [141, 496] on span "Money Owed to Debtor" at bounding box center [127, 503] width 119 height 14
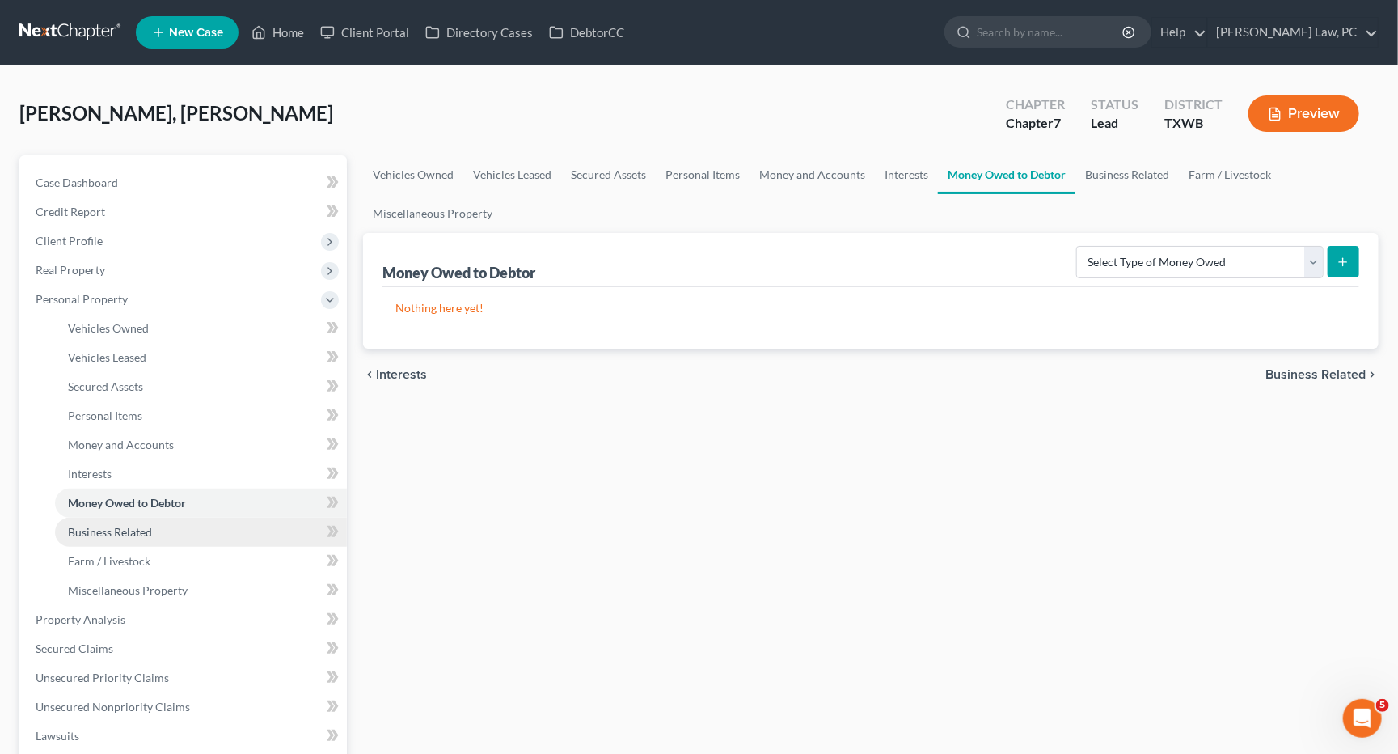
click at [135, 525] on span "Business Related" at bounding box center [110, 532] width 84 height 14
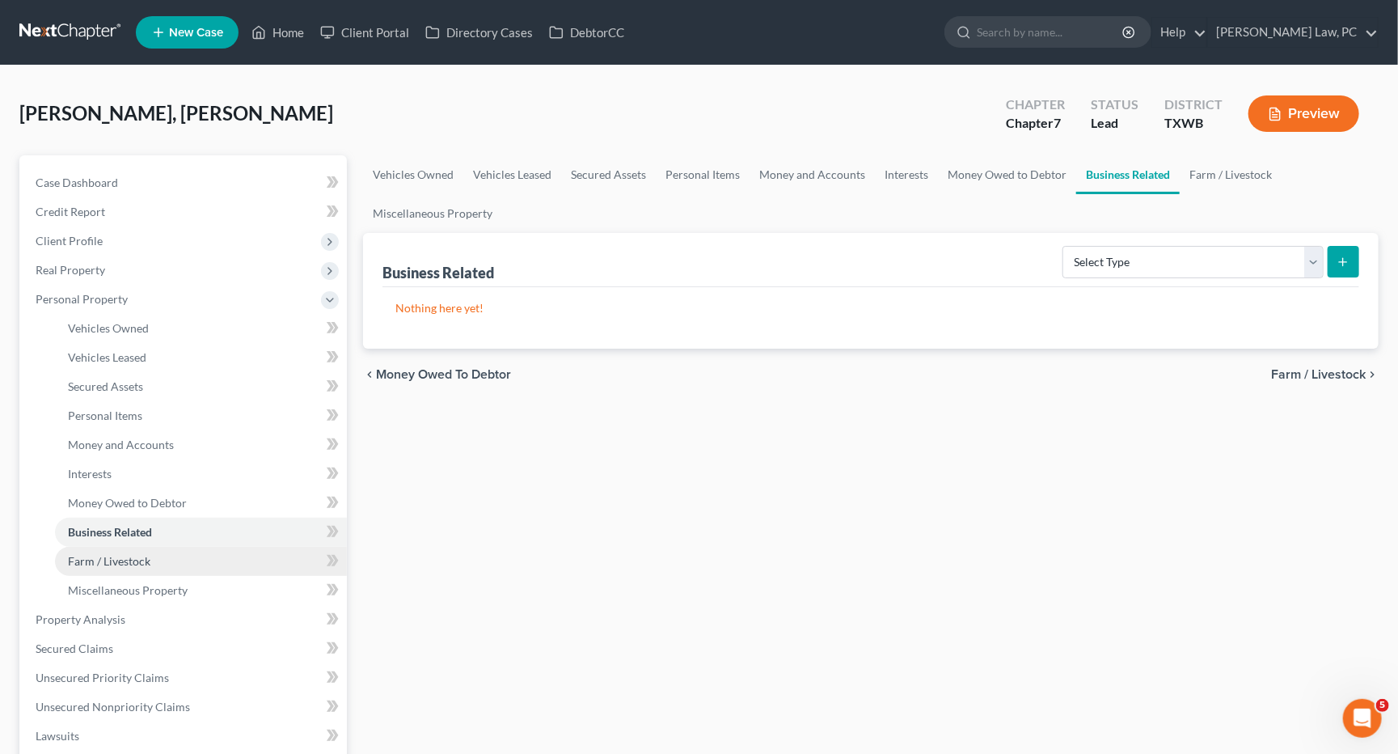
click at [132, 554] on span "Farm / Livestock" at bounding box center [109, 561] width 82 height 14
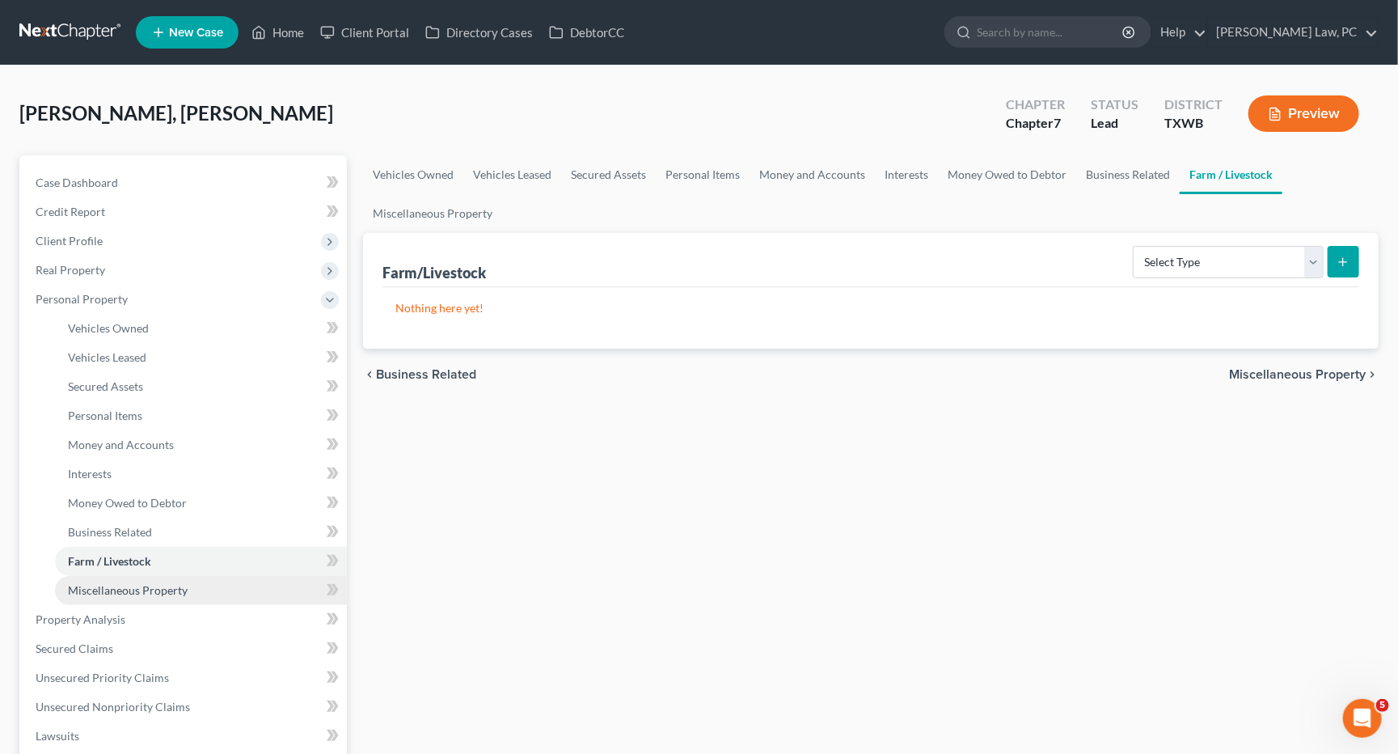
click at [137, 583] on span "Miscellaneous Property" at bounding box center [128, 590] width 120 height 14
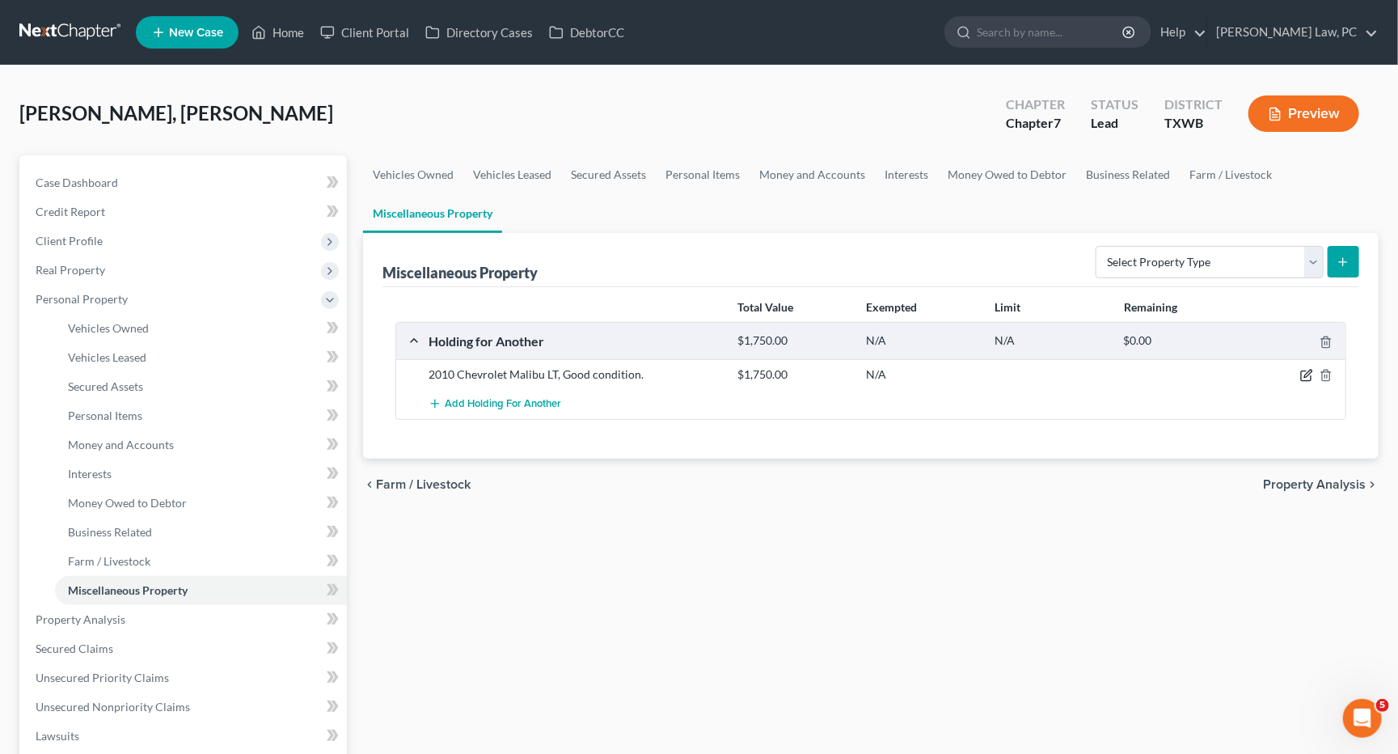
click at [1305, 370] on icon "button" at bounding box center [1306, 375] width 13 height 13
select select "45"
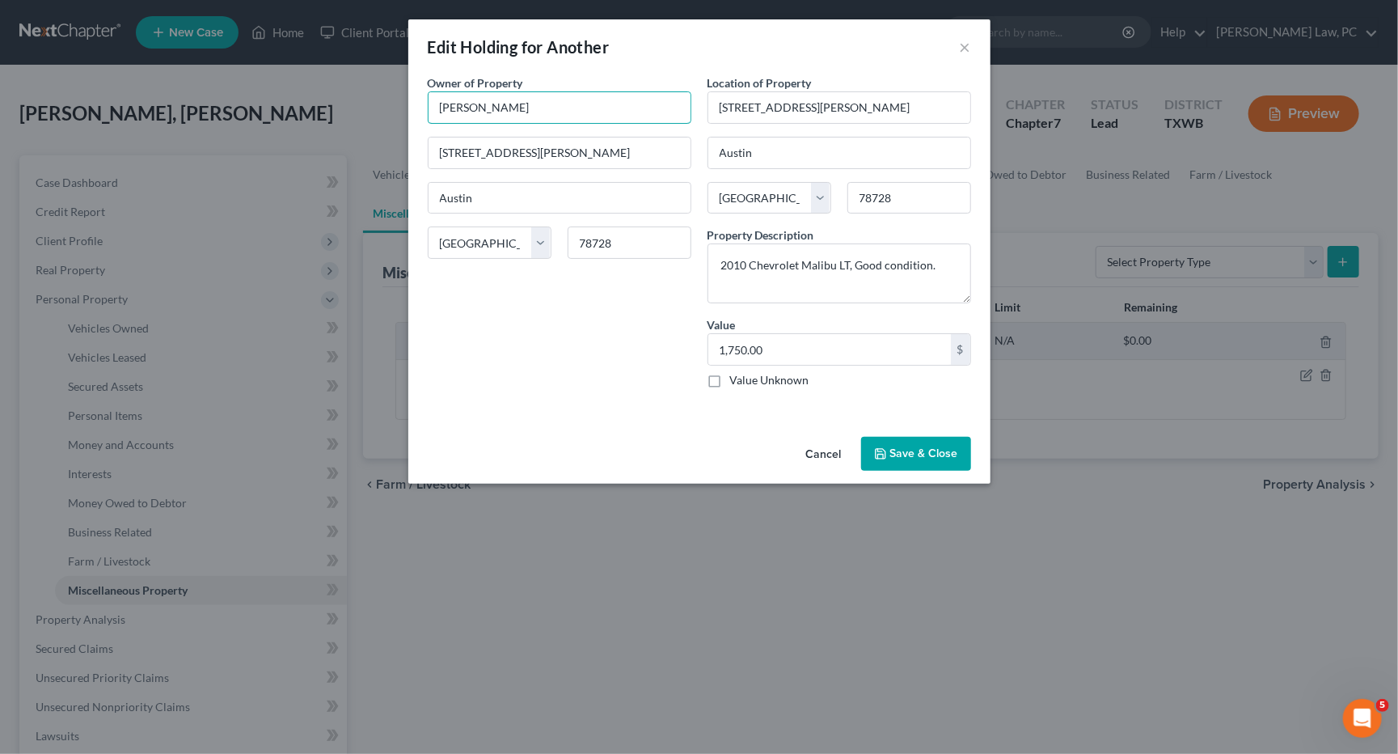
type input "[PERSON_NAME]"
click at [910, 446] on button "Save & Close" at bounding box center [916, 454] width 110 height 34
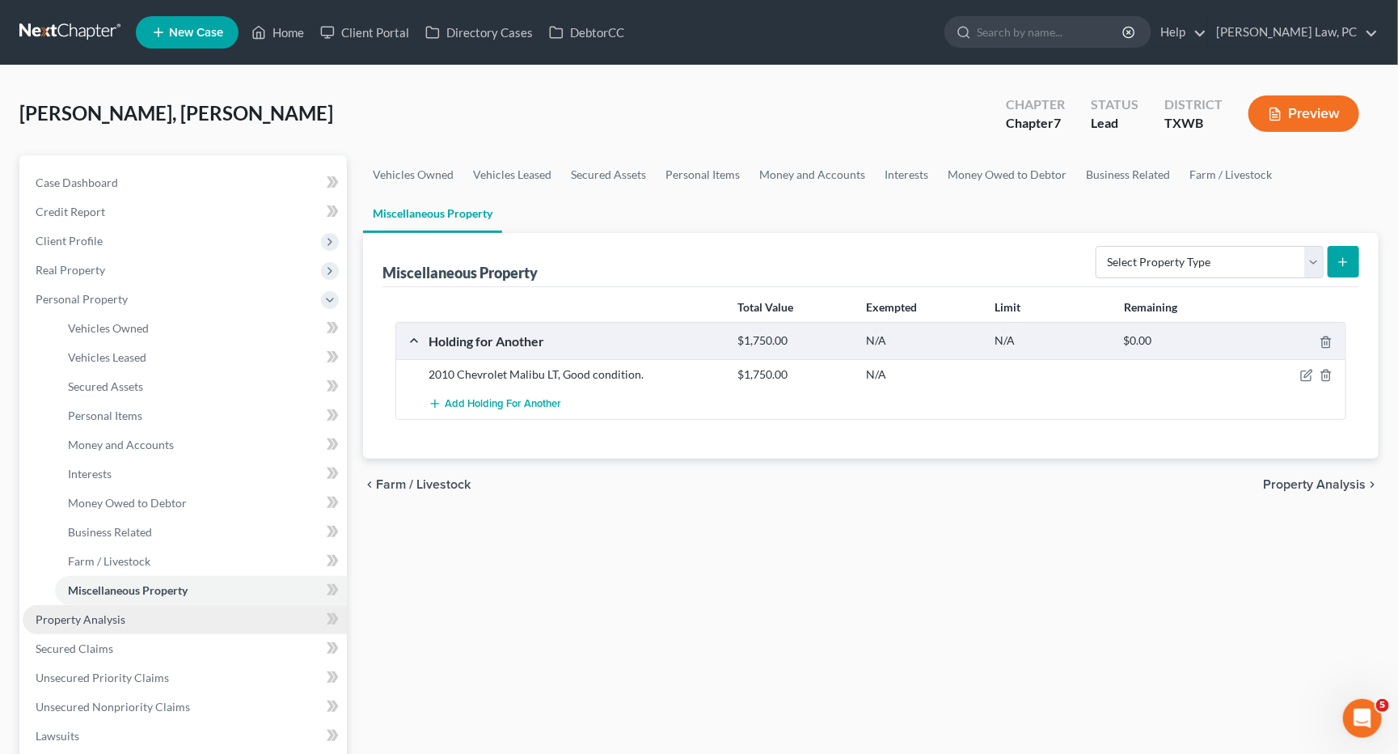
click at [92, 612] on span "Property Analysis" at bounding box center [81, 619] width 90 height 14
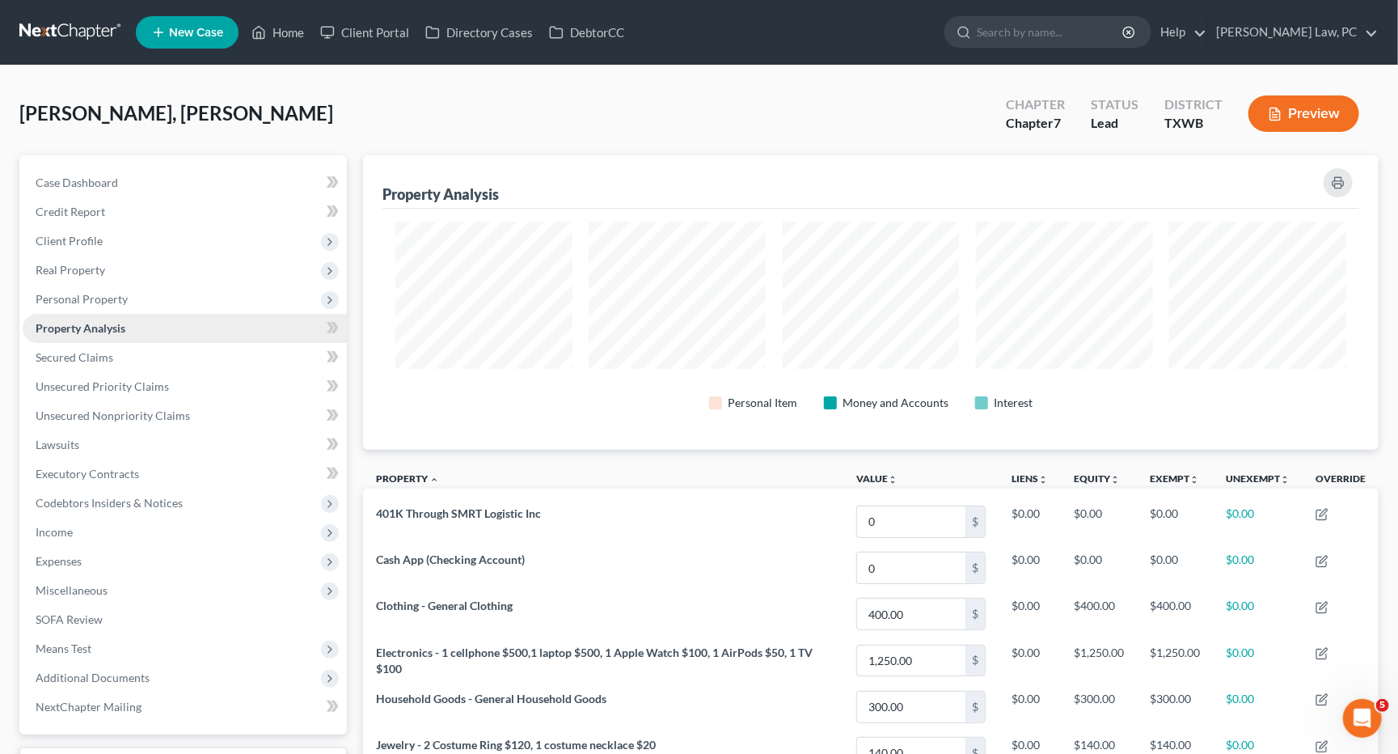
scroll to position [294, 1015]
click at [74, 350] on span "Secured Claims" at bounding box center [75, 357] width 78 height 14
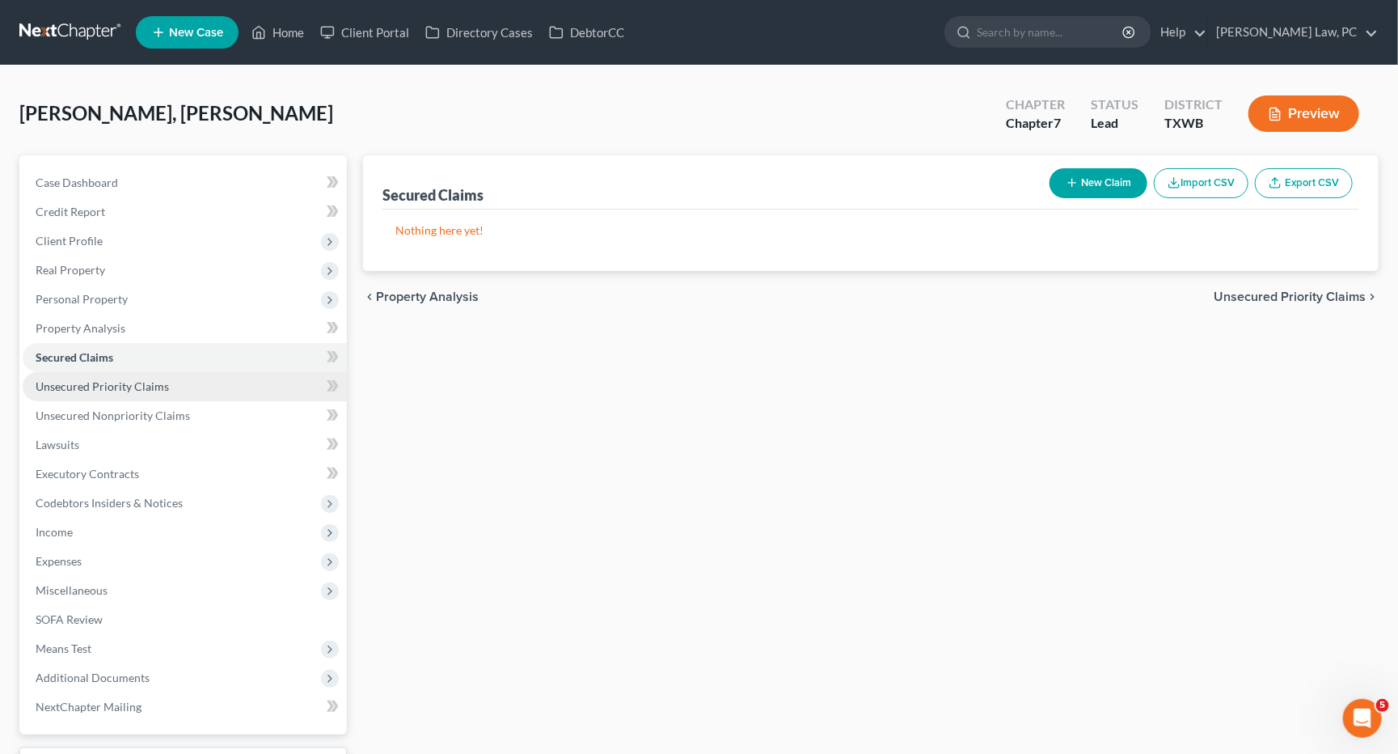
click at [96, 372] on link "Unsecured Priority Claims" at bounding box center [185, 386] width 324 height 29
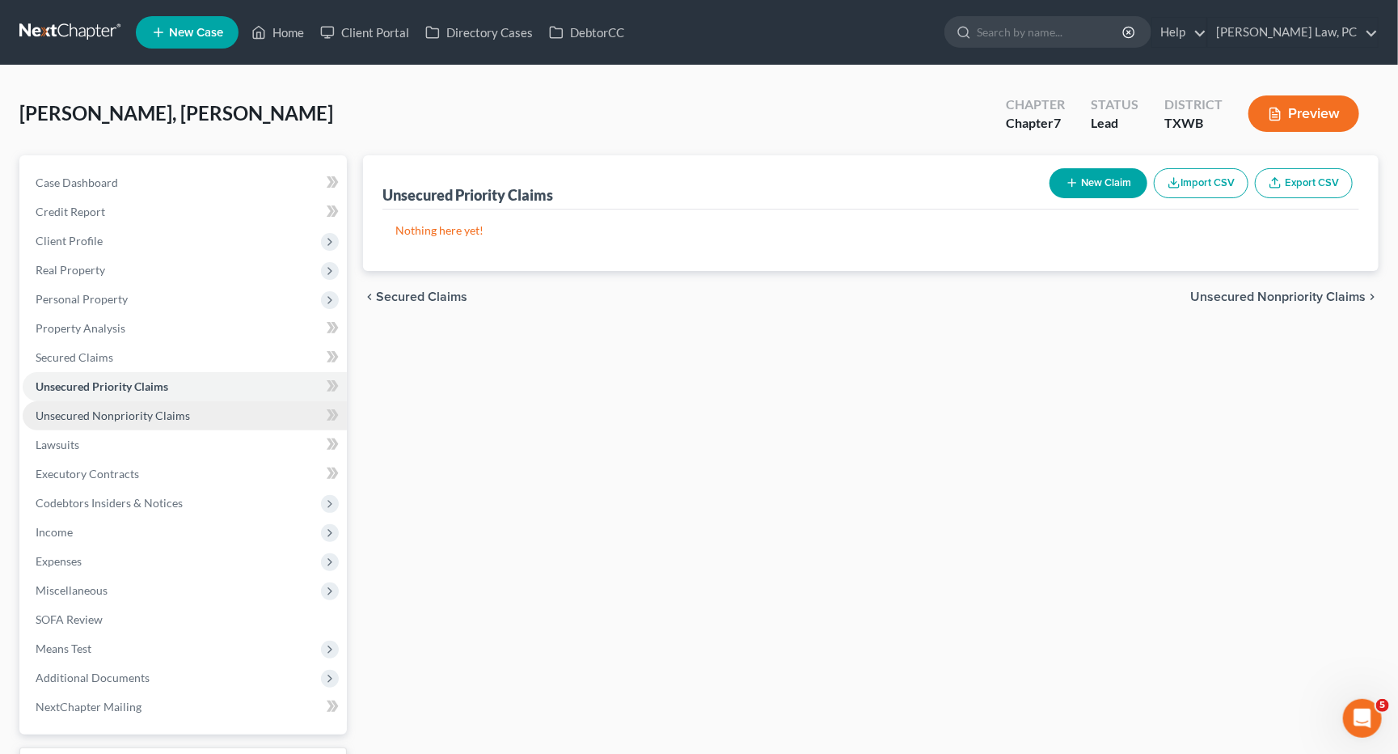
click at [119, 413] on link "Unsecured Nonpriority Claims" at bounding box center [185, 415] width 324 height 29
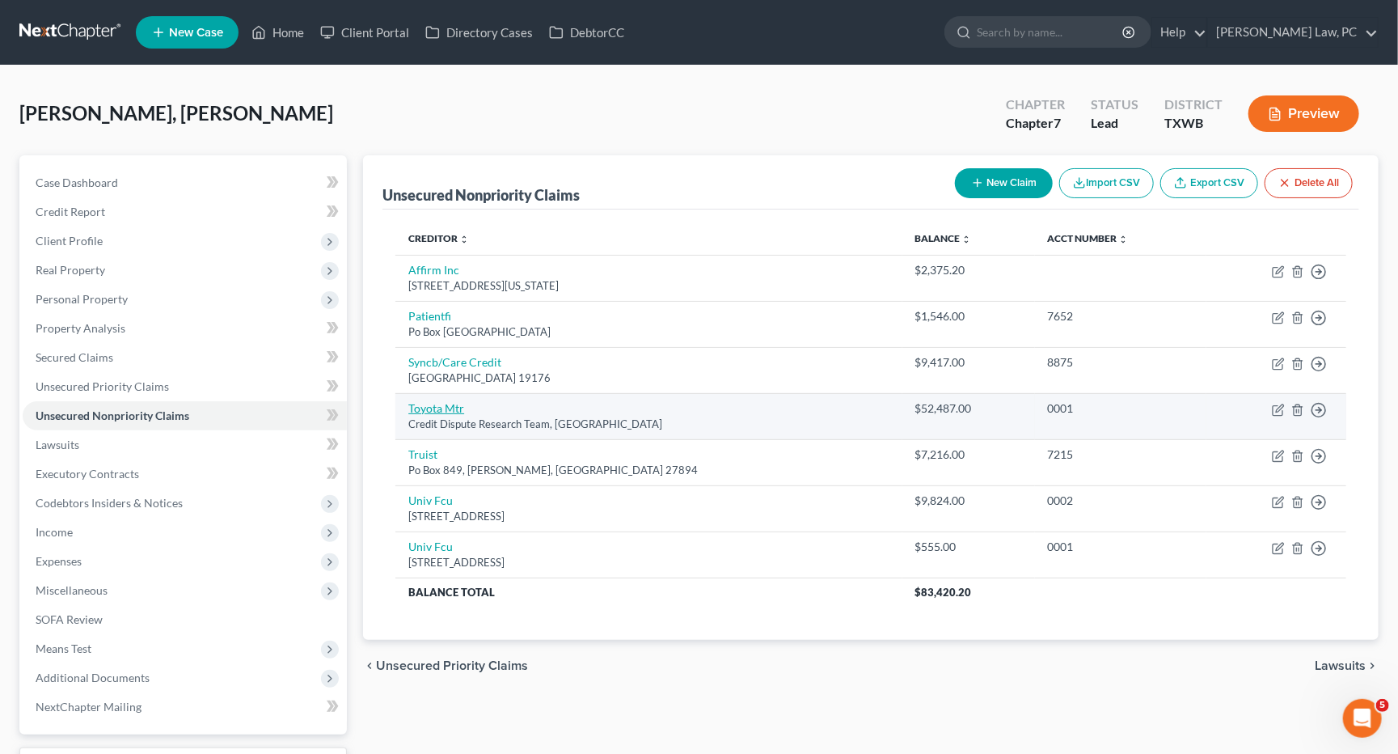
click at [434, 403] on link "Toyota Mtr" at bounding box center [436, 408] width 56 height 14
select select "45"
select select "4"
select select "0"
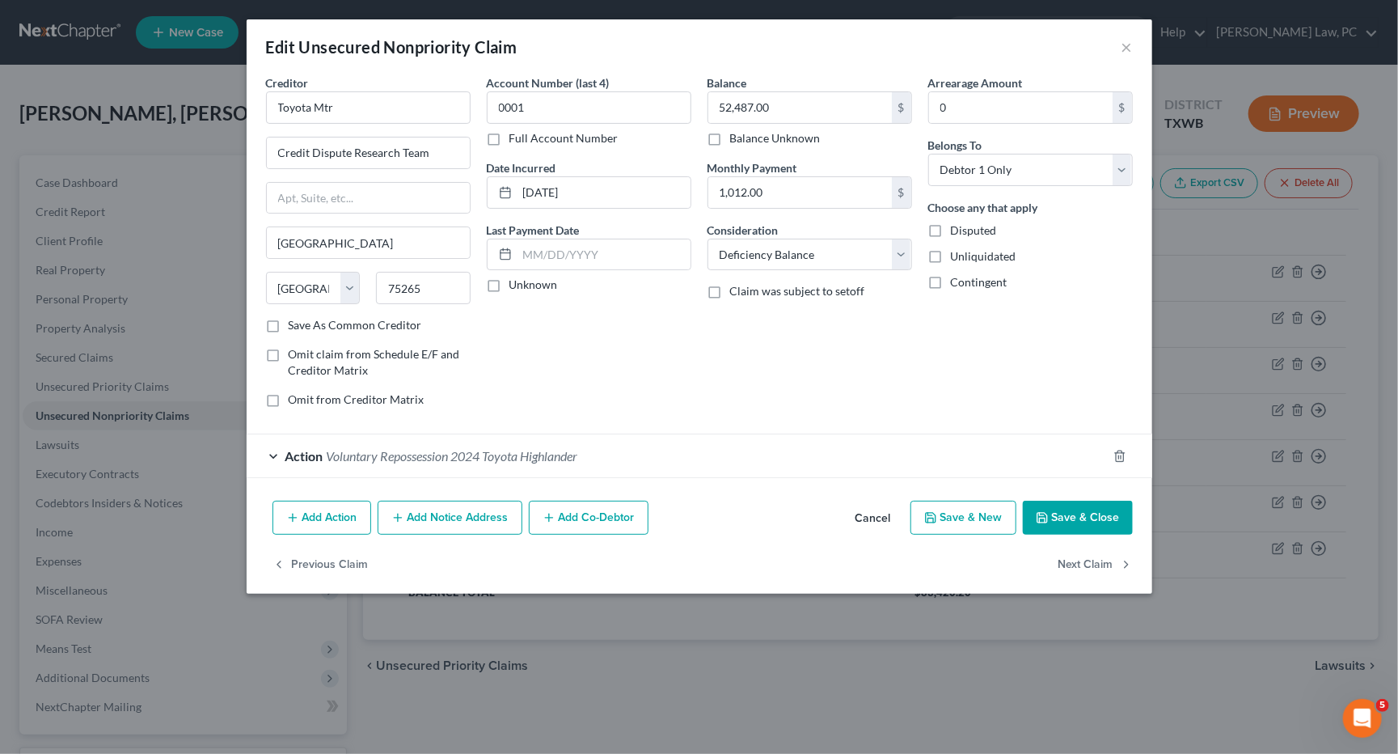
click at [426, 451] on span "Voluntary Repossession 2024 Toyota Highlander" at bounding box center [452, 455] width 251 height 15
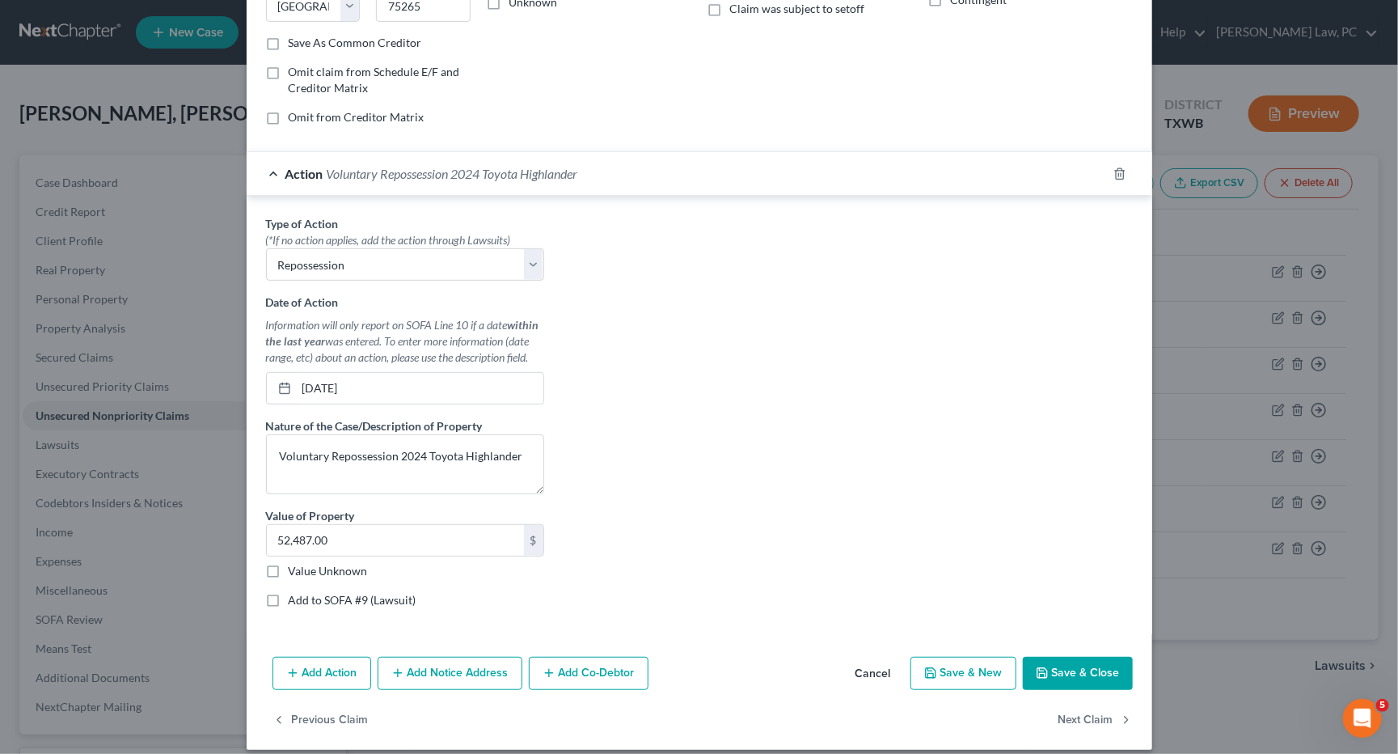
scroll to position [281, 0]
click at [1101, 657] on button "Save & Close" at bounding box center [1078, 674] width 110 height 34
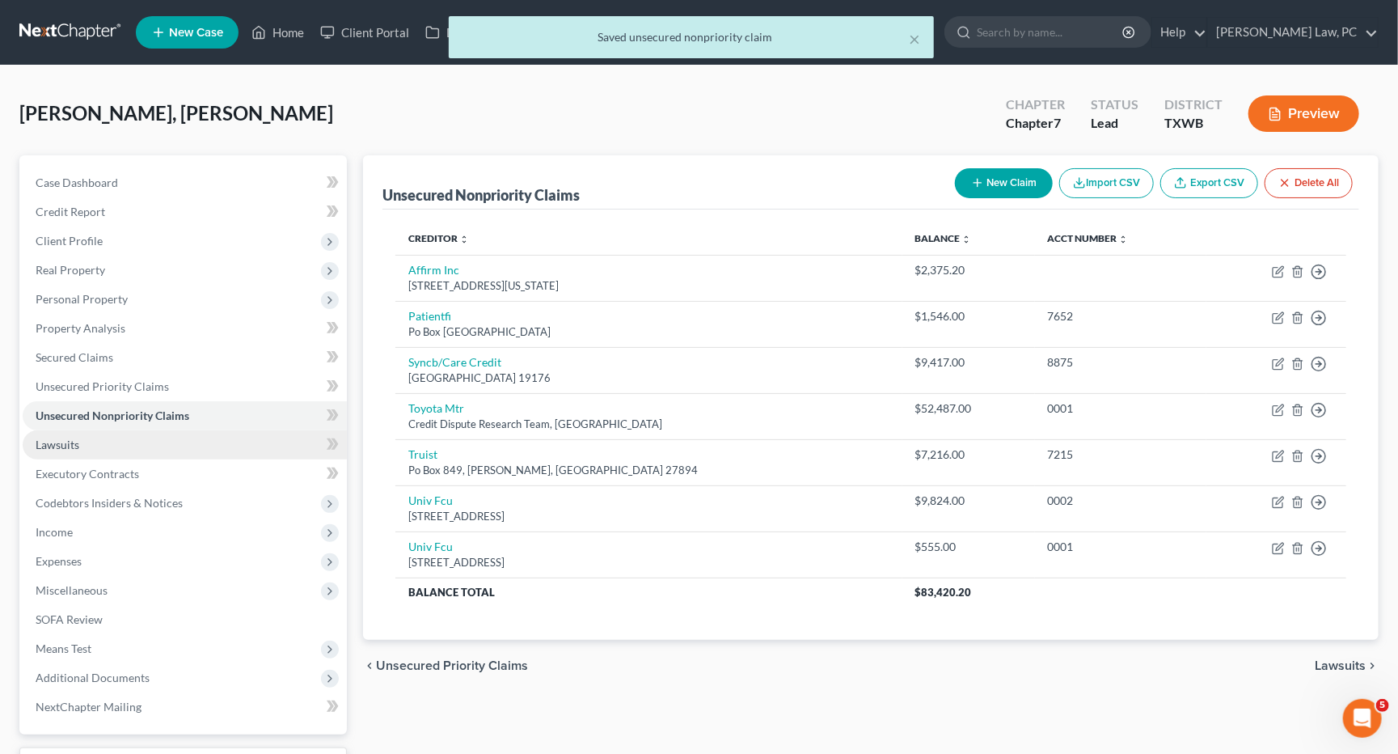
click at [65, 437] on span "Lawsuits" at bounding box center [58, 444] width 44 height 14
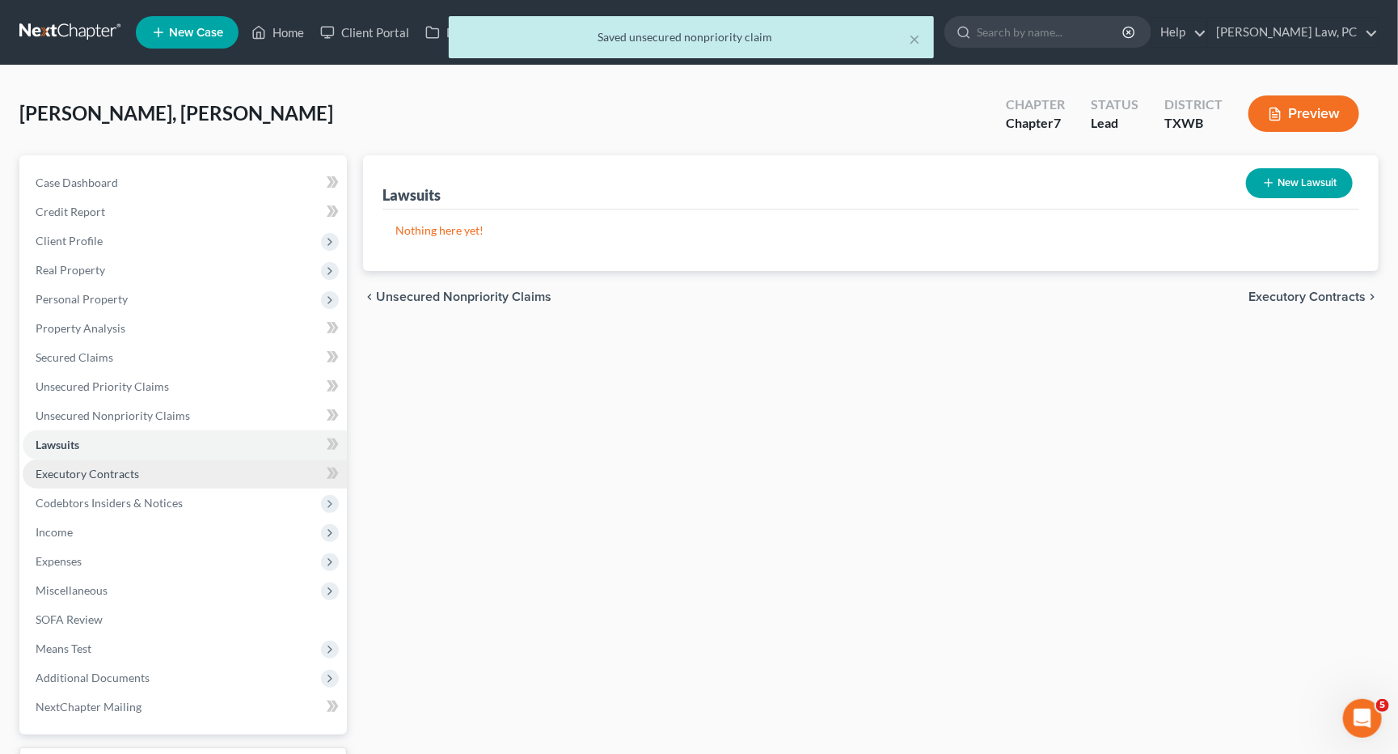
click at [88, 467] on span "Executory Contracts" at bounding box center [88, 474] width 104 height 14
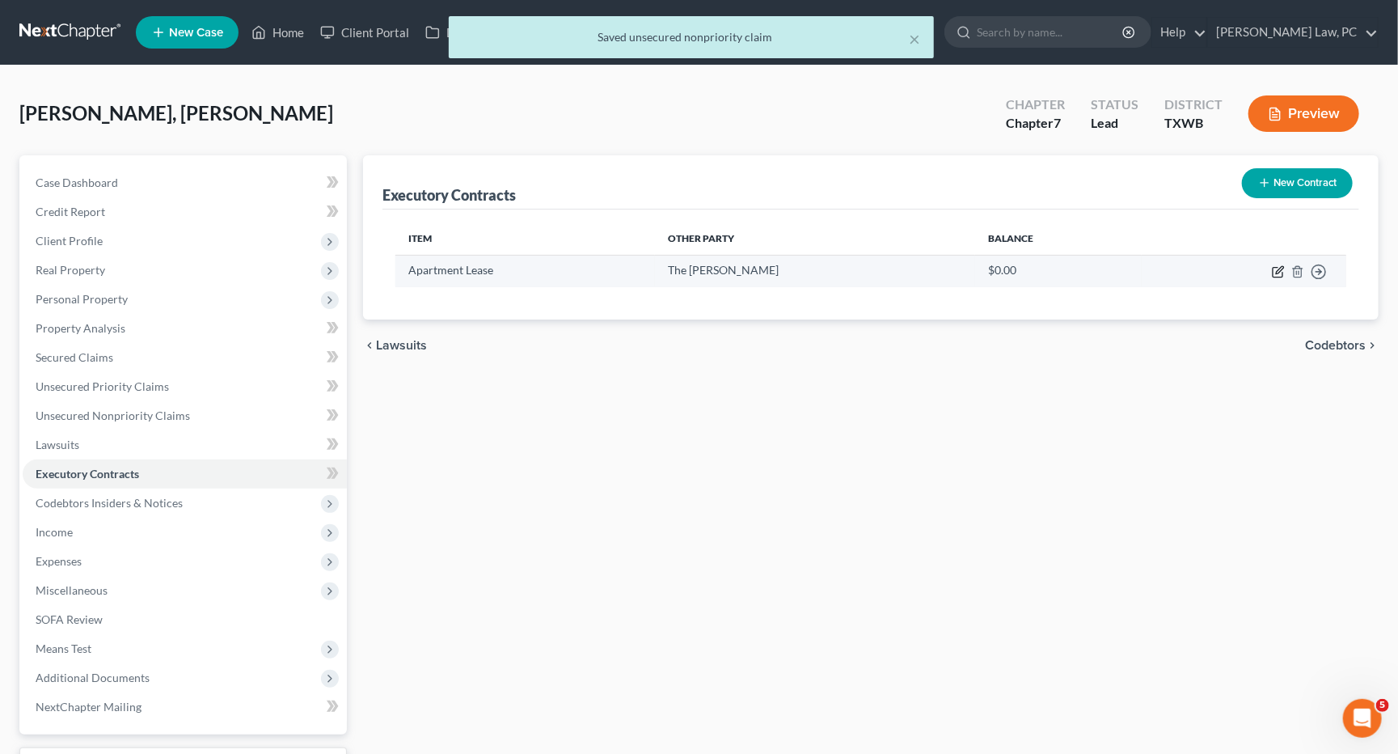
click at [1276, 272] on icon "button" at bounding box center [1279, 269] width 7 height 7
select select "3"
select select "45"
select select "0"
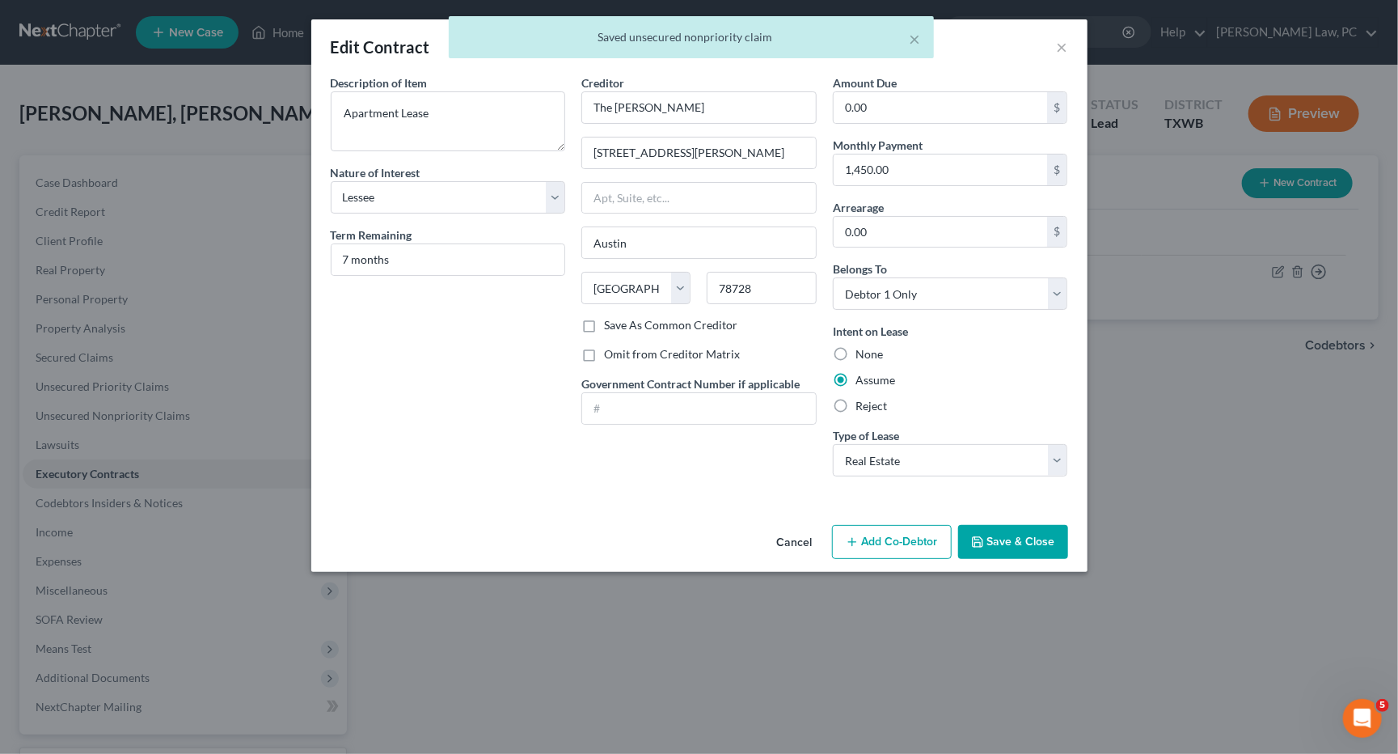
click at [1004, 526] on button "Save & Close" at bounding box center [1013, 542] width 110 height 34
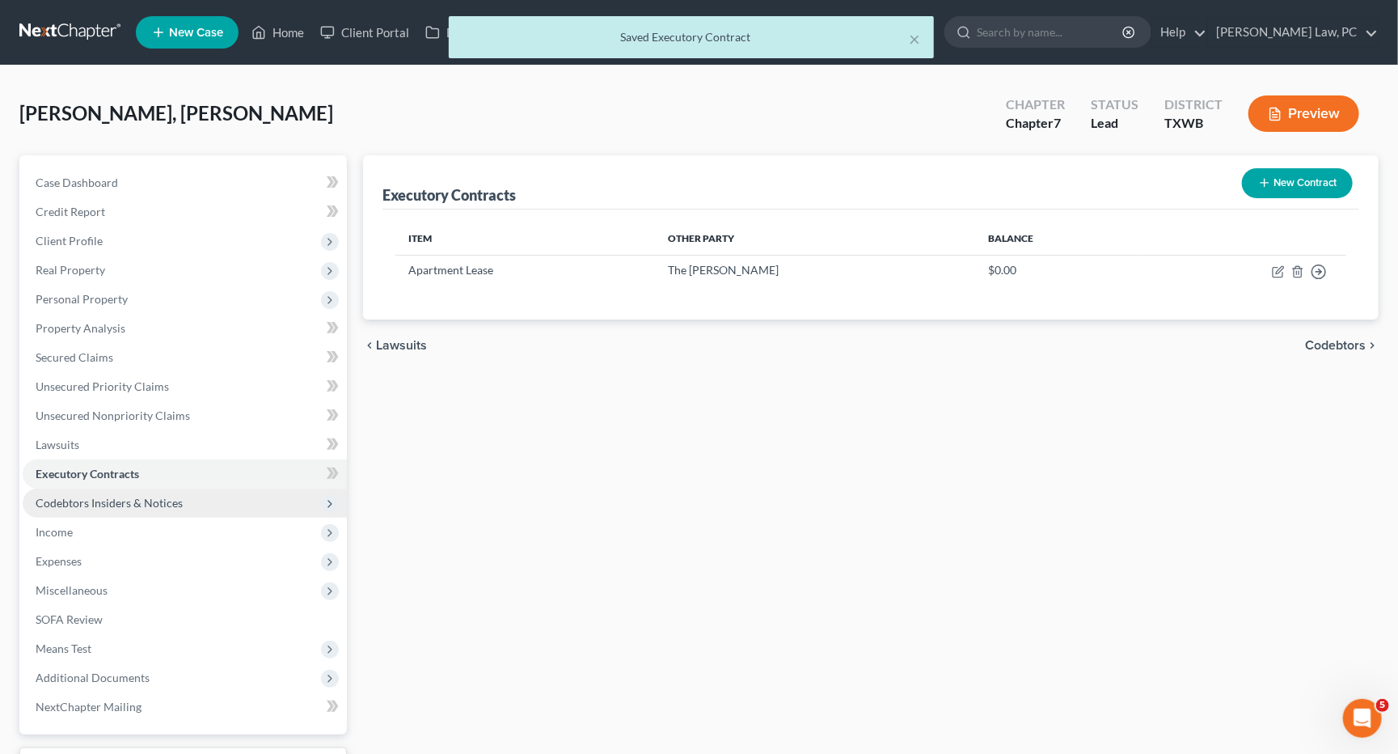
click at [105, 499] on span "Codebtors Insiders & Notices" at bounding box center [185, 502] width 324 height 29
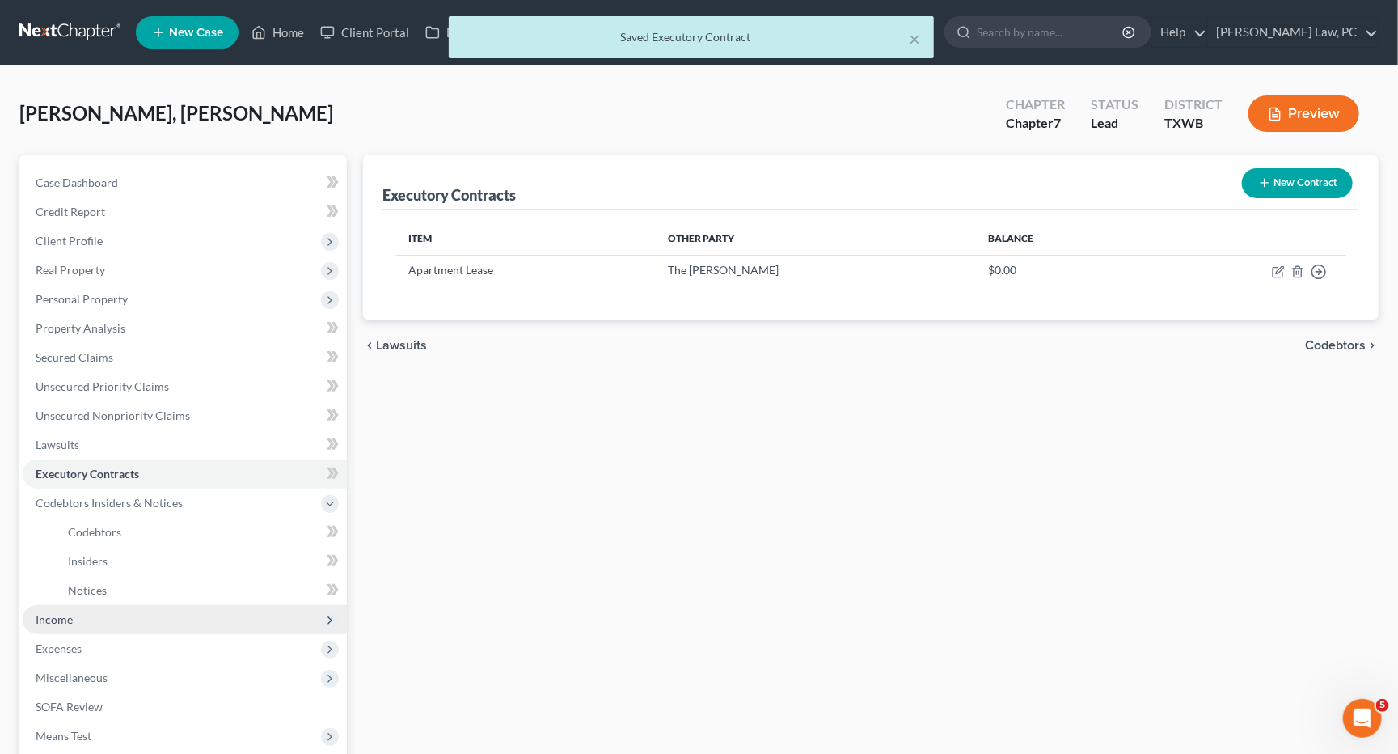
click at [67, 612] on span "Income" at bounding box center [54, 619] width 37 height 14
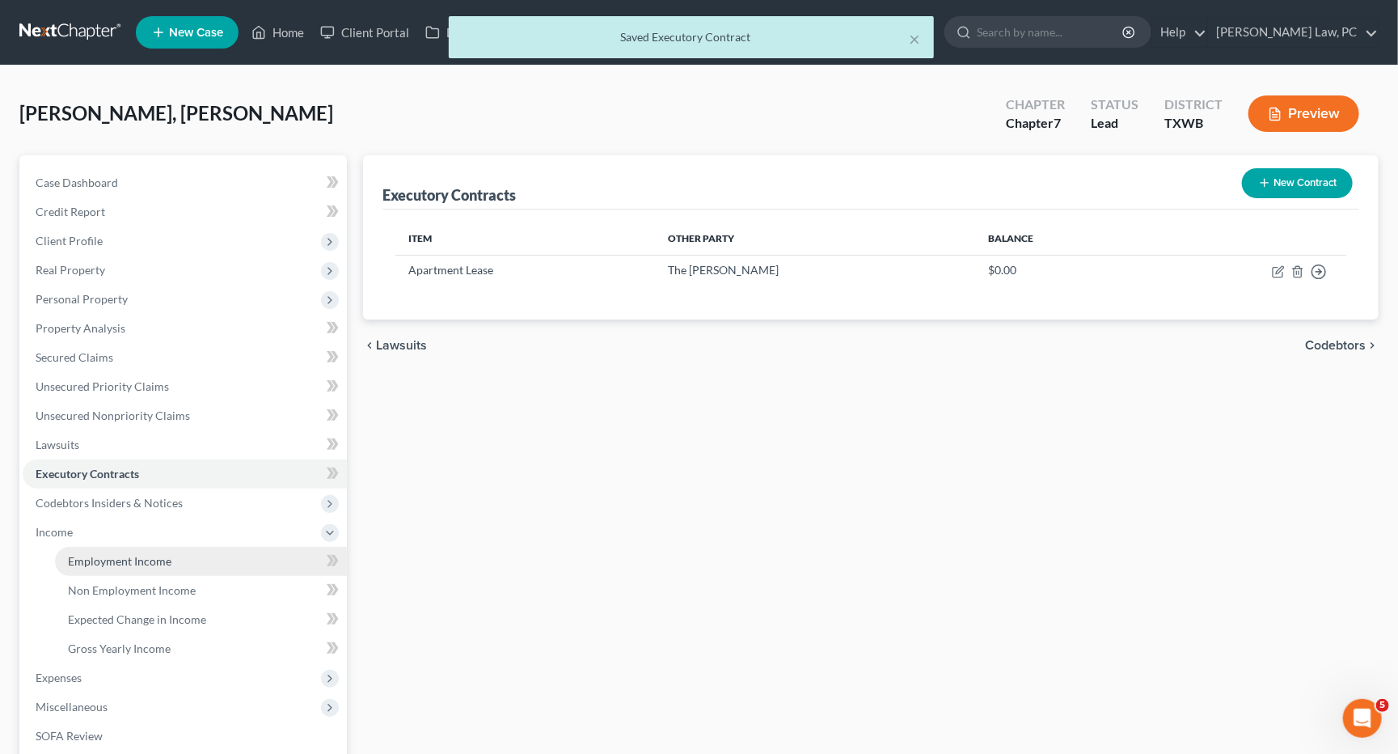
click at [115, 554] on span "Employment Income" at bounding box center [120, 561] width 104 height 14
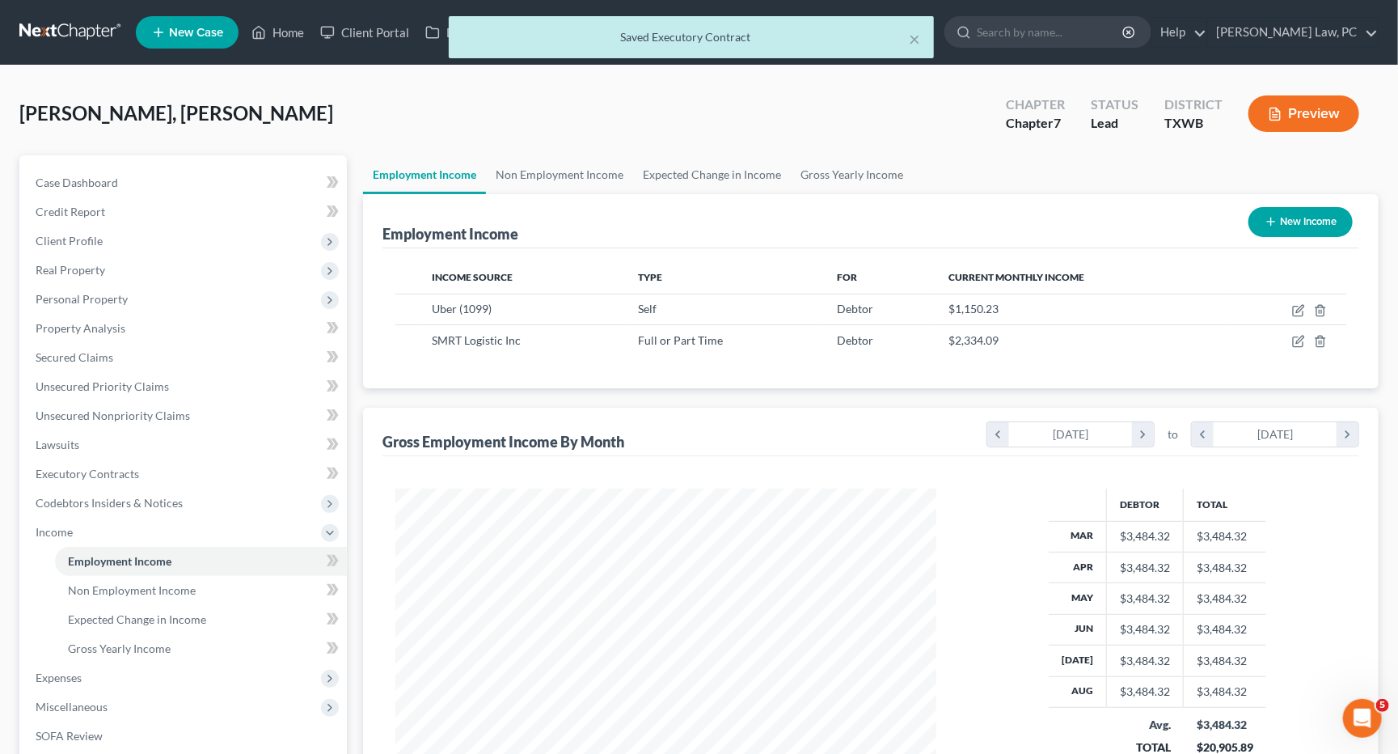
scroll to position [282, 573]
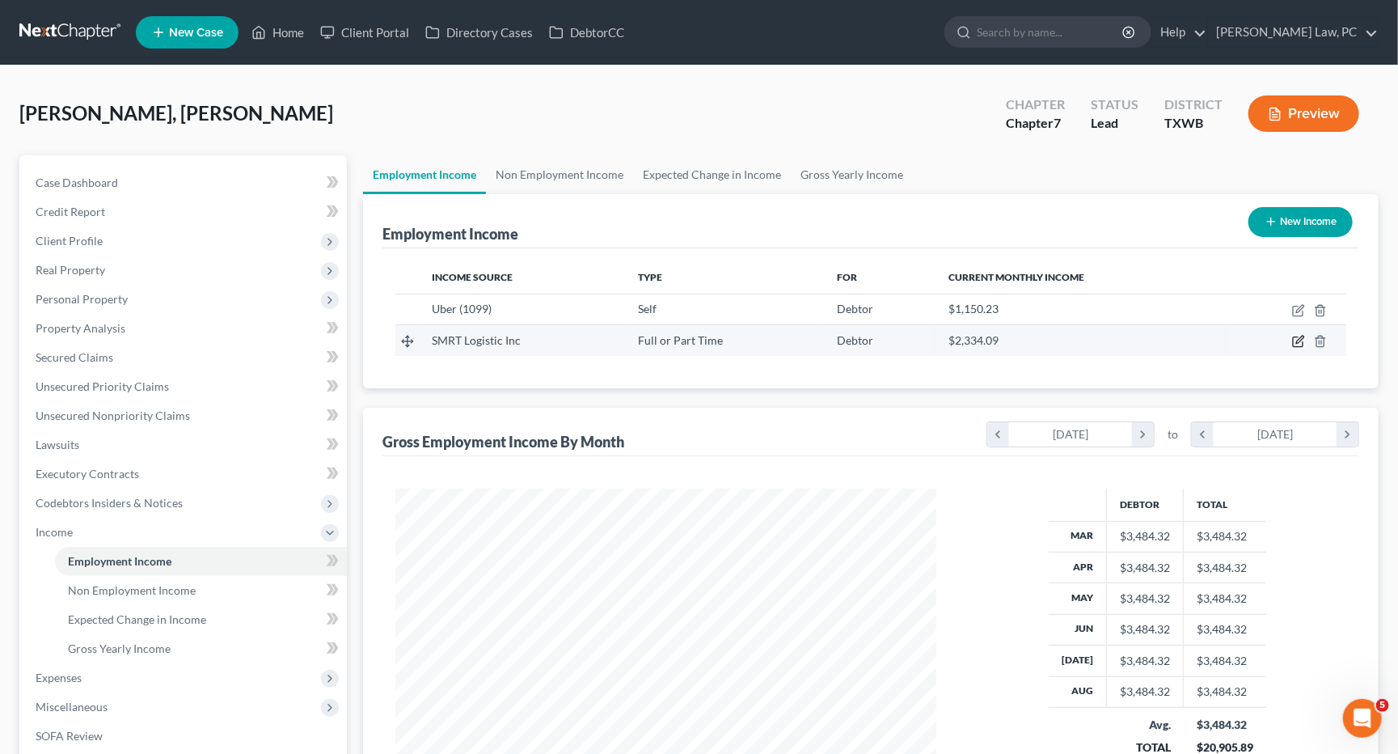
click at [1298, 337] on icon "button" at bounding box center [1298, 341] width 13 height 13
select select "0"
select select "45"
select select "2"
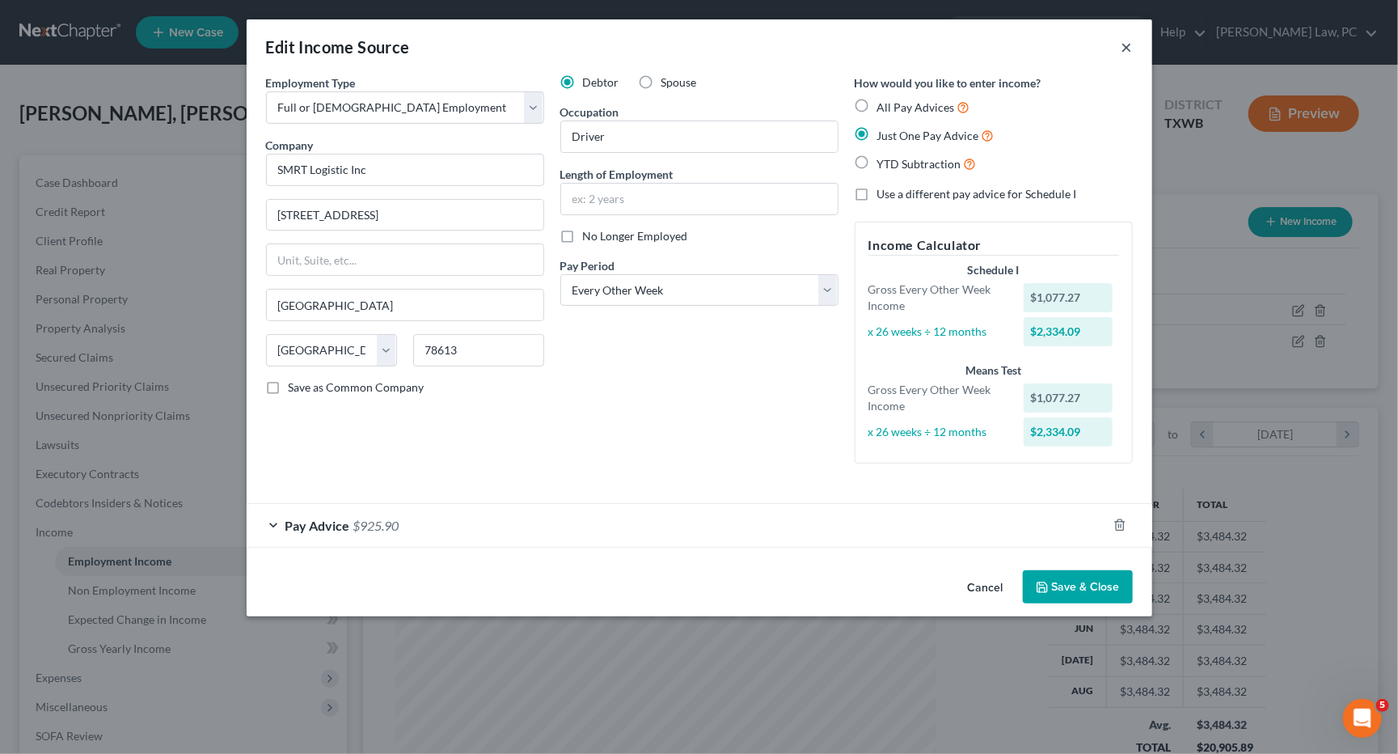
click at [1122, 44] on button "×" at bounding box center [1127, 46] width 11 height 19
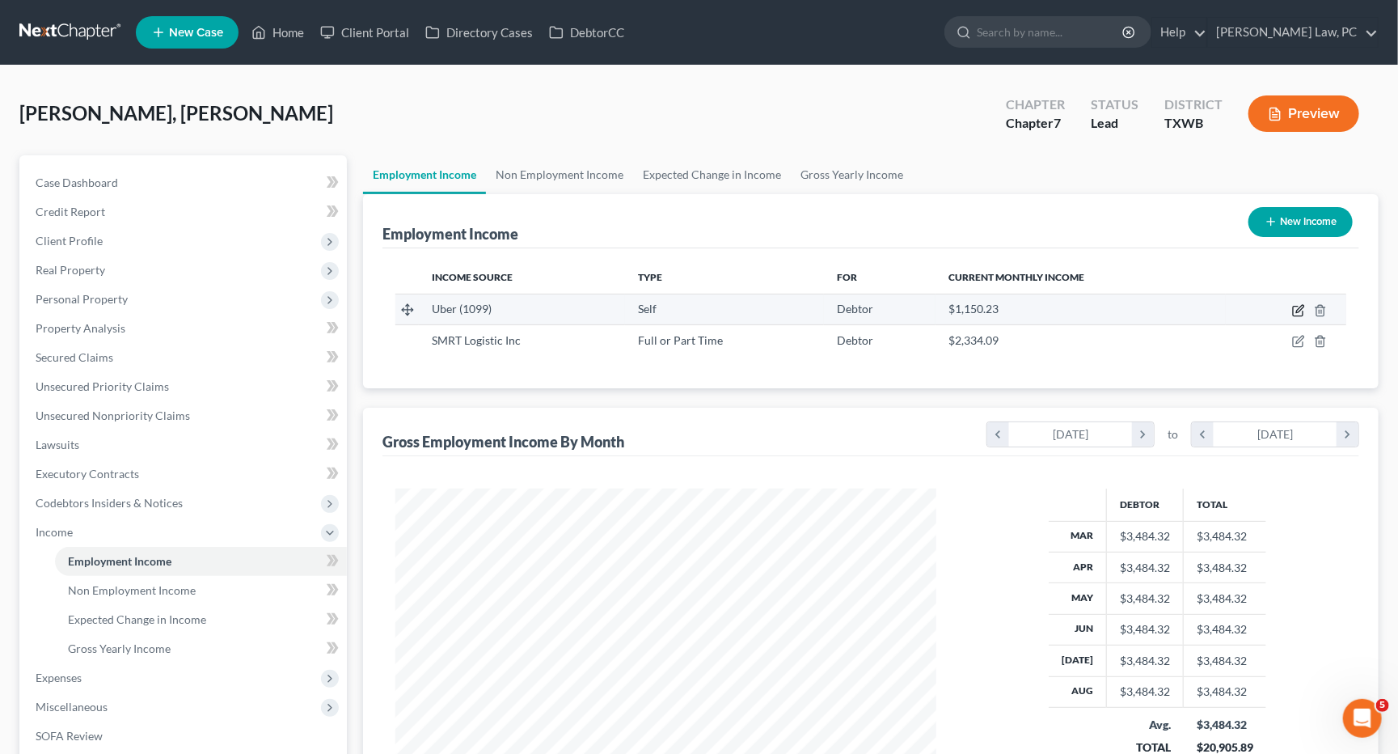
click at [1298, 306] on icon "button" at bounding box center [1298, 310] width 13 height 13
select select "1"
select select "4"
select select "0"
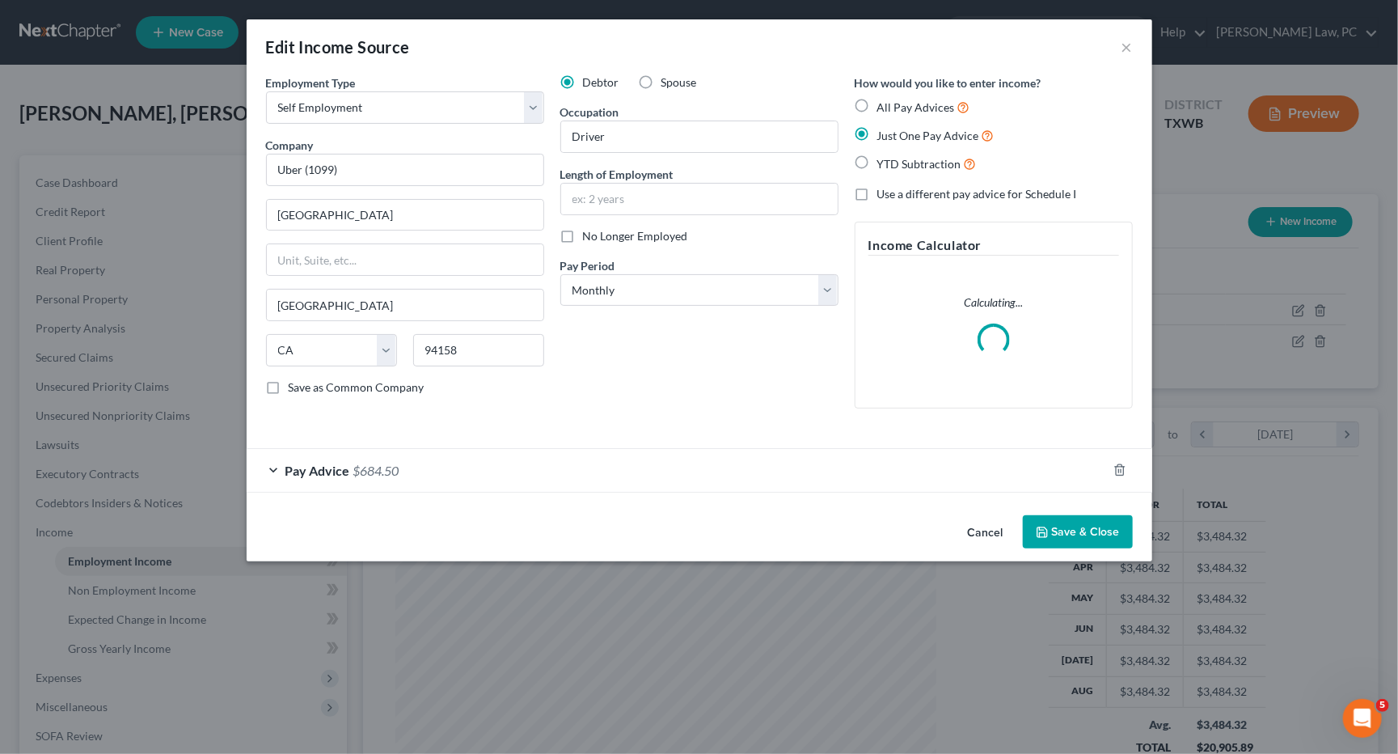
click at [1079, 534] on button "Save & Close" at bounding box center [1078, 532] width 110 height 34
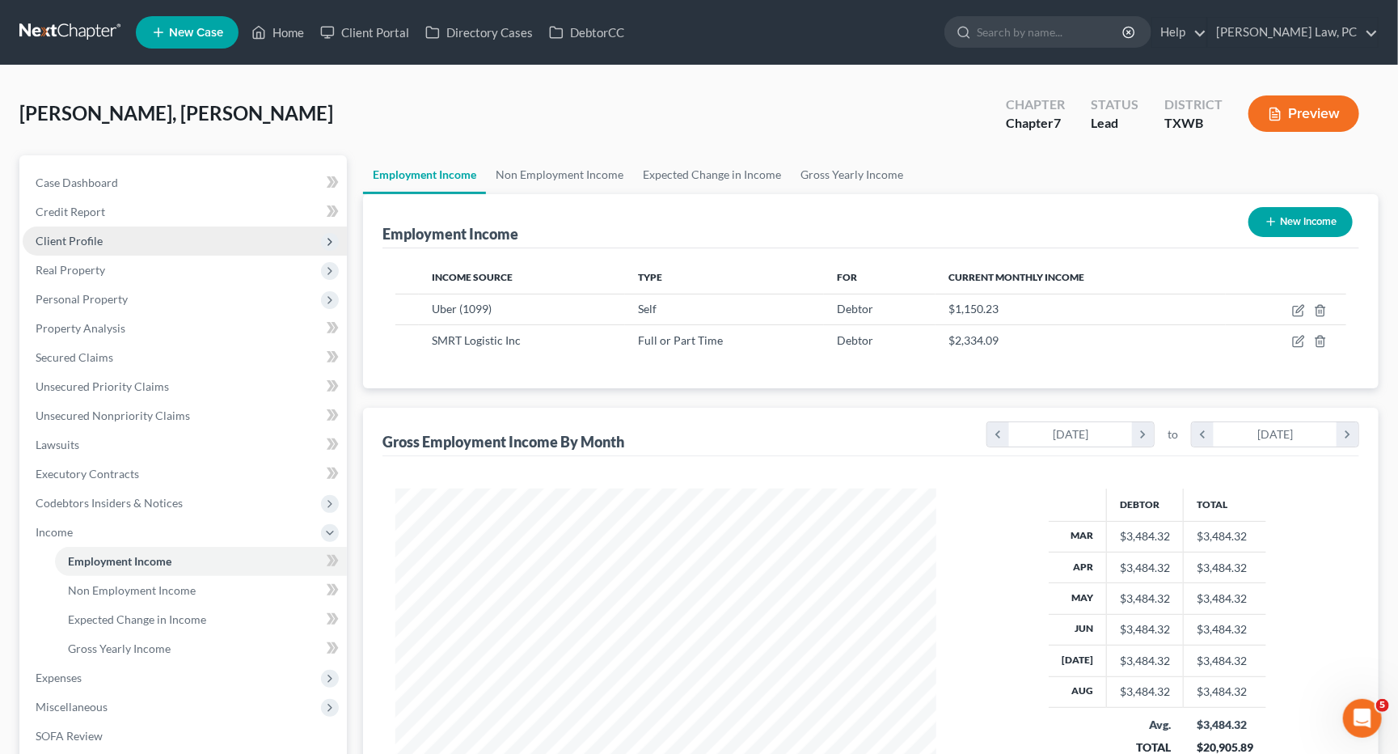
click at [78, 227] on span "Client Profile" at bounding box center [185, 240] width 324 height 29
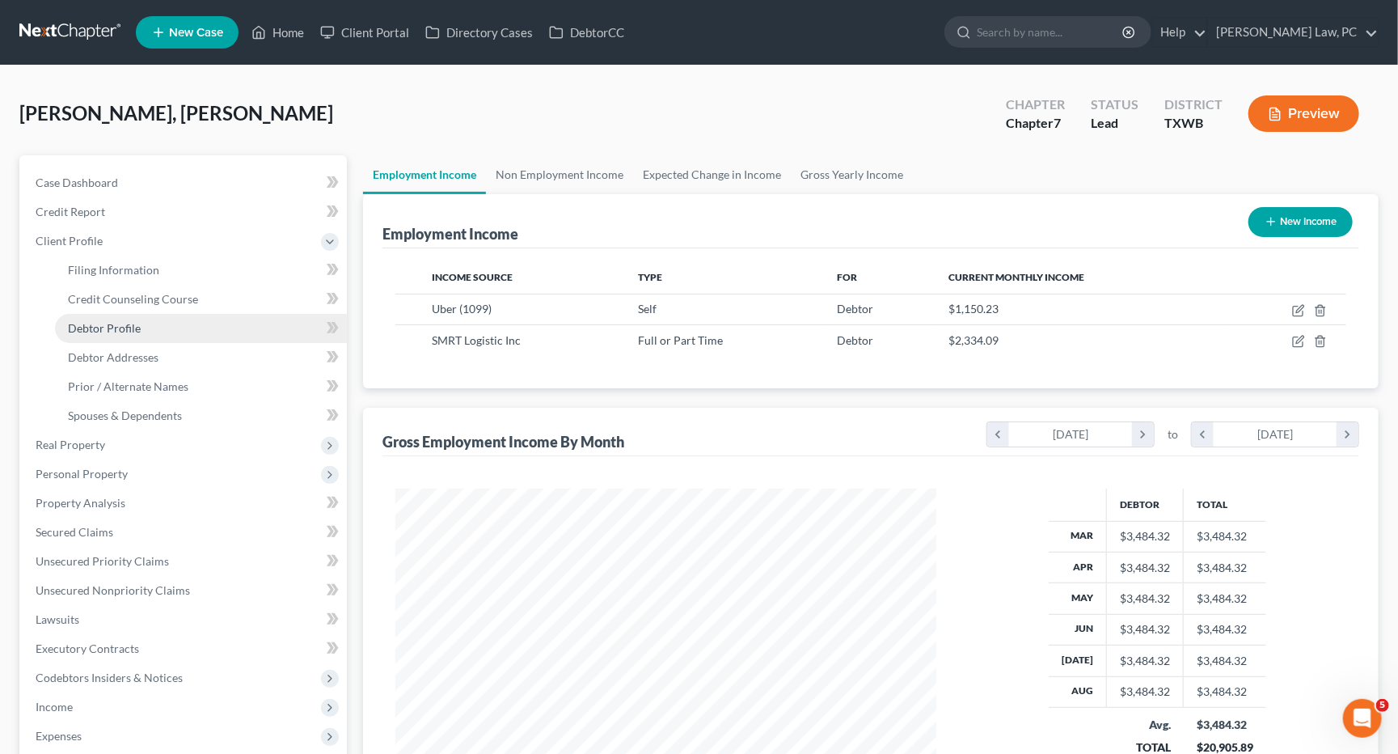
click at [108, 325] on span "Debtor Profile" at bounding box center [104, 328] width 73 height 14
select select "0"
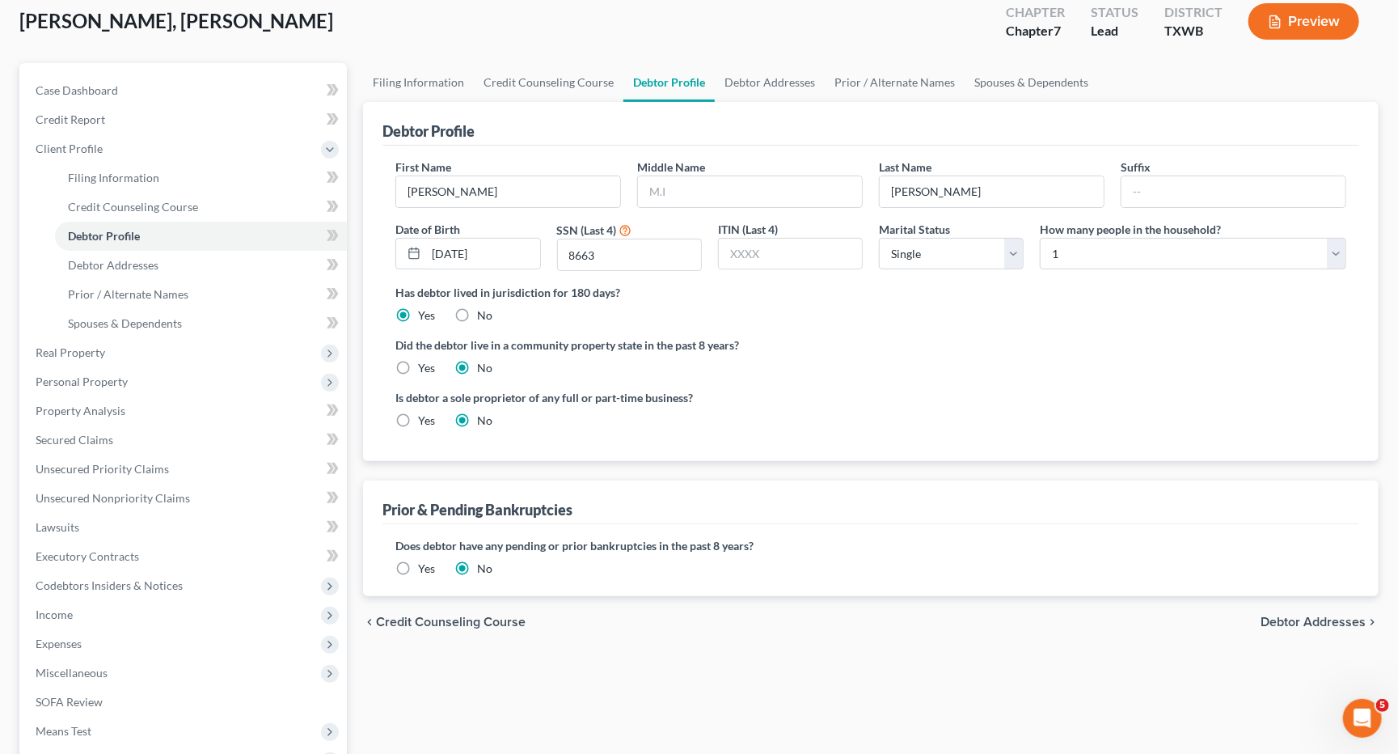
scroll to position [137, 0]
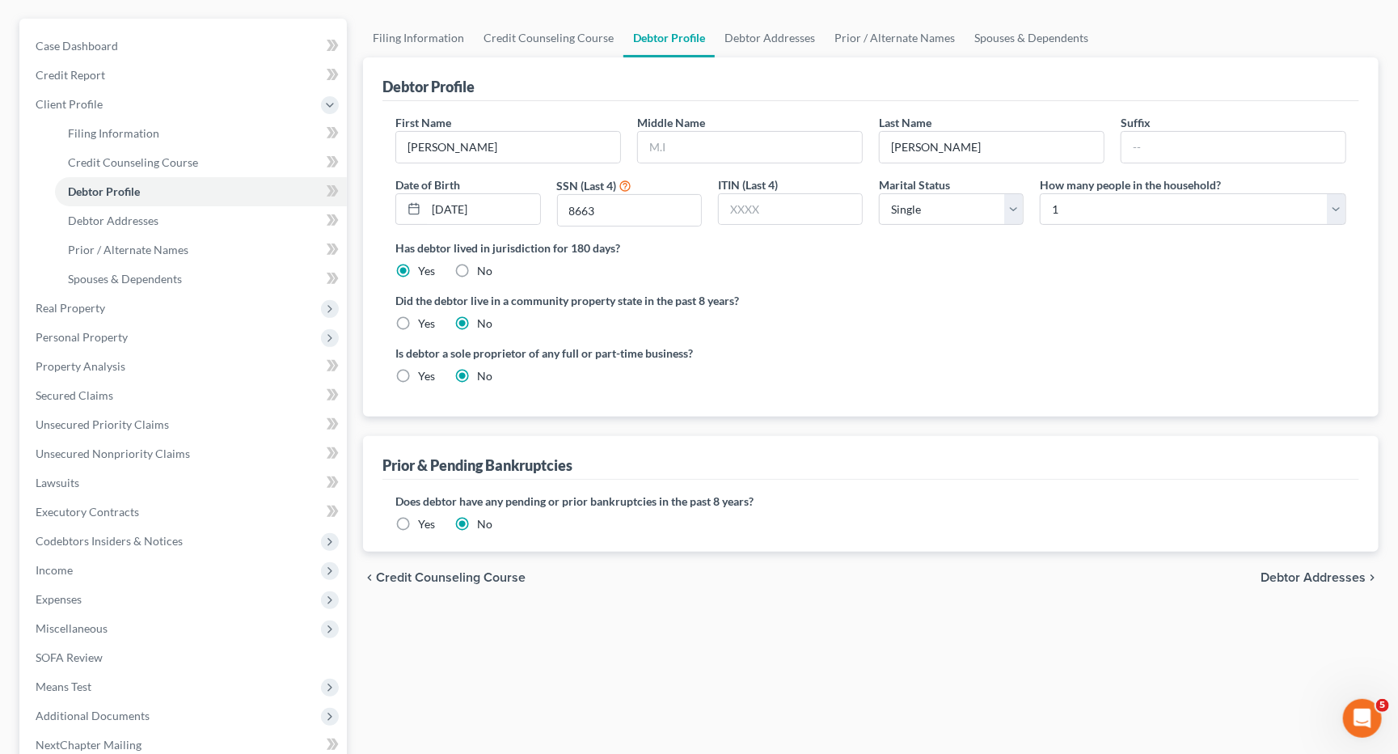
click at [421, 373] on label "Yes" at bounding box center [426, 376] width 17 height 16
click at [425, 373] on input "Yes" at bounding box center [430, 373] width 11 height 11
radio input "true"
radio input "false"
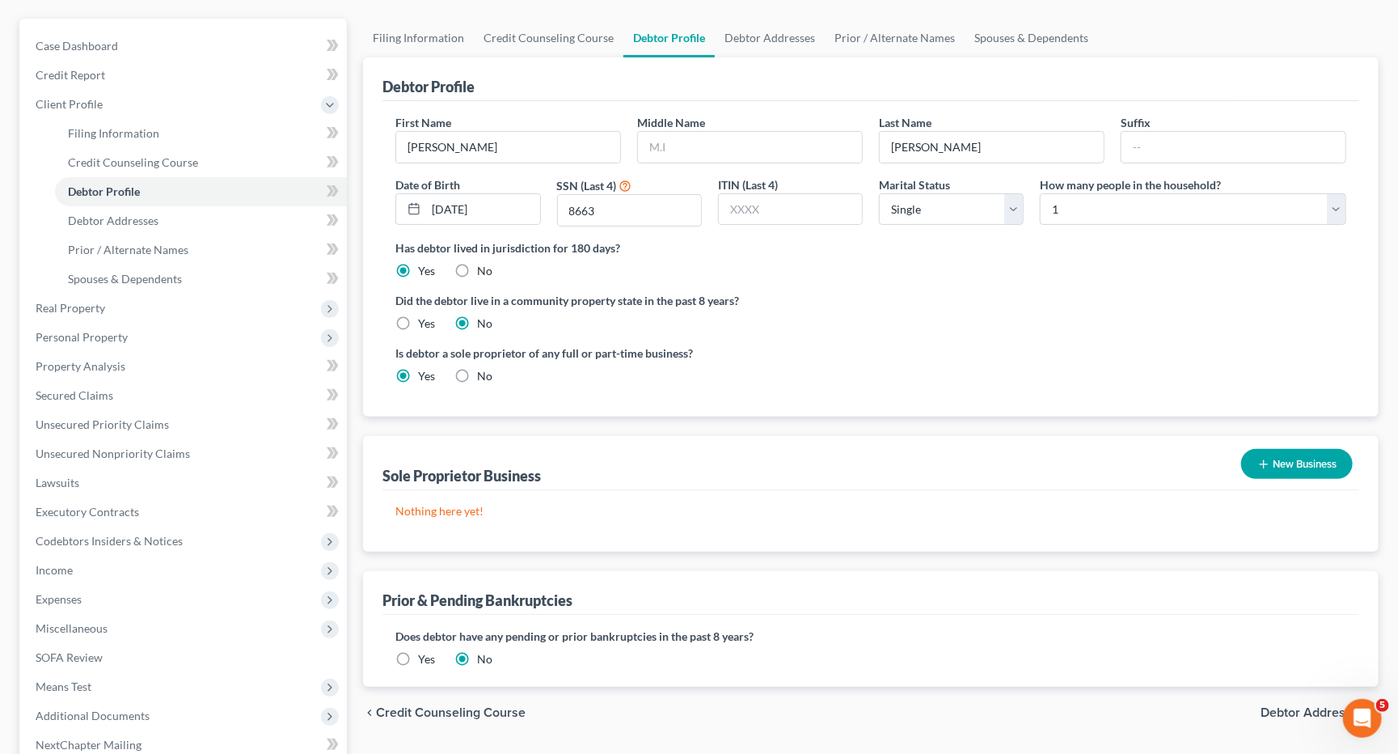
click at [1286, 463] on button "New Business" at bounding box center [1297, 464] width 112 height 30
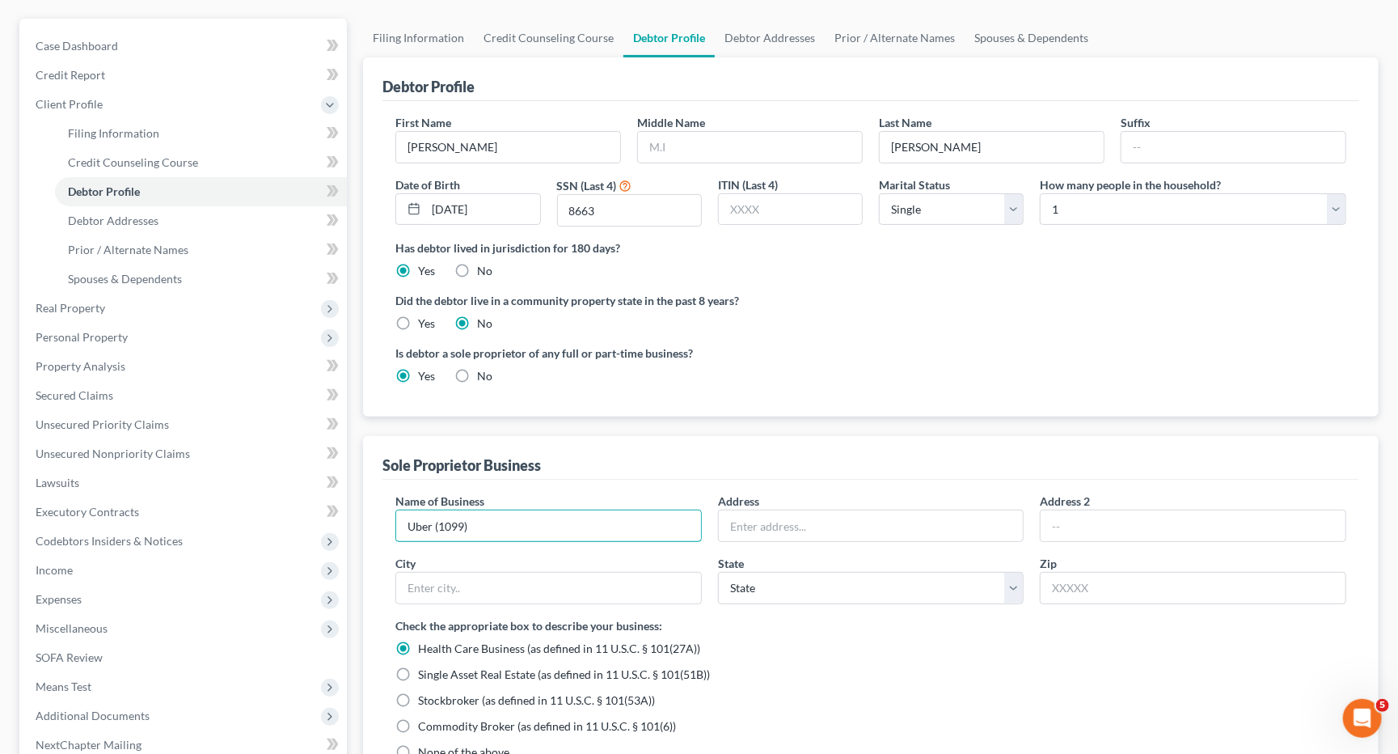
scroll to position [206, 0]
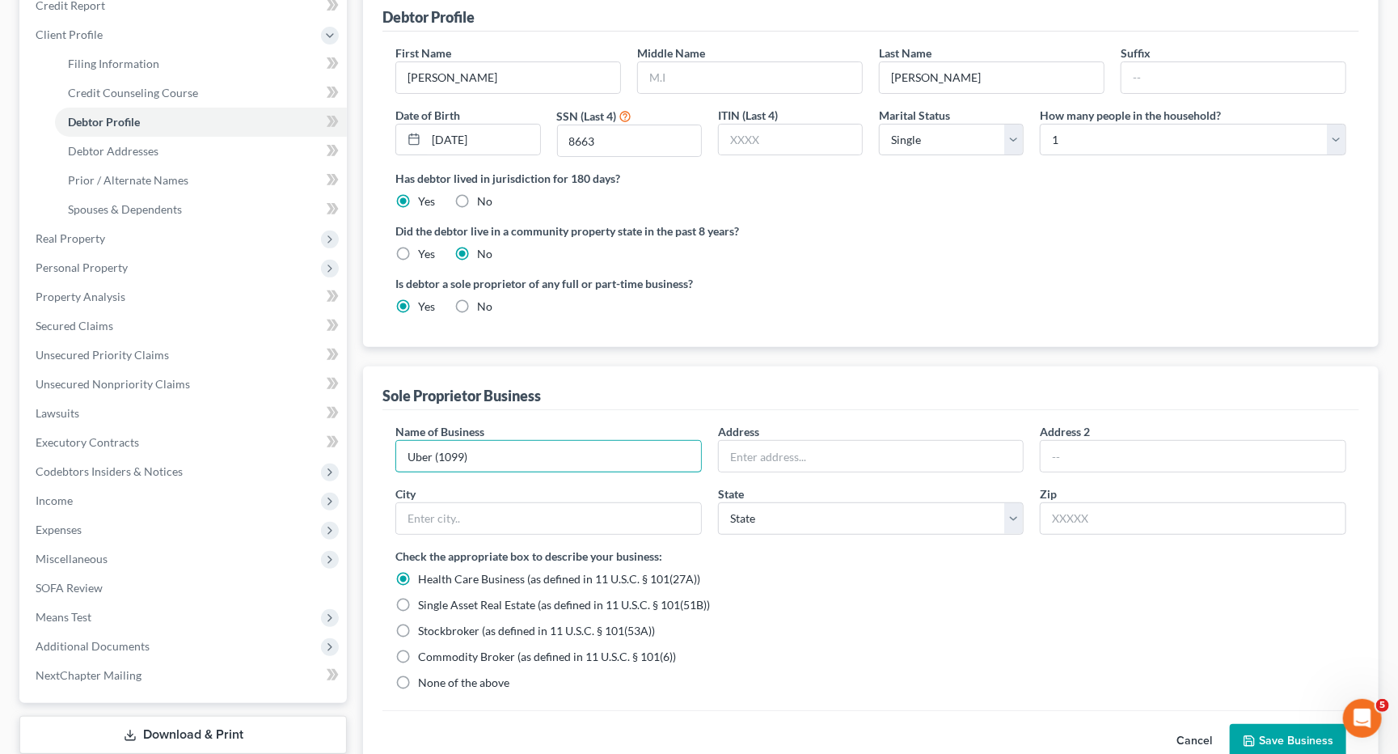
type input "Uber (1099)"
click at [418, 676] on label "None of the above" at bounding box center [463, 682] width 91 height 16
click at [425, 676] on input "None of the above" at bounding box center [430, 679] width 11 height 11
radio input "true"
radio input "false"
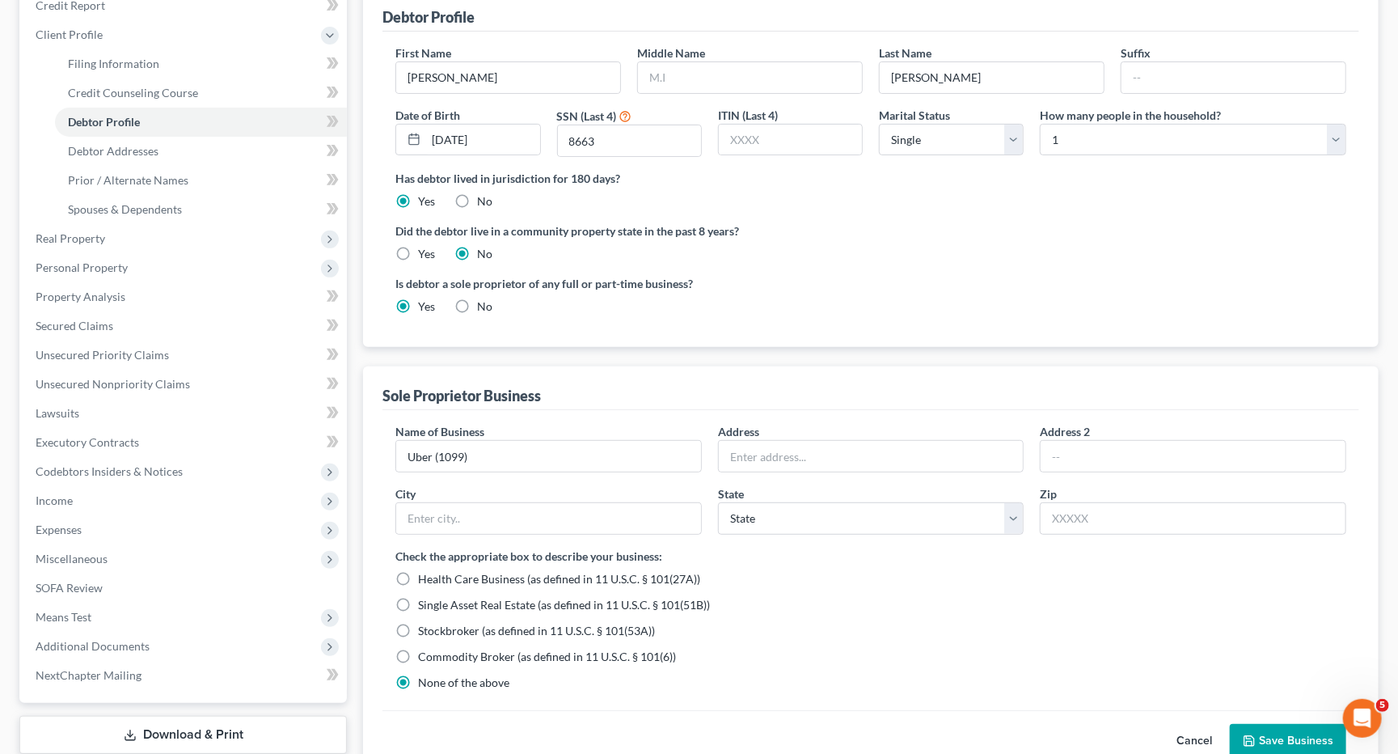
click at [1292, 725] on button "Save Business" at bounding box center [1288, 741] width 116 height 34
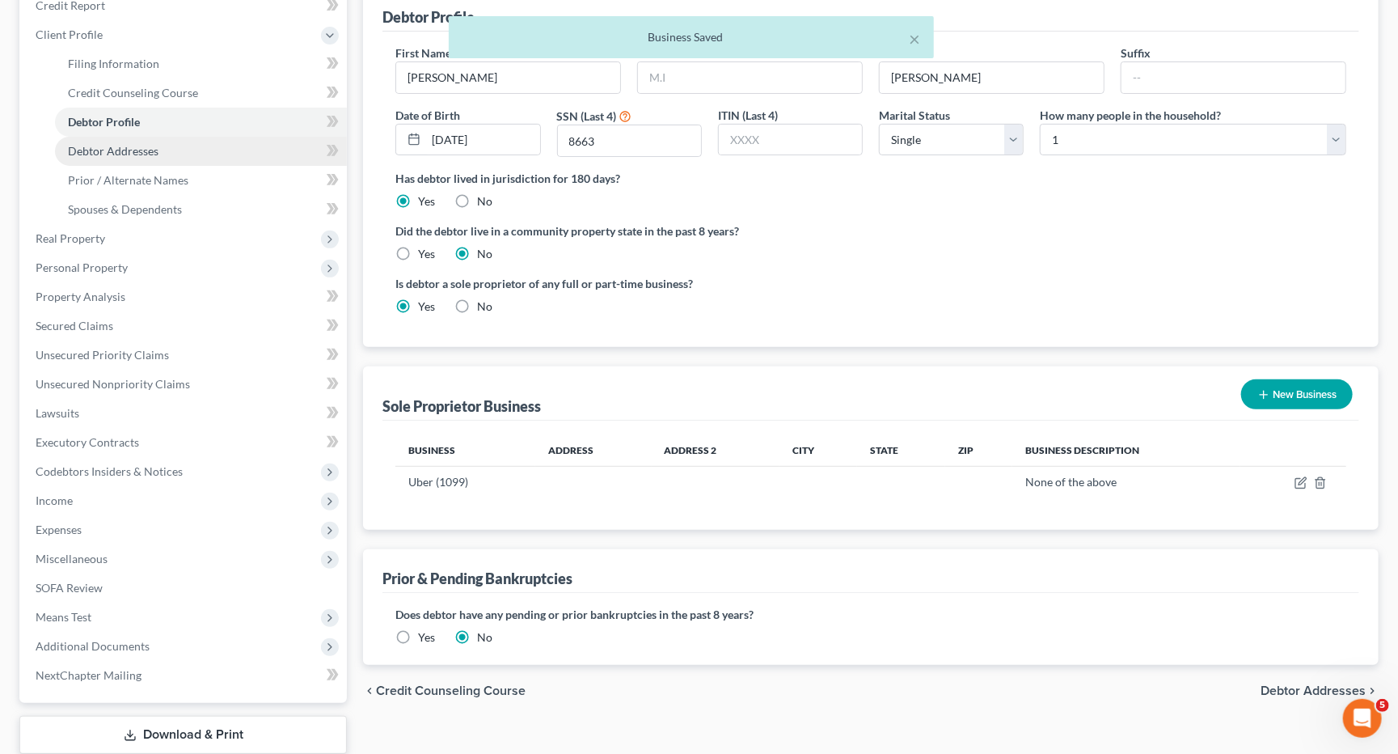
click at [126, 144] on span "Debtor Addresses" at bounding box center [113, 151] width 91 height 14
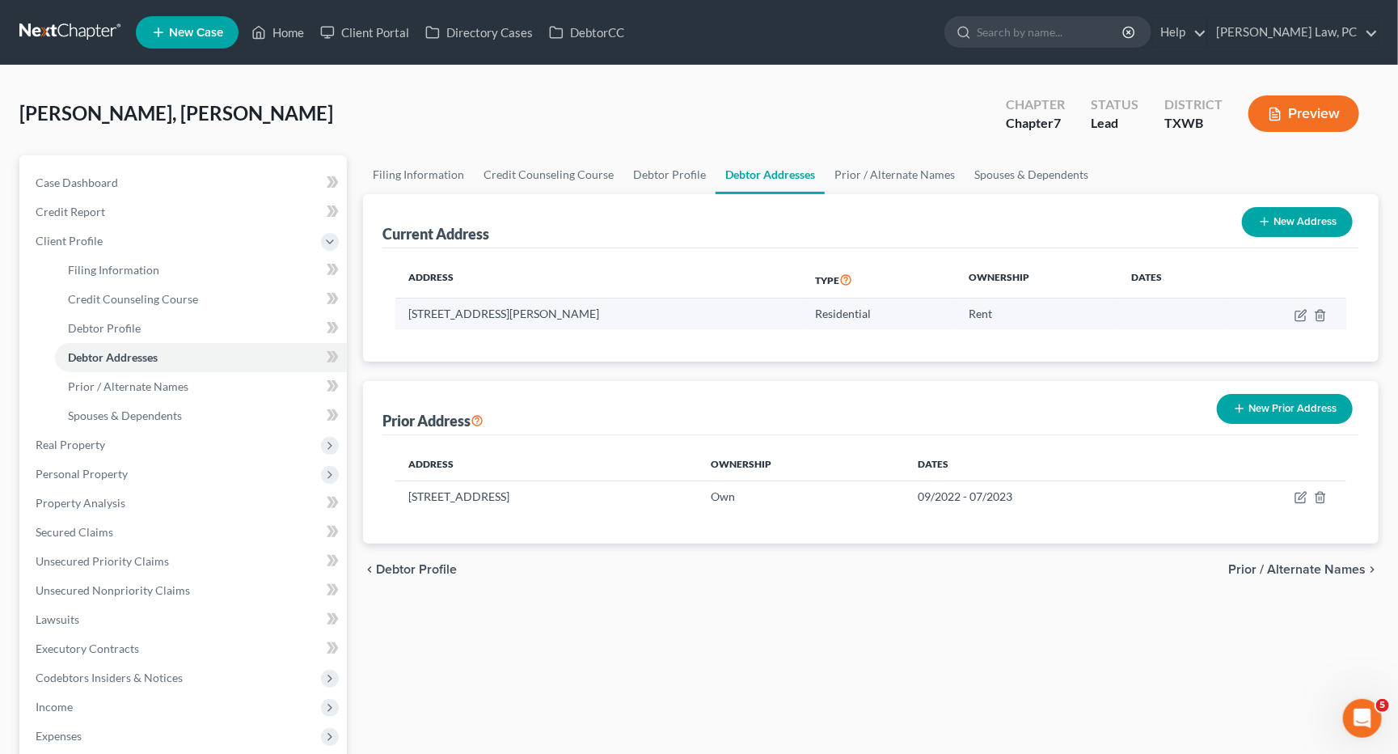
drag, startPoint x: 665, startPoint y: 311, endPoint x: 421, endPoint y: 302, distance: 243.5
click at [421, 302] on td "[STREET_ADDRESS][PERSON_NAME]" at bounding box center [598, 313] width 407 height 31
copy td "[STREET_ADDRESS][PERSON_NAME]"
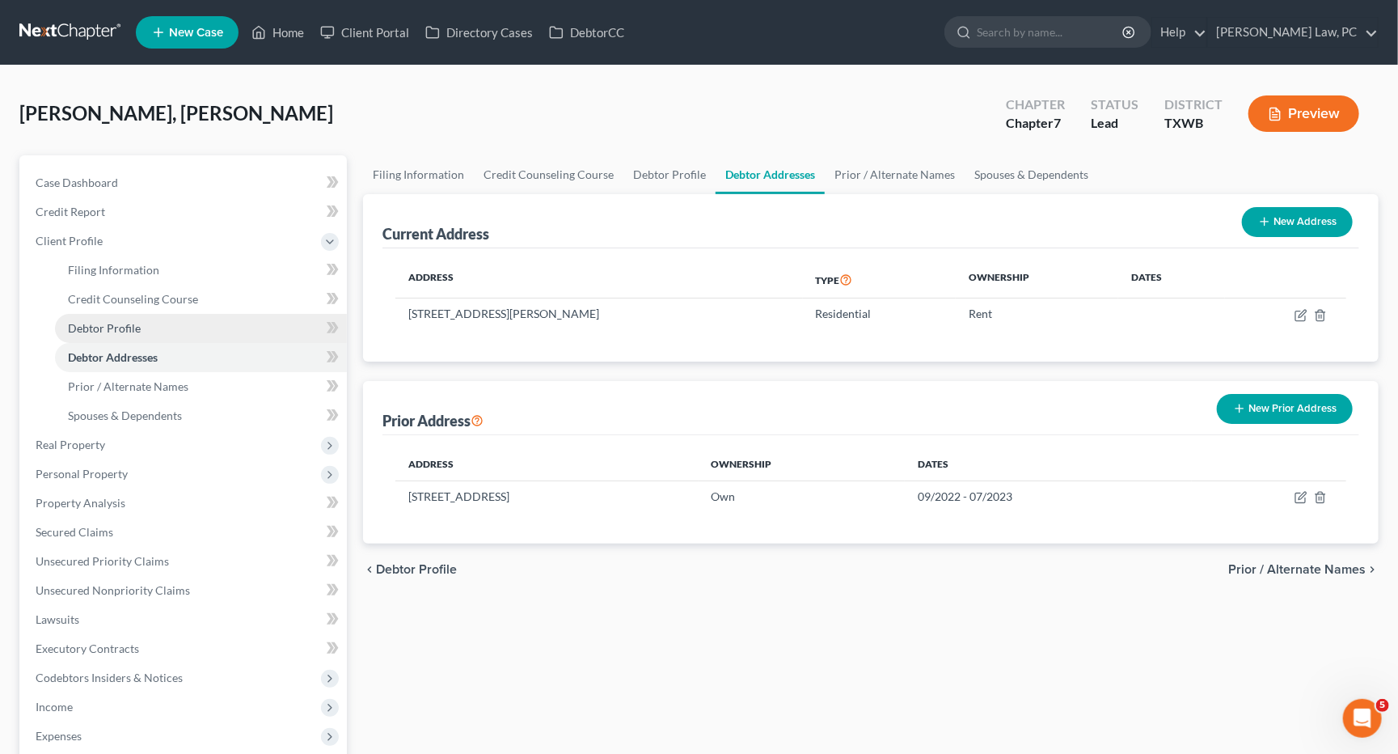
click at [105, 321] on span "Debtor Profile" at bounding box center [104, 328] width 73 height 14
select select "0"
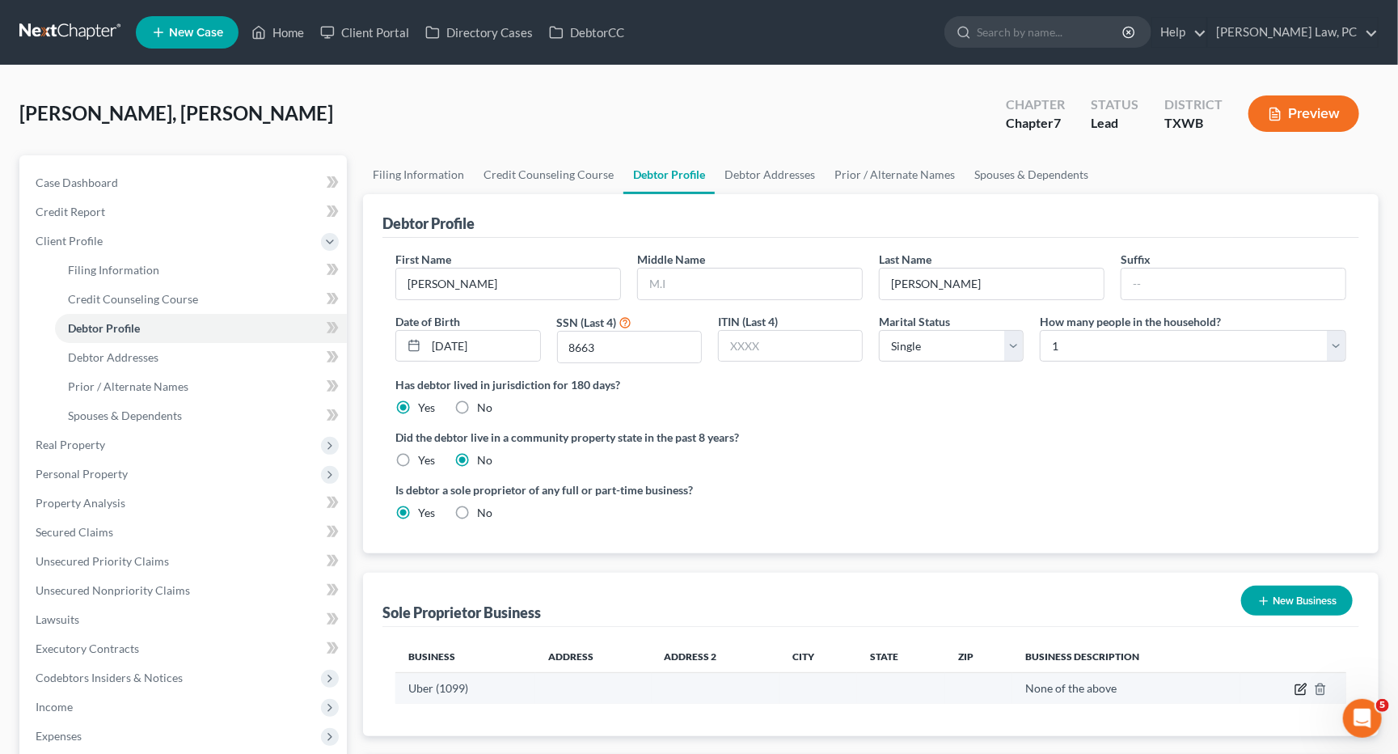
click at [1302, 684] on icon "button" at bounding box center [1302, 687] width 7 height 7
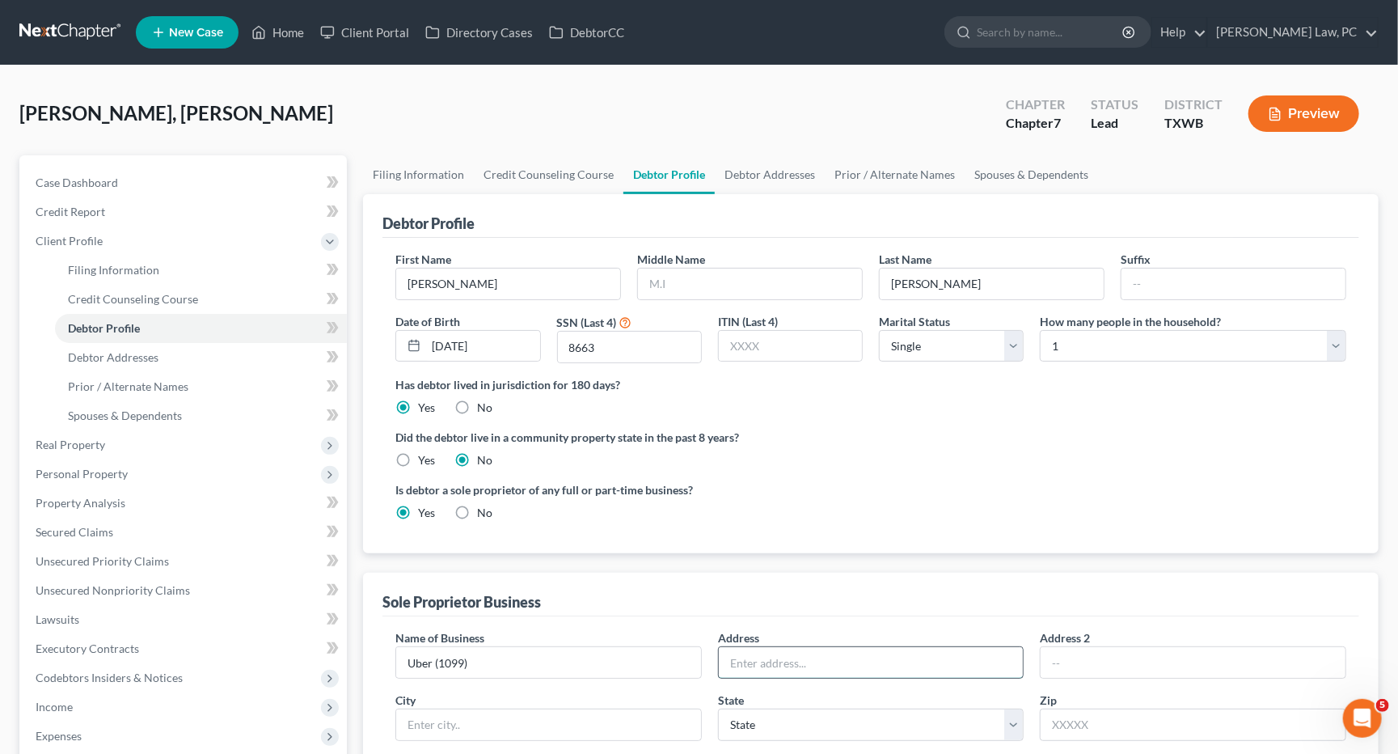
paste input "[STREET_ADDRESS][PERSON_NAME]"
drag, startPoint x: 957, startPoint y: 656, endPoint x: 1022, endPoint y: 661, distance: 65.7
click at [1022, 661] on input "[STREET_ADDRESS][PERSON_NAME]" at bounding box center [871, 662] width 305 height 31
drag, startPoint x: 953, startPoint y: 658, endPoint x: 1009, endPoint y: 658, distance: 56.6
click at [1009, 658] on input "[STREET_ADDRESS][PERSON_NAME]" at bounding box center [871, 662] width 305 height 31
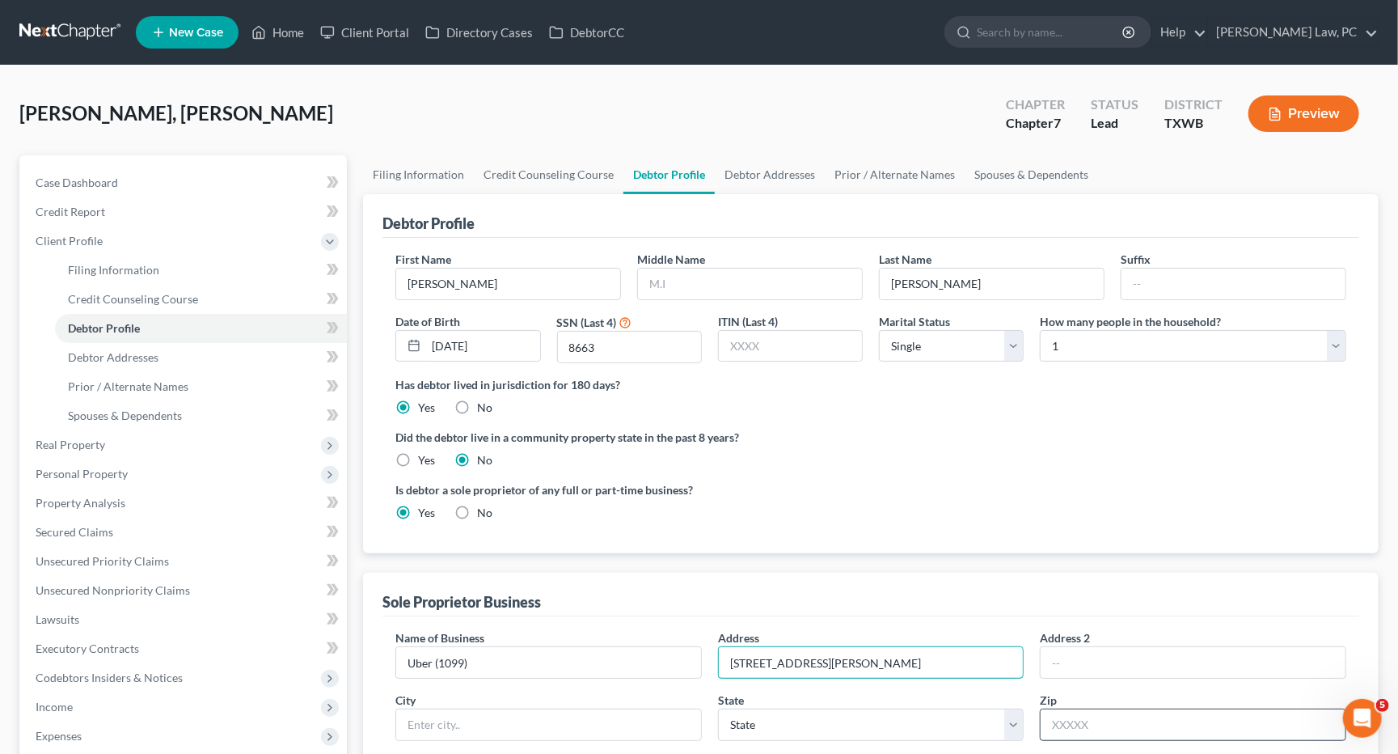
type input "[STREET_ADDRESS][PERSON_NAME]"
paste input "78728"
type input "78728"
type input "Austin"
select select "45"
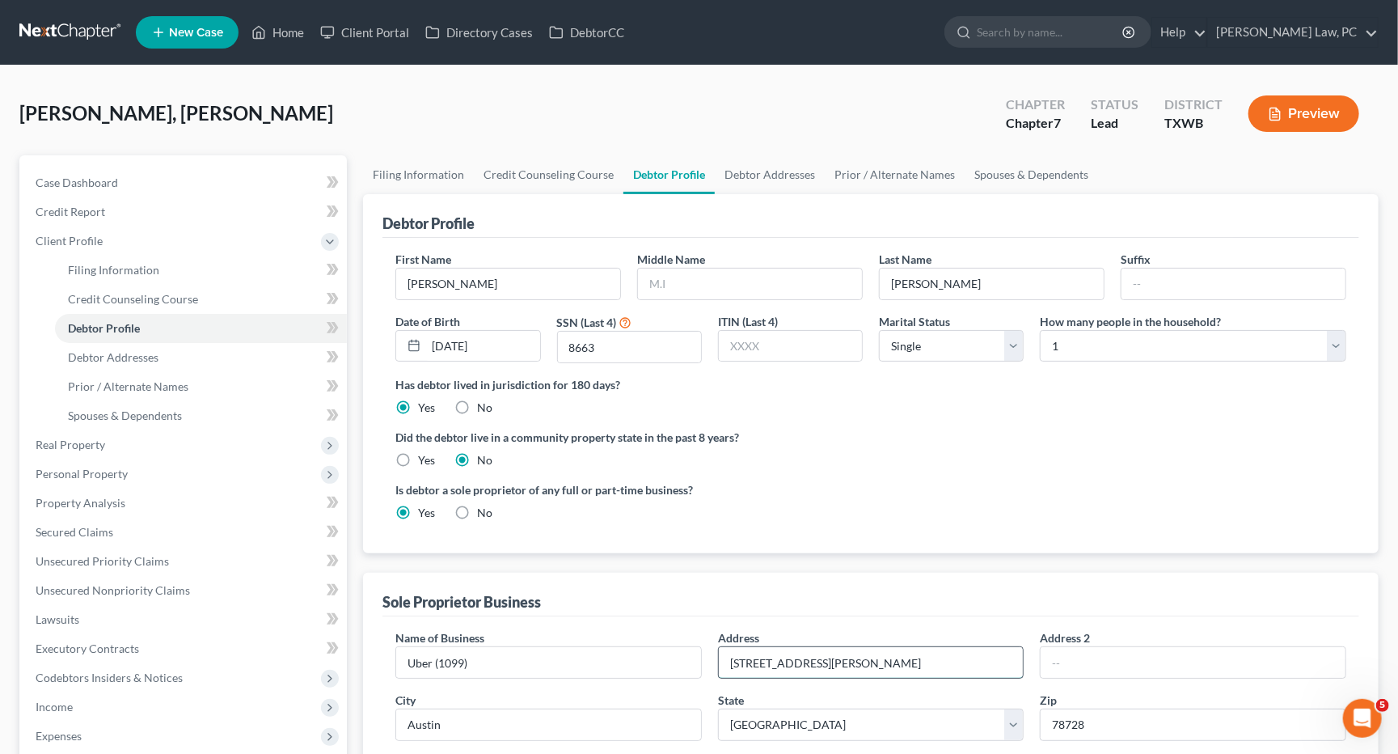
drag, startPoint x: 956, startPoint y: 655, endPoint x: 905, endPoint y: 658, distance: 51.0
click at [905, 658] on input "[STREET_ADDRESS][PERSON_NAME]" at bounding box center [871, 662] width 305 height 31
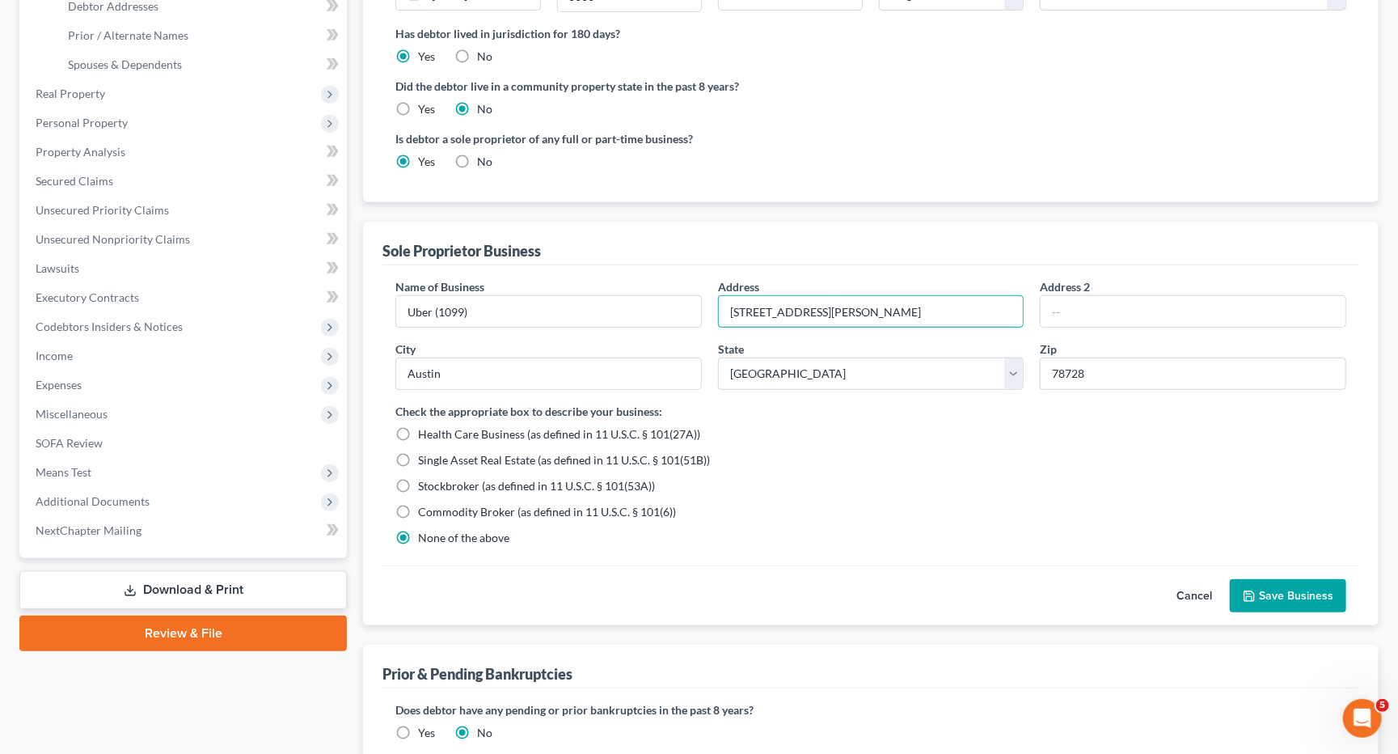
type input "[STREET_ADDRESS][PERSON_NAME]"
click at [1313, 580] on button "Save Business" at bounding box center [1288, 596] width 116 height 34
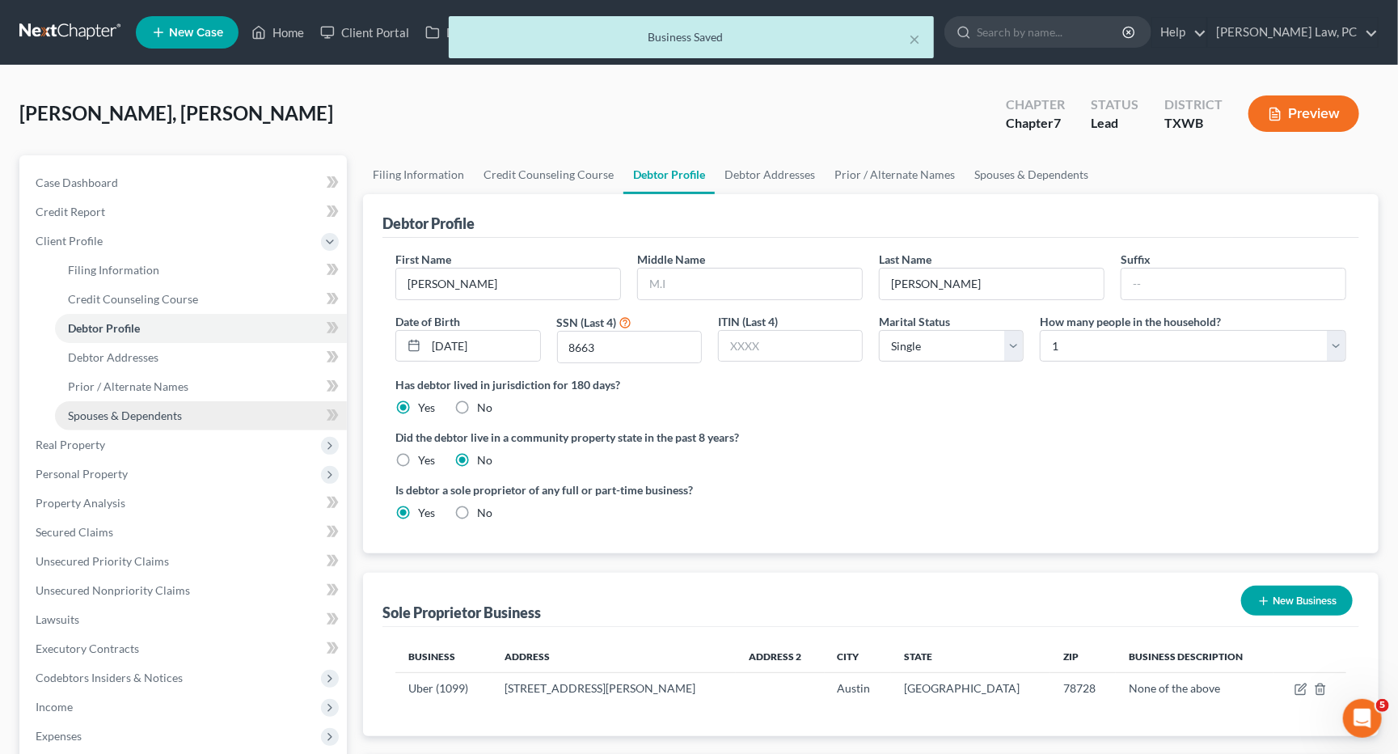
click at [104, 408] on span "Spouses & Dependents" at bounding box center [125, 415] width 114 height 14
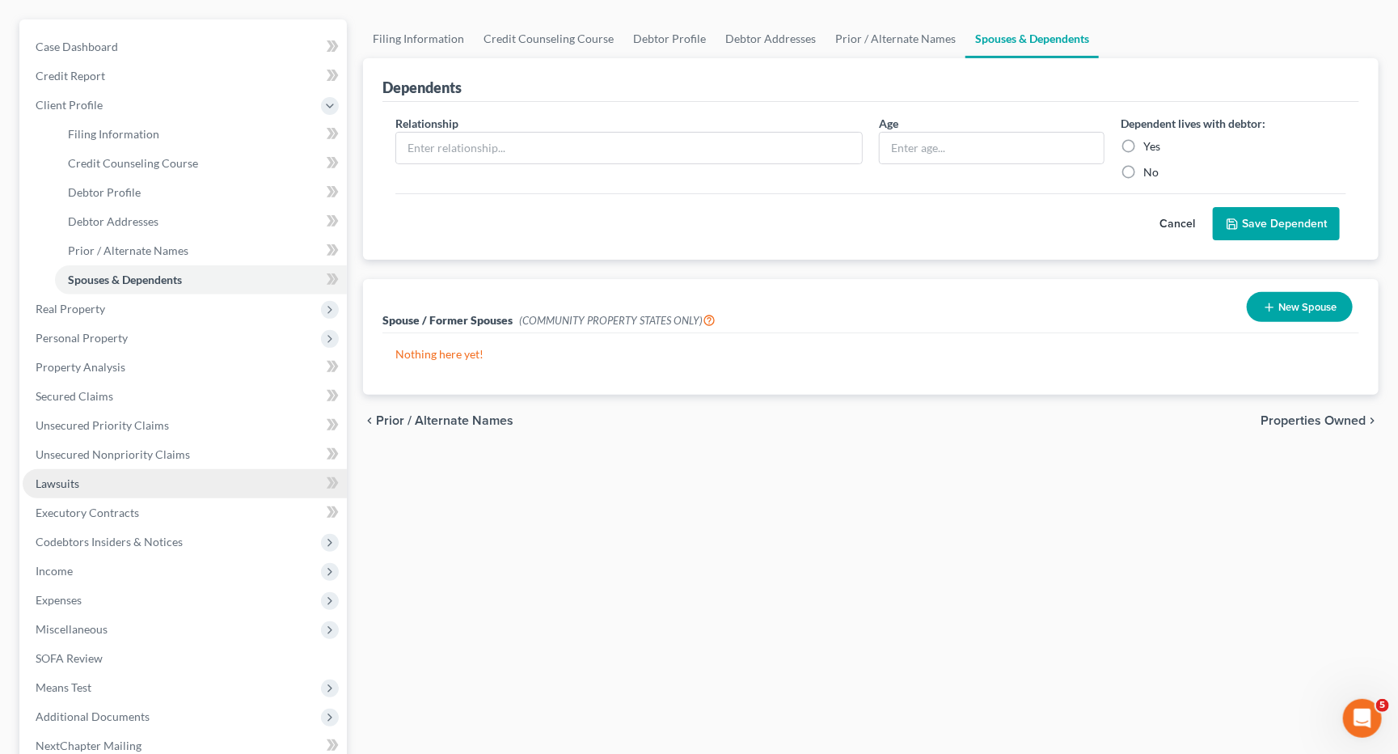
click at [55, 476] on span "Lawsuits" at bounding box center [58, 483] width 44 height 14
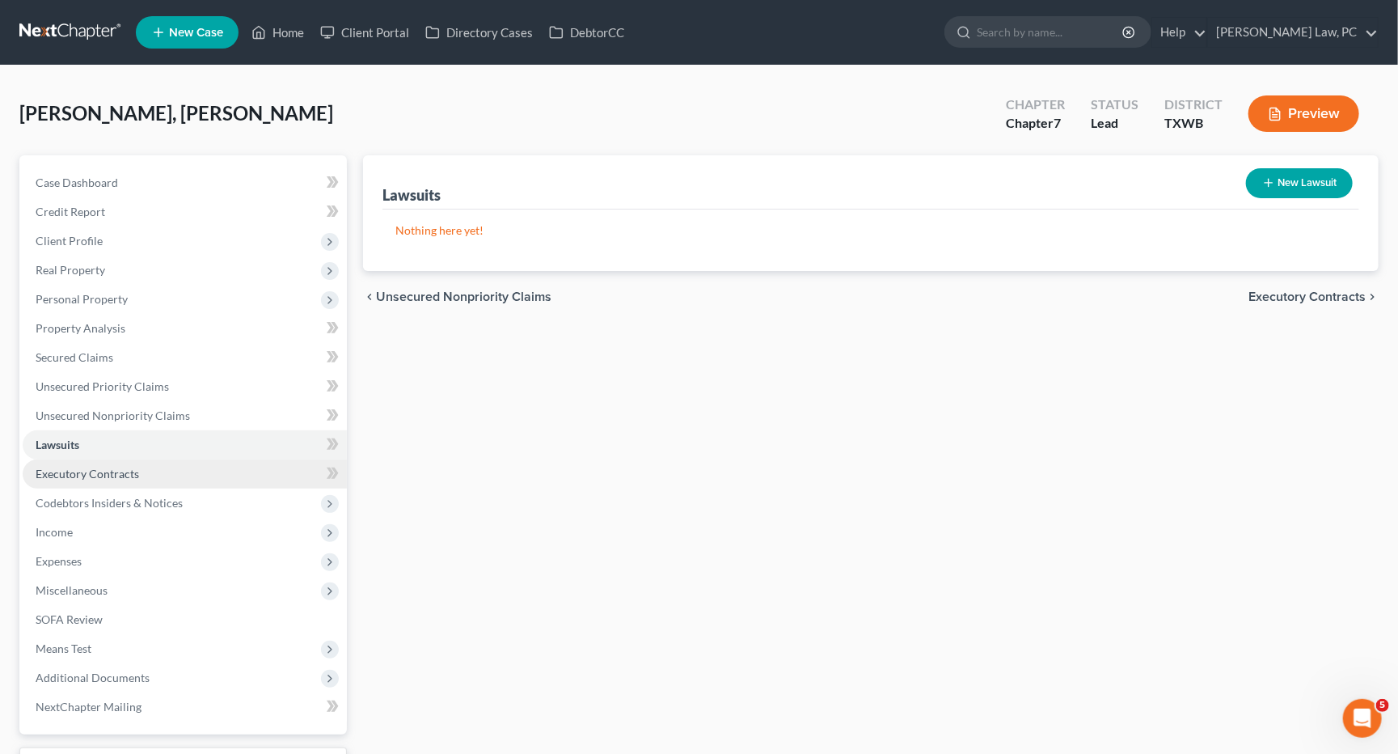
click at [107, 467] on span "Executory Contracts" at bounding box center [88, 474] width 104 height 14
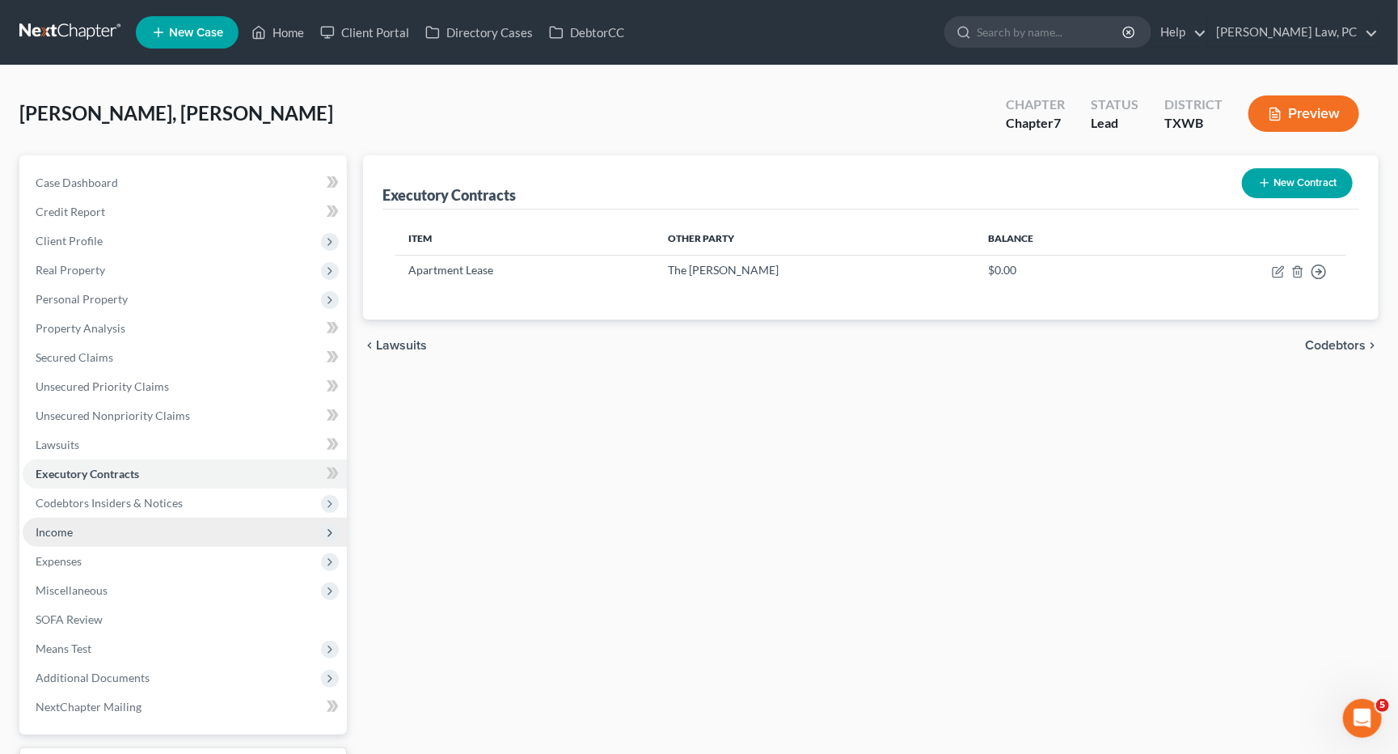
click at [57, 526] on span "Income" at bounding box center [185, 532] width 324 height 29
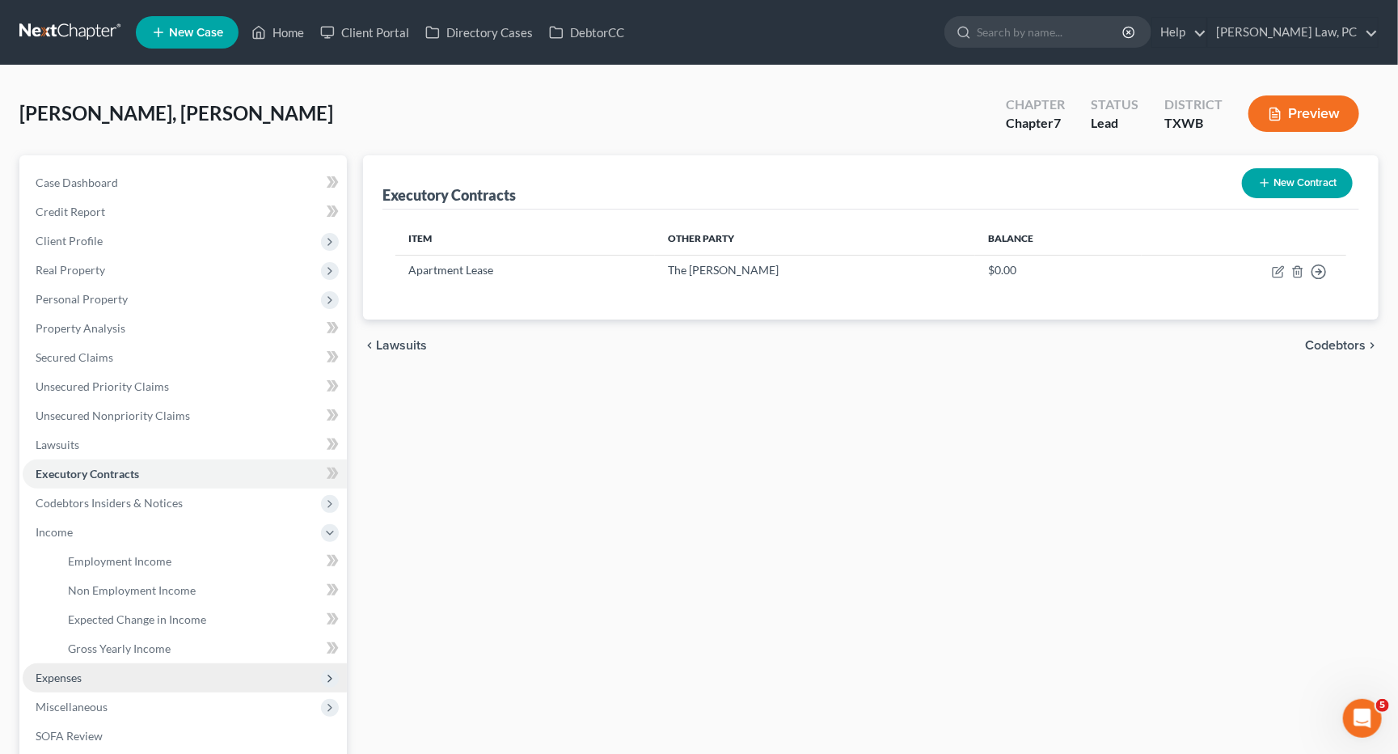
click at [71, 670] on span "Expenses" at bounding box center [59, 677] width 46 height 14
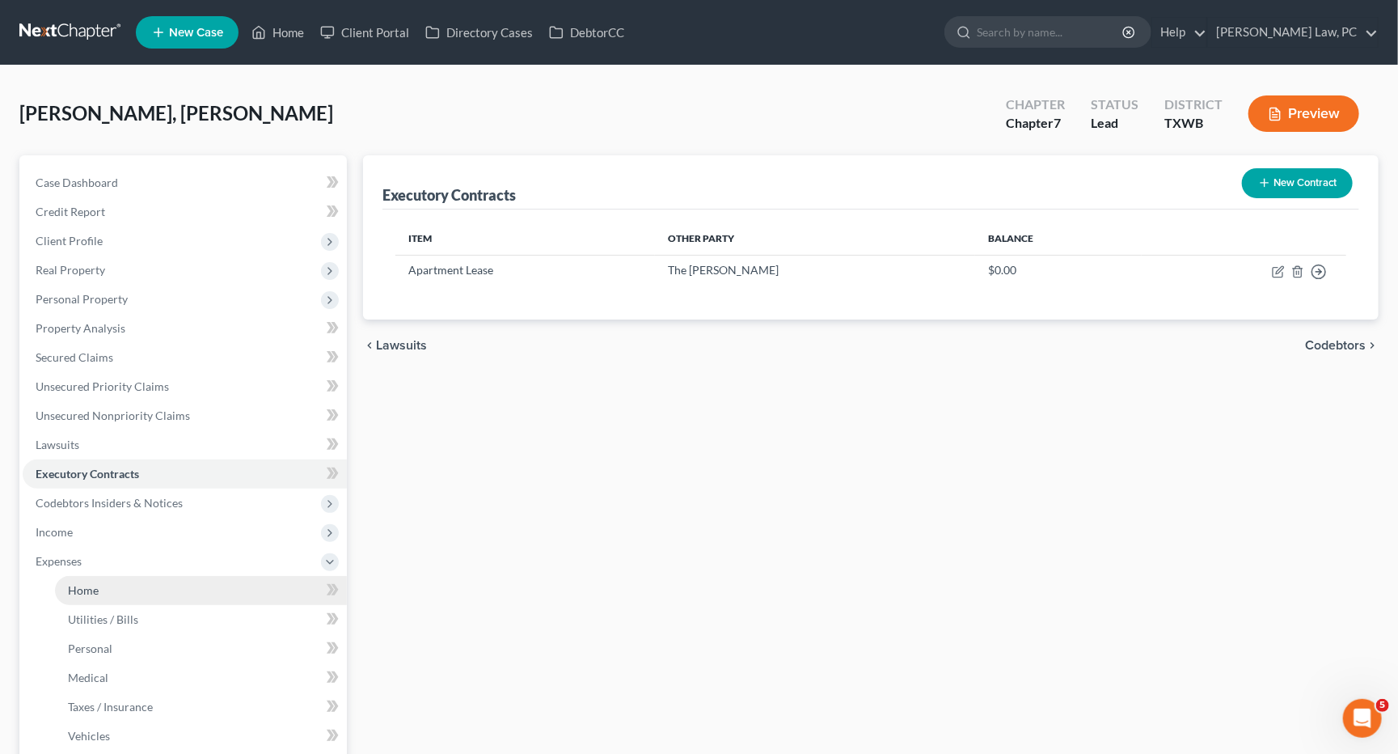
click at [99, 576] on link "Home" at bounding box center [201, 590] width 292 height 29
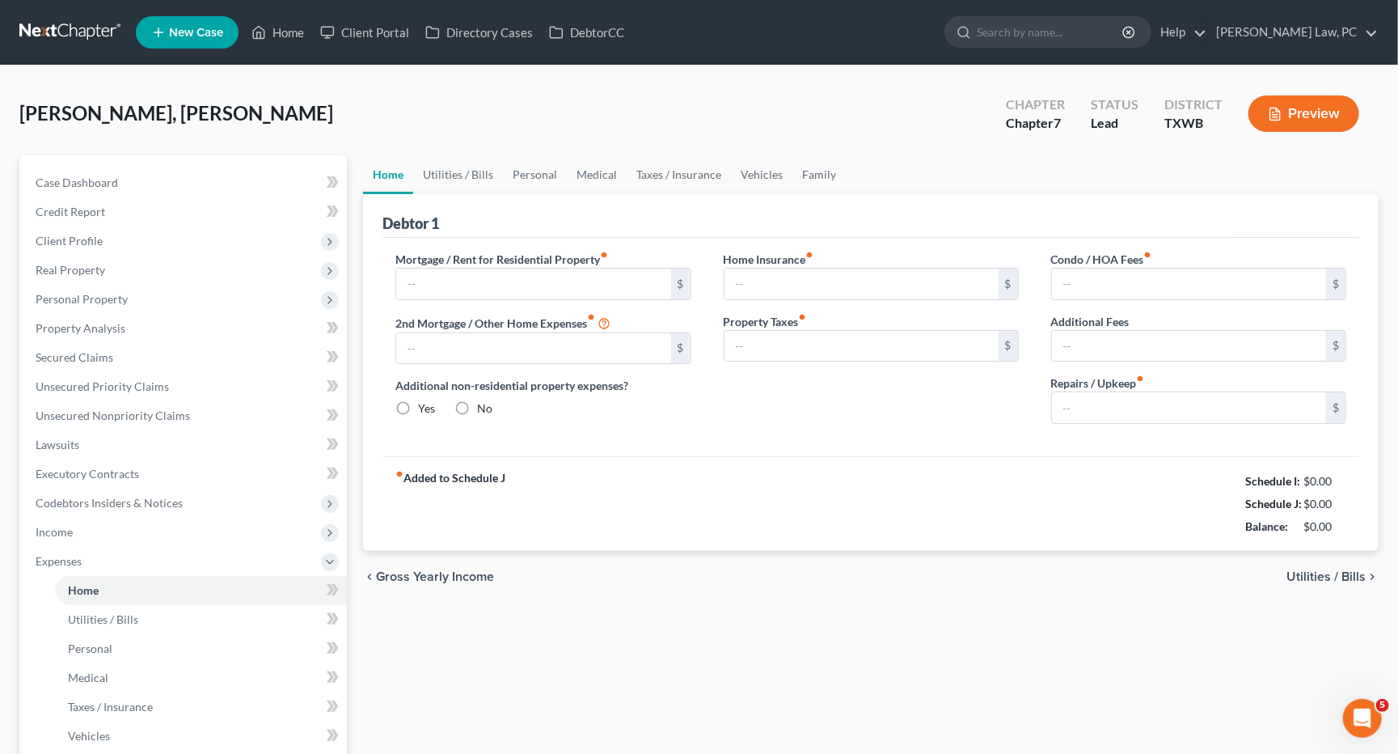
type input "1,450.00"
type input "0.00"
radio input "true"
type input "0.00"
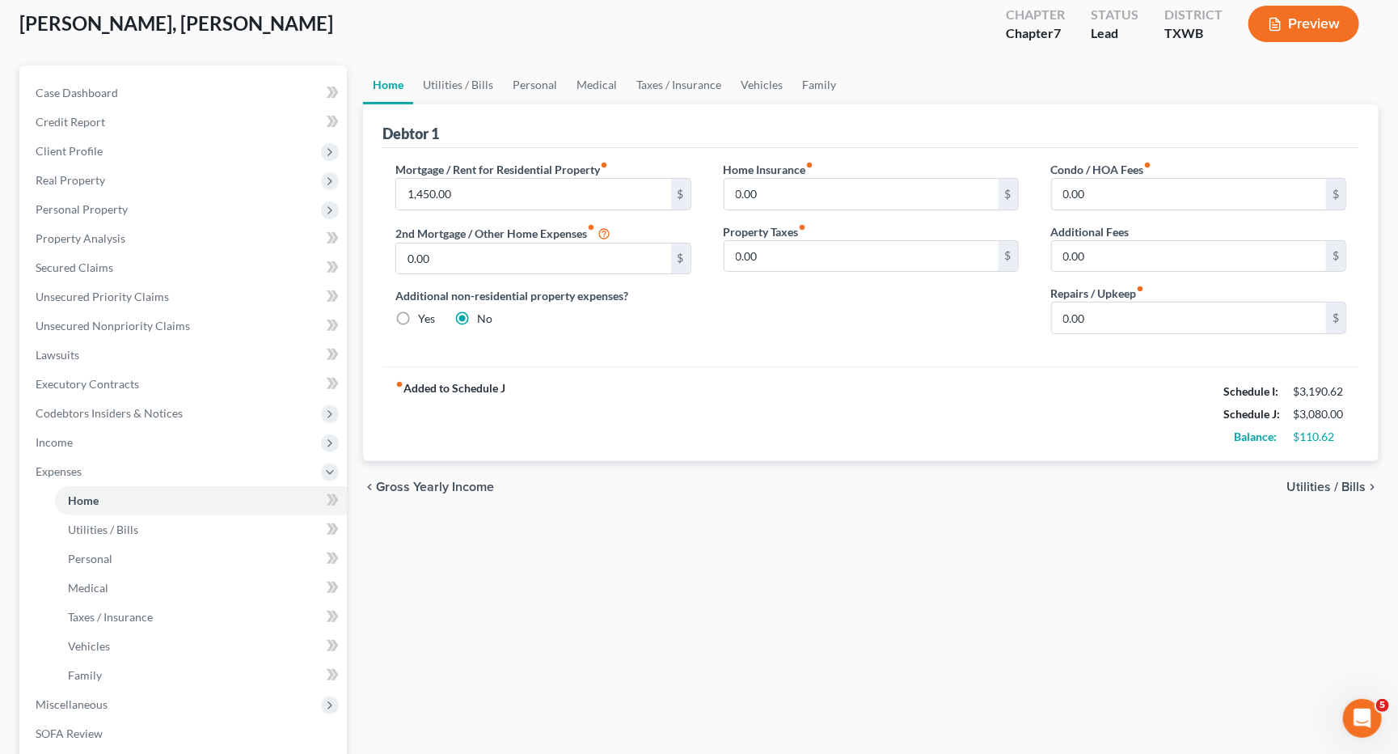
scroll to position [95, 0]
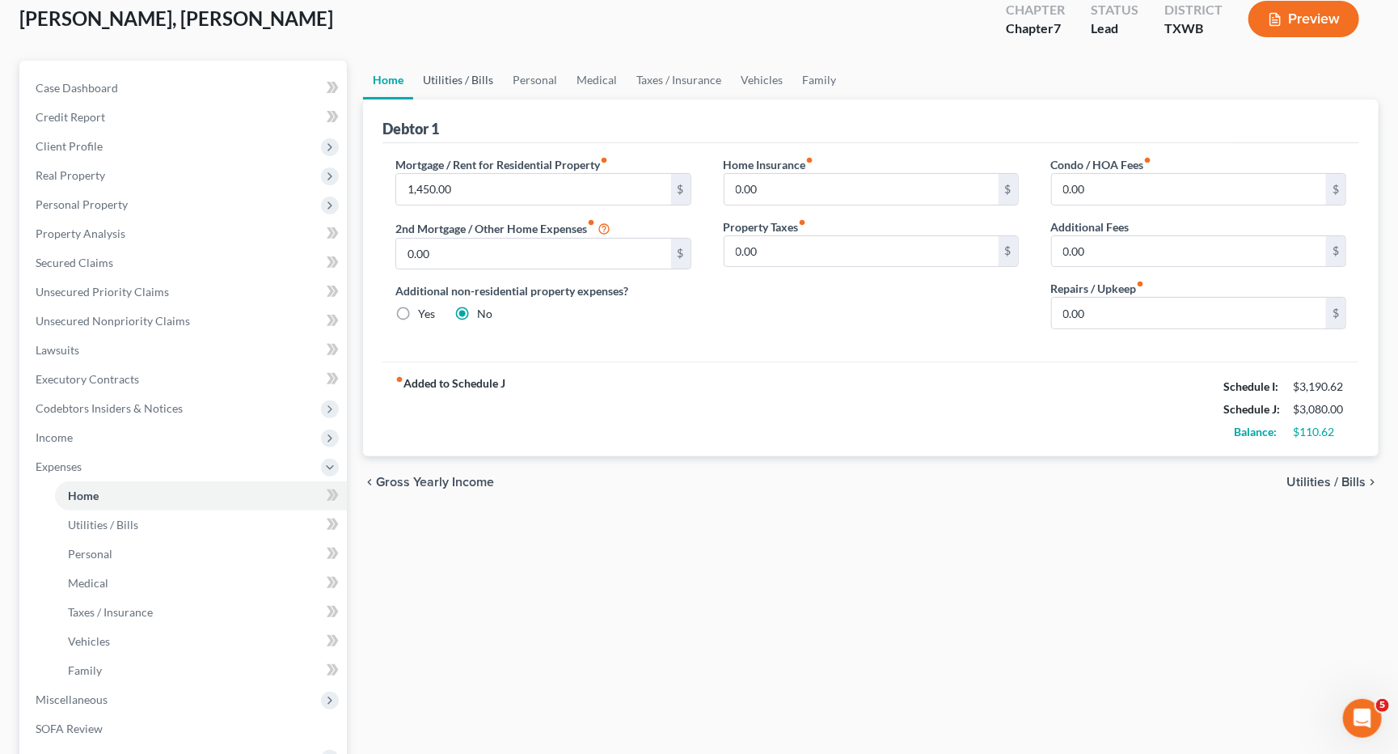
click at [470, 69] on link "Utilities / Bills" at bounding box center [458, 80] width 90 height 39
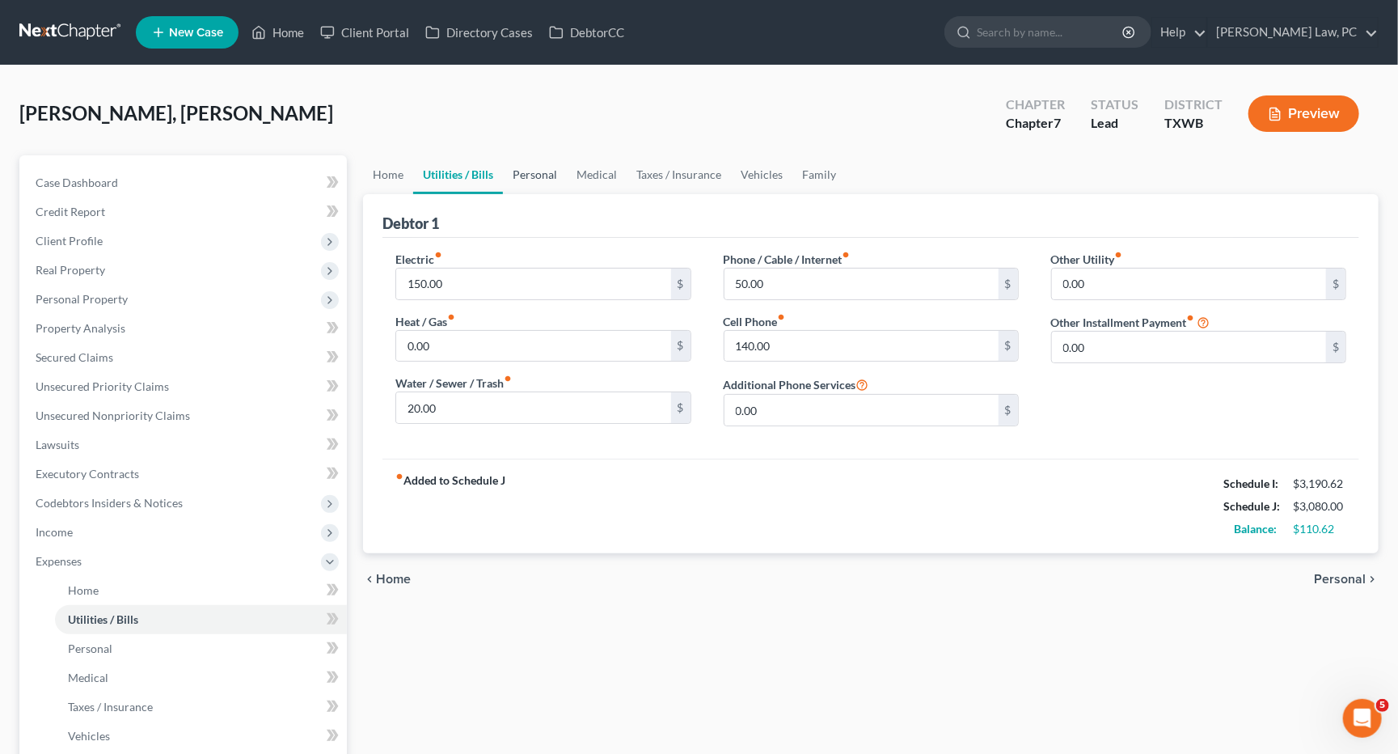
click at [522, 175] on link "Personal" at bounding box center [535, 174] width 64 height 39
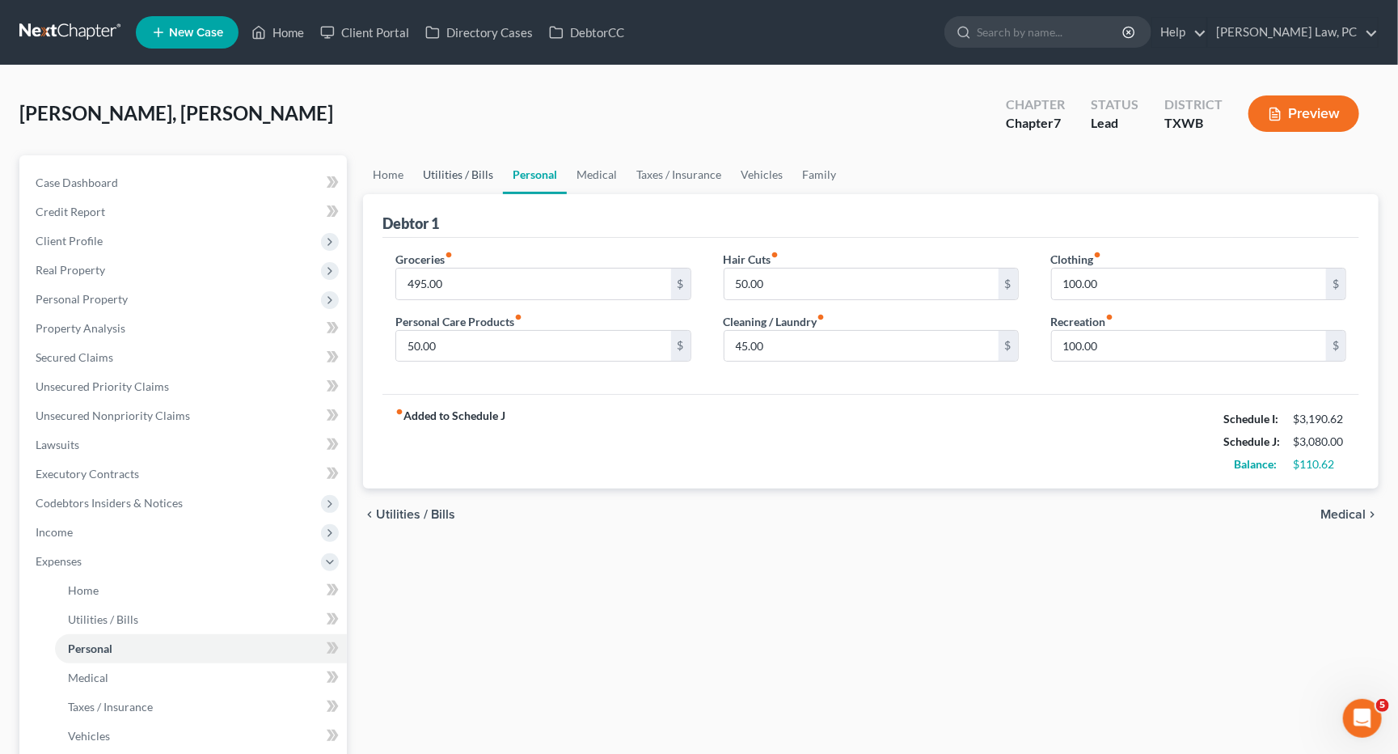
click at [459, 173] on link "Utilities / Bills" at bounding box center [458, 174] width 90 height 39
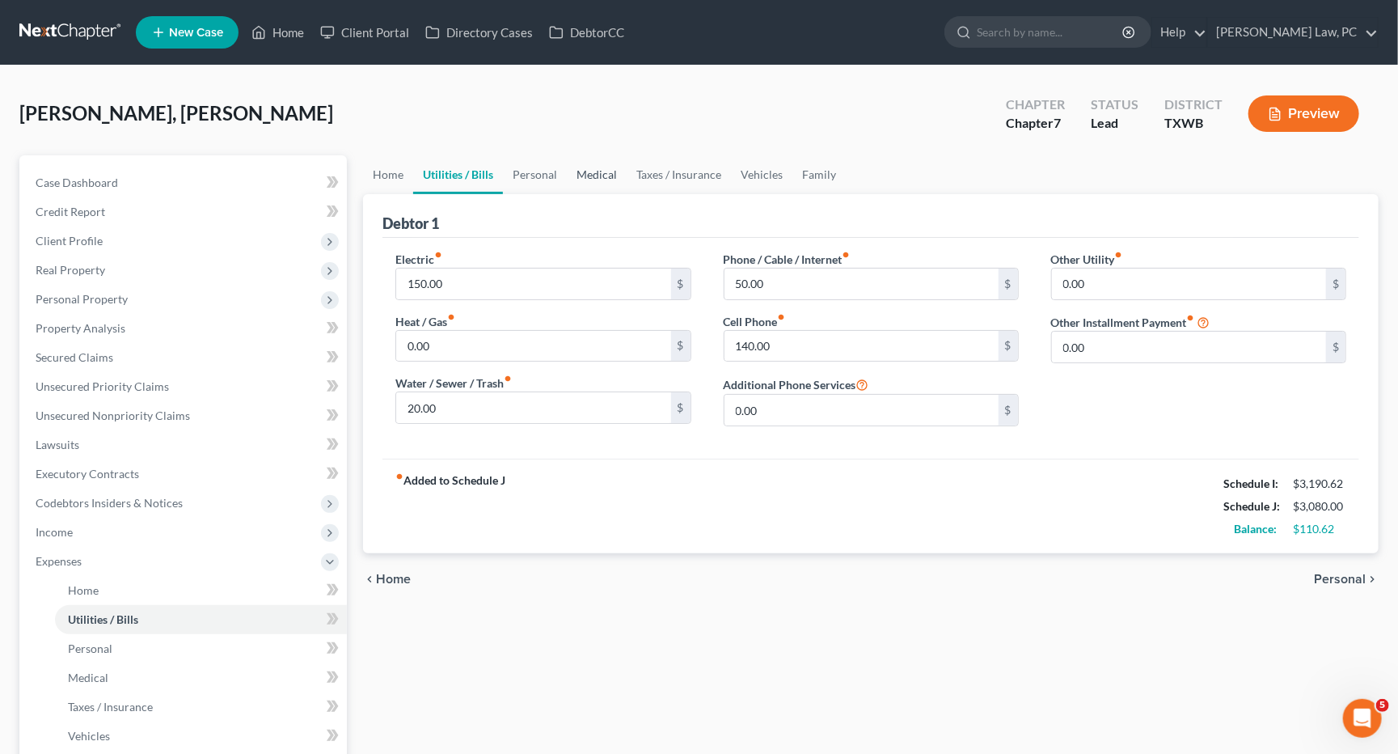
click at [595, 173] on link "Medical" at bounding box center [597, 174] width 60 height 39
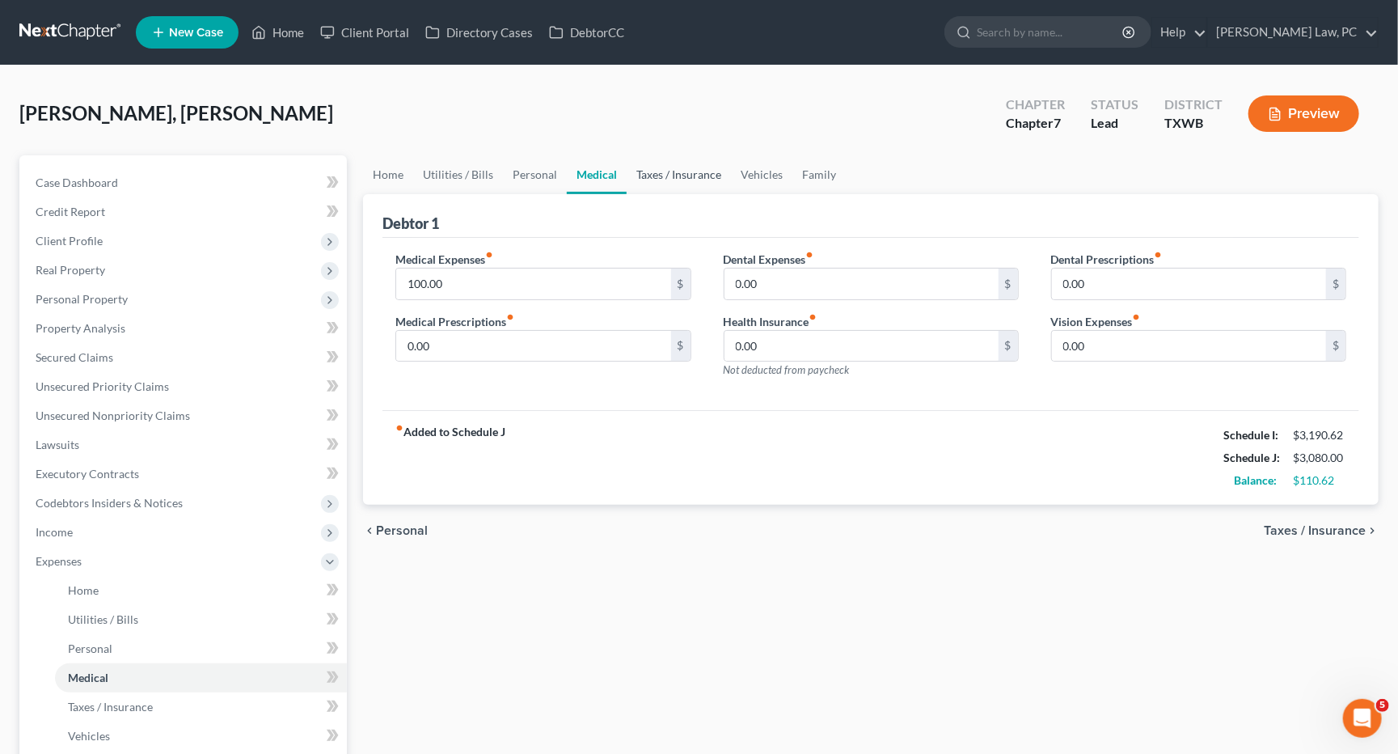
click at [666, 177] on link "Taxes / Insurance" at bounding box center [679, 174] width 104 height 39
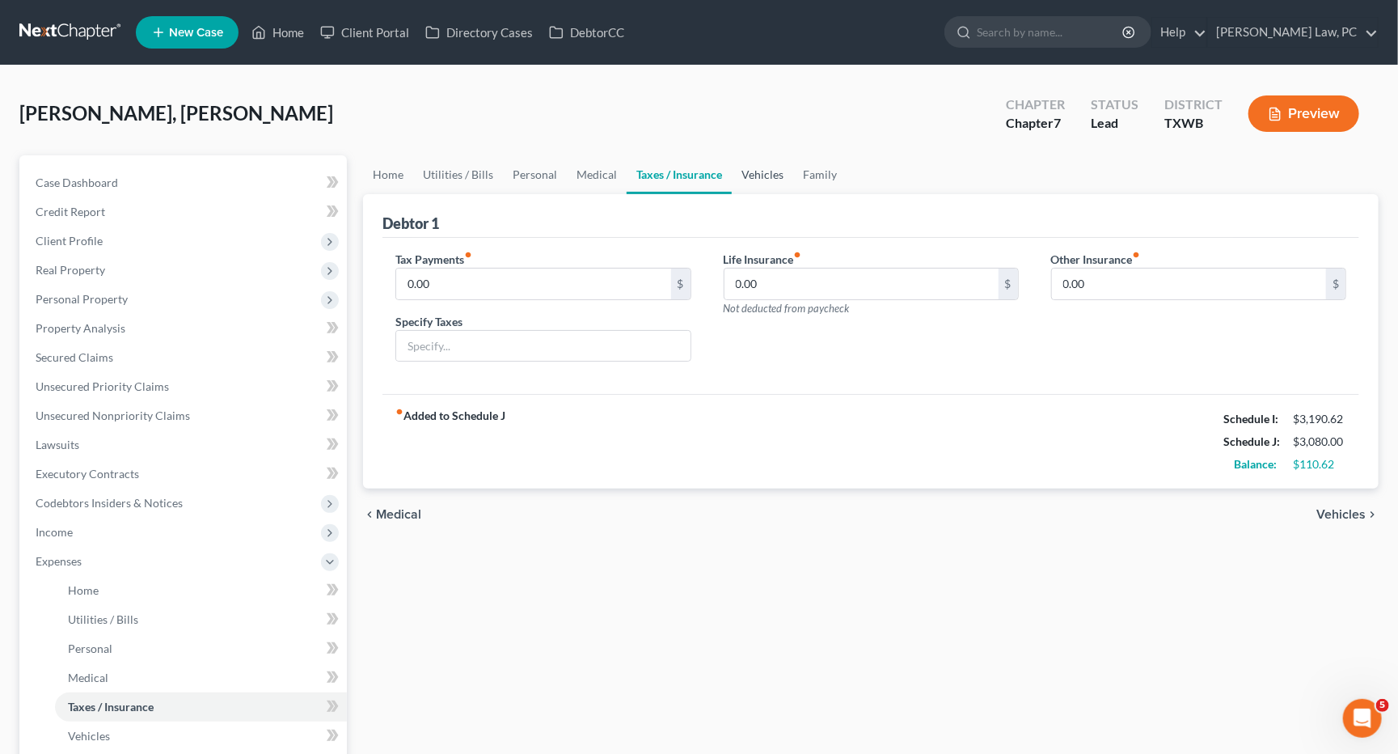
click at [761, 175] on link "Vehicles" at bounding box center [762, 174] width 61 height 39
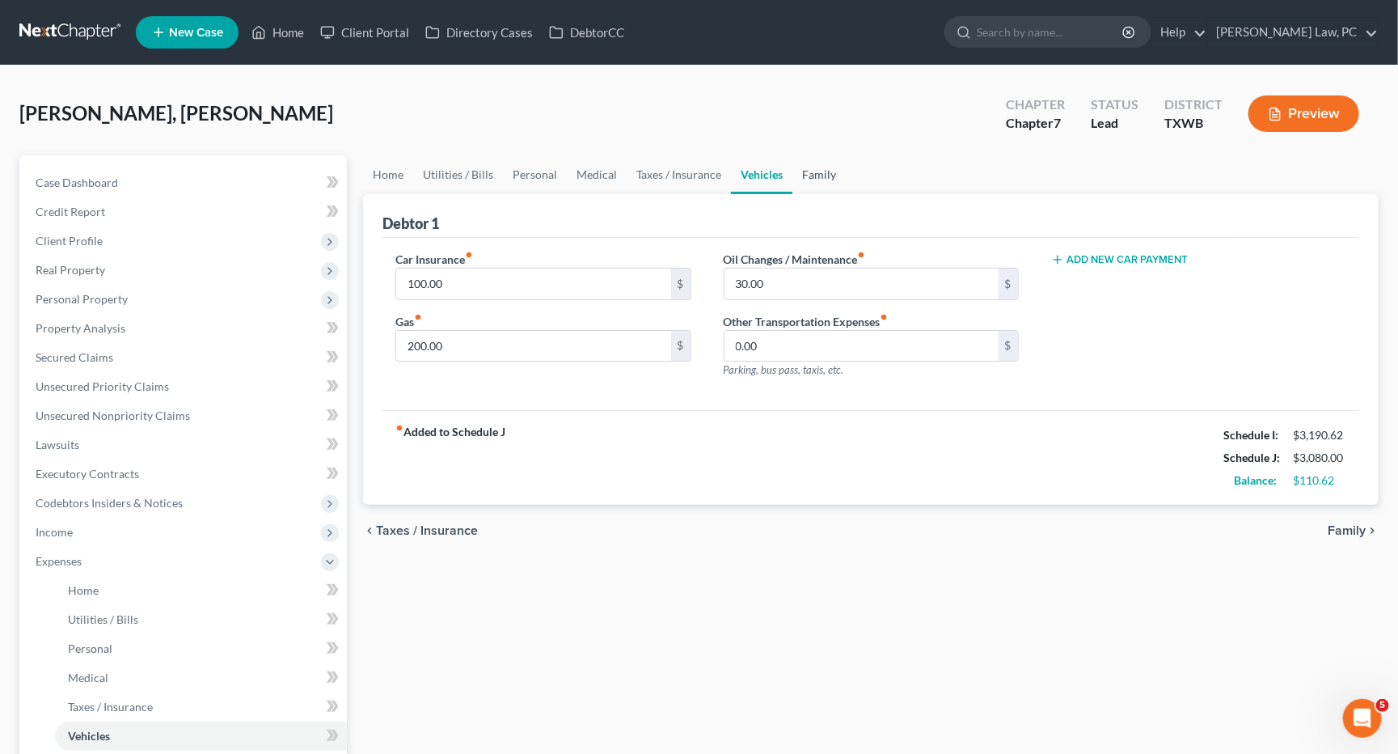
click at [811, 171] on link "Family" at bounding box center [818, 174] width 53 height 39
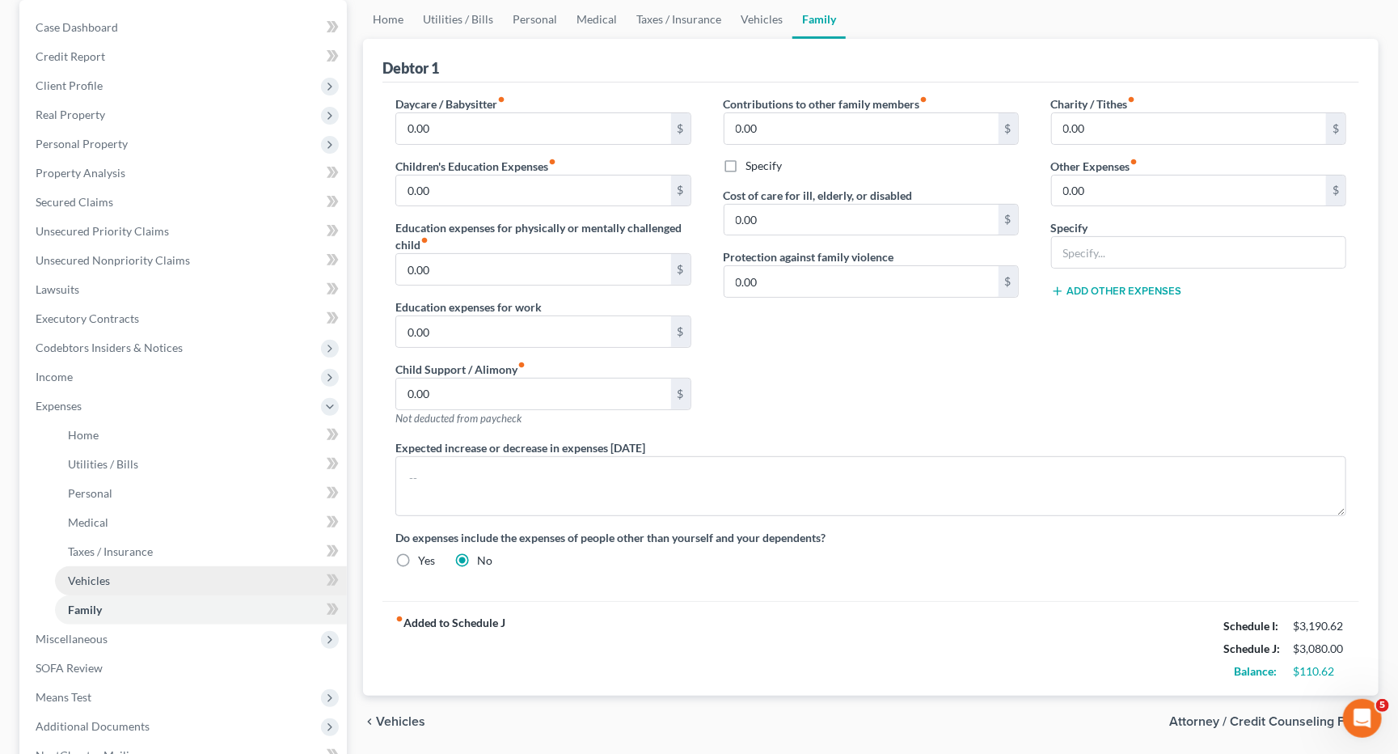
scroll to position [171, 0]
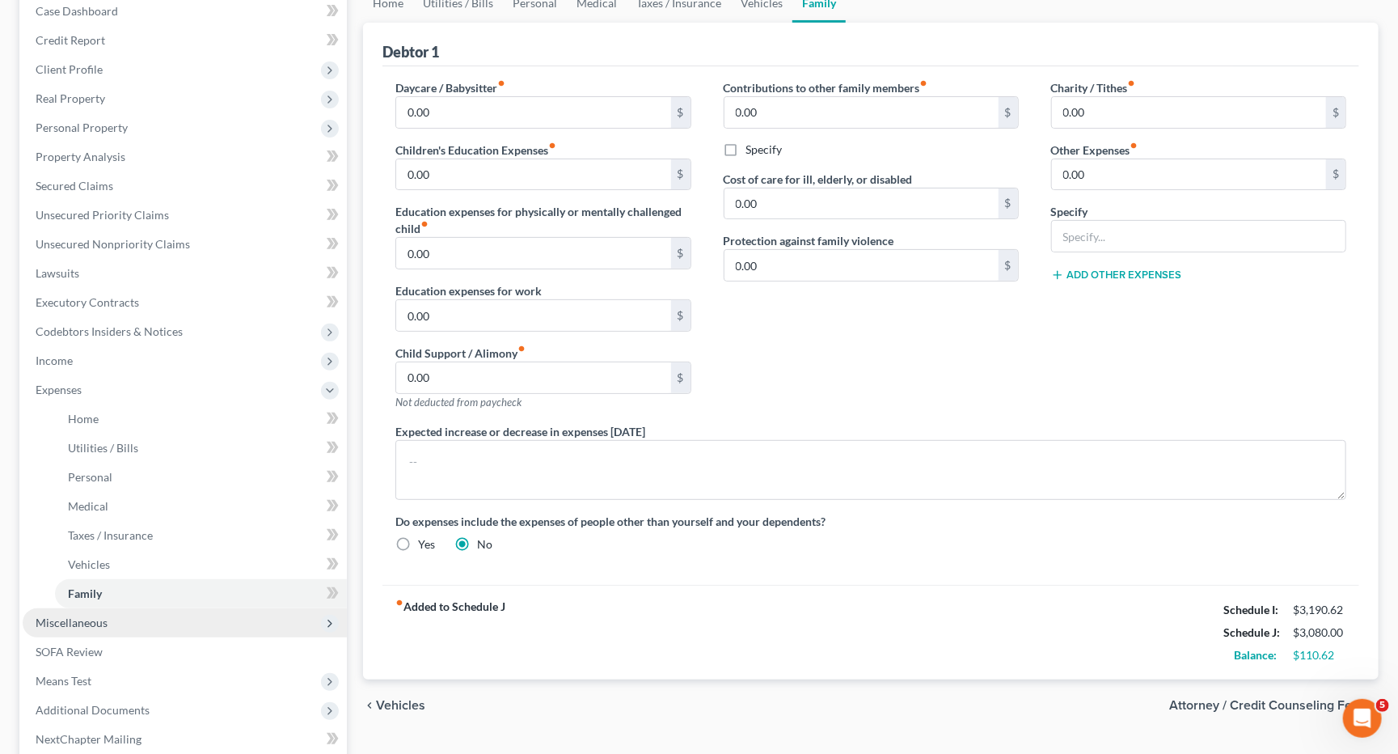
click at [87, 615] on span "Miscellaneous" at bounding box center [72, 622] width 72 height 14
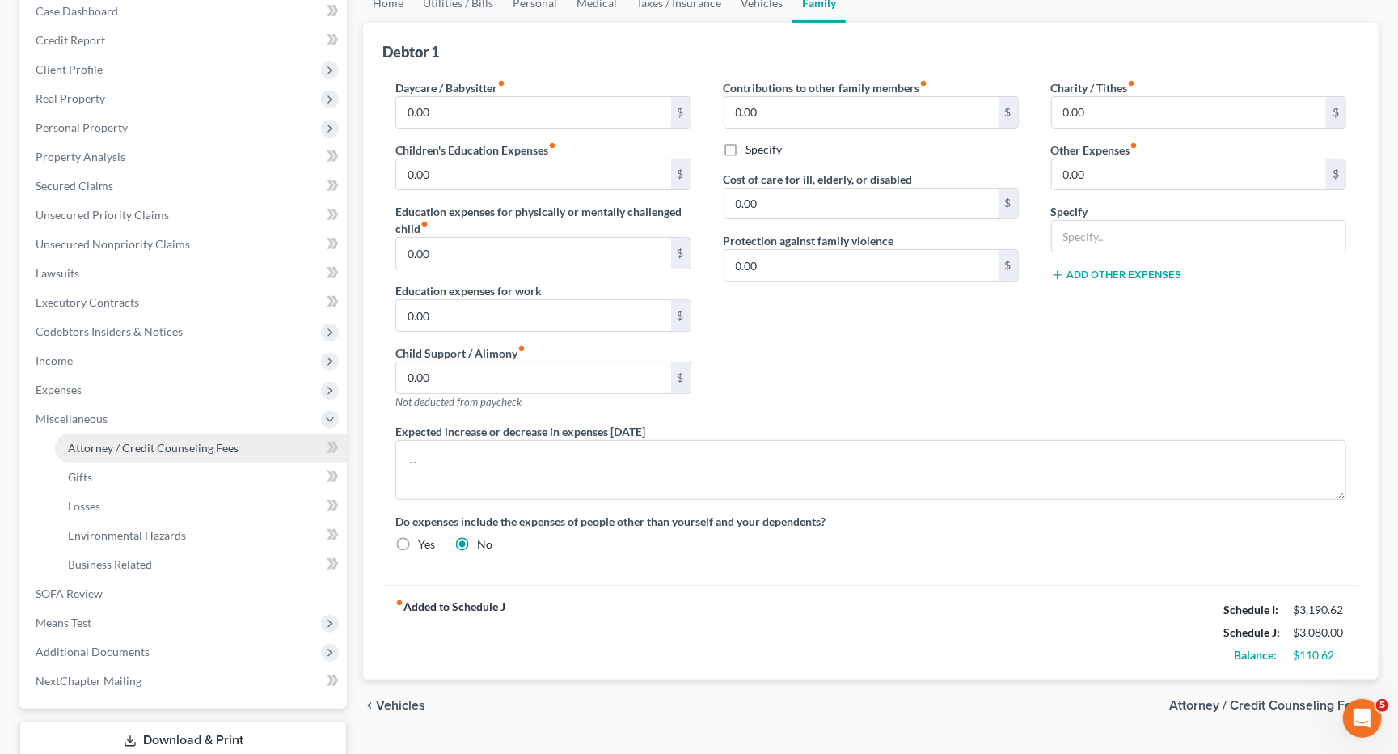
click at [139, 441] on span "Attorney / Credit Counseling Fees" at bounding box center [153, 448] width 171 height 14
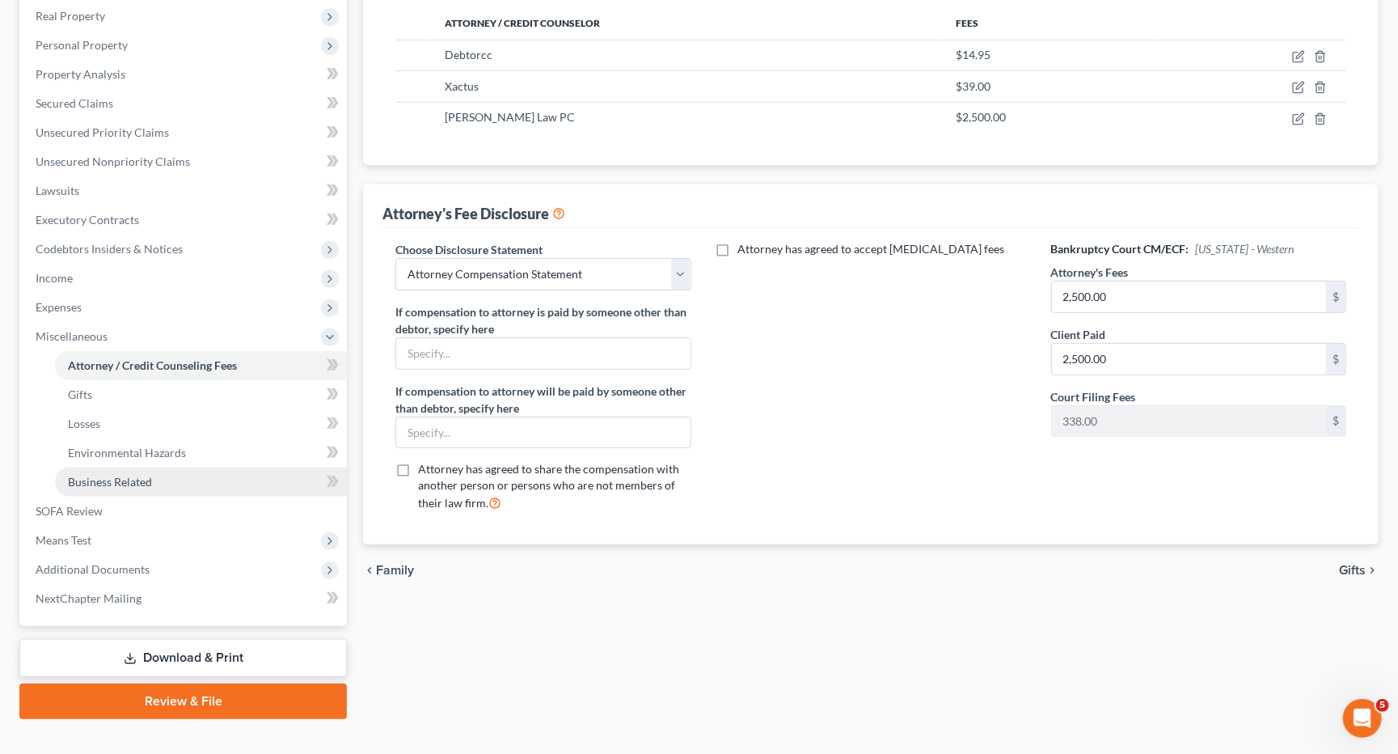
click at [111, 475] on span "Business Related" at bounding box center [110, 482] width 84 height 14
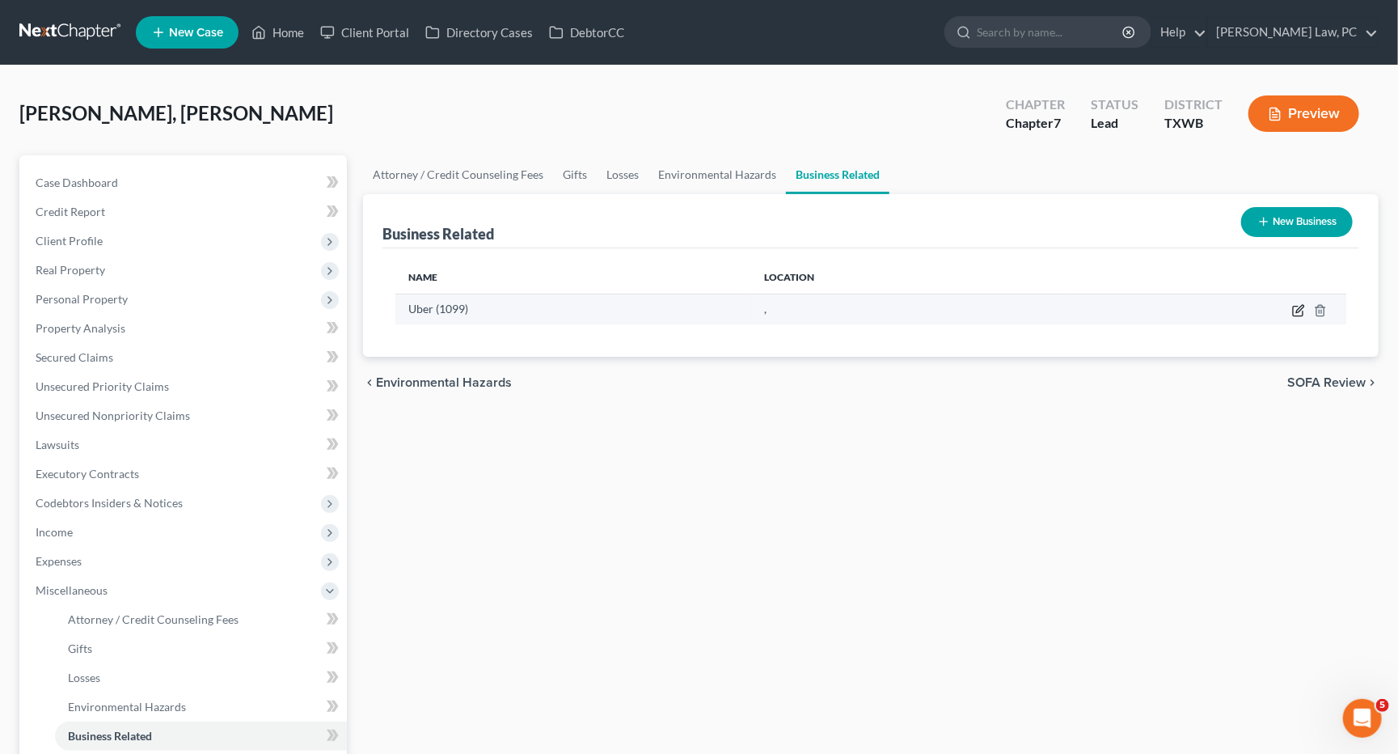
click at [1298, 304] on icon "button" at bounding box center [1298, 310] width 13 height 13
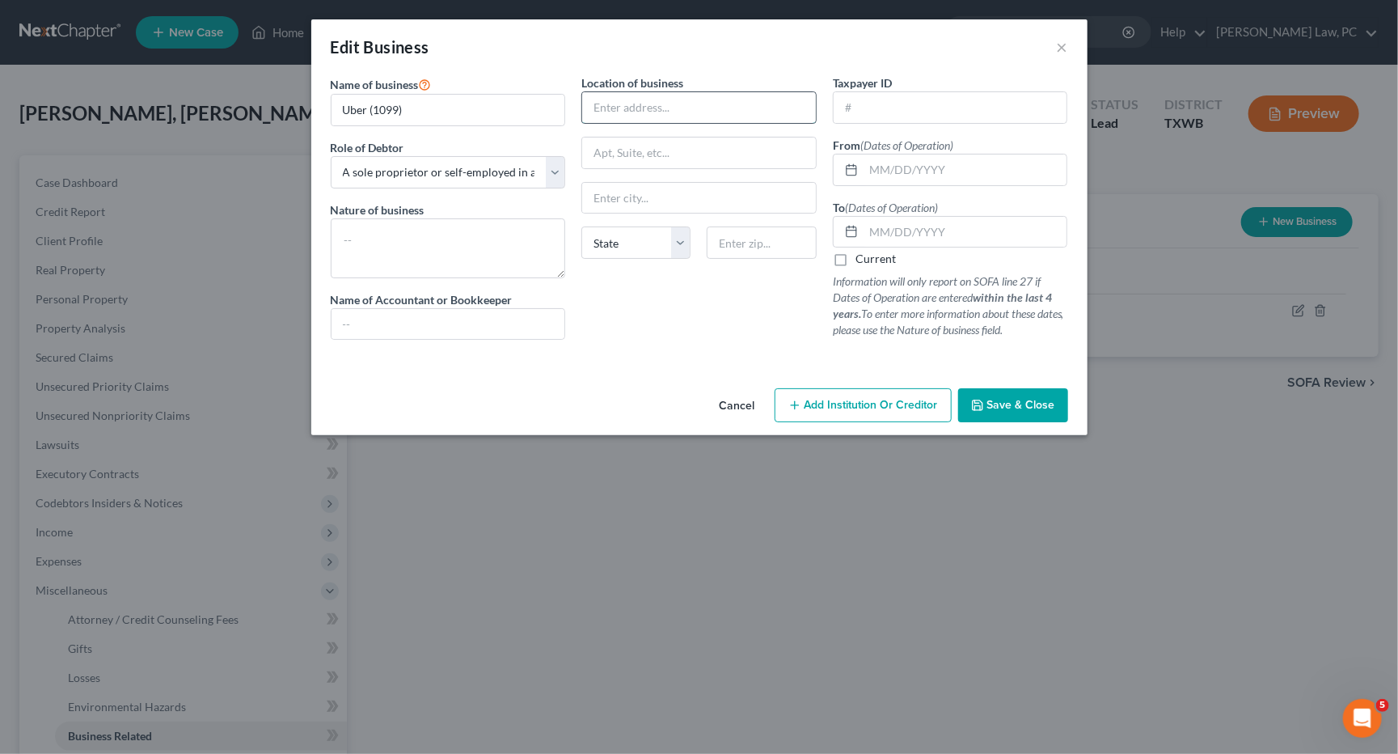
paste input "78728"
drag, startPoint x: 638, startPoint y: 106, endPoint x: 558, endPoint y: 105, distance: 80.1
click at [558, 105] on div "Name of business * Uber (1099) Role of Debtor * Select A member of a limited li…" at bounding box center [700, 219] width 754 height 291
paste input "78728"
click at [669, 306] on div "Location of business State [US_STATE][GEOGRAPHIC_DATA] [GEOGRAPHIC_DATA] [GEOGR…" at bounding box center [698, 213] width 251 height 278
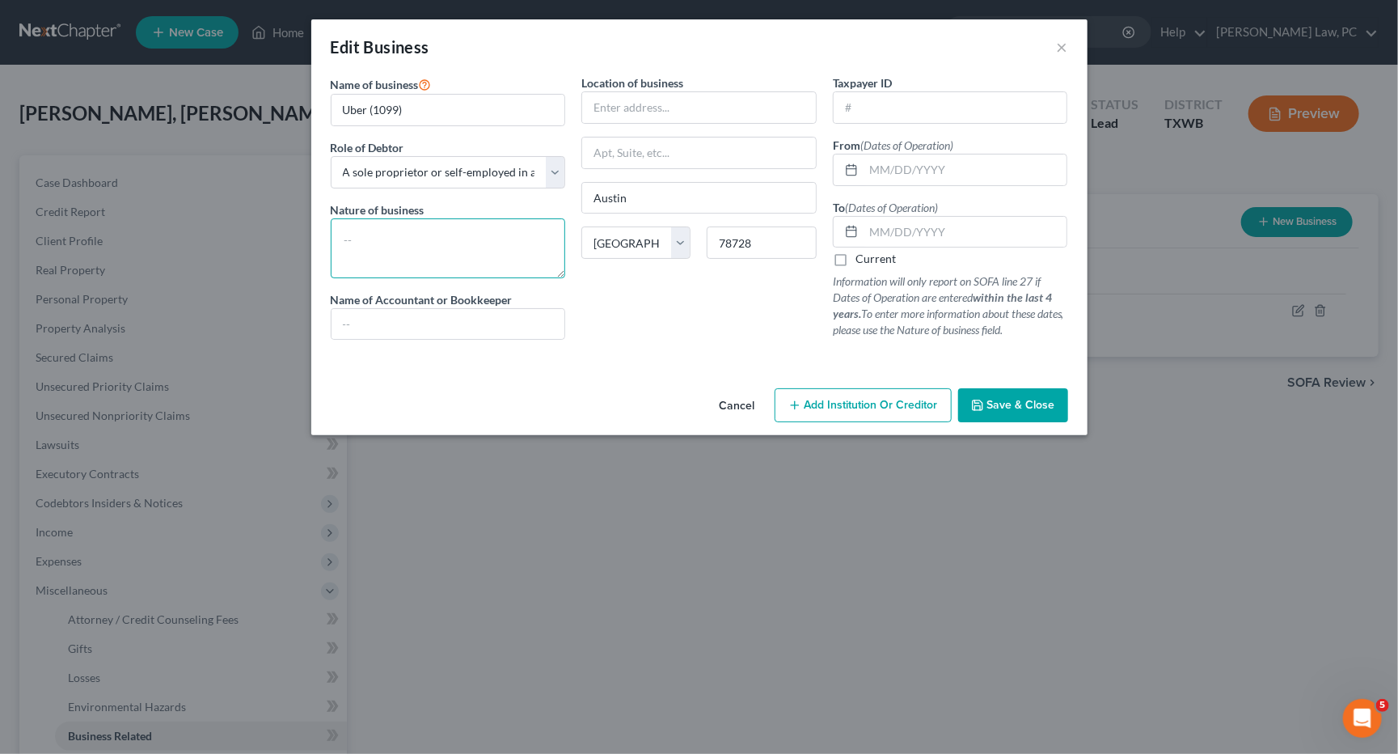
click at [384, 241] on textarea at bounding box center [448, 248] width 235 height 60
click at [855, 254] on label "Current" at bounding box center [875, 259] width 40 height 16
click at [862, 254] on input "Current" at bounding box center [867, 256] width 11 height 11
click at [855, 254] on label "Current" at bounding box center [875, 259] width 40 height 16
click at [862, 254] on input "Current" at bounding box center [867, 256] width 11 height 11
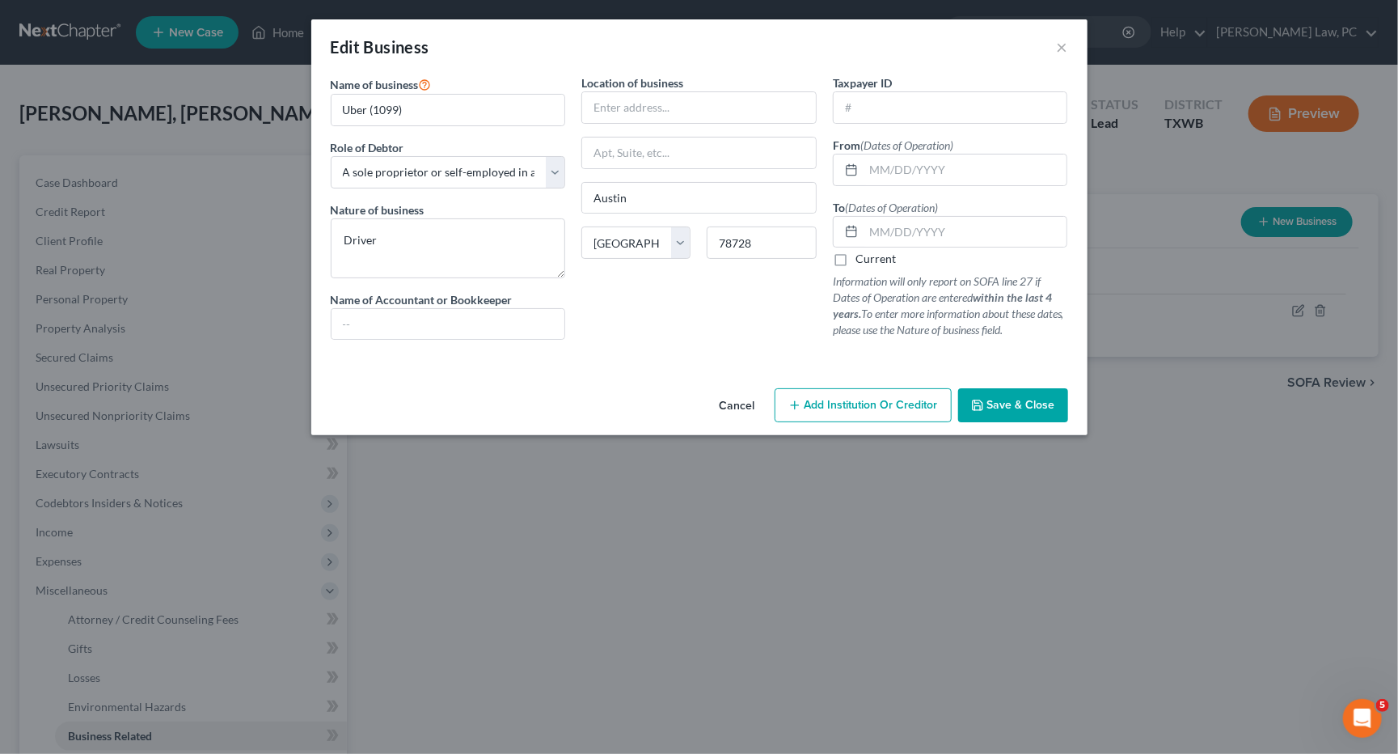
click at [855, 254] on label "Current" at bounding box center [875, 259] width 40 height 16
click at [862, 254] on input "Current" at bounding box center [867, 256] width 11 height 11
click at [1011, 398] on span "Save & Close" at bounding box center [1021, 405] width 68 height 14
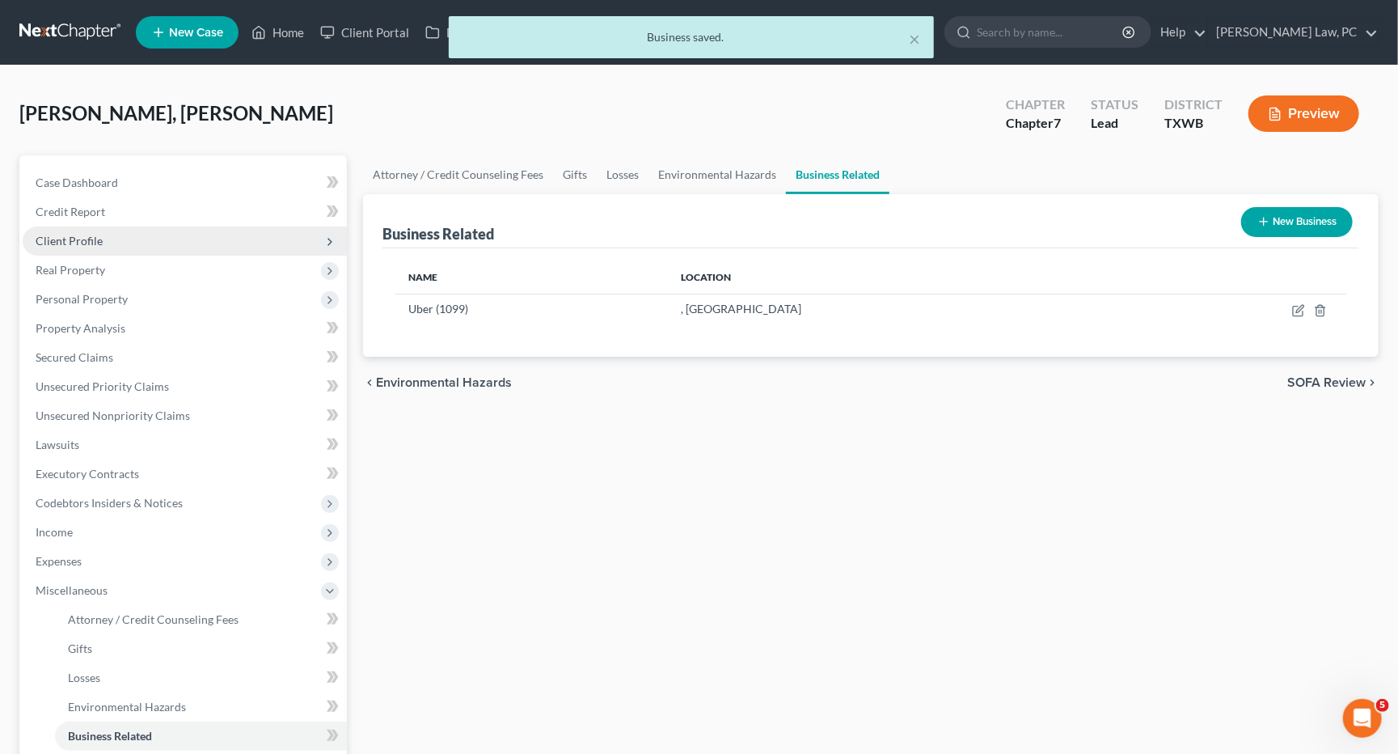
click at [68, 234] on span "Client Profile" at bounding box center [69, 241] width 67 height 14
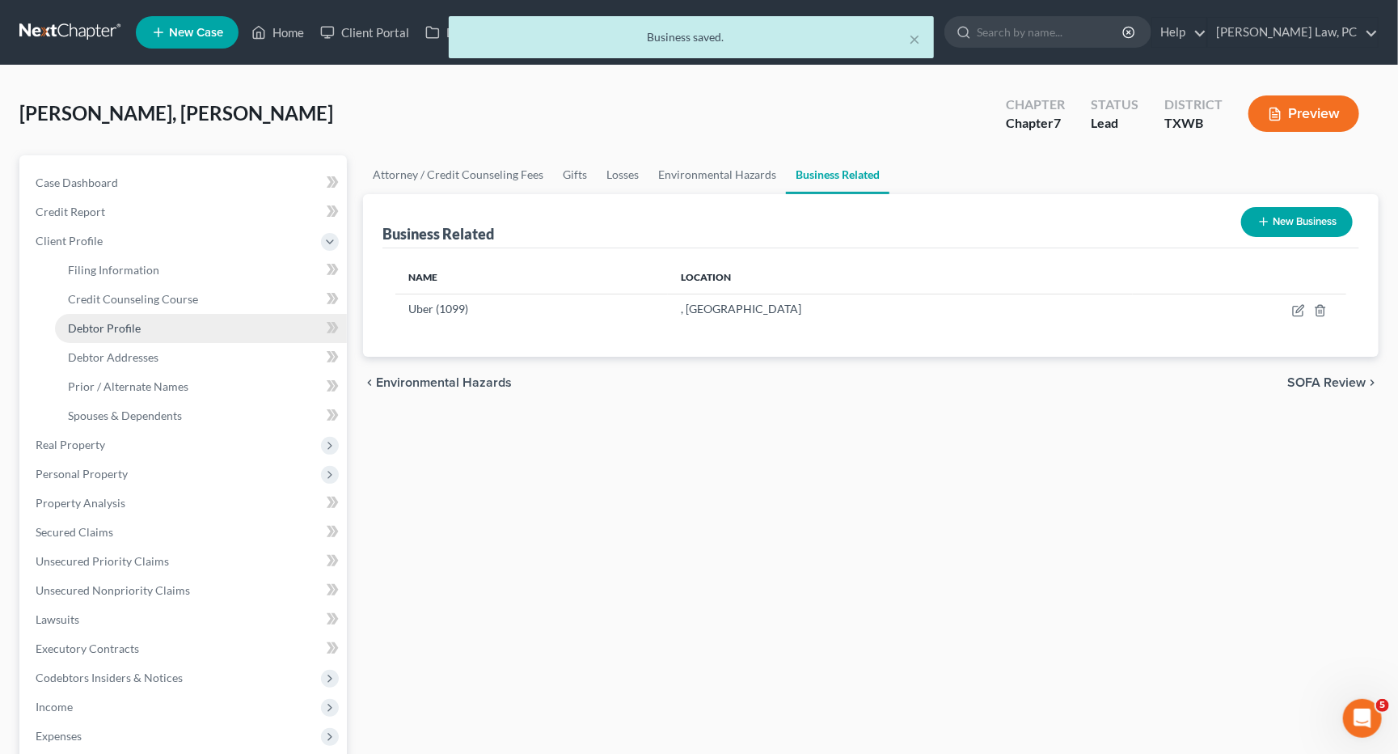
click at [112, 322] on span "Debtor Profile" at bounding box center [104, 328] width 73 height 14
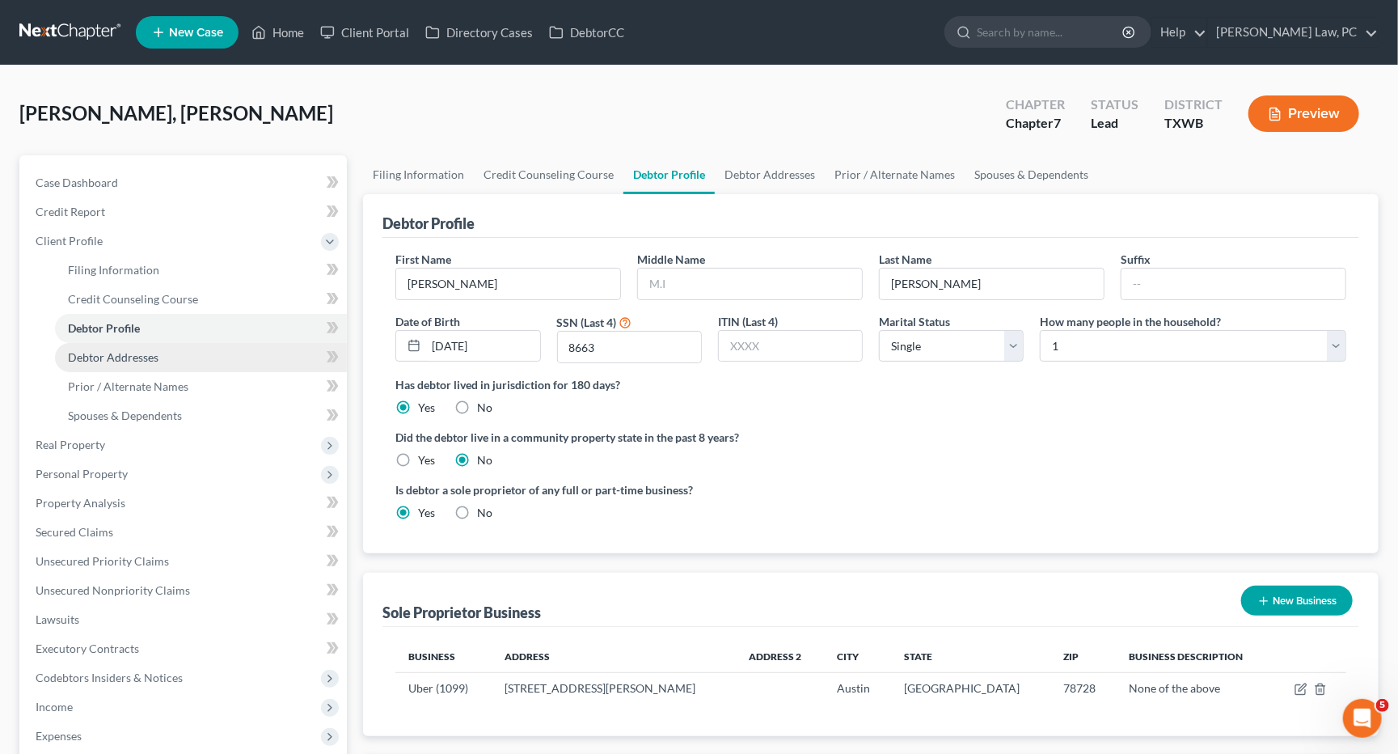
click at [129, 350] on span "Debtor Addresses" at bounding box center [113, 357] width 91 height 14
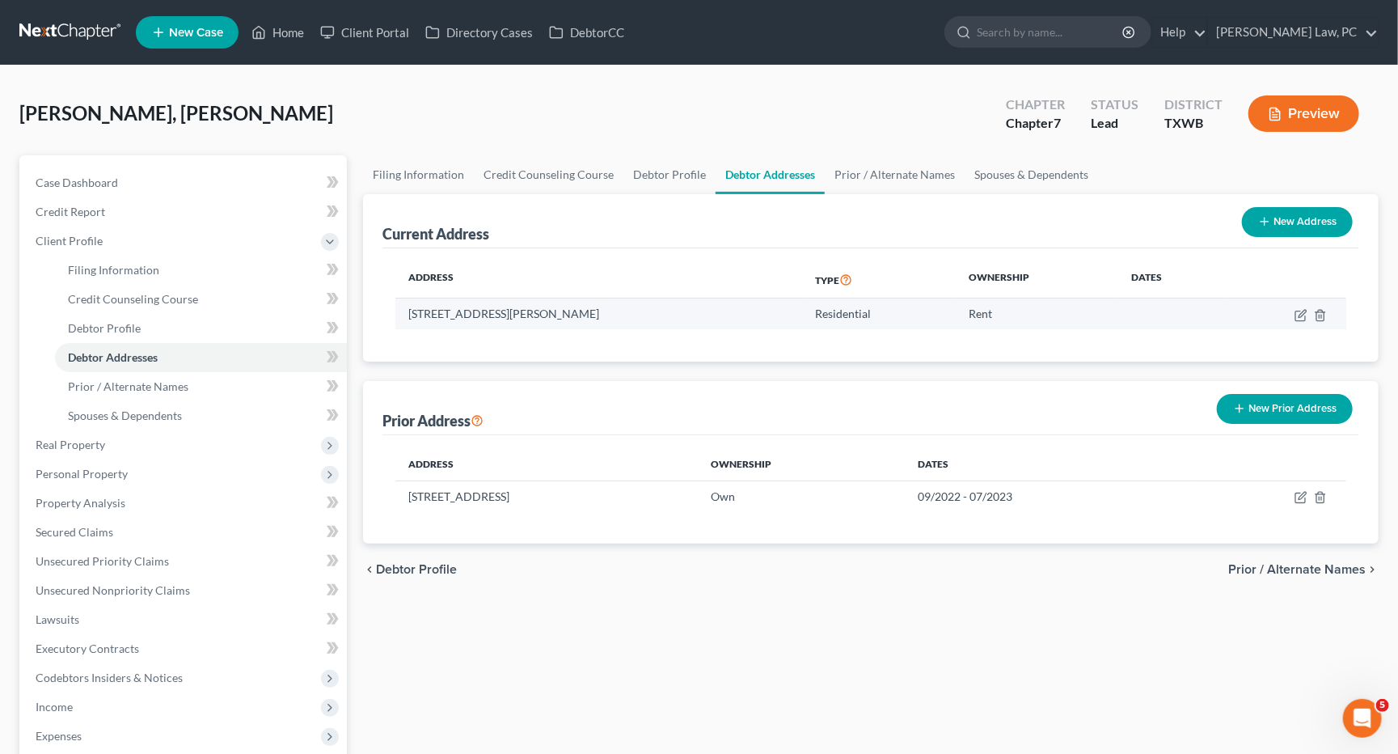
click at [660, 315] on td "[STREET_ADDRESS][PERSON_NAME]" at bounding box center [598, 313] width 407 height 31
drag, startPoint x: 572, startPoint y: 314, endPoint x: 383, endPoint y: 319, distance: 189.3
click at [383, 319] on div "Address Type Ownership Dates [STREET_ADDRESS][PERSON_NAME] Residential Rent" at bounding box center [870, 304] width 977 height 113
click at [540, 357] on div "Address Type Ownership Dates [STREET_ADDRESS][PERSON_NAME] Residential Rent" at bounding box center [870, 304] width 977 height 113
drag, startPoint x: 408, startPoint y: 311, endPoint x: 572, endPoint y: 317, distance: 165.1
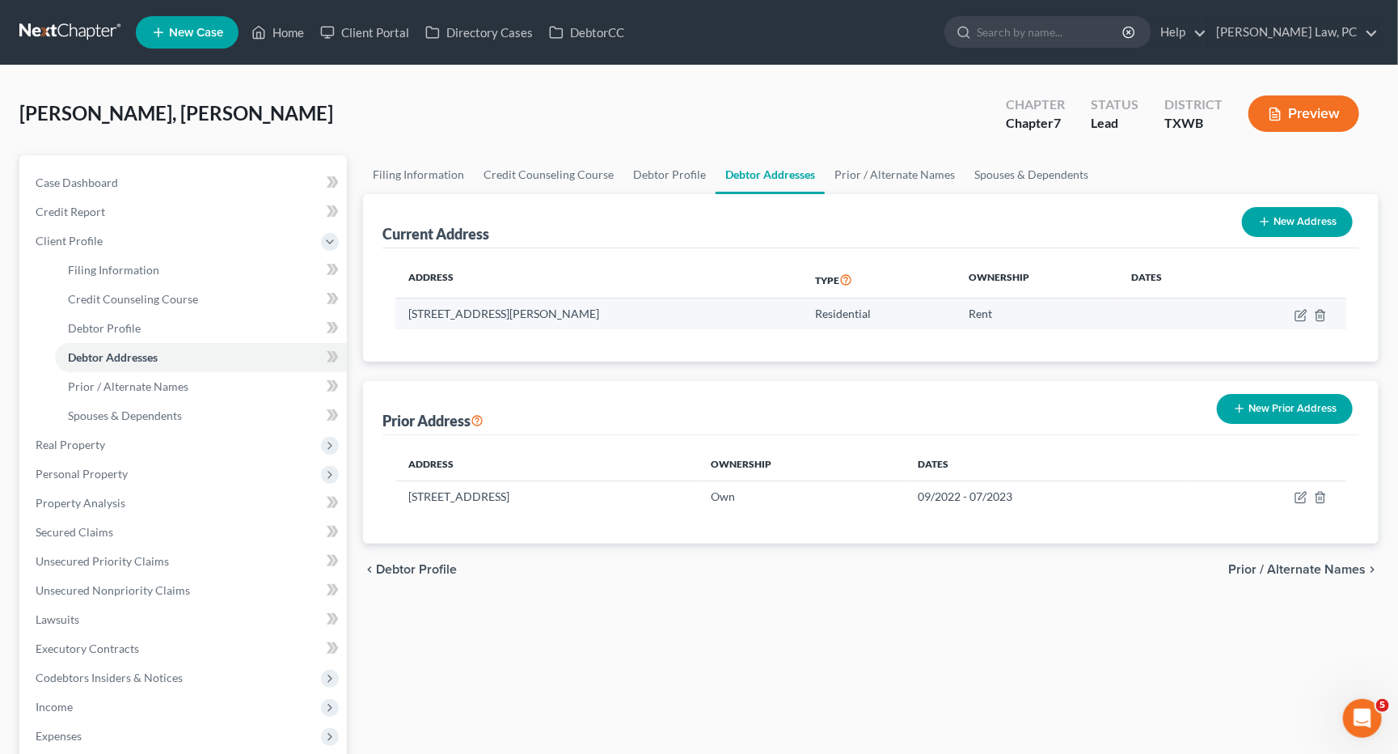
click at [572, 317] on td "[STREET_ADDRESS][PERSON_NAME]" at bounding box center [598, 313] width 407 height 31
copy td "[STREET_ADDRESS][PERSON_NAME]"
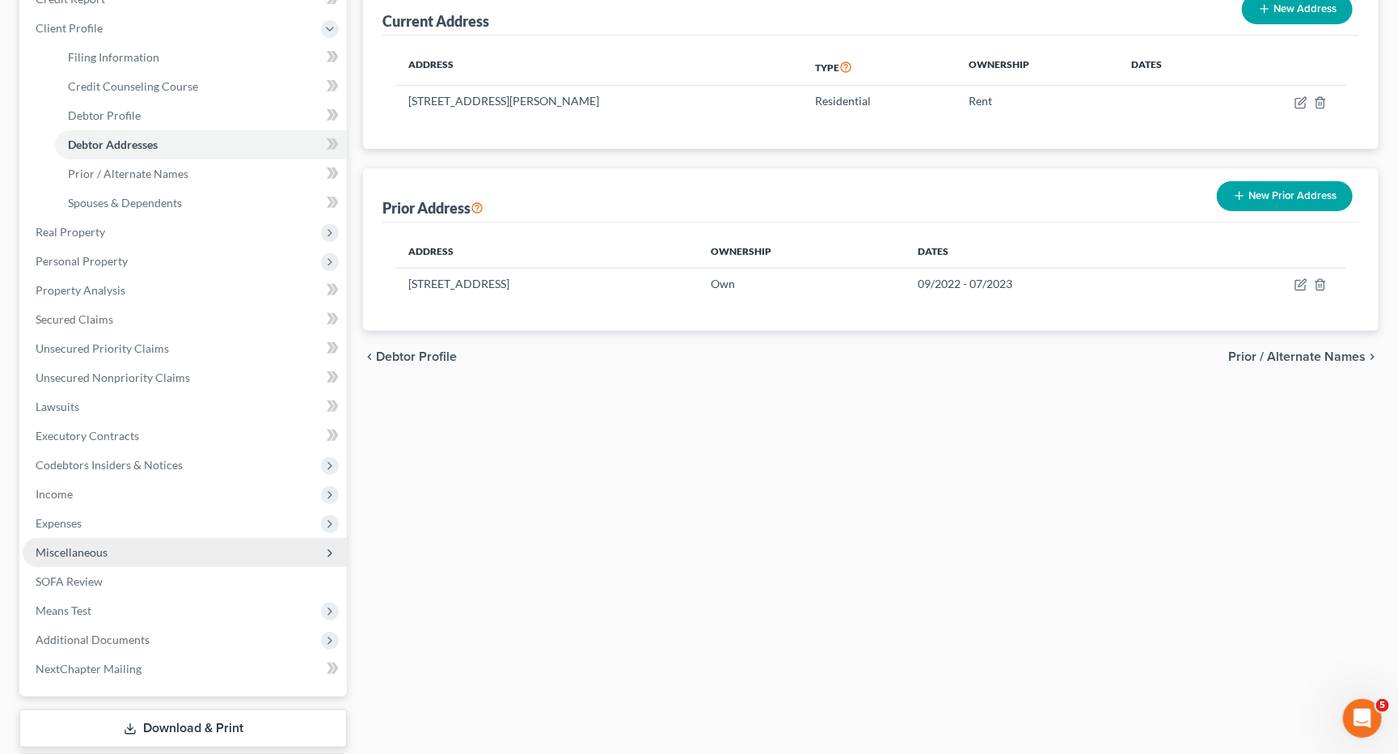
scroll to position [218, 0]
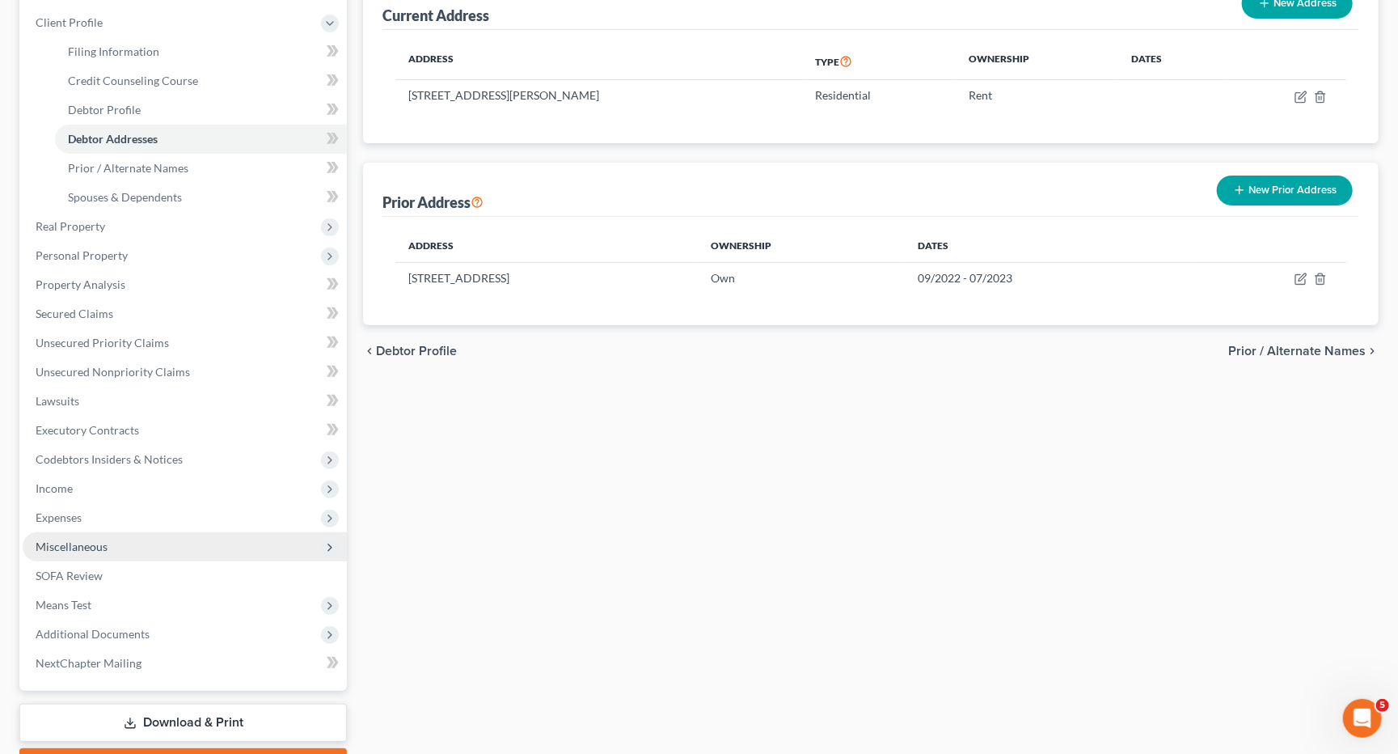
click at [82, 539] on span "Miscellaneous" at bounding box center [72, 546] width 72 height 14
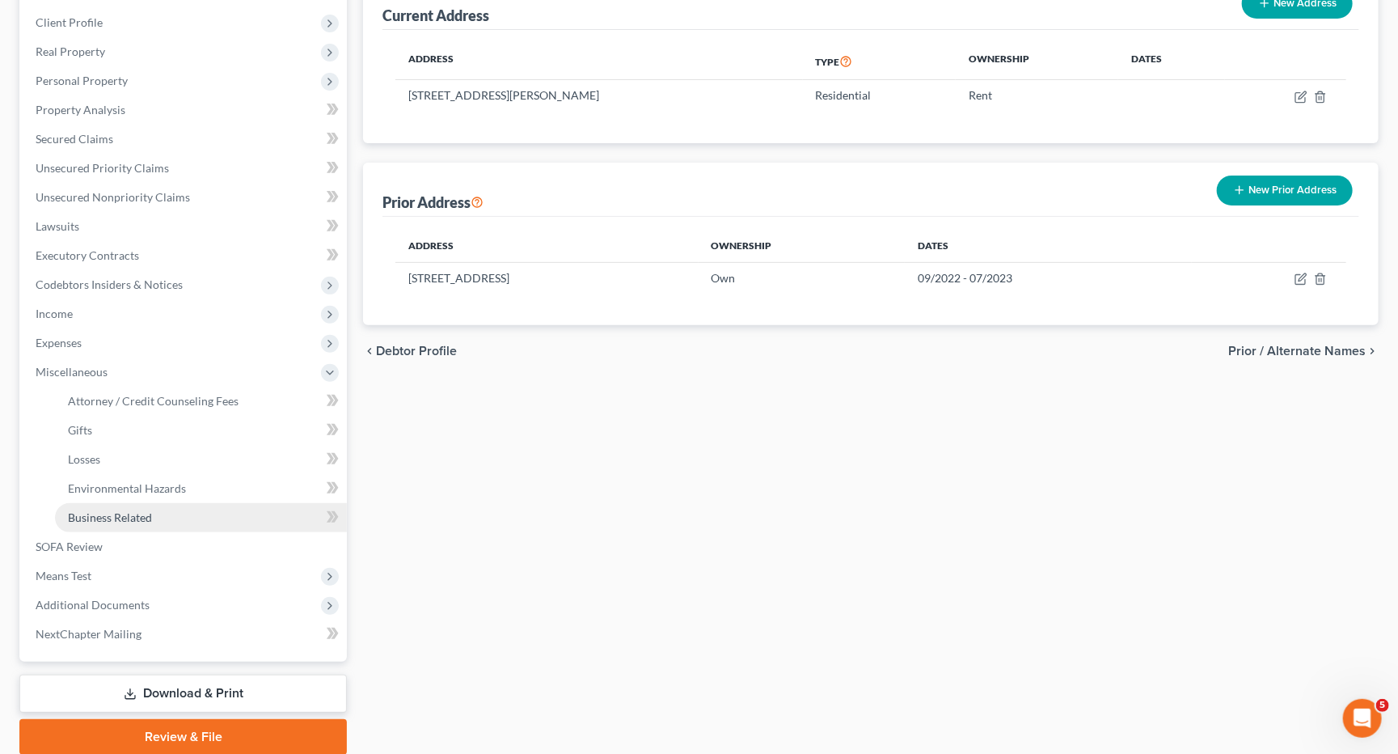
click at [114, 510] on span "Business Related" at bounding box center [110, 517] width 84 height 14
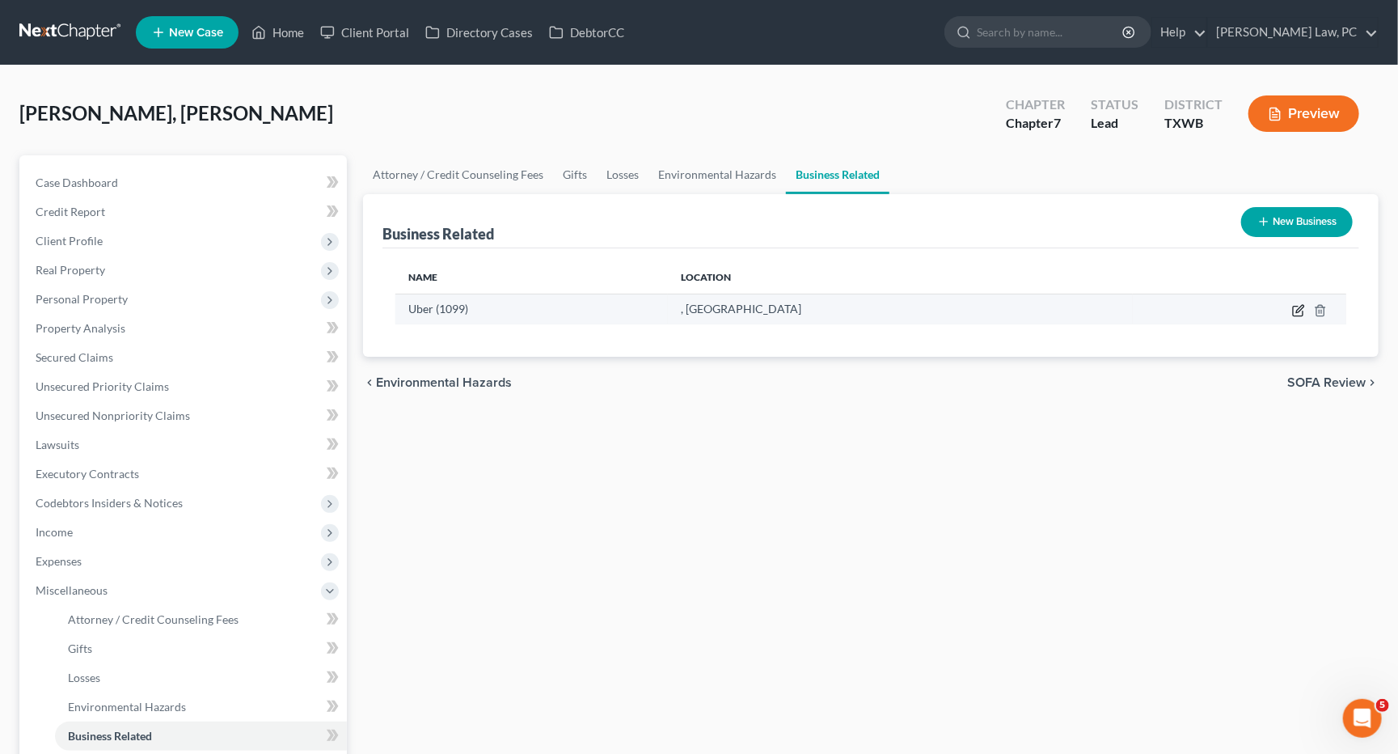
click at [1302, 305] on icon "button" at bounding box center [1298, 310] width 13 height 13
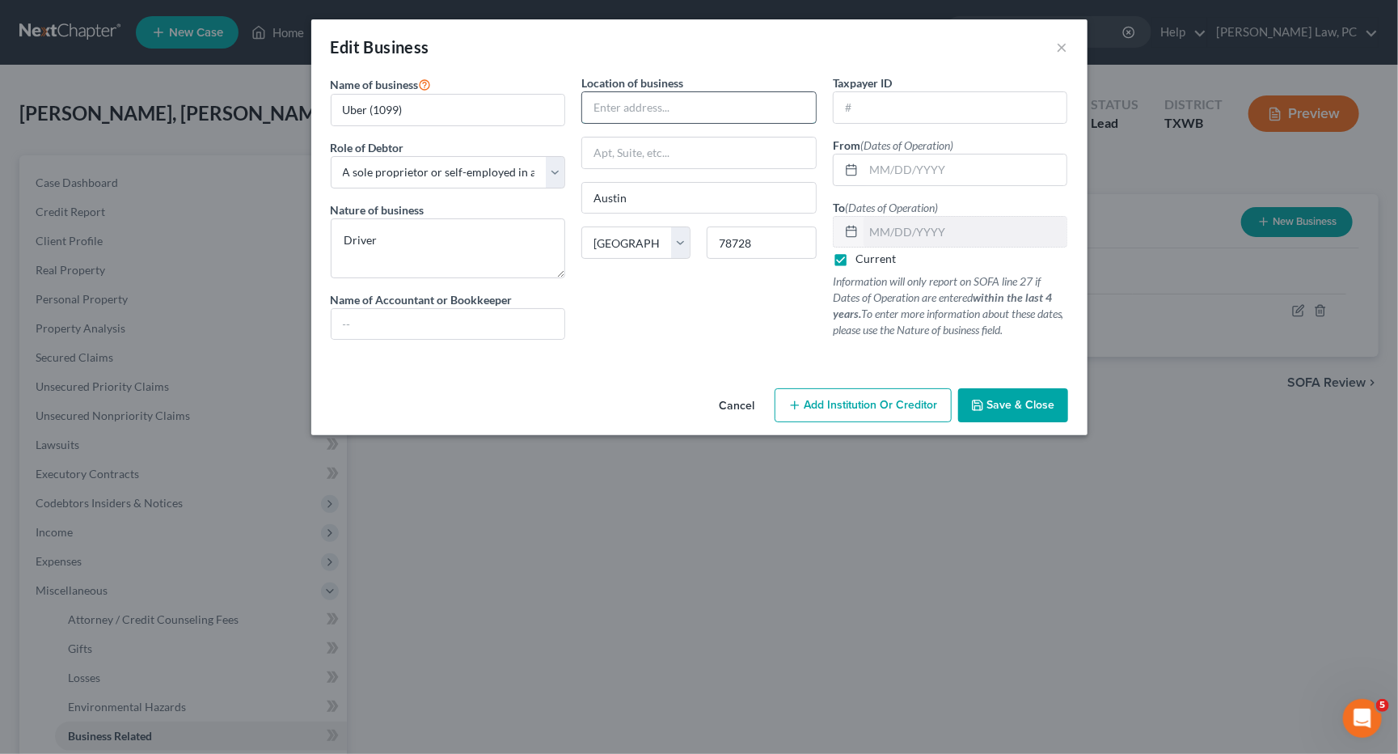
paste input "[STREET_ADDRESS][PERSON_NAME]"
drag, startPoint x: 767, startPoint y: 103, endPoint x: 720, endPoint y: 104, distance: 46.9
click at [720, 104] on input "[STREET_ADDRESS][PERSON_NAME]" at bounding box center [699, 107] width 234 height 31
paste input "Apt 721"
click at [1023, 401] on span "Save & Close" at bounding box center [1021, 405] width 68 height 14
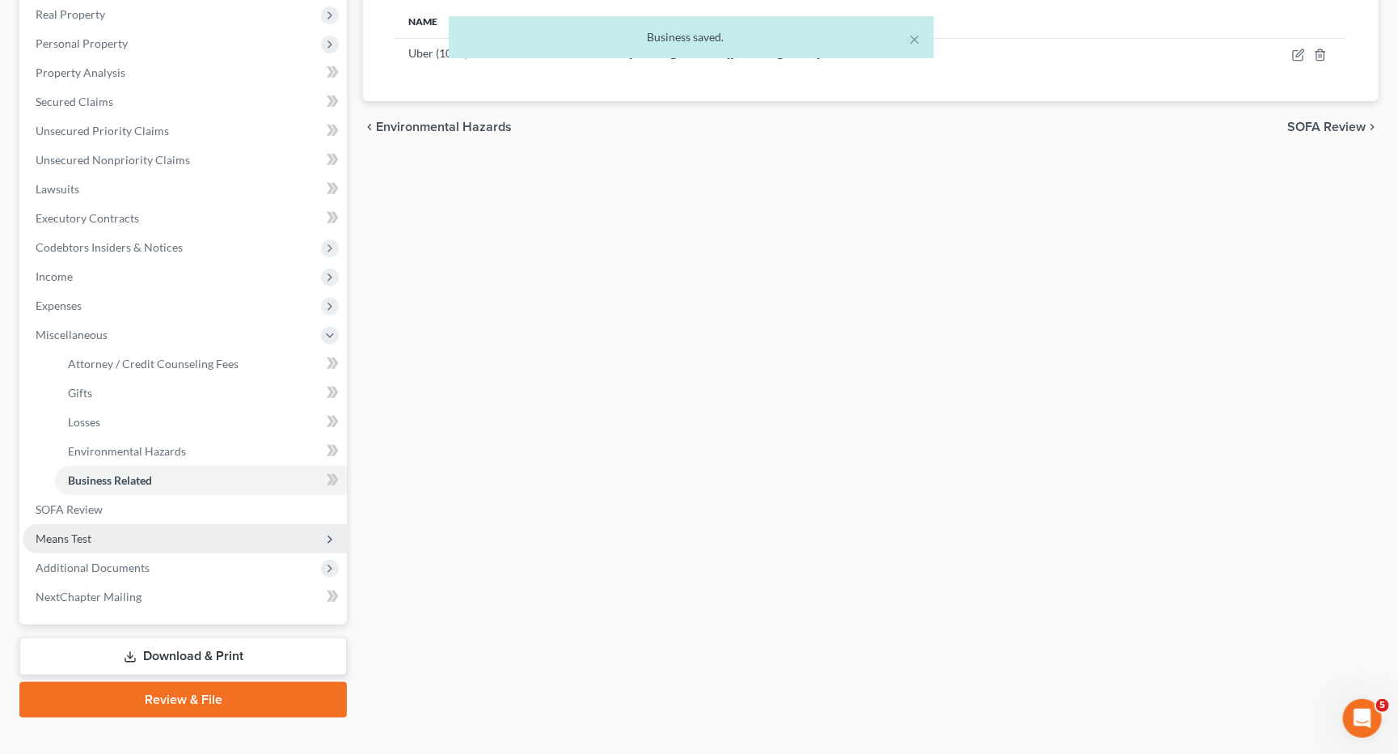
scroll to position [254, 0]
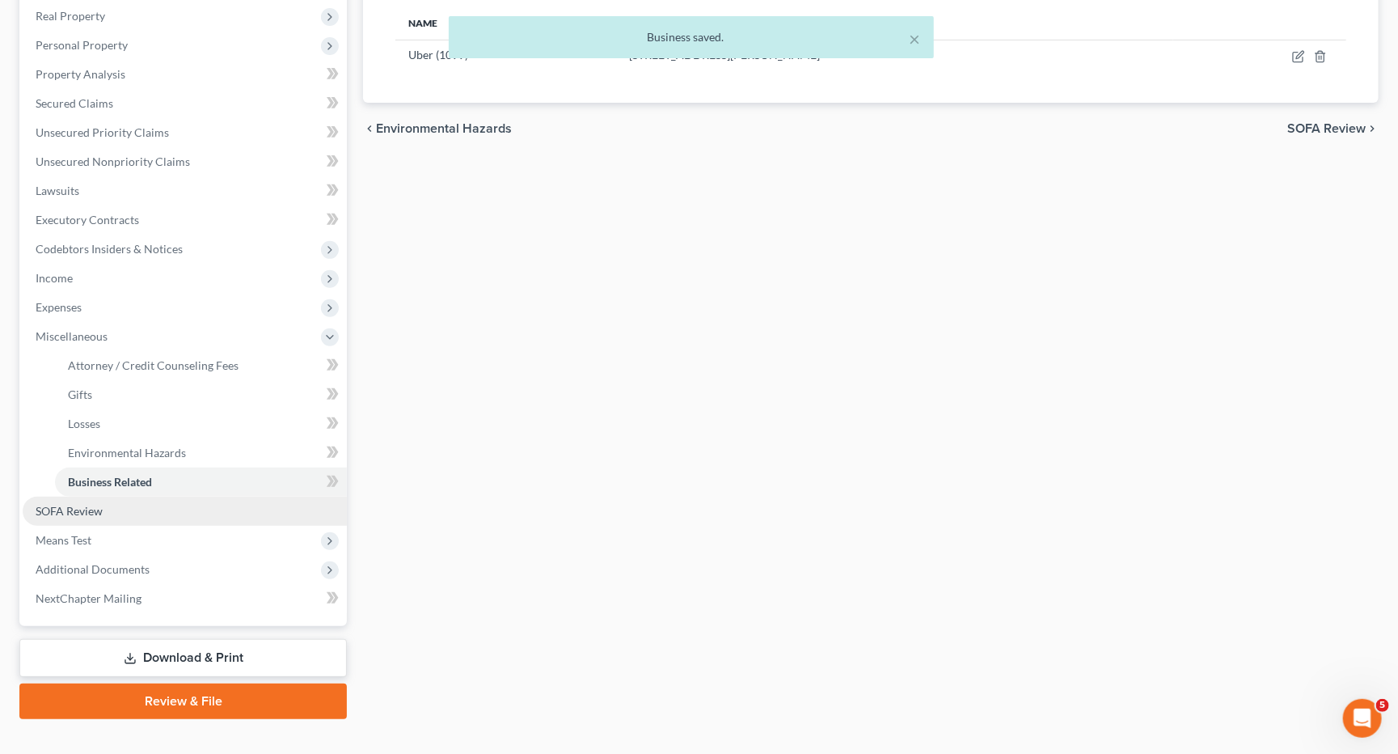
click at [79, 504] on span "SOFA Review" at bounding box center [69, 511] width 67 height 14
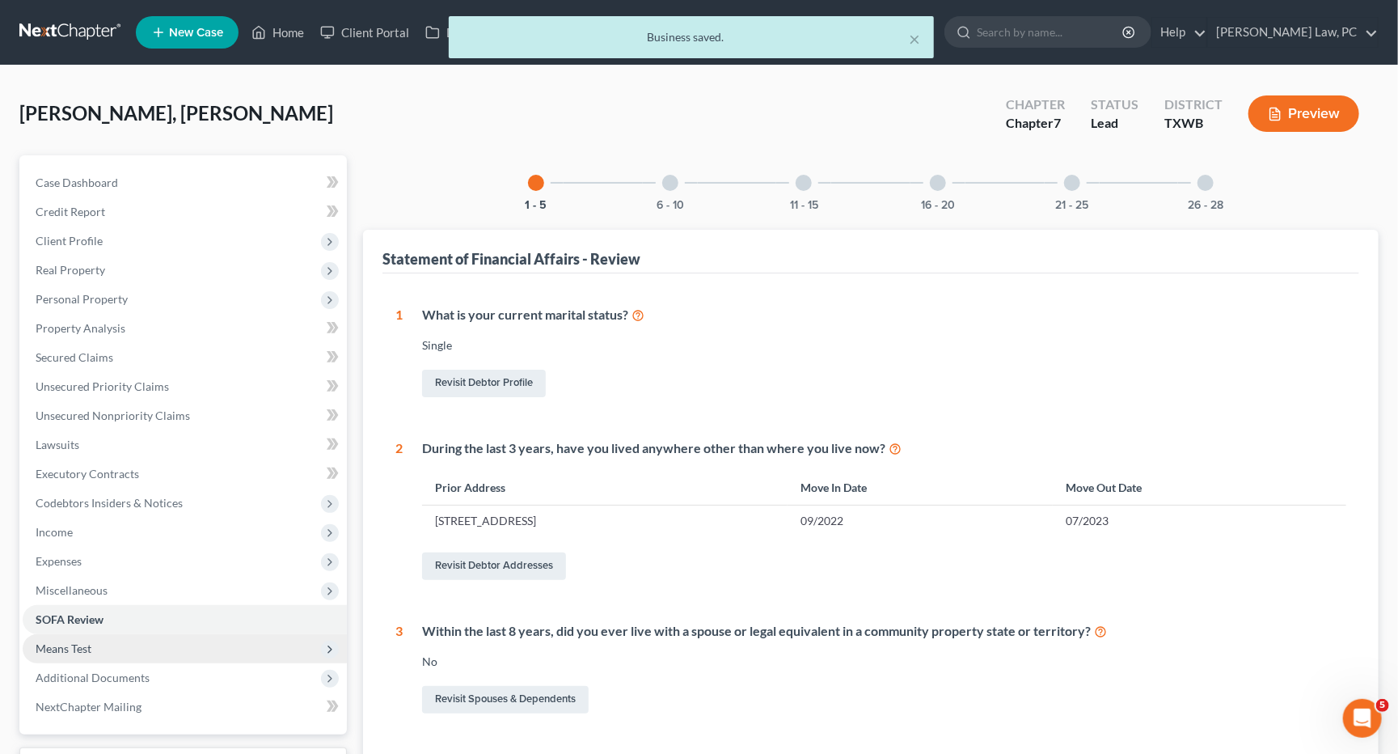
click at [95, 634] on span "Means Test" at bounding box center [185, 648] width 324 height 29
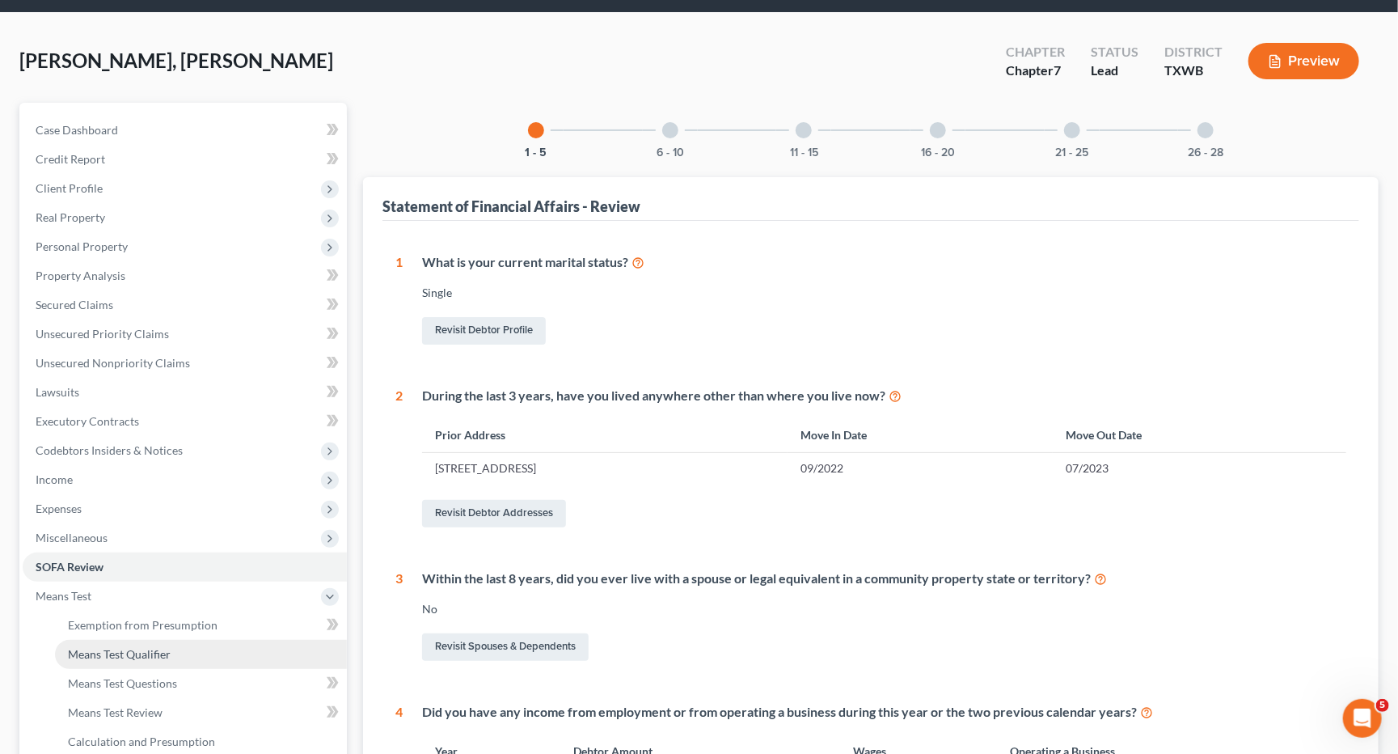
scroll to position [55, 0]
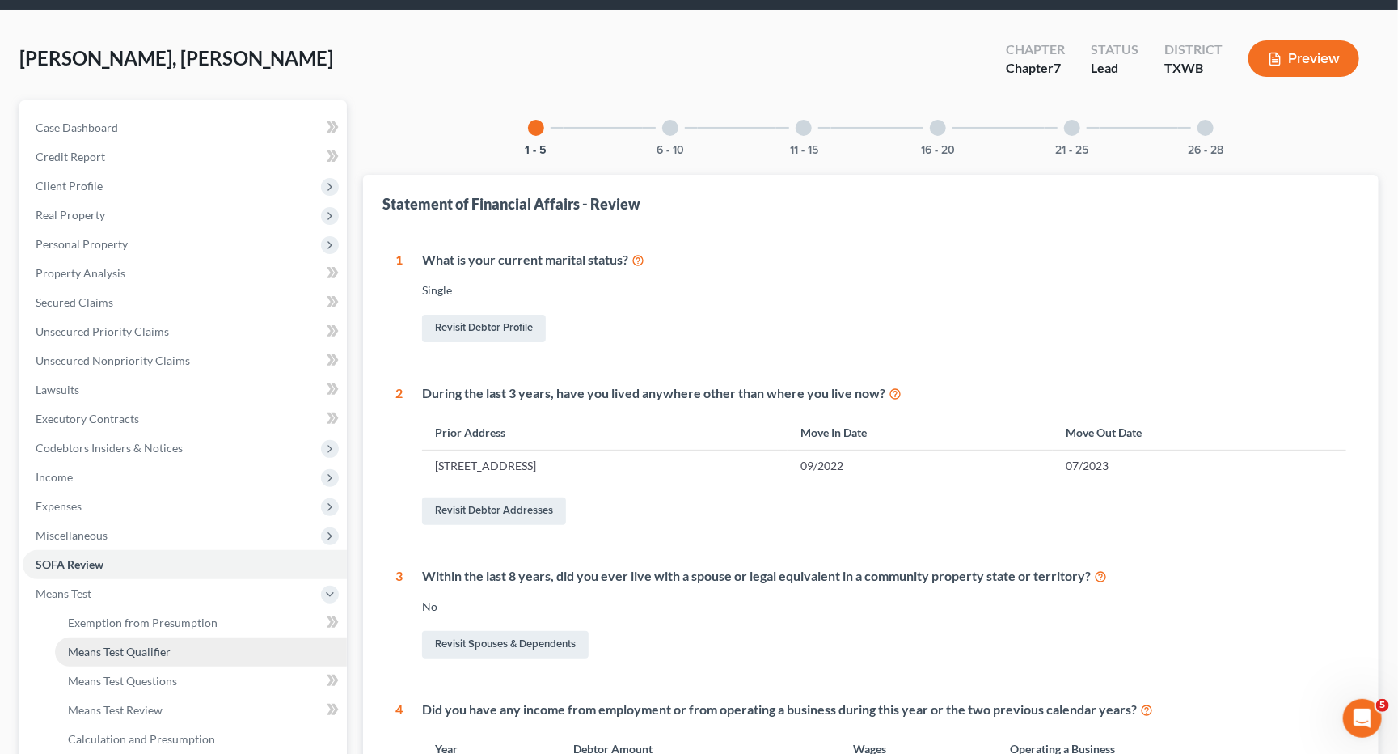
click at [137, 637] on link "Means Test Qualifier" at bounding box center [201, 651] width 292 height 29
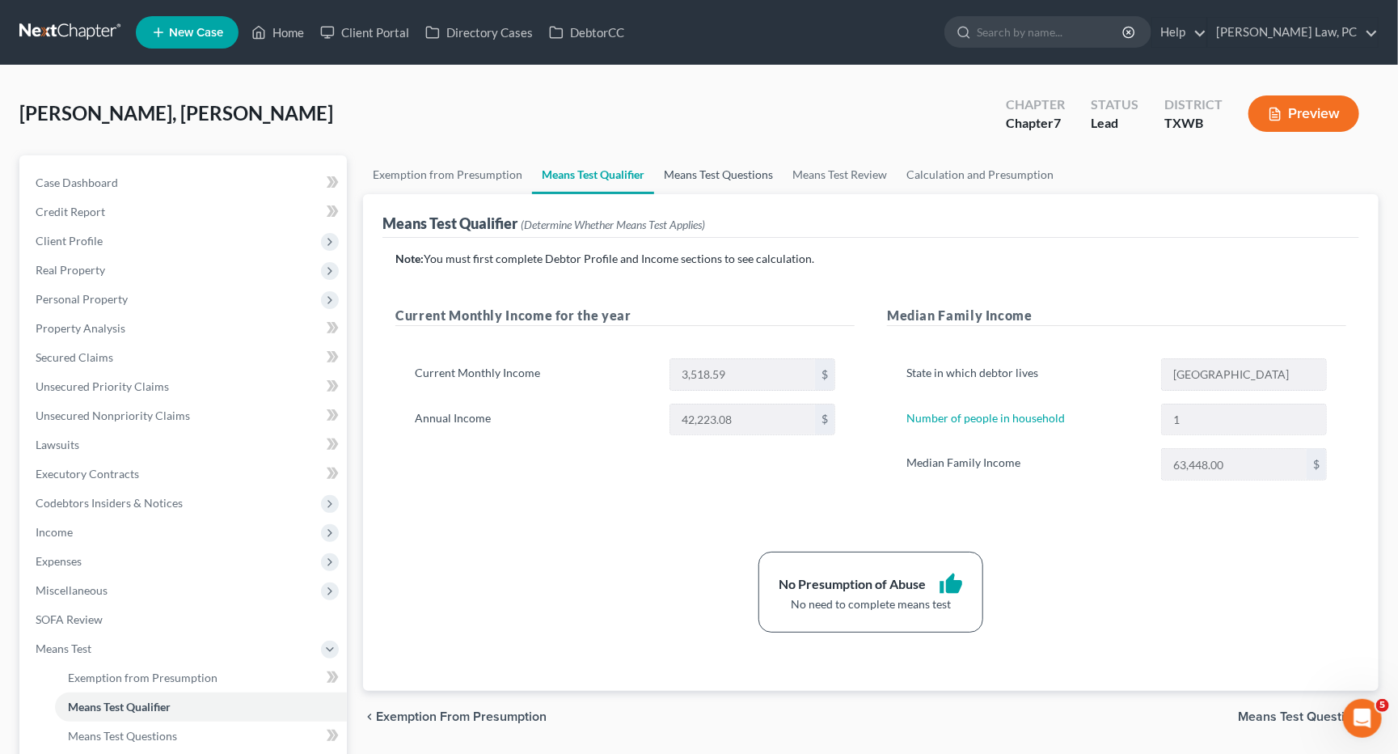
click at [716, 165] on link "Means Test Questions" at bounding box center [718, 174] width 129 height 39
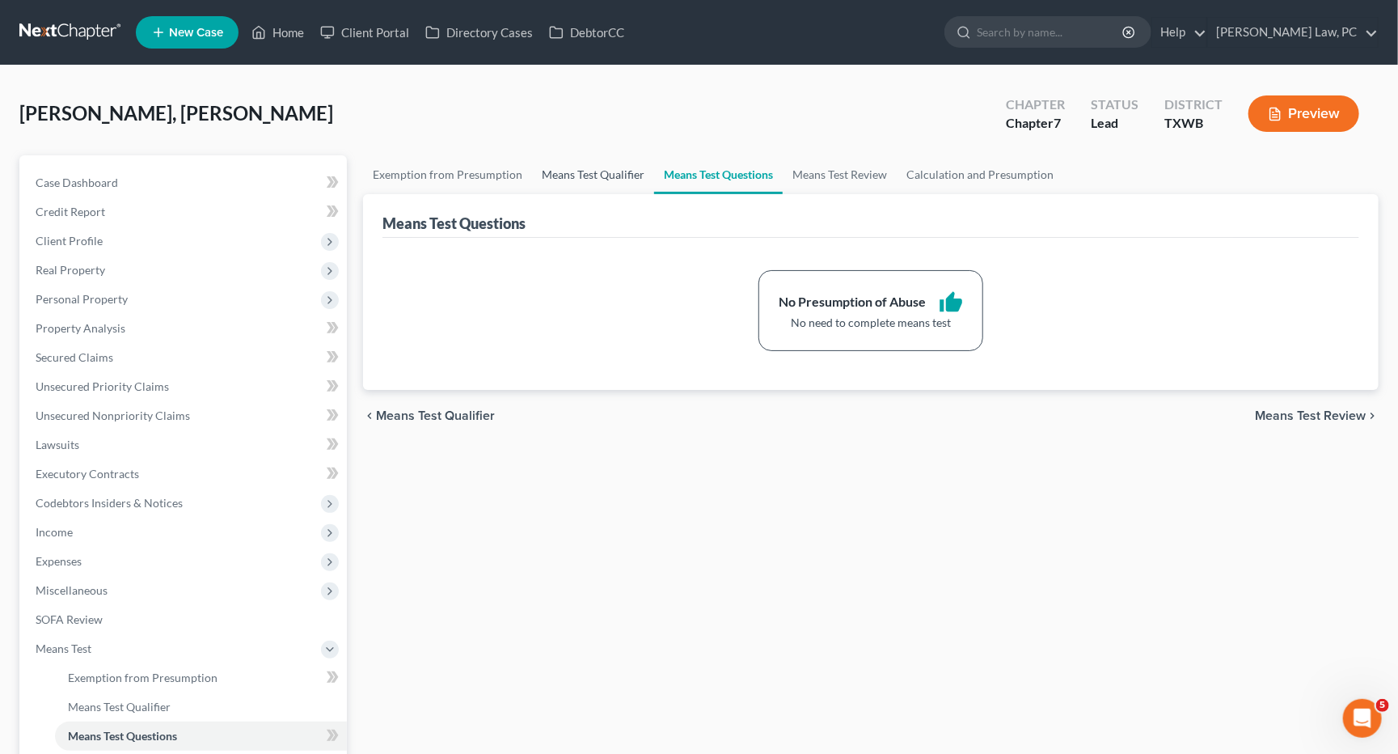
click at [627, 175] on link "Means Test Qualifier" at bounding box center [593, 174] width 122 height 39
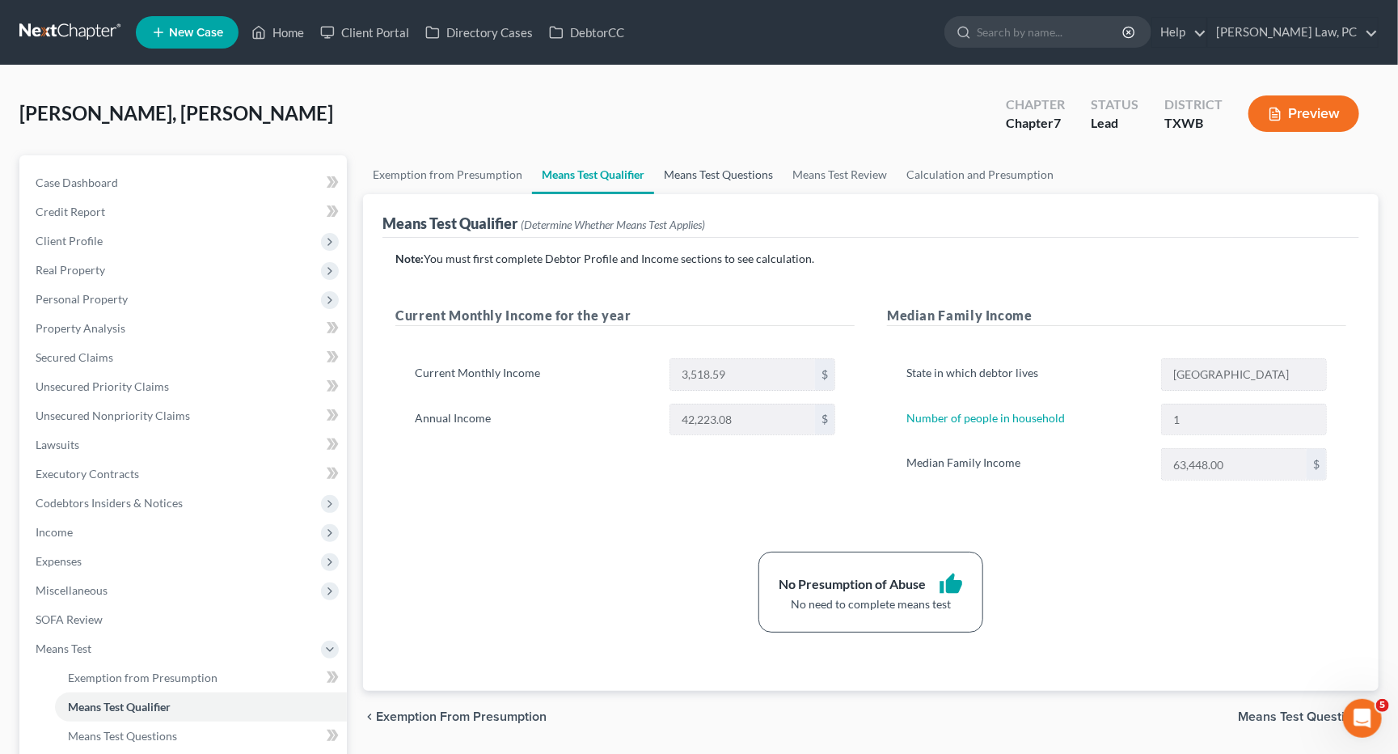
click at [688, 182] on link "Means Test Questions" at bounding box center [718, 174] width 129 height 39
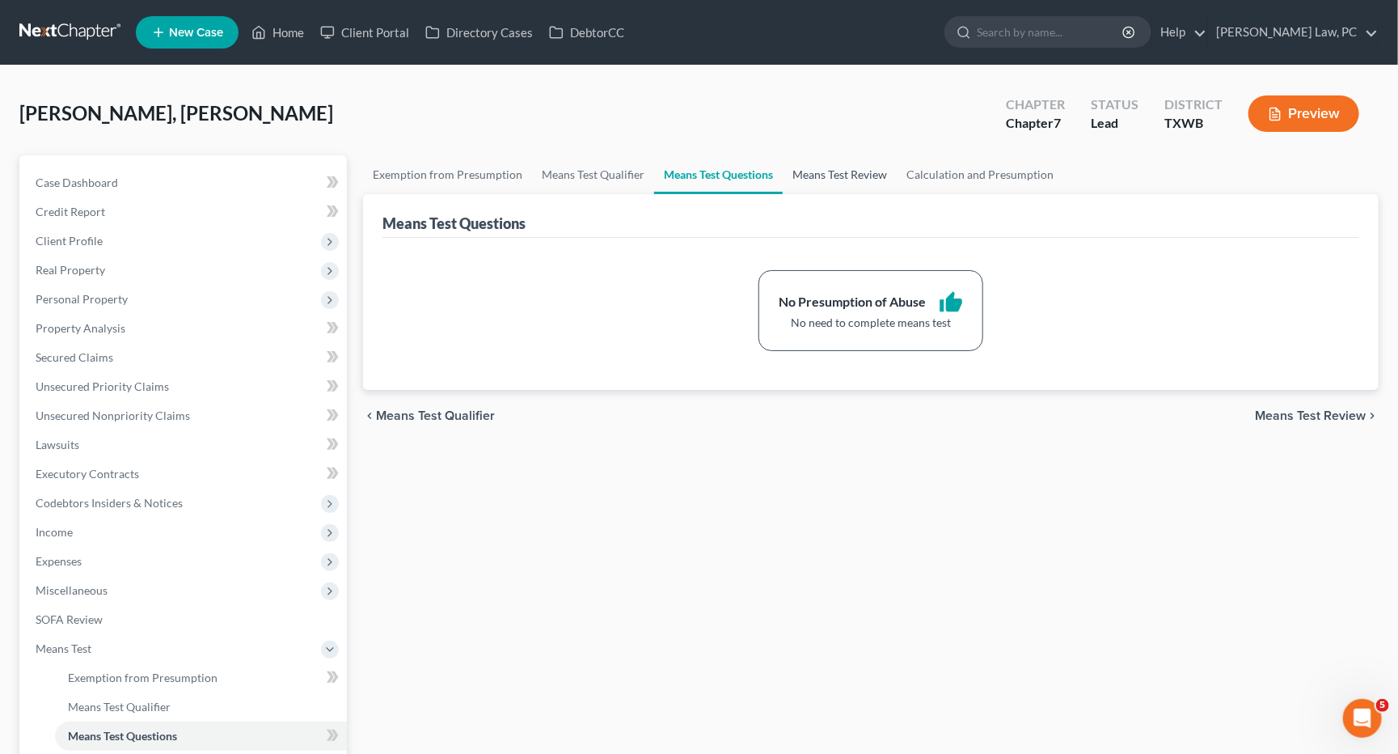
click at [840, 171] on link "Means Test Review" at bounding box center [840, 174] width 114 height 39
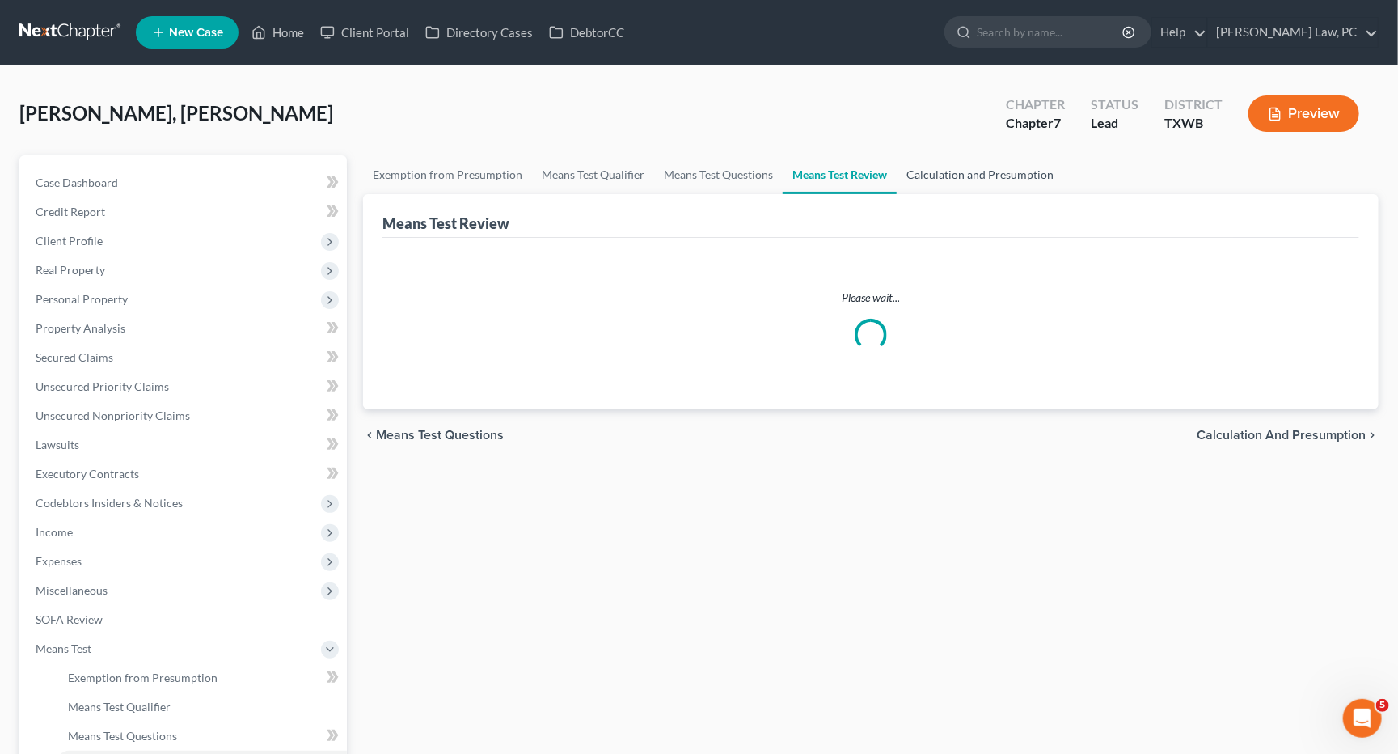
click at [983, 179] on link "Calculation and Presumption" at bounding box center [980, 174] width 167 height 39
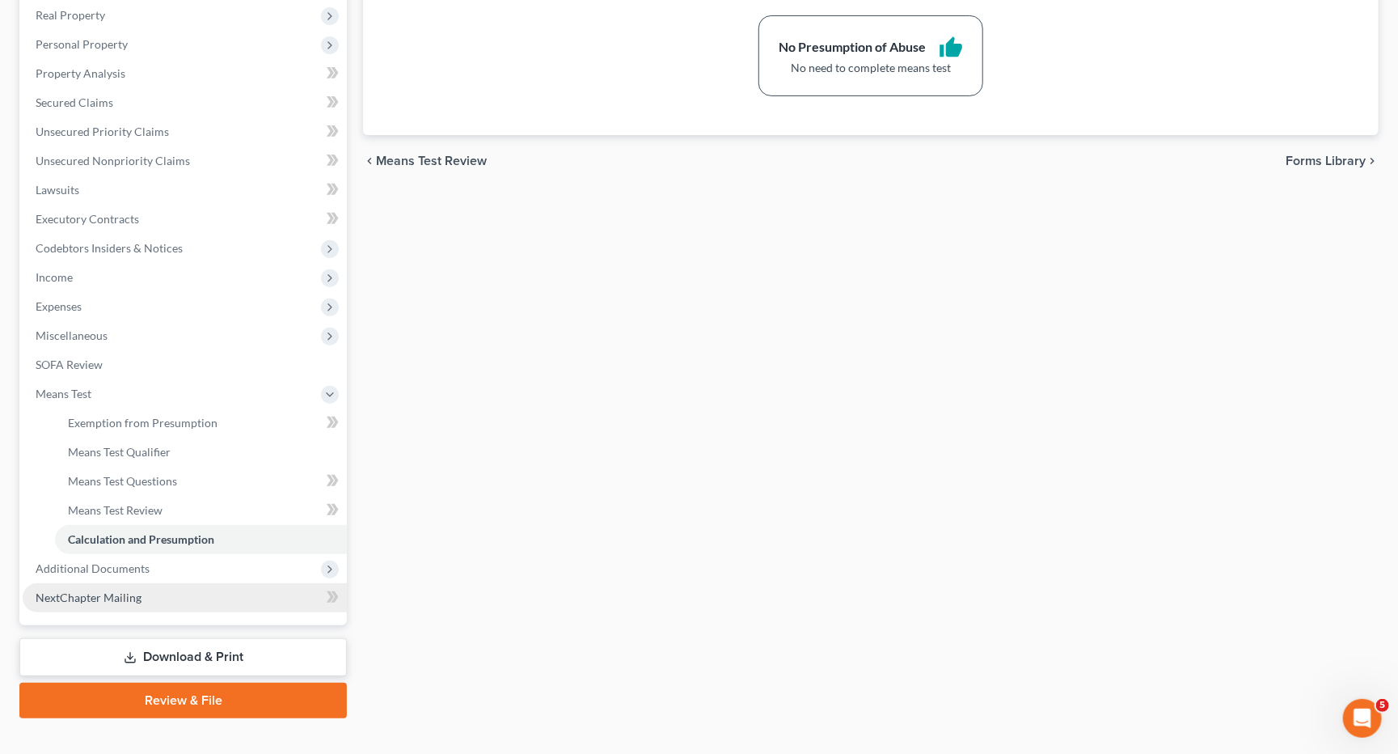
scroll to position [254, 0]
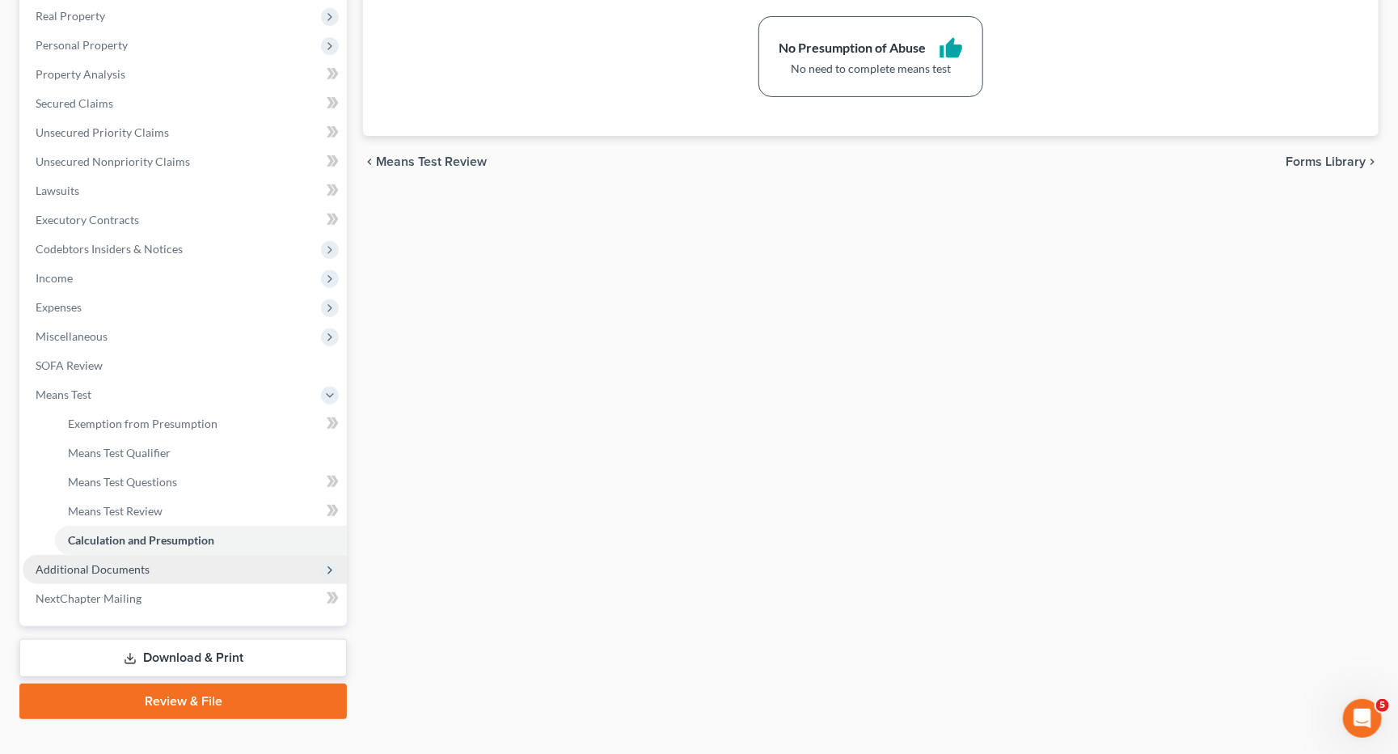
click at [137, 562] on span "Additional Documents" at bounding box center [93, 569] width 114 height 14
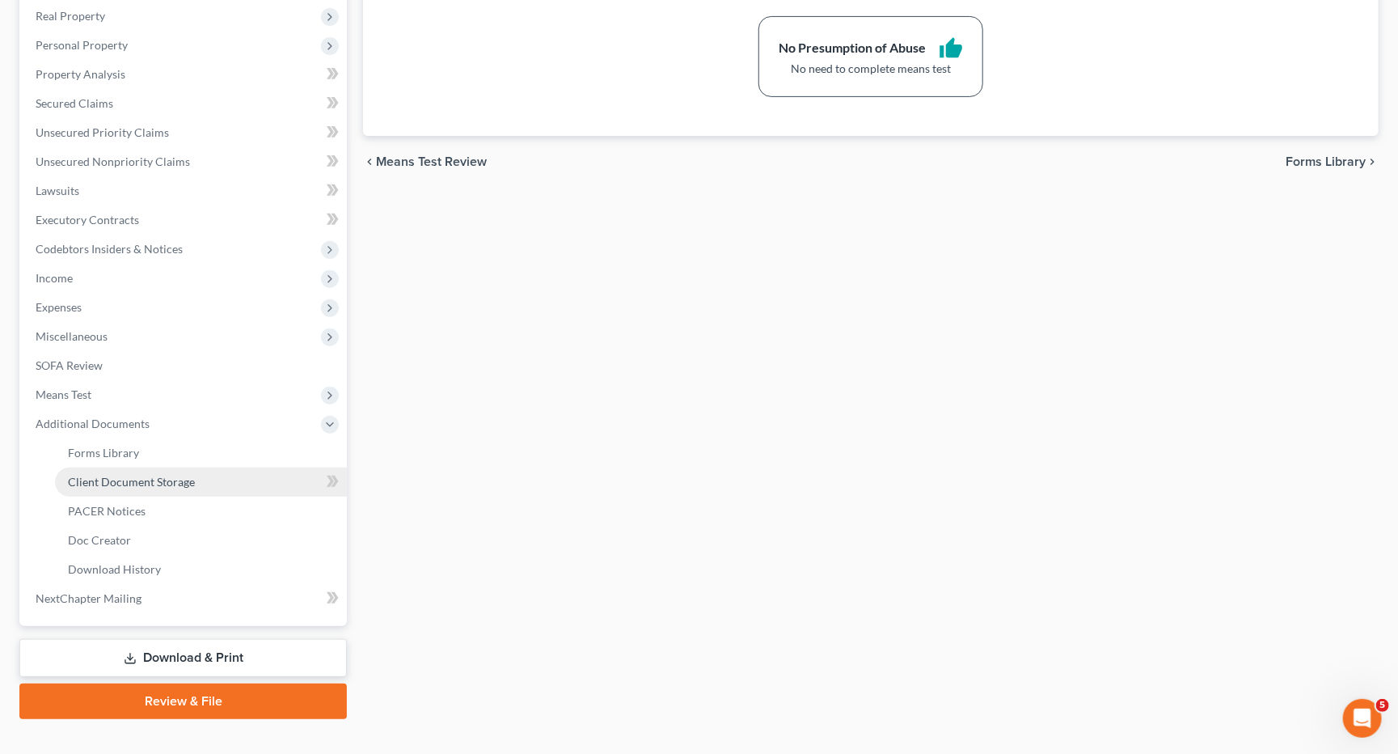
click at [153, 475] on span "Client Document Storage" at bounding box center [131, 482] width 127 height 14
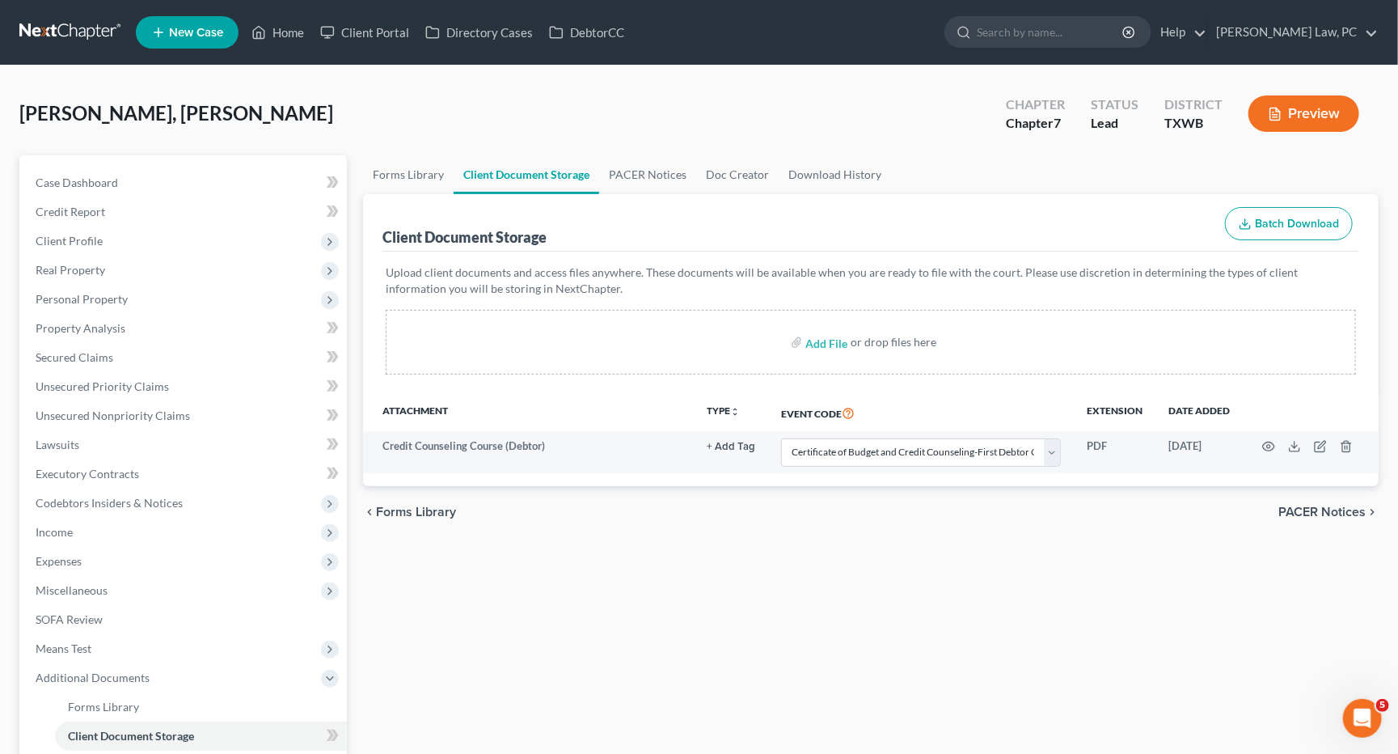
click at [493, 606] on div "Forms Library Client Document Storage PACER Notices Doc Creator Download Histor…" at bounding box center [871, 563] width 1032 height 817
click at [107, 520] on span "Income" at bounding box center [185, 532] width 324 height 29
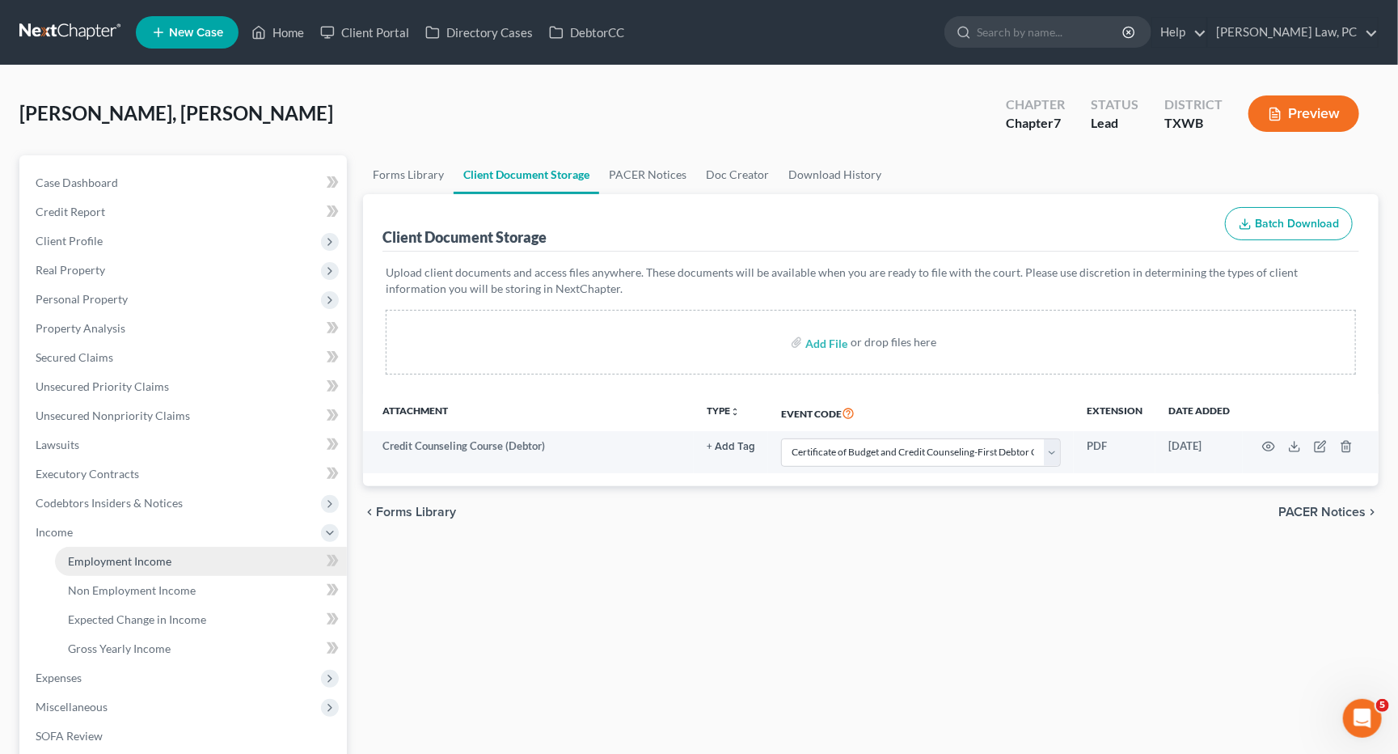
click at [137, 554] on span "Employment Income" at bounding box center [120, 561] width 104 height 14
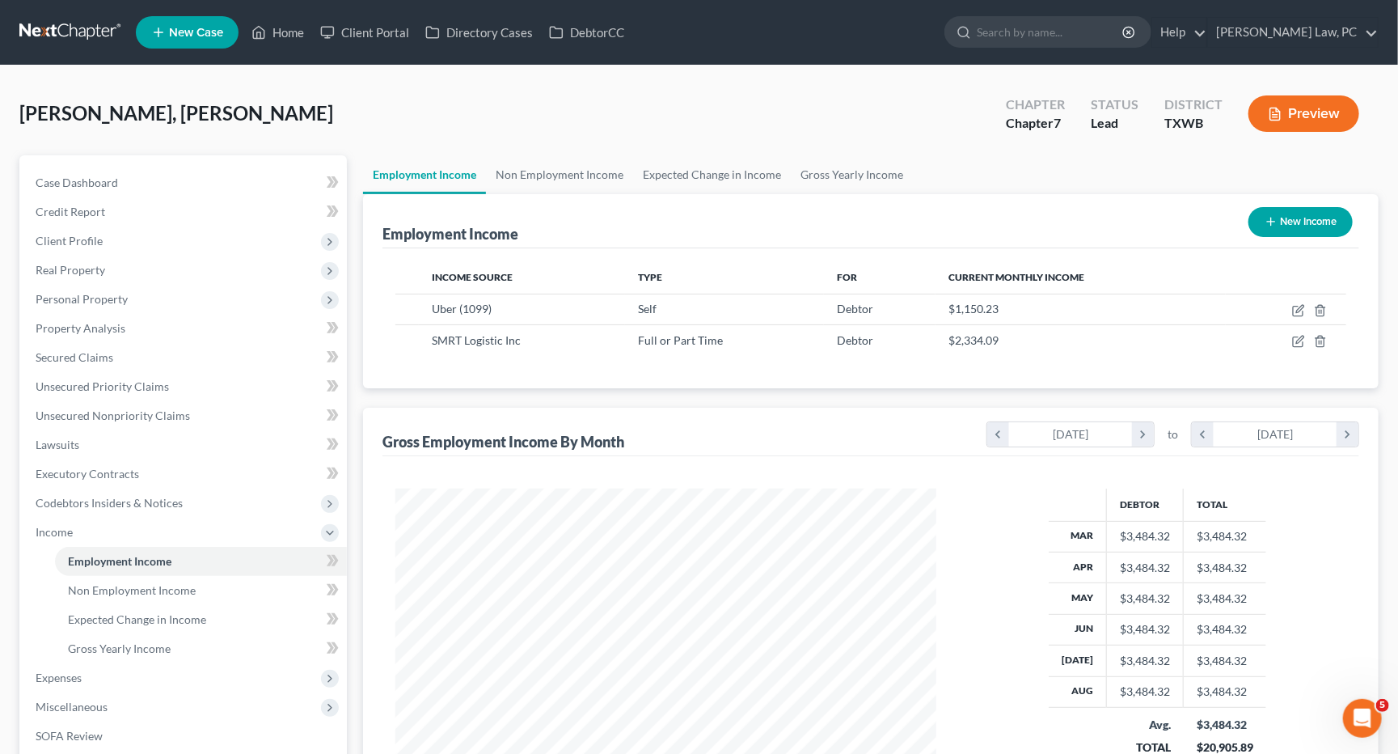
scroll to position [282, 573]
click at [1301, 342] on icon "button" at bounding box center [1298, 341] width 13 height 13
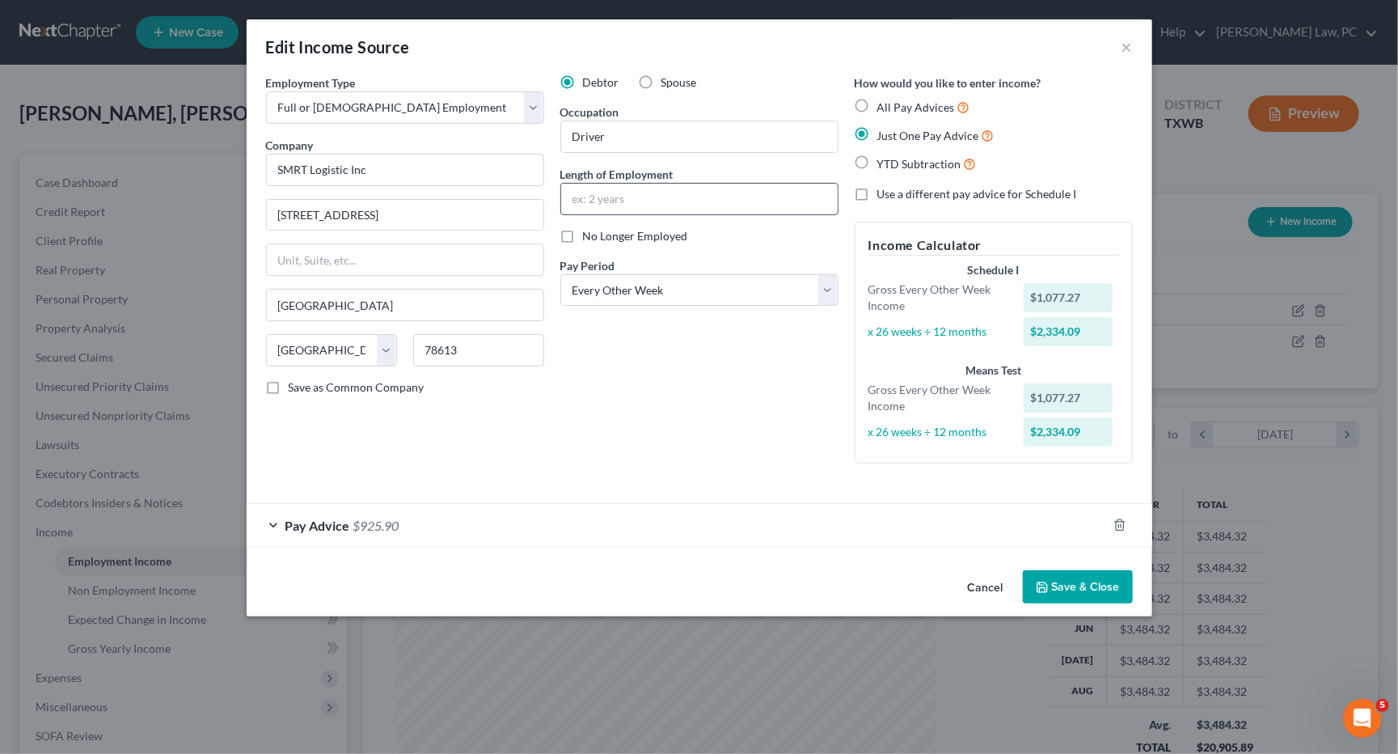
click at [674, 186] on input "text" at bounding box center [699, 199] width 277 height 31
click at [1086, 575] on button "Save & Close" at bounding box center [1078, 587] width 110 height 34
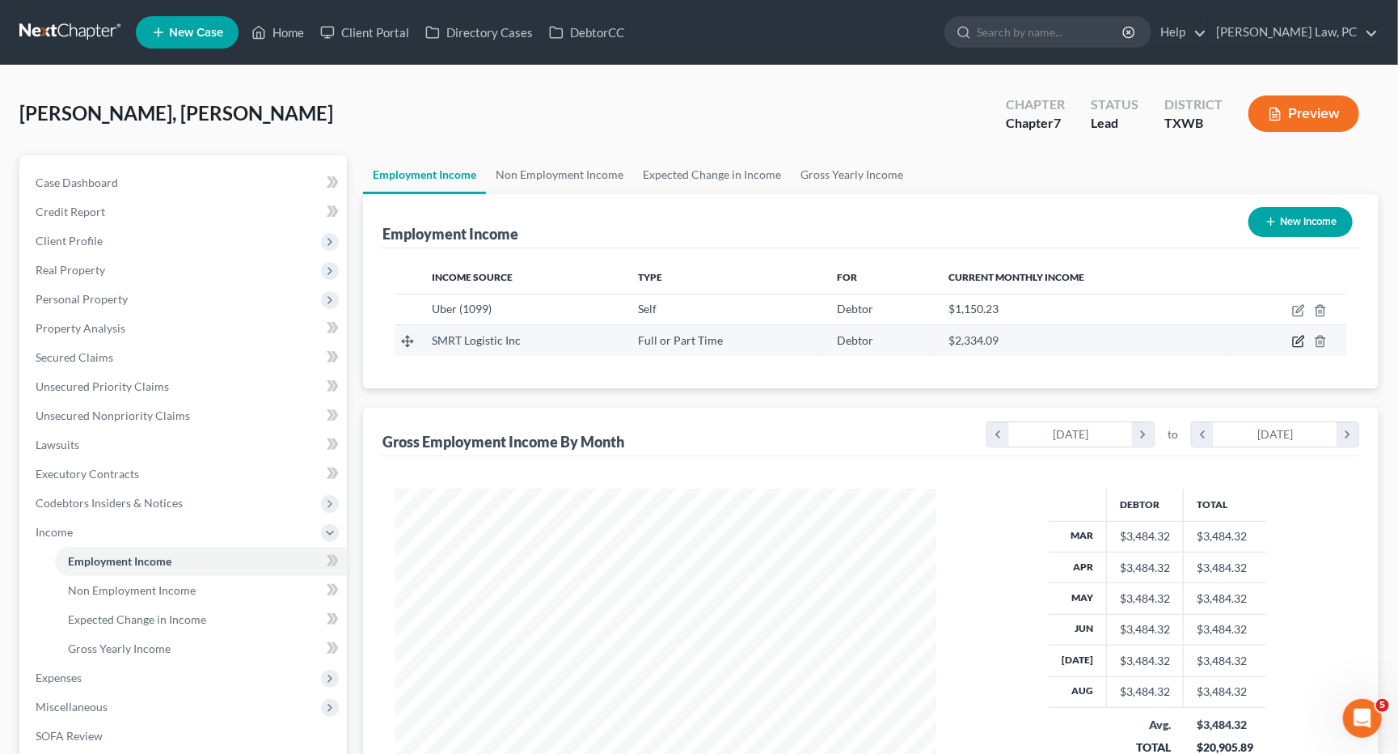
click at [1298, 340] on icon "button" at bounding box center [1298, 341] width 13 height 13
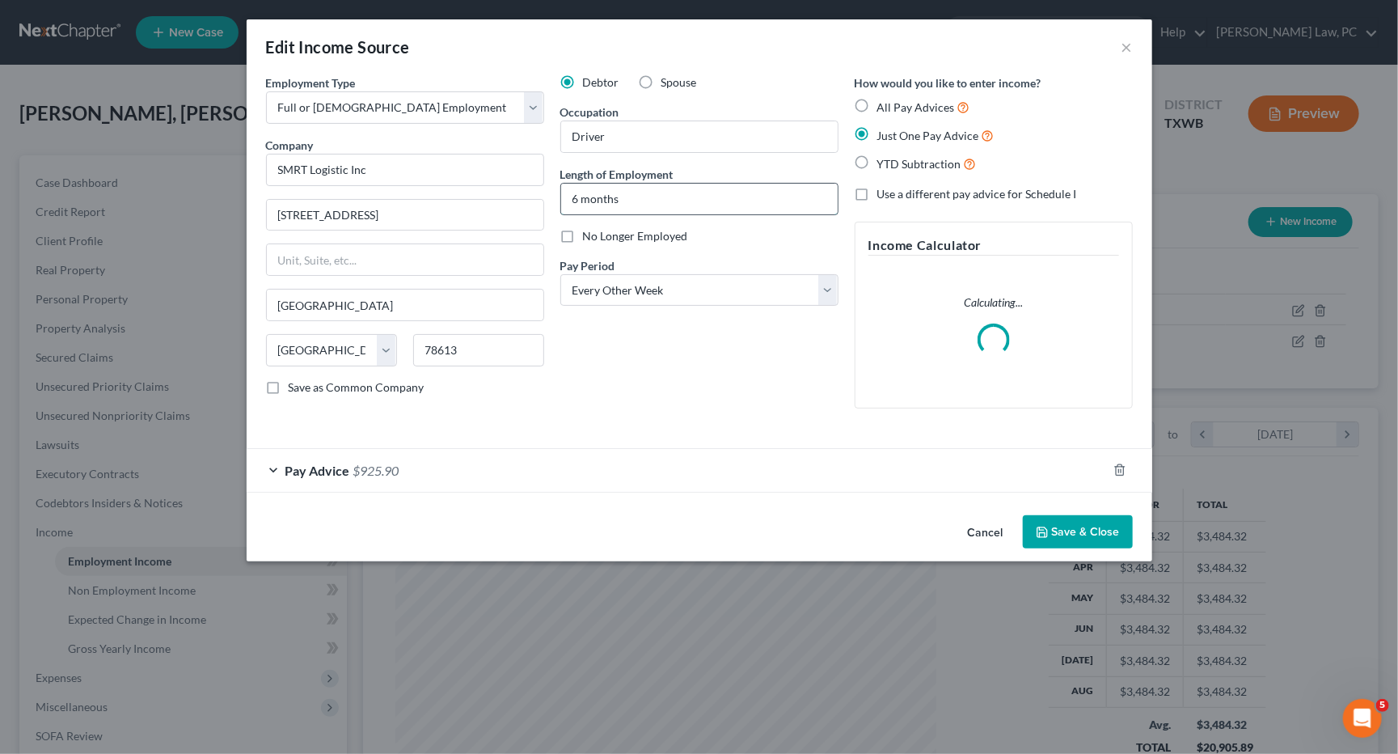
click at [577, 196] on input "6 months" at bounding box center [699, 199] width 277 height 31
click at [1084, 531] on button "Save & Close" at bounding box center [1078, 532] width 110 height 34
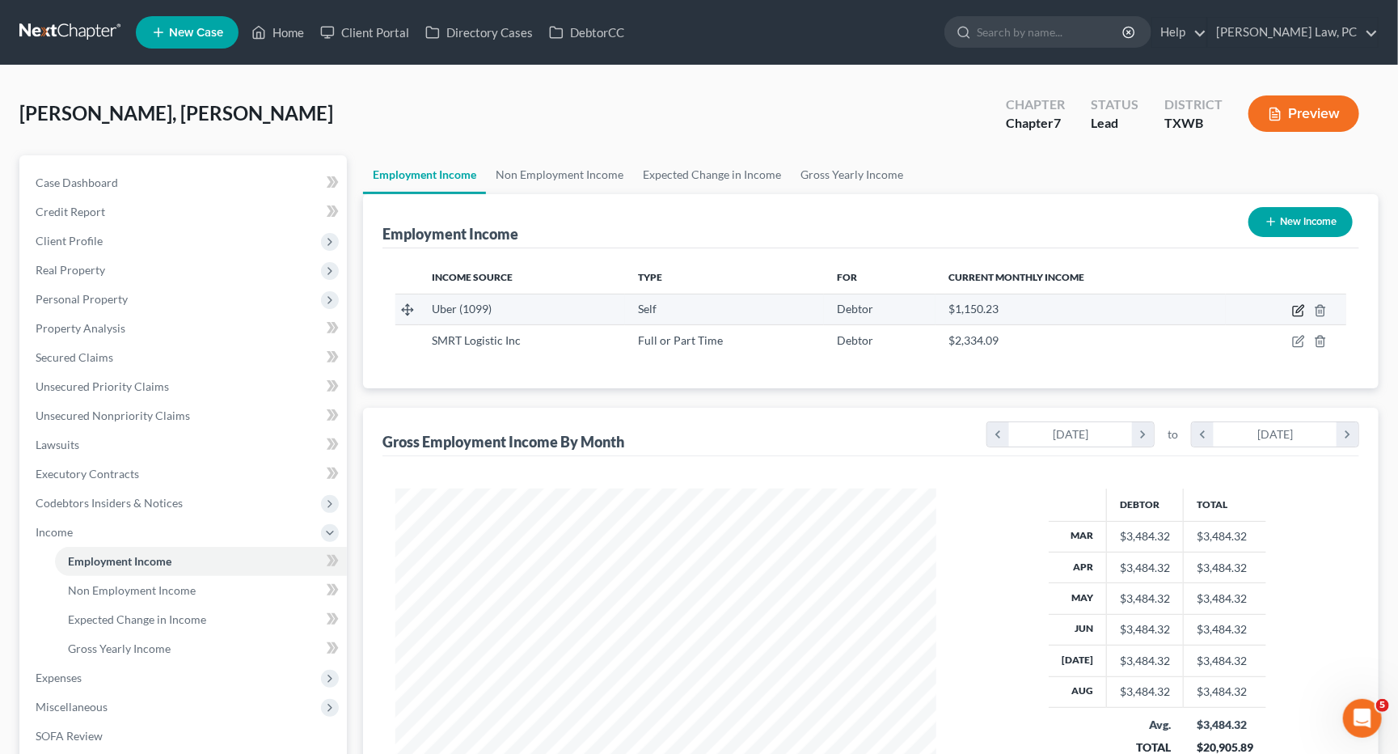
click at [1296, 309] on icon "button" at bounding box center [1298, 310] width 13 height 13
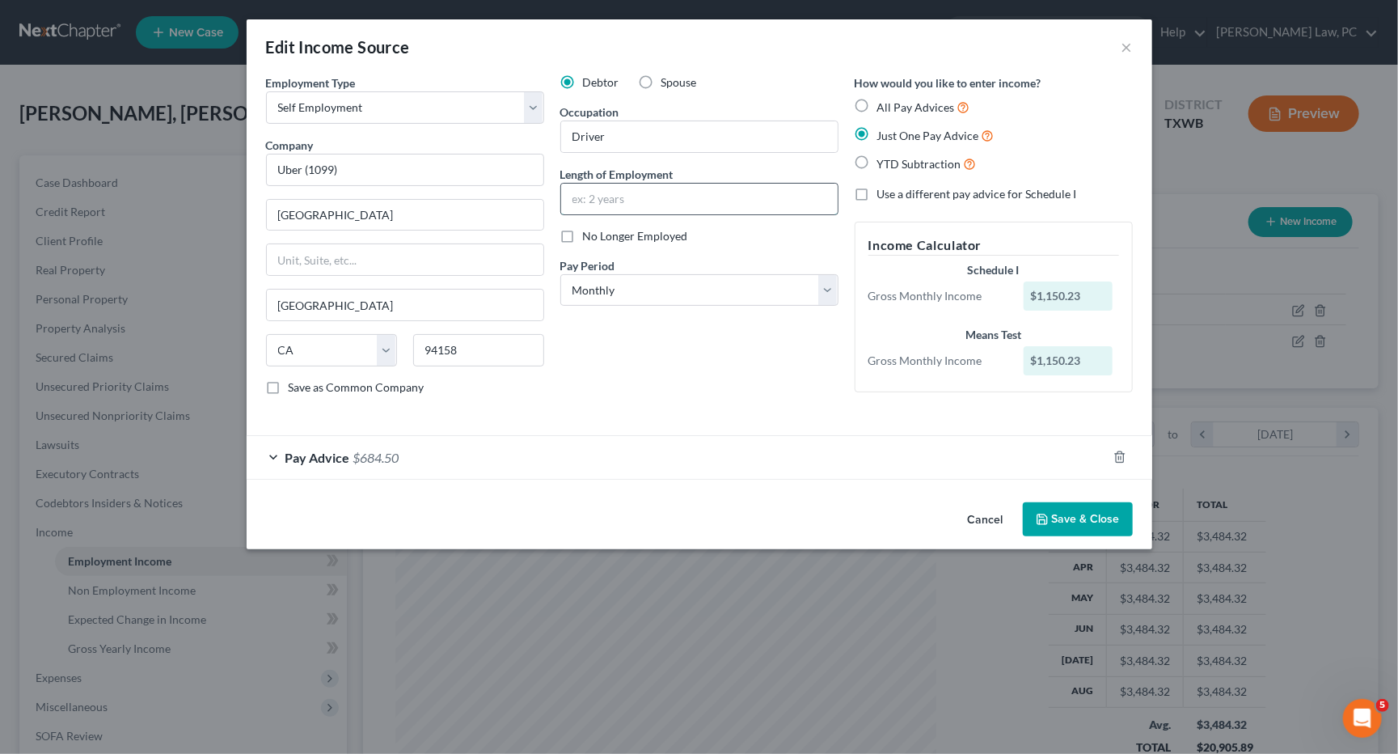
click at [672, 202] on input "text" at bounding box center [699, 199] width 277 height 31
click at [1096, 518] on button "Save & Close" at bounding box center [1078, 519] width 110 height 34
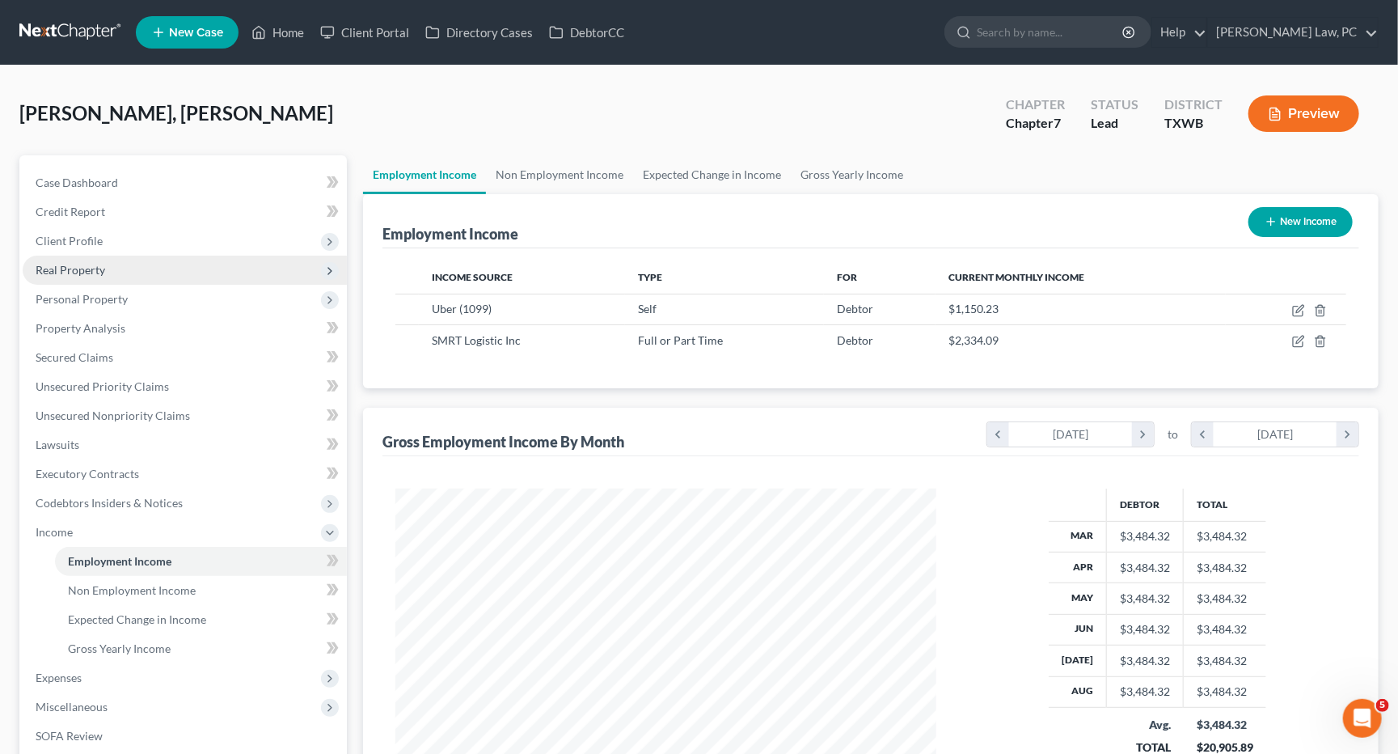
click at [213, 265] on span "Real Property" at bounding box center [185, 270] width 324 height 29
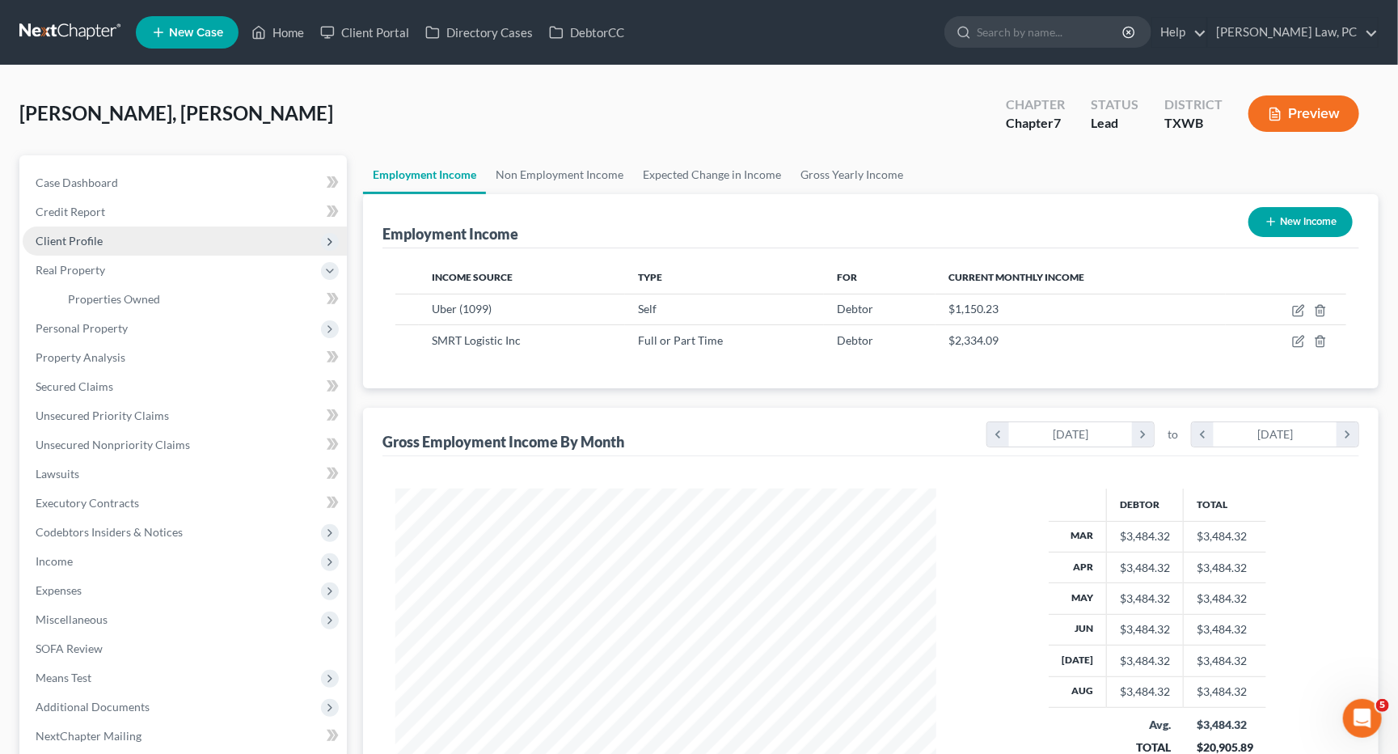
click at [200, 241] on span "Client Profile" at bounding box center [185, 240] width 324 height 29
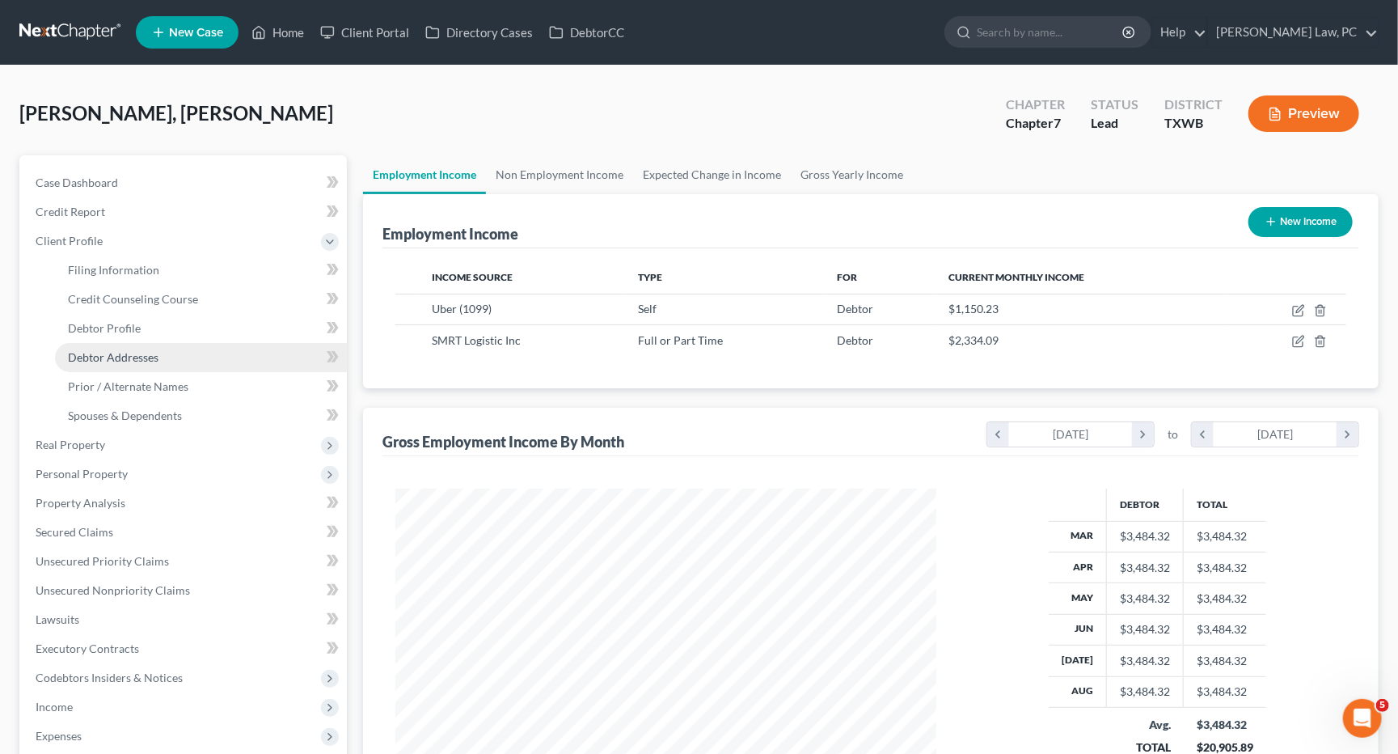
click at [165, 360] on link "Debtor Addresses" at bounding box center [201, 357] width 292 height 29
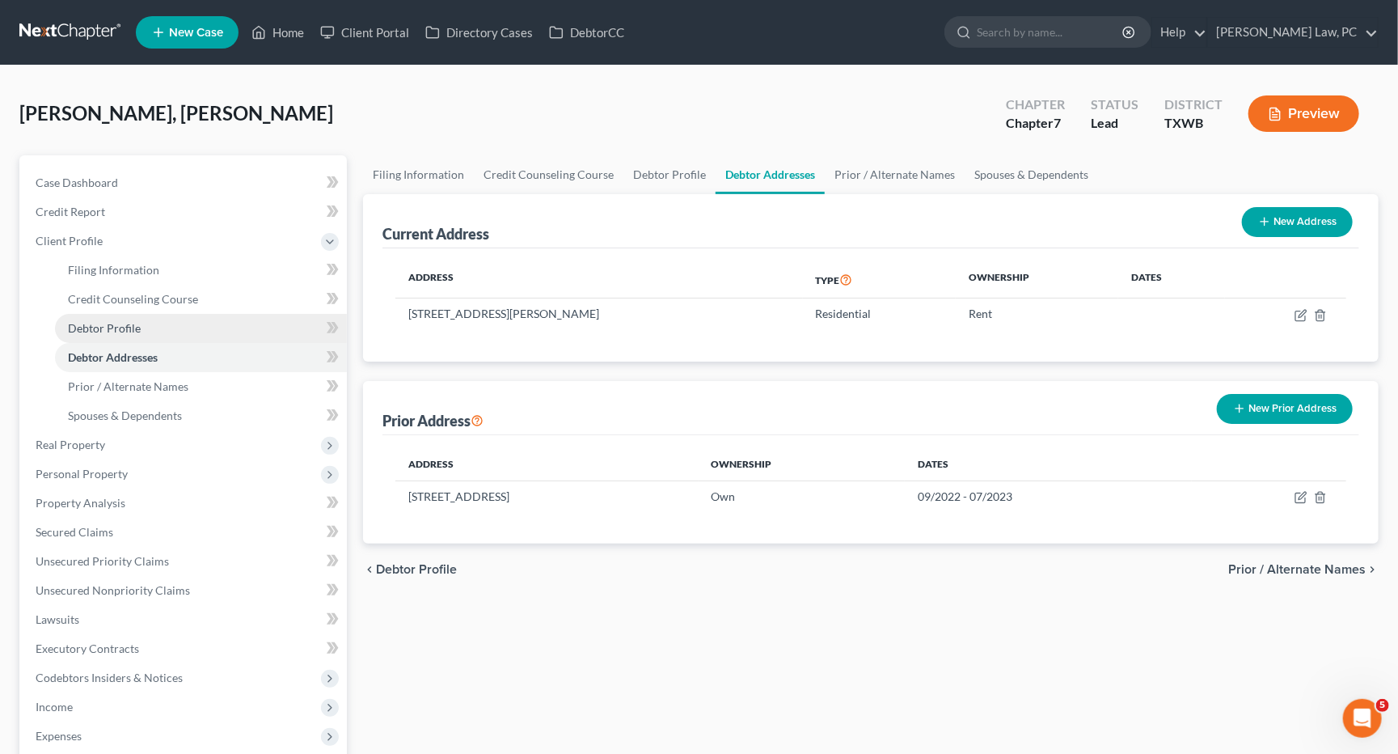
click at [176, 320] on link "Debtor Profile" at bounding box center [201, 328] width 292 height 29
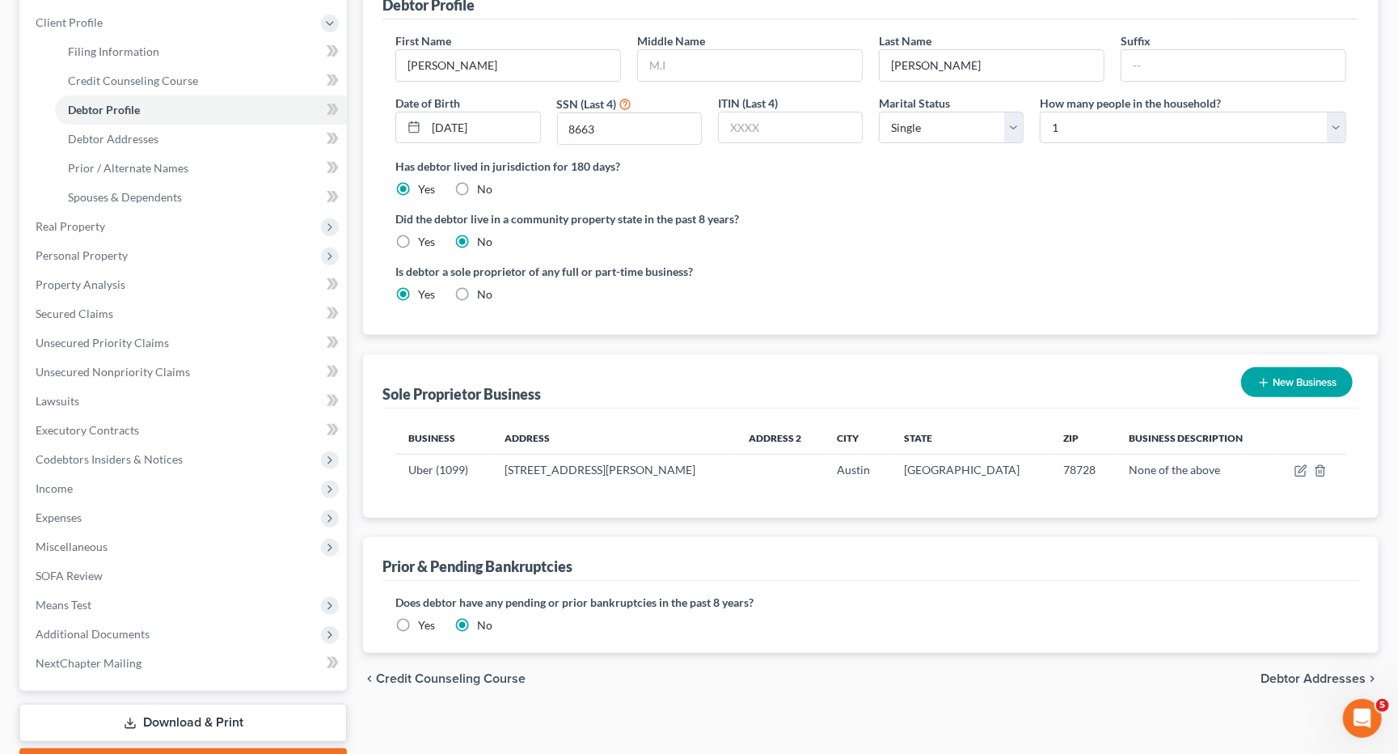
scroll to position [263, 0]
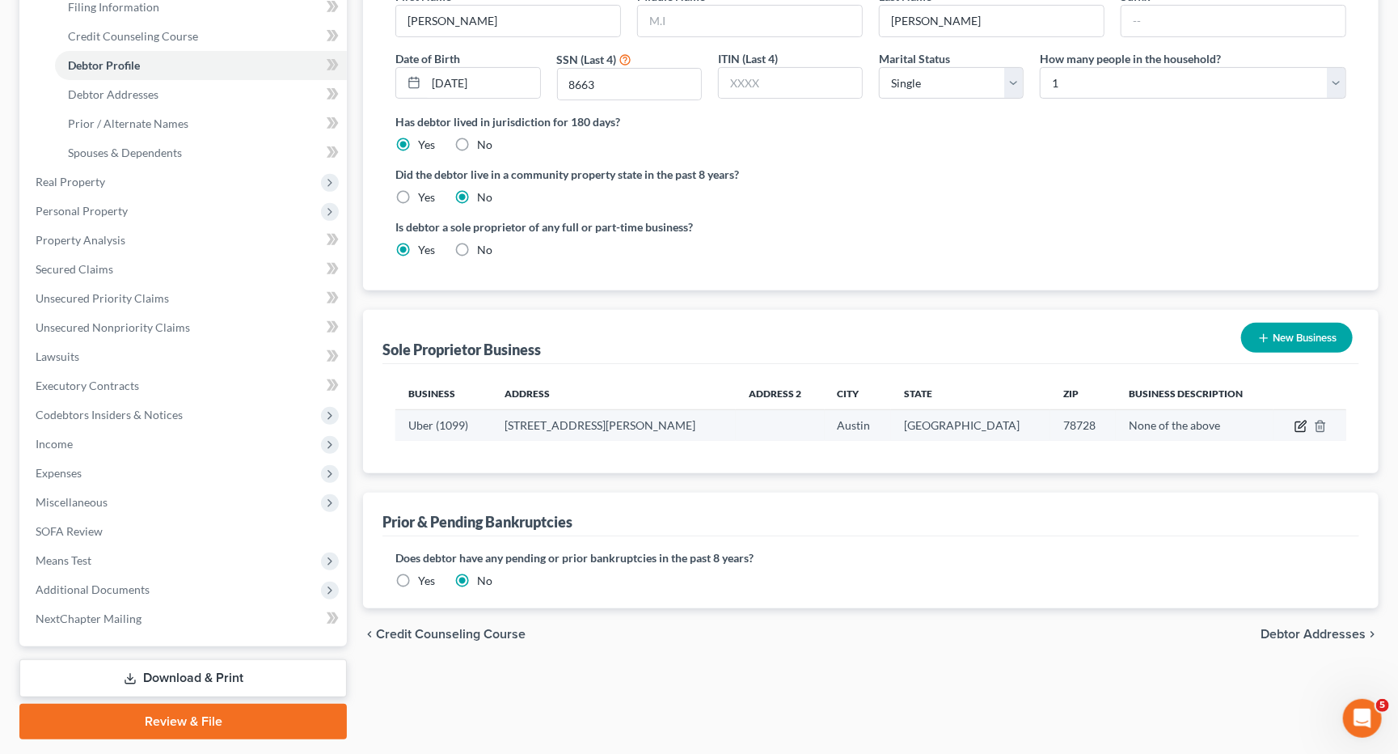
click at [1298, 420] on icon "button" at bounding box center [1301, 426] width 13 height 13
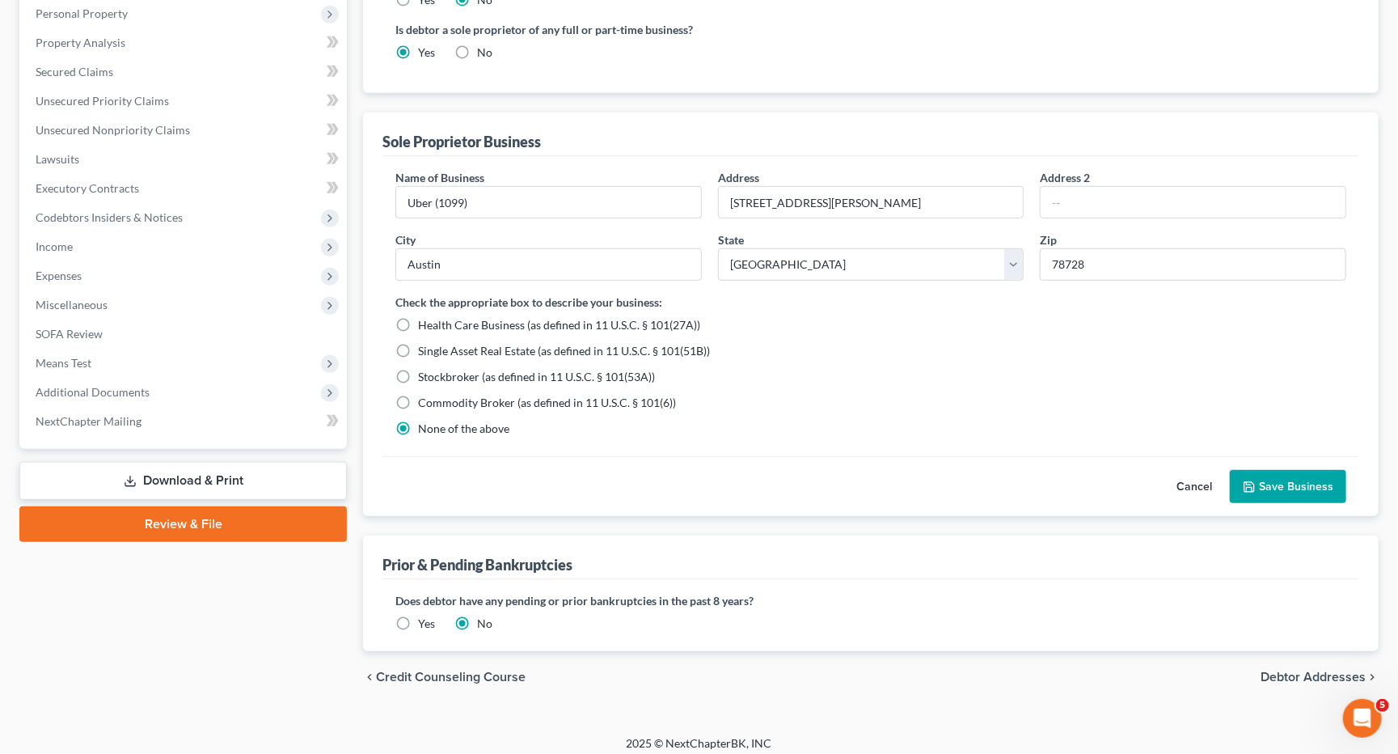
scroll to position [459, 0]
click at [1267, 481] on button "Save Business" at bounding box center [1288, 488] width 116 height 34
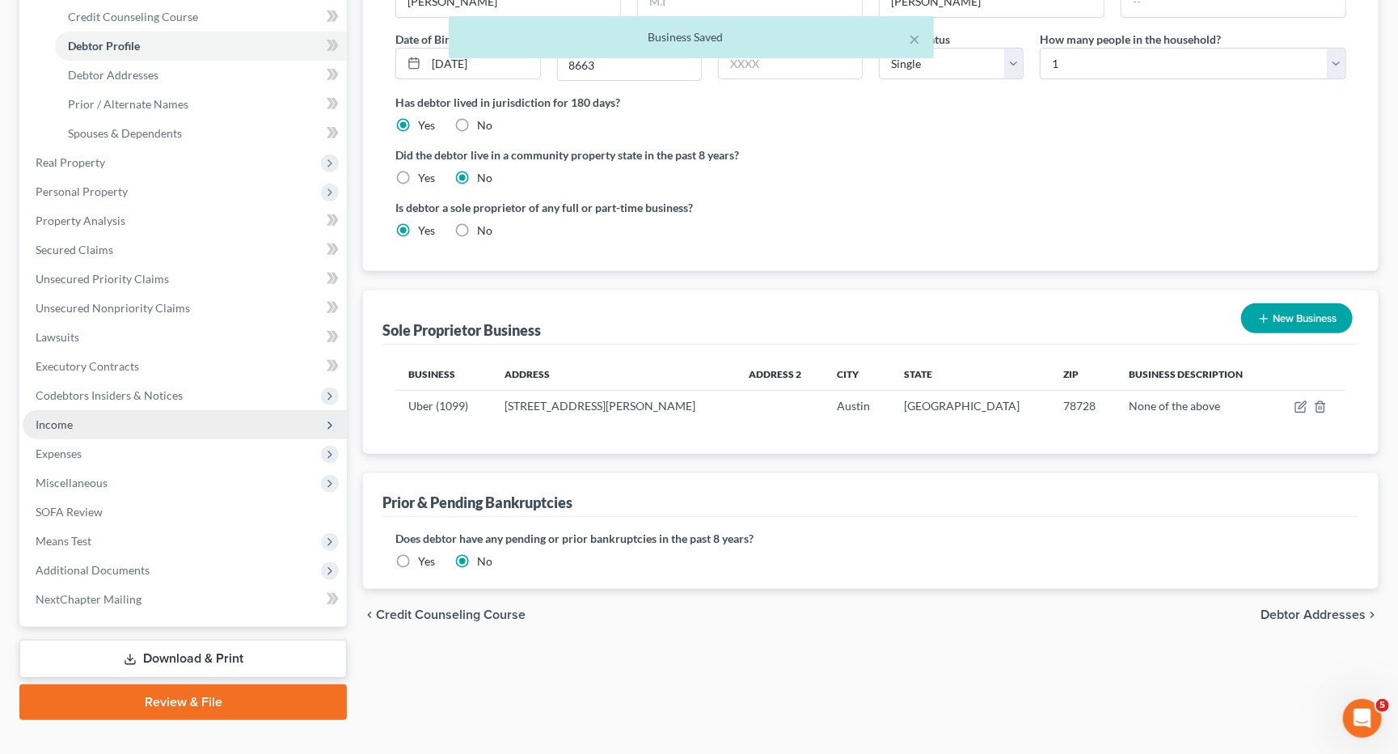
click at [111, 410] on span "Income" at bounding box center [185, 424] width 324 height 29
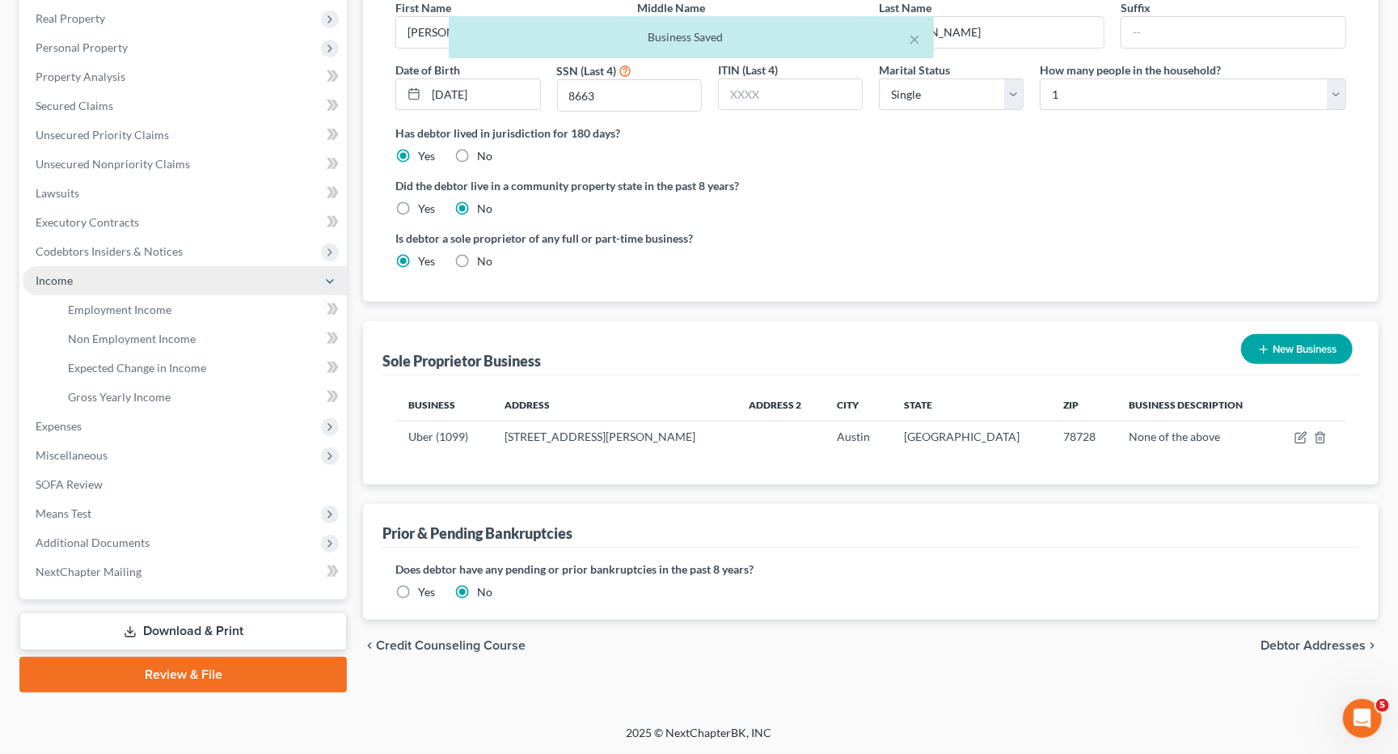
scroll to position [226, 0]
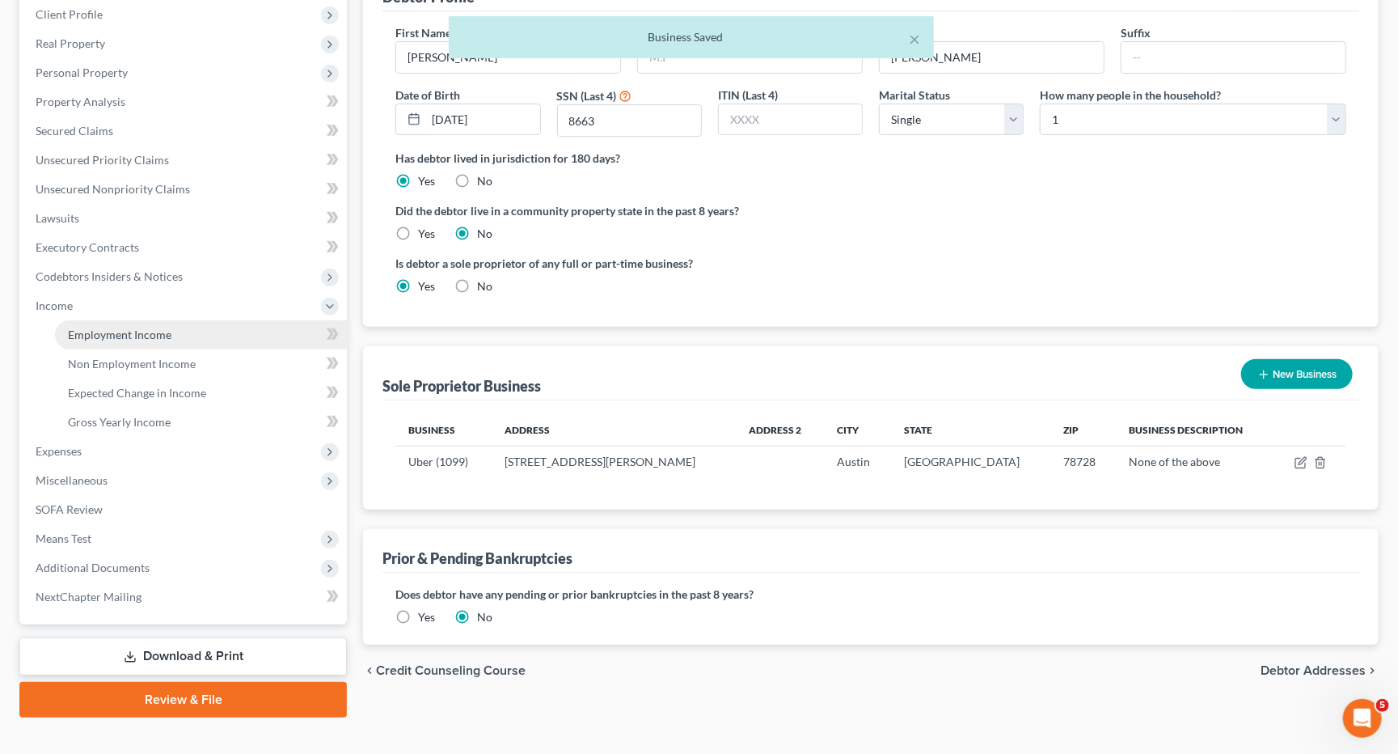
click at [154, 327] on span "Employment Income" at bounding box center [120, 334] width 104 height 14
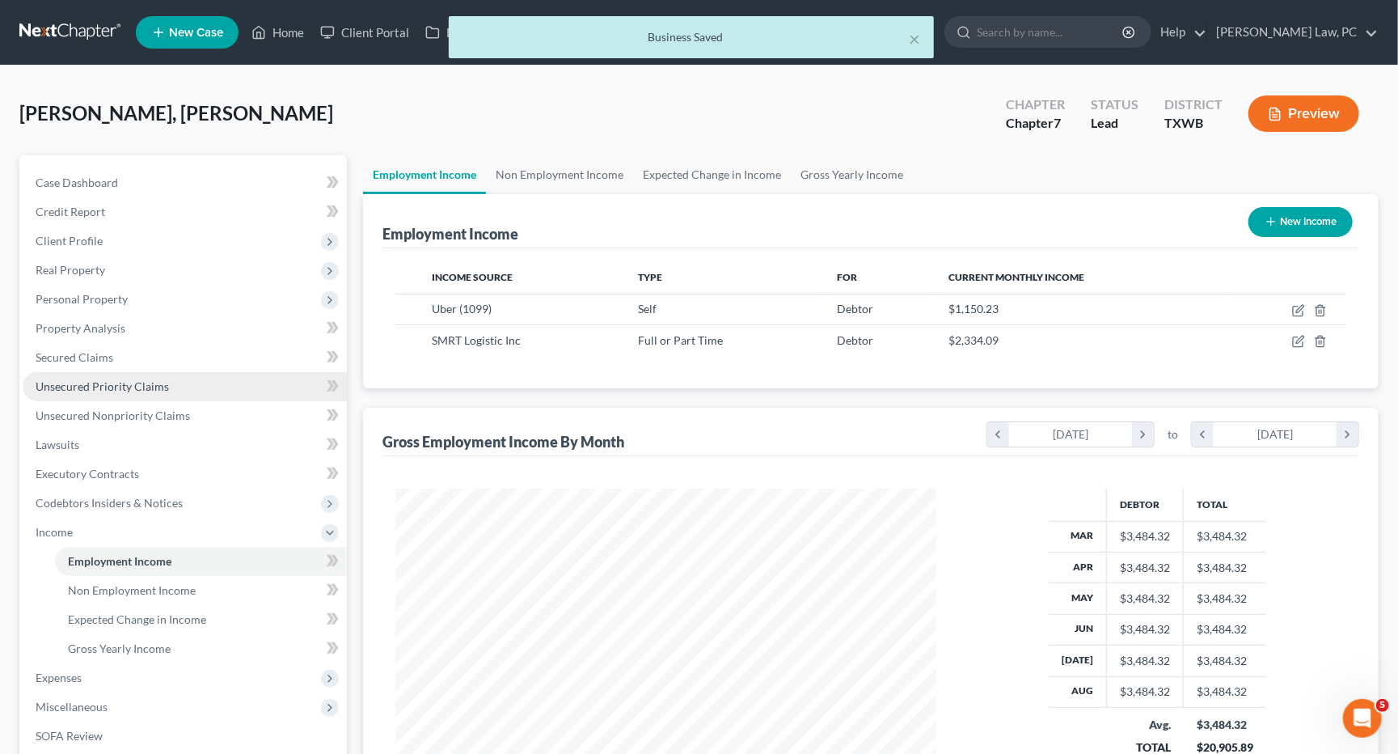
scroll to position [282, 573]
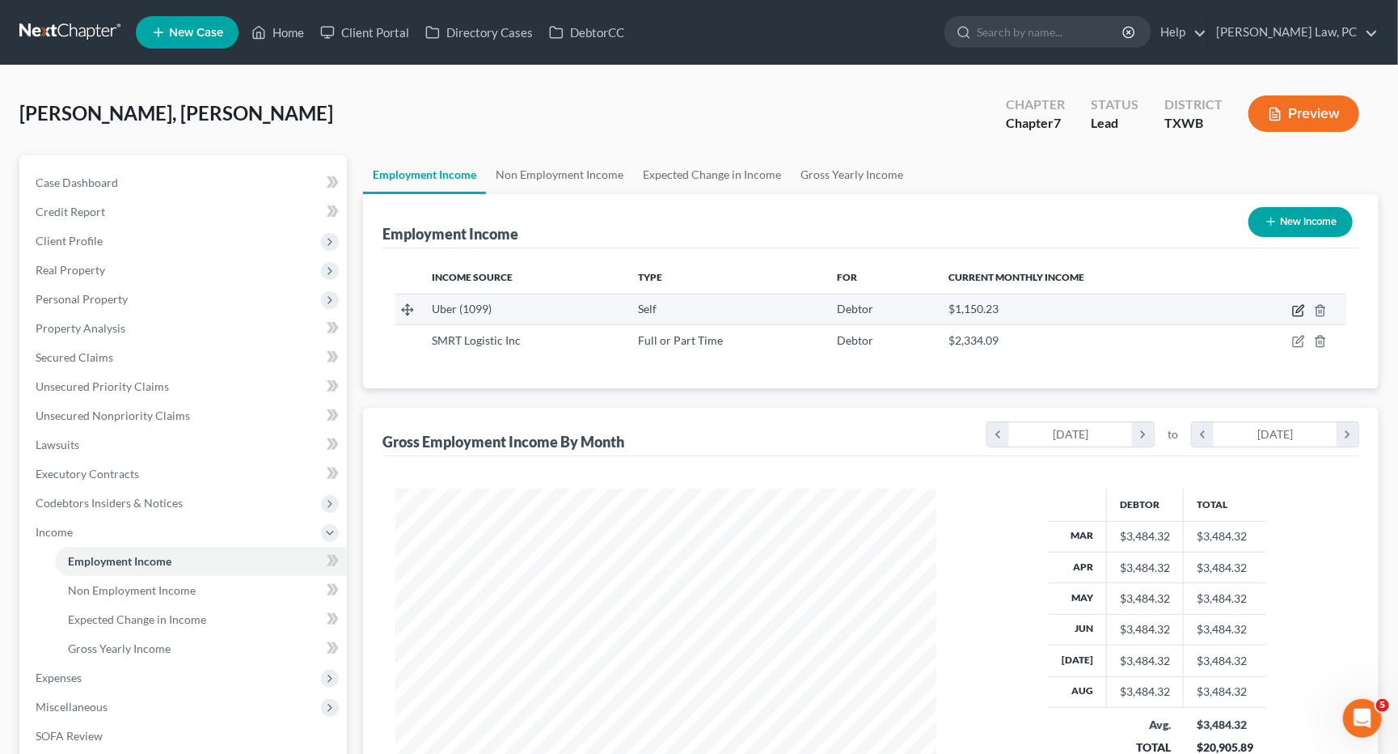
click at [1292, 313] on icon "button" at bounding box center [1298, 310] width 13 height 13
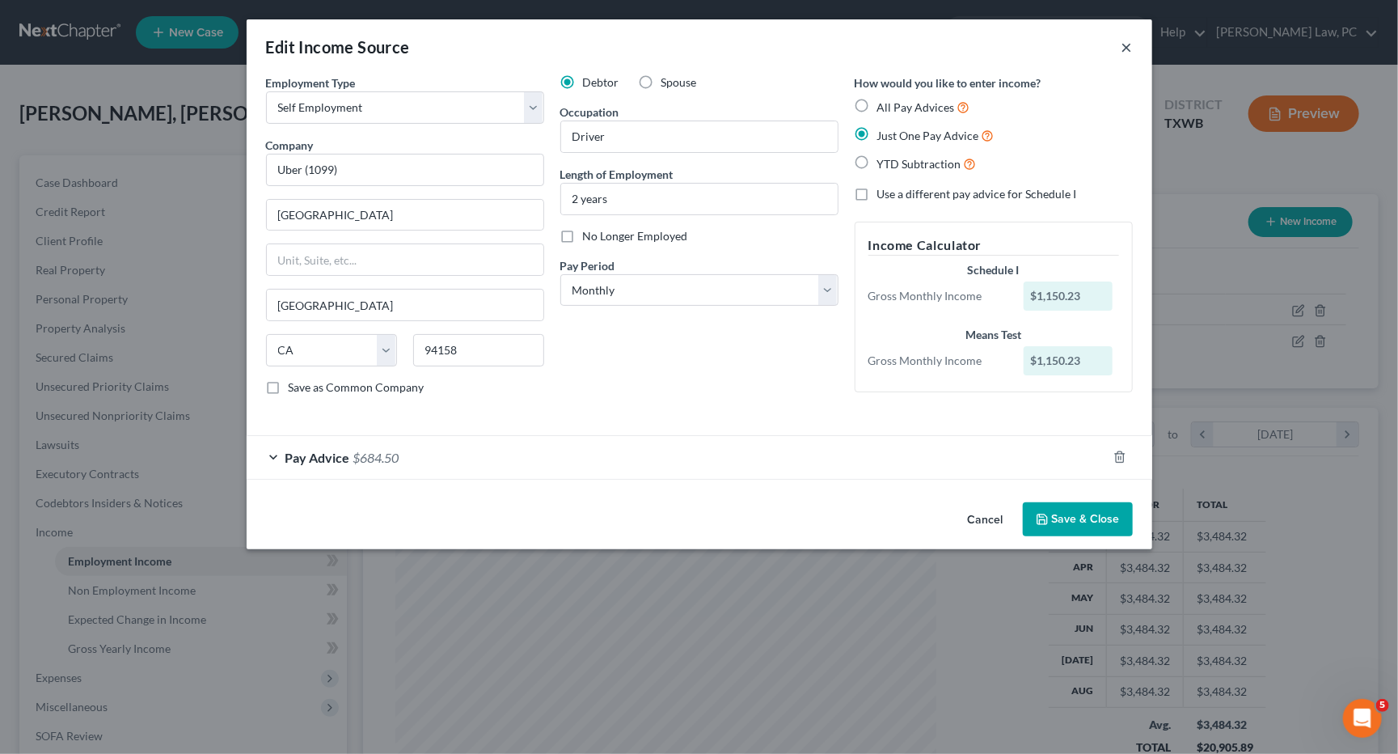
click at [1128, 42] on button "×" at bounding box center [1127, 46] width 11 height 19
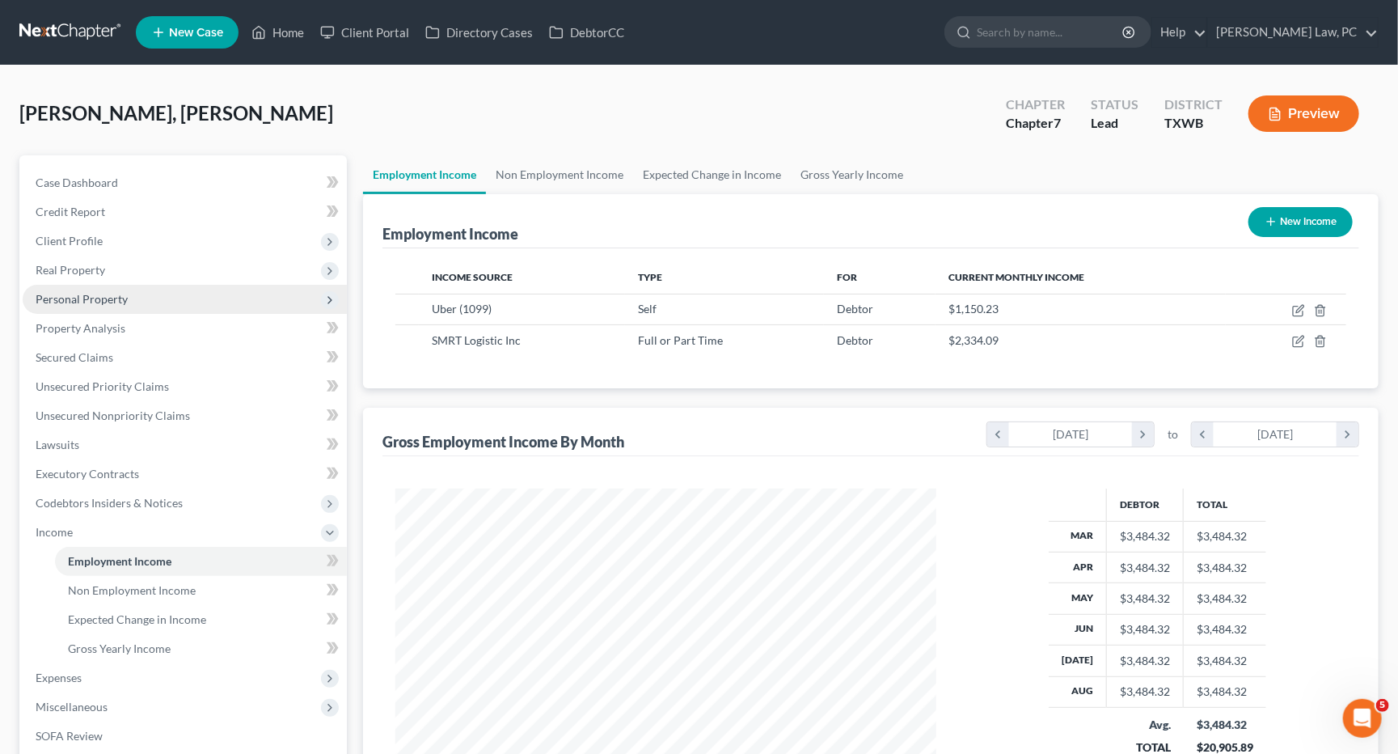
click at [141, 293] on span "Personal Property" at bounding box center [185, 299] width 324 height 29
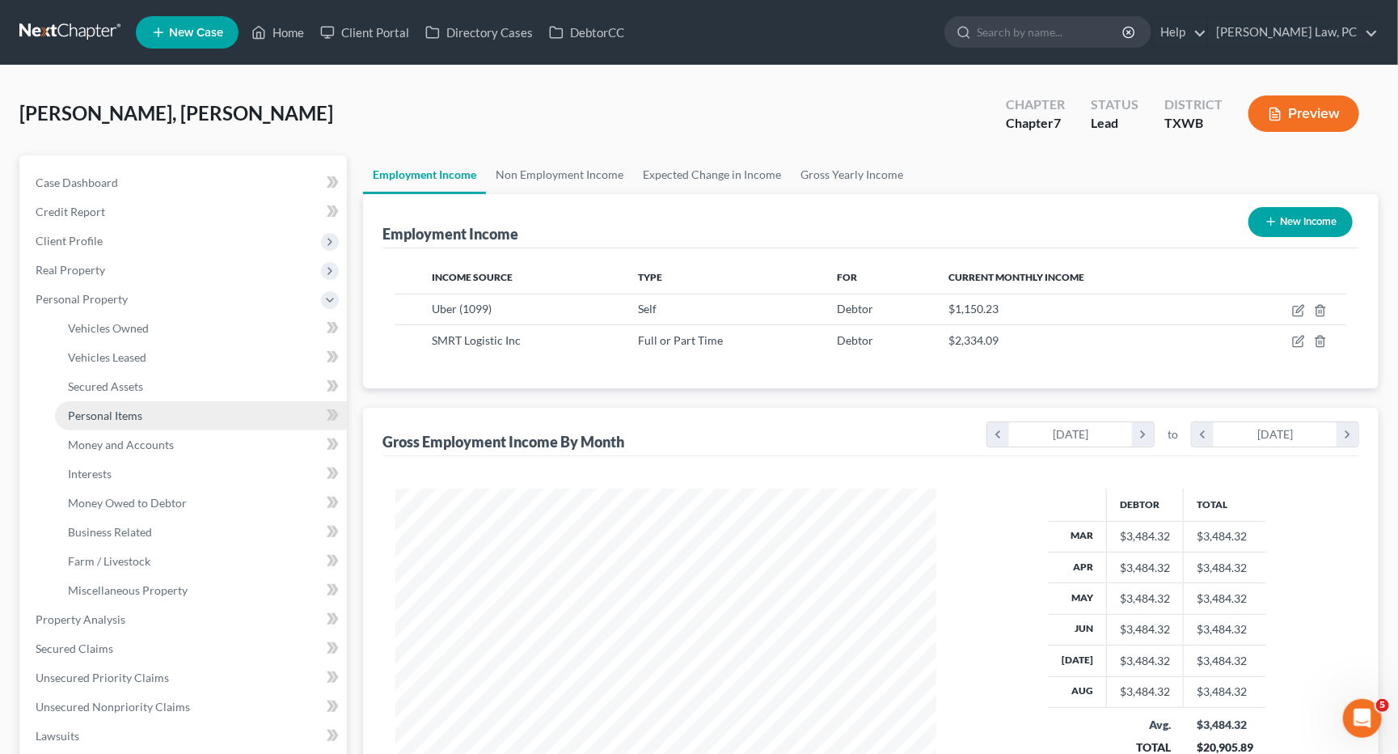
click at [145, 403] on link "Personal Items" at bounding box center [201, 415] width 292 height 29
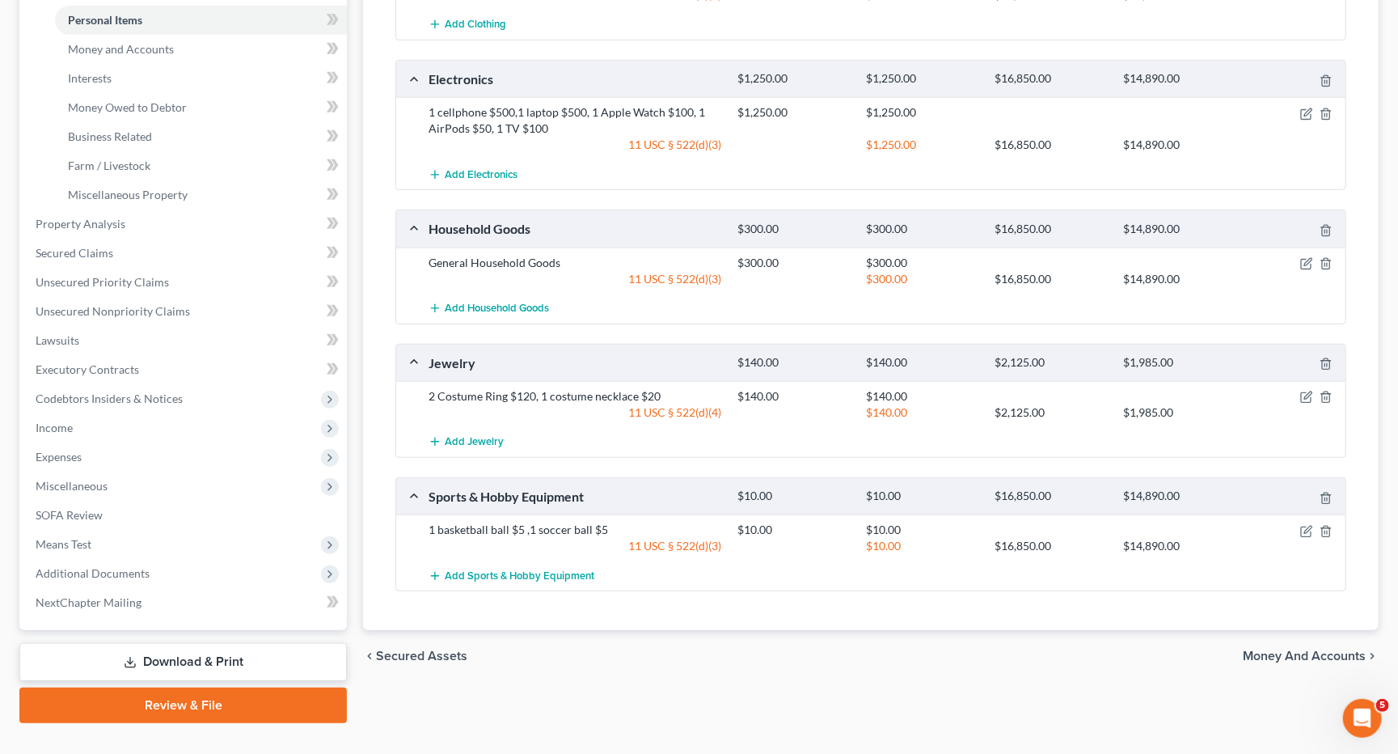
scroll to position [395, 0]
click at [1308, 258] on icon "button" at bounding box center [1306, 264] width 13 height 13
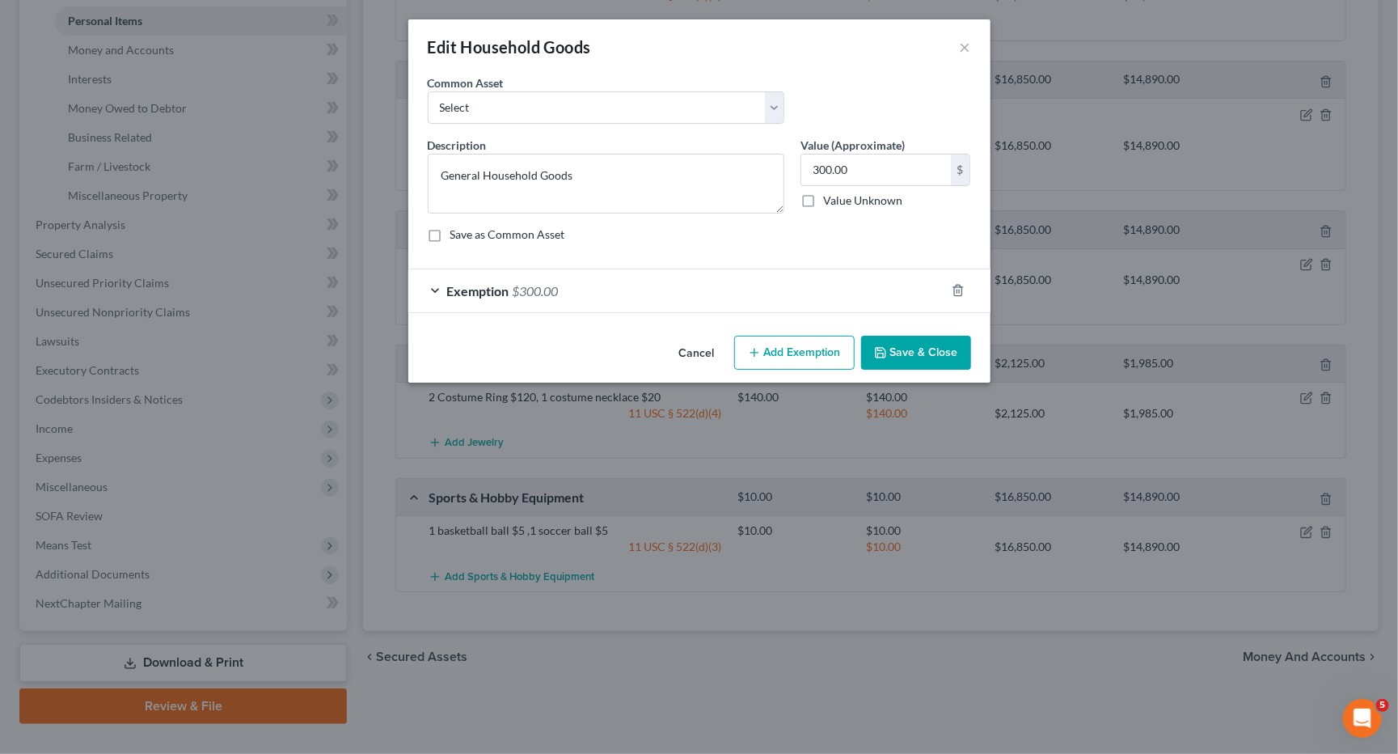
click at [430, 278] on div "Exemption $300.00" at bounding box center [676, 290] width 537 height 43
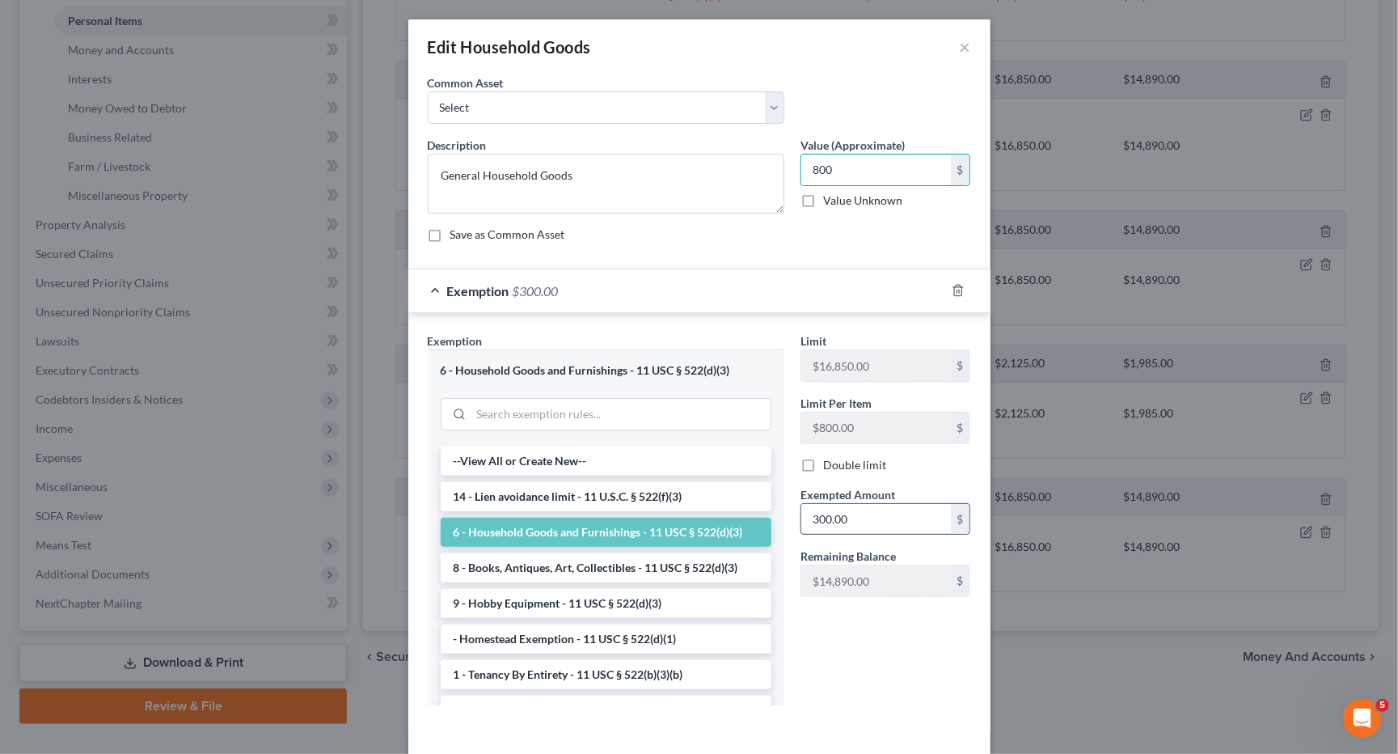
click at [842, 513] on input "300.00" at bounding box center [876, 519] width 150 height 31
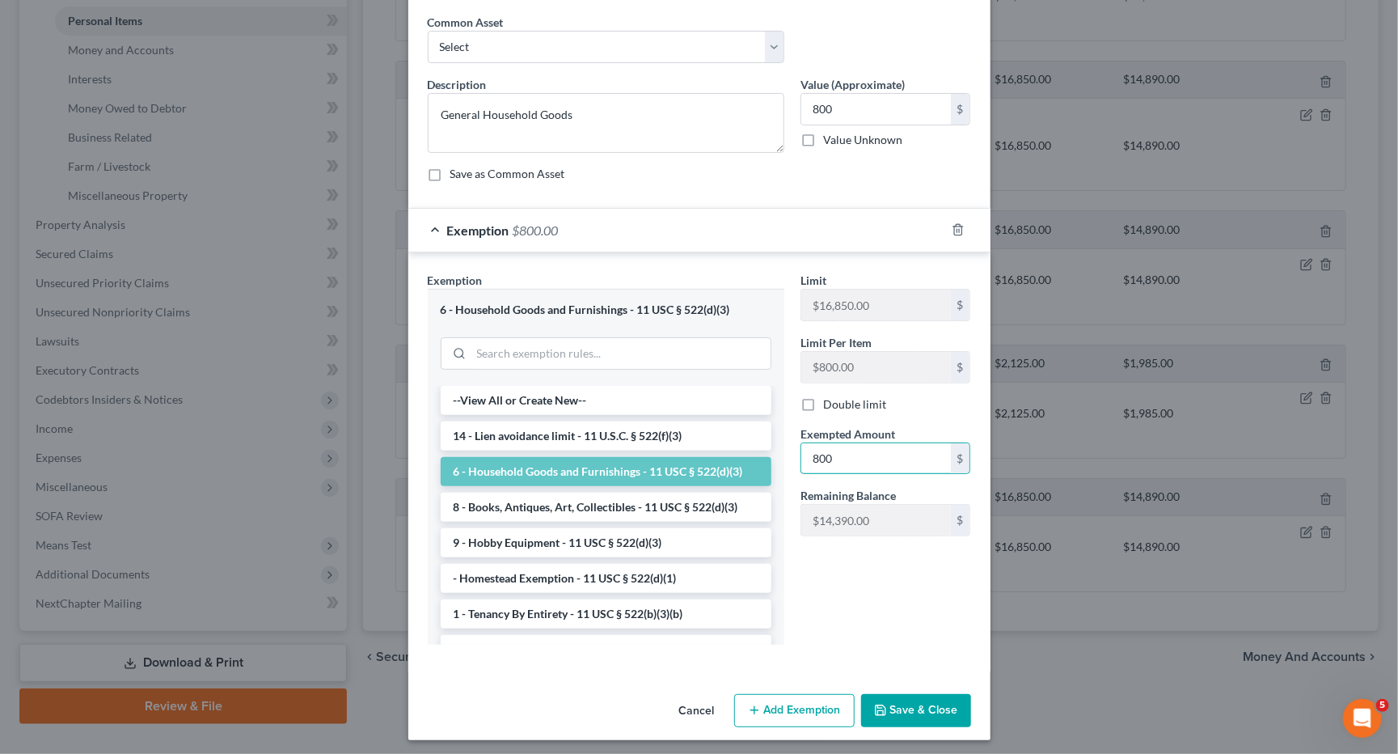
scroll to position [60, 0]
click at [842, 105] on input "800" at bounding box center [876, 110] width 150 height 31
click at [830, 445] on input "800" at bounding box center [876, 459] width 150 height 31
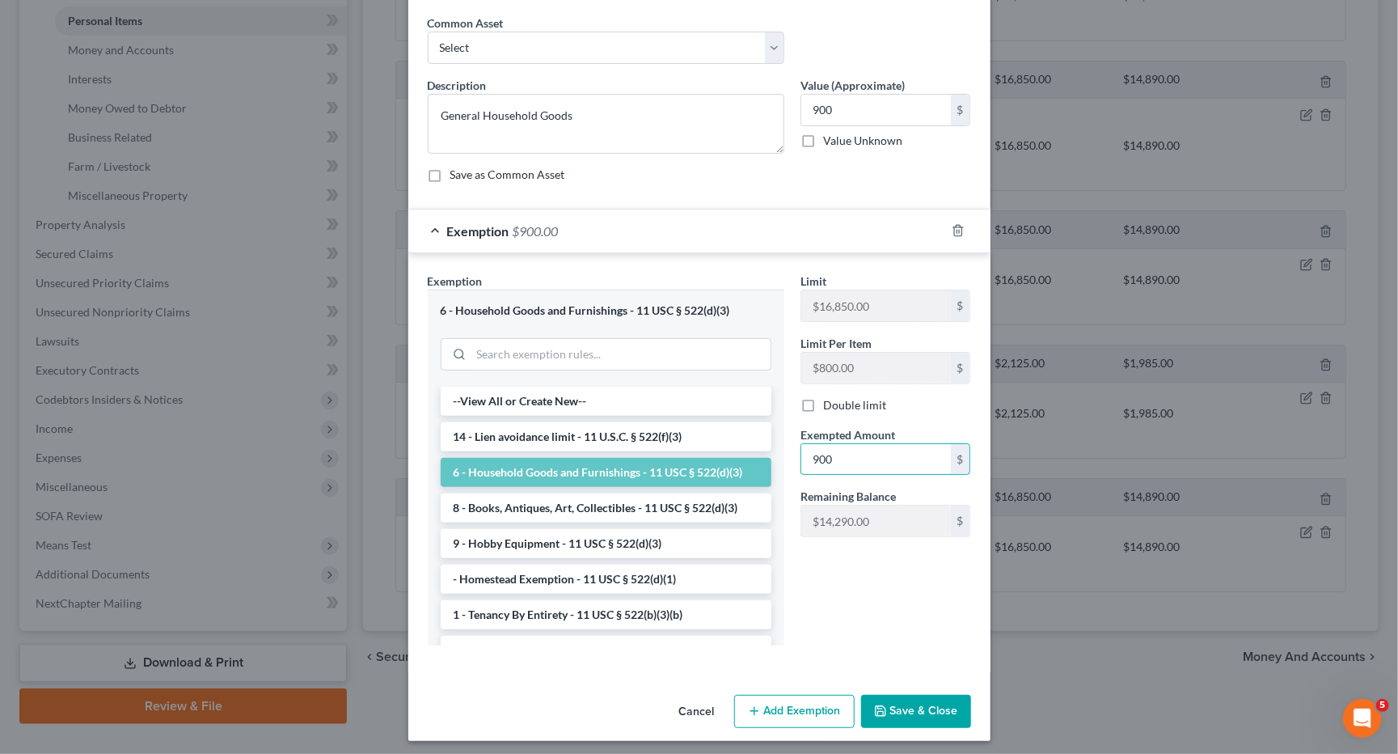
click at [908, 711] on button "Save & Close" at bounding box center [916, 712] width 110 height 34
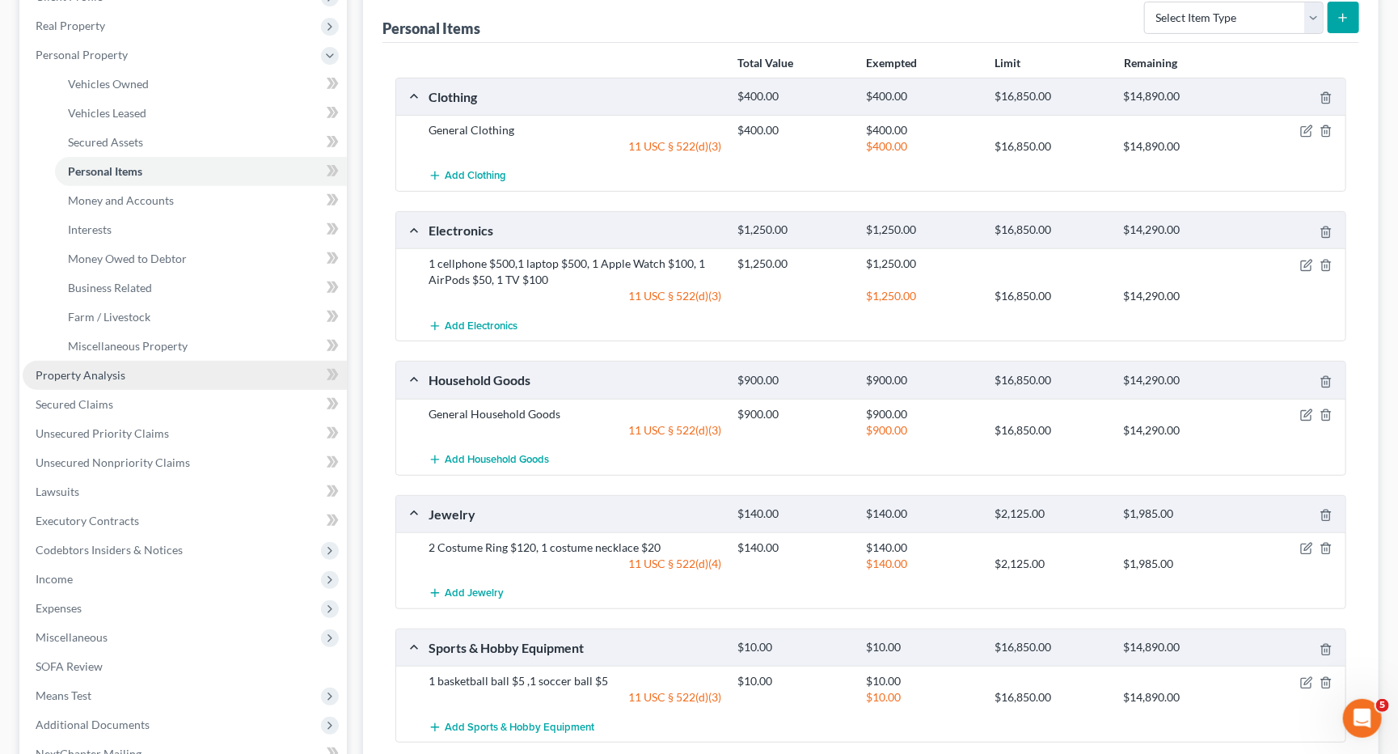
scroll to position [273, 0]
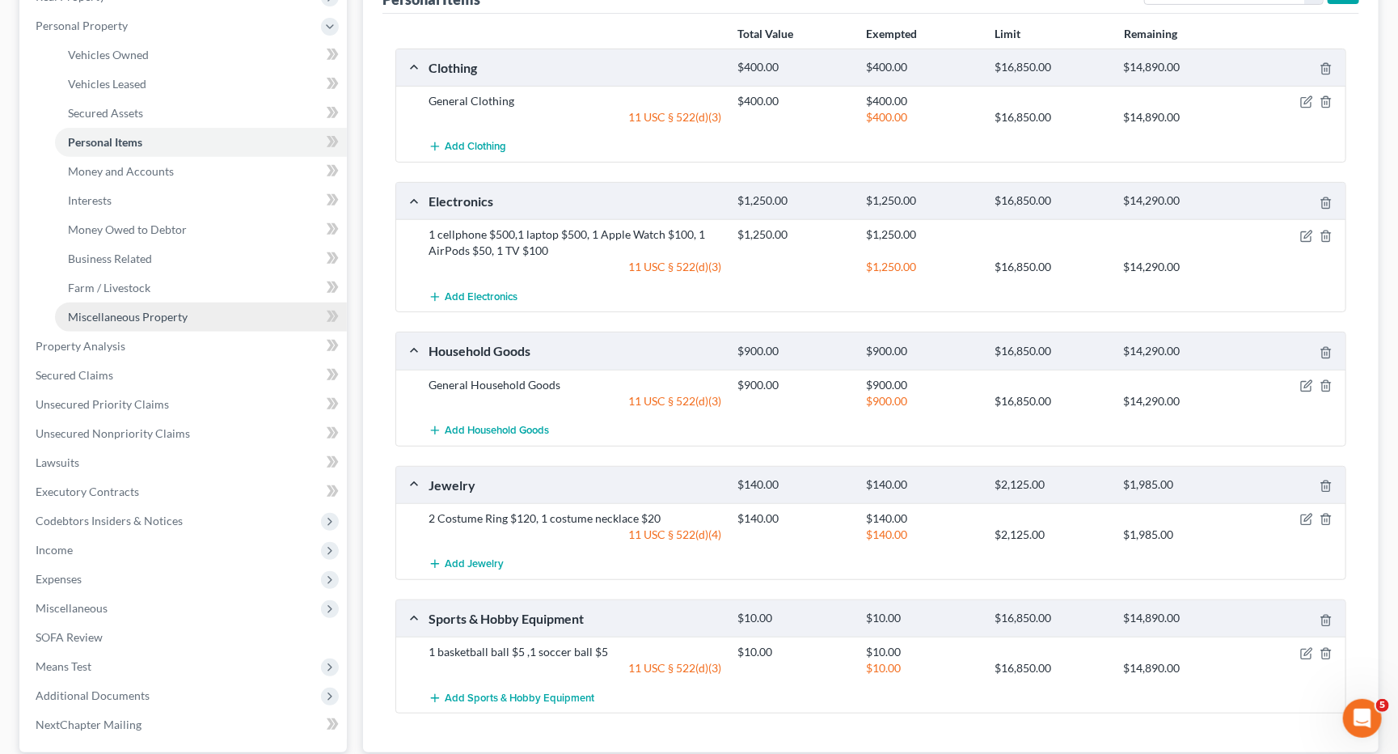
click at [147, 310] on span "Miscellaneous Property" at bounding box center [128, 317] width 120 height 14
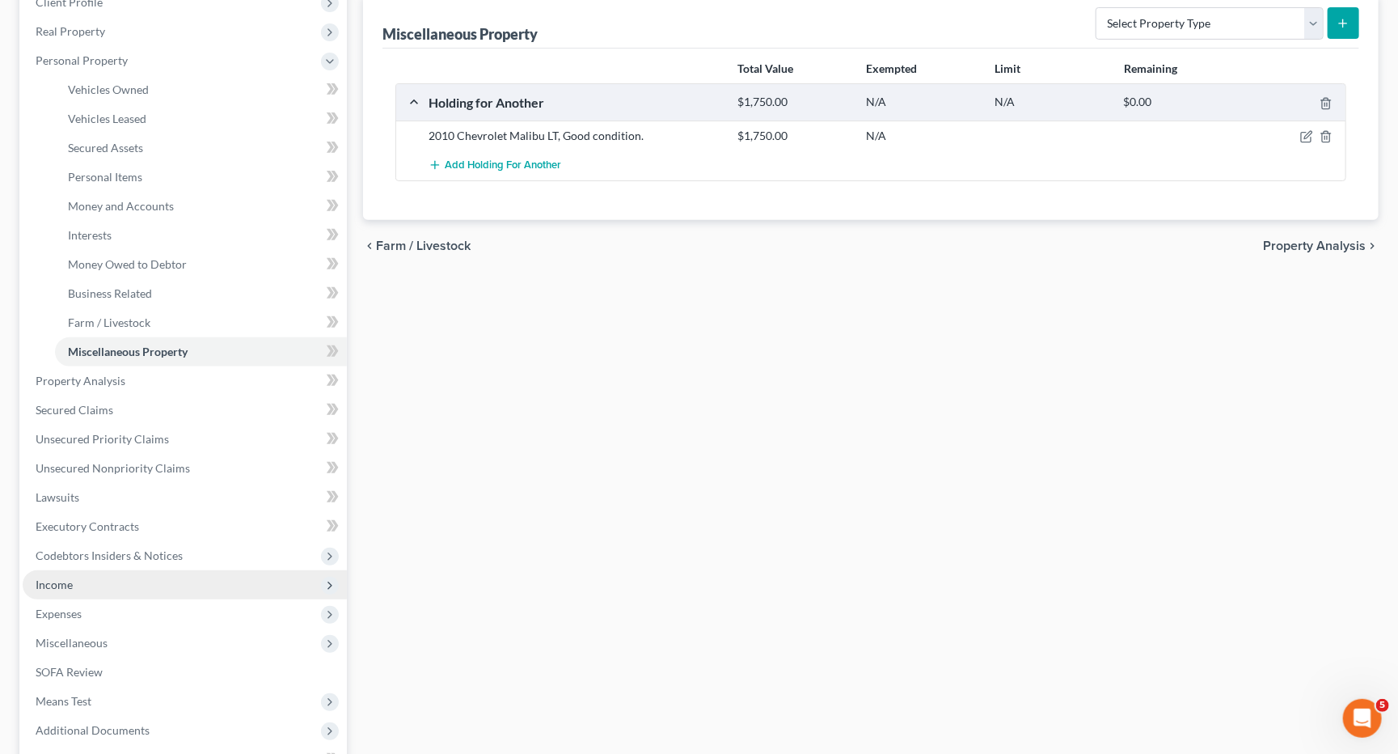
scroll to position [241, 0]
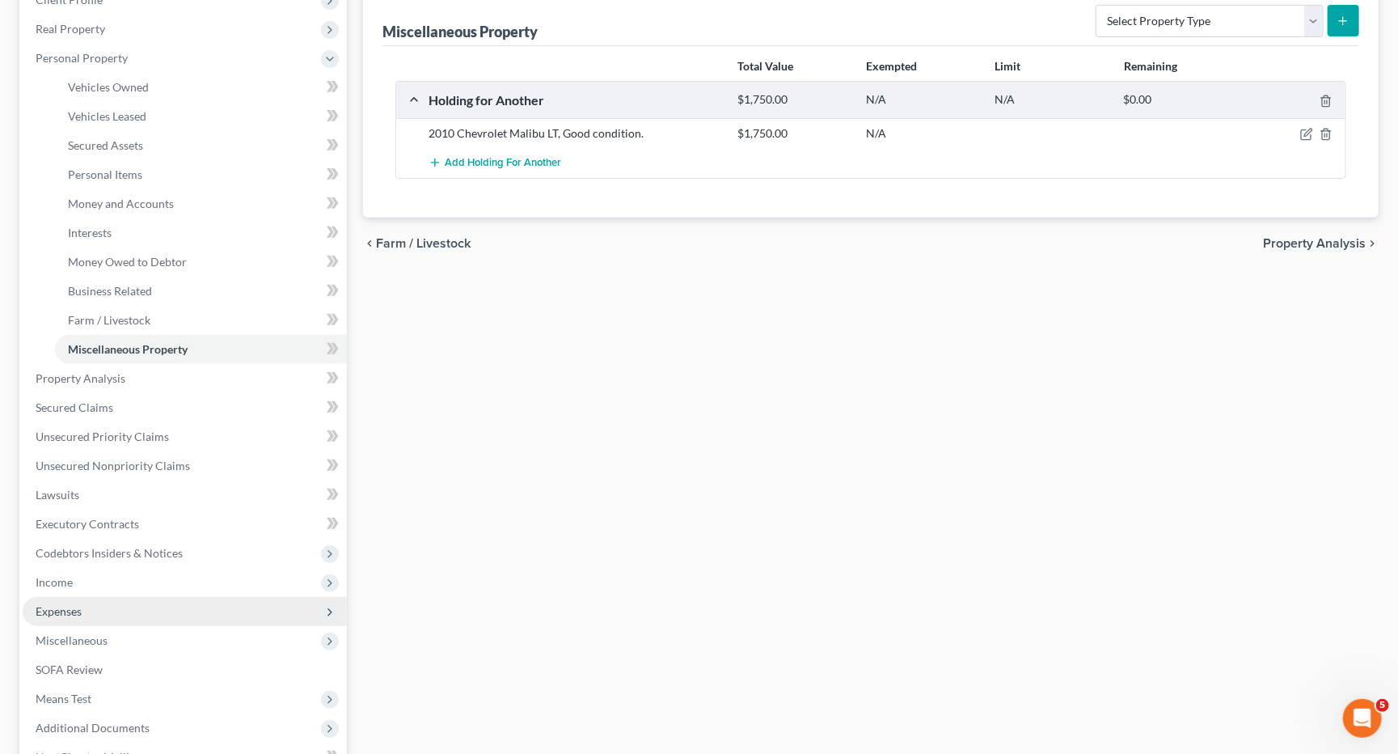
click at [89, 597] on span "Expenses" at bounding box center [185, 611] width 324 height 29
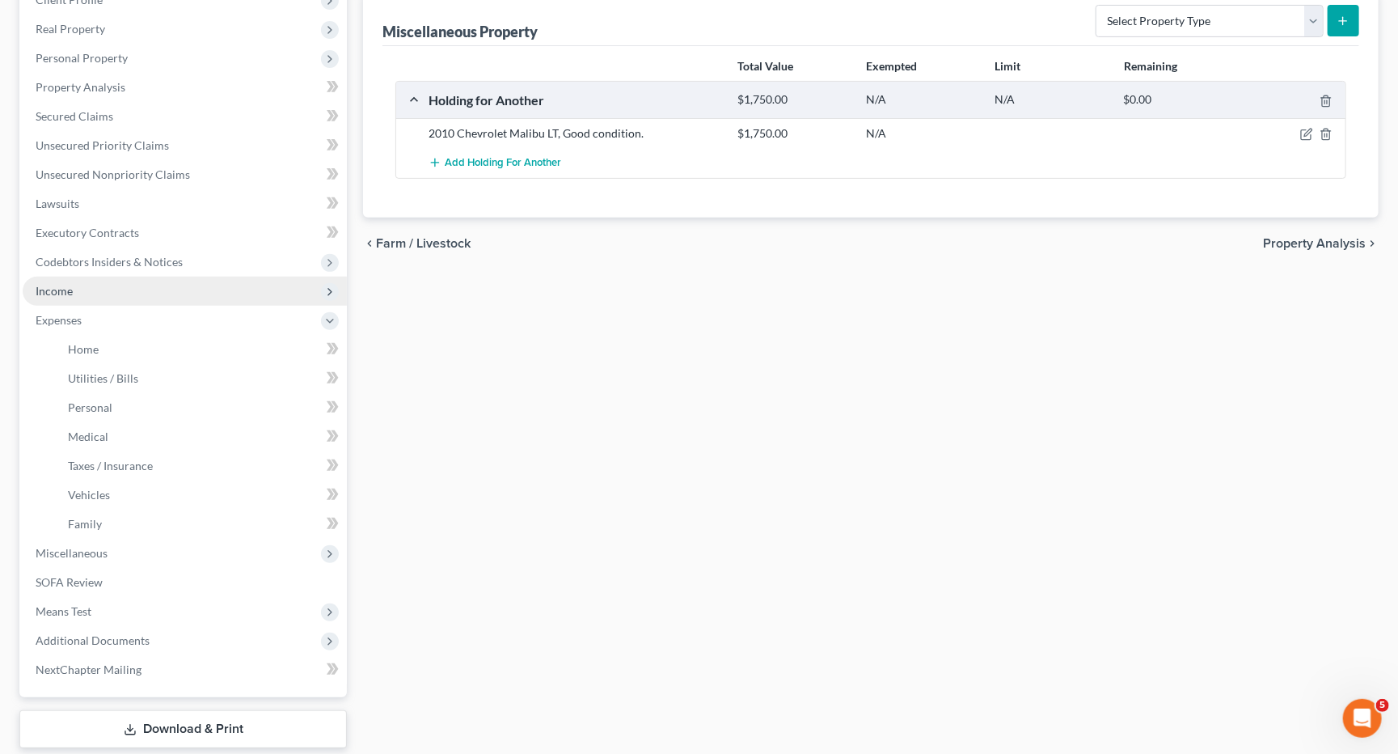
click at [130, 288] on span "Income" at bounding box center [185, 291] width 324 height 29
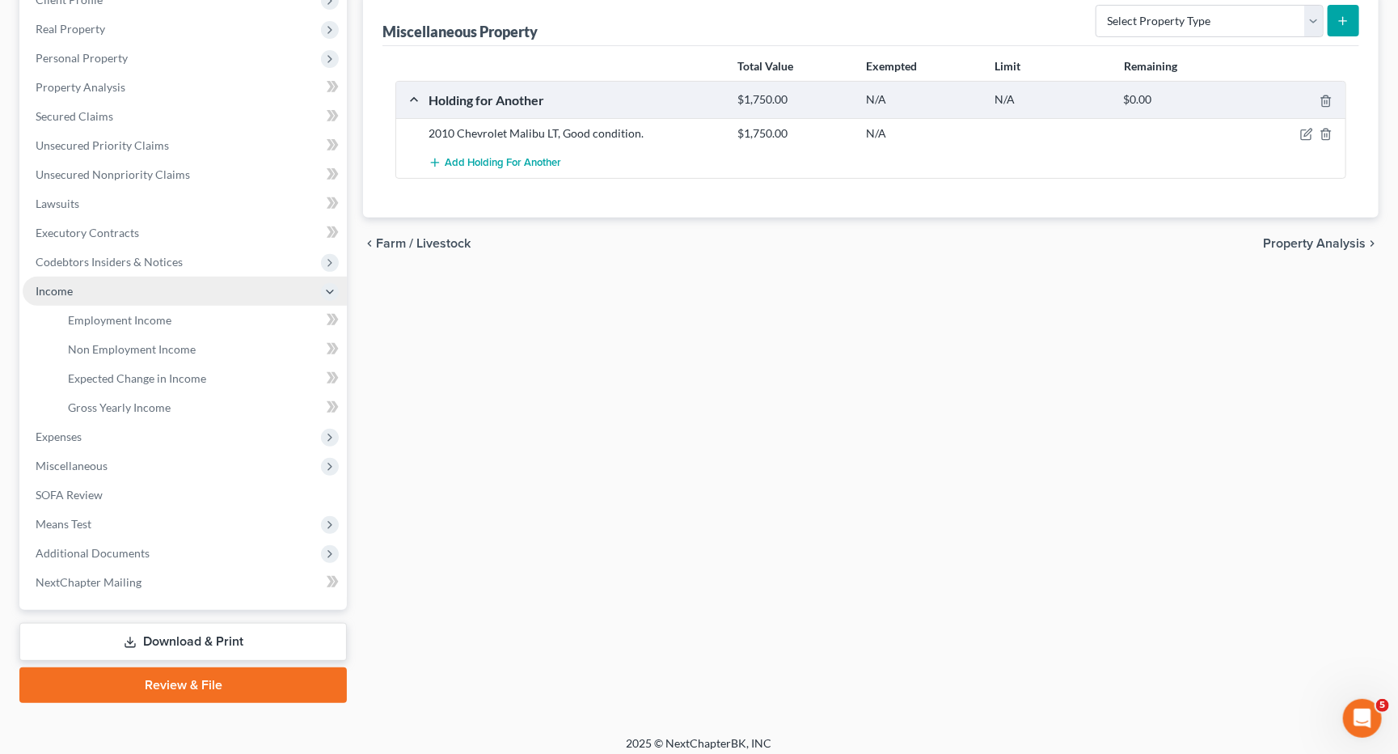
scroll to position [226, 0]
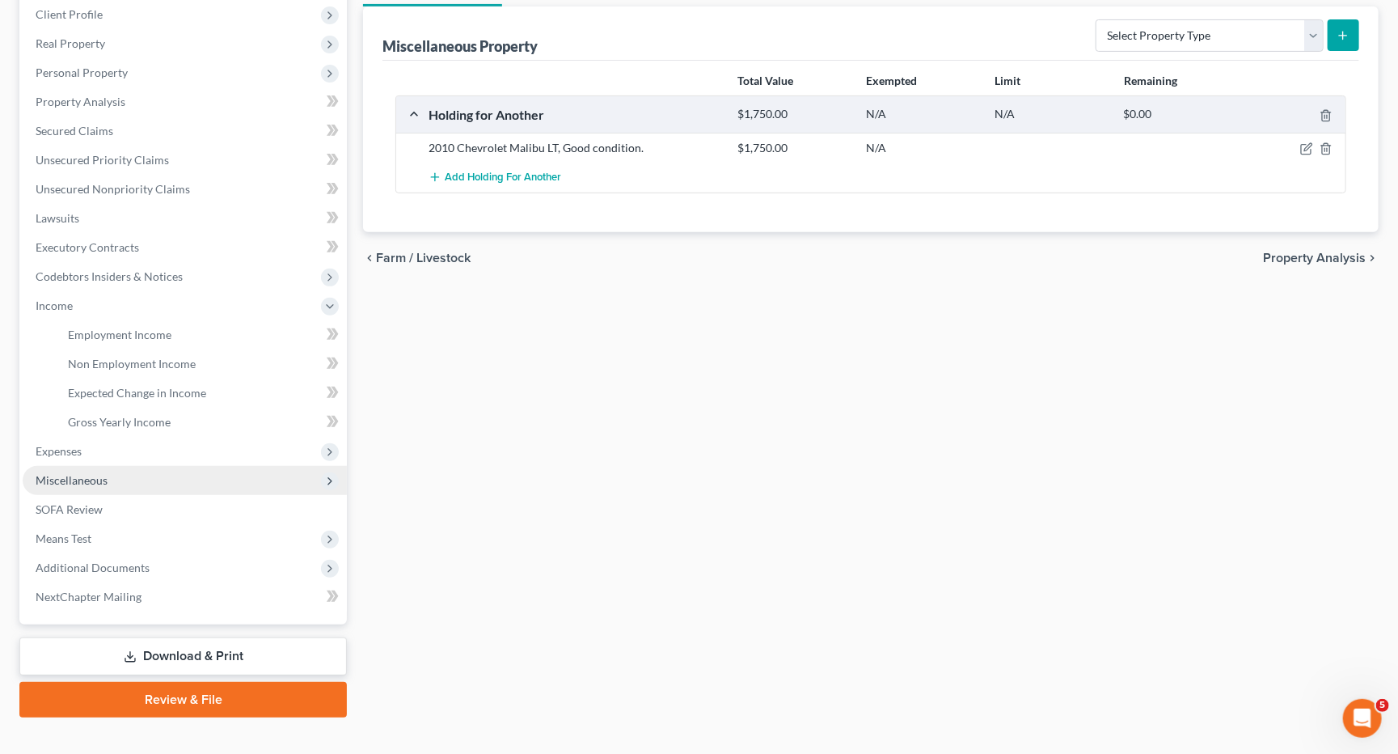
click at [93, 473] on span "Miscellaneous" at bounding box center [72, 480] width 72 height 14
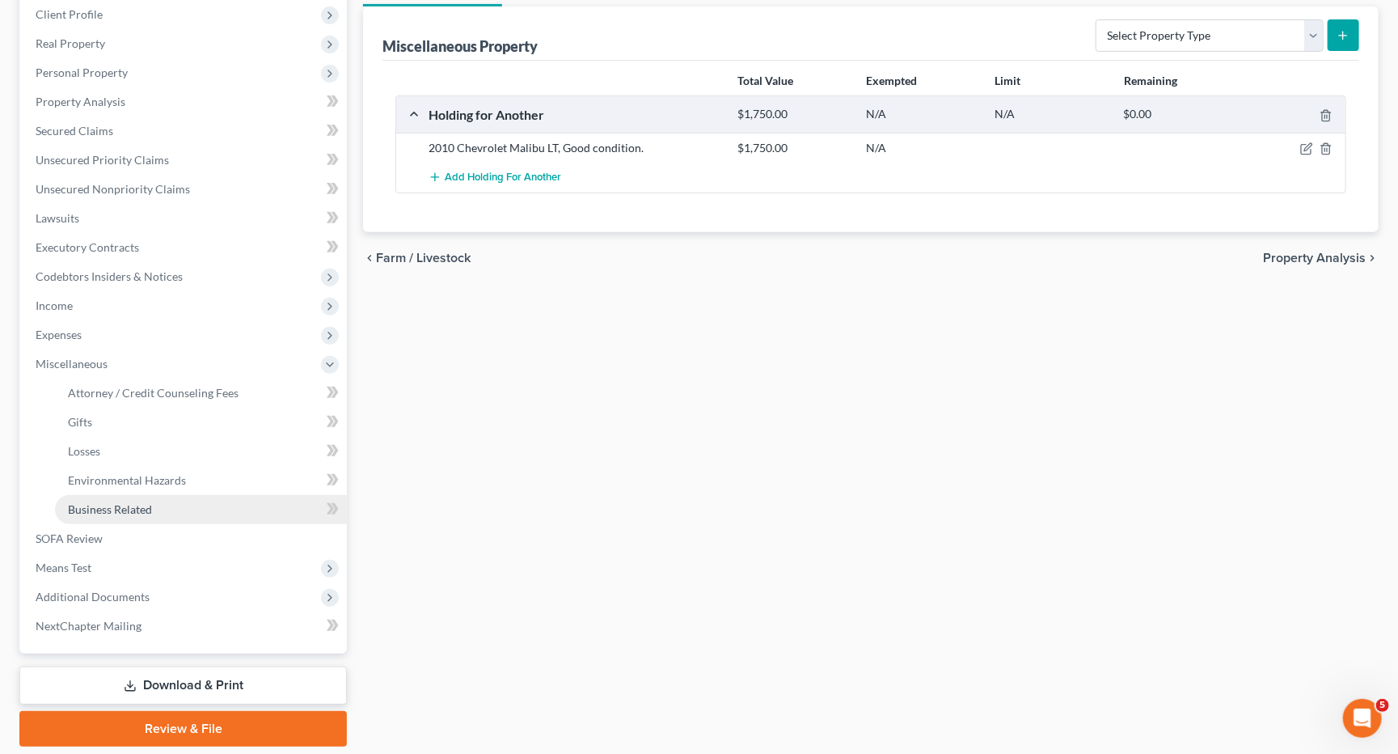
click at [130, 502] on span "Business Related" at bounding box center [110, 509] width 84 height 14
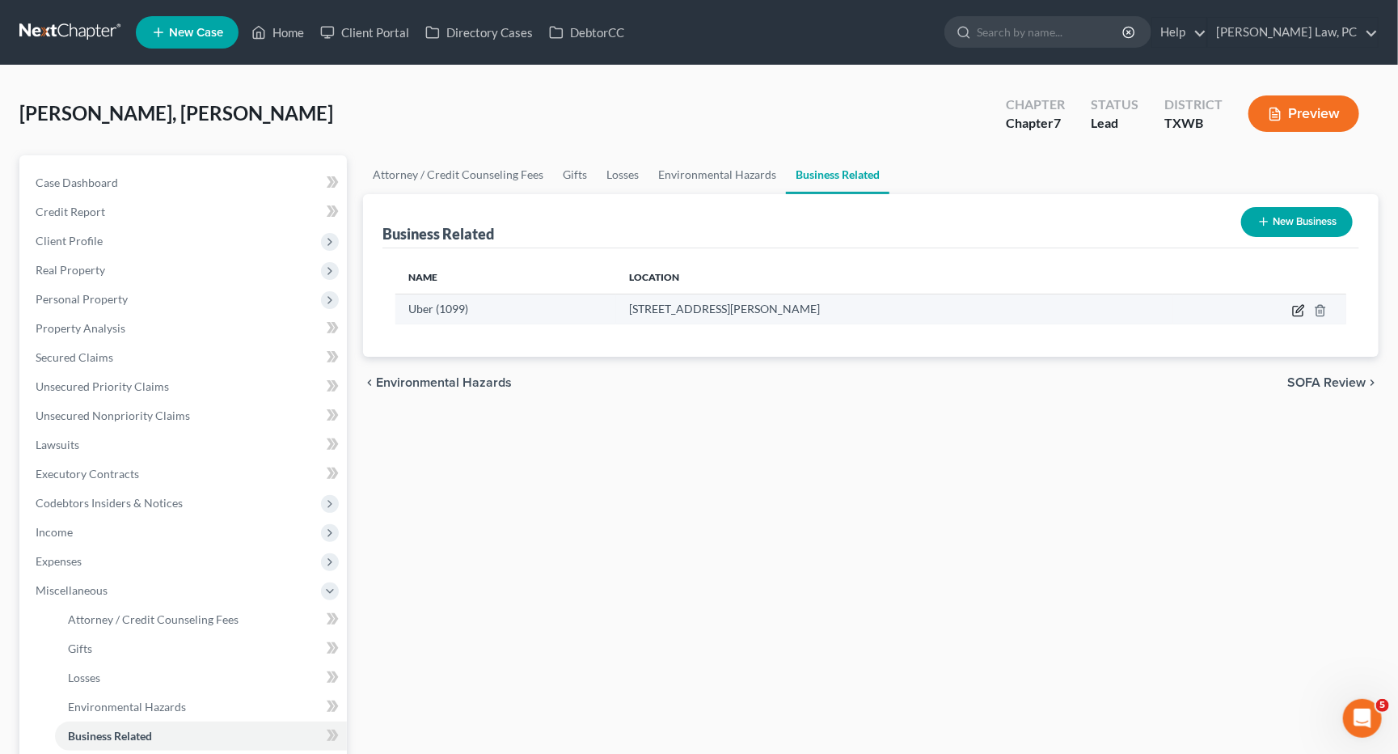
click at [1298, 304] on icon "button" at bounding box center [1298, 310] width 13 height 13
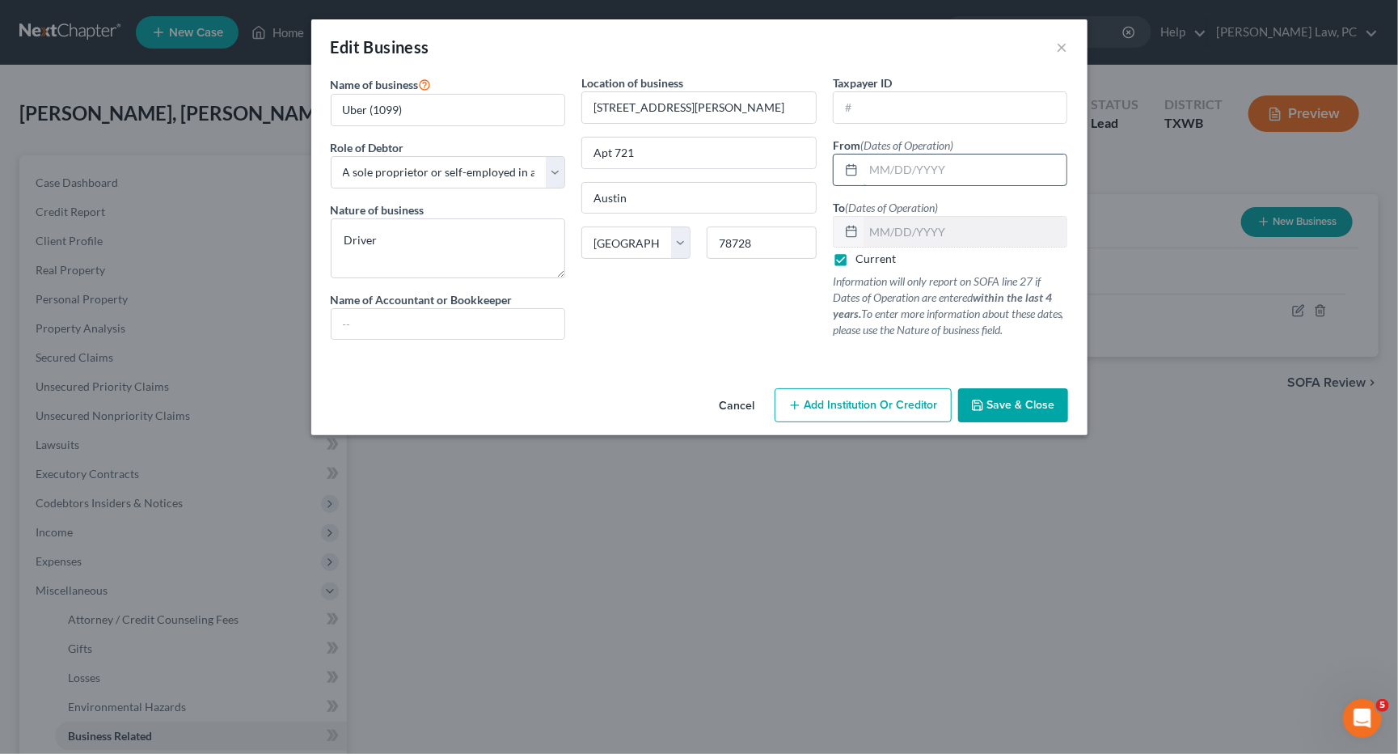
click at [895, 170] on input "text" at bounding box center [966, 169] width 204 height 31
click at [1016, 398] on span "Save & Close" at bounding box center [1021, 405] width 68 height 14
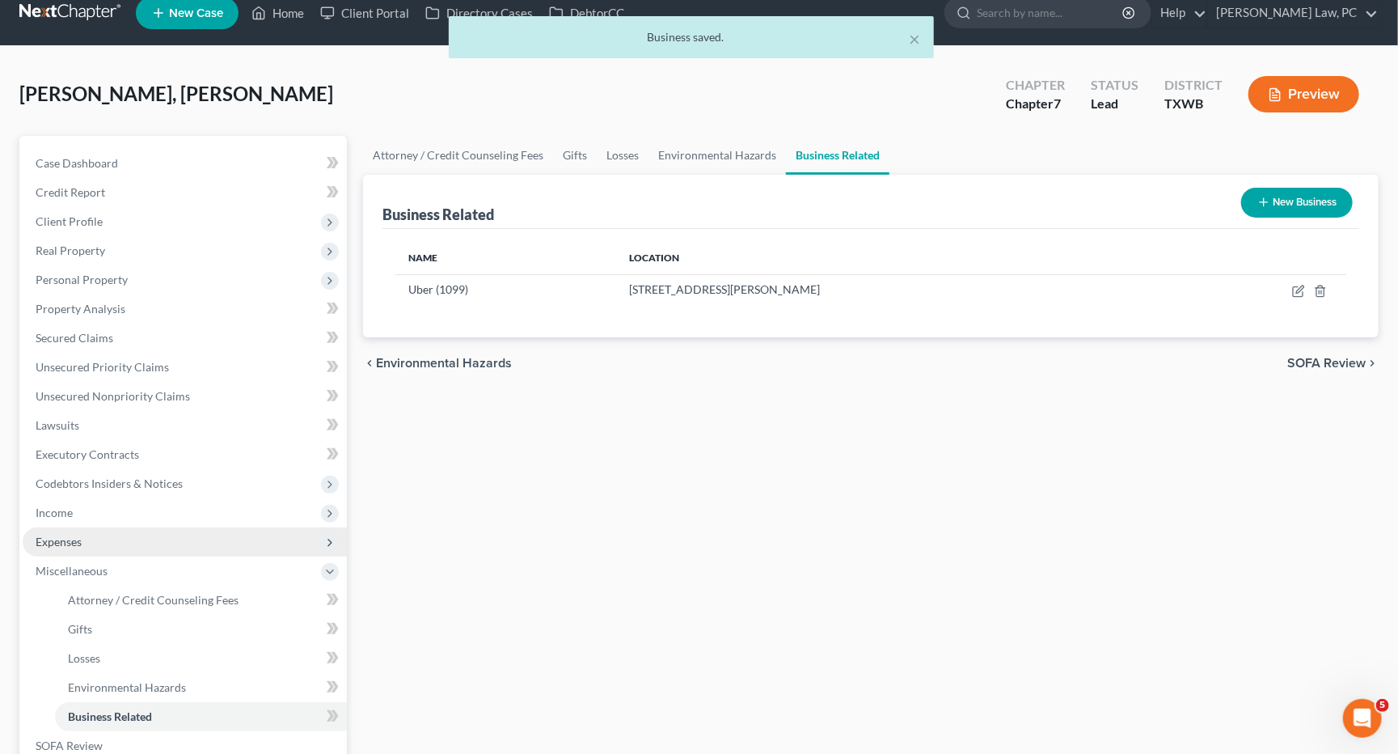
scroll to position [135, 0]
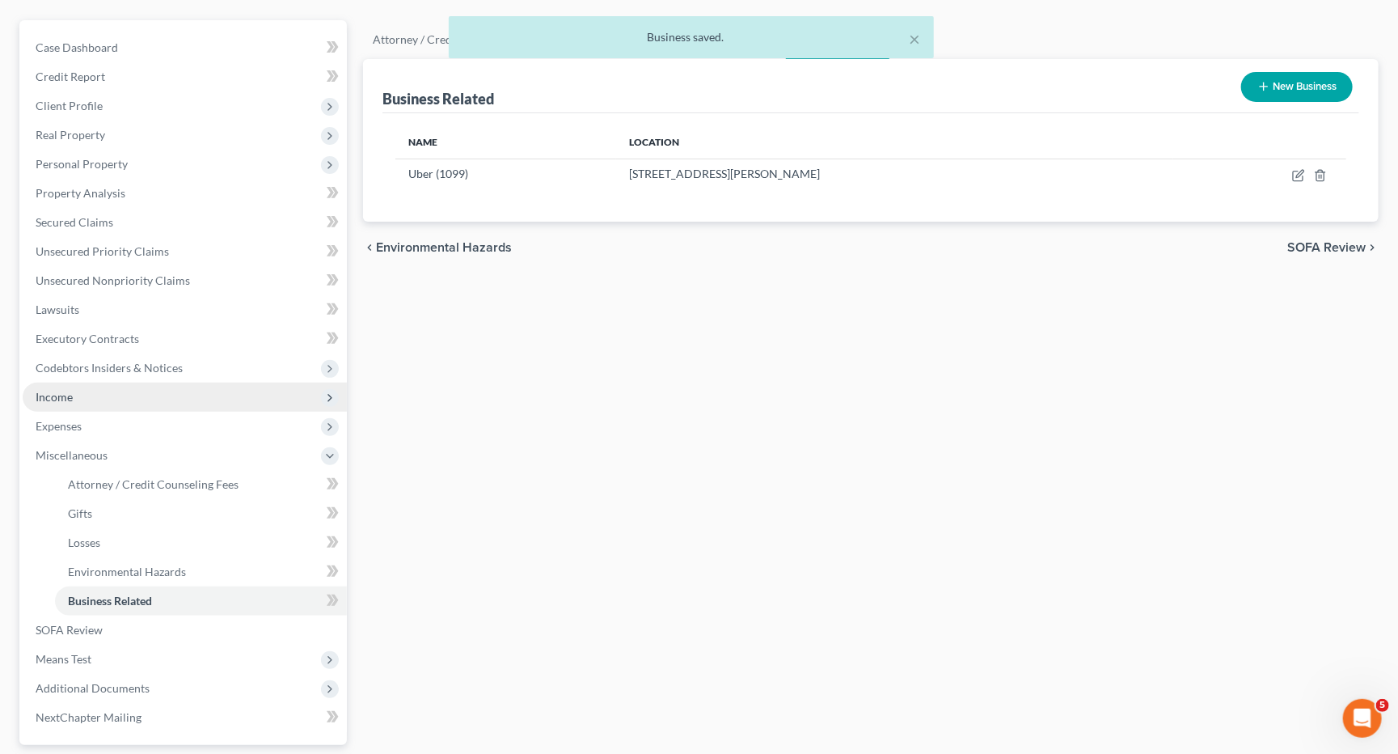
click at [60, 390] on span "Income" at bounding box center [54, 397] width 37 height 14
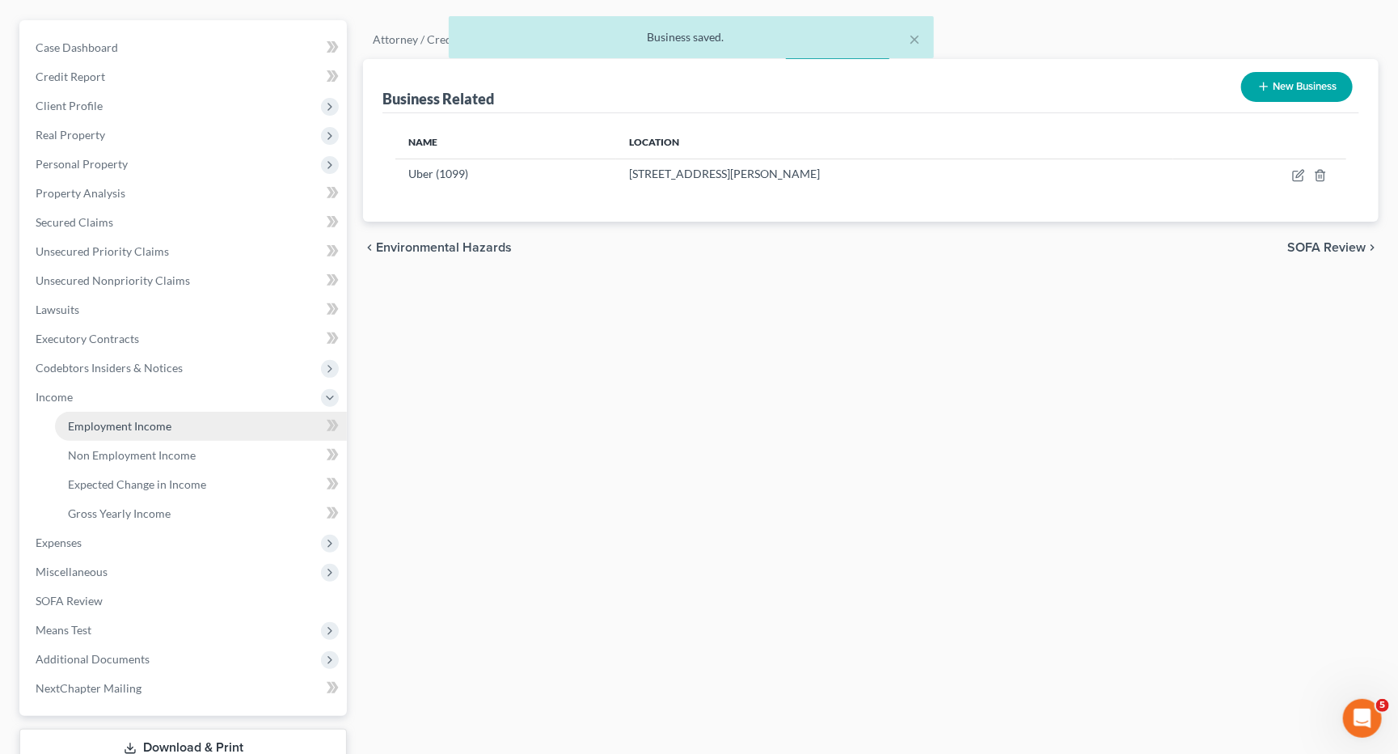
click at [112, 419] on span "Employment Income" at bounding box center [120, 426] width 104 height 14
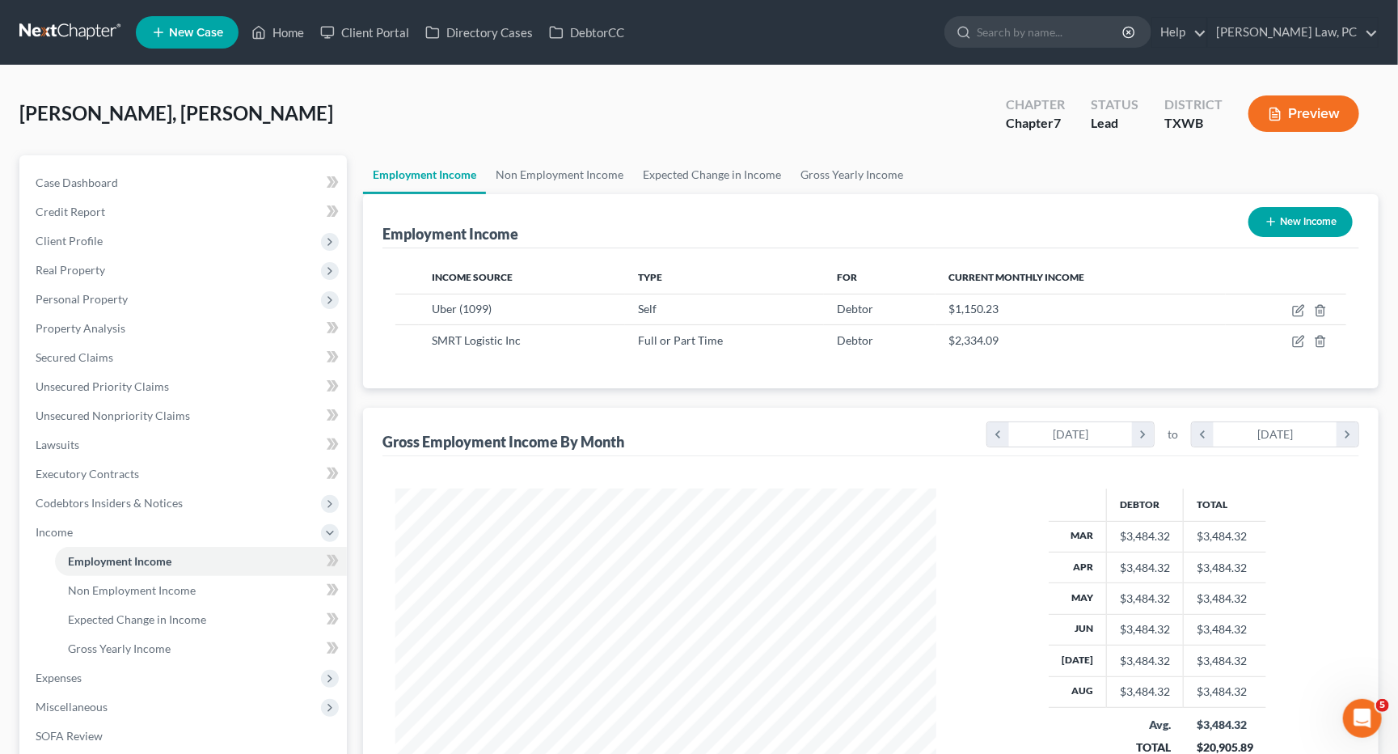
scroll to position [282, 573]
click at [1297, 340] on icon "button" at bounding box center [1299, 339] width 7 height 7
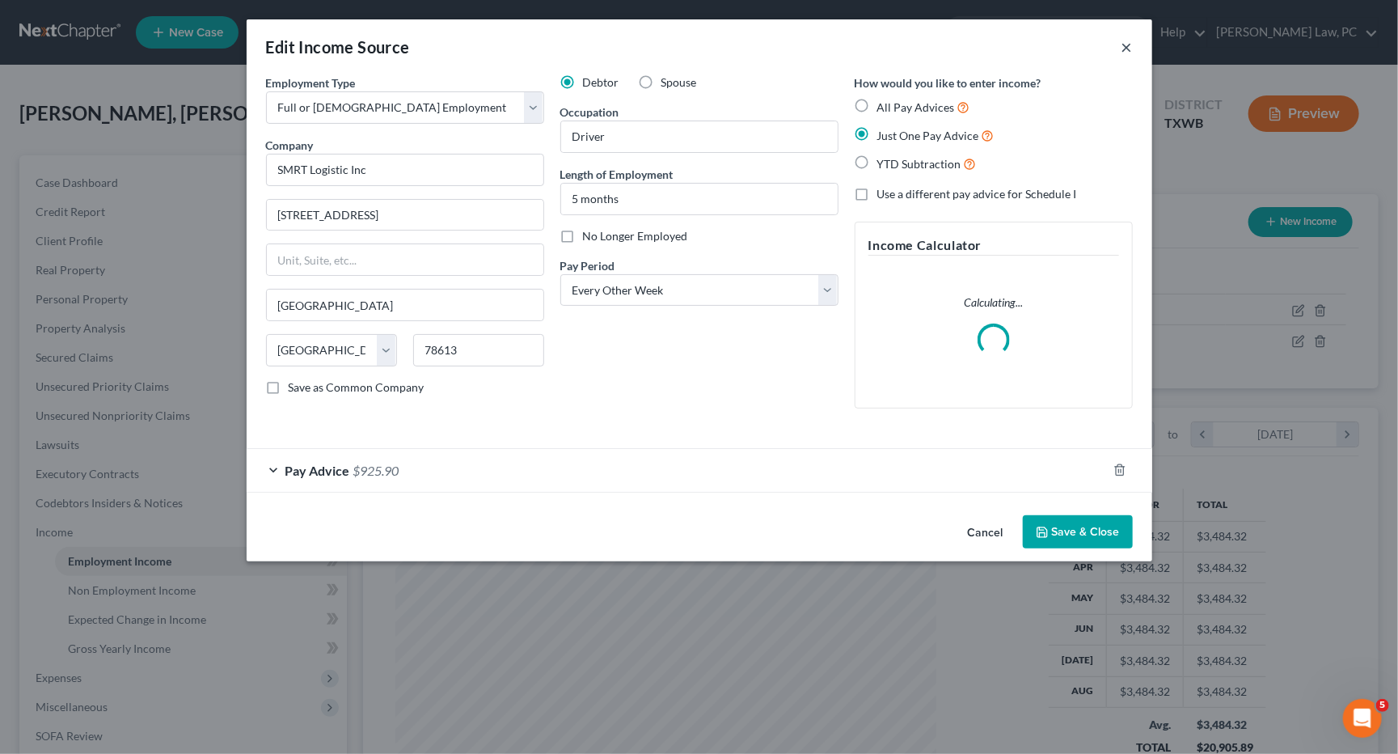
click at [1124, 46] on button "×" at bounding box center [1127, 46] width 11 height 19
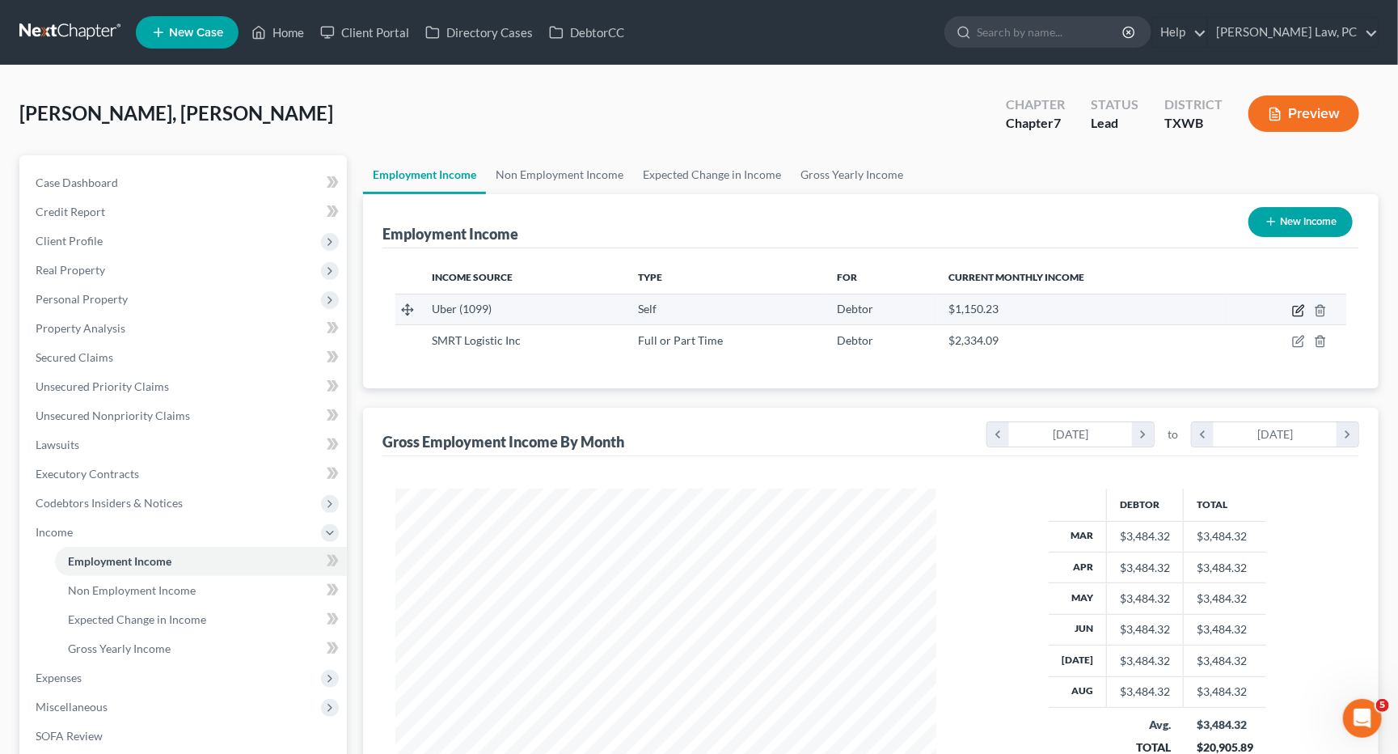
click at [1299, 308] on icon "button" at bounding box center [1298, 310] width 13 height 13
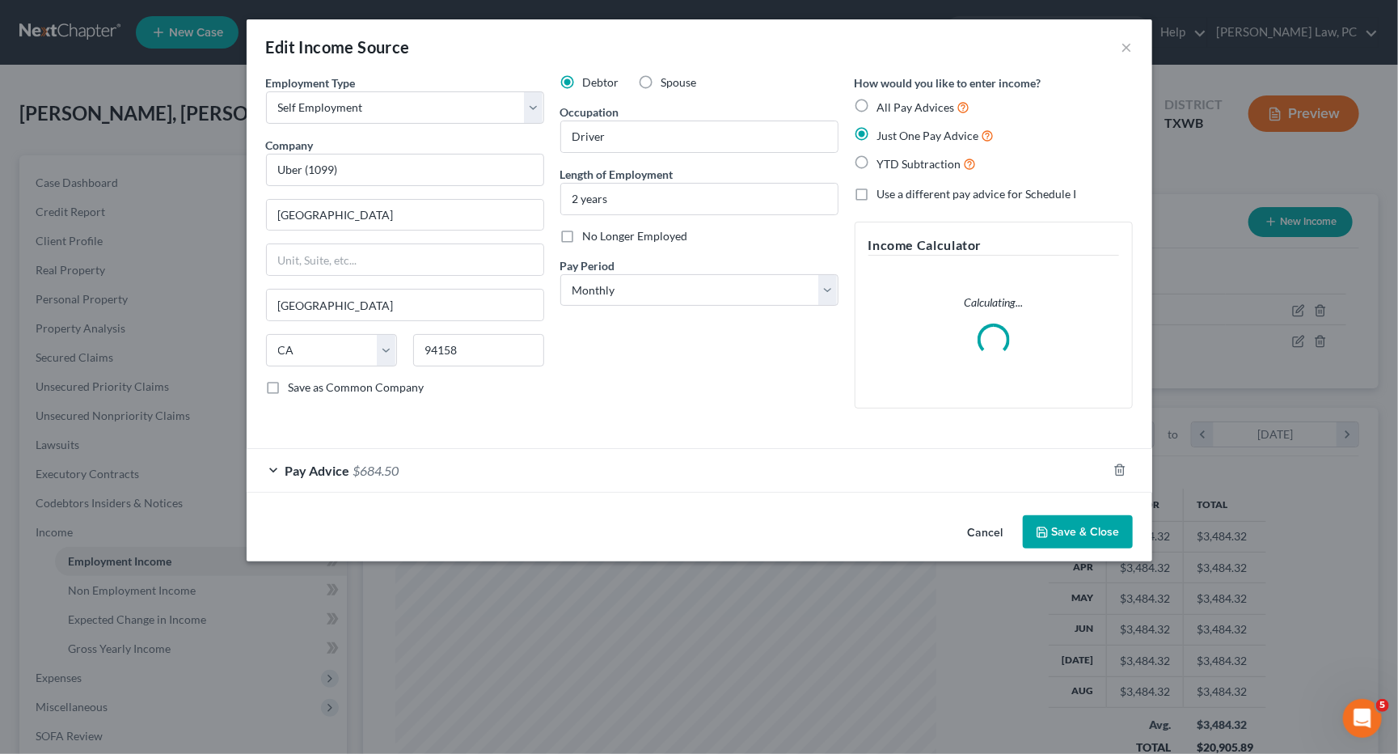
click at [1070, 522] on button "Save & Close" at bounding box center [1078, 532] width 110 height 34
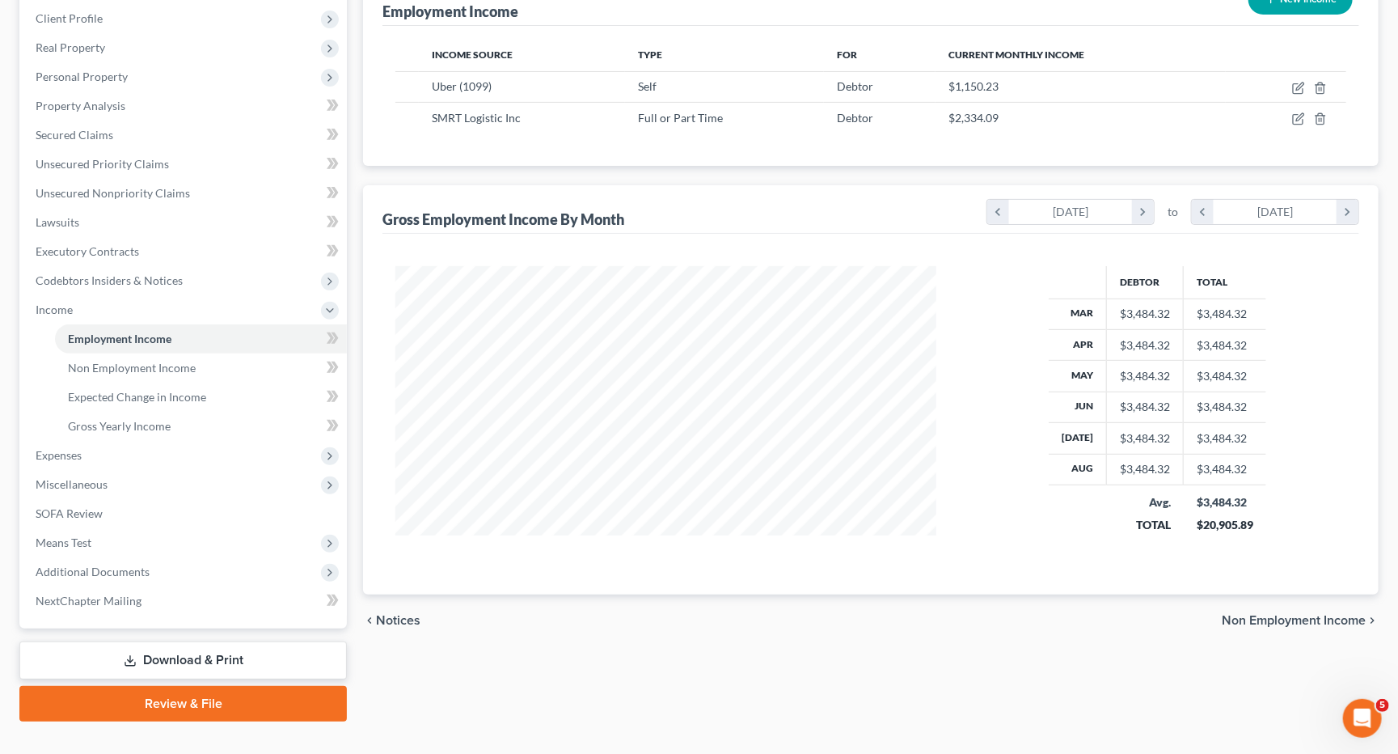
scroll to position [224, 0]
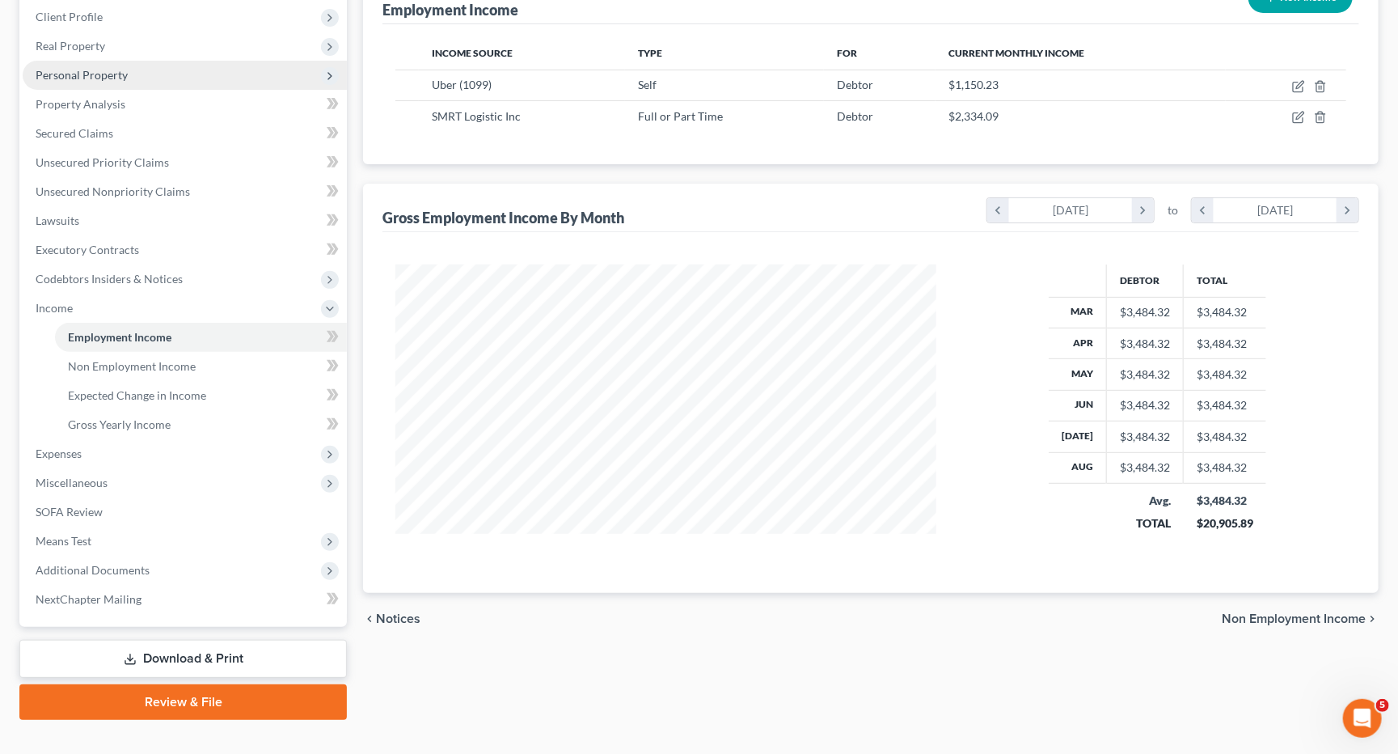
click at [89, 68] on span "Personal Property" at bounding box center [82, 75] width 92 height 14
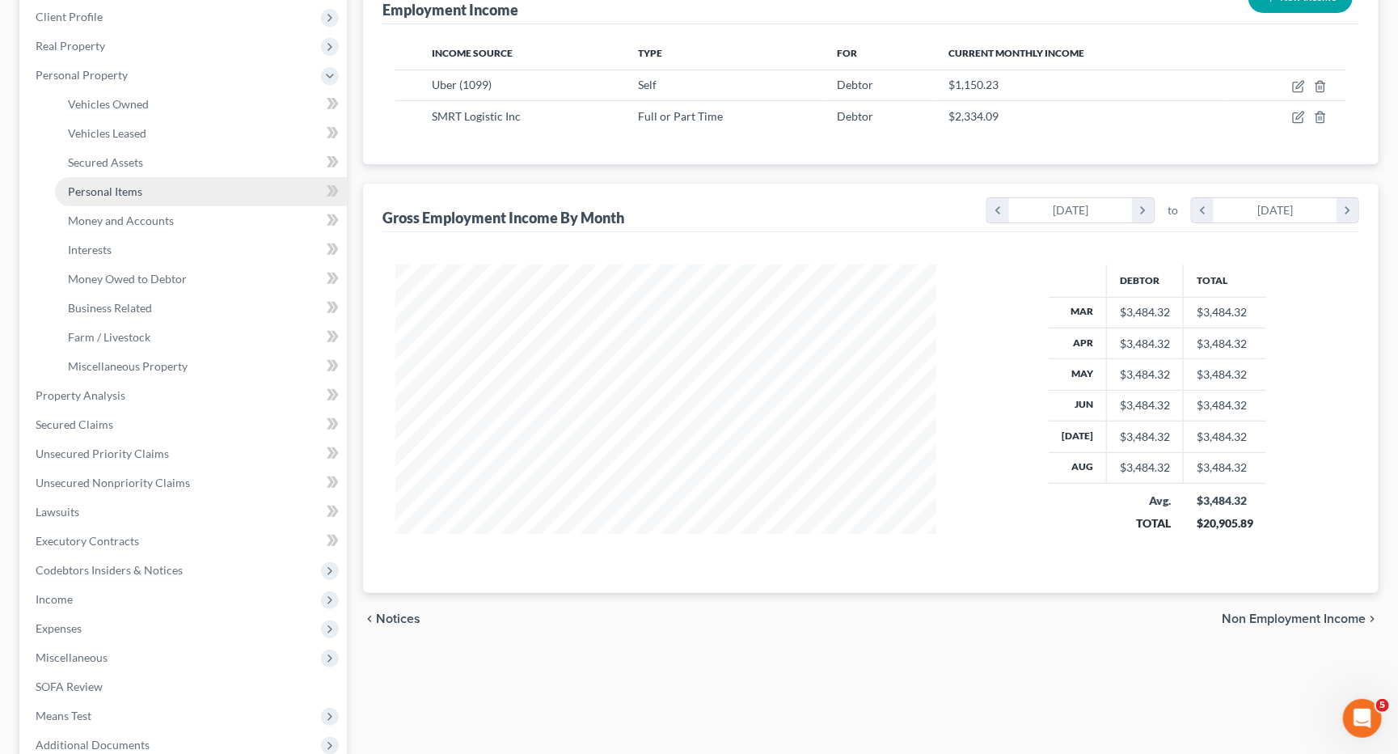
click at [103, 184] on span "Personal Items" at bounding box center [105, 191] width 74 height 14
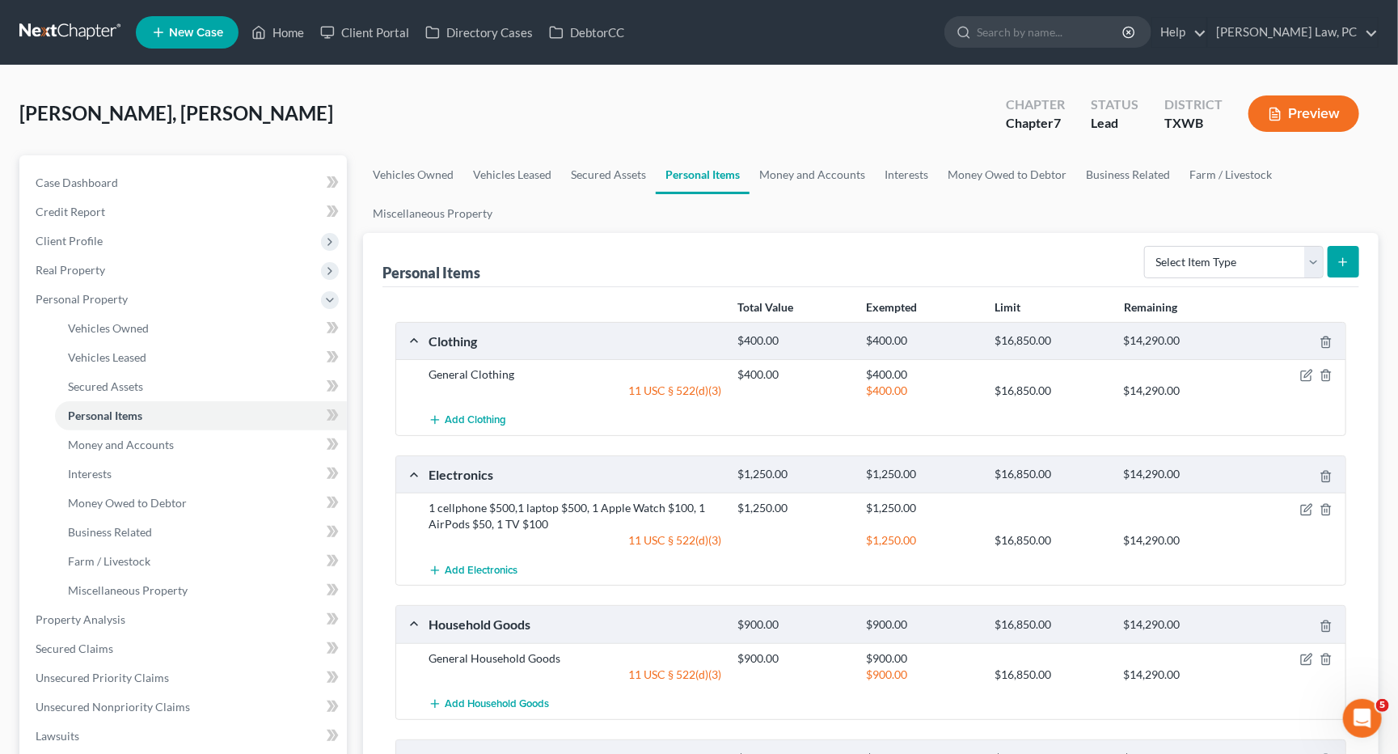
click at [74, 32] on link at bounding box center [71, 32] width 104 height 29
